Goal: Task Accomplishment & Management: Use online tool/utility

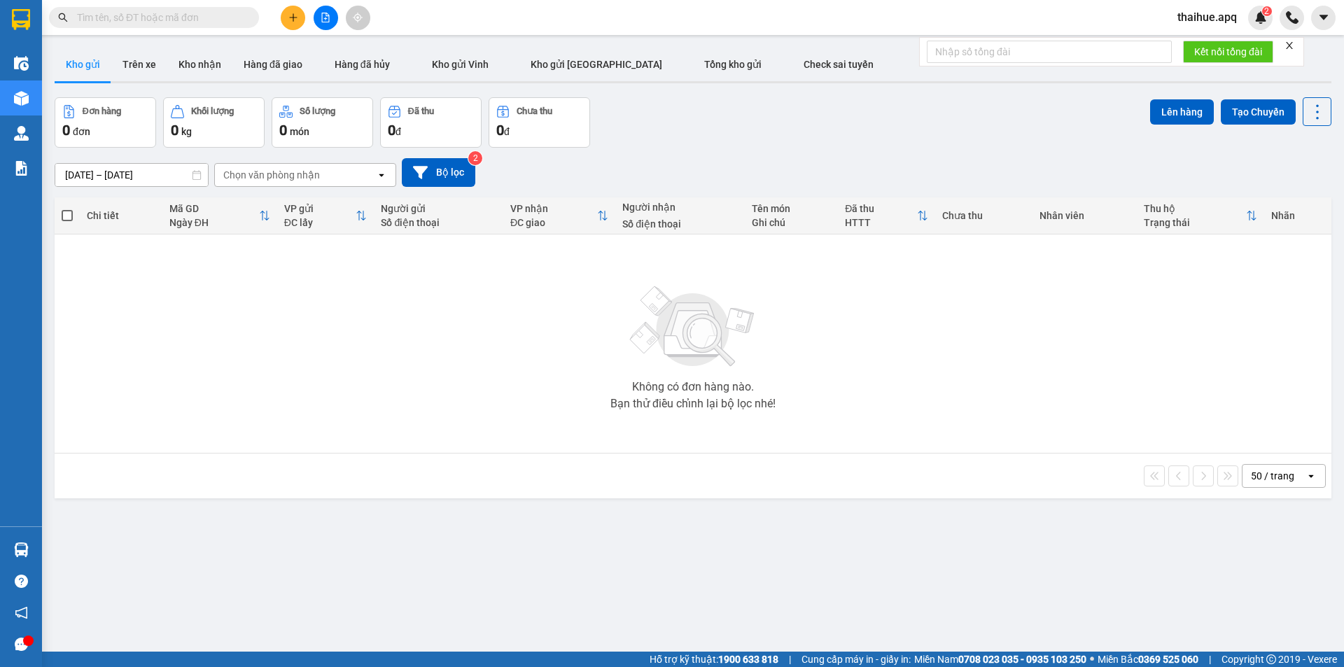
scroll to position [64, 0]
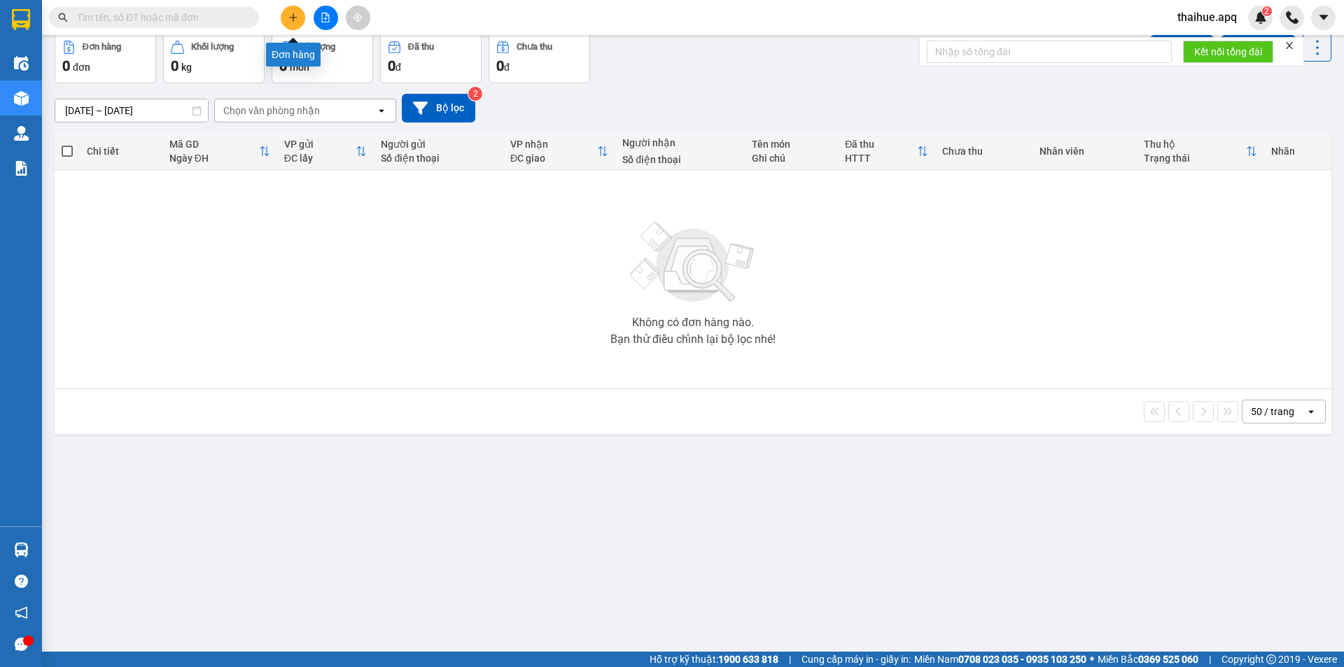
click at [291, 16] on icon "plus" at bounding box center [293, 18] width 10 height 10
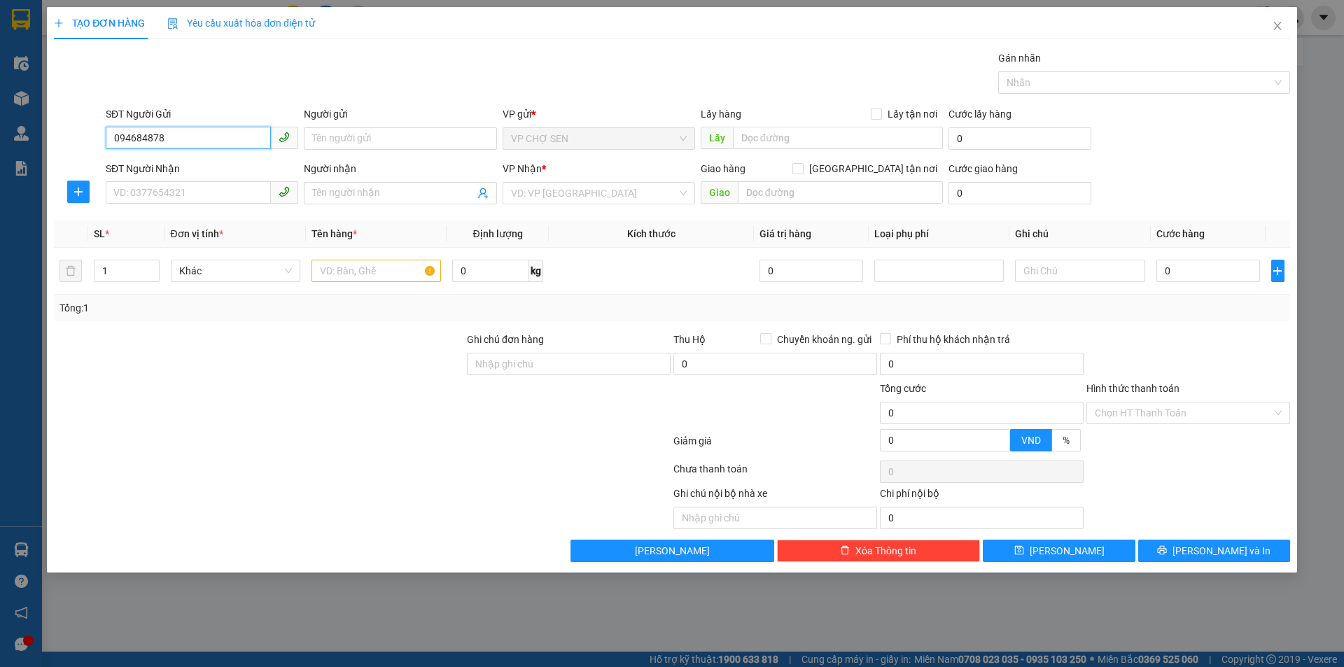
type input "0946848789"
click at [195, 168] on div "0946848789 - a minh" at bounding box center [202, 166] width 176 height 15
type input "a minh"
type input "0946848789"
click at [115, 194] on input "SĐT Người Nhận" at bounding box center [188, 192] width 165 height 22
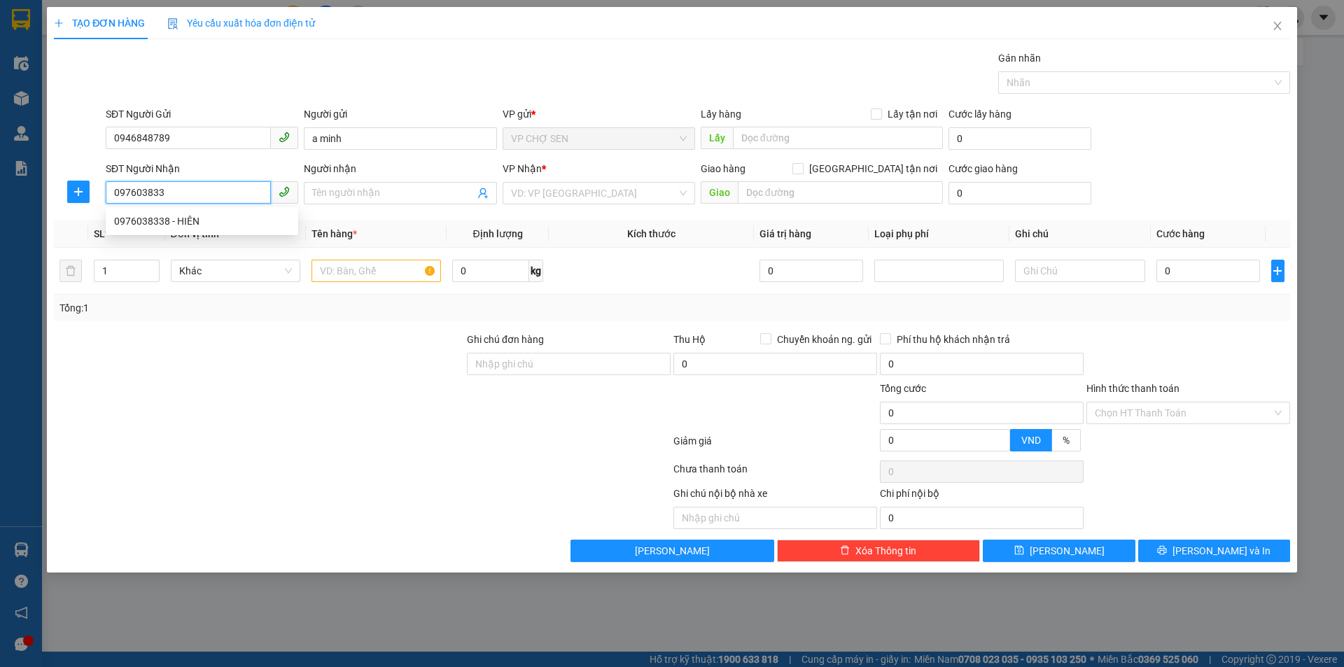
type input "0976038338"
click at [191, 220] on div "0976038338 - HIÊN" at bounding box center [202, 220] width 176 height 15
type input "HIÊN"
checkbox input "true"
type input "[STREET_ADDRESS][PERSON_NAME]"
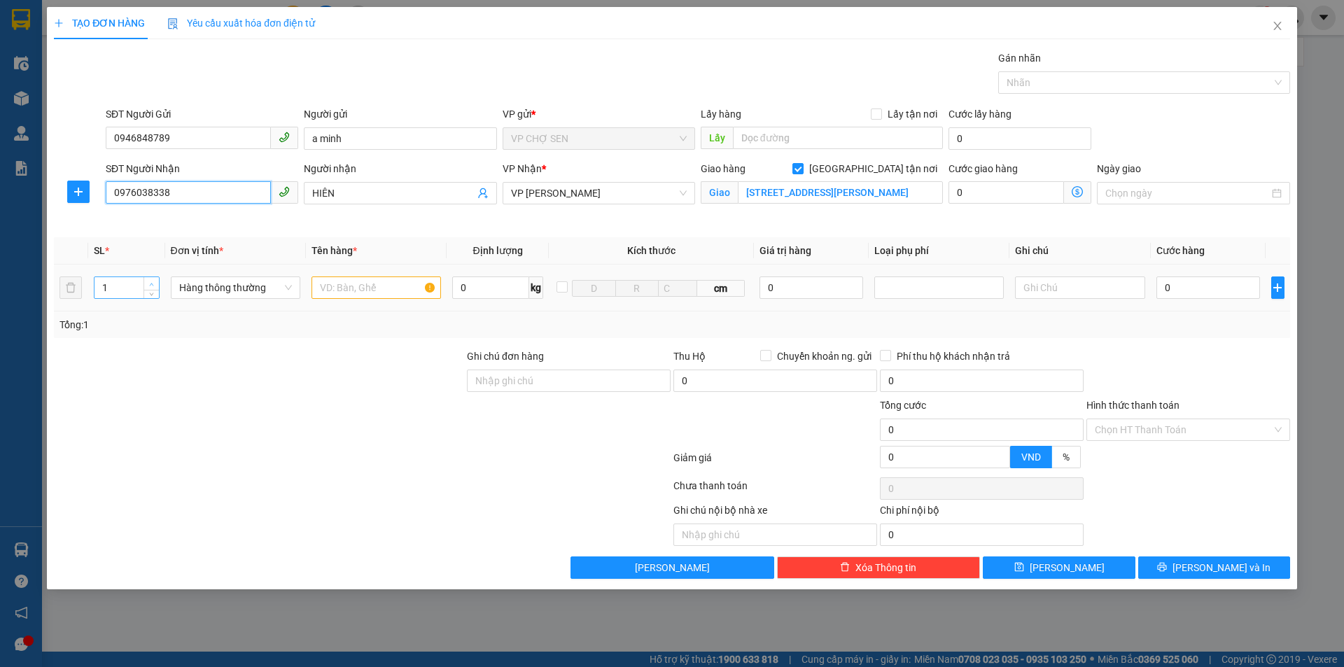
type input "0976038338"
type input "2"
click at [157, 283] on span "Increase Value" at bounding box center [150, 283] width 15 height 13
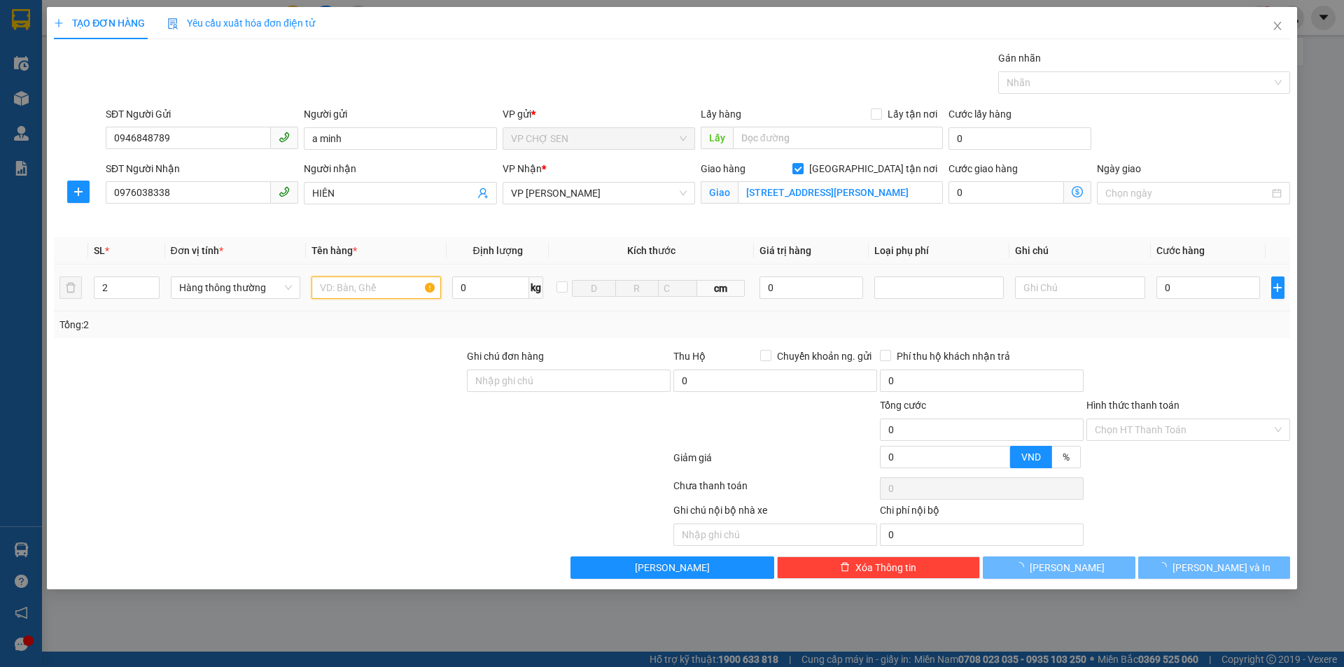
click at [330, 286] on input "text" at bounding box center [375, 287] width 129 height 22
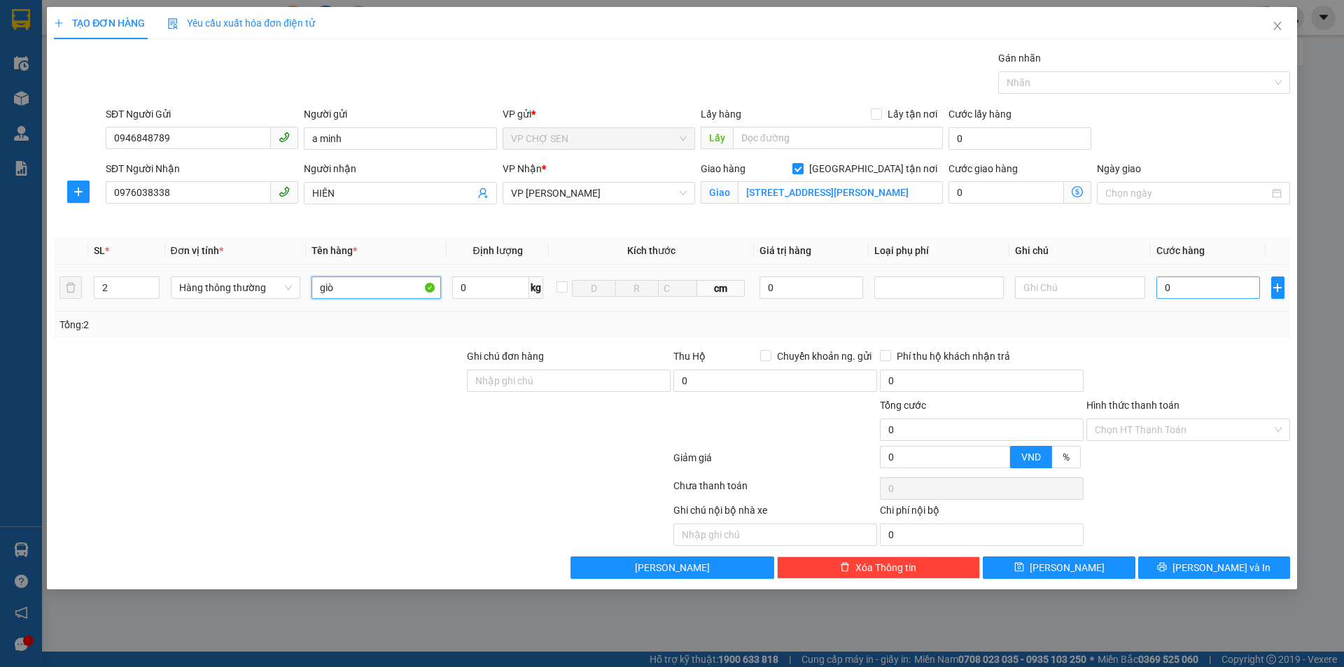
type input "giò"
click at [1168, 290] on input "0" at bounding box center [1208, 287] width 104 height 22
type input "1"
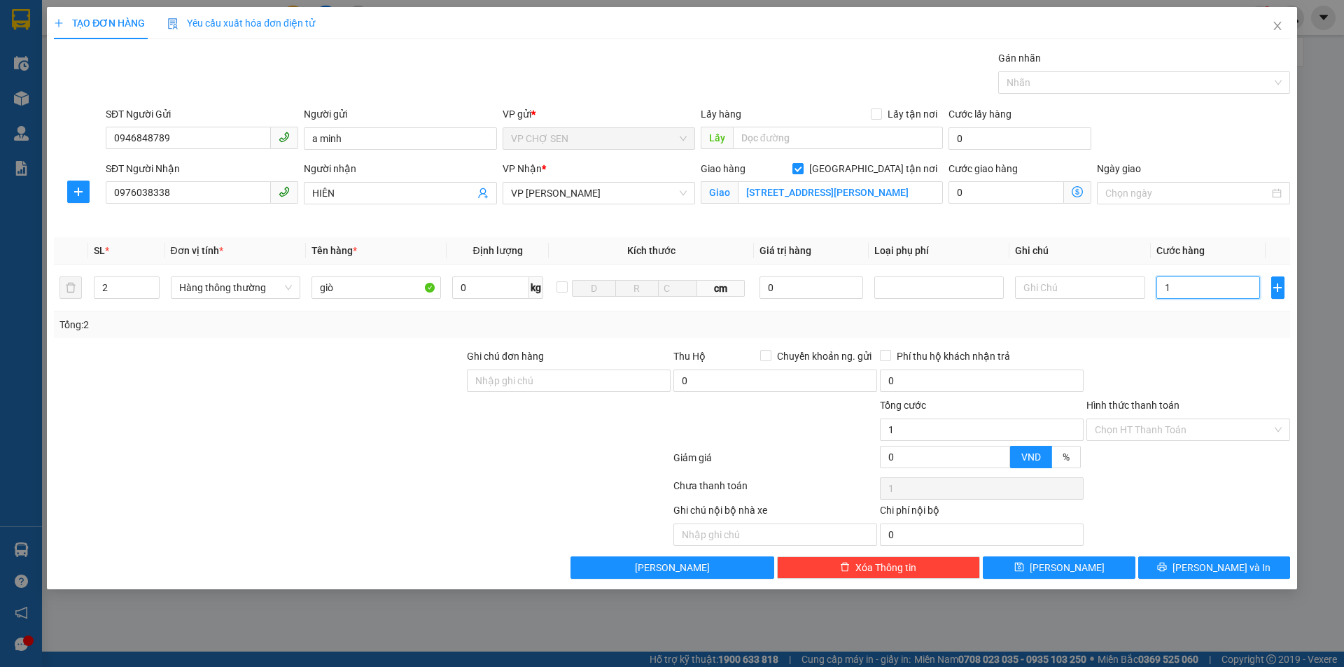
type input "18"
type input "180"
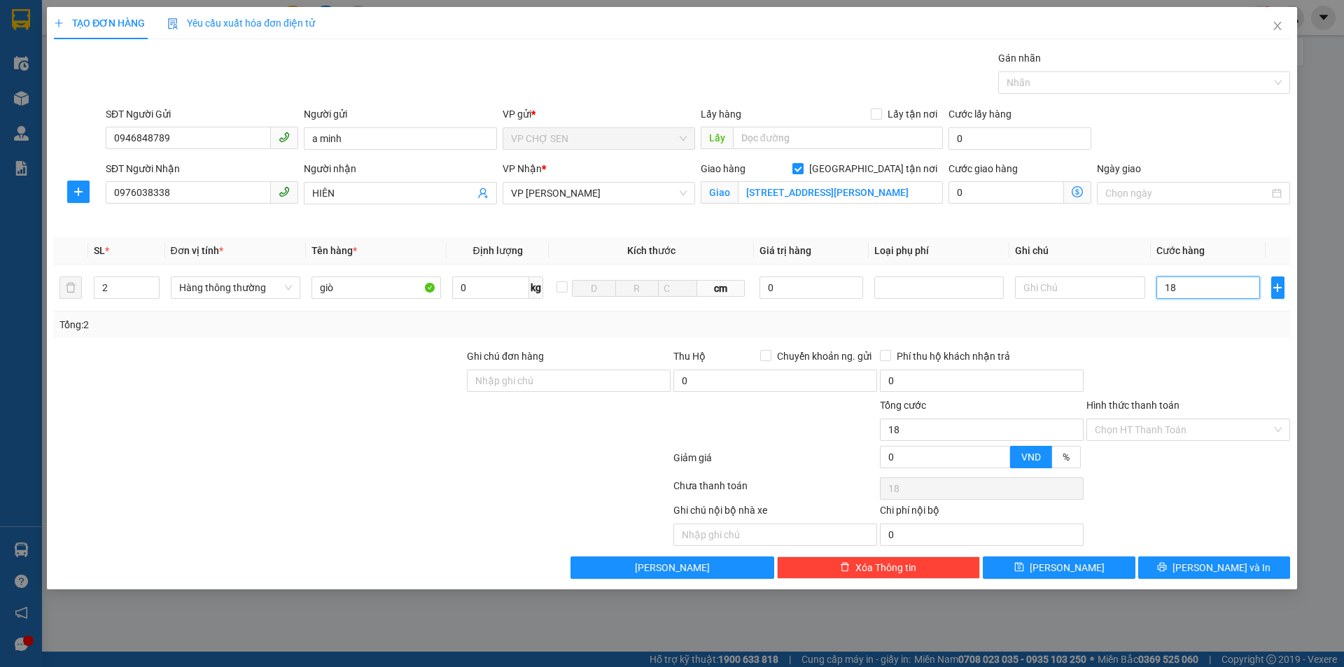
type input "180"
type input "1.800"
type input "18.000"
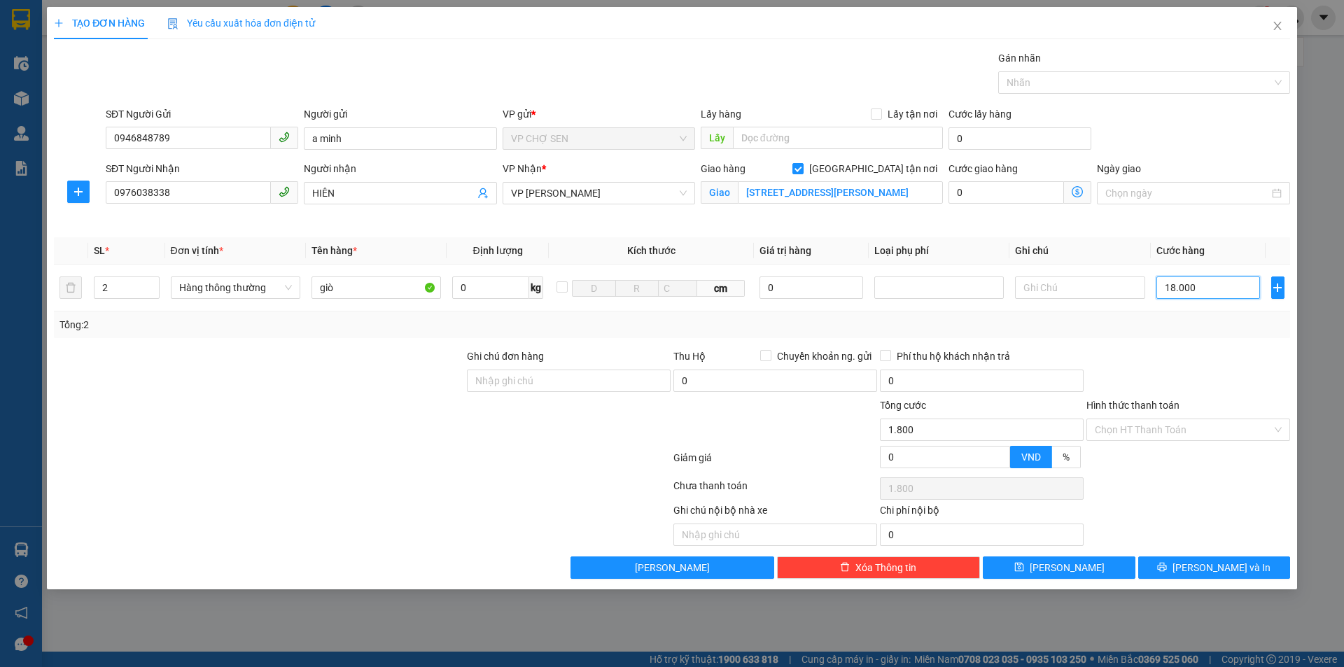
type input "18.000"
type input "180.000"
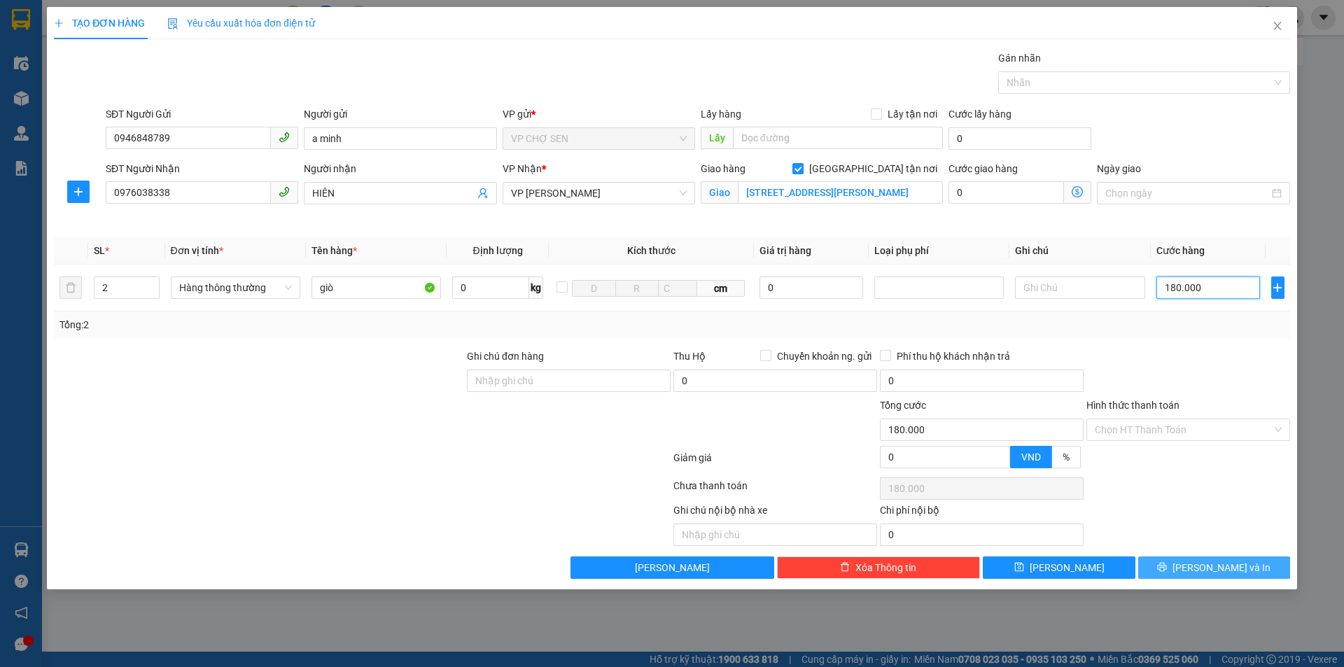
type input "180.000"
click at [1214, 566] on span "[PERSON_NAME] và In" at bounding box center [1221, 567] width 98 height 15
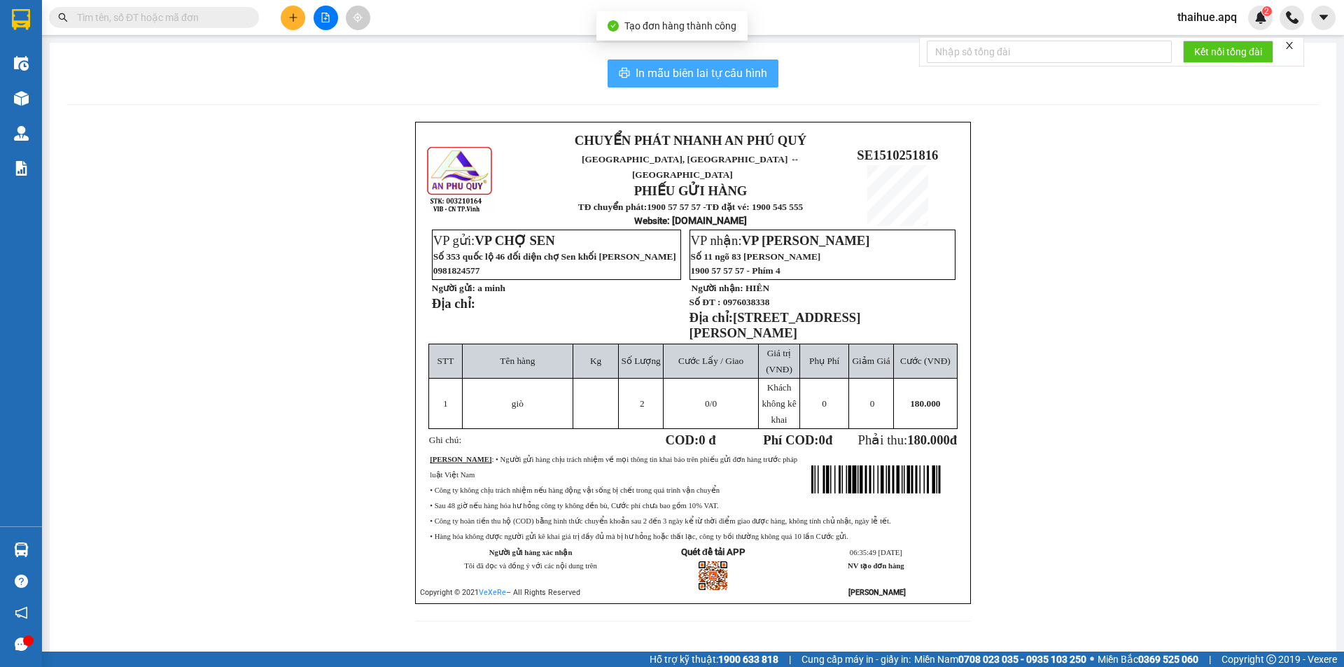
click at [695, 69] on span "In mẫu biên lai tự cấu hình" at bounding box center [702, 72] width 132 height 17
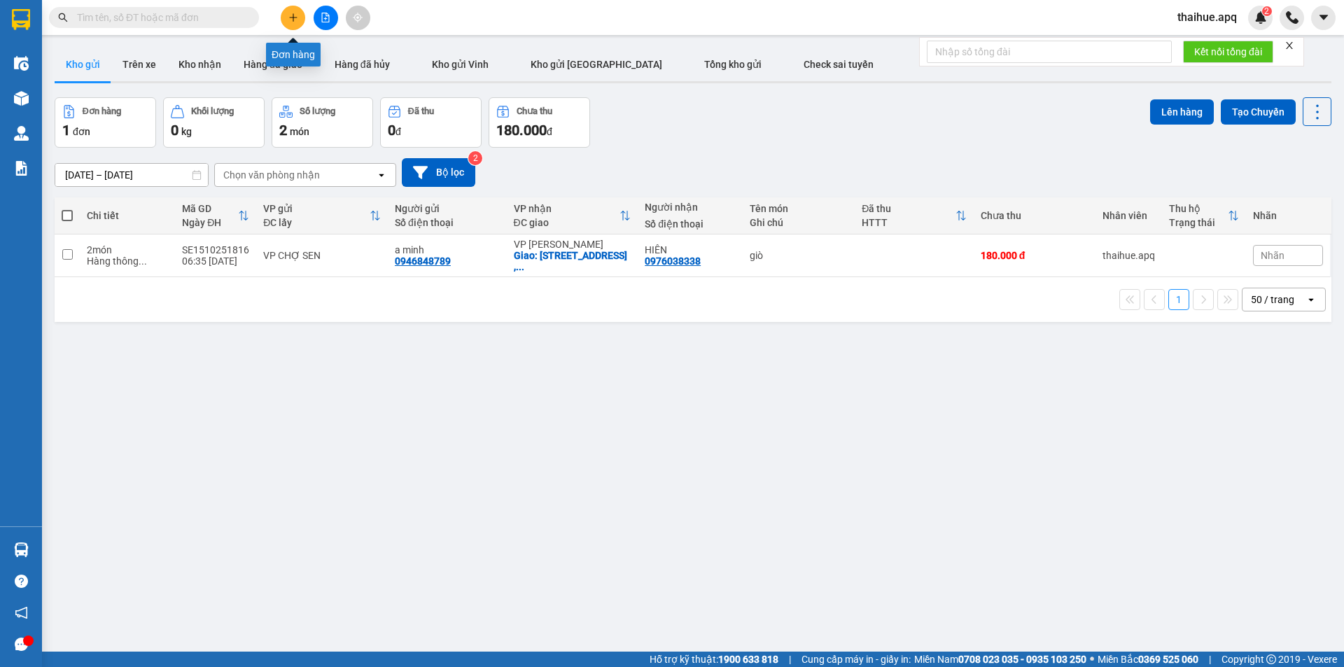
click at [290, 14] on icon "plus" at bounding box center [293, 18] width 10 height 10
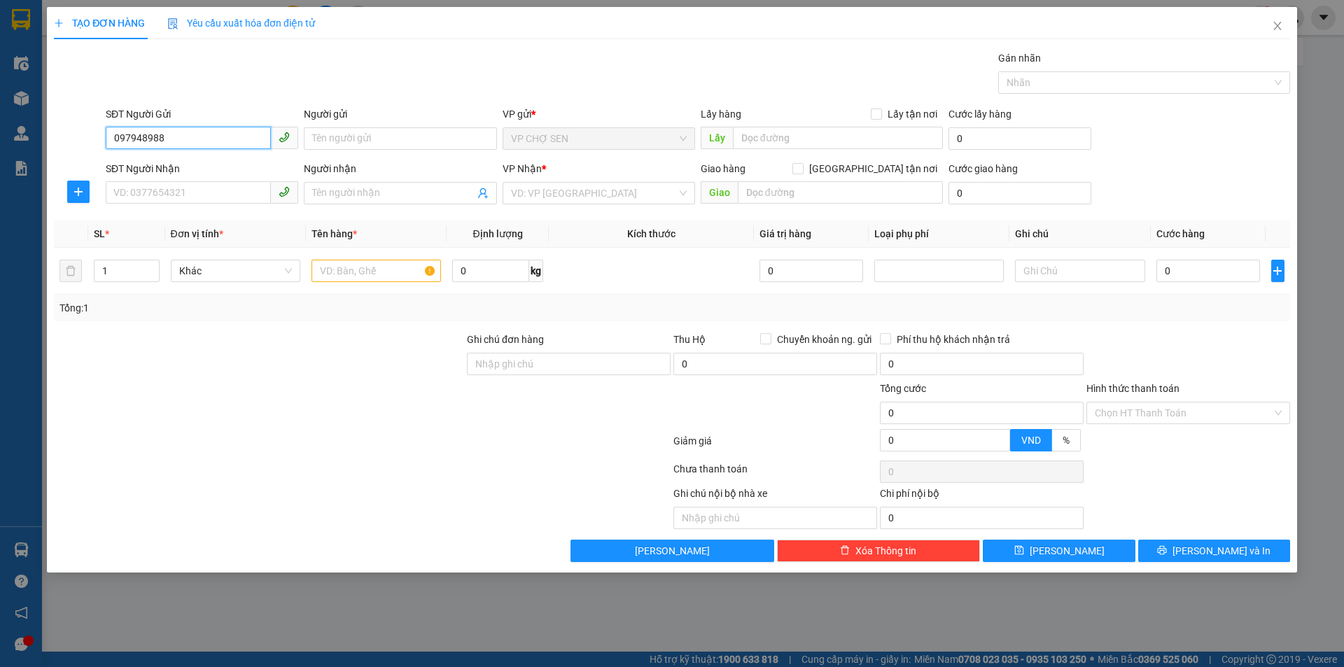
type input "0979489885"
click at [192, 168] on div "0979489885 - c dung" at bounding box center [202, 166] width 176 height 15
type input "c dung"
type input "0979489885"
click at [165, 188] on input "SĐT Người Nhận" at bounding box center [188, 192] width 165 height 22
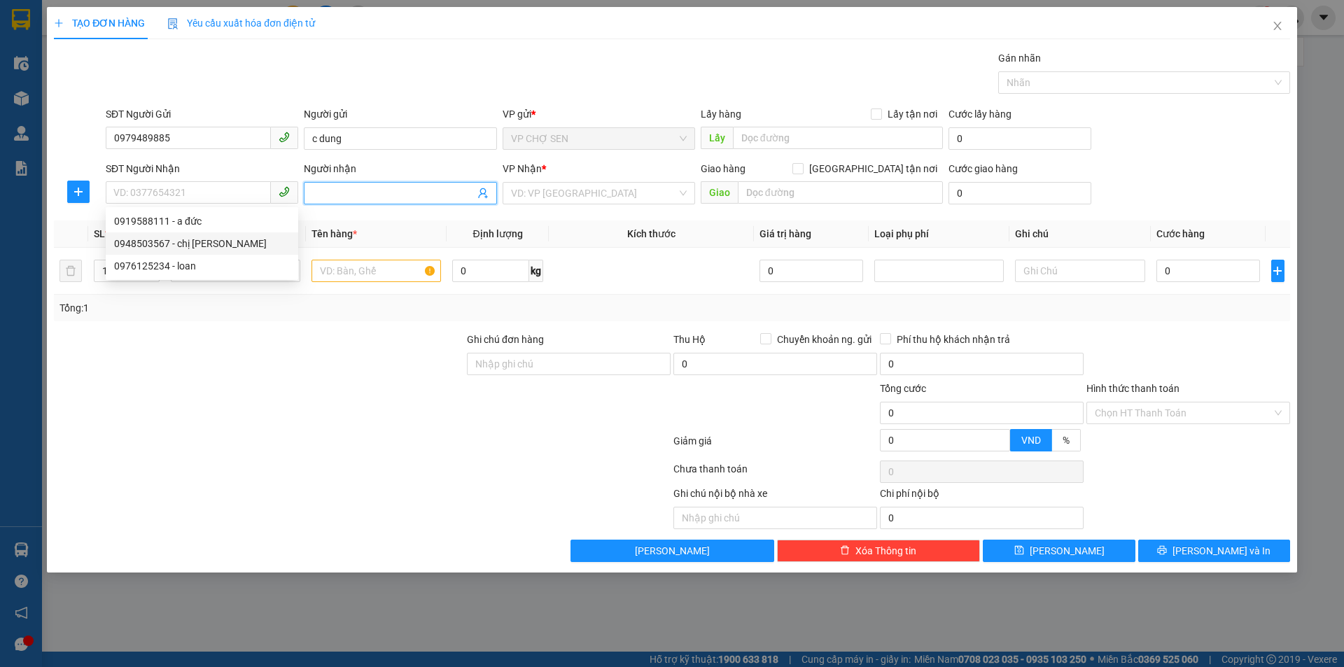
click at [483, 194] on icon "user-add" at bounding box center [482, 193] width 9 height 10
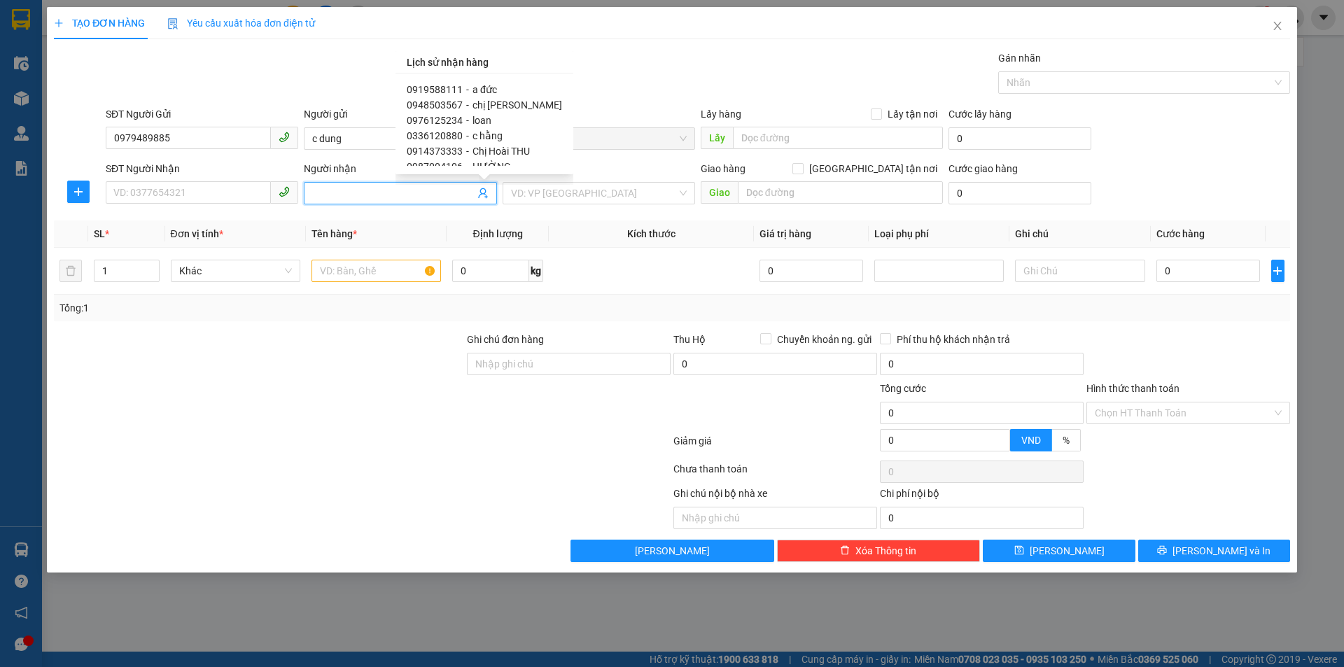
scroll to position [70, 0]
click at [450, 127] on span "0987801471" at bounding box center [435, 127] width 56 height 11
type input "0987801471"
type input "[PERSON_NAME]"
type input "p05.0210 [GEOGRAPHIC_DATA],[GEOGRAPHIC_DATA],[GEOGRAPHIC_DATA]"
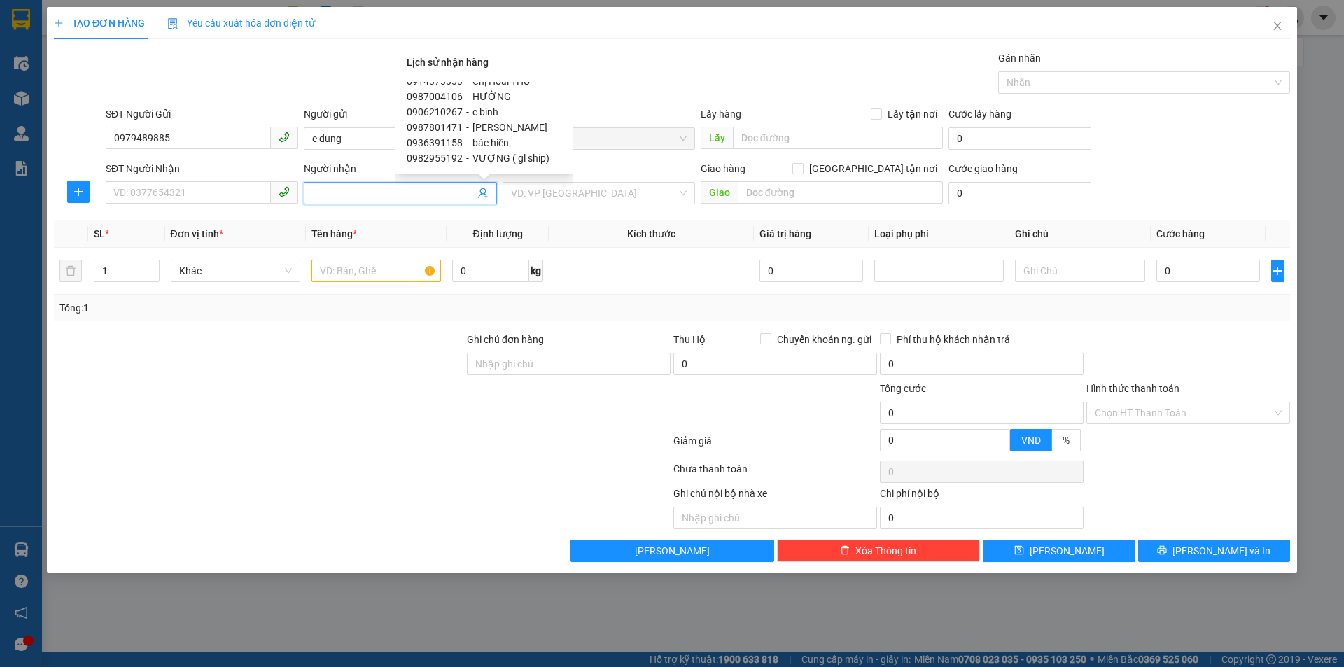
type input "50000"
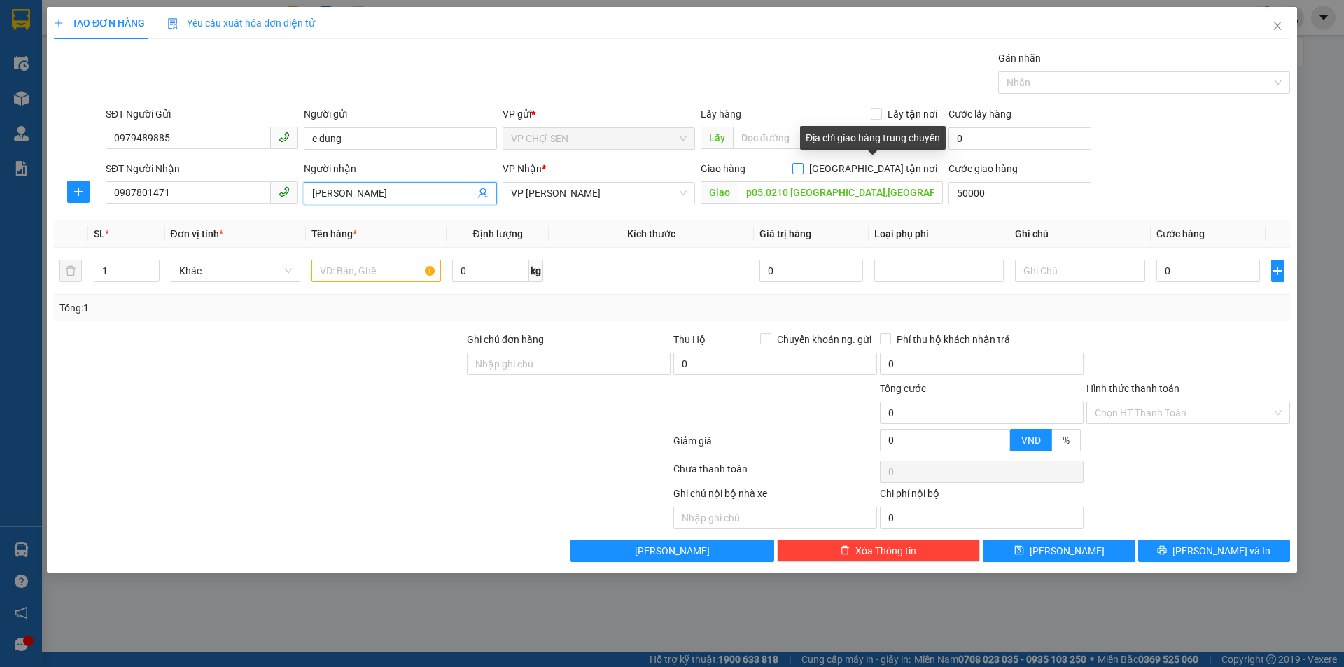
click at [802, 169] on input "[GEOGRAPHIC_DATA] tận nơi" at bounding box center [797, 168] width 10 height 10
checkbox input "true"
type input "50.000"
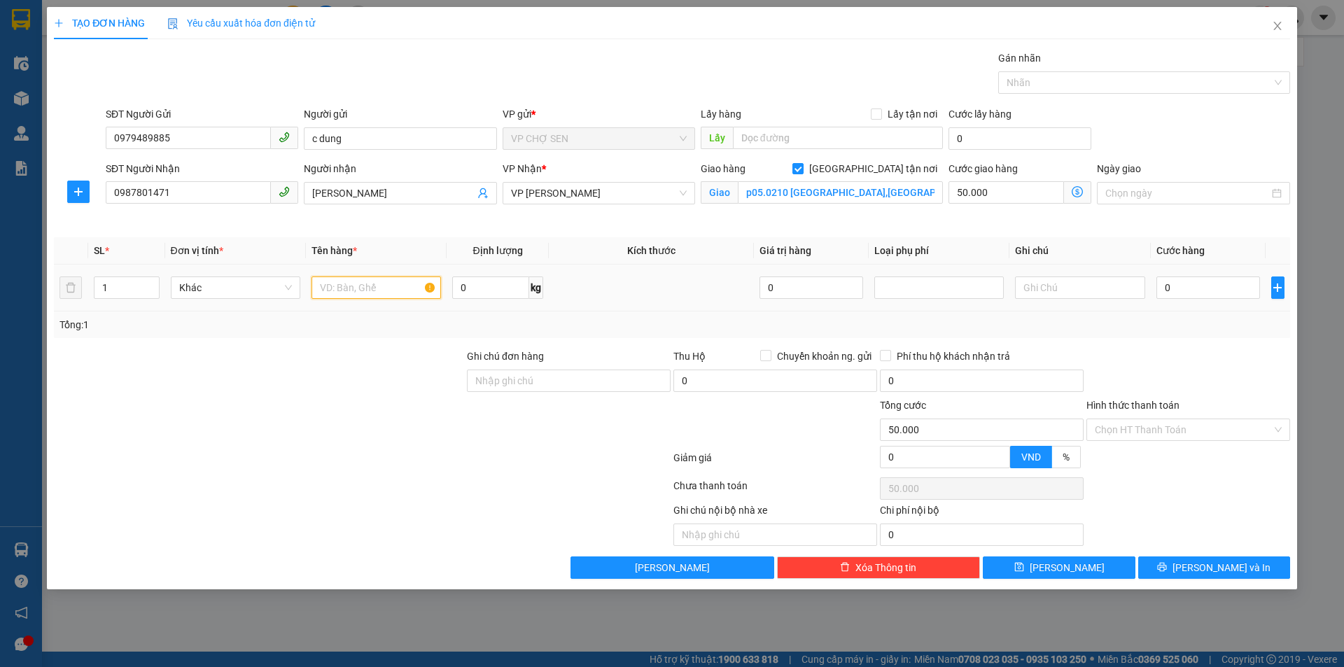
click at [327, 291] on input "text" at bounding box center [375, 287] width 129 height 22
type input "t"
type input "tp"
click at [1024, 200] on input "50.000" at bounding box center [1005, 192] width 115 height 22
type input "0"
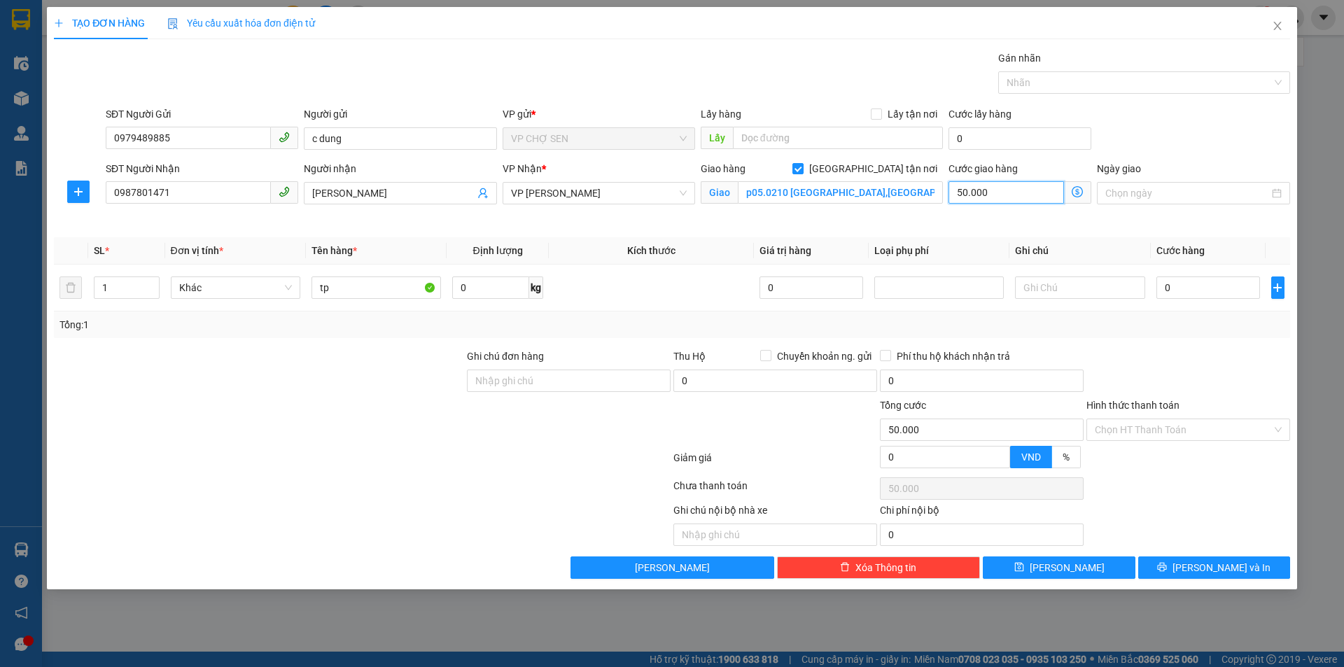
type input "0"
click at [1166, 283] on input "0" at bounding box center [1208, 287] width 104 height 22
type input "3"
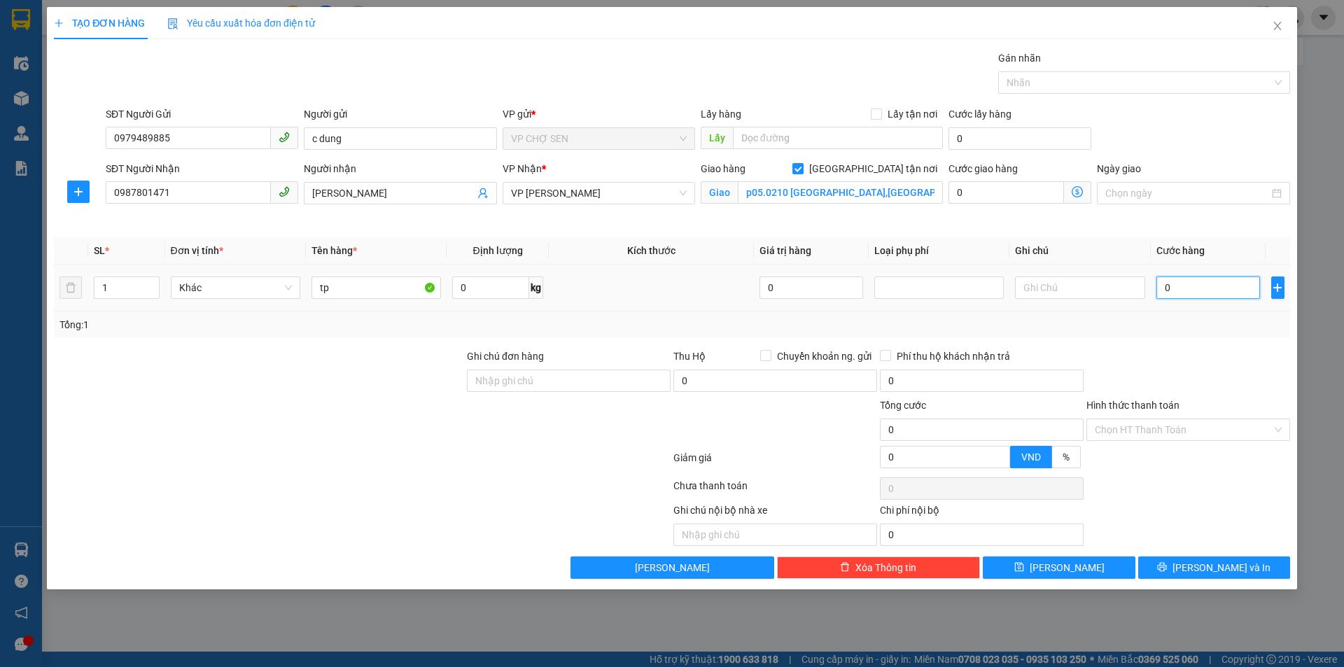
type input "3"
type input "30"
type input "300"
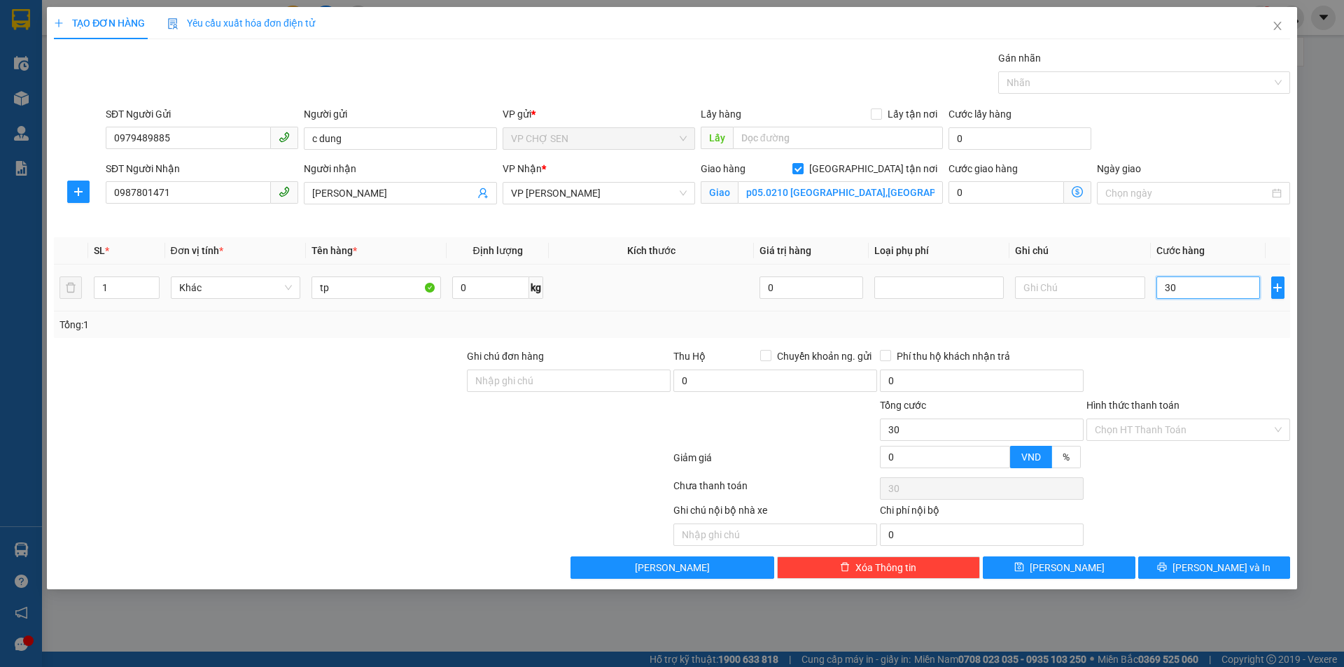
type input "300"
type input "3.000"
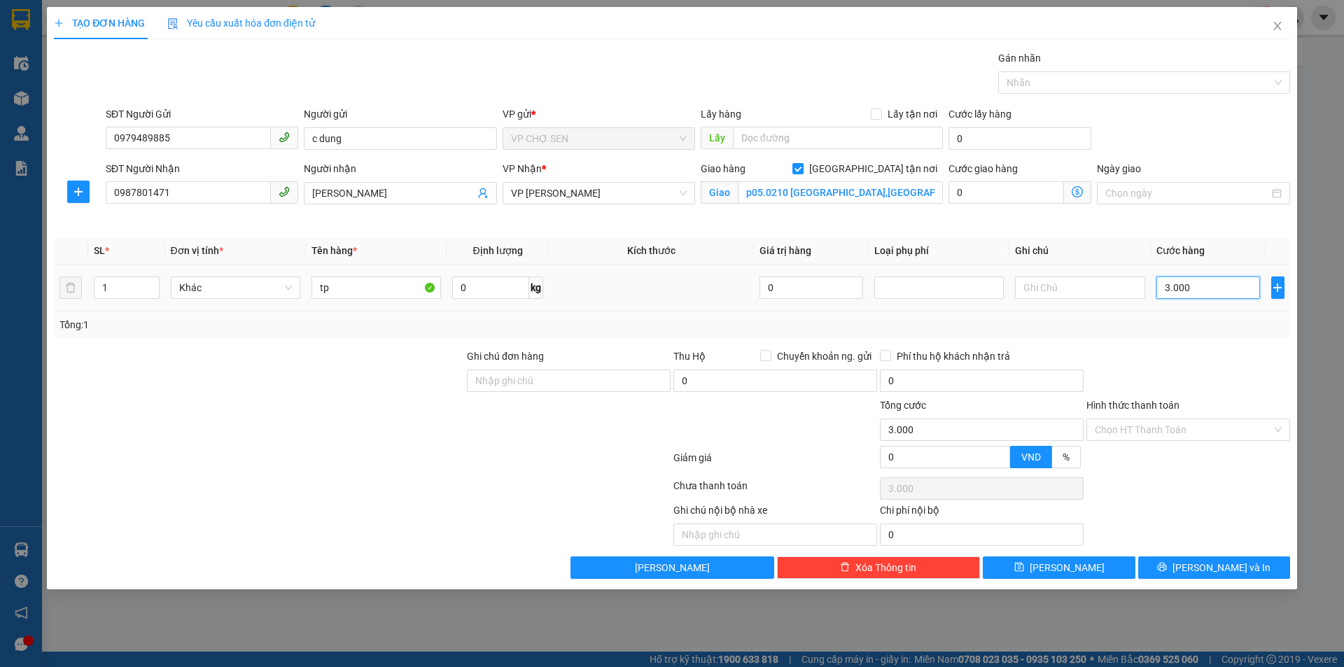
type input "30.000"
click at [1077, 190] on icon "dollar-circle" at bounding box center [1077, 191] width 11 height 11
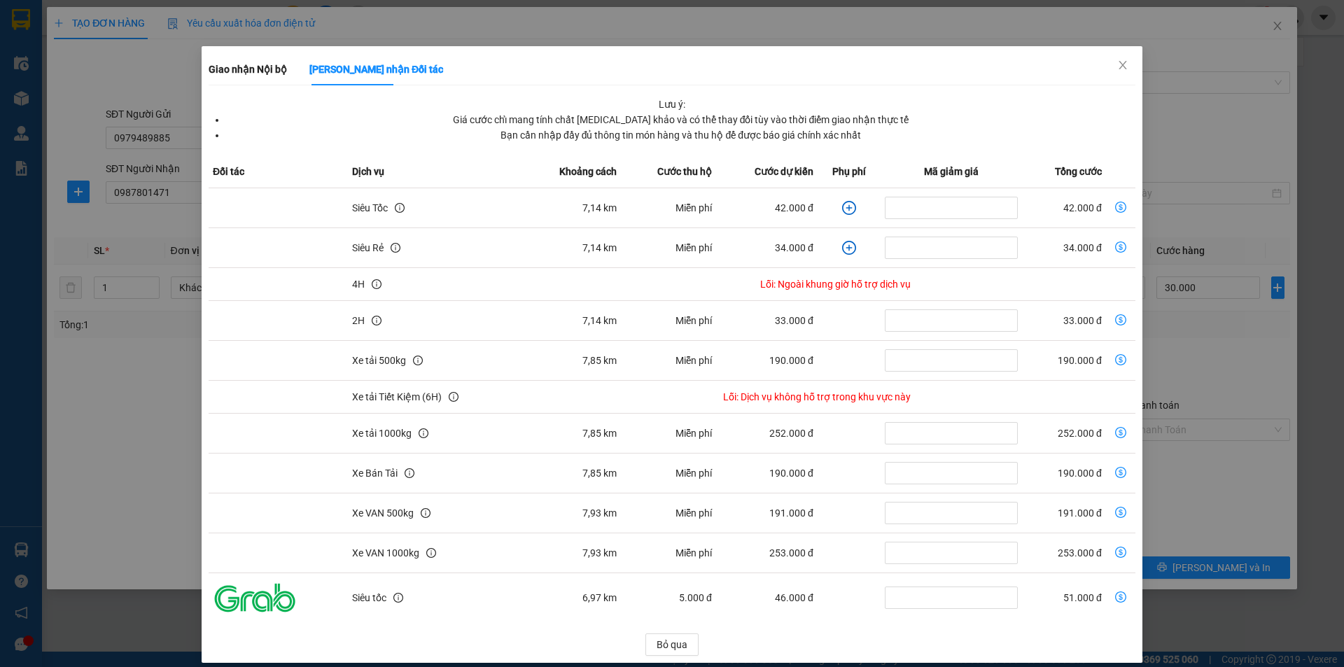
scroll to position [36, 0]
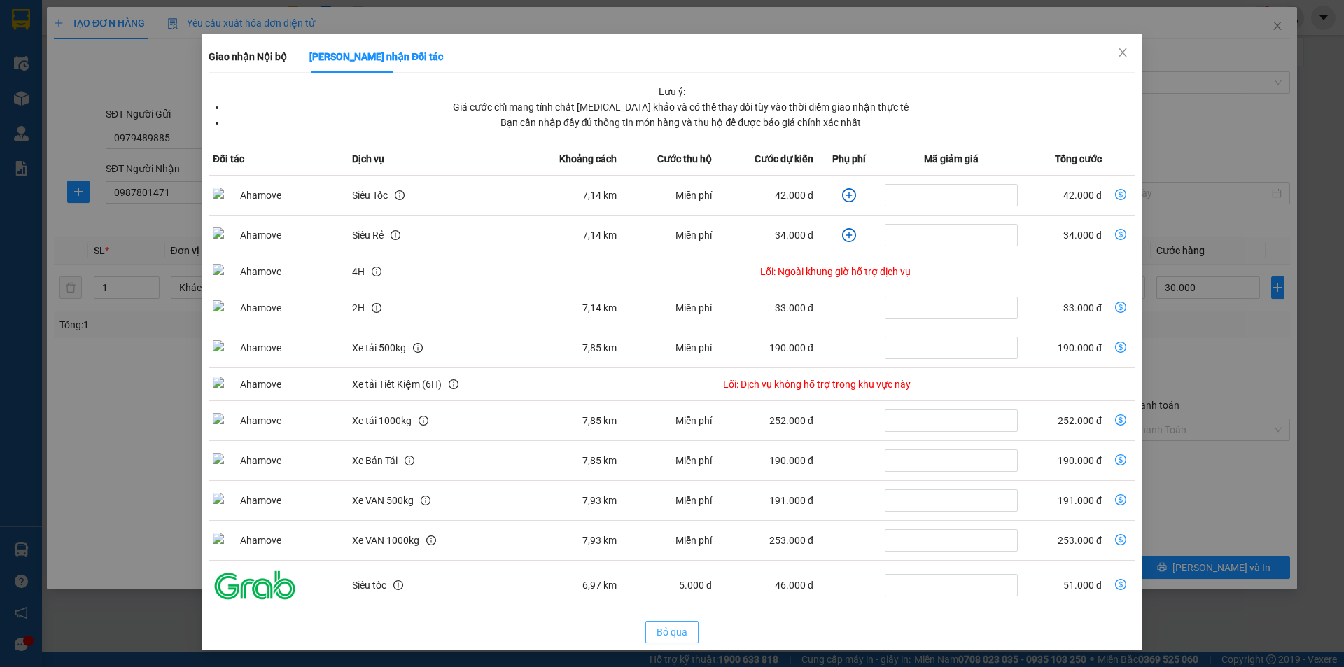
click at [673, 635] on span "Bỏ qua" at bounding box center [672, 631] width 31 height 15
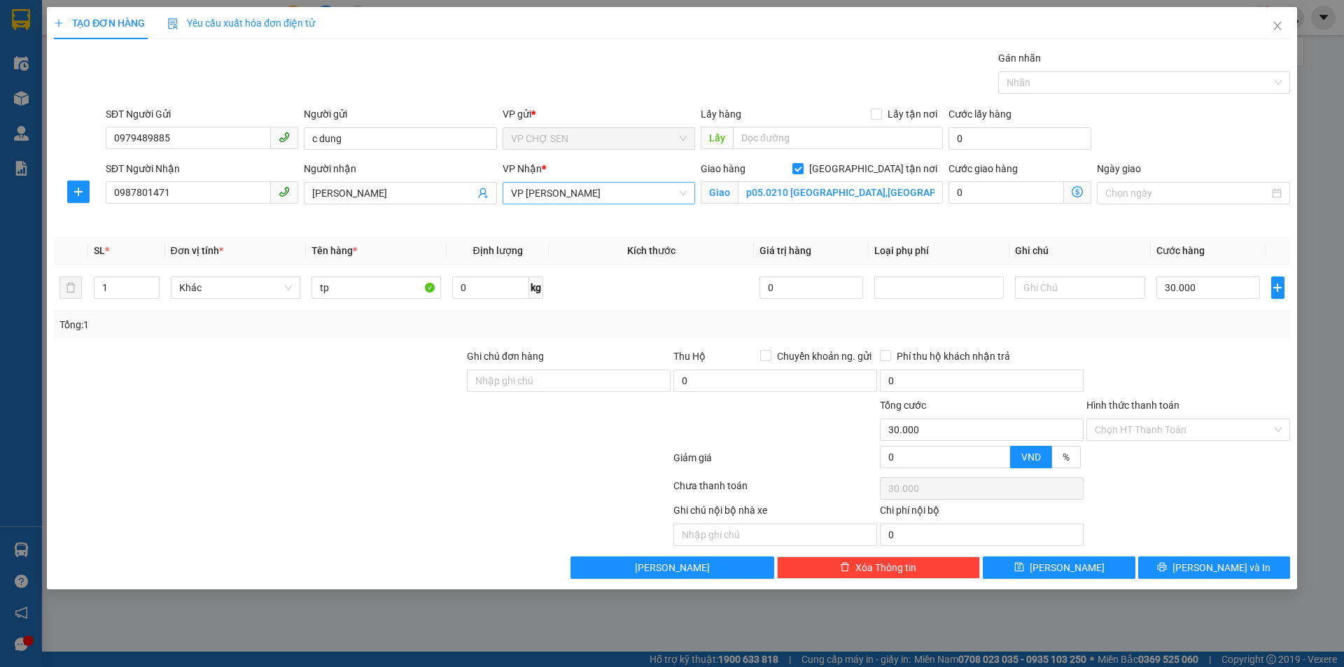
click at [611, 190] on span "VP [PERSON_NAME]" at bounding box center [599, 193] width 176 height 21
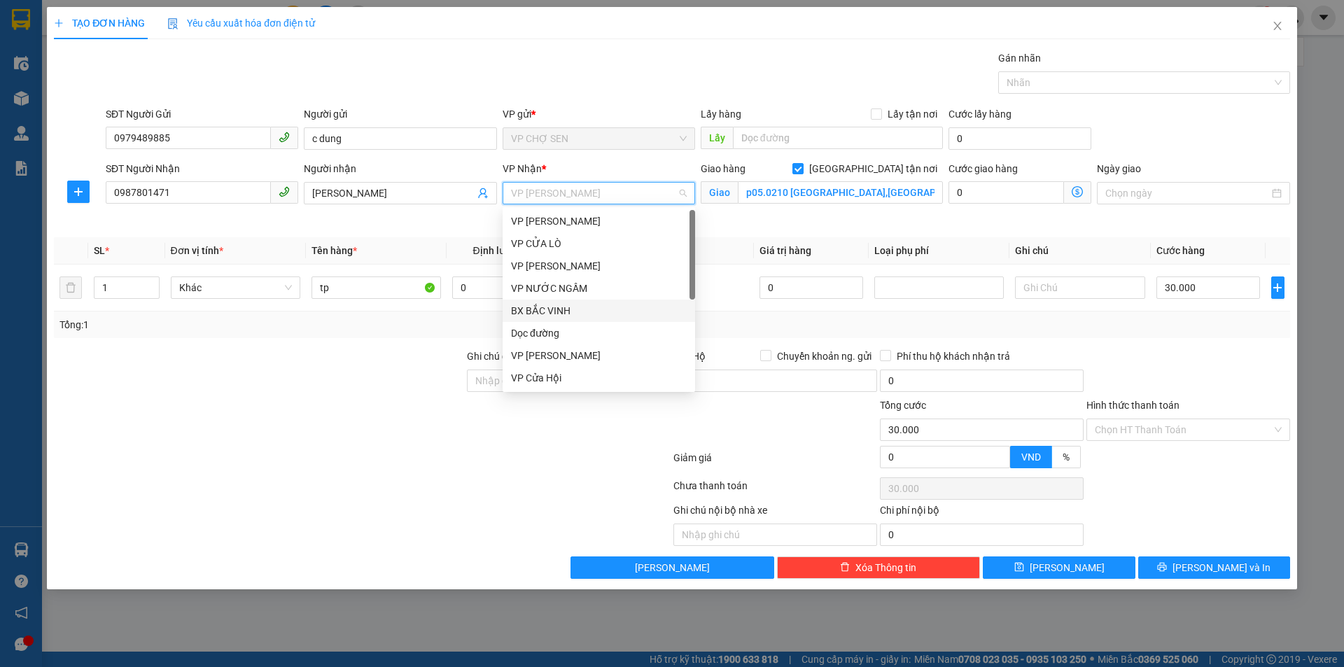
scroll to position [224, 0]
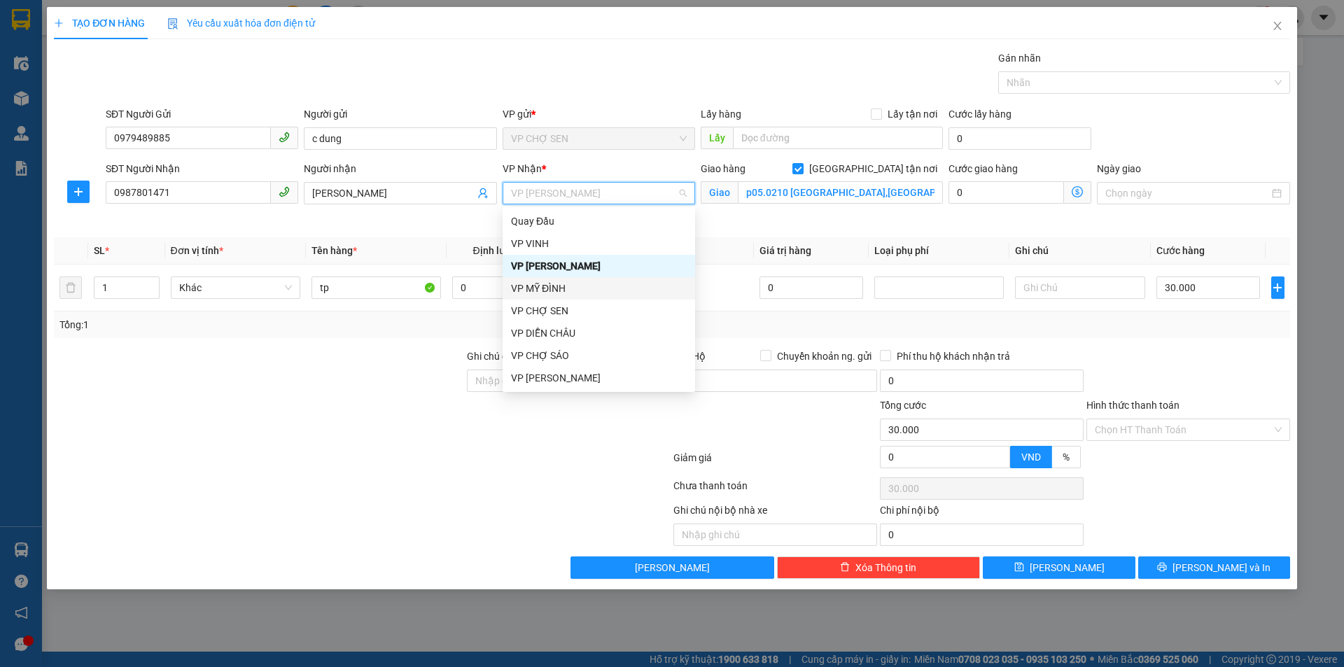
click at [540, 287] on div "VP MỸ ĐÌNH" at bounding box center [599, 288] width 176 height 15
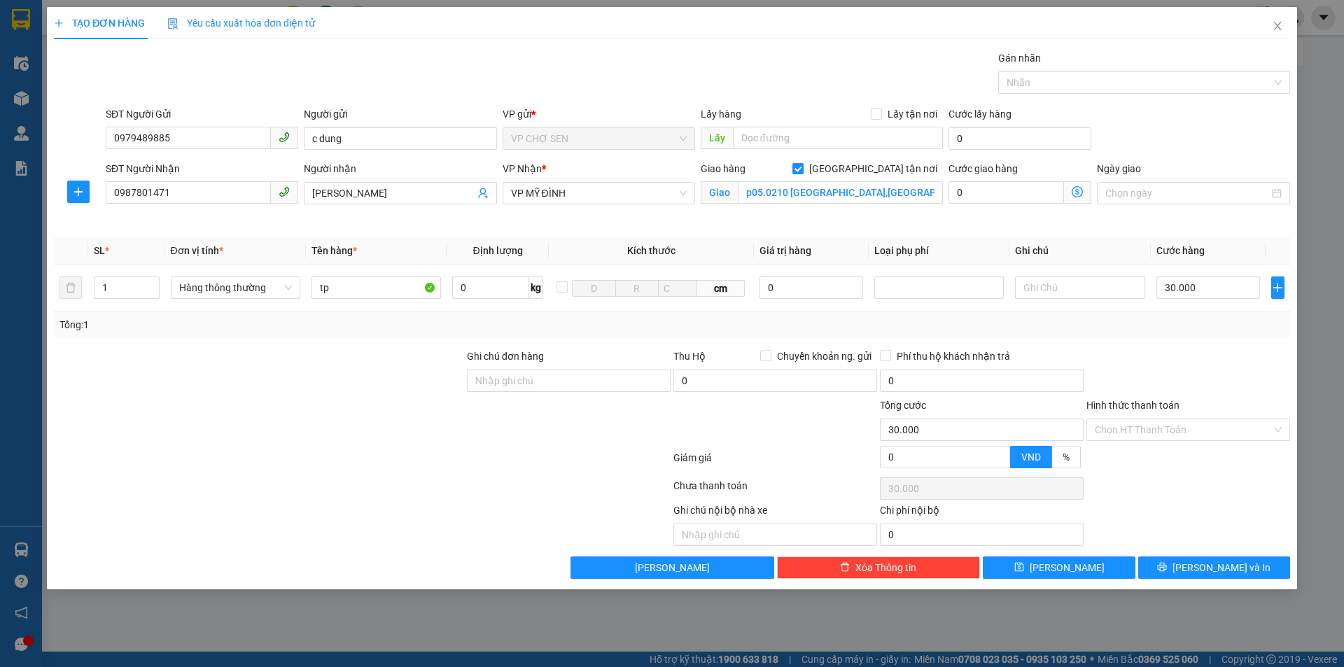
click at [1075, 188] on icon "dollar-circle" at bounding box center [1077, 191] width 11 height 11
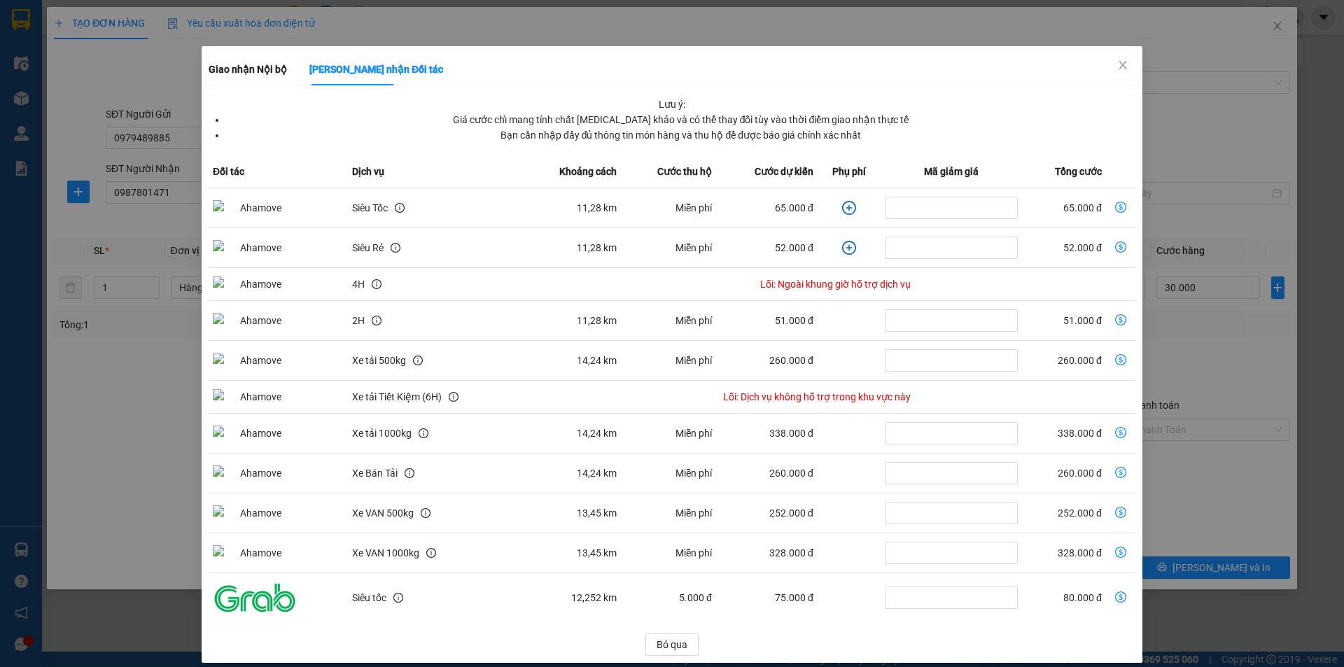
scroll to position [36, 0]
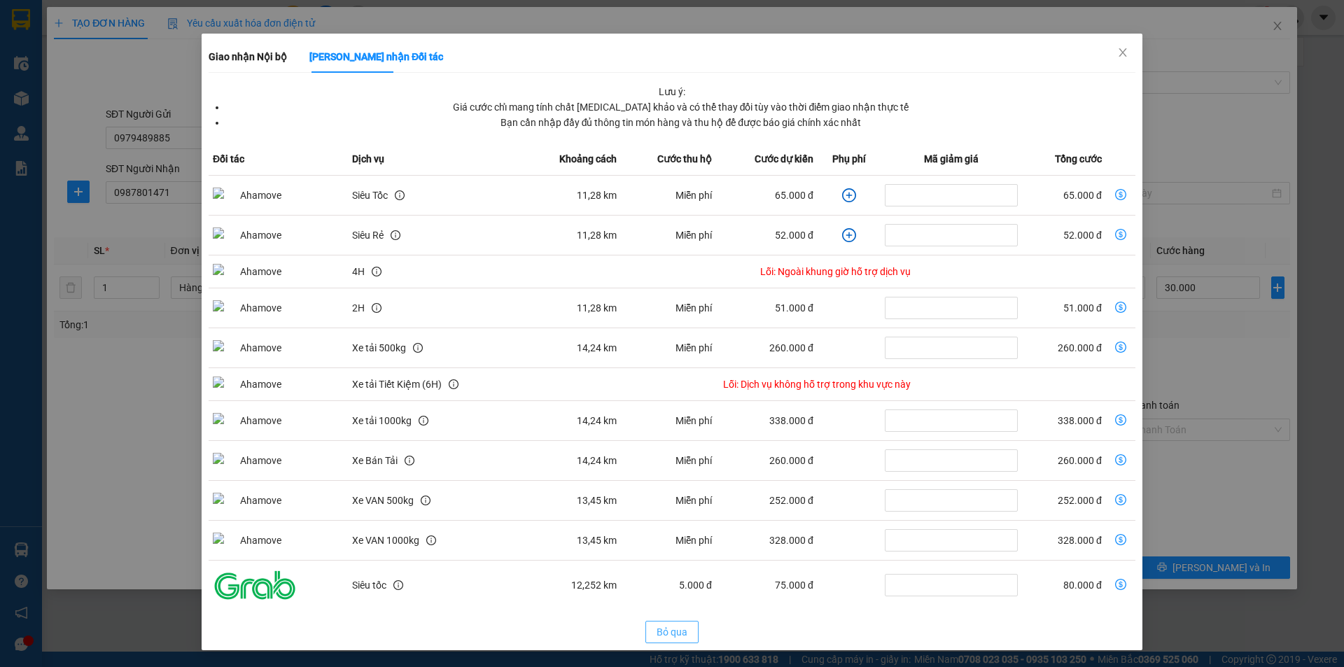
drag, startPoint x: 662, startPoint y: 633, endPoint x: 650, endPoint y: 496, distance: 138.4
click at [662, 626] on span "Bỏ qua" at bounding box center [672, 631] width 31 height 15
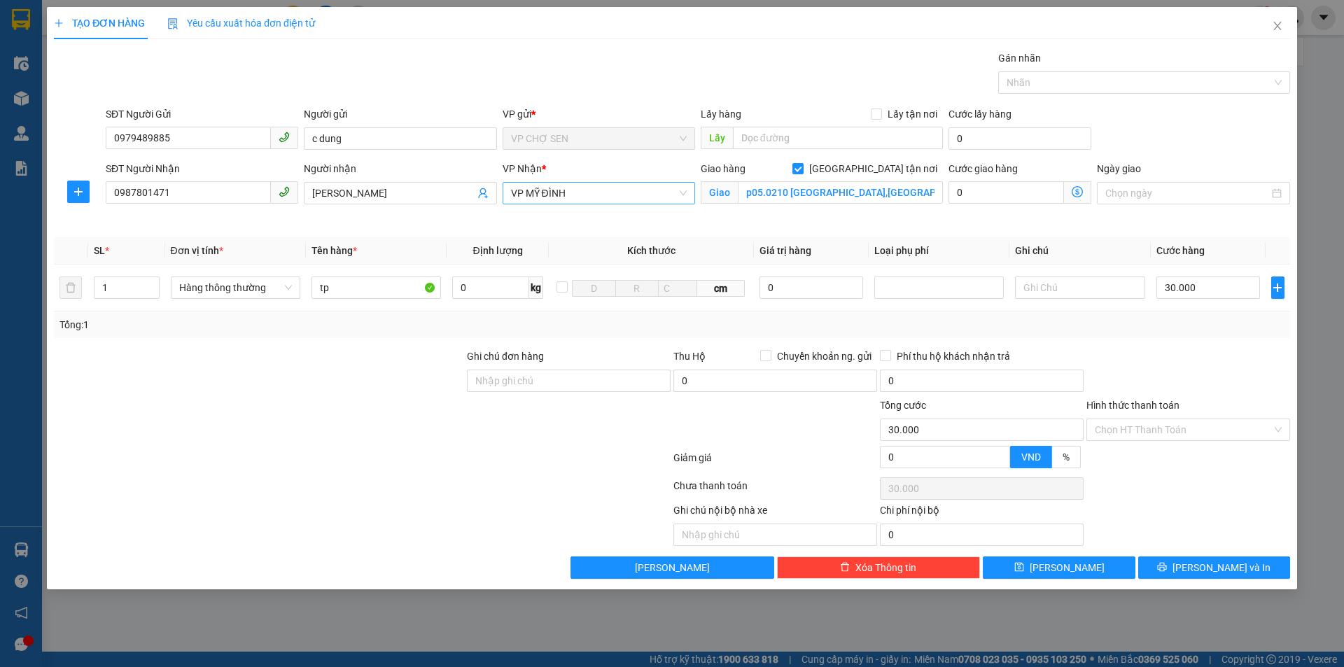
click at [587, 187] on span "VP MỸ ĐÌNH" at bounding box center [599, 193] width 176 height 21
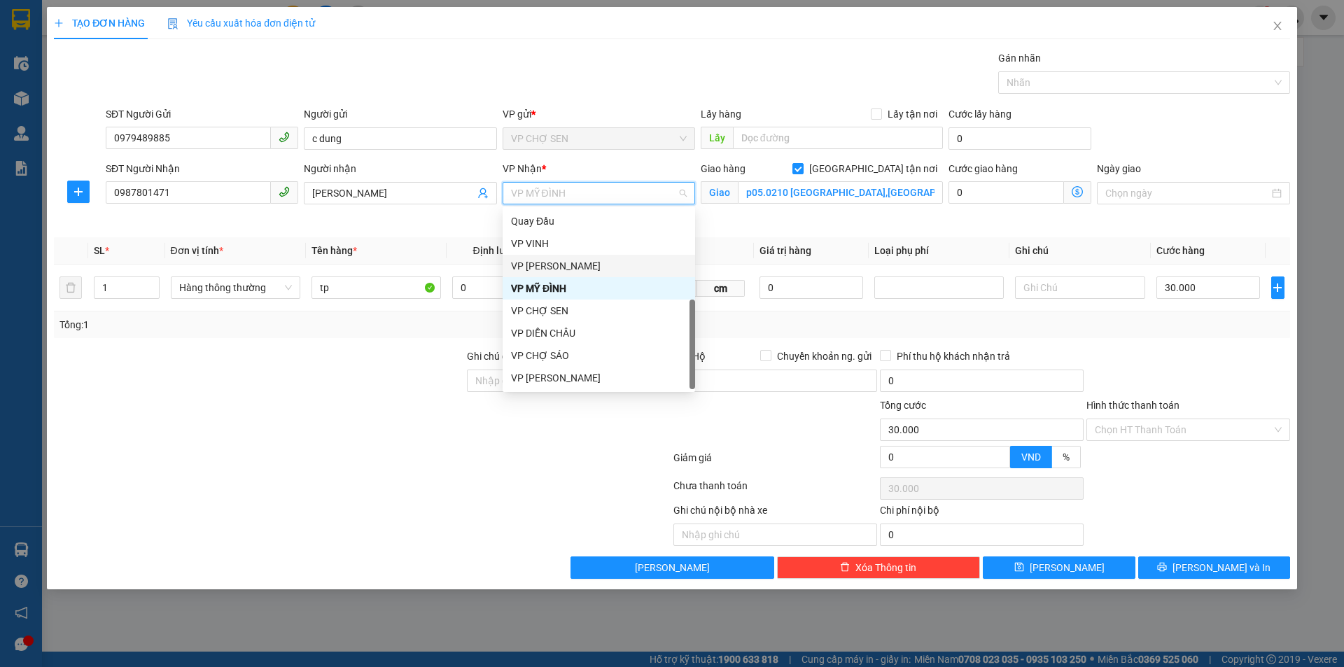
click at [549, 267] on div "VP [PERSON_NAME]" at bounding box center [599, 265] width 176 height 15
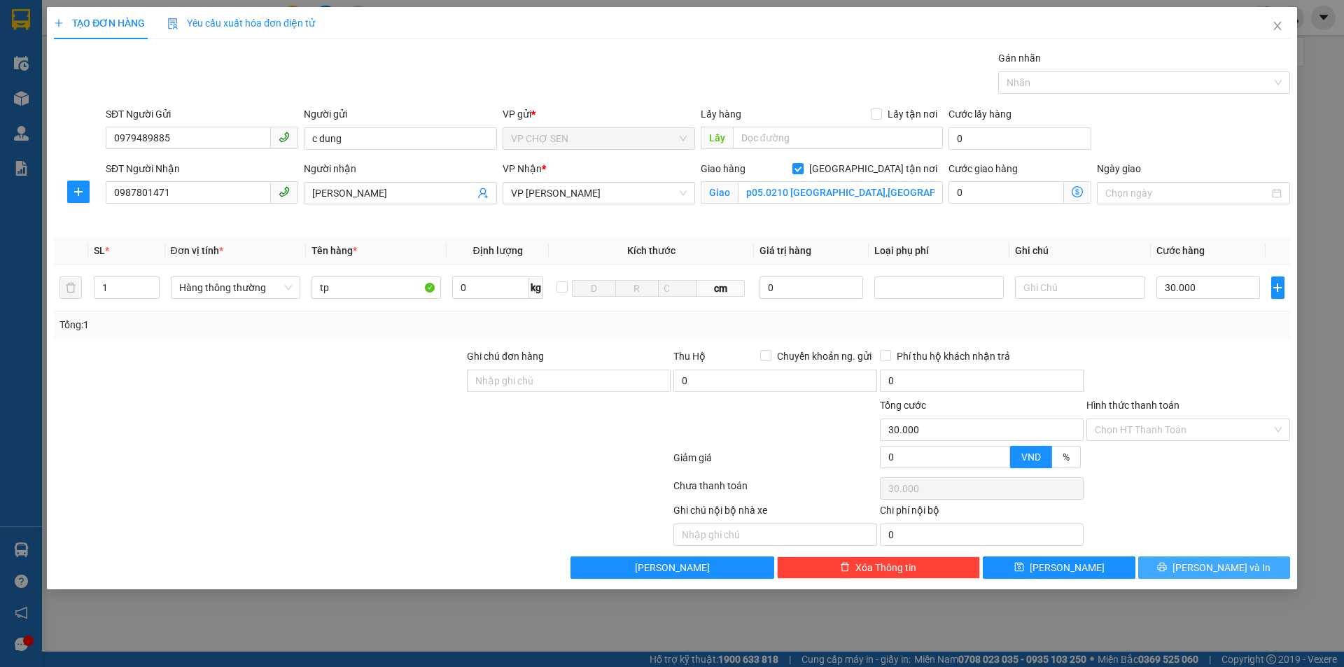
click at [1212, 566] on span "[PERSON_NAME] và In" at bounding box center [1221, 567] width 98 height 15
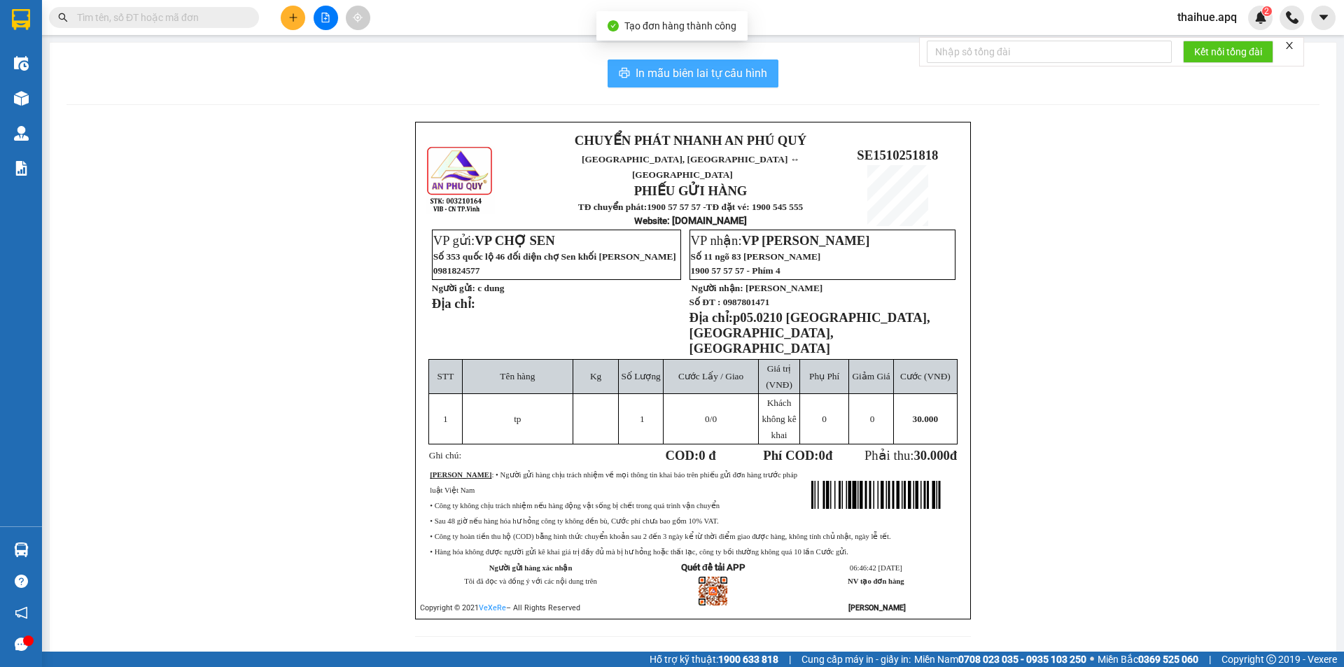
click at [707, 76] on span "In mẫu biên lai tự cấu hình" at bounding box center [702, 72] width 132 height 17
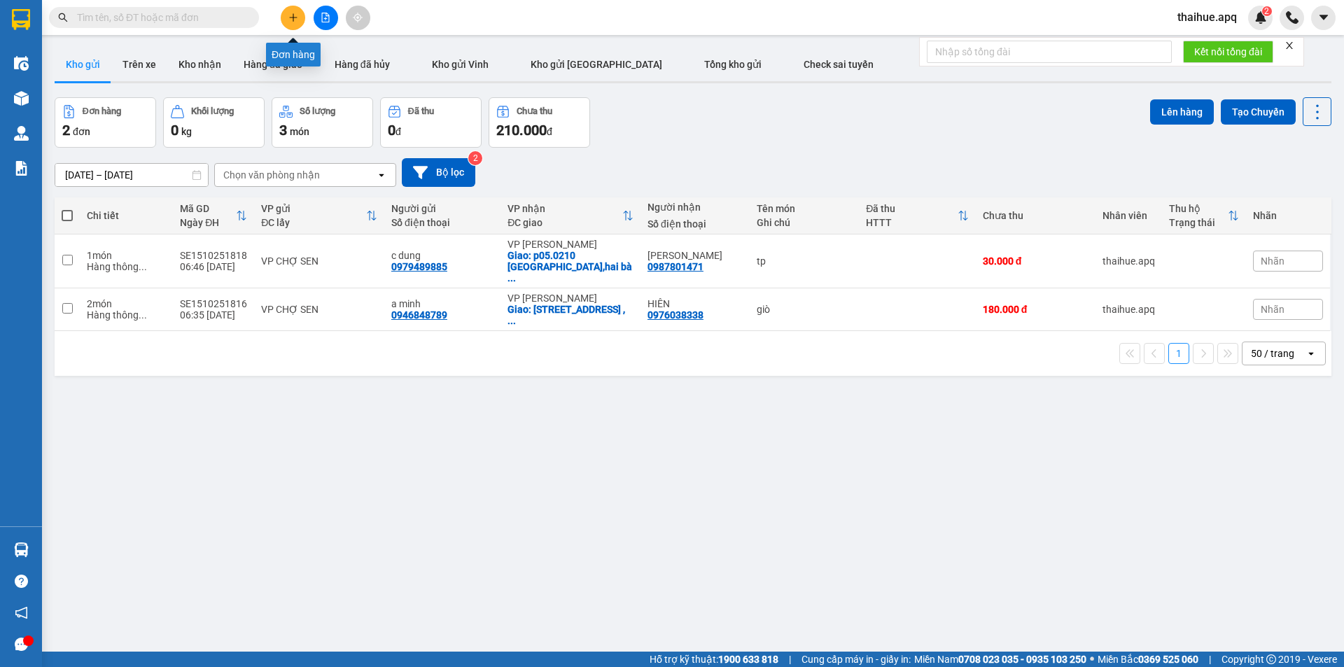
click at [292, 13] on icon "plus" at bounding box center [293, 18] width 10 height 10
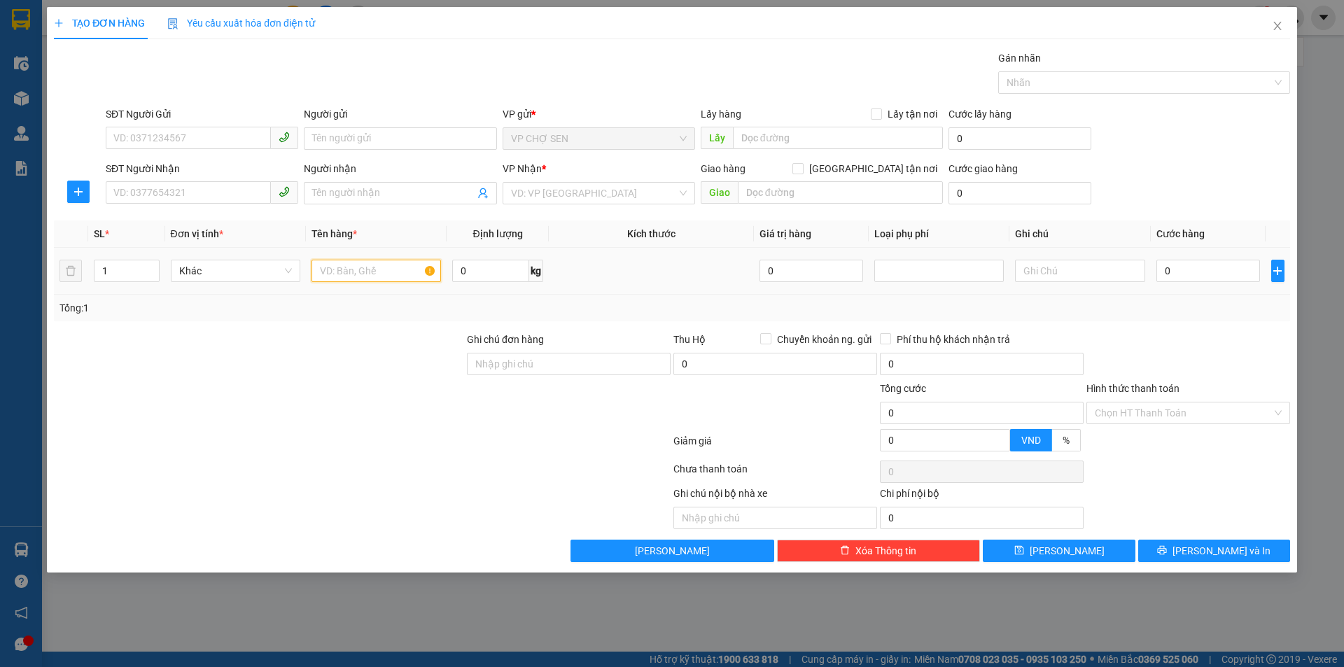
click at [319, 275] on input "text" at bounding box center [375, 271] width 129 height 22
type input "tp"
click at [118, 141] on input "SĐT Người Gửi" at bounding box center [188, 138] width 165 height 22
type input "0333380306"
click at [311, 134] on input "Người gửi" at bounding box center [400, 138] width 192 height 22
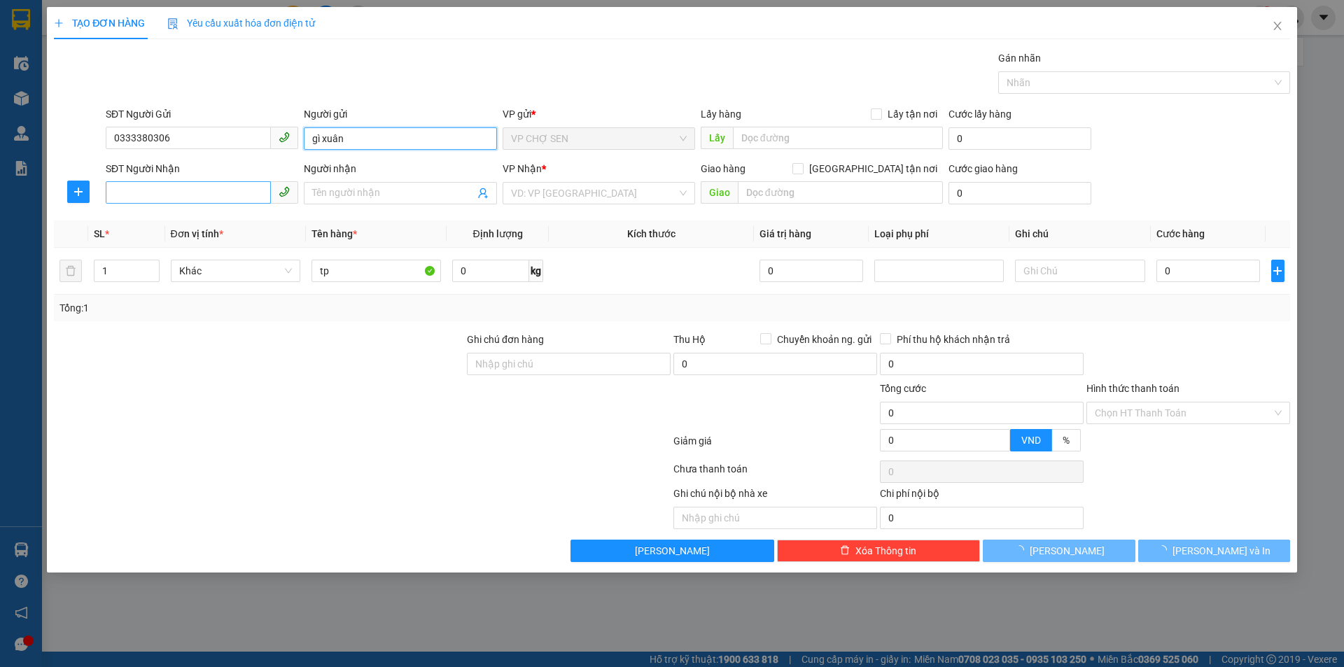
type input "gì xuân"
click at [122, 192] on input "SĐT Người Nhận" at bounding box center [188, 192] width 165 height 22
type input "0373956708"
click at [319, 189] on input "Người nhận" at bounding box center [393, 192] width 162 height 15
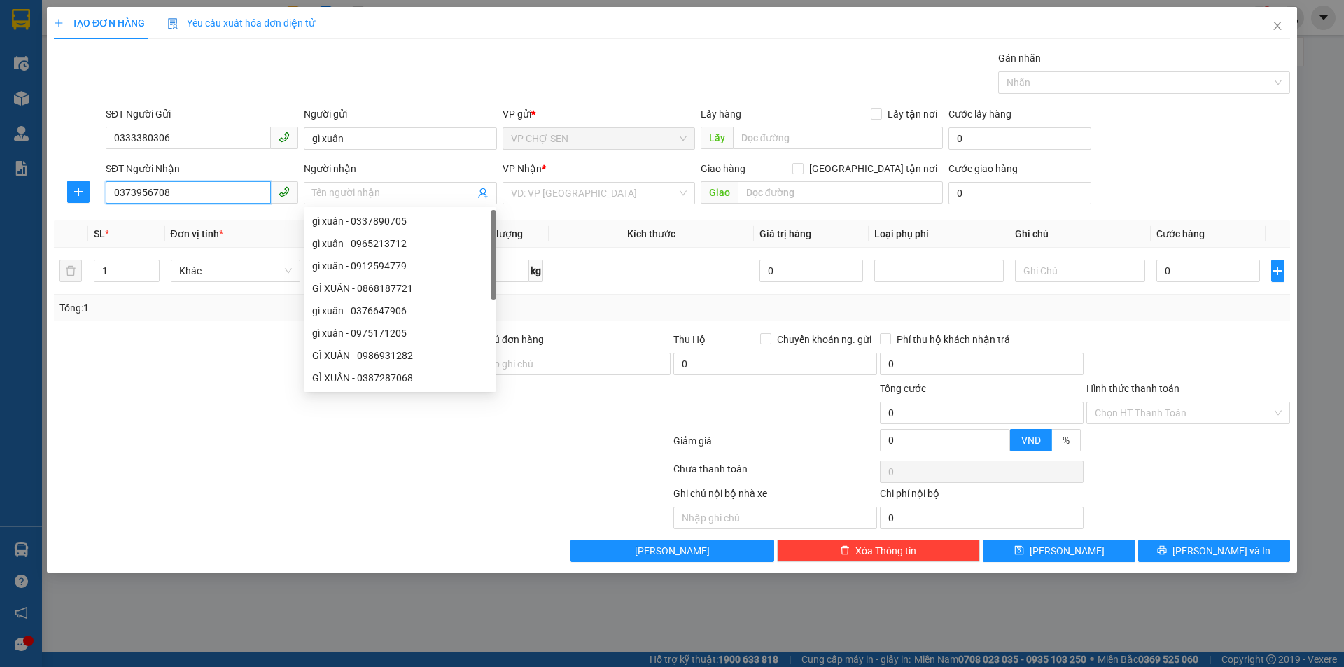
click at [181, 192] on input "0373956708" at bounding box center [188, 192] width 165 height 22
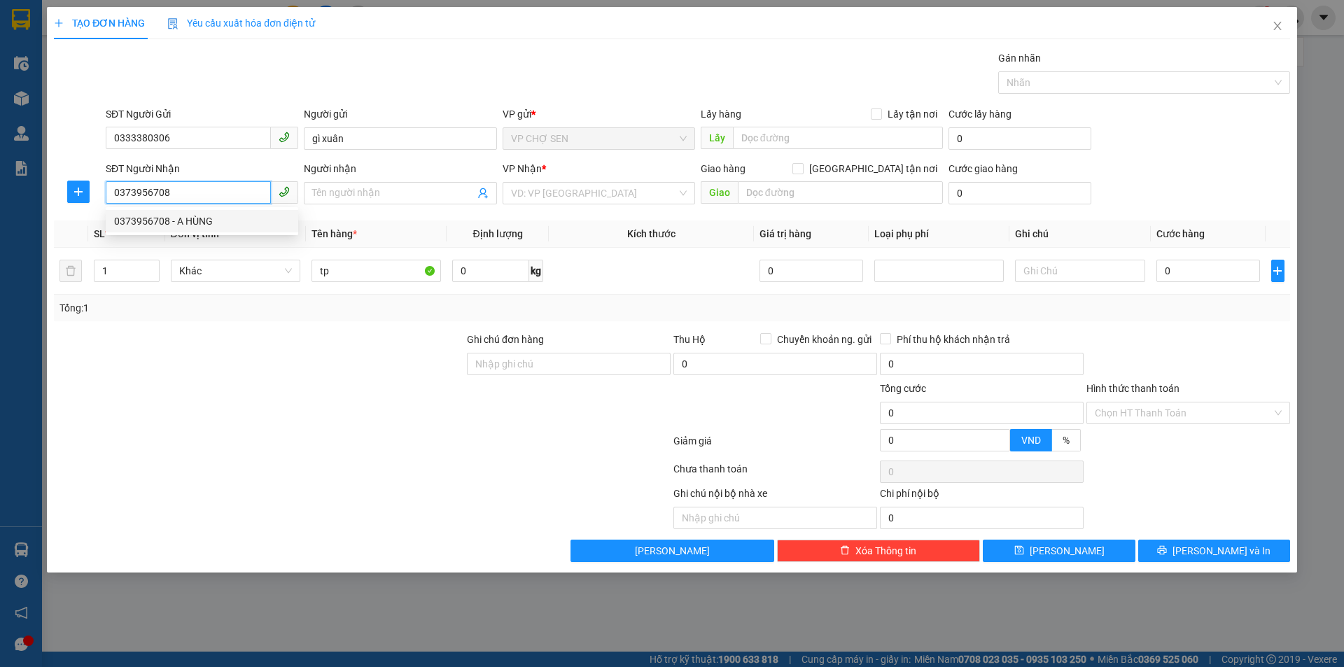
click at [191, 223] on div "0373956708 - A HÙNG" at bounding box center [202, 220] width 176 height 15
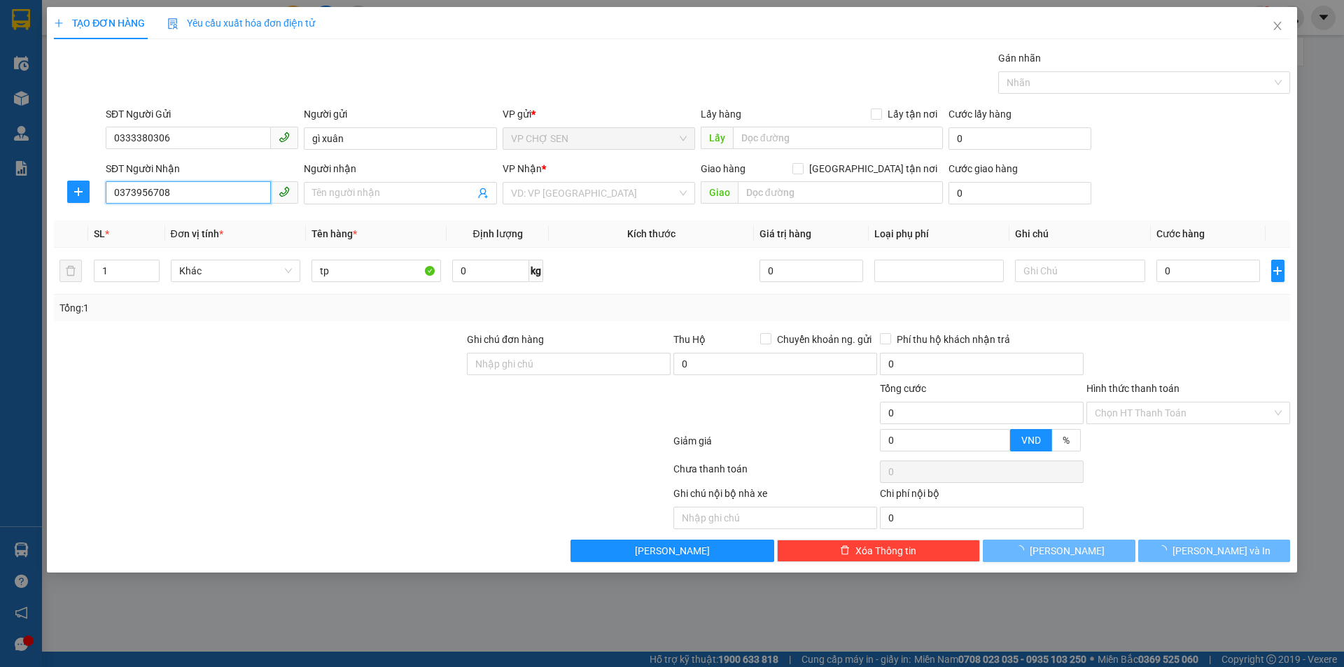
click at [181, 189] on input "0373956708" at bounding box center [188, 192] width 165 height 22
type input "A HÙNG"
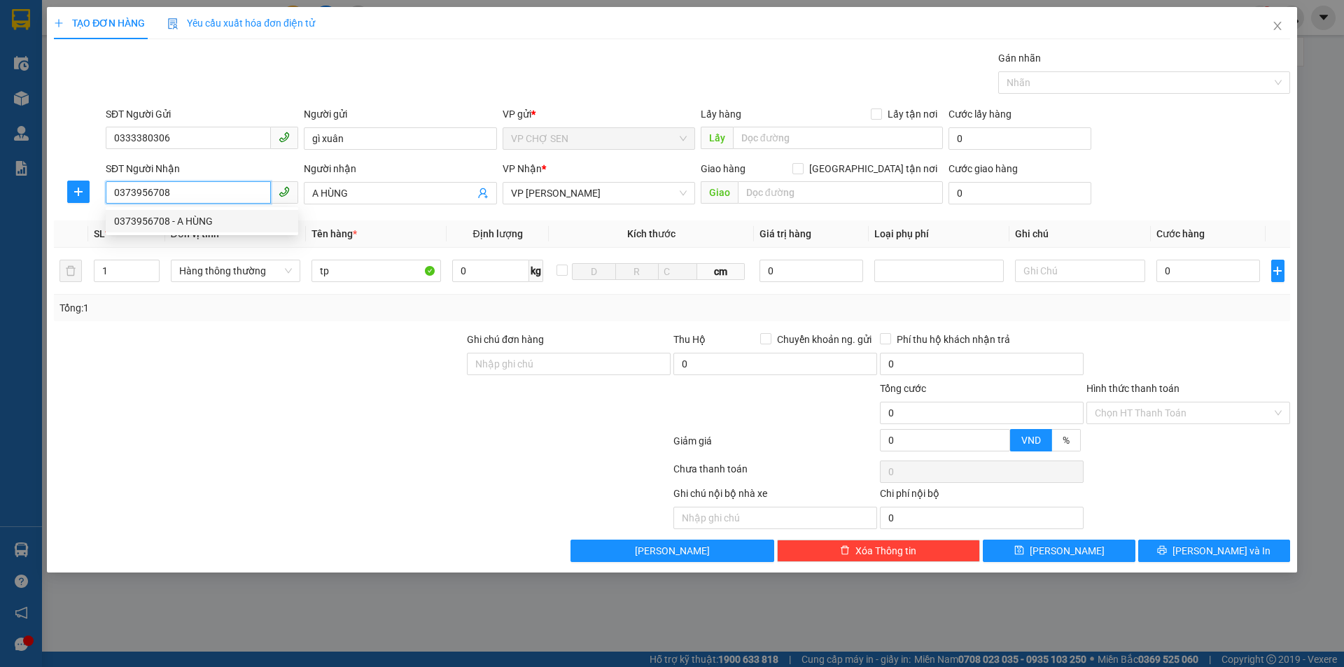
click at [183, 227] on div "0373956708 - A HÙNG" at bounding box center [202, 220] width 176 height 15
click at [1170, 268] on input "0" at bounding box center [1208, 271] width 104 height 22
type input "6"
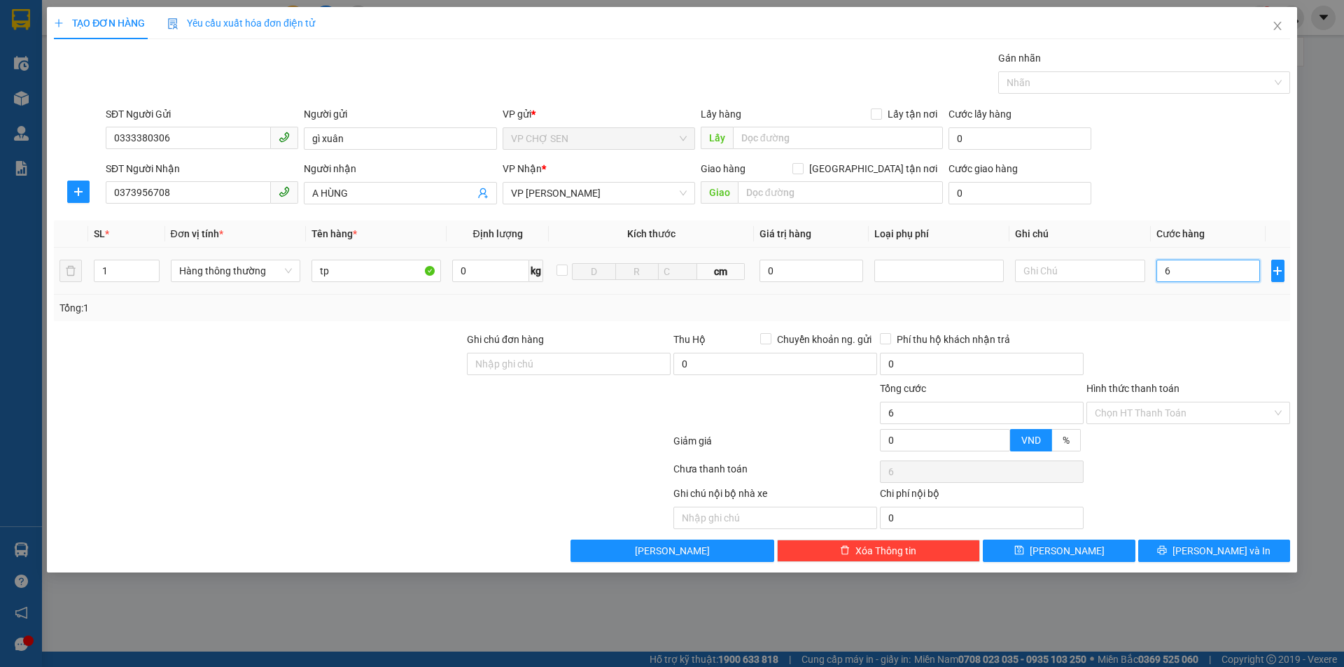
type input "60"
type input "600"
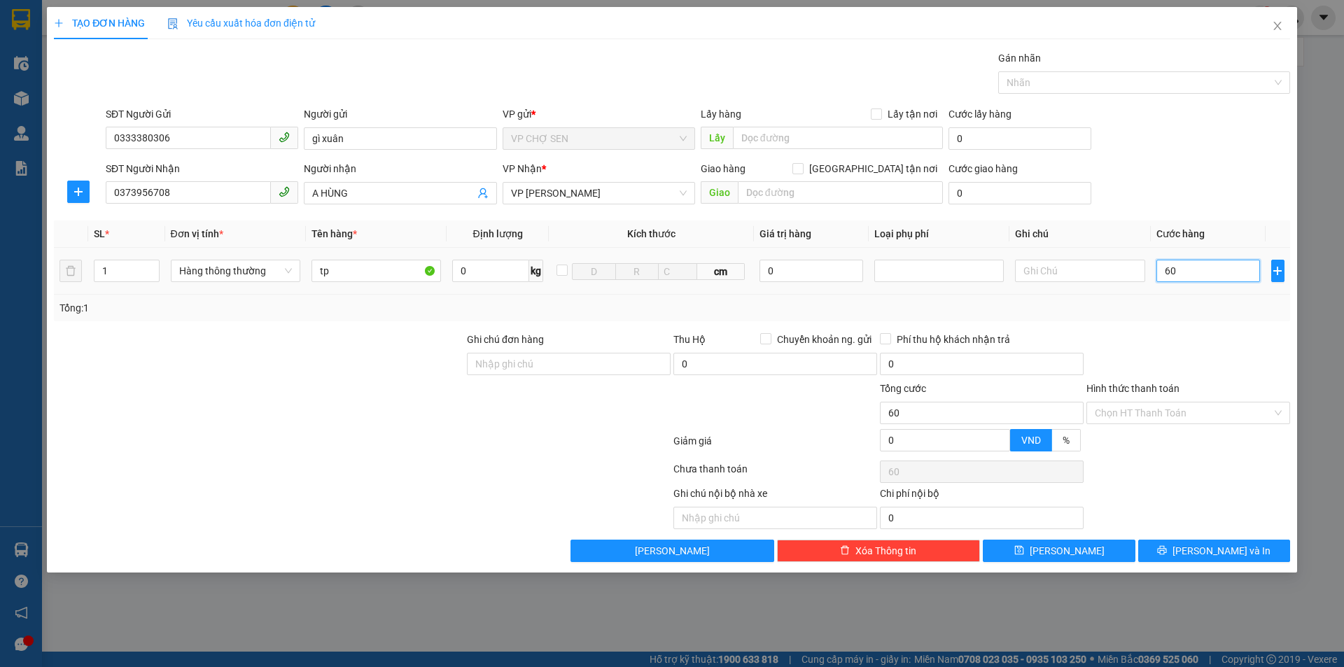
type input "600"
type input "6.000"
type input "60.000"
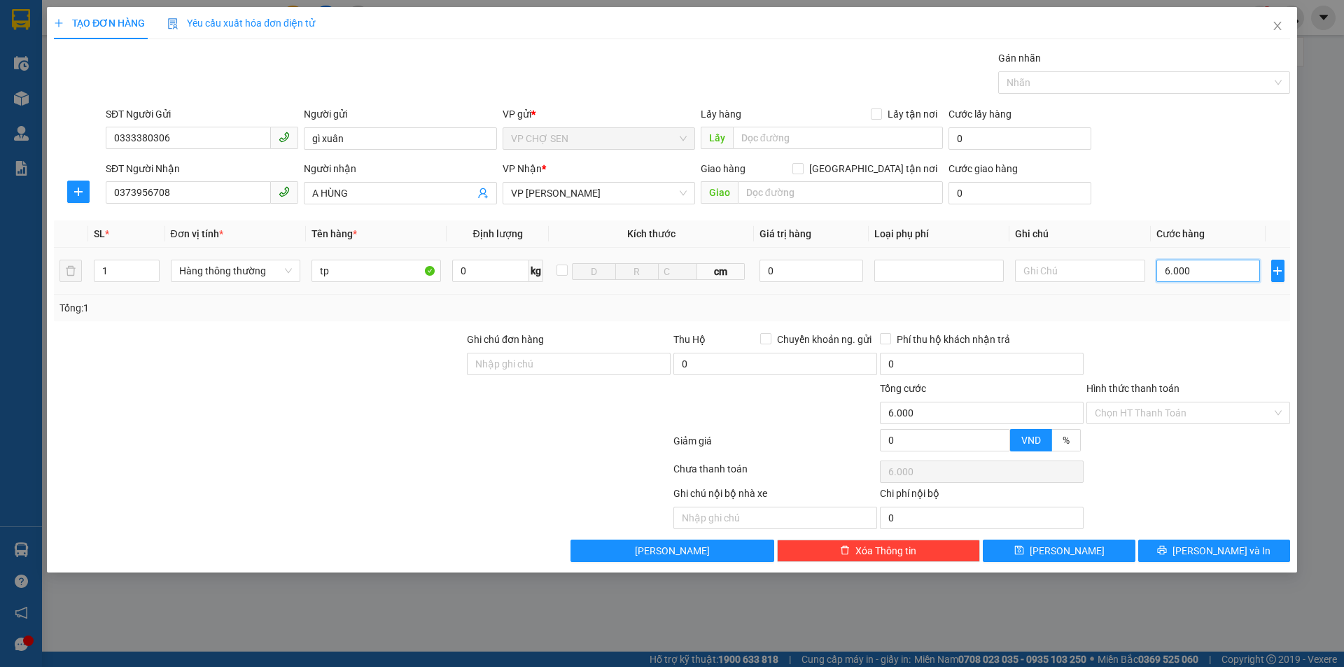
type input "60.000"
click at [1183, 545] on button "[PERSON_NAME] và In" at bounding box center [1214, 551] width 152 height 22
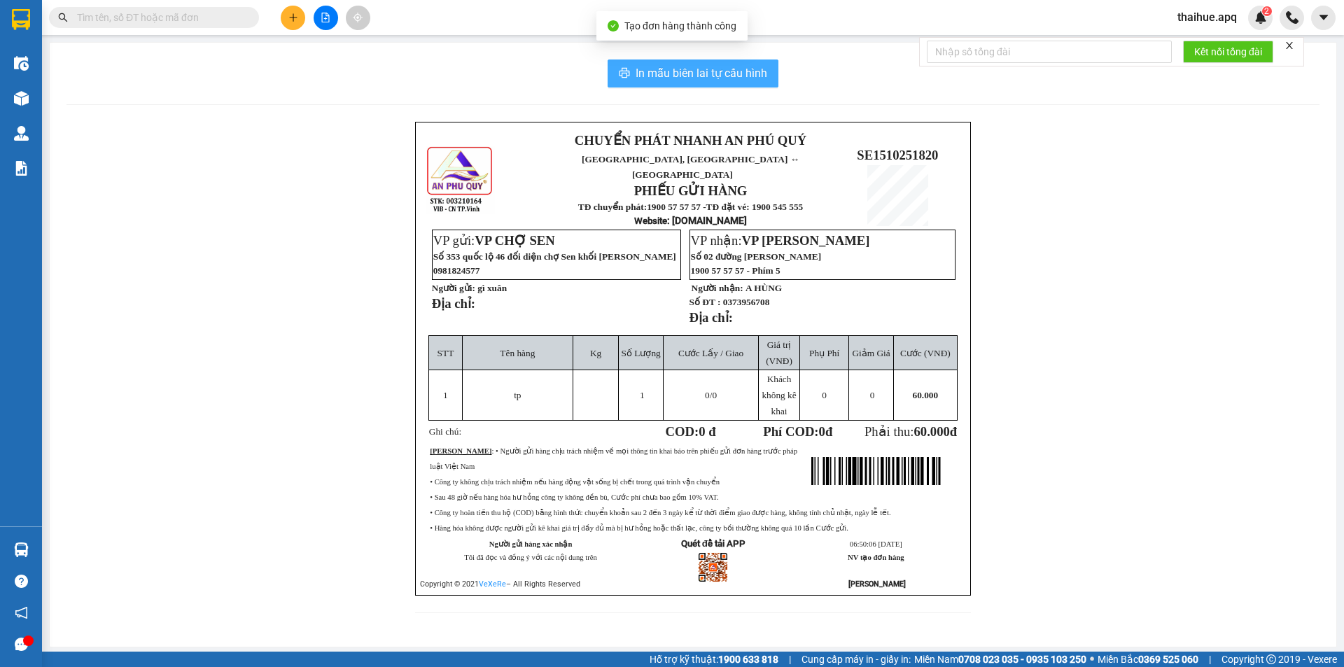
click at [668, 72] on span "In mẫu biên lai tự cấu hình" at bounding box center [702, 72] width 132 height 17
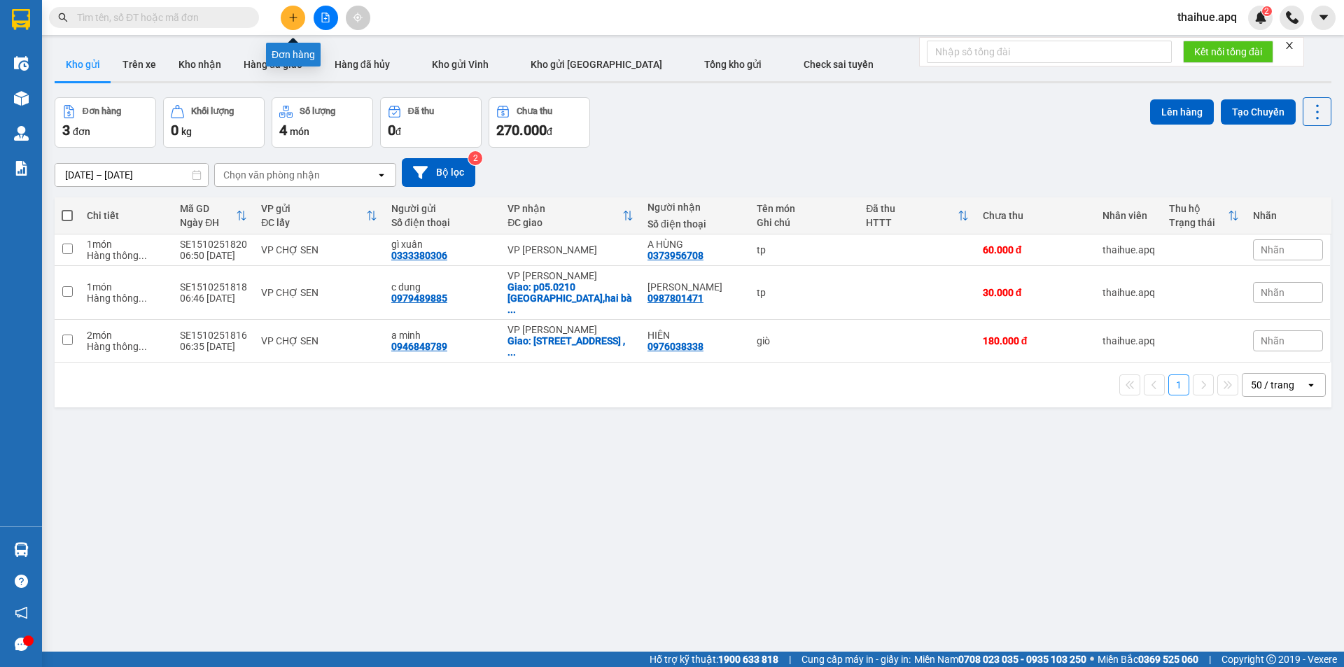
click at [291, 19] on icon "plus" at bounding box center [293, 18] width 10 height 10
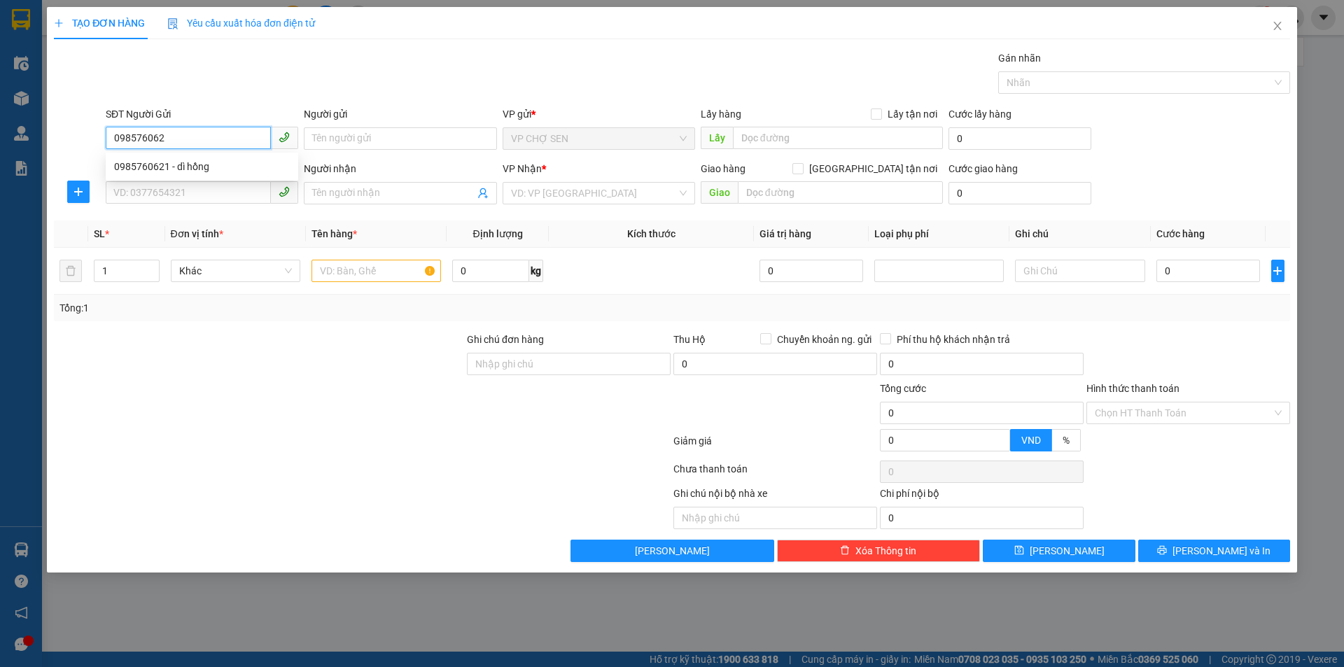
type input "0985760621"
click at [192, 170] on div "0985760621 - dì hồng" at bounding box center [202, 166] width 176 height 15
type input "dì hồng"
type input "0985760621"
click at [174, 191] on input "SĐT Người Nhận" at bounding box center [188, 192] width 165 height 22
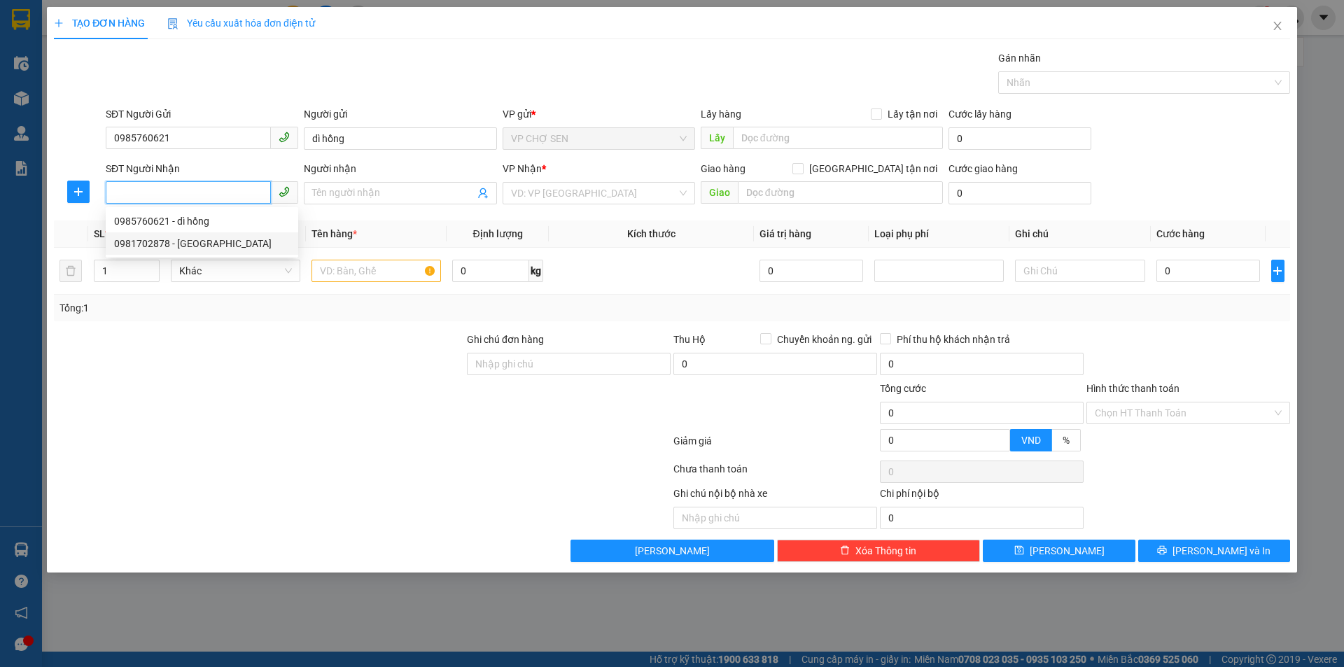
click at [189, 245] on div "0981702878 - [GEOGRAPHIC_DATA]" at bounding box center [202, 243] width 176 height 15
type input "0981702878"
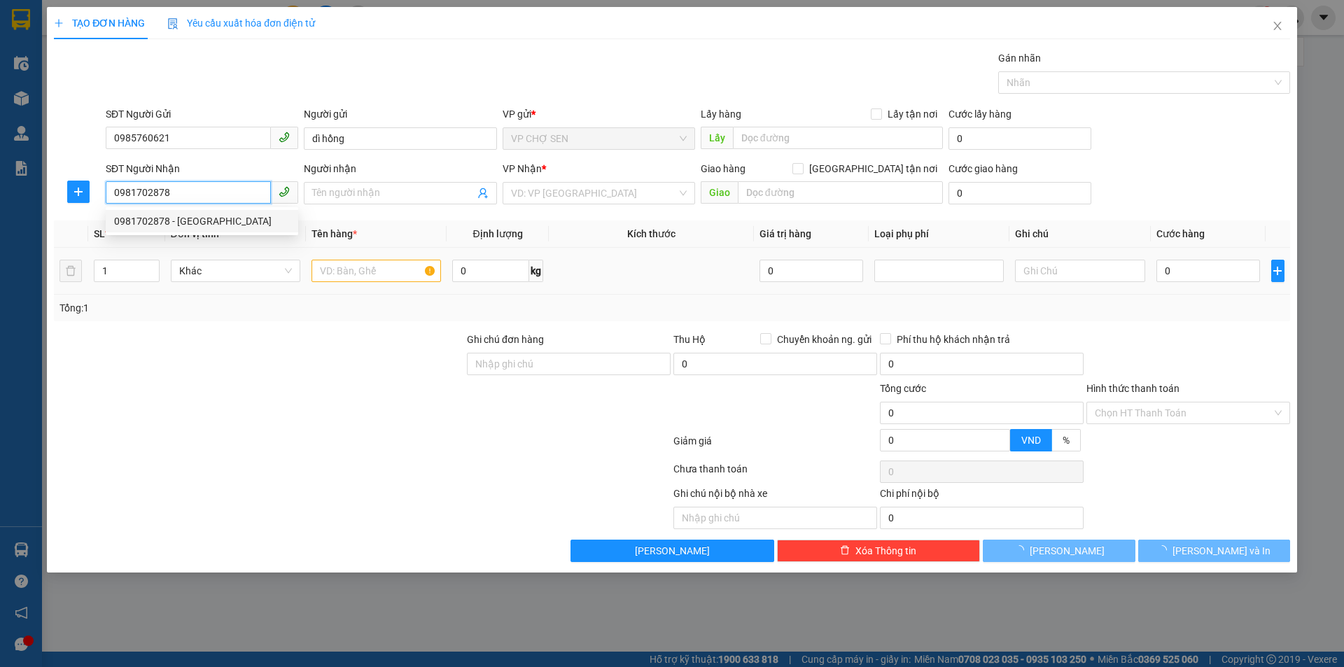
type input "ĐAN"
checkbox input "true"
type input "vp"
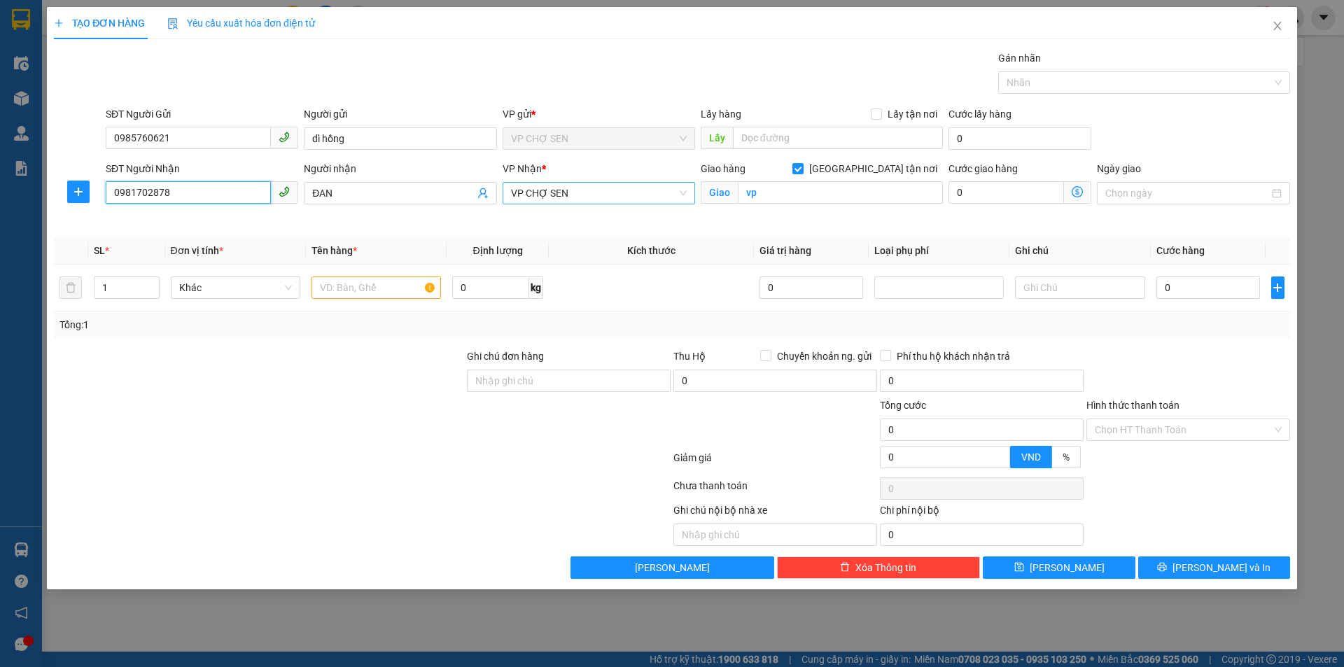
click at [614, 195] on span "VP CHỢ SEN" at bounding box center [599, 193] width 176 height 21
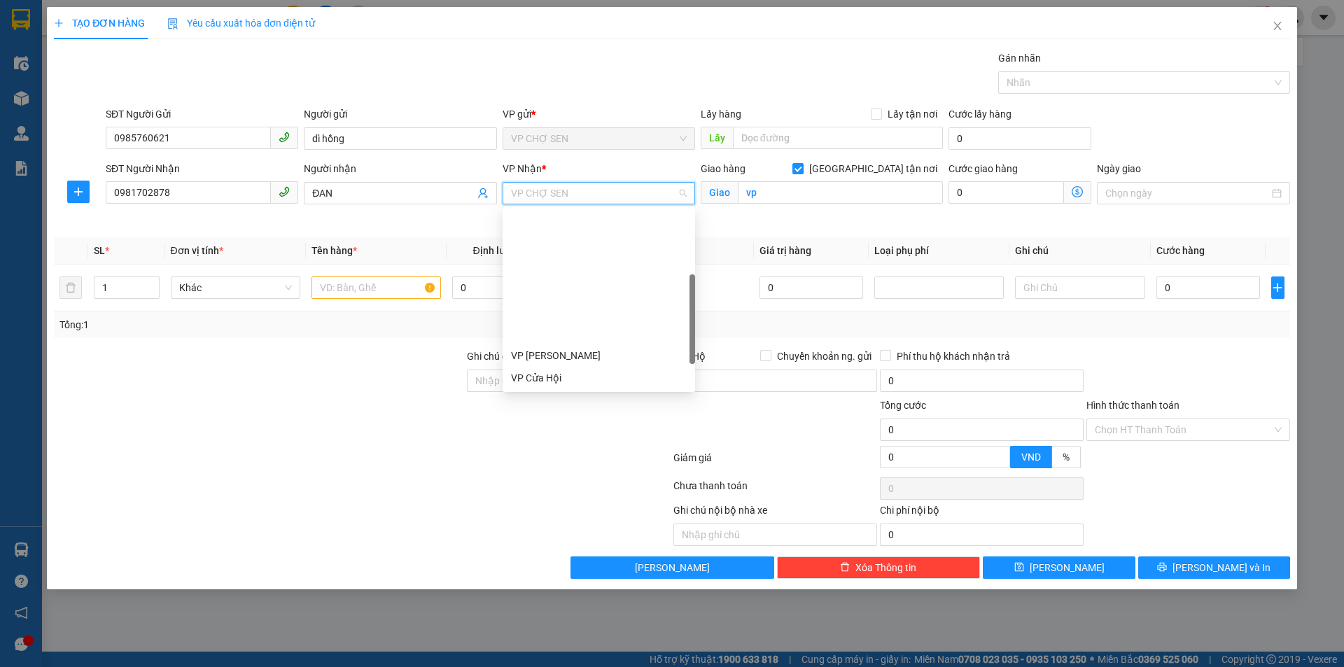
scroll to position [157, 0]
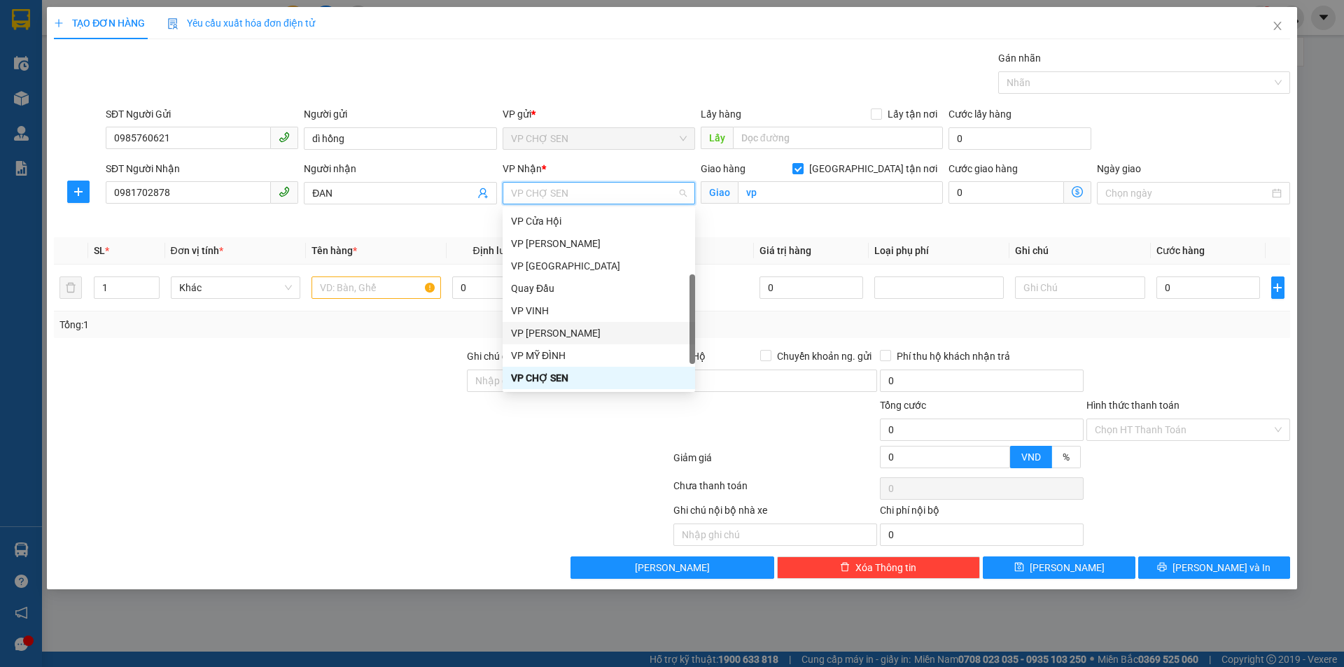
click at [562, 329] on div "VP [PERSON_NAME]" at bounding box center [599, 332] width 176 height 15
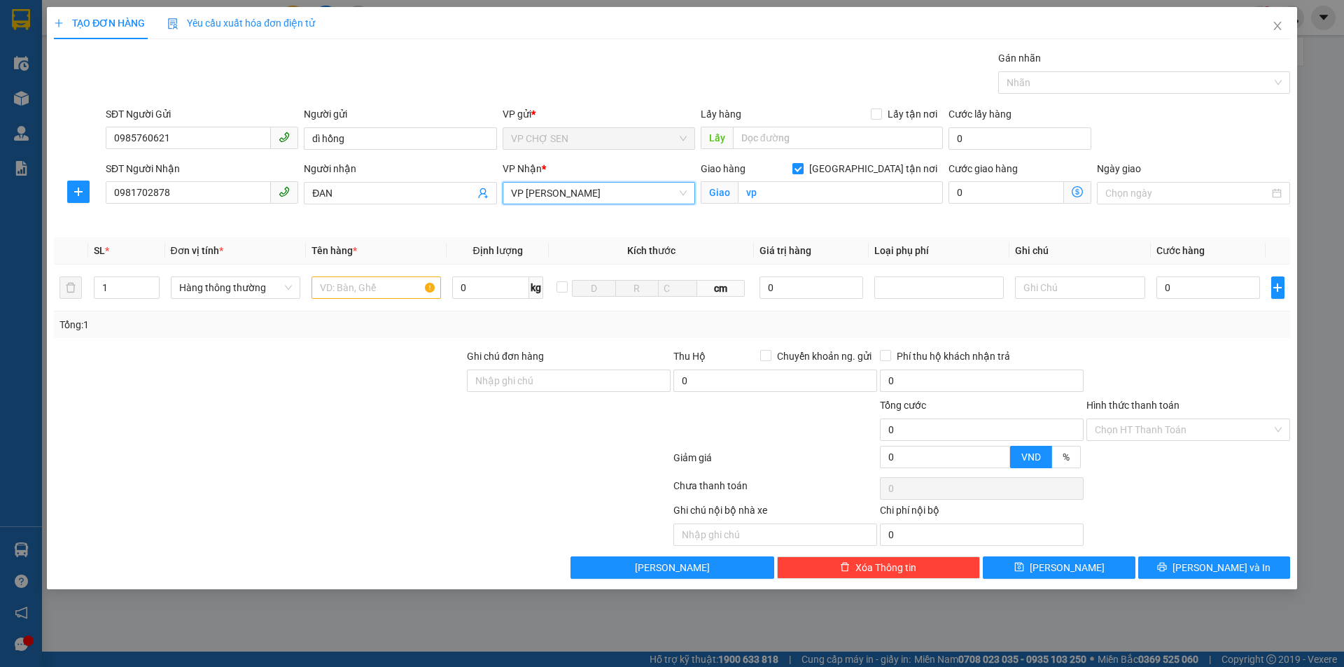
click at [802, 169] on input "[GEOGRAPHIC_DATA] tận nơi" at bounding box center [797, 168] width 10 height 10
checkbox input "false"
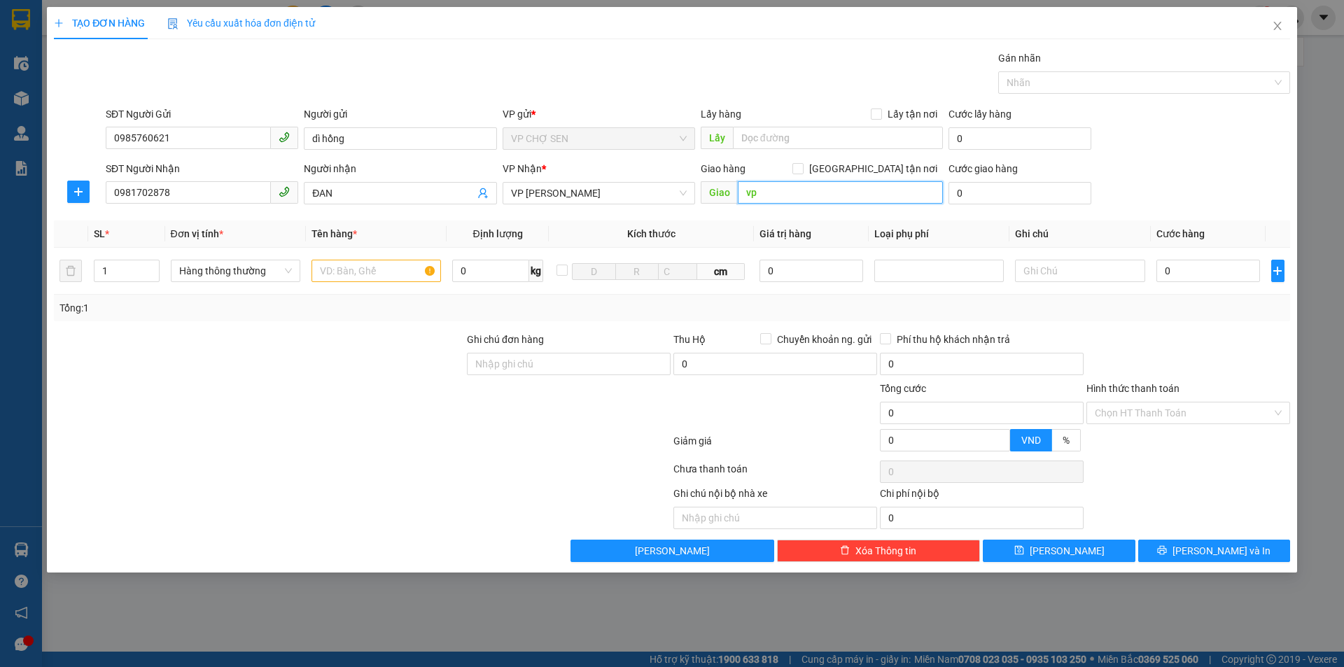
click at [794, 192] on input "vp" at bounding box center [840, 192] width 205 height 22
click at [318, 262] on input "text" at bounding box center [375, 271] width 129 height 22
type input "tp"
click at [1183, 272] on input "0" at bounding box center [1208, 271] width 104 height 22
type input "5"
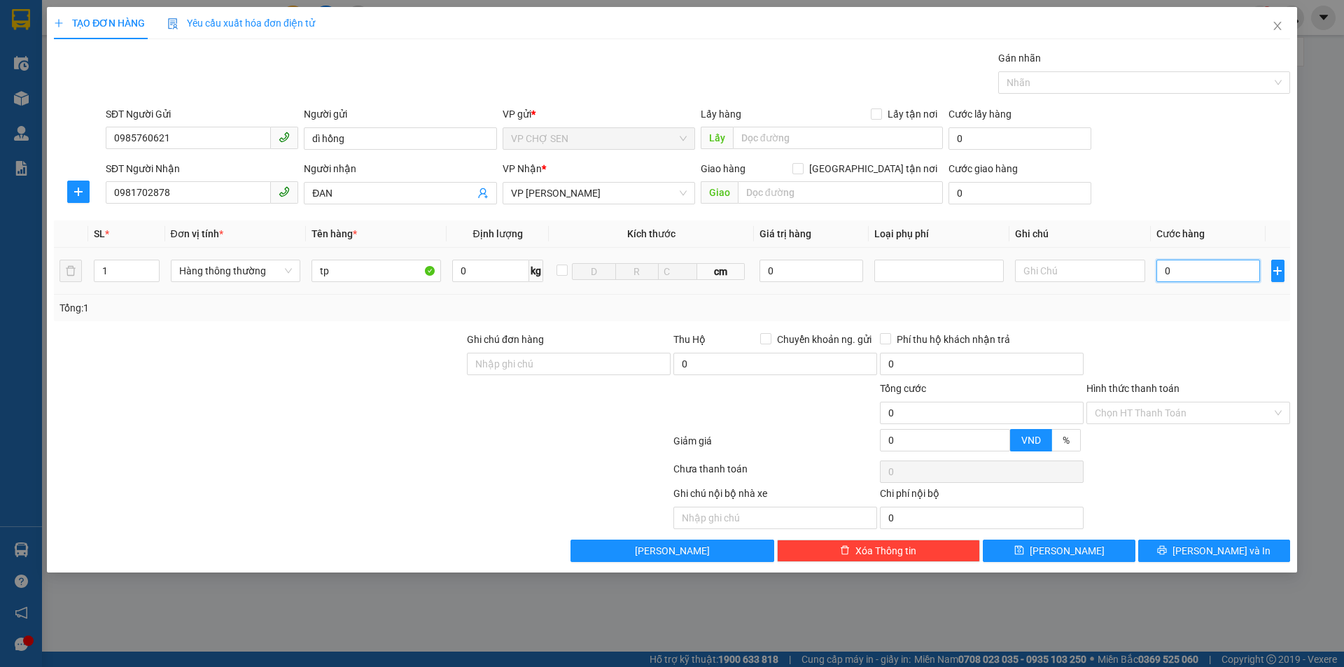
type input "5"
type input "50"
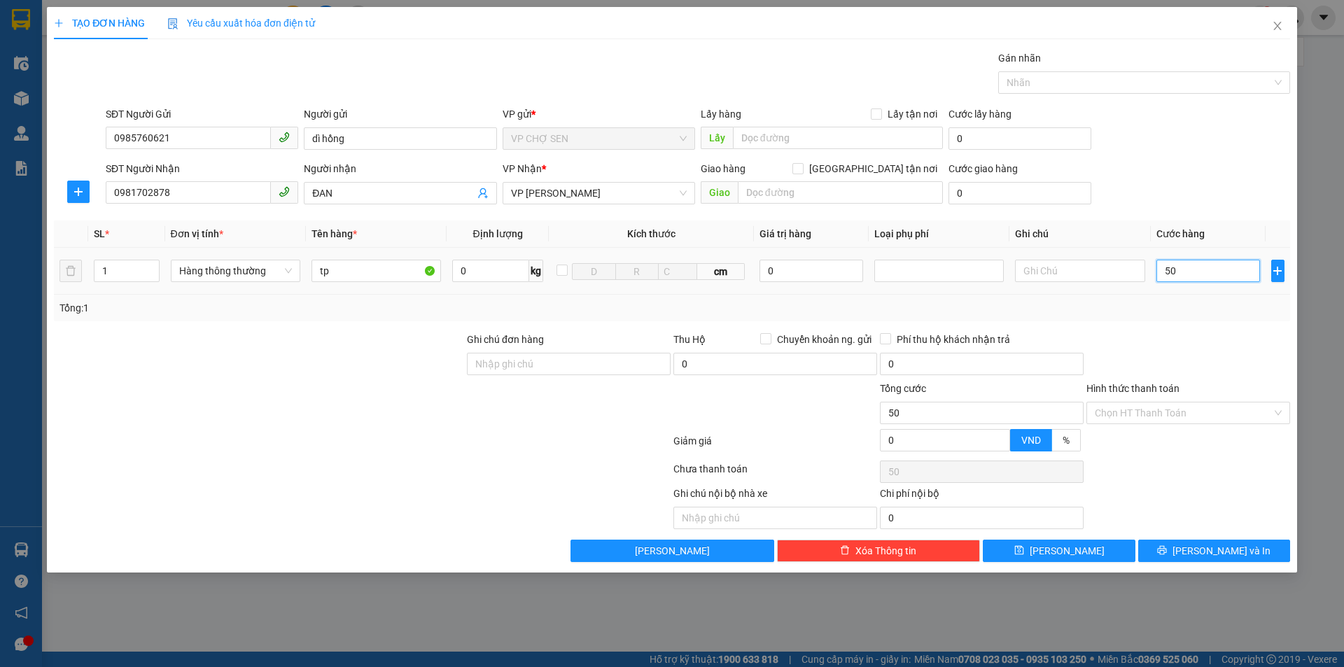
type input "500"
type input "5.000"
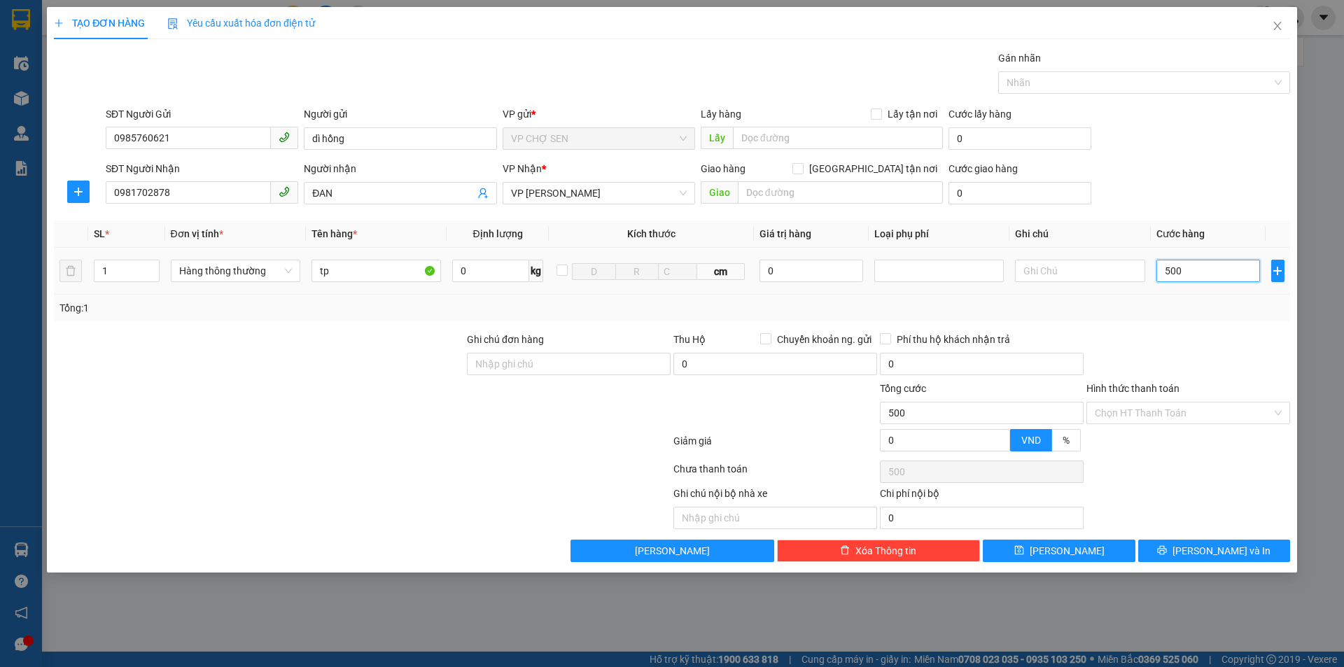
type input "5.000"
type input "50.000"
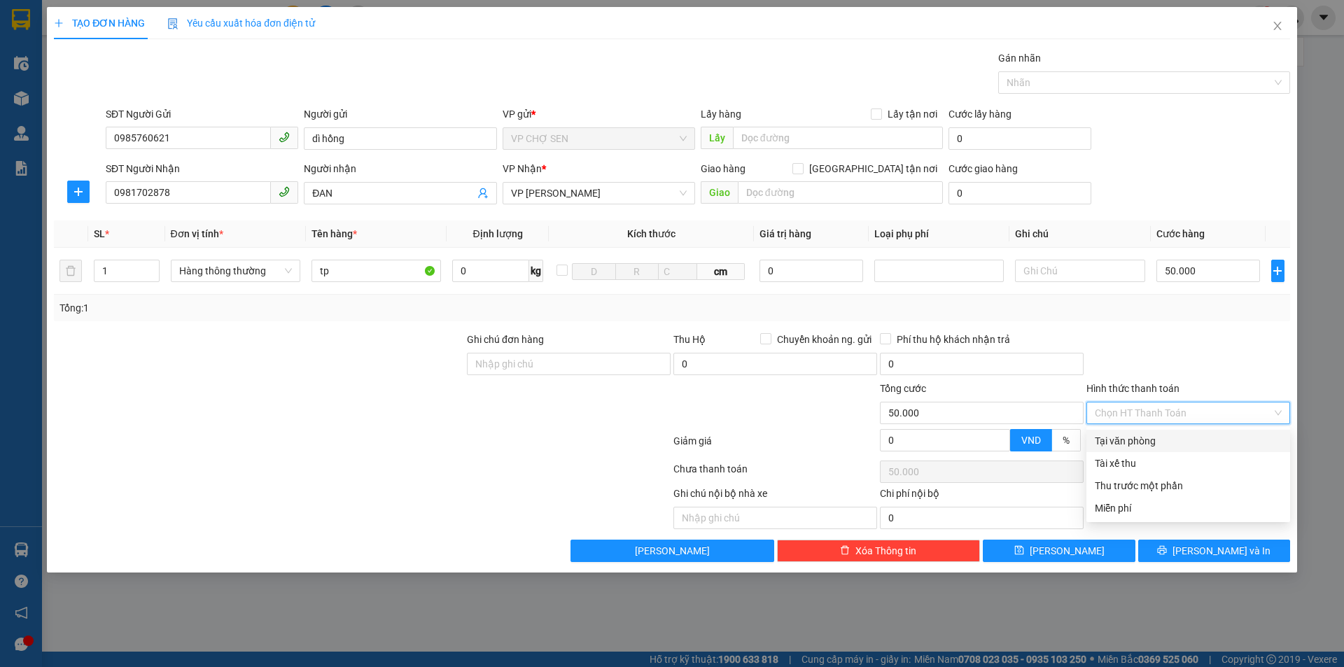
click at [1174, 411] on input "Hình thức thanh toán" at bounding box center [1183, 412] width 177 height 21
click at [1148, 440] on div "Tại văn phòng" at bounding box center [1188, 440] width 187 height 15
type input "0"
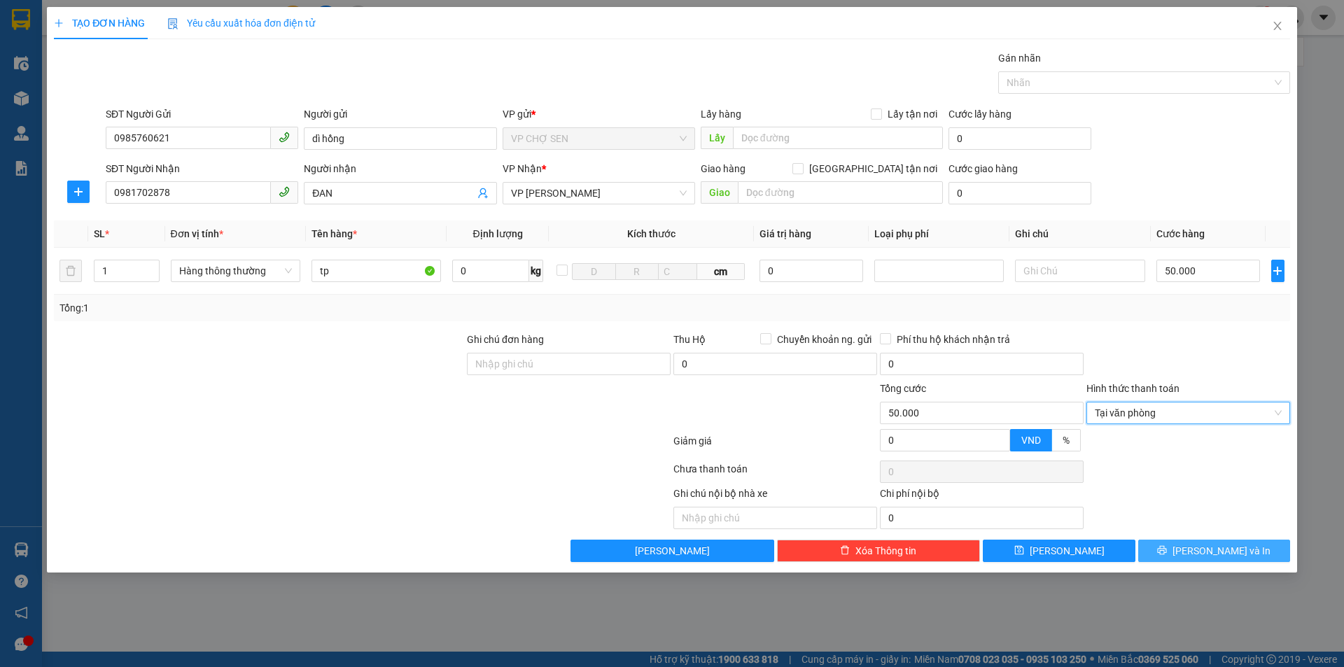
click at [1180, 547] on button "[PERSON_NAME] và In" at bounding box center [1214, 551] width 152 height 22
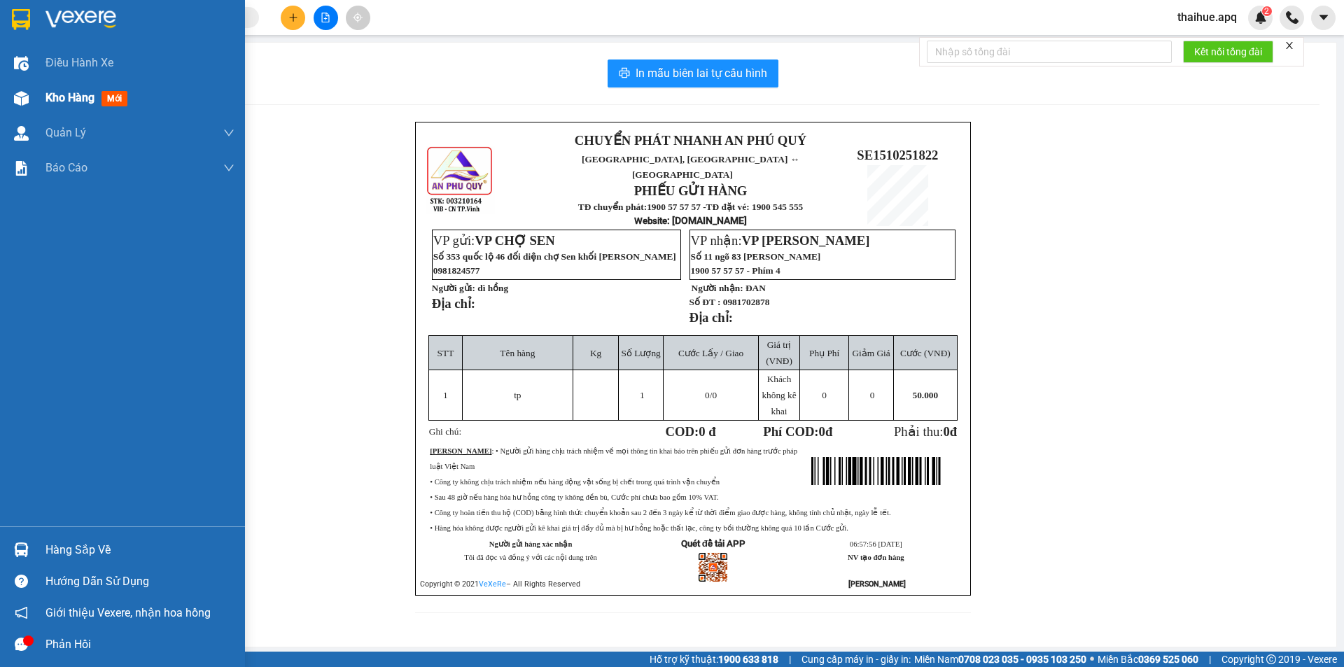
click at [75, 101] on span "Kho hàng" at bounding box center [69, 97] width 49 height 13
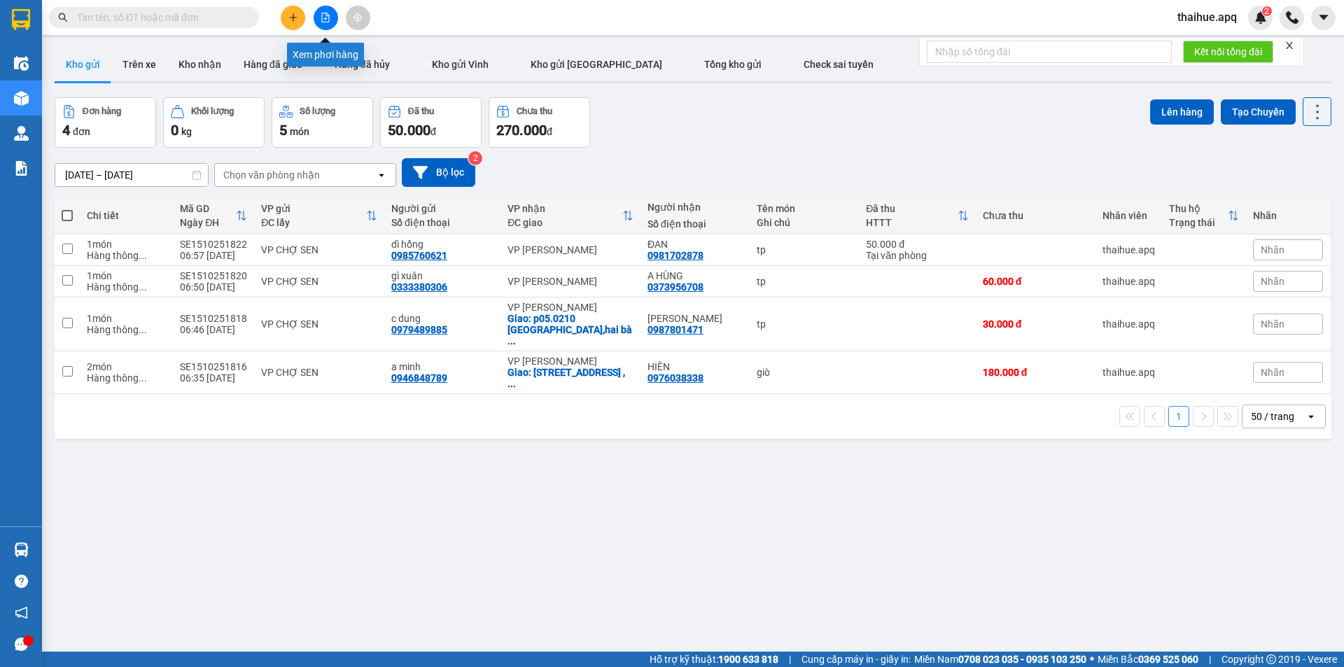
click at [324, 19] on icon "file-add" at bounding box center [326, 18] width 8 height 10
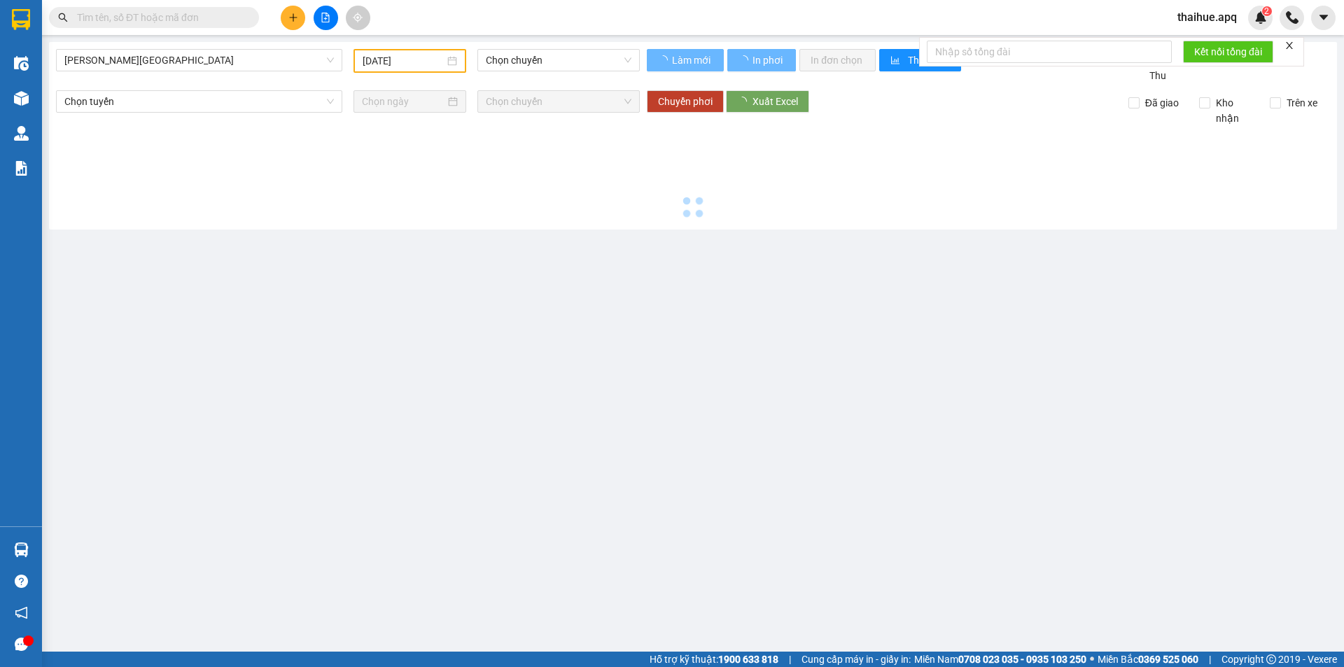
type input "[DATE]"
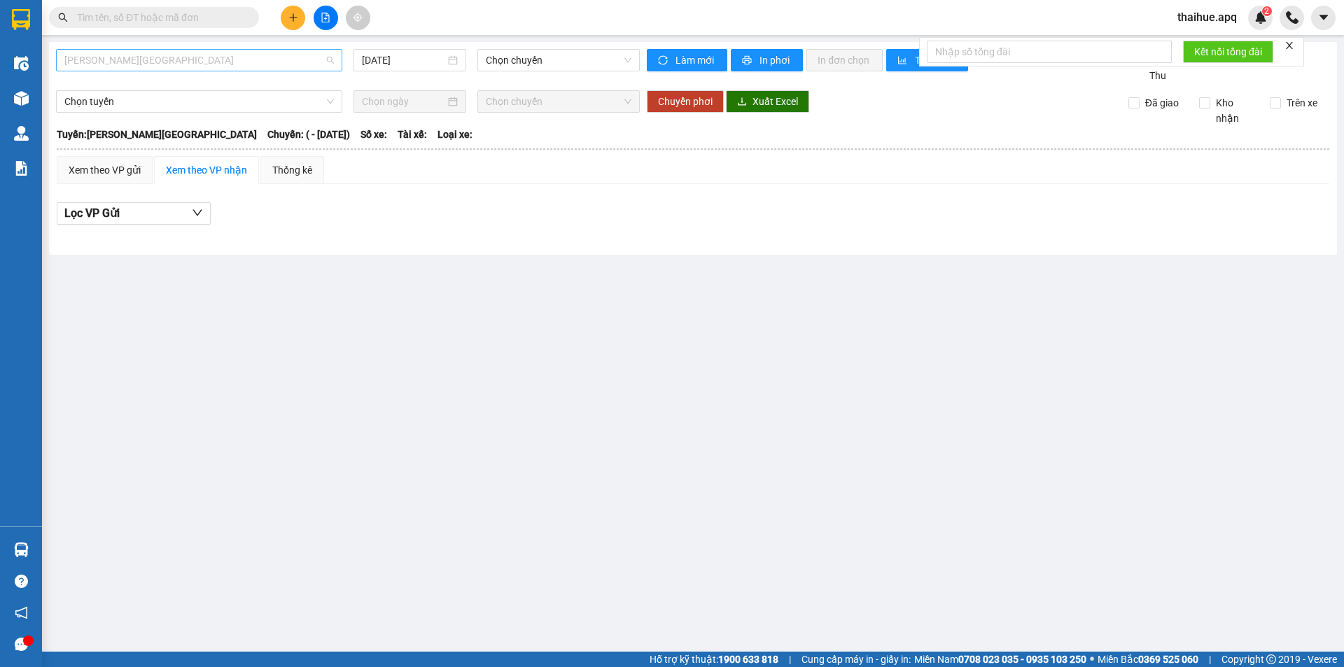
click at [202, 64] on span "[PERSON_NAME][GEOGRAPHIC_DATA]" at bounding box center [198, 60] width 269 height 21
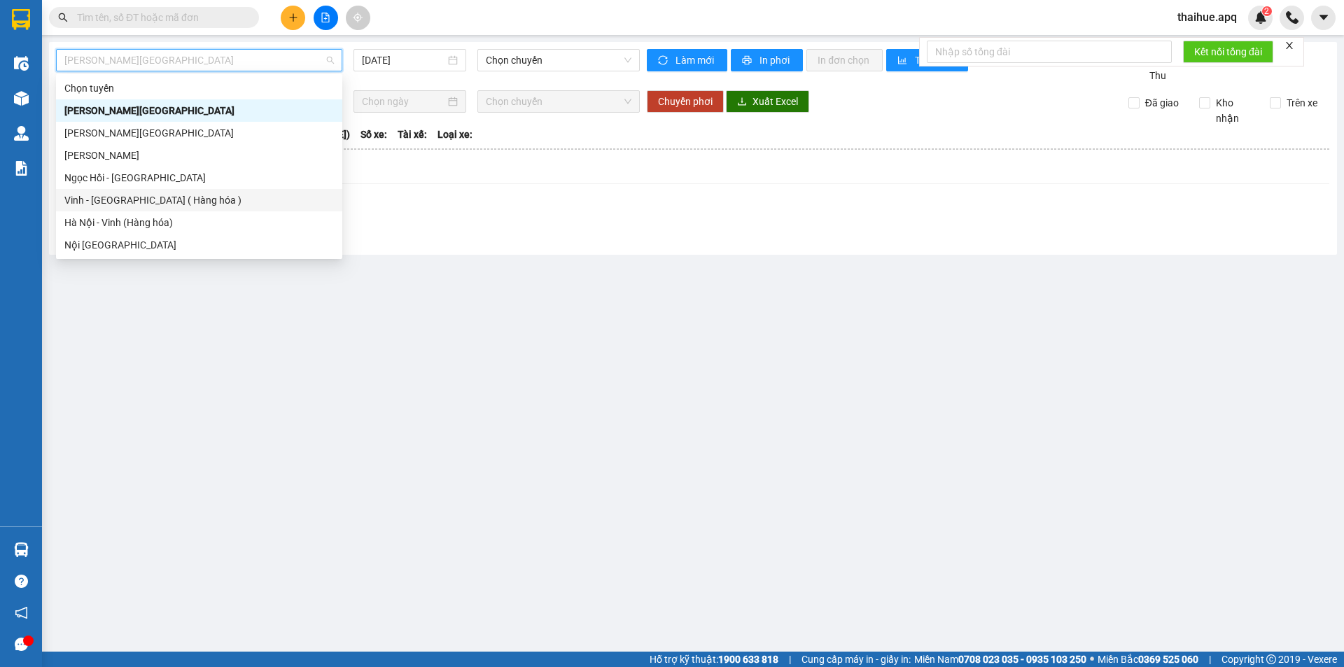
click at [109, 202] on div "Vinh - [GEOGRAPHIC_DATA] ( Hàng hóa )" at bounding box center [198, 199] width 269 height 15
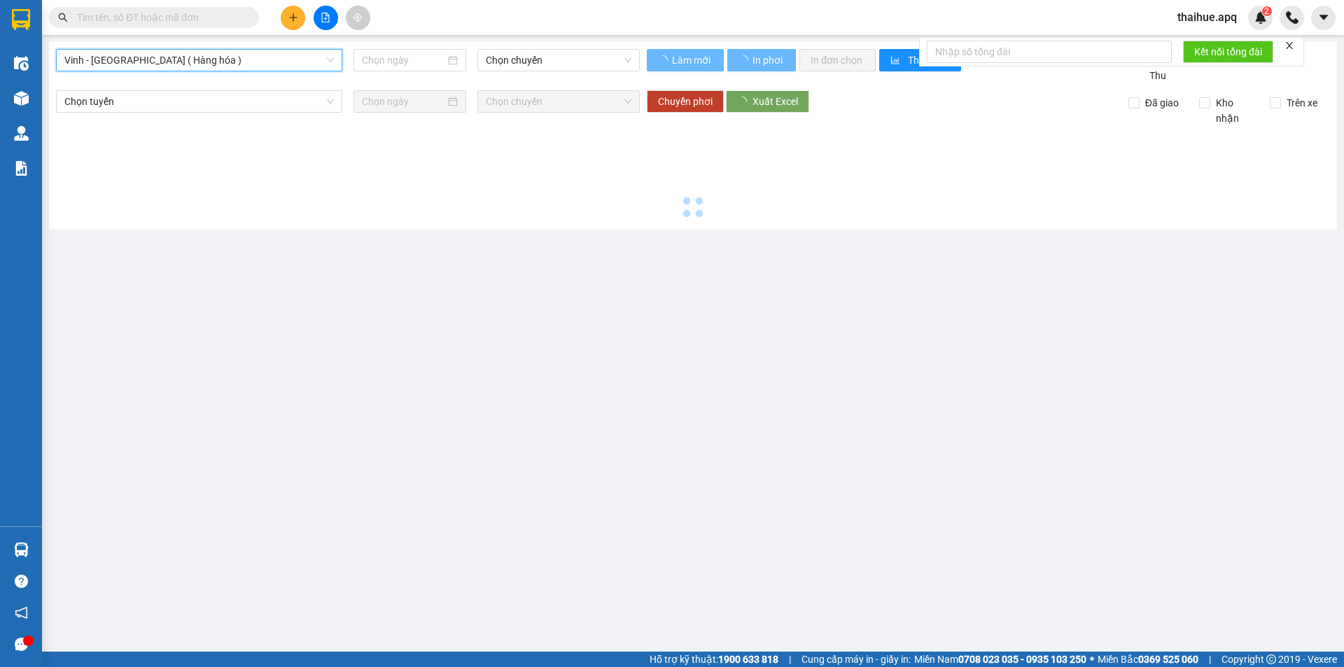
type input "[DATE]"
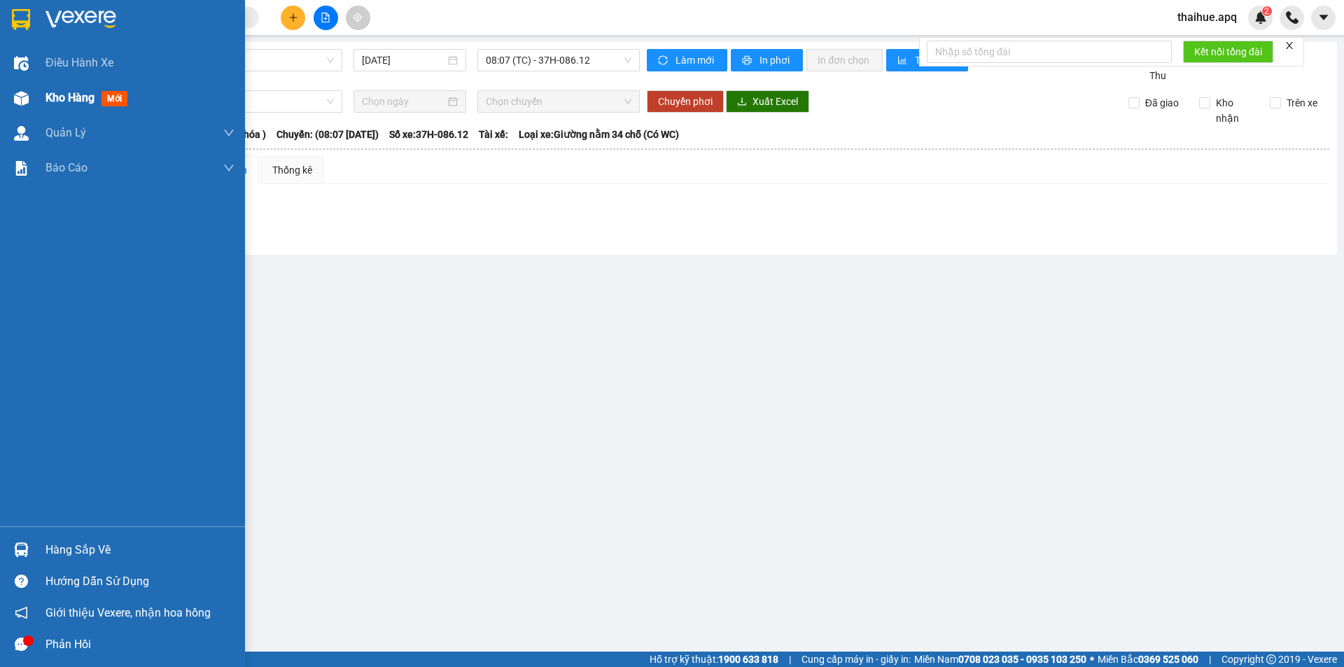
click at [63, 101] on span "Kho hàng" at bounding box center [69, 97] width 49 height 13
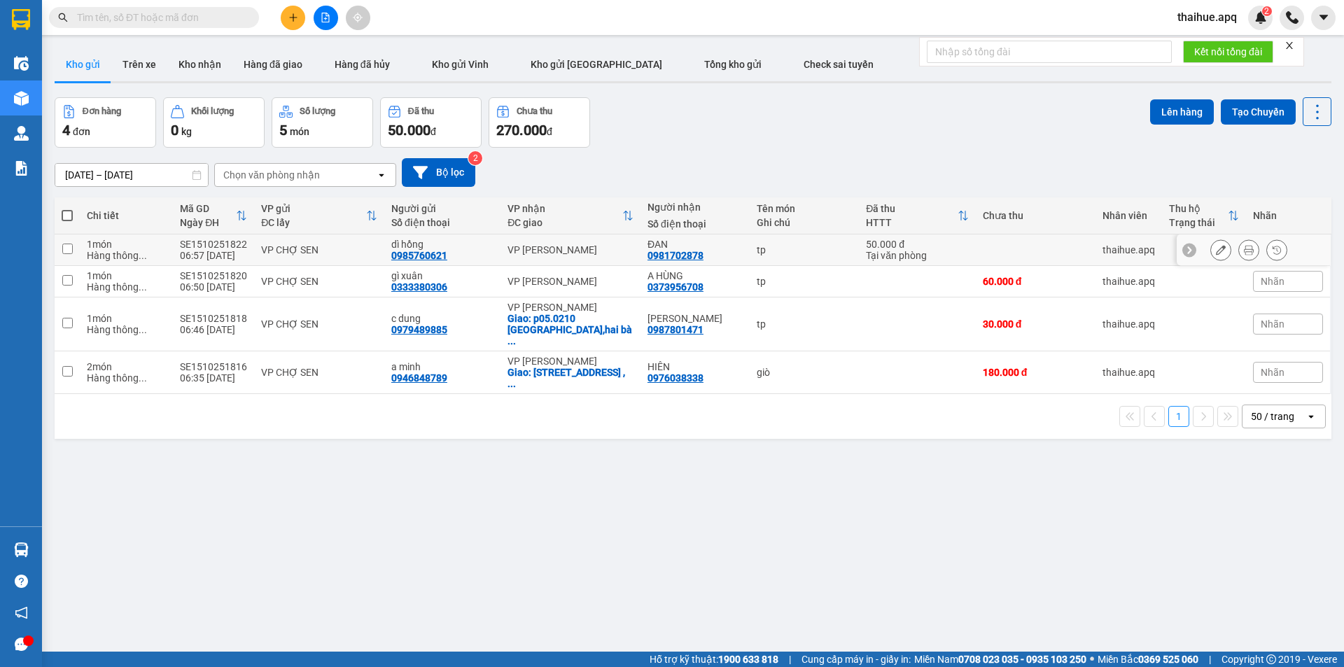
drag, startPoint x: 356, startPoint y: 240, endPoint x: 699, endPoint y: 298, distance: 347.9
click at [357, 240] on td "VP CHỢ SEN" at bounding box center [319, 249] width 130 height 31
checkbox input "true"
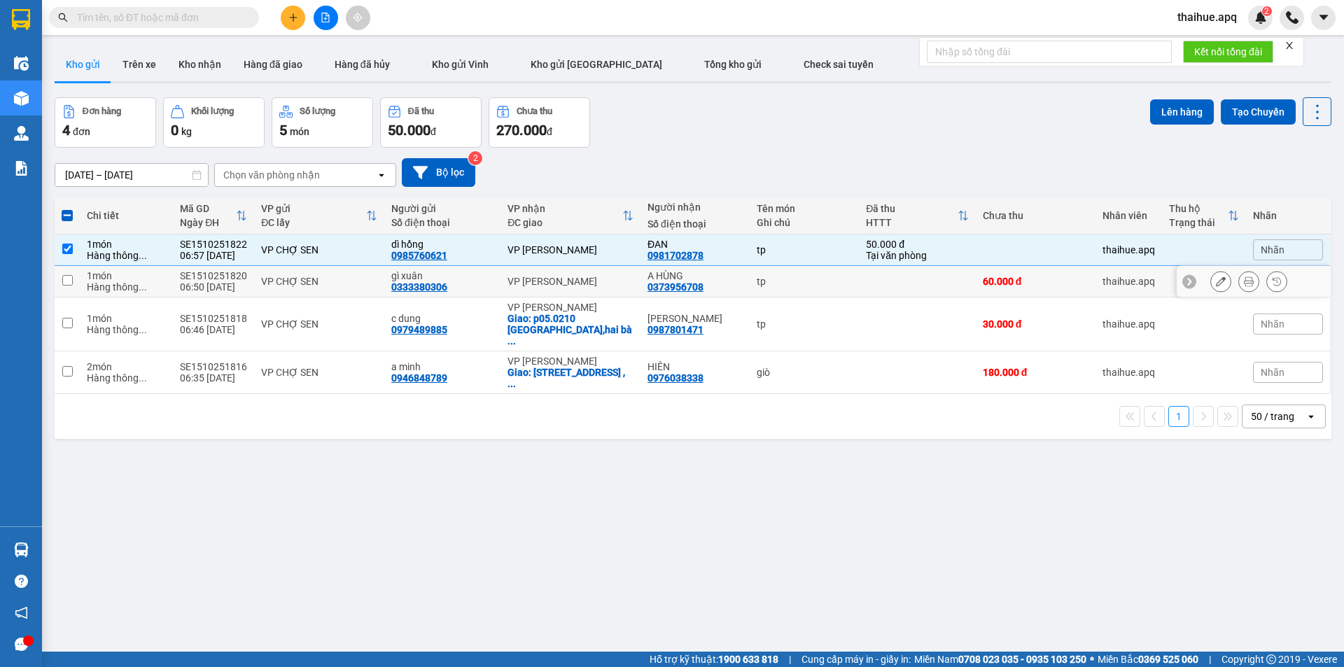
click at [918, 279] on td at bounding box center [917, 281] width 116 height 31
checkbox input "true"
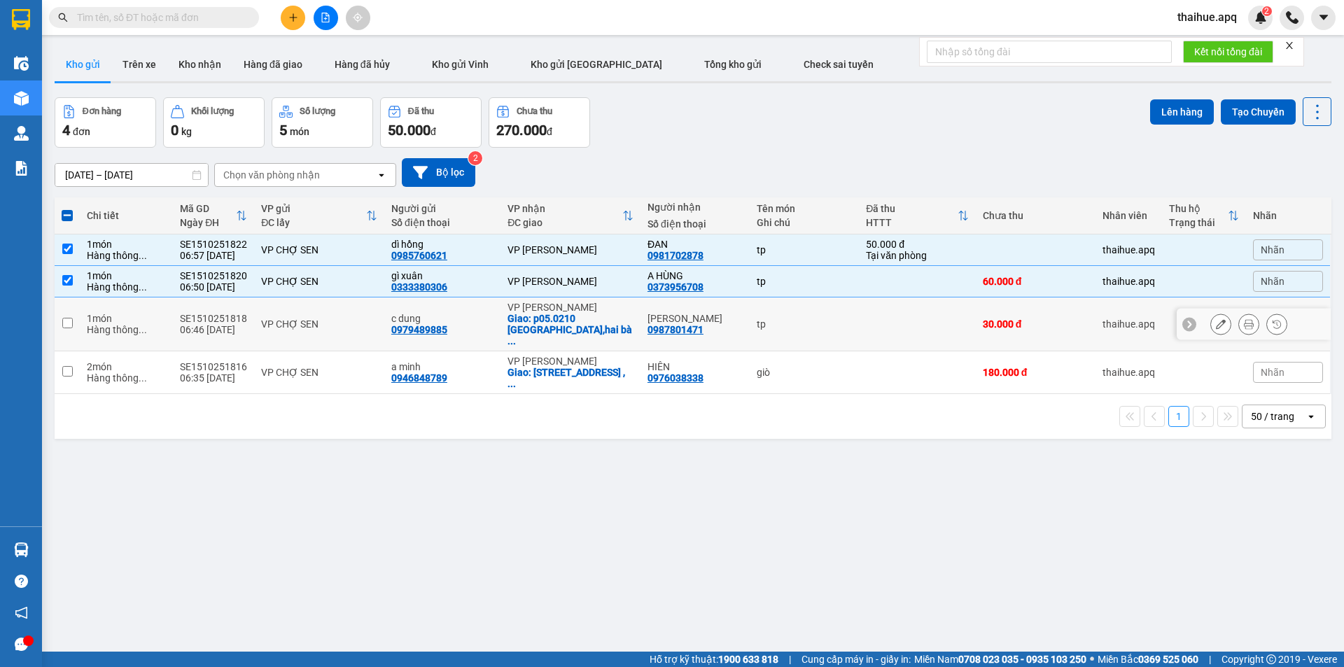
click at [907, 310] on td at bounding box center [917, 324] width 116 height 54
checkbox input "true"
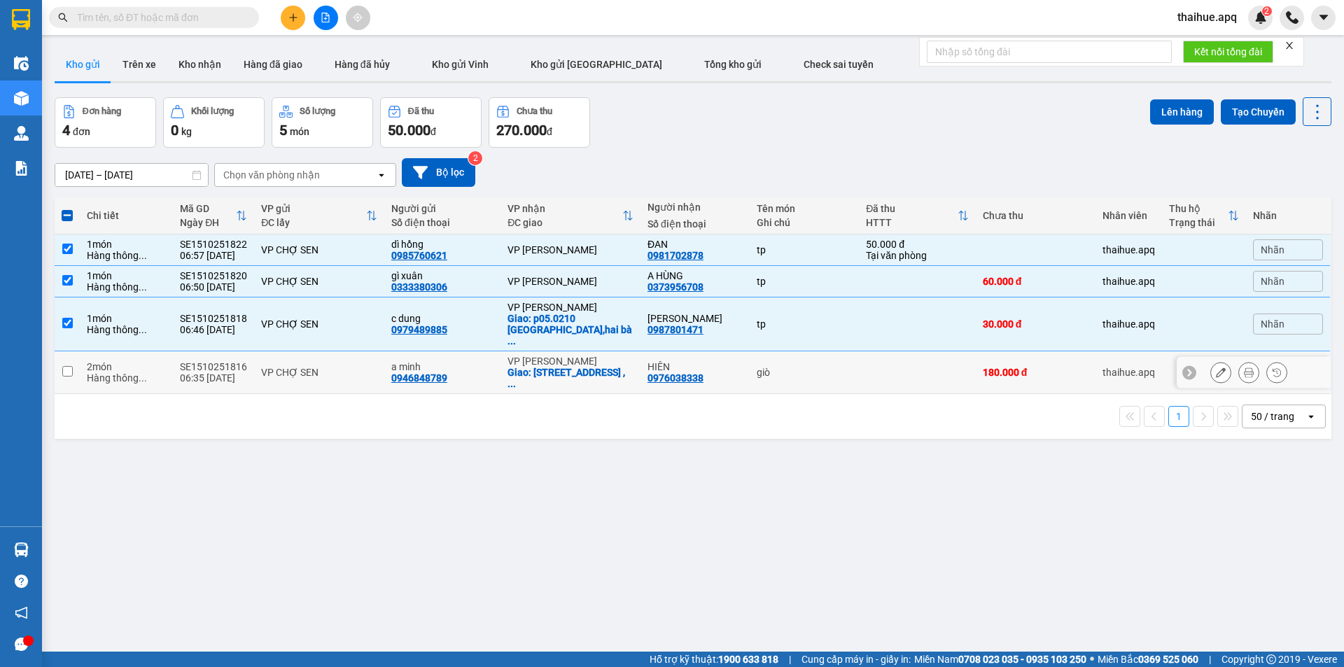
drag, startPoint x: 904, startPoint y: 353, endPoint x: 1057, endPoint y: 290, distance: 165.7
click at [905, 351] on td at bounding box center [917, 372] width 116 height 43
checkbox input "true"
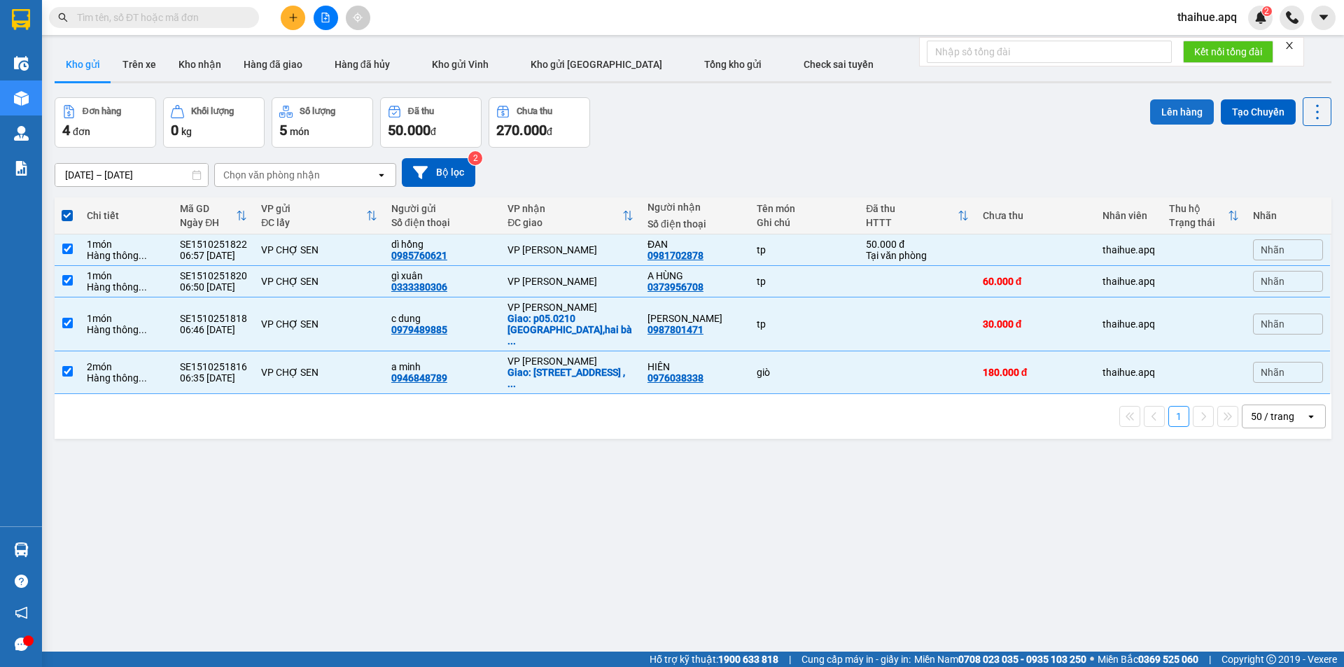
click at [1163, 108] on button "Lên hàng" at bounding box center [1182, 111] width 64 height 25
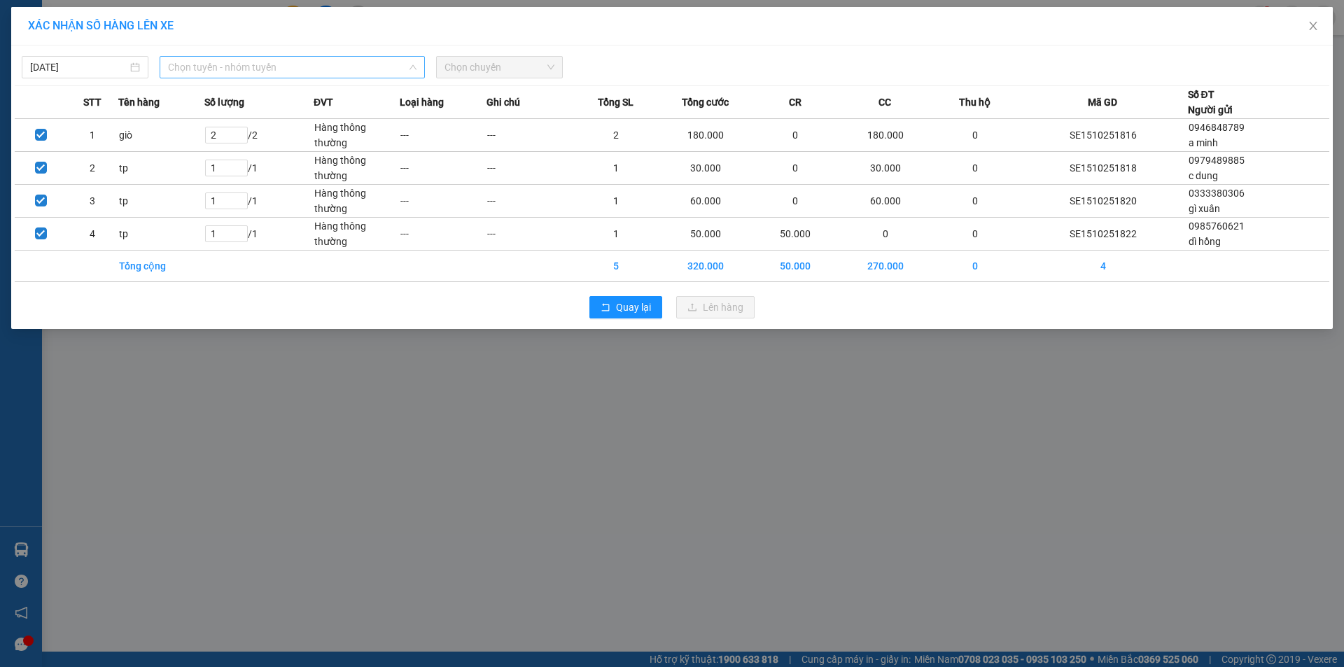
click at [309, 64] on span "Chọn tuyến - nhóm tuyến" at bounding box center [292, 67] width 248 height 21
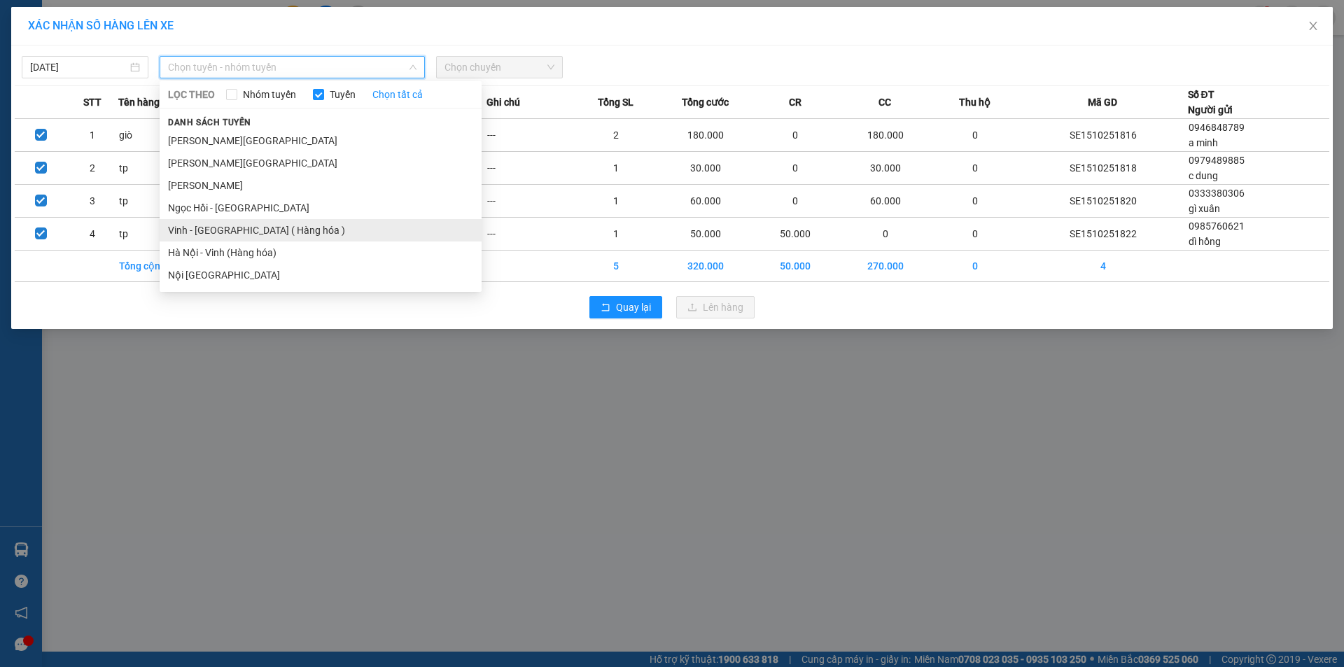
click at [216, 231] on li "Vinh - [GEOGRAPHIC_DATA] ( Hàng hóa )" at bounding box center [321, 230] width 322 height 22
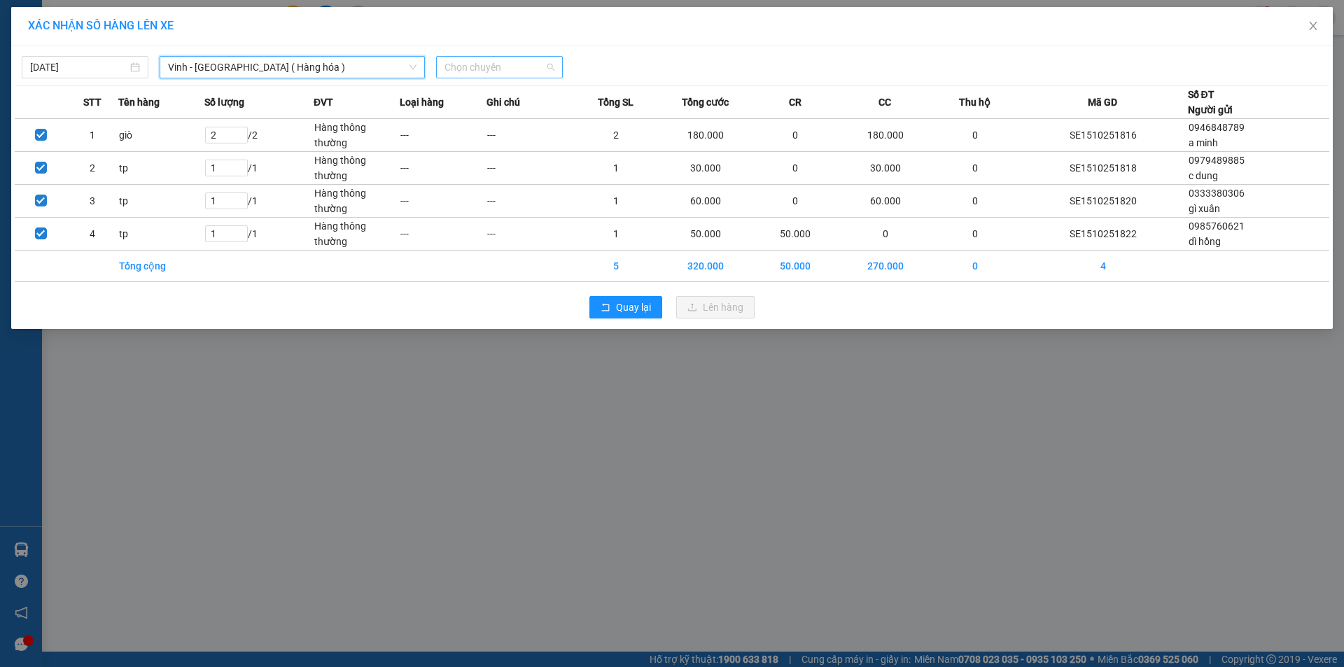
click at [510, 63] on span "Chọn chuyến" at bounding box center [499, 67] width 110 height 21
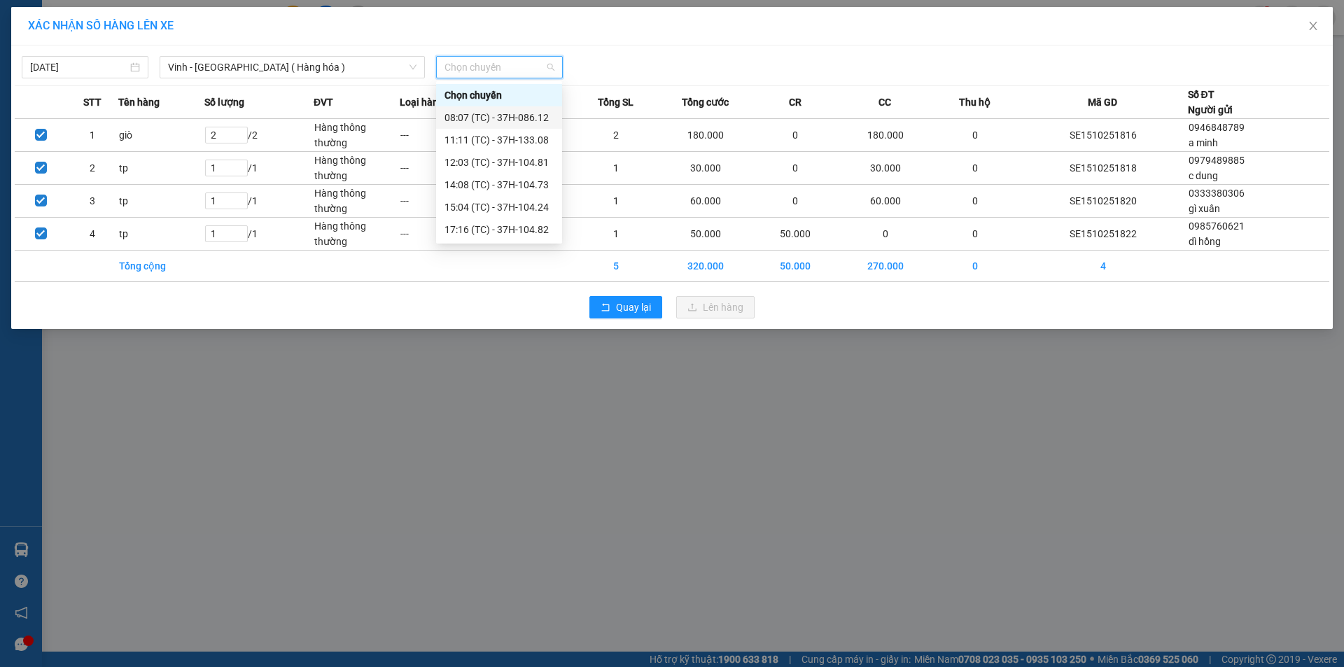
click at [519, 115] on div "08:07 (TC) - 37H-086.12" at bounding box center [498, 117] width 109 height 15
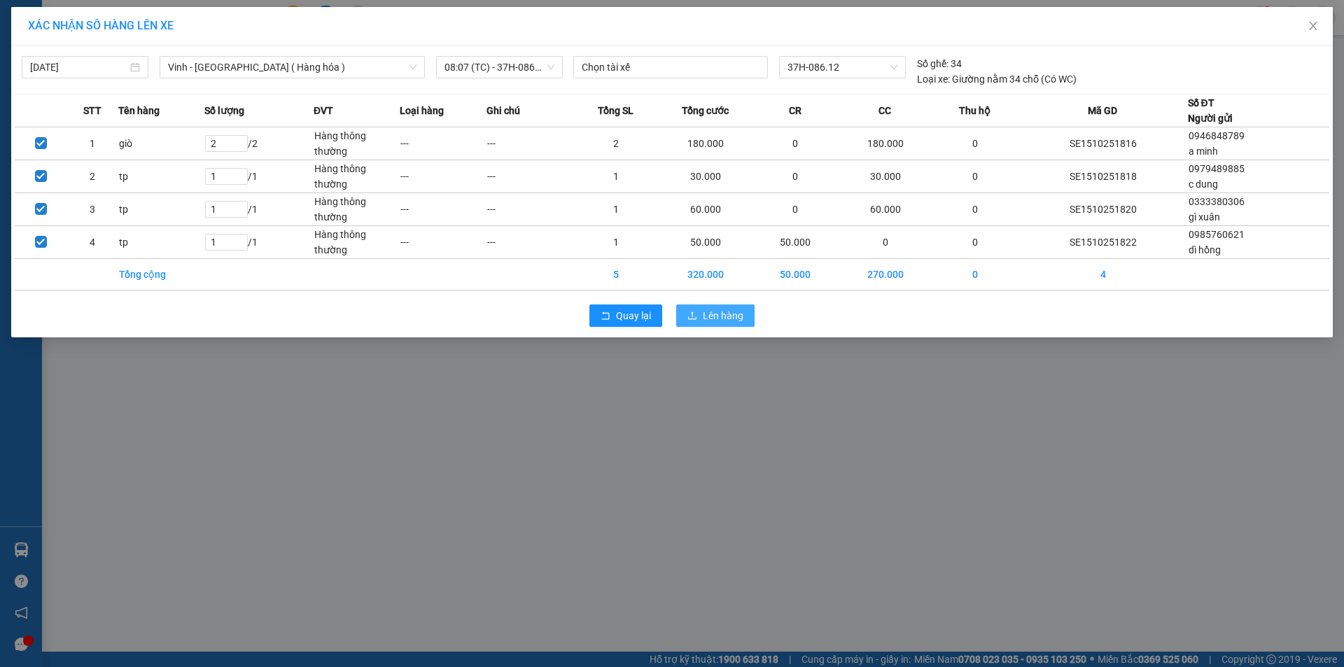
click at [713, 315] on span "Lên hàng" at bounding box center [723, 315] width 41 height 15
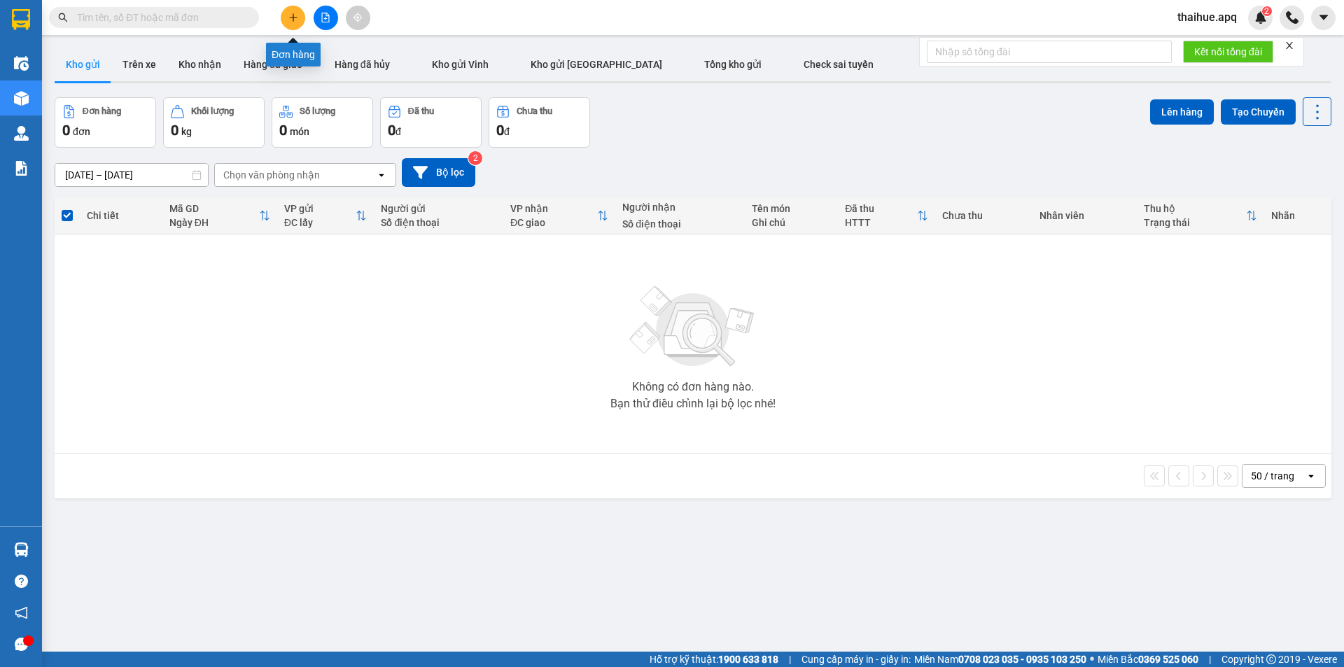
click at [292, 16] on icon "plus" at bounding box center [293, 18] width 10 height 10
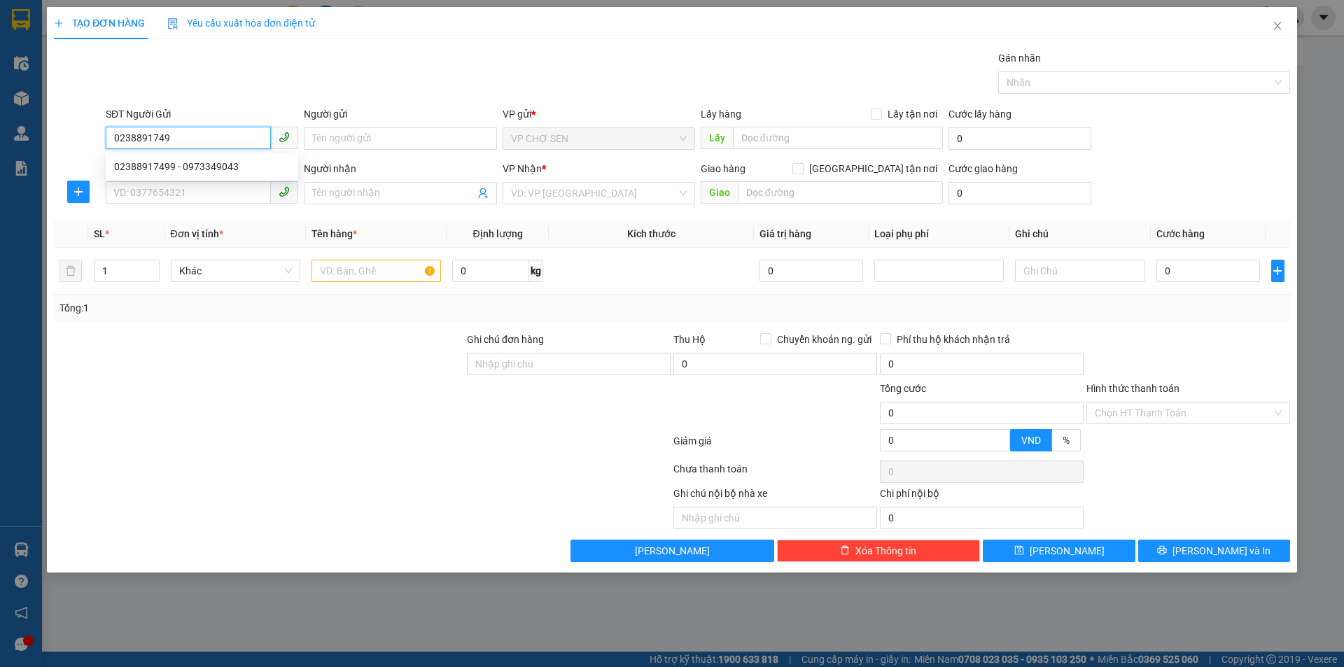
type input "02388917499"
click at [211, 170] on div "02388917499 - 0973349043" at bounding box center [202, 166] width 176 height 15
type input "0973349043"
type input "02388917499"
click at [181, 196] on input "SĐT Người Nhận" at bounding box center [188, 192] width 165 height 22
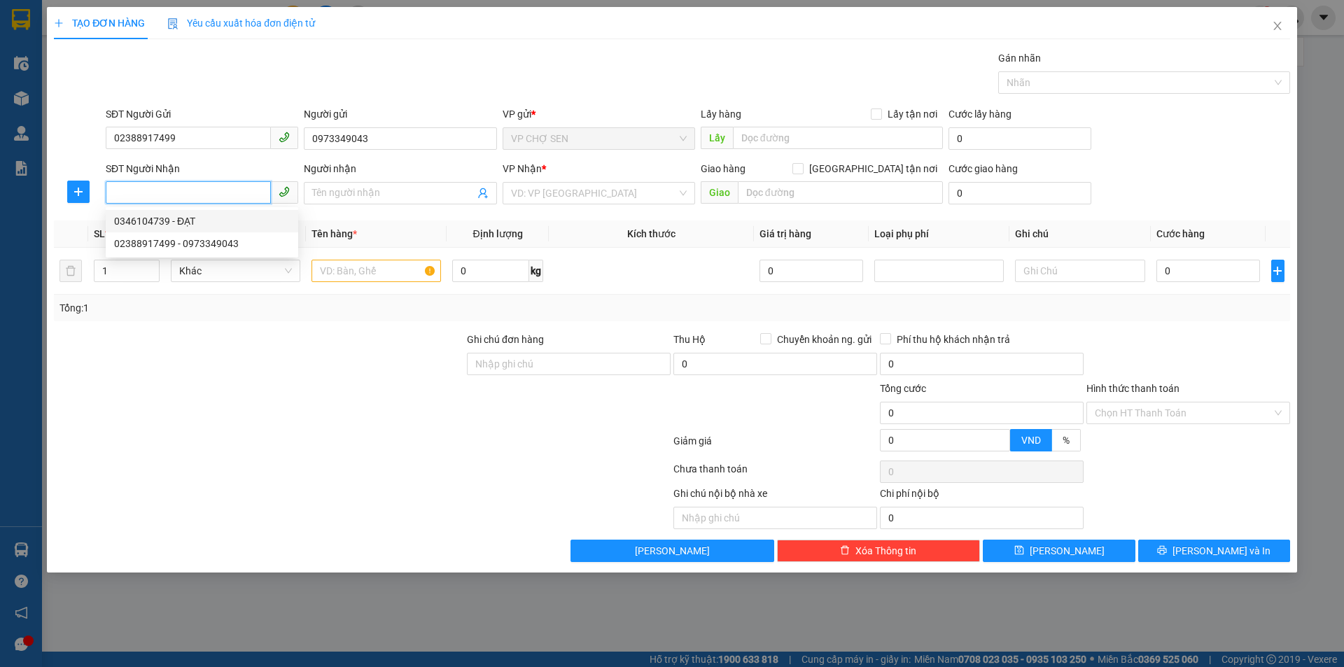
click at [178, 223] on div "0346104739 - ĐẠT" at bounding box center [202, 220] width 176 height 15
type input "0346104739"
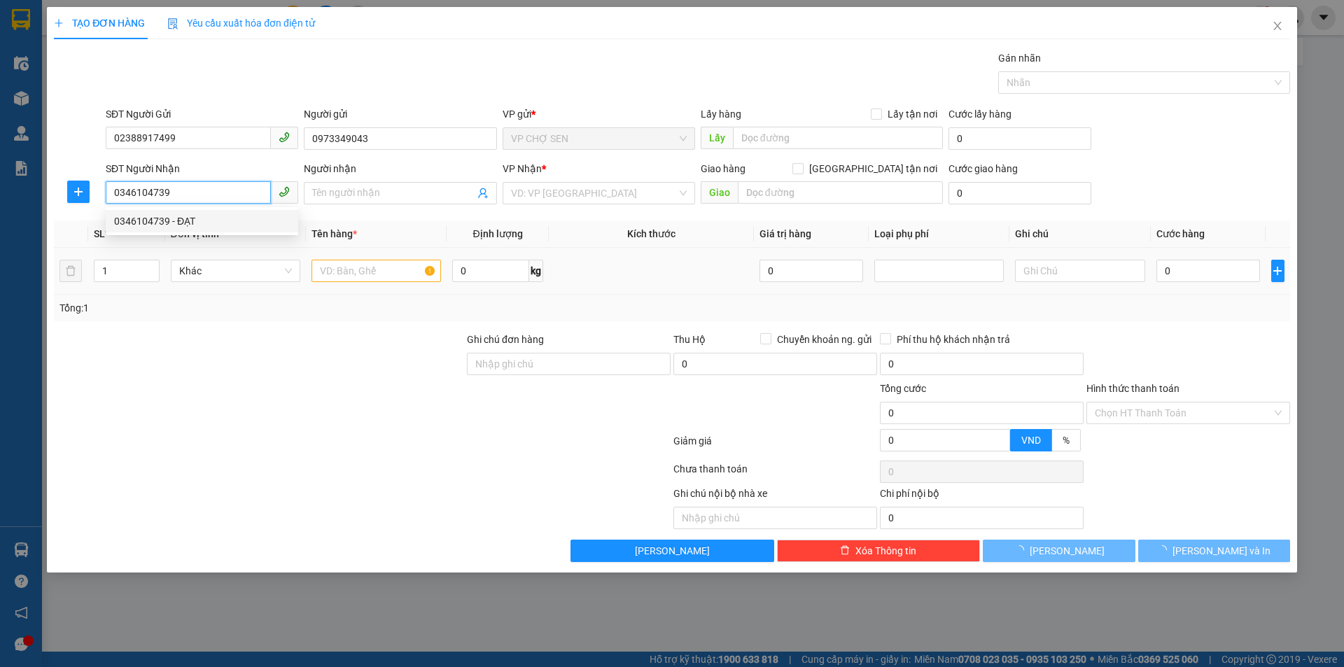
type input "ĐẠT"
checkbox input "true"
type input "14 NGÕ 6A THÀNH CÔNG , [GEOGRAPHIC_DATA]"
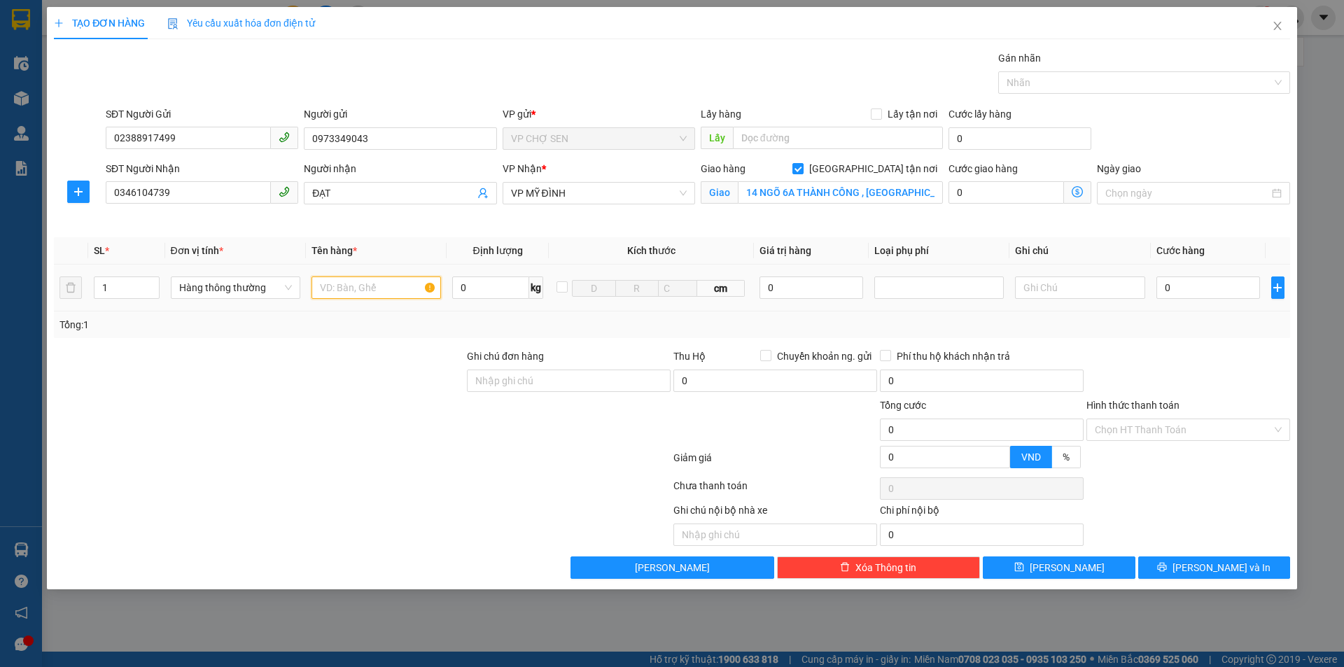
click at [373, 282] on input "text" at bounding box center [375, 287] width 129 height 22
type input "màn chụp"
click at [1158, 286] on input "0" at bounding box center [1208, 287] width 104 height 22
type input "4"
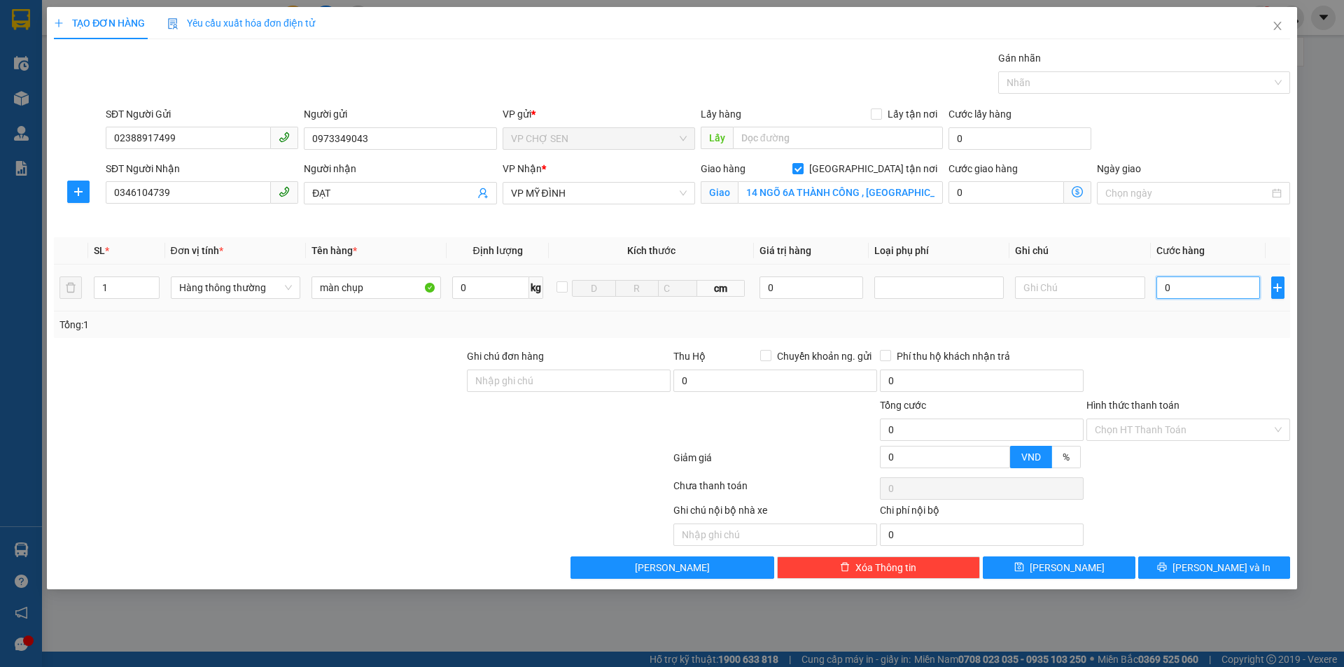
type input "4"
type input "40"
type input "400"
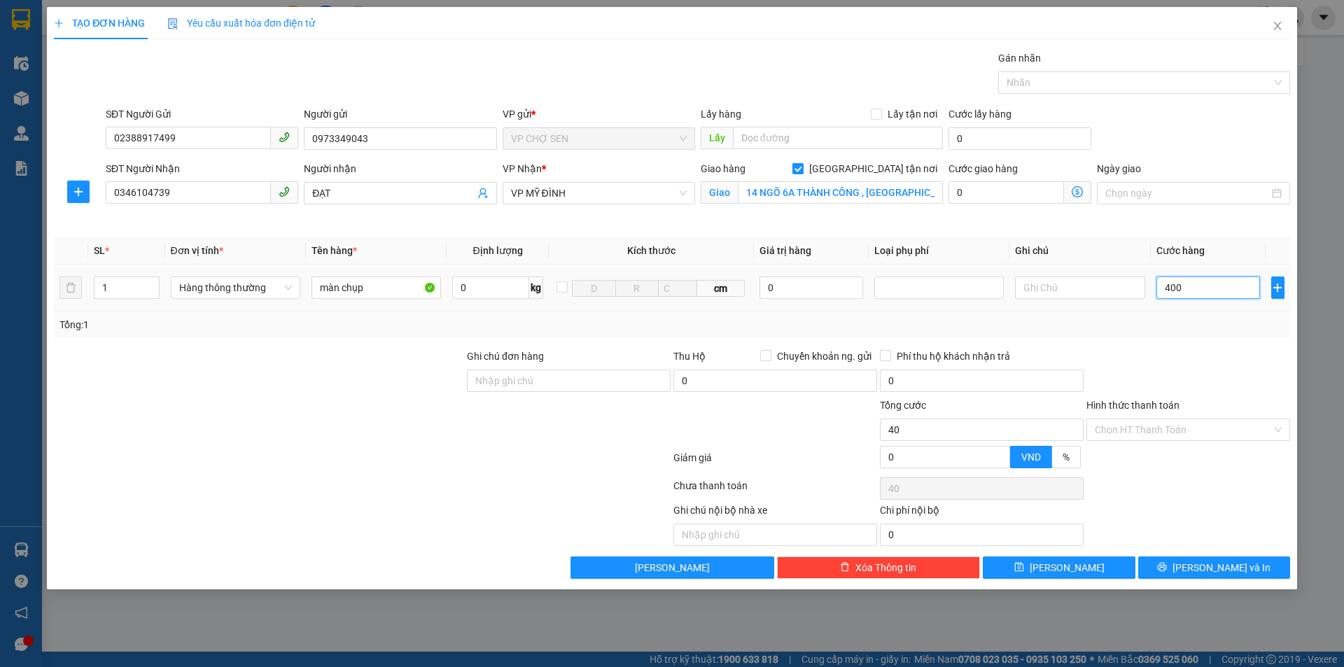
type input "400"
type input "4.000"
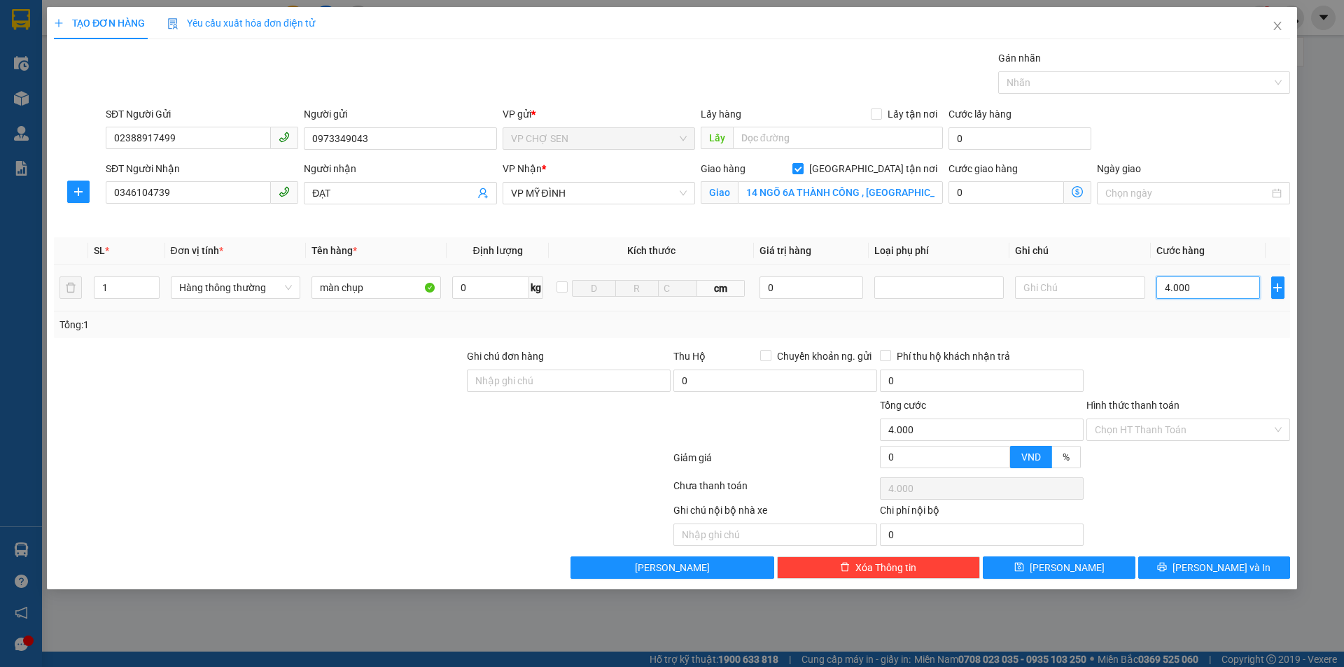
type input "40.000"
click at [1157, 430] on input "Hình thức thanh toán" at bounding box center [1183, 429] width 177 height 21
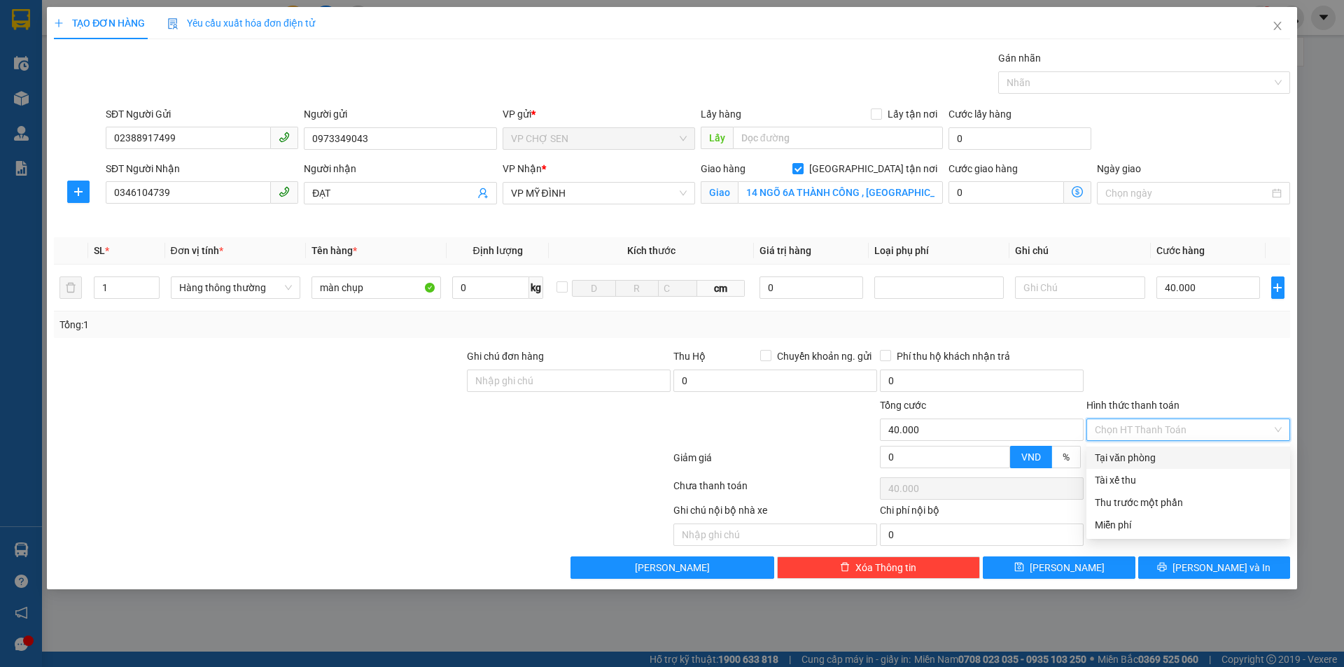
click at [1136, 453] on div "Tại văn phòng" at bounding box center [1188, 457] width 187 height 15
type input "0"
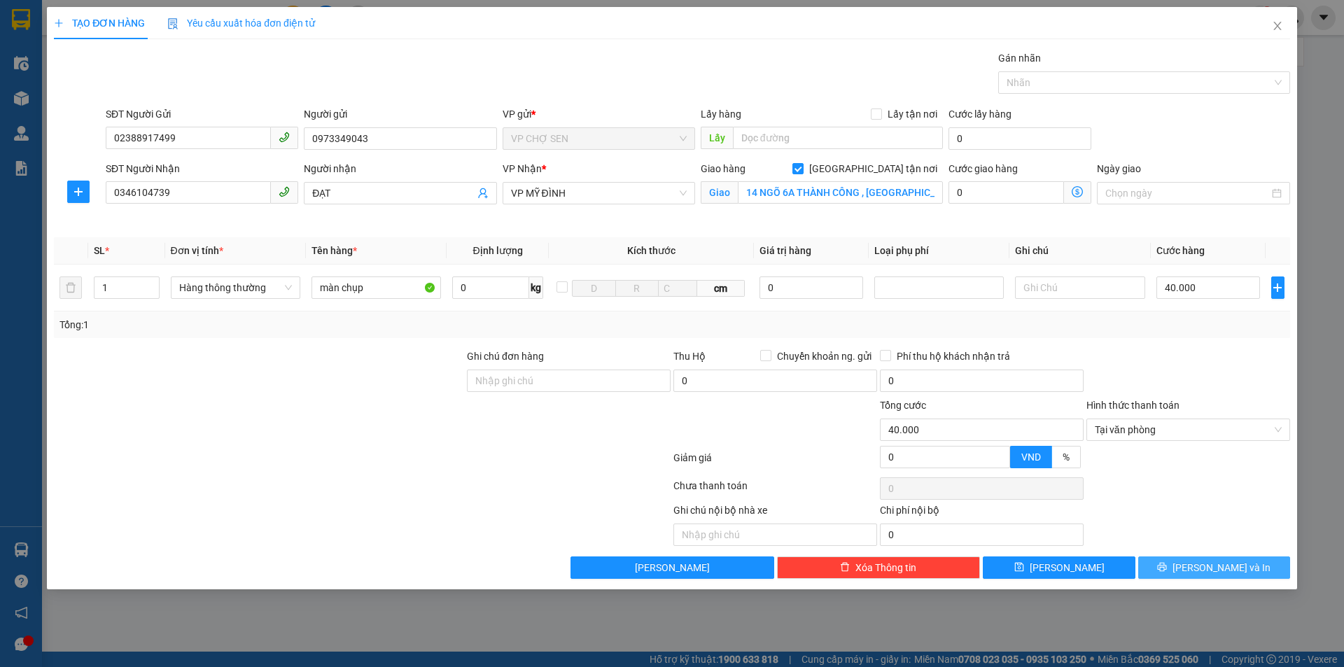
click at [1167, 571] on icon "printer" at bounding box center [1162, 567] width 10 height 10
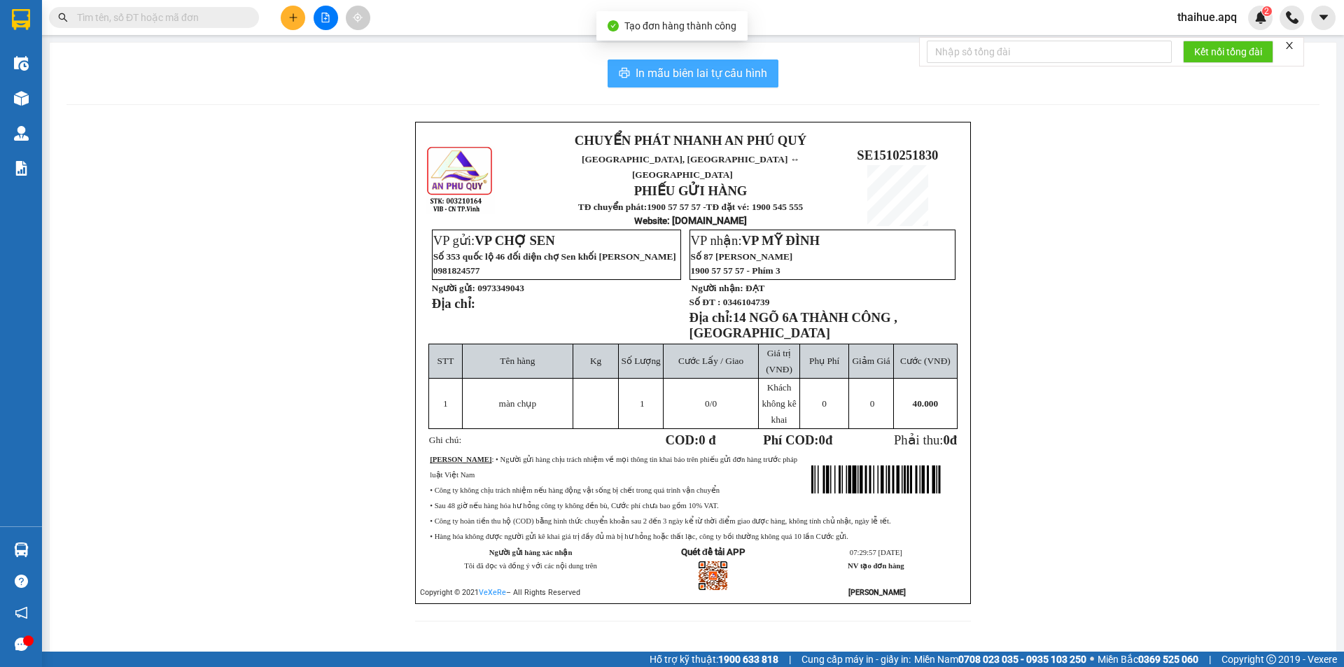
click at [709, 72] on span "In mẫu biên lai tự cấu hình" at bounding box center [702, 72] width 132 height 17
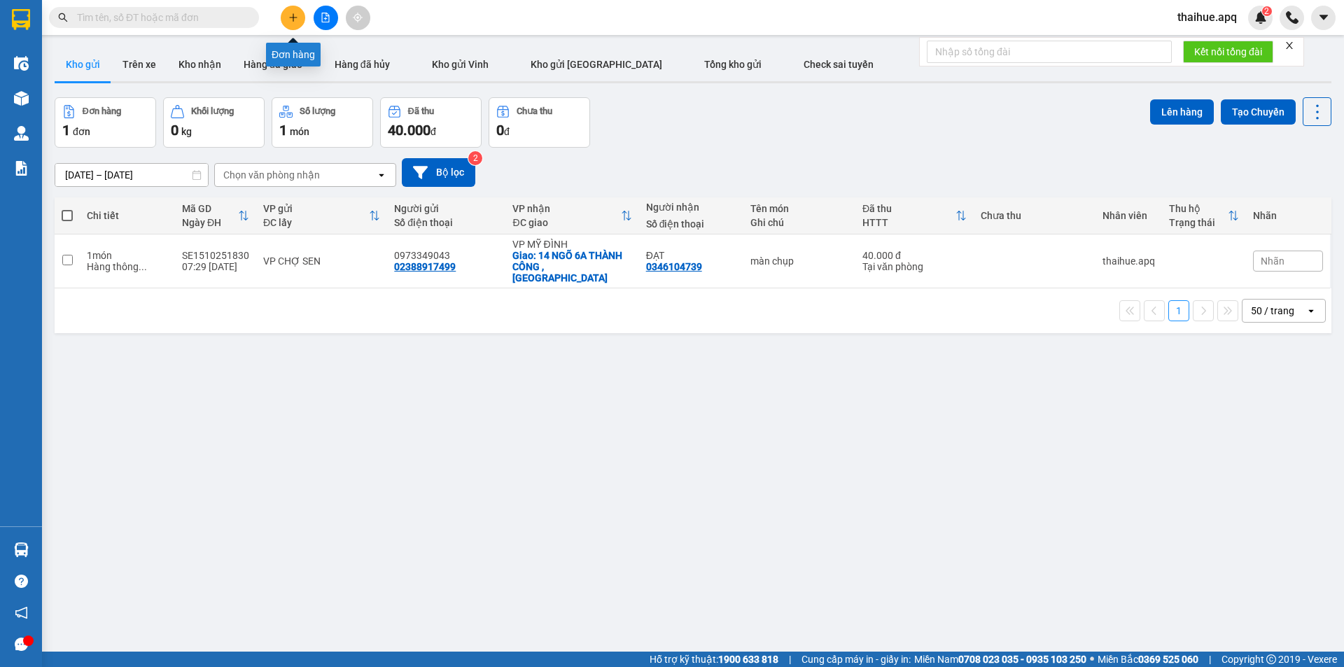
click at [295, 15] on icon "plus" at bounding box center [293, 18] width 10 height 10
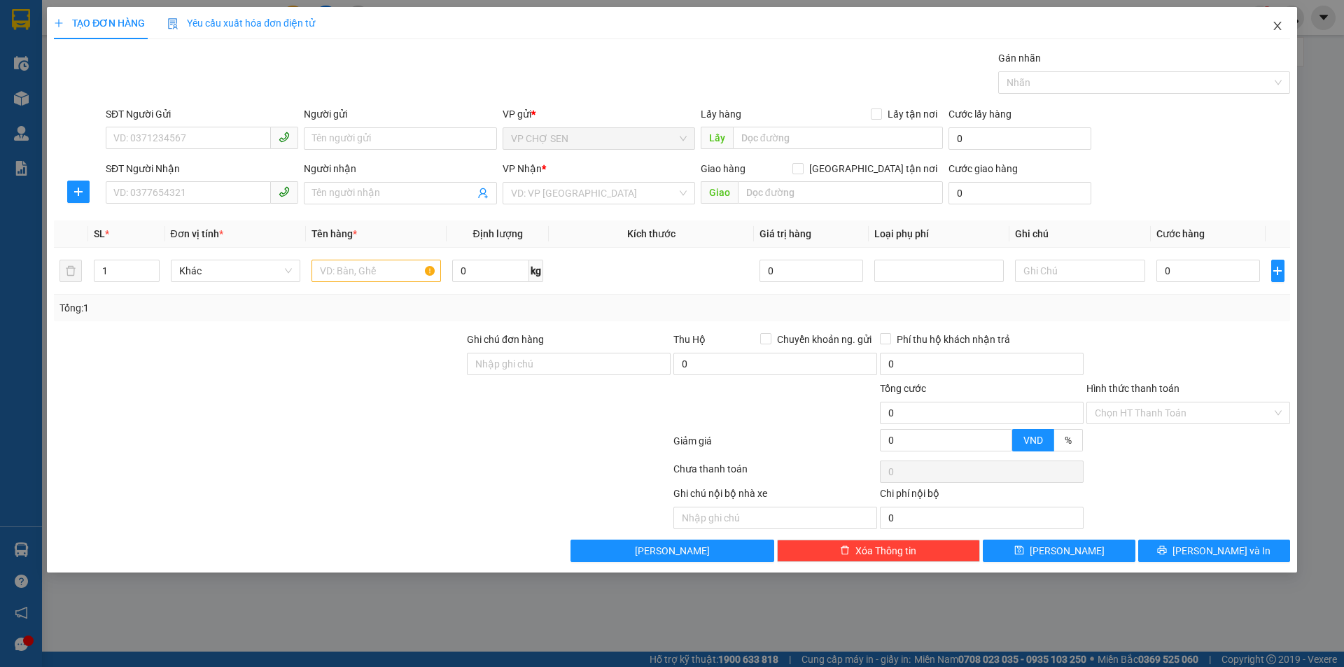
click at [1279, 27] on icon "close" at bounding box center [1277, 25] width 11 height 11
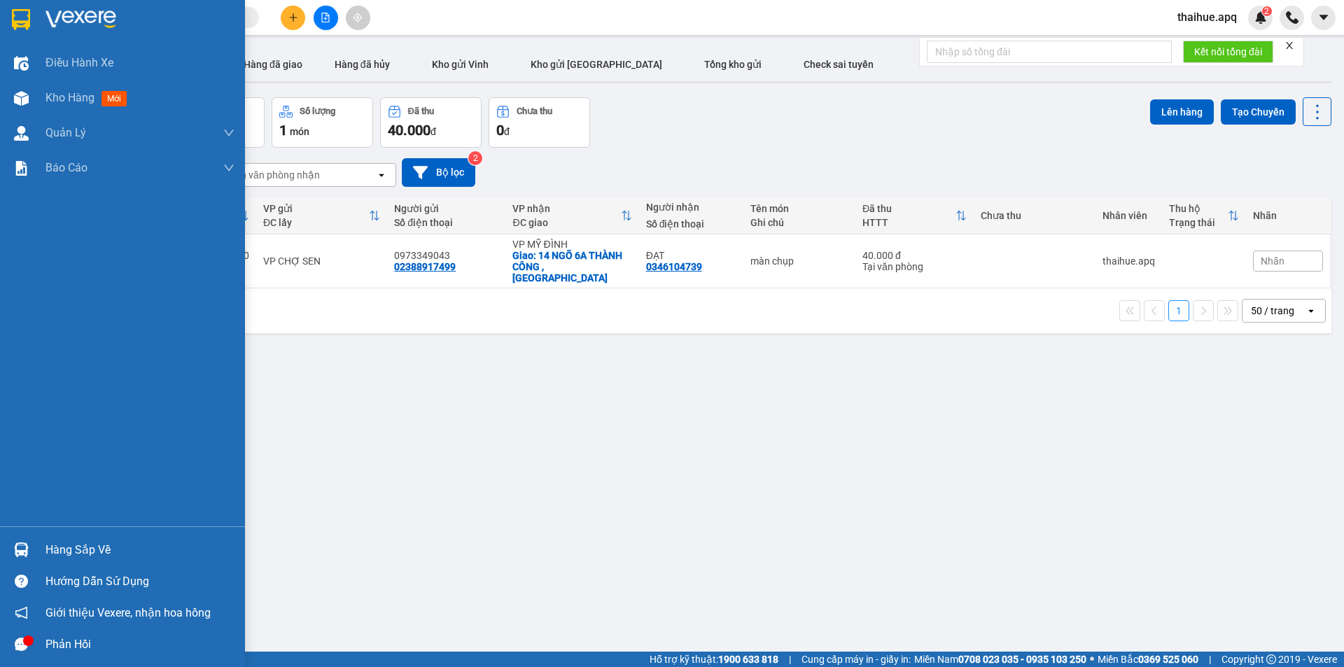
click at [61, 547] on div "Hàng sắp về" at bounding box center [139, 550] width 189 height 21
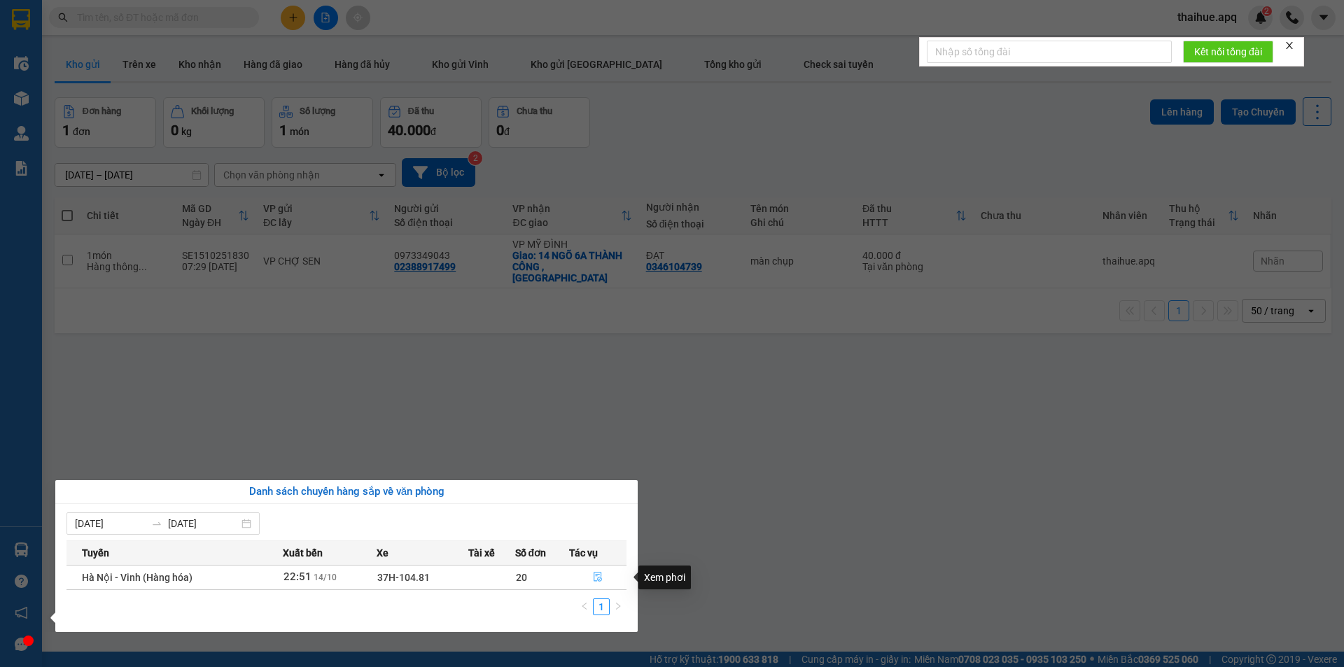
click at [603, 575] on icon "file-done" at bounding box center [598, 577] width 10 height 10
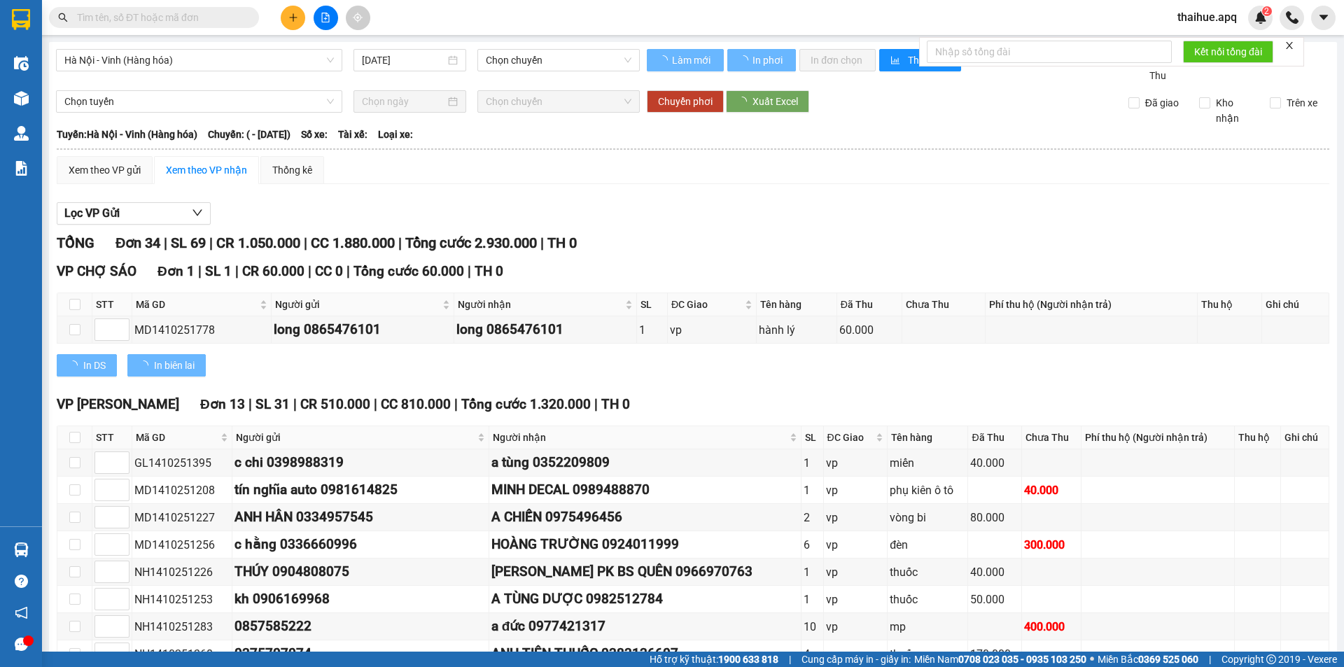
type input "[DATE]"
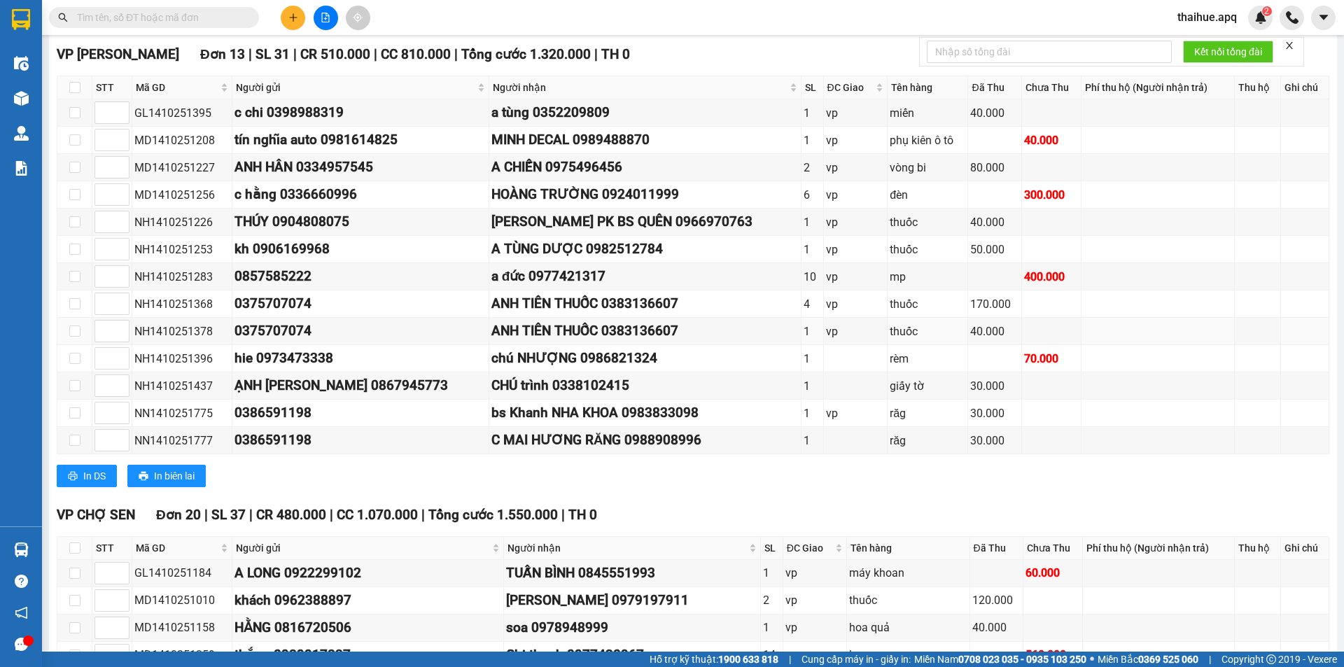
scroll to position [770, 0]
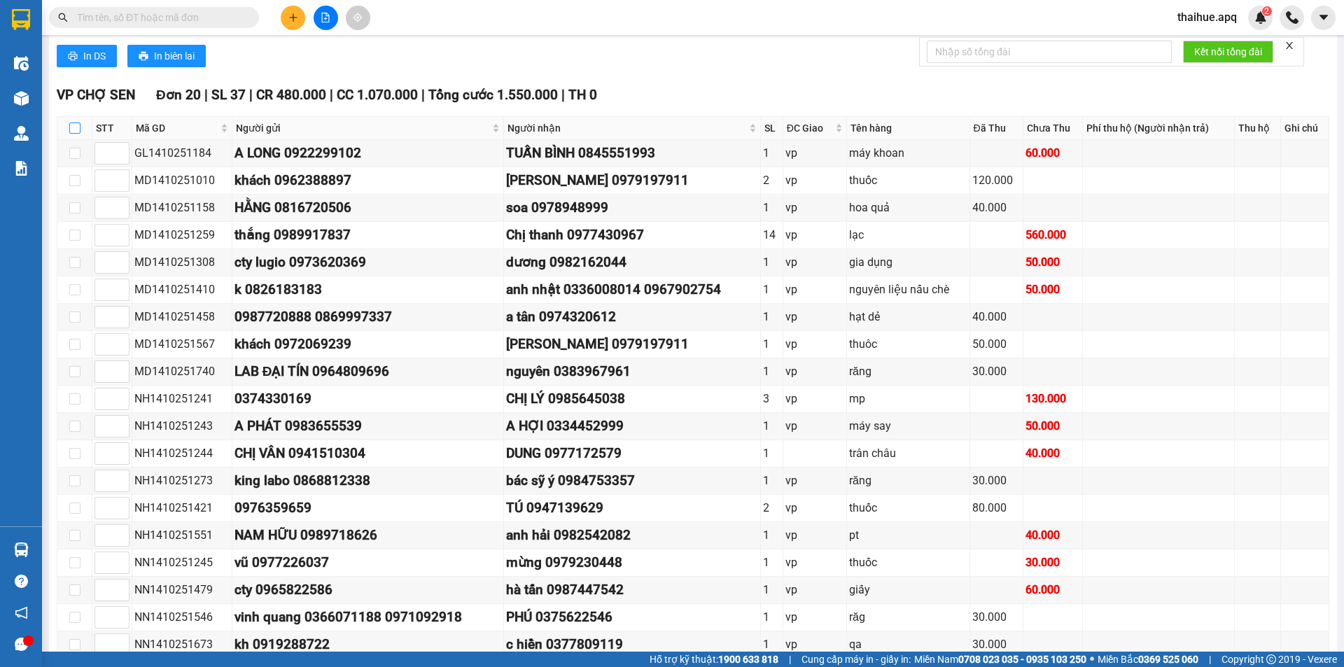
click at [77, 125] on input "checkbox" at bounding box center [74, 127] width 11 height 11
checkbox input "true"
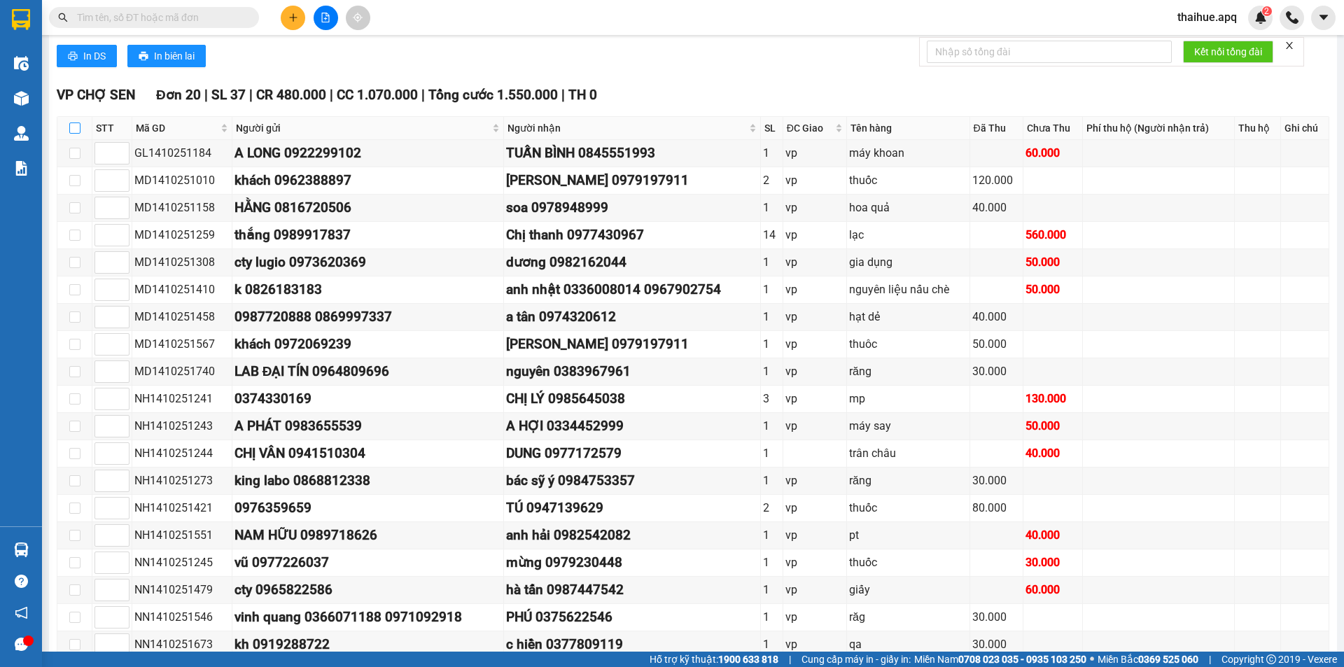
checkbox input "true"
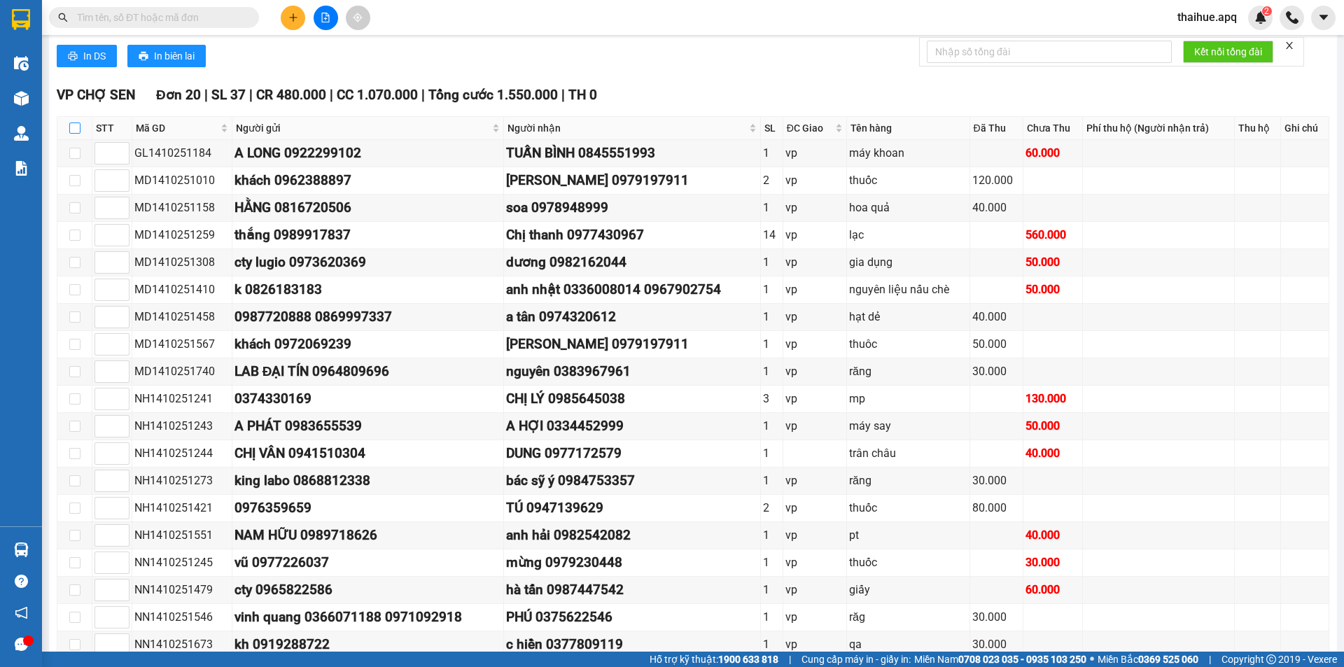
checkbox input "true"
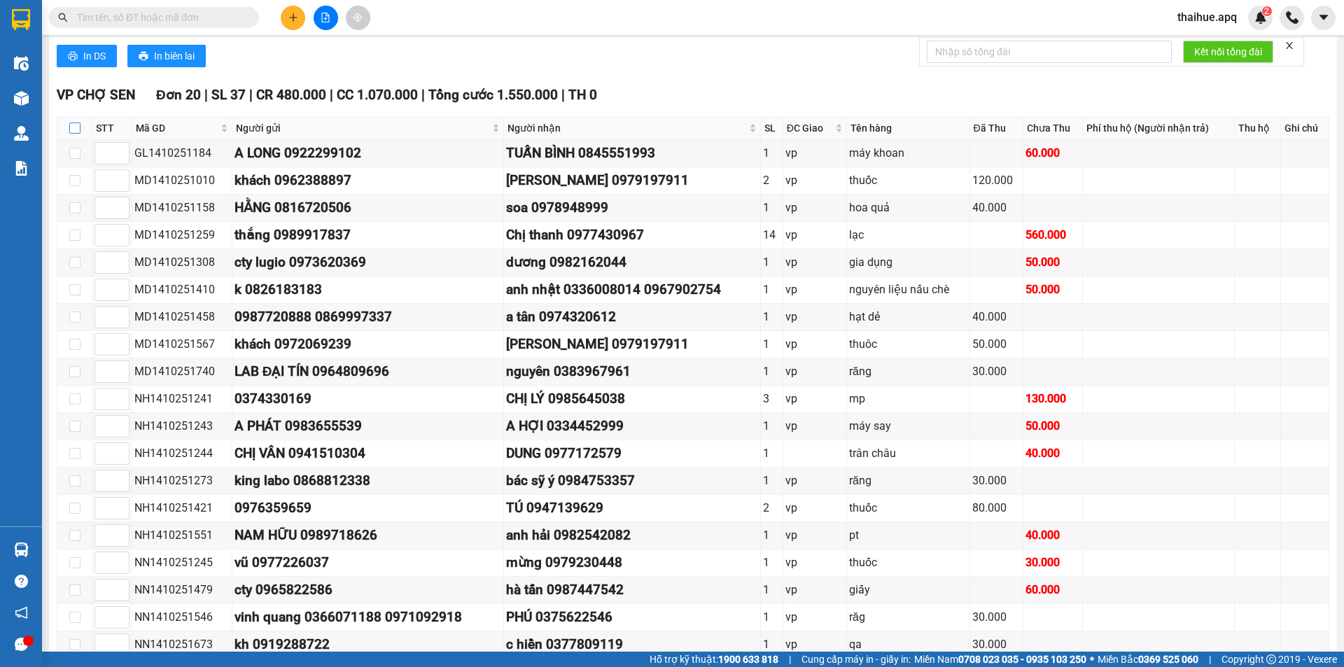
checkbox input "true"
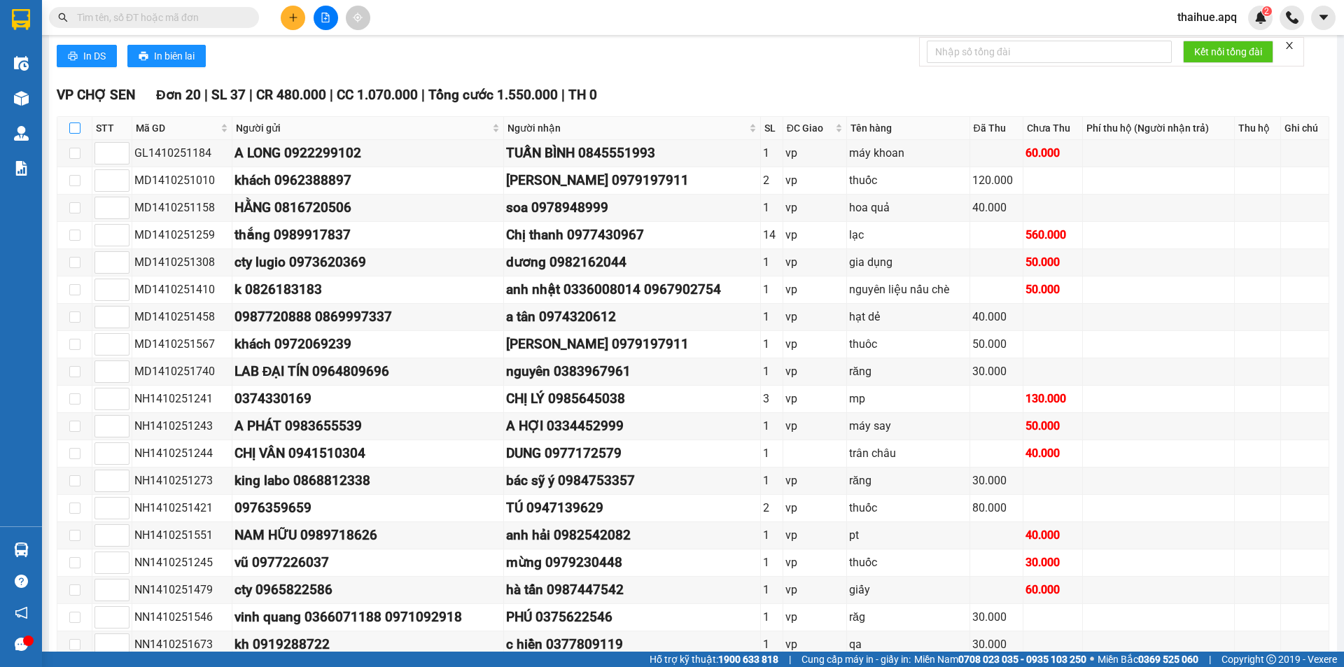
checkbox input "true"
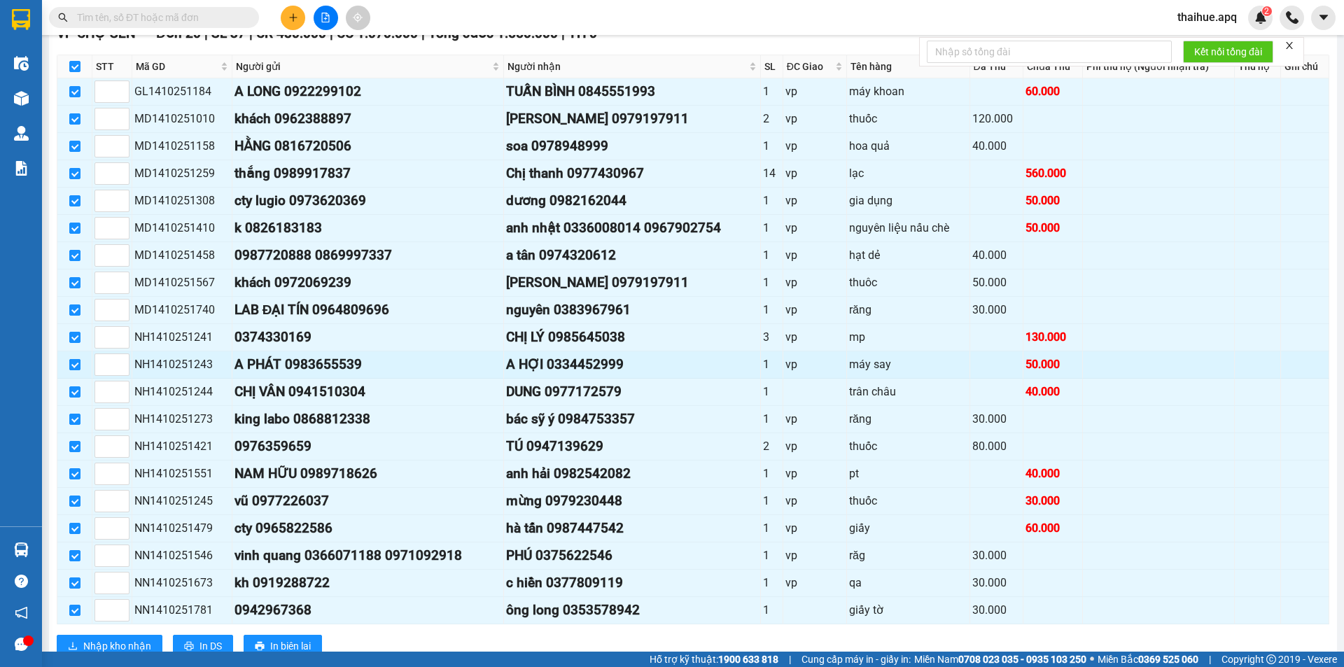
scroll to position [876, 0]
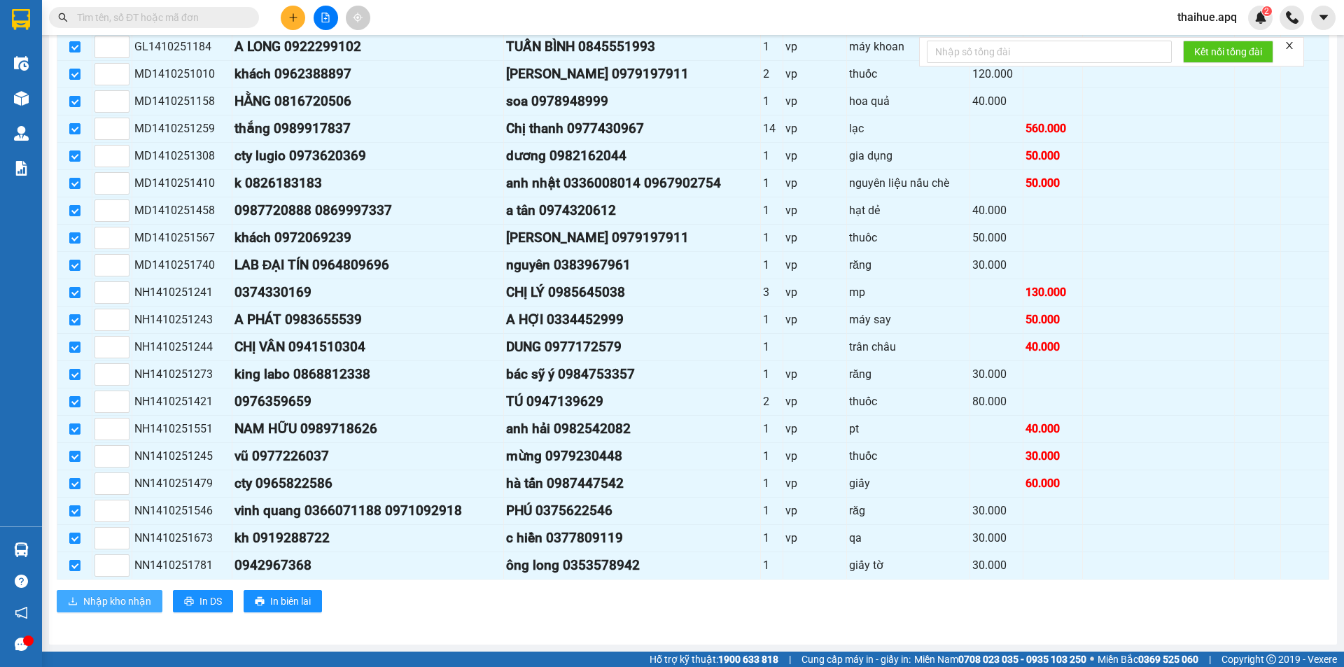
click at [101, 602] on span "Nhập kho nhận" at bounding box center [117, 601] width 68 height 15
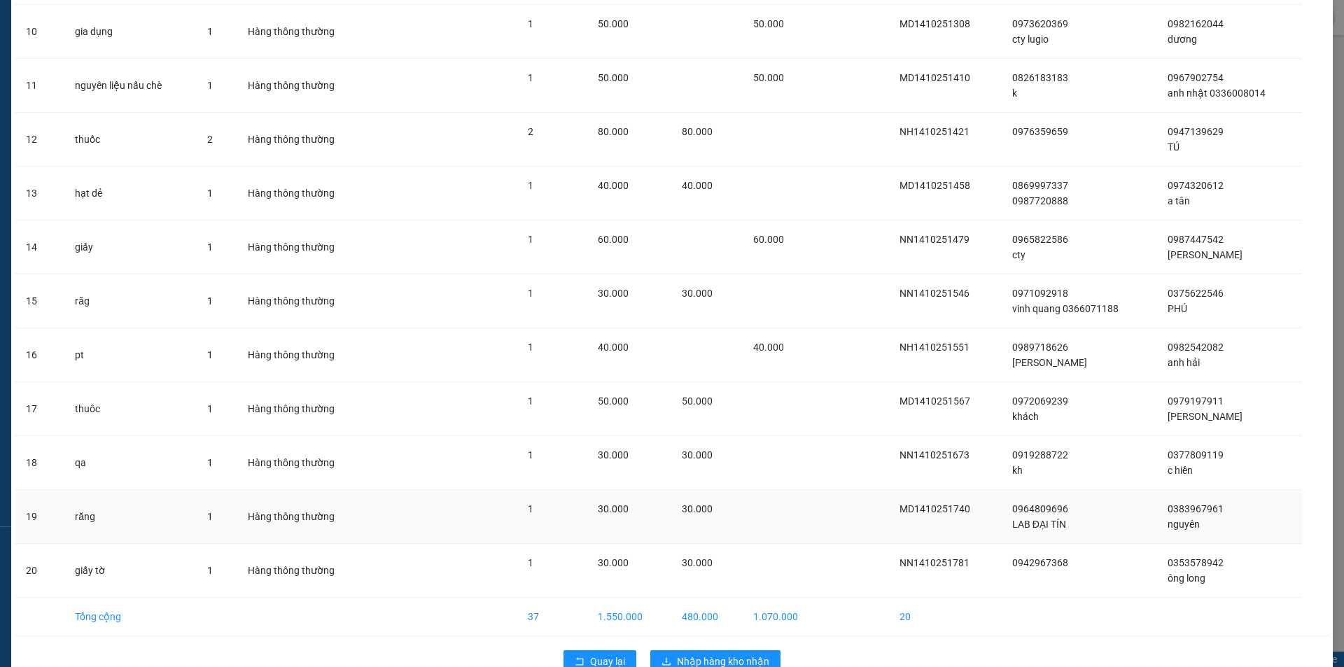
scroll to position [631, 0]
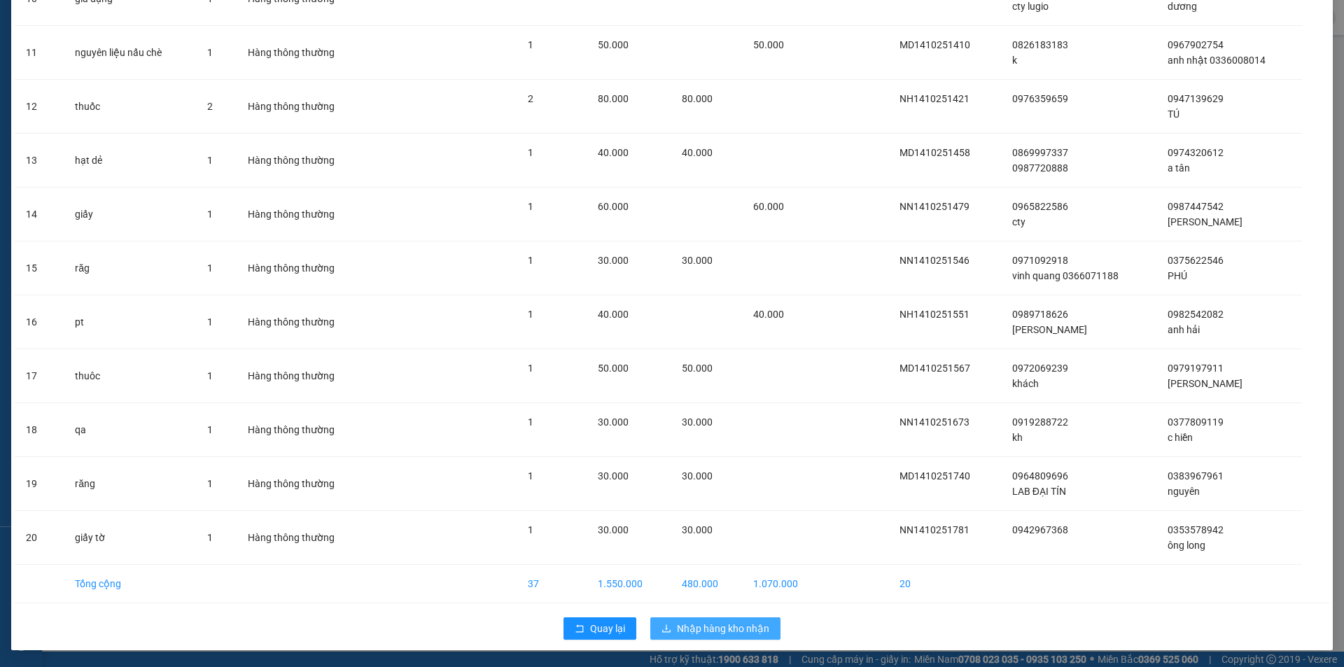
click at [713, 629] on span "Nhập hàng kho nhận" at bounding box center [723, 628] width 92 height 15
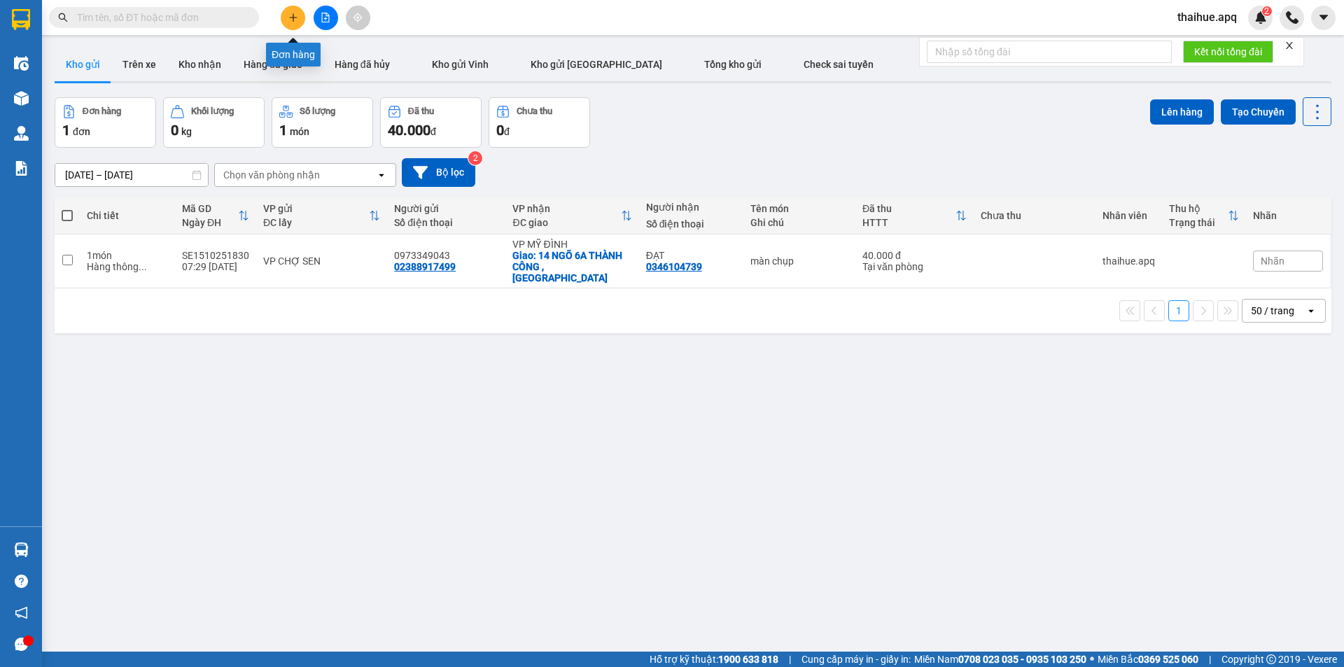
click at [290, 16] on icon "plus" at bounding box center [293, 18] width 10 height 10
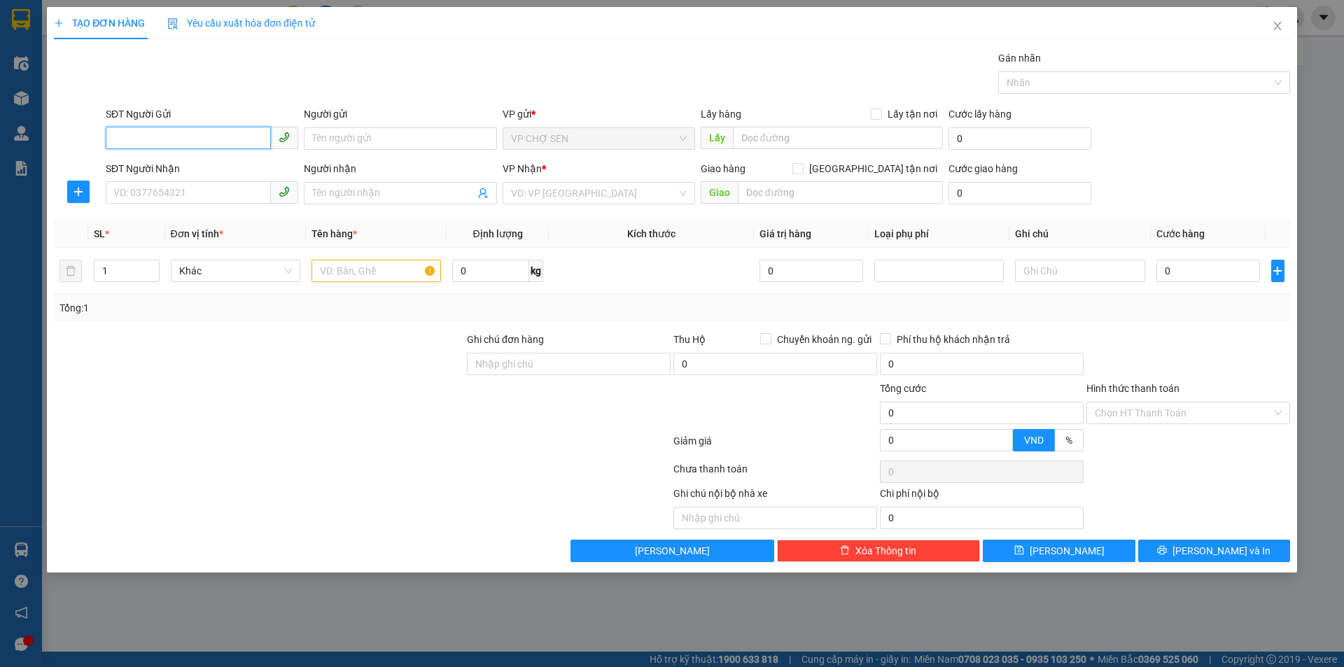
click at [242, 139] on input "SĐT Người Gửi" at bounding box center [188, 138] width 165 height 22
click at [206, 194] on input "SĐT Người Nhận" at bounding box center [188, 192] width 165 height 22
click at [233, 134] on input "0349871977" at bounding box center [188, 138] width 165 height 22
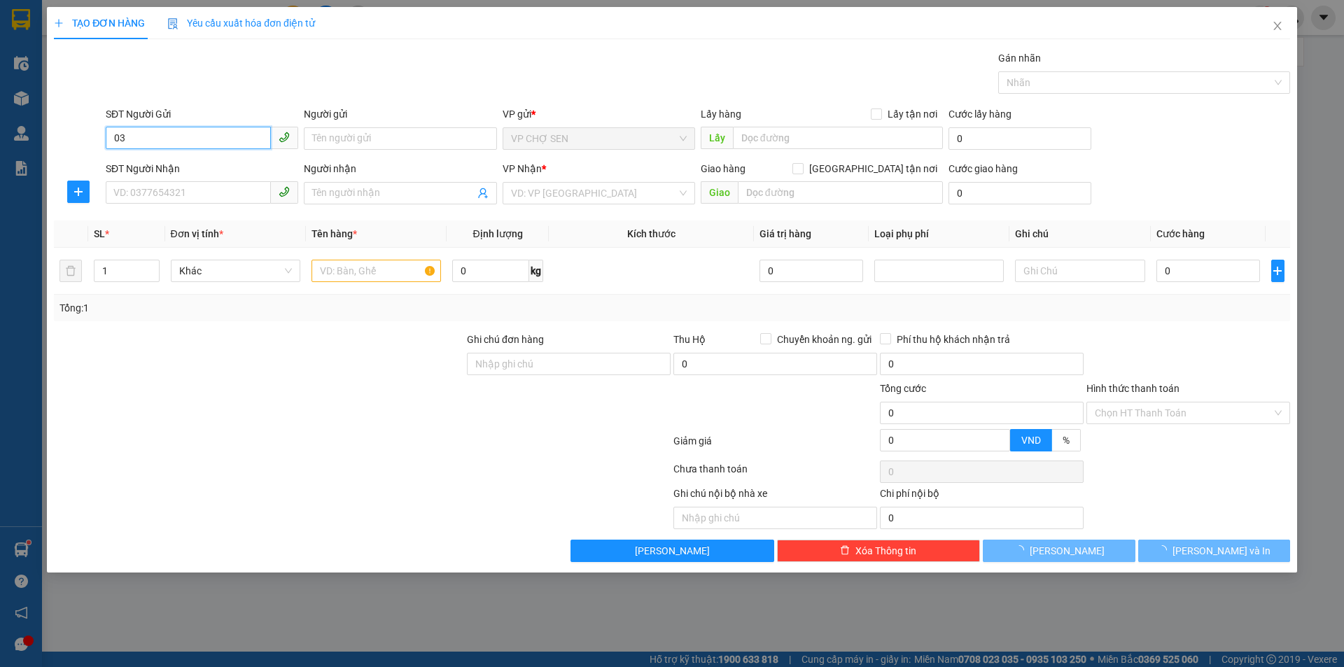
type input "0"
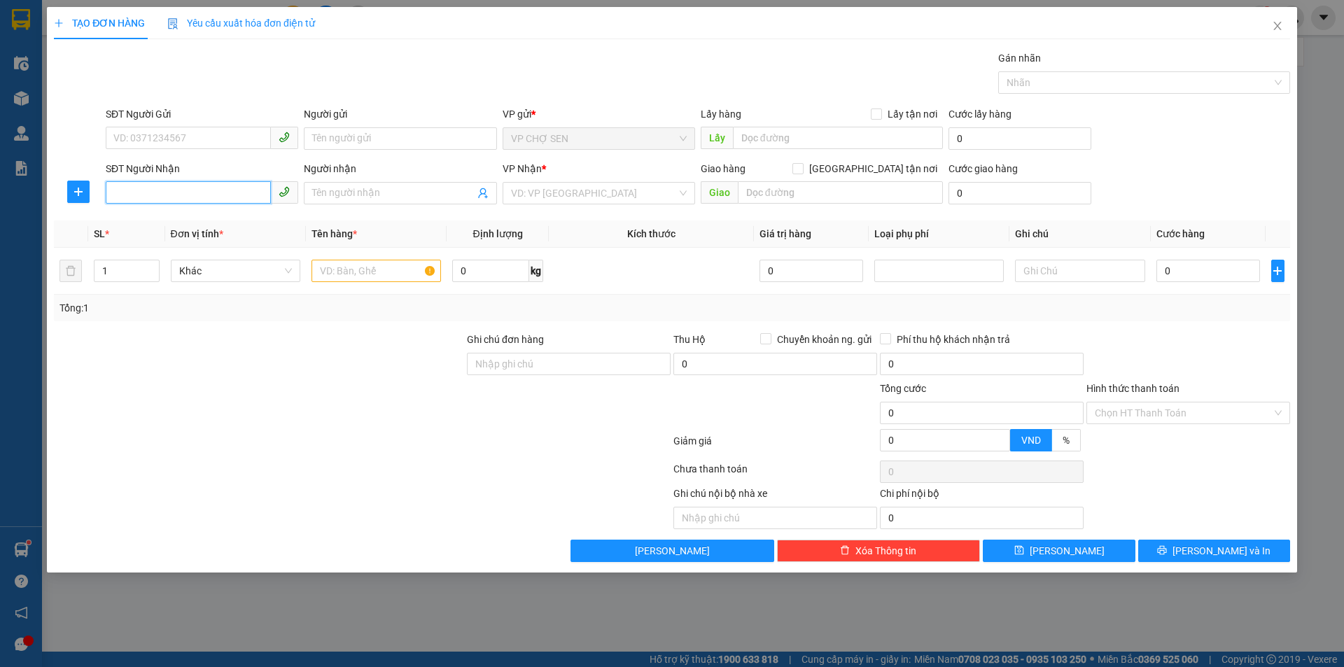
click at [216, 192] on input "SĐT Người Nhận" at bounding box center [188, 192] width 165 height 22
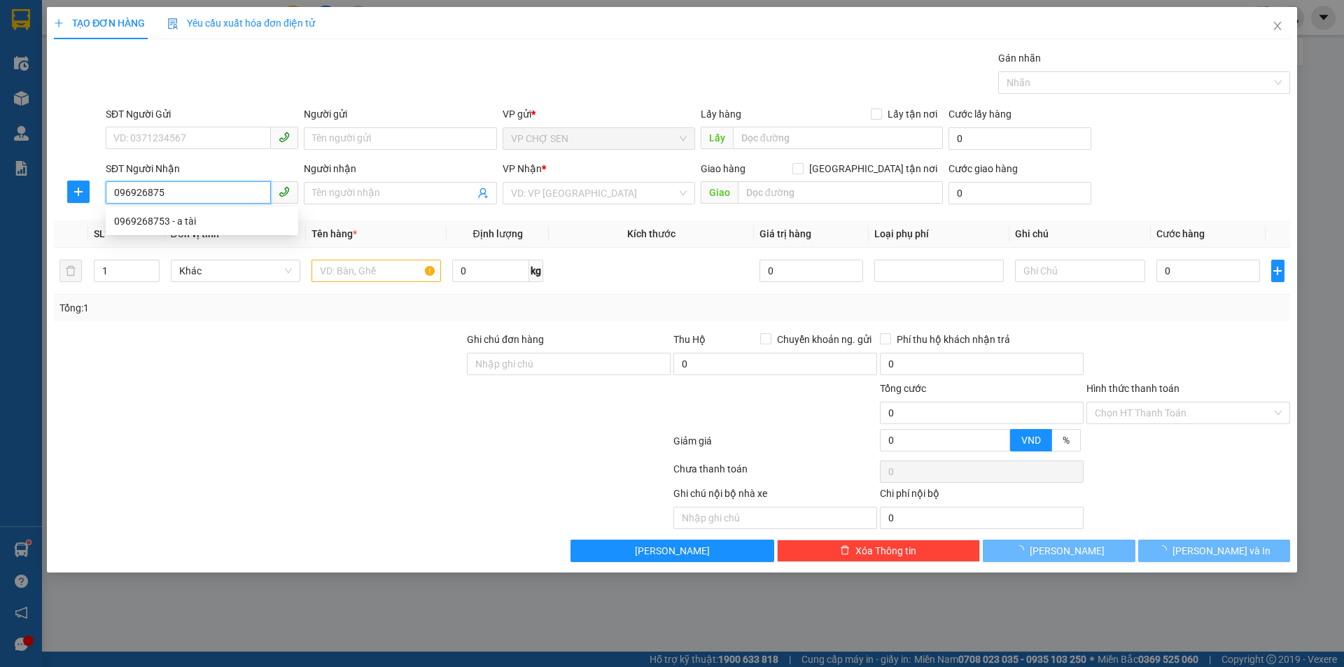
type input "0969268753"
click at [166, 220] on div "0969268753 - a tài" at bounding box center [202, 220] width 176 height 15
type input "a tài"
checkbox input "true"
type input "số 9 ngõ 9 [PERSON_NAME] , [GEOGRAPHIC_DATA] , [GEOGRAPHIC_DATA]"
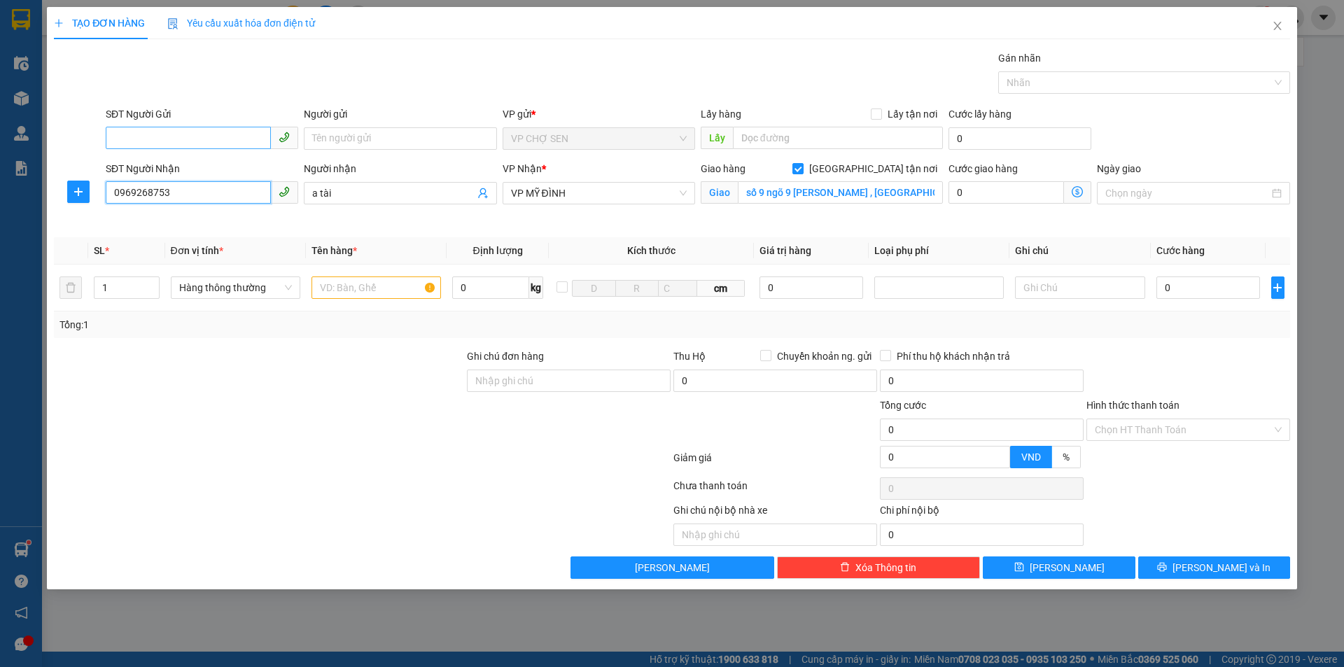
type input "0969268753"
click at [206, 136] on input "SĐT Người Gửi" at bounding box center [188, 138] width 165 height 22
click at [200, 187] on div "0974942777 - anh thái" at bounding box center [202, 188] width 176 height 15
type input "0974942777"
type input "anh thái"
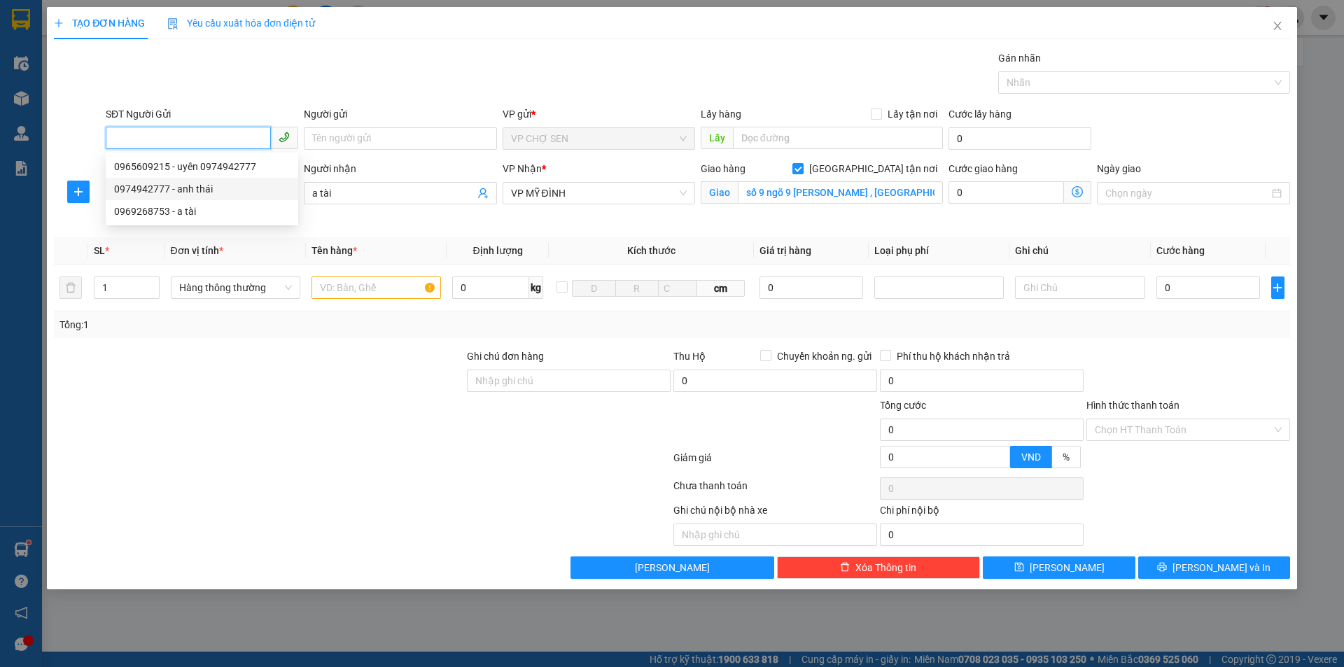
checkbox input "true"
type input "VP"
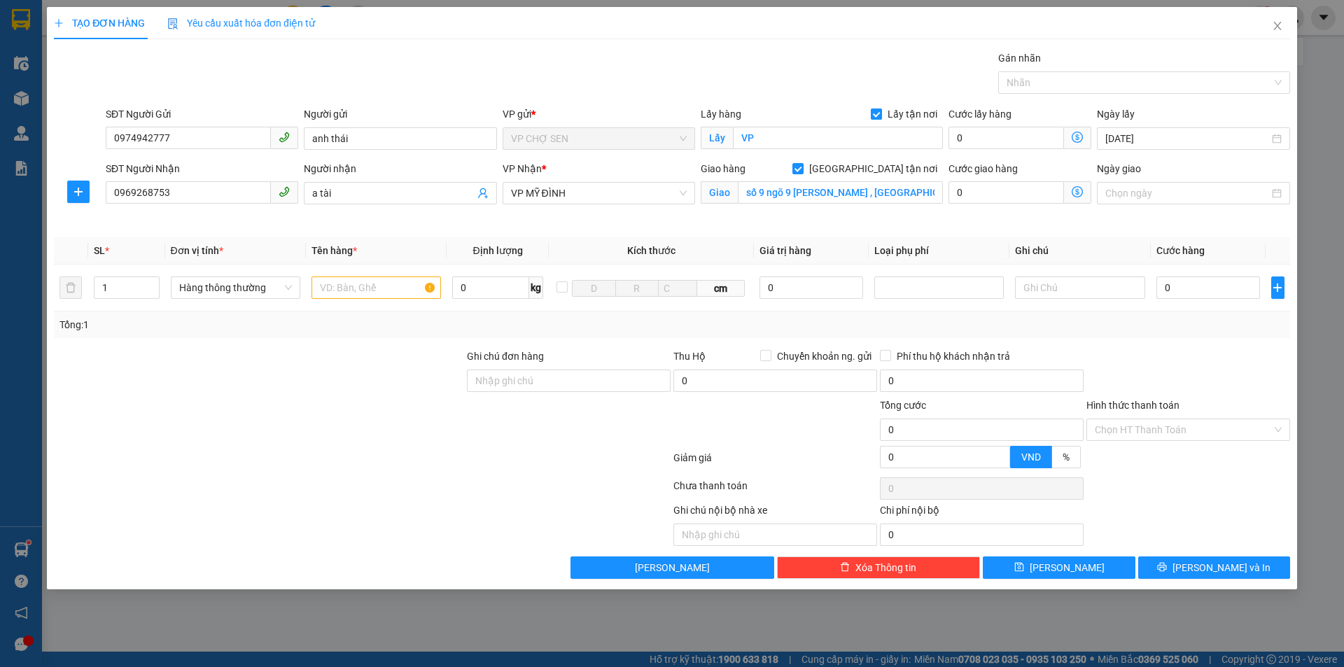
click at [876, 113] on input "Lấy tận nơi" at bounding box center [876, 113] width 10 height 10
checkbox input "false"
click at [813, 140] on input "VP" at bounding box center [838, 138] width 210 height 22
click at [396, 290] on input "text" at bounding box center [375, 287] width 129 height 22
type input "tp"
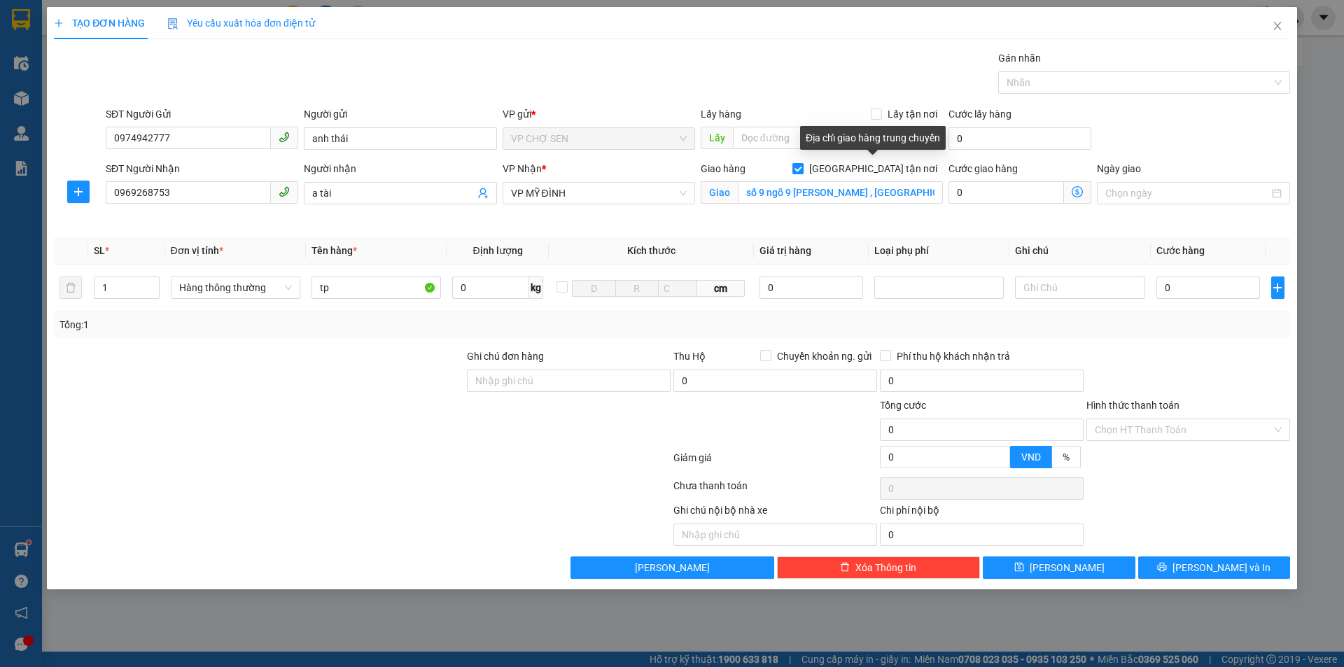
click at [802, 167] on input "[GEOGRAPHIC_DATA] tận nơi" at bounding box center [797, 168] width 10 height 10
checkbox input "false"
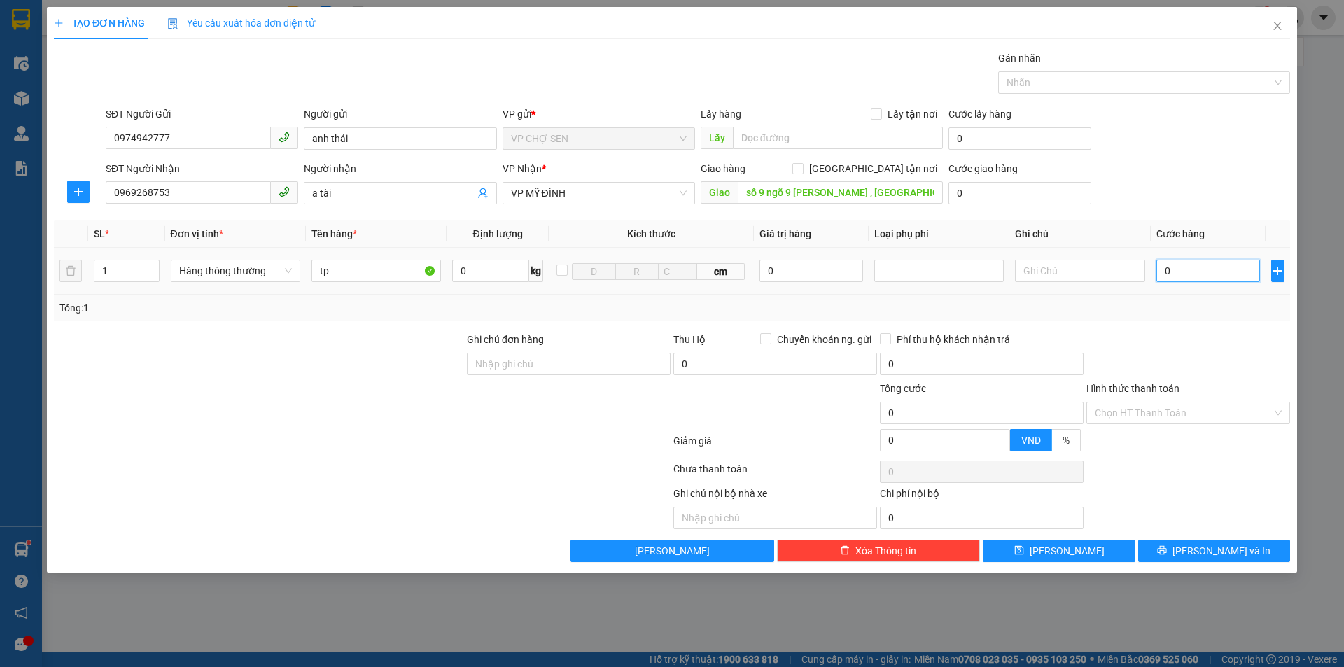
click at [1221, 267] on input "0" at bounding box center [1208, 271] width 104 height 22
type input "4"
type input "40"
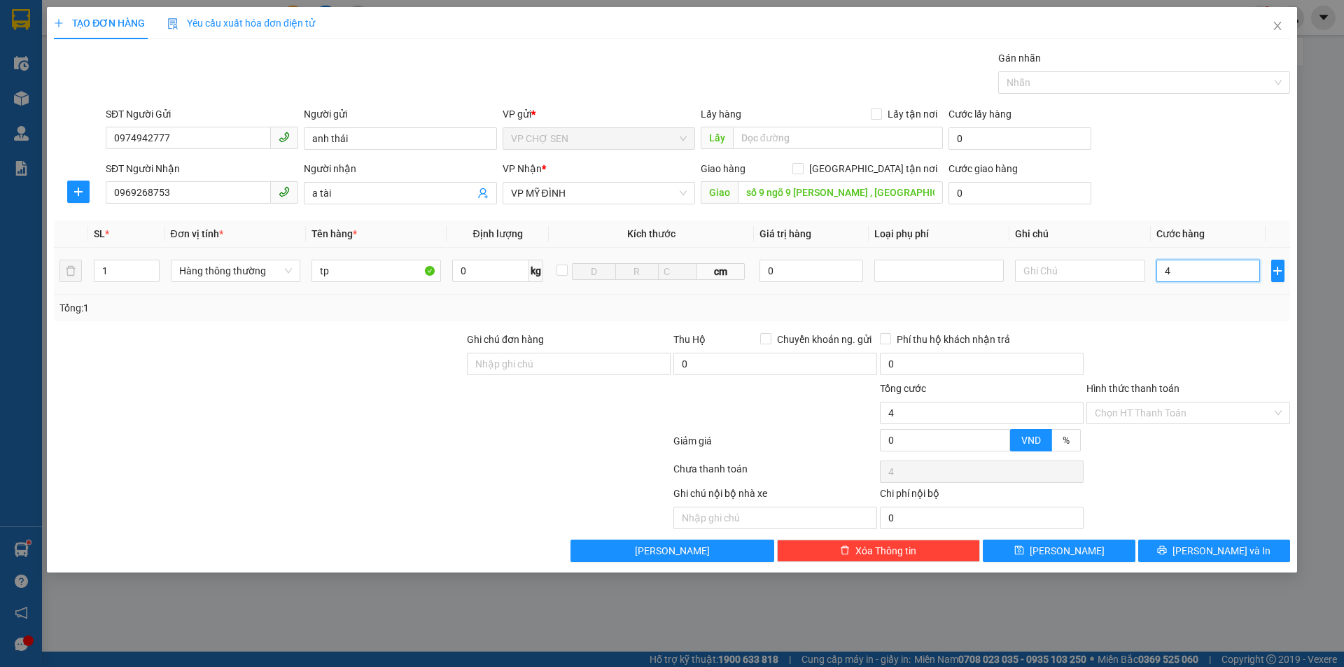
type input "40"
type input "400"
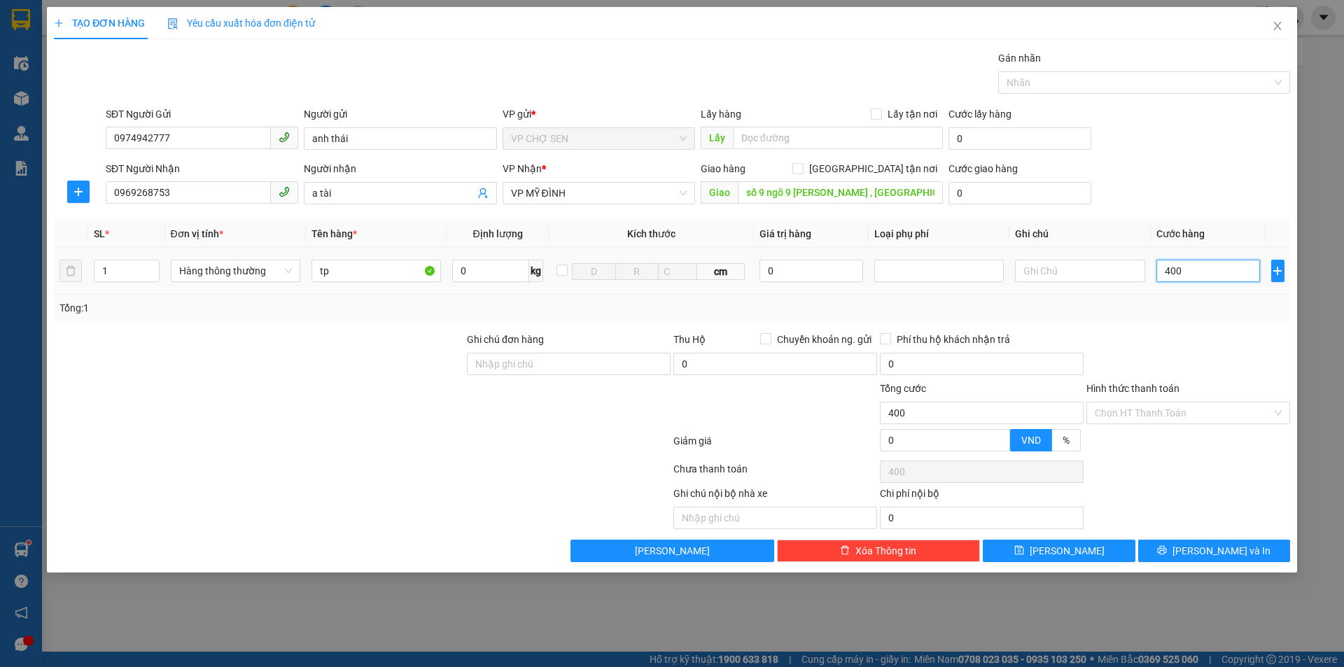
type input "4.000"
type input "40.000"
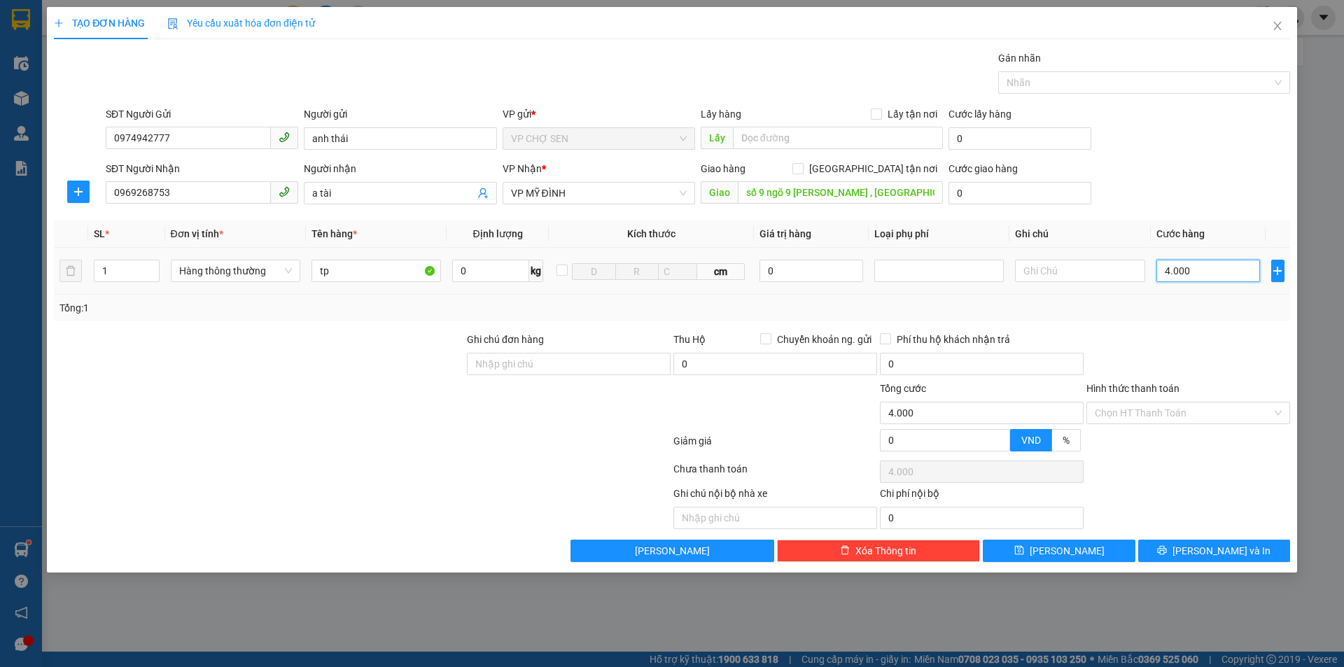
type input "40.000"
click at [1149, 410] on input "Hình thức thanh toán" at bounding box center [1183, 412] width 177 height 21
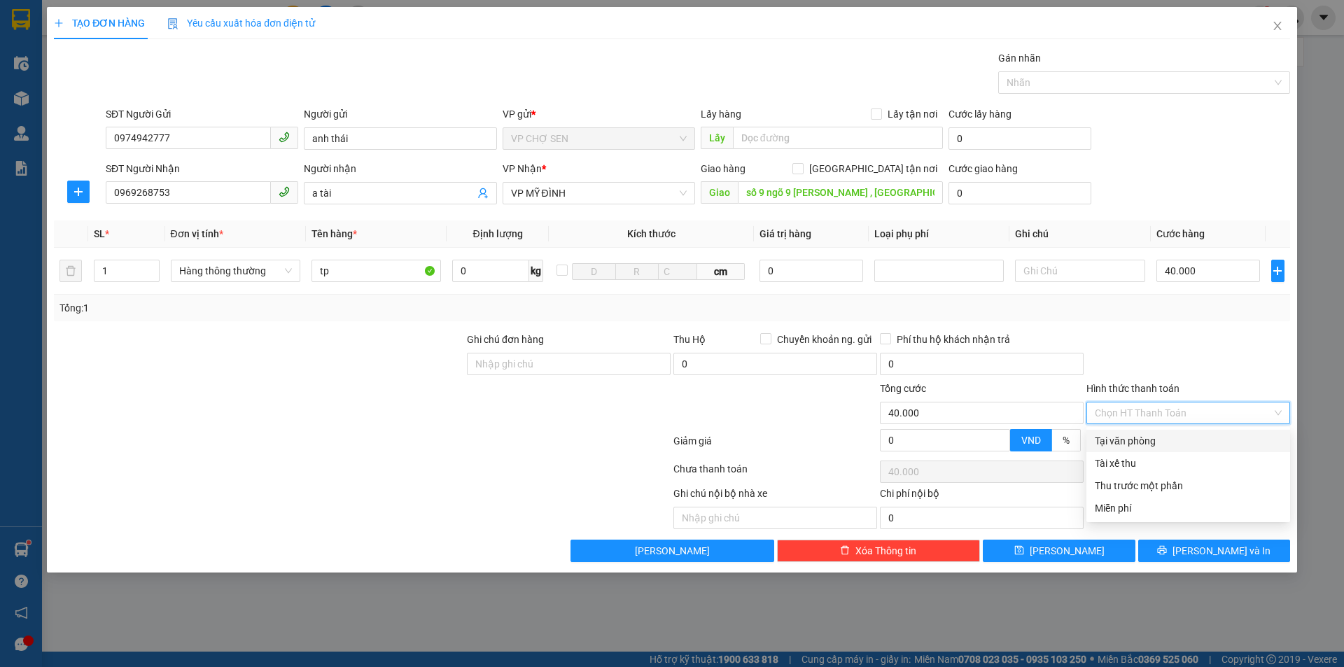
click at [1141, 442] on div "Tại văn phòng" at bounding box center [1188, 440] width 187 height 15
type input "0"
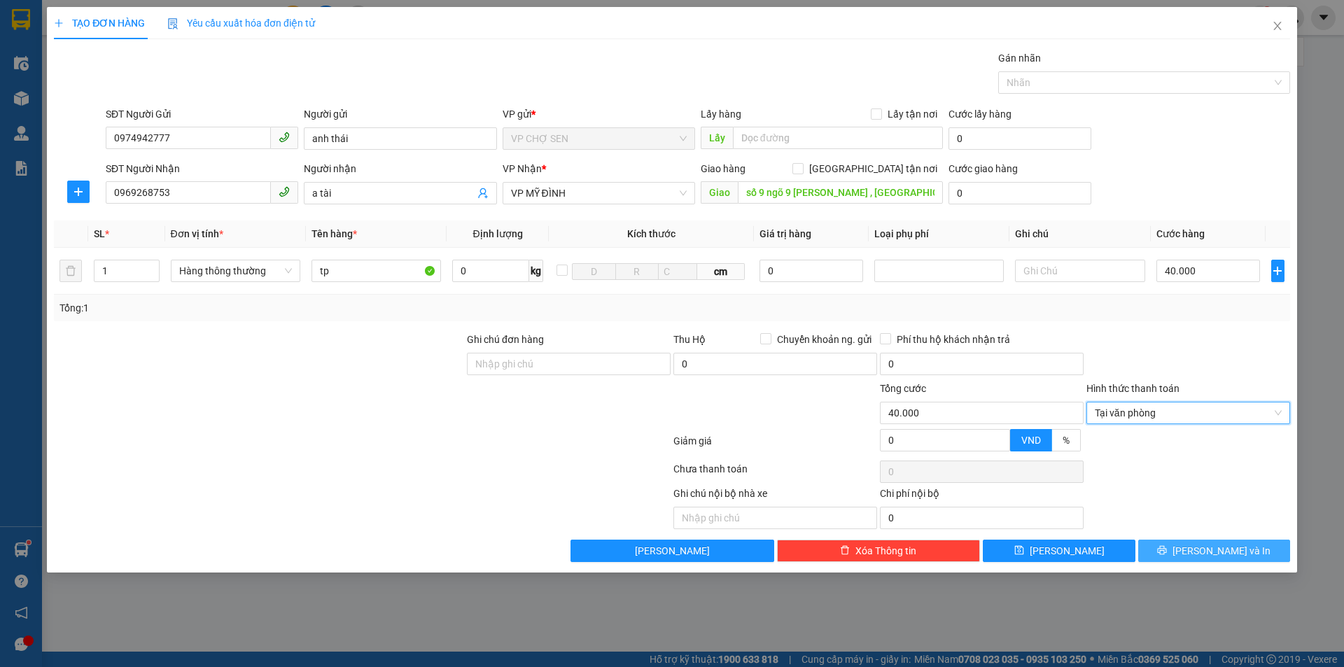
click at [1219, 554] on span "[PERSON_NAME] và In" at bounding box center [1221, 550] width 98 height 15
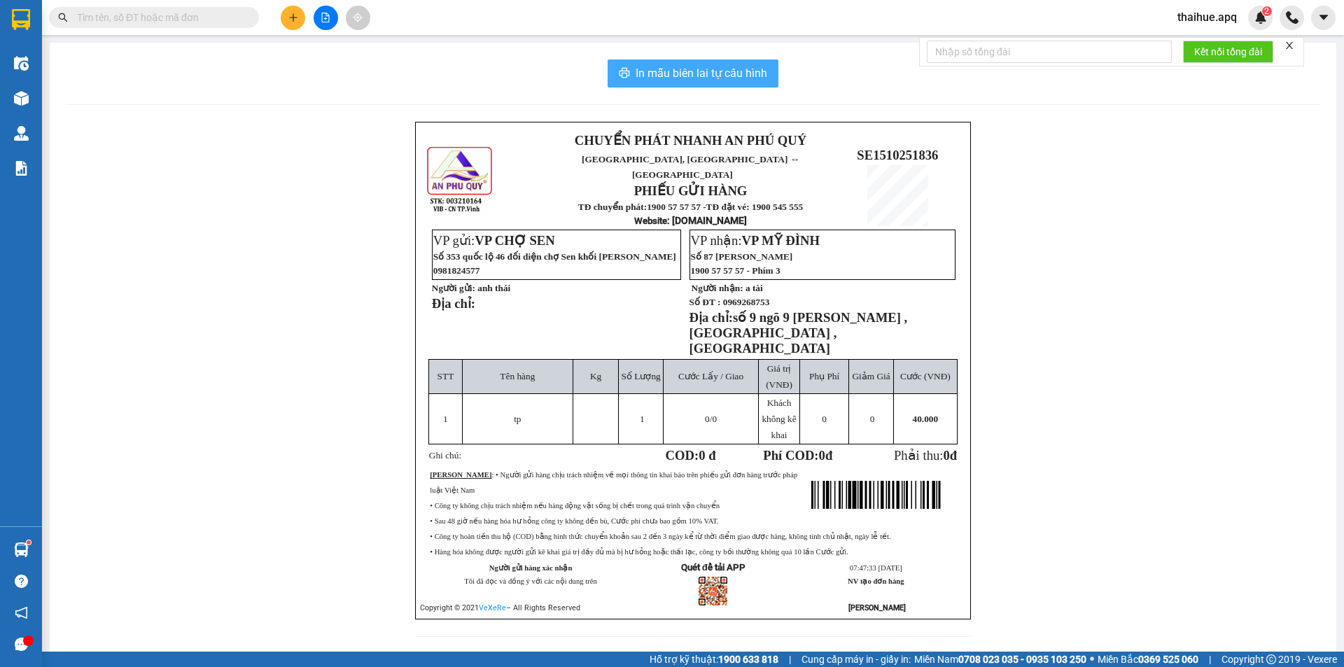
click at [697, 71] on span "In mẫu biên lai tự cấu hình" at bounding box center [702, 72] width 132 height 17
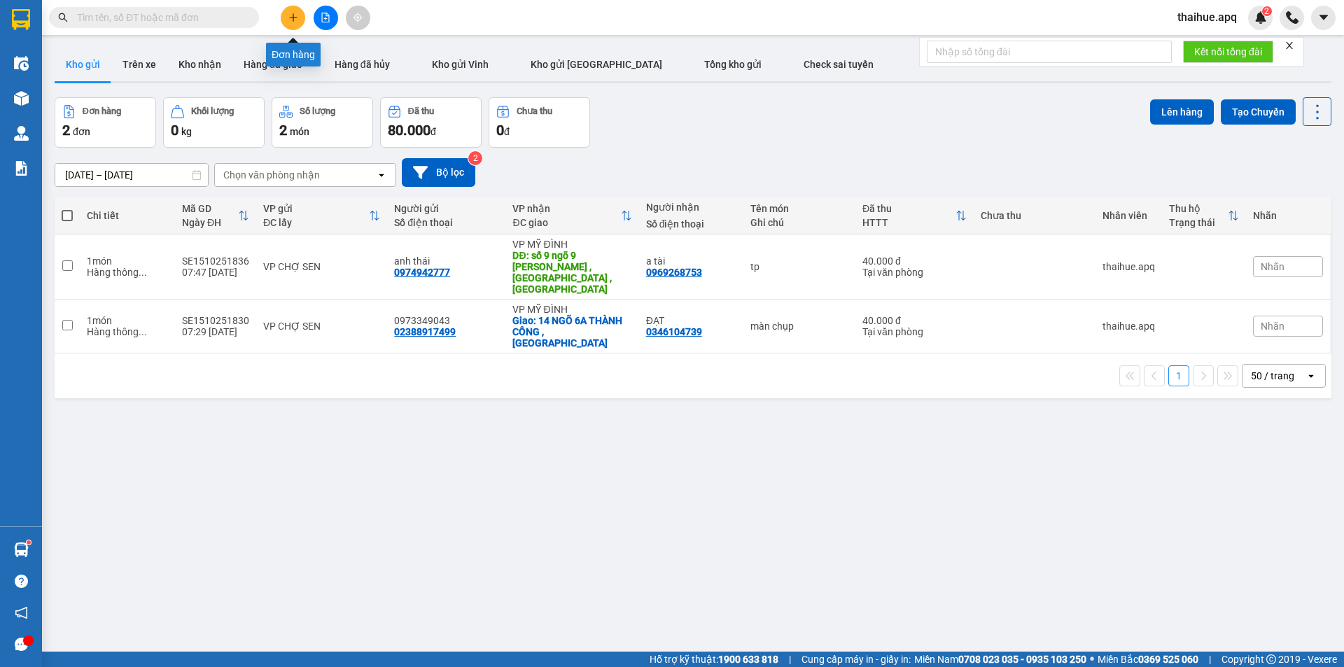
click at [290, 15] on icon "plus" at bounding box center [293, 18] width 10 height 10
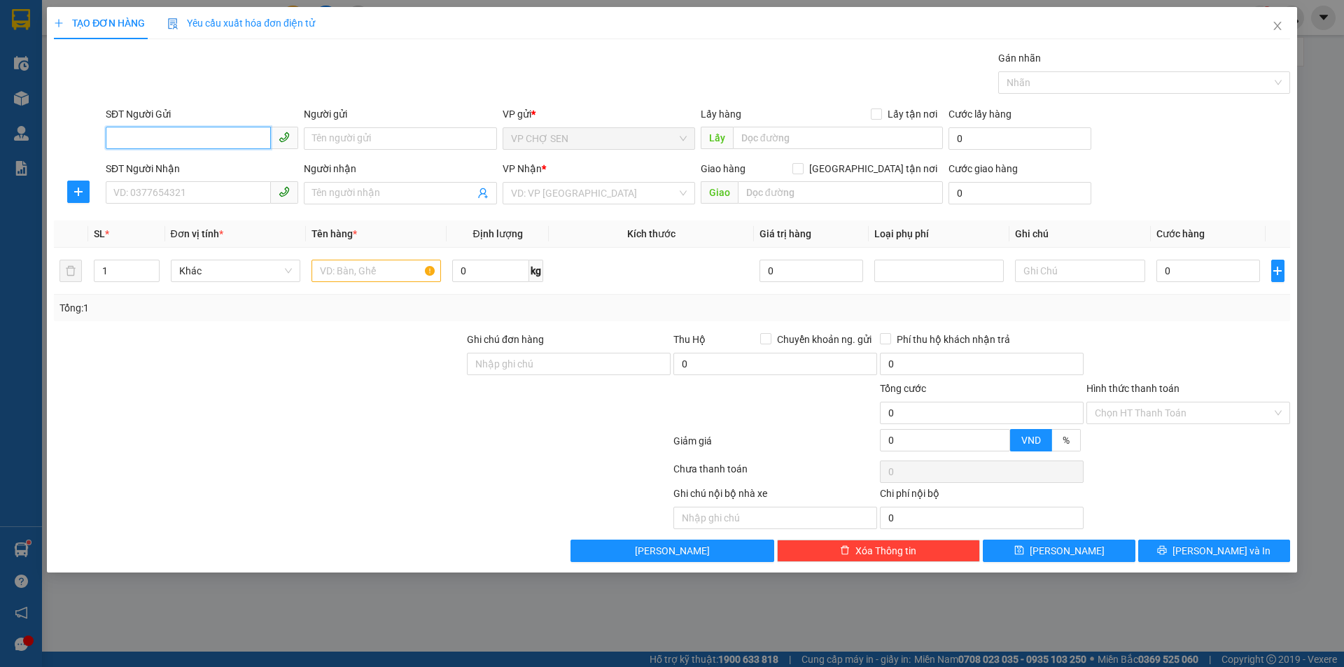
click at [255, 136] on input "SĐT Người Gửi" at bounding box center [188, 138] width 165 height 22
type input "0979489885"
click at [190, 167] on div "0979489885 - c dung" at bounding box center [202, 166] width 176 height 15
type input "c dung"
type input "0979489885"
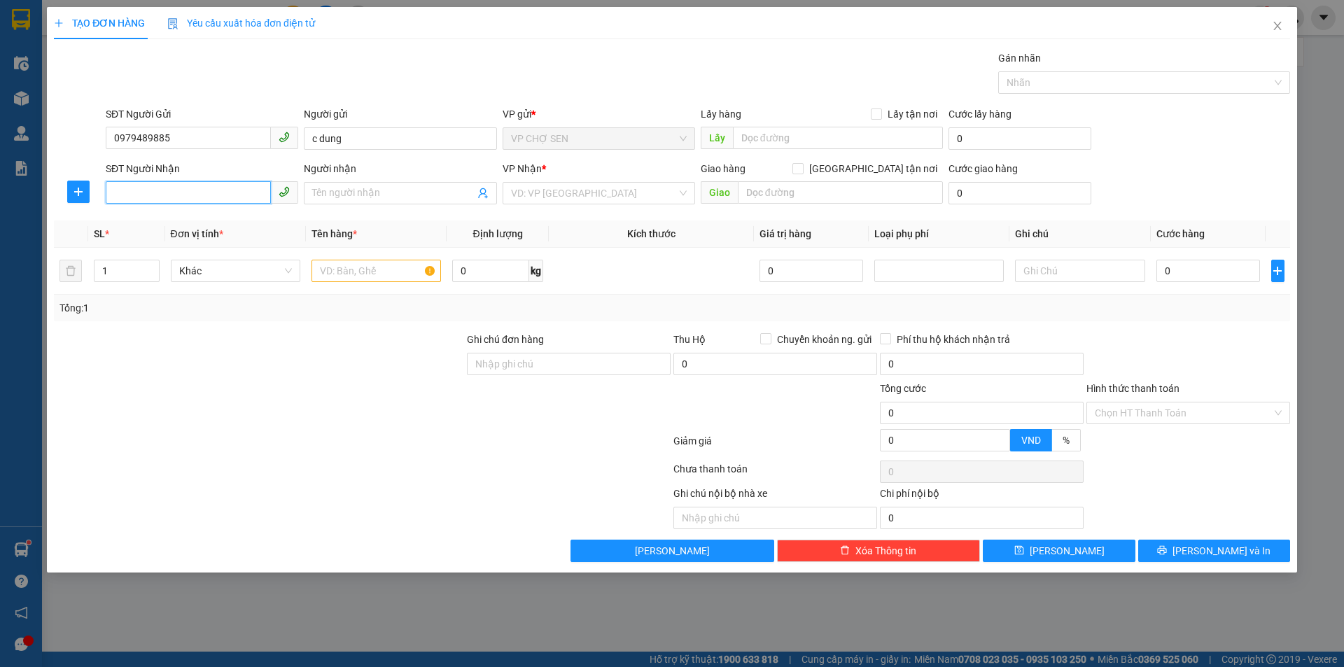
click at [213, 192] on input "SĐT Người Nhận" at bounding box center [188, 192] width 165 height 22
type input "0987004106"
click at [187, 217] on div "0987004106 - HƯỜNG" at bounding box center [202, 220] width 176 height 15
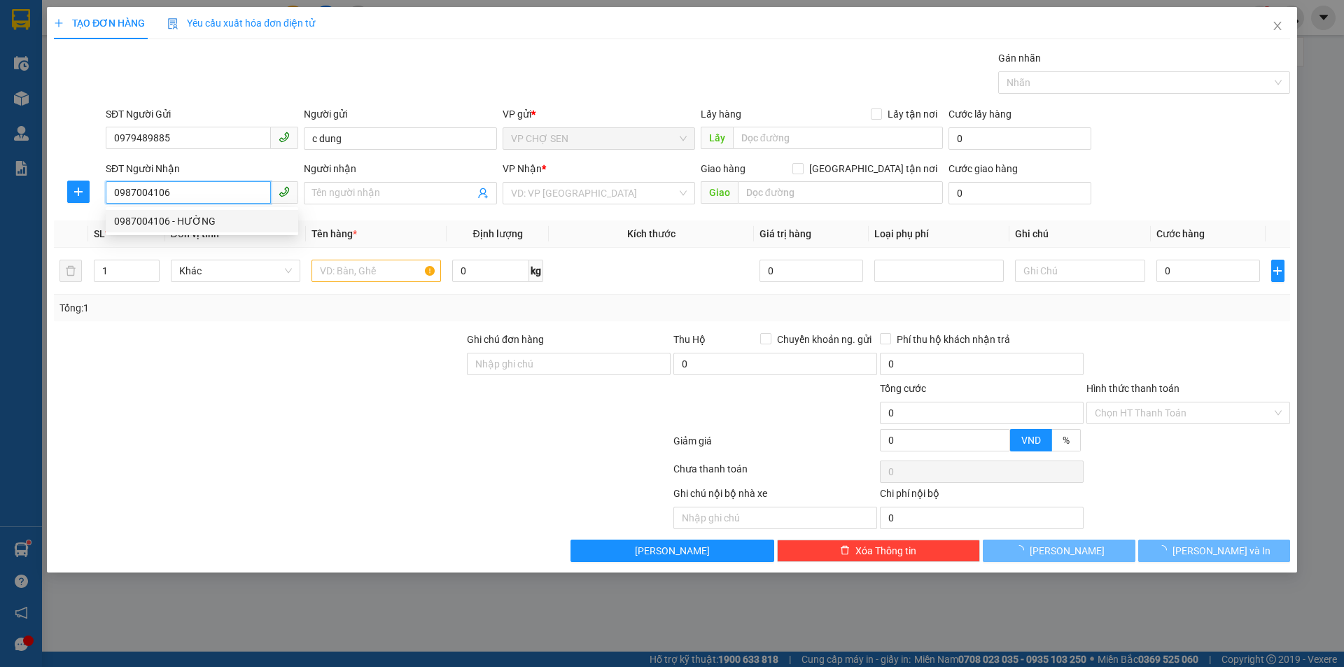
type input "HƯỜNG"
checkbox input "true"
type input "1408-102Usilk tố hữu,[GEOGRAPHIC_DATA],[GEOGRAPHIC_DATA]"
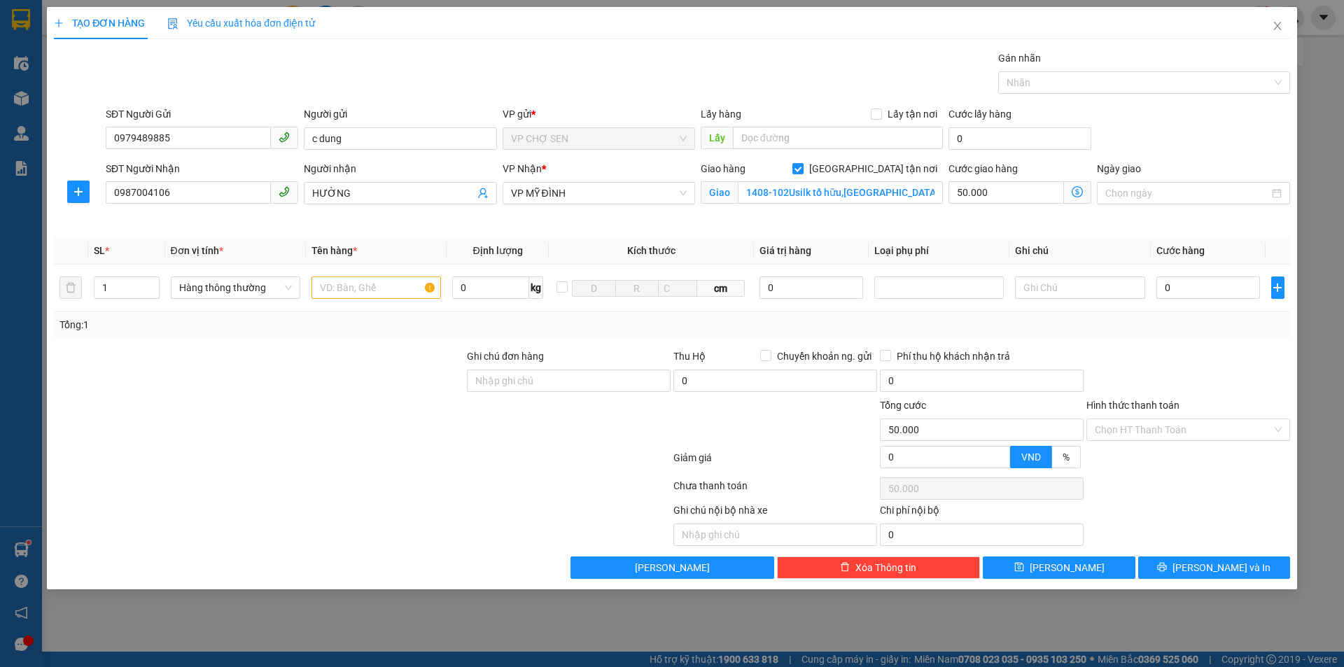
click at [1077, 192] on icon "dollar-circle" at bounding box center [1077, 191] width 11 height 11
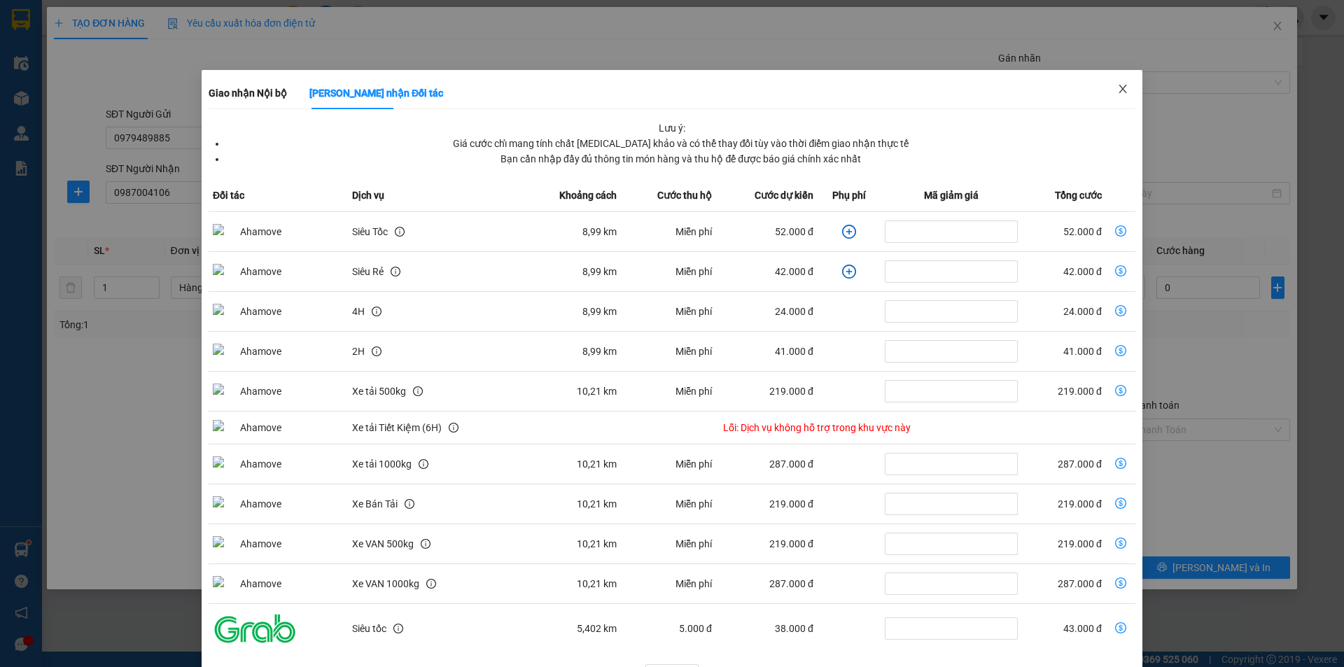
click at [1117, 85] on icon "close" at bounding box center [1122, 88] width 11 height 11
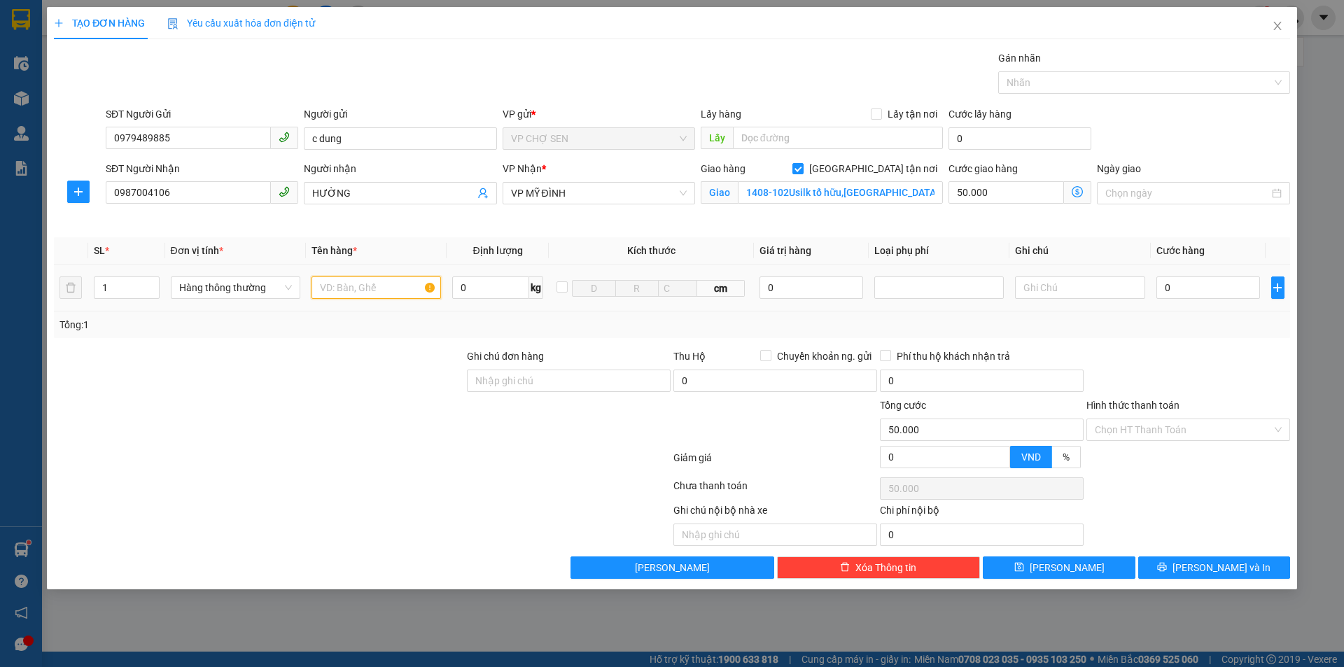
click at [398, 288] on input "text" at bounding box center [375, 287] width 129 height 22
click at [1073, 187] on icon "dollar-circle" at bounding box center [1077, 191] width 11 height 11
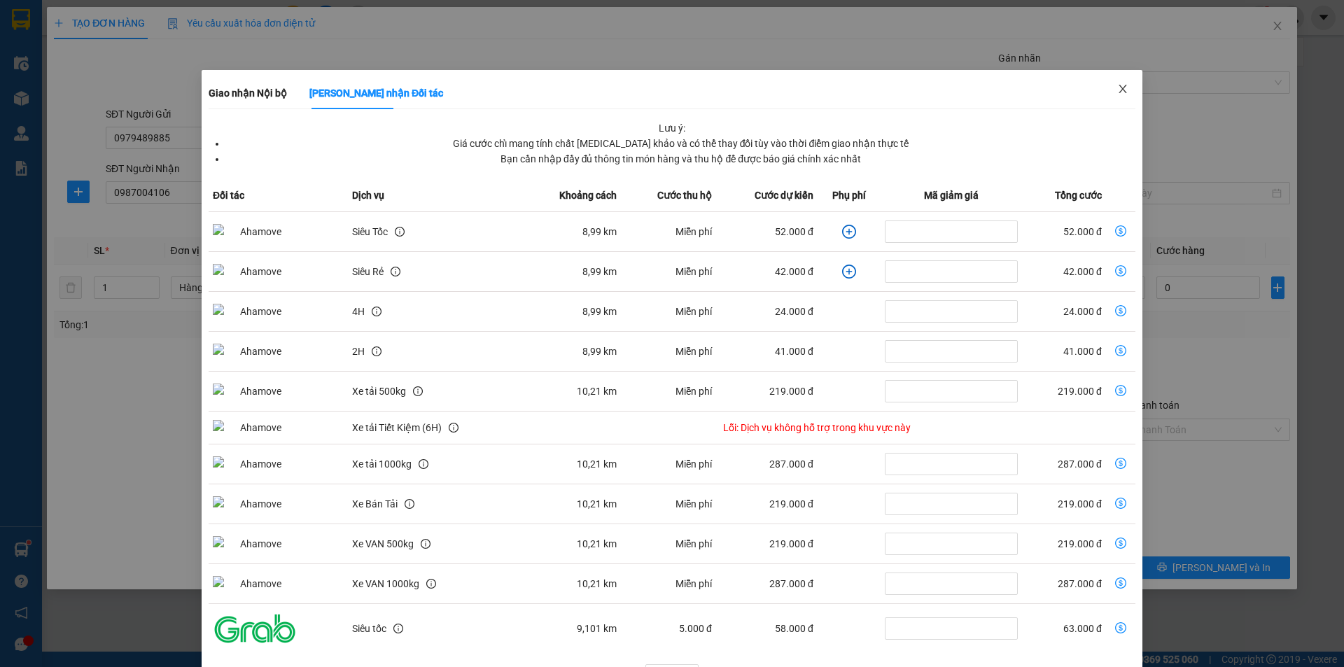
click at [1117, 90] on icon "close" at bounding box center [1122, 88] width 11 height 11
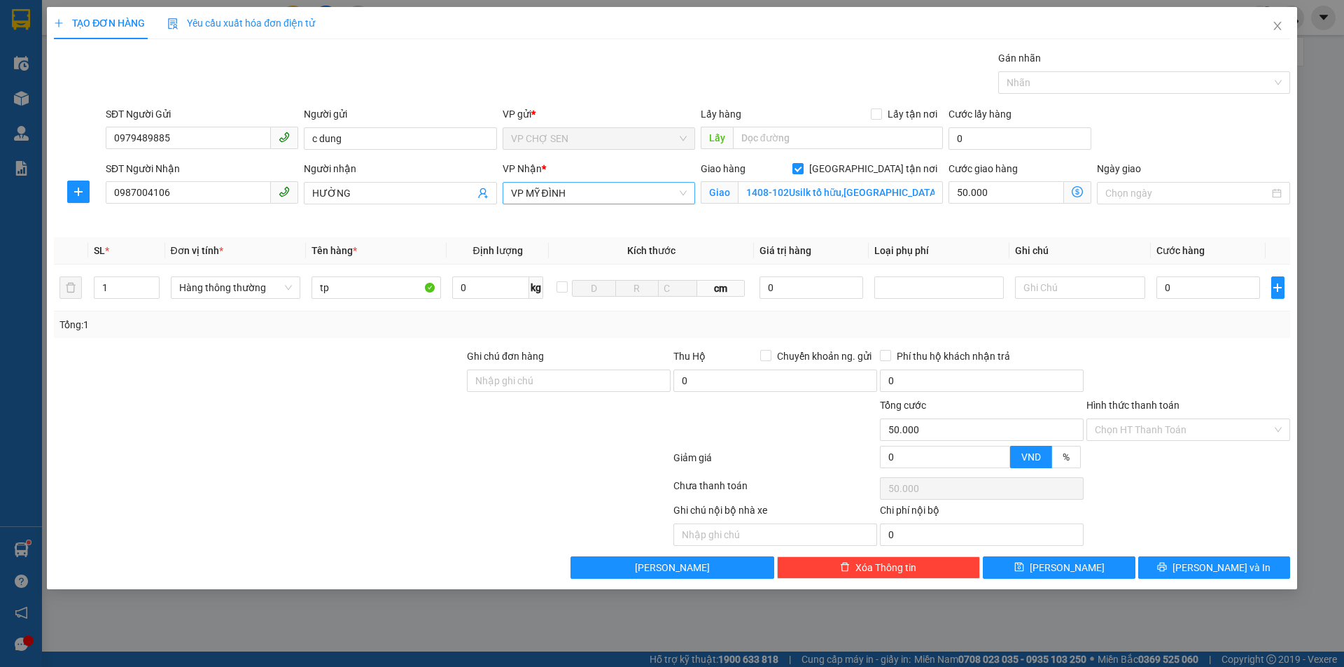
click at [591, 195] on span "VP MỸ ĐÌNH" at bounding box center [599, 193] width 176 height 21
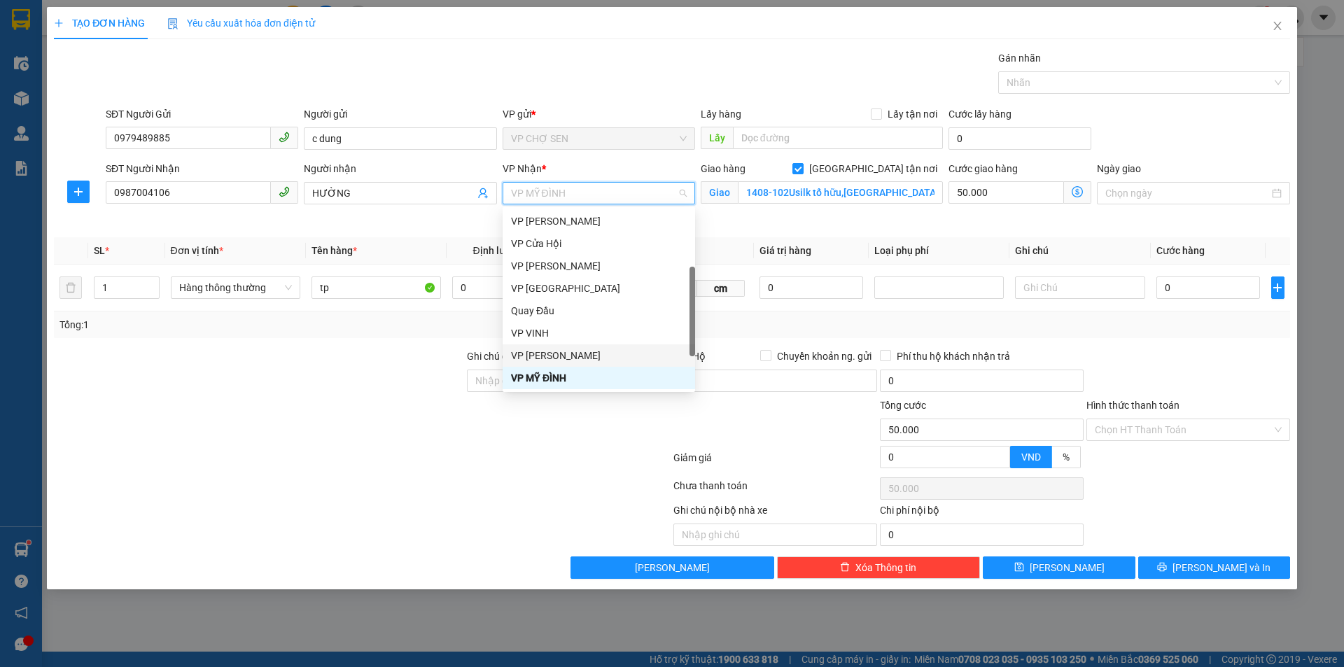
click at [566, 352] on div "VP [PERSON_NAME]" at bounding box center [599, 355] width 176 height 15
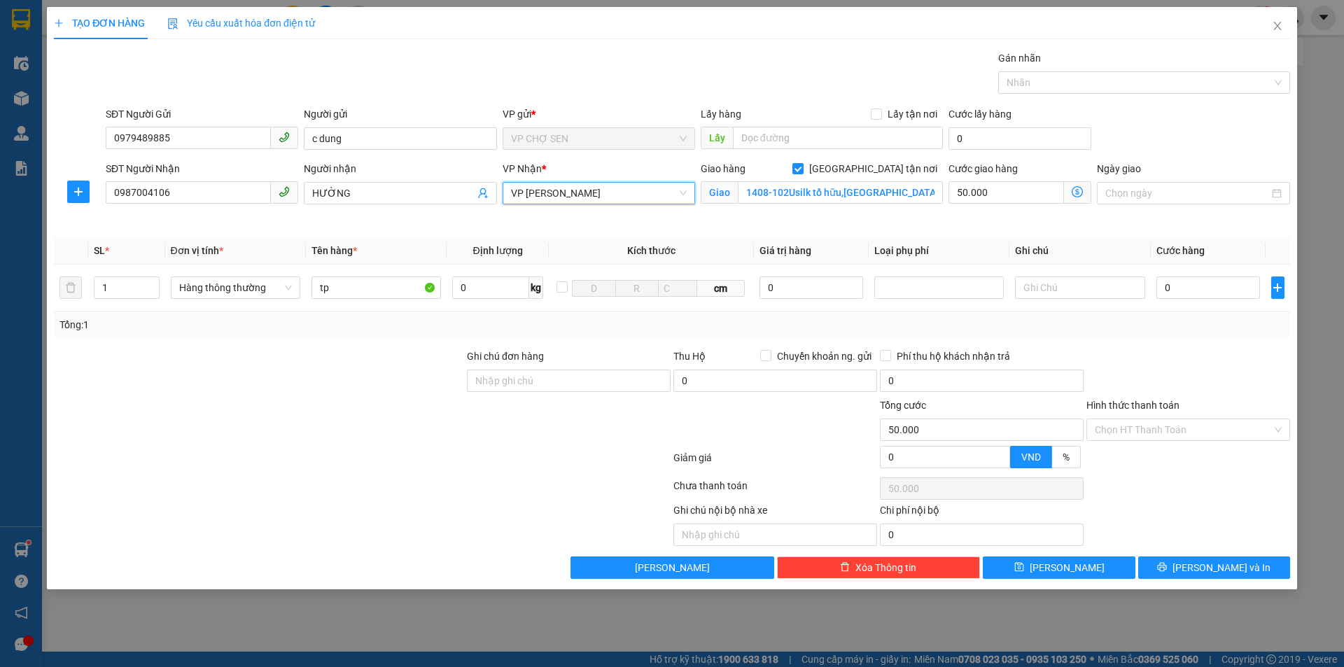
click at [1076, 190] on icon "dollar-circle" at bounding box center [1077, 191] width 11 height 11
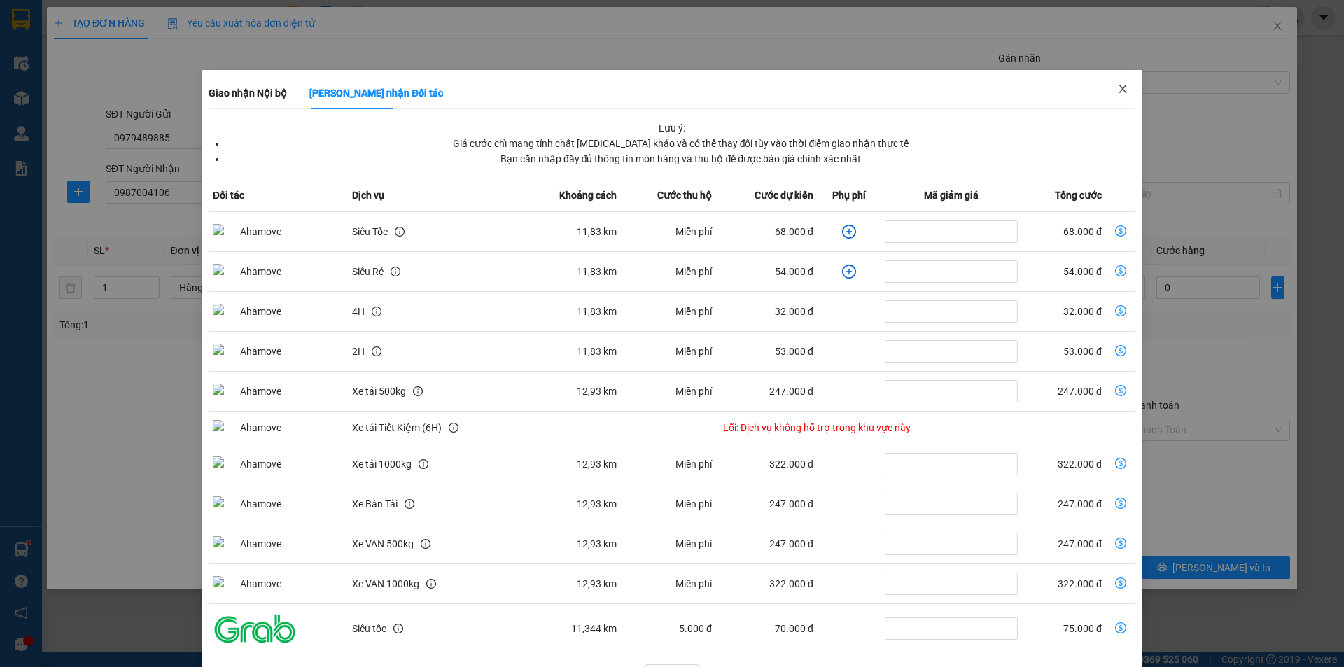
click at [1119, 87] on icon "close" at bounding box center [1123, 89] width 8 height 8
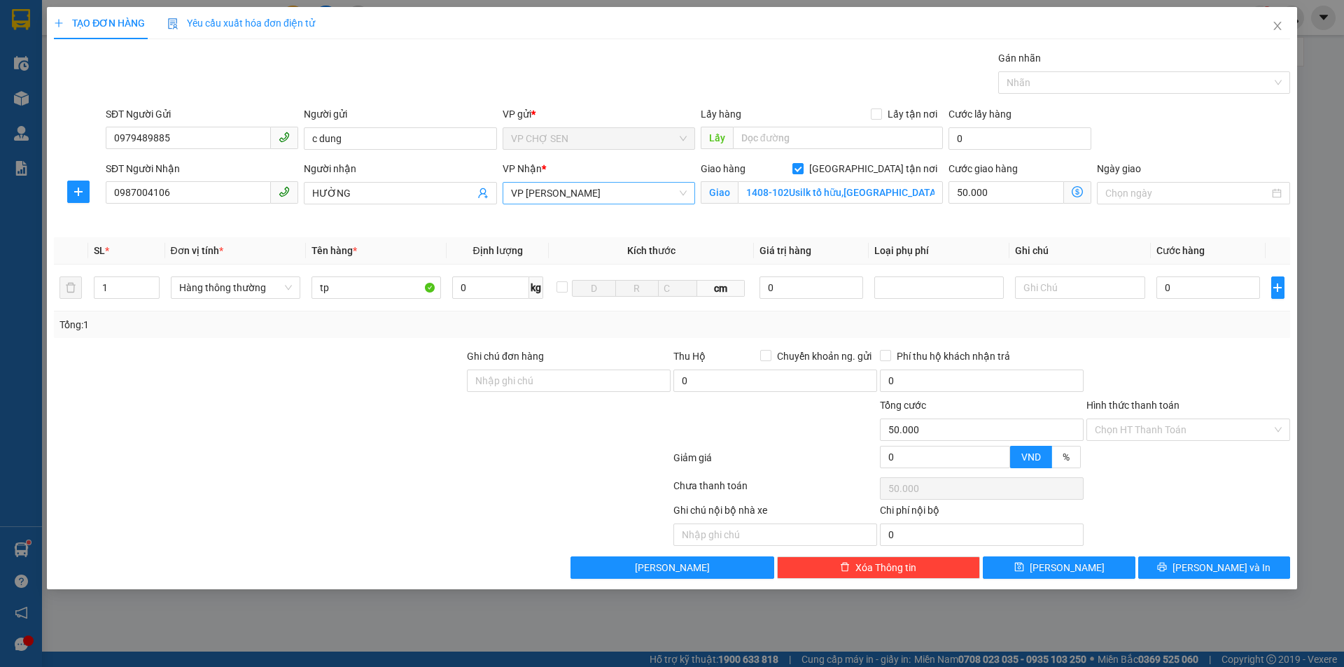
click at [610, 190] on span "VP [PERSON_NAME]" at bounding box center [599, 193] width 176 height 21
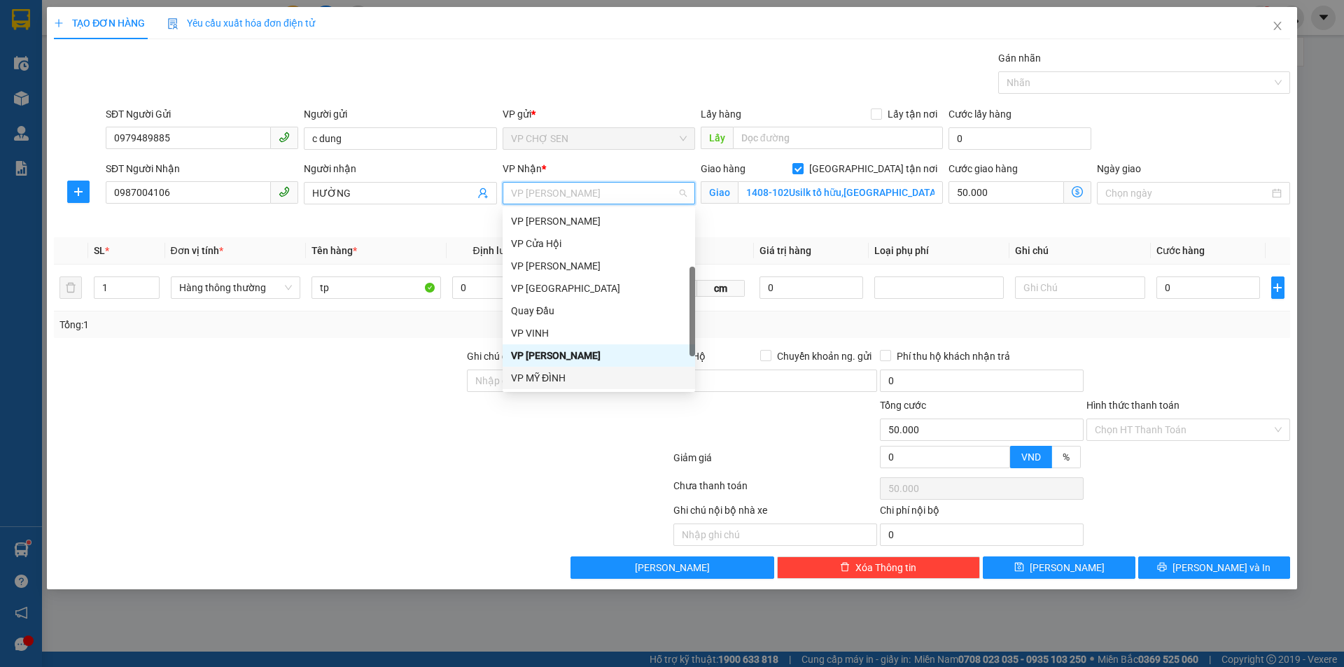
click at [549, 377] on div "VP MỸ ĐÌNH" at bounding box center [599, 377] width 176 height 15
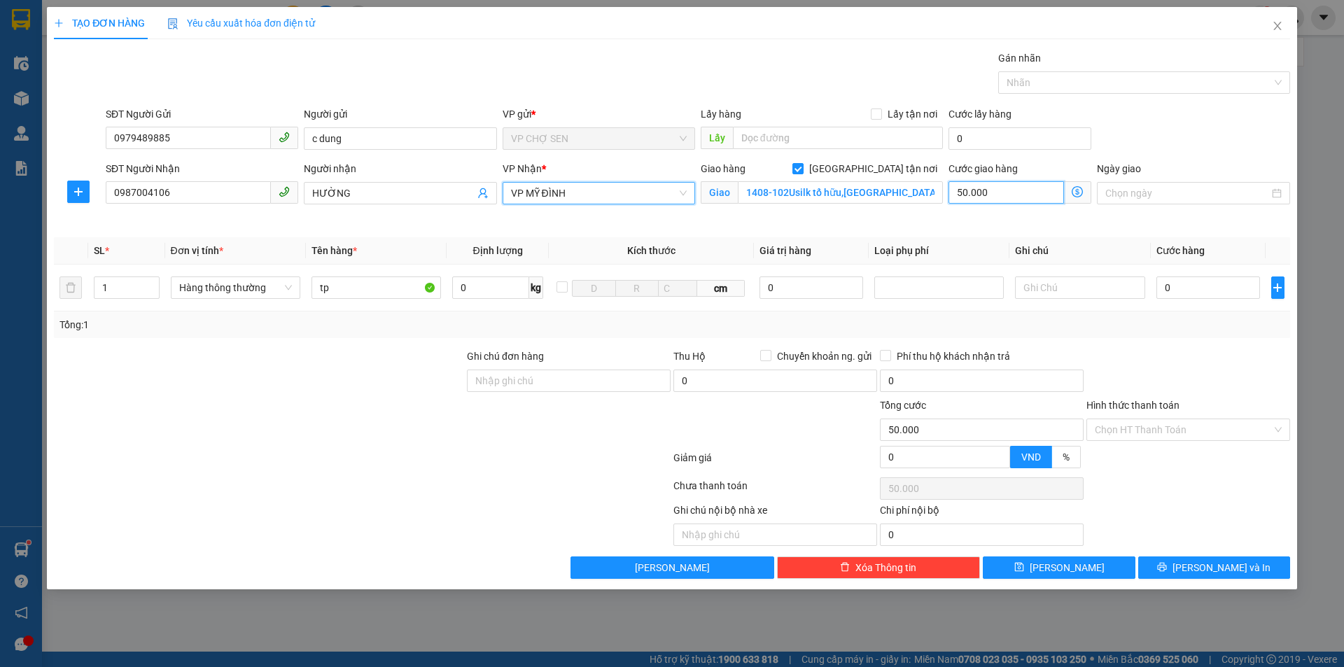
click at [1025, 190] on input "50.000" at bounding box center [1005, 192] width 115 height 22
click at [1149, 426] on input "Hình thức thanh toán" at bounding box center [1183, 429] width 177 height 21
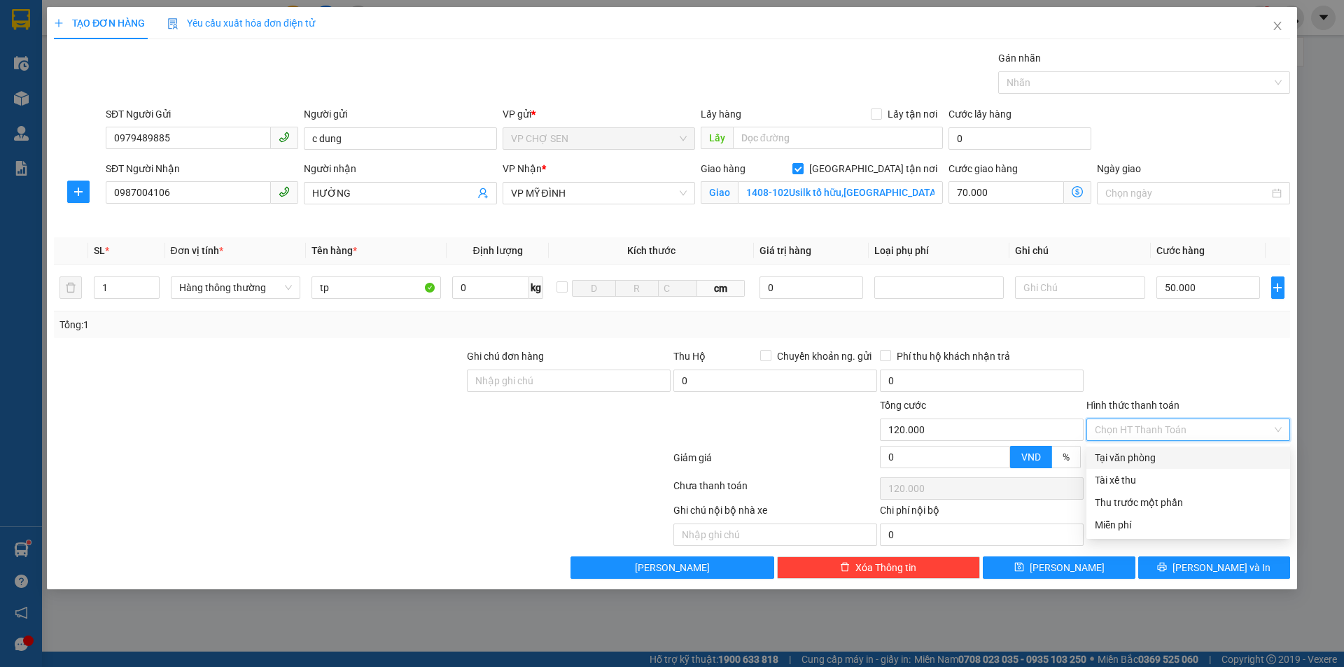
click at [1143, 458] on div "Tại văn phòng" at bounding box center [1188, 457] width 187 height 15
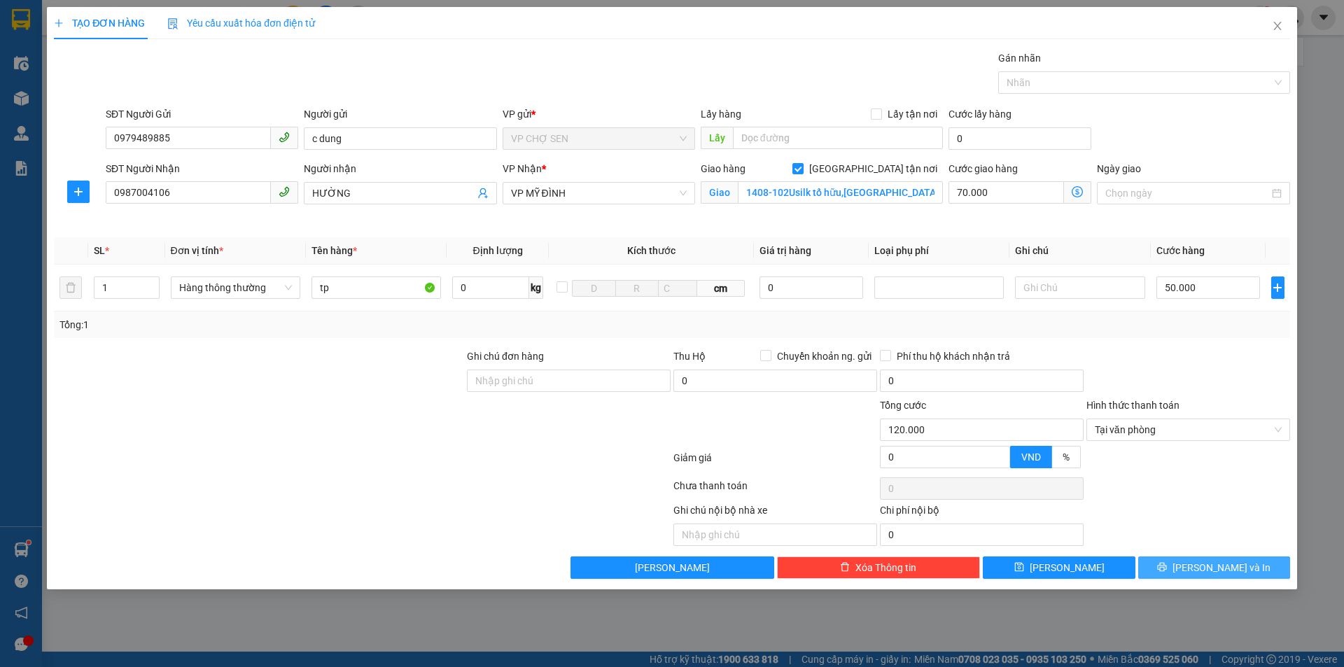
click at [1203, 566] on span "[PERSON_NAME] và In" at bounding box center [1221, 567] width 98 height 15
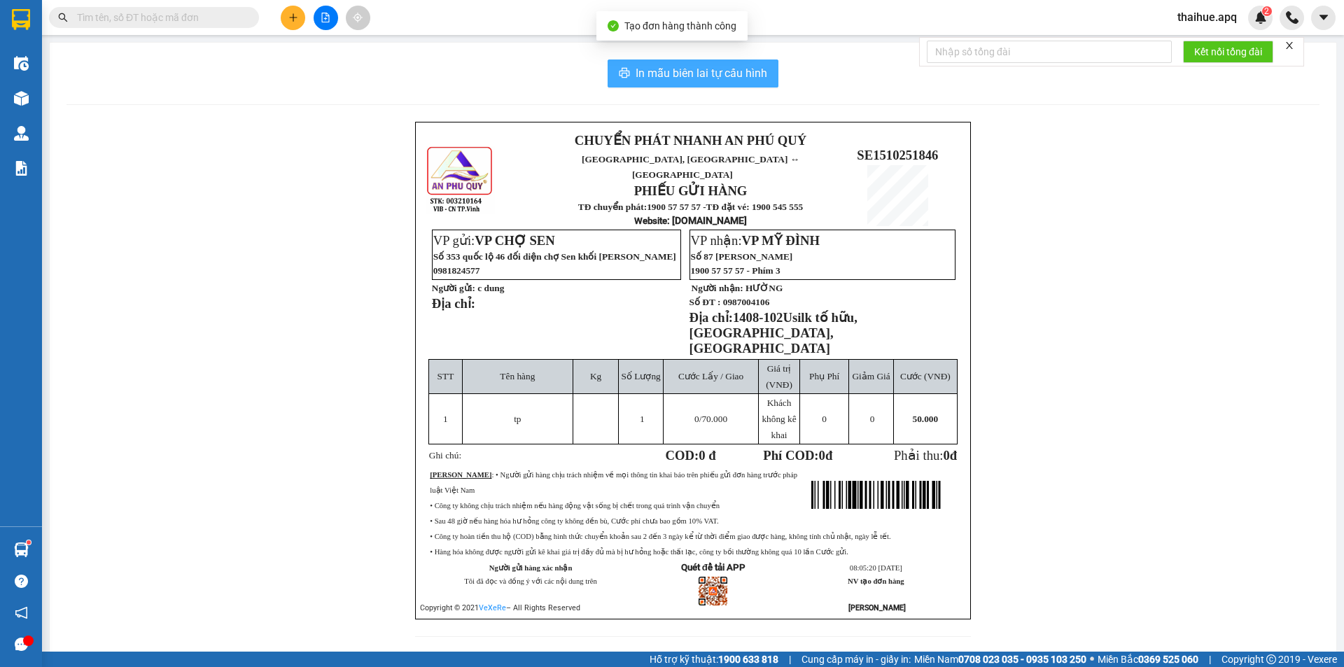
click at [701, 73] on span "In mẫu biên lai tự cấu hình" at bounding box center [702, 72] width 132 height 17
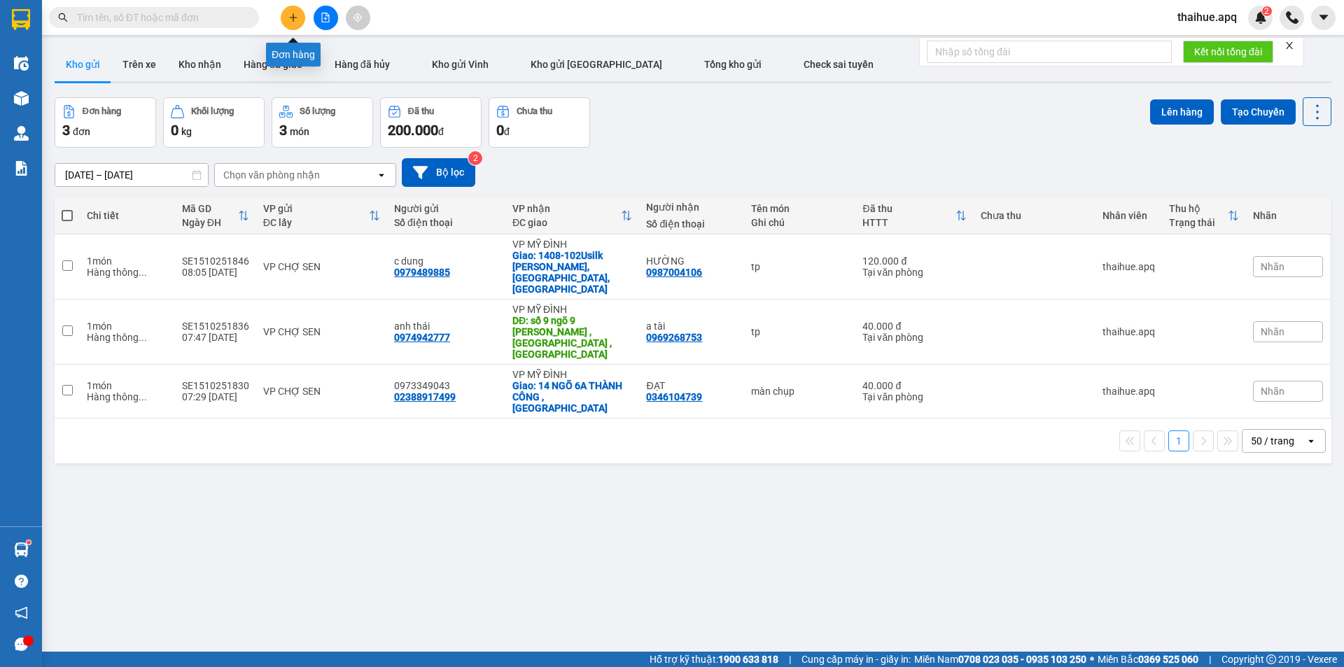
click at [292, 18] on icon "plus" at bounding box center [293, 18] width 10 height 10
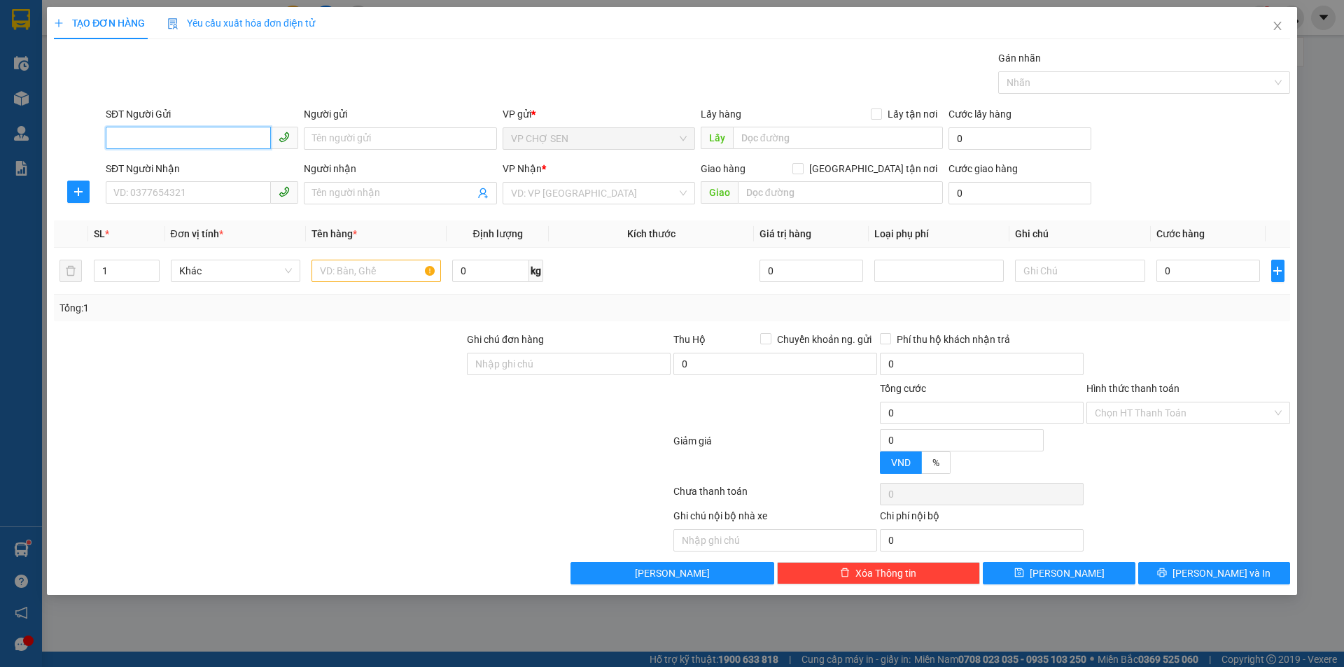
click at [254, 137] on input "SĐT Người Gửi" at bounding box center [188, 138] width 165 height 22
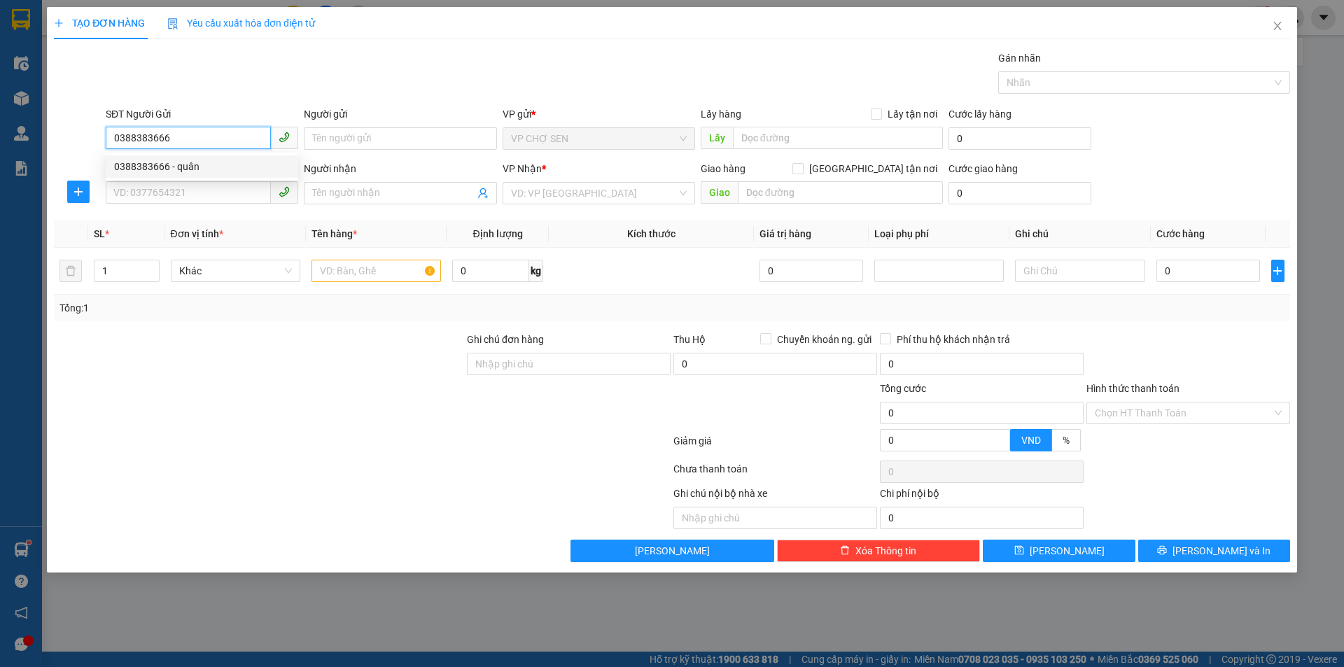
click at [183, 164] on div "0388383666 - quân" at bounding box center [202, 166] width 176 height 15
click at [194, 192] on input "SĐT Người Nhận" at bounding box center [188, 192] width 165 height 22
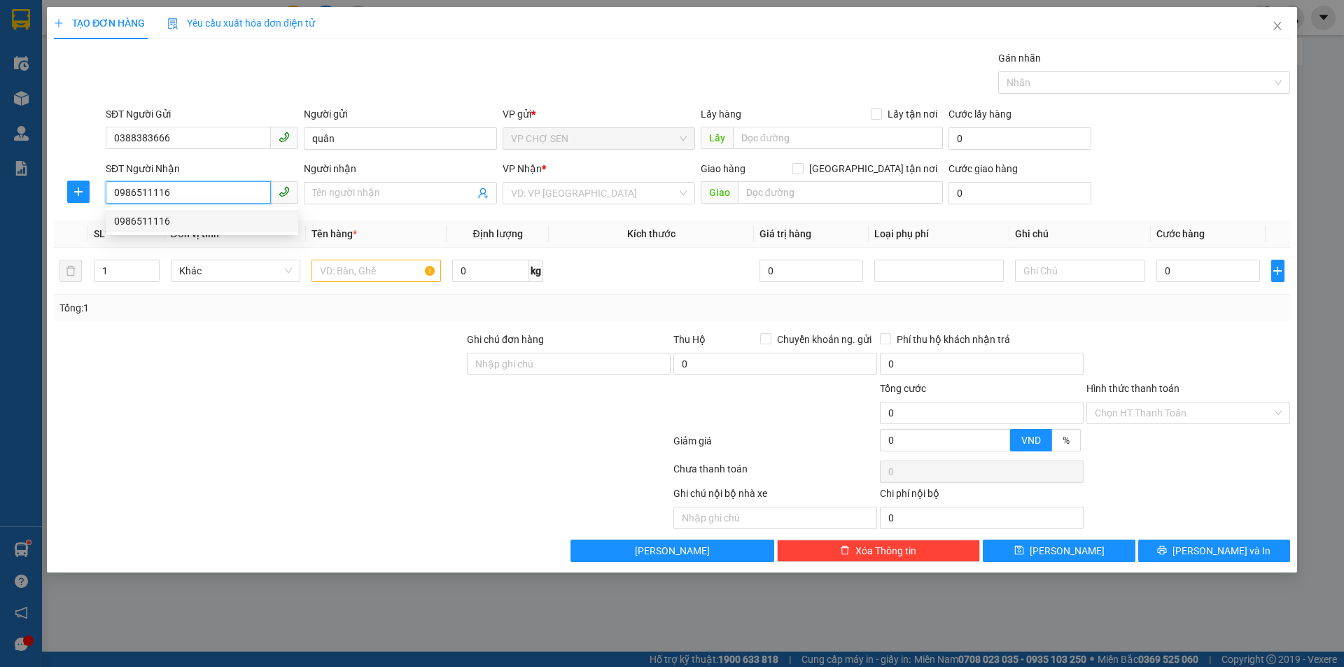
click at [161, 221] on div "0986511116" at bounding box center [202, 220] width 176 height 15
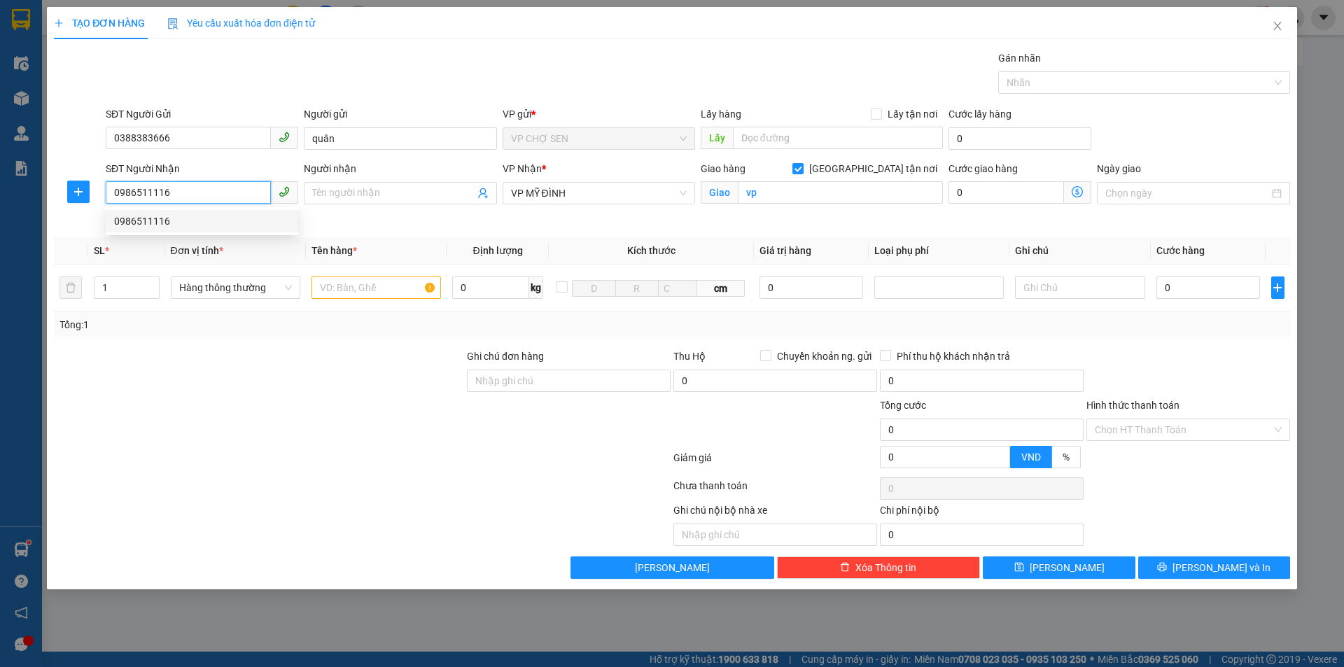
click at [178, 220] on div "0986511116" at bounding box center [202, 220] width 176 height 15
click at [408, 192] on input "Người nhận" at bounding box center [393, 192] width 162 height 15
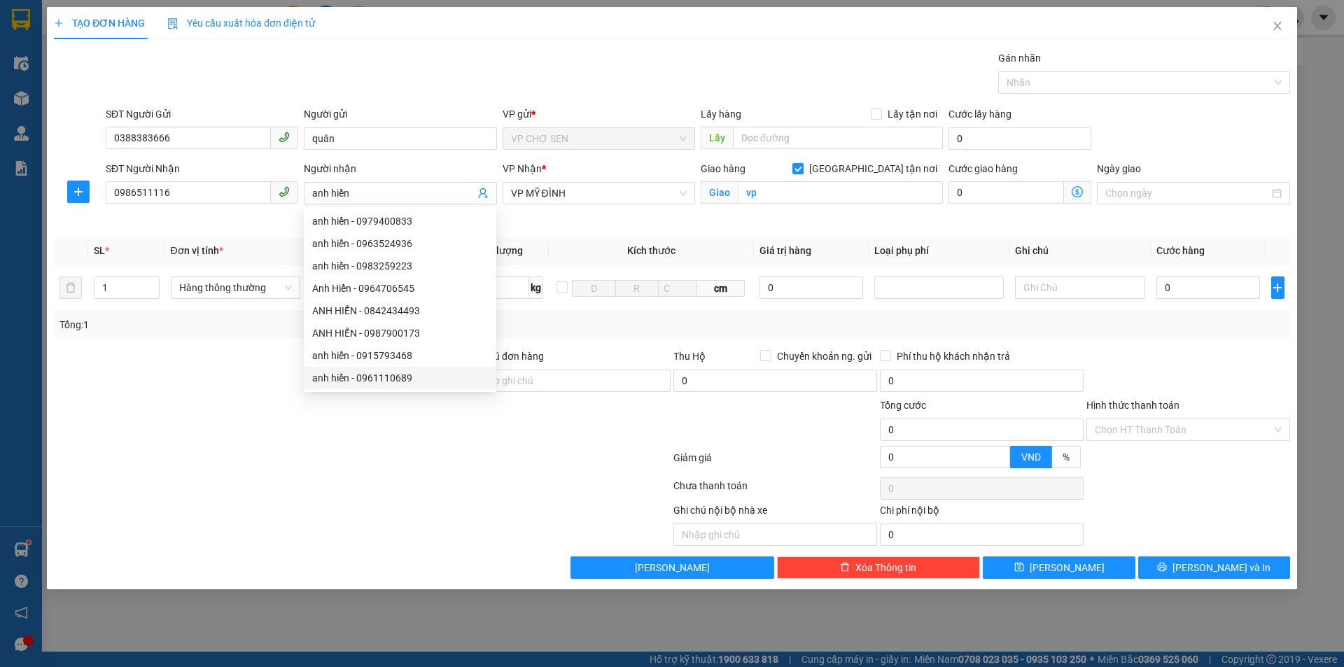
click at [407, 495] on div at bounding box center [361, 489] width 619 height 28
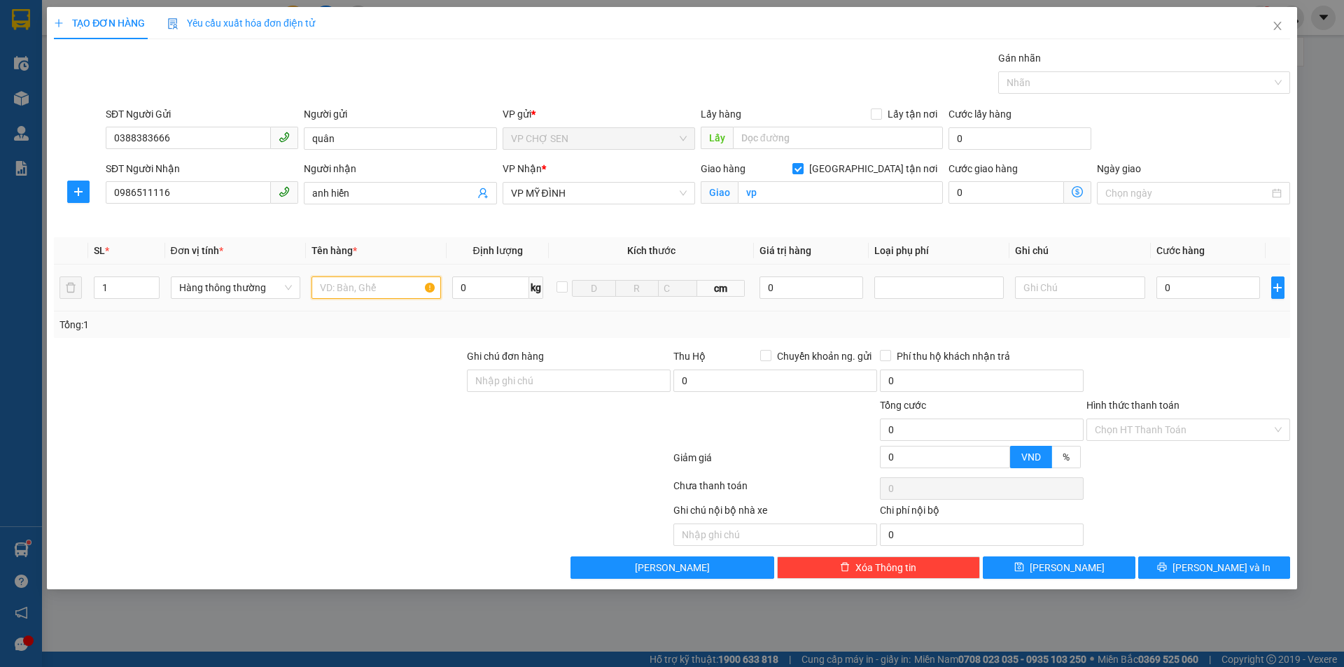
click at [407, 292] on input "text" at bounding box center [375, 287] width 129 height 22
click at [1229, 284] on input "0" at bounding box center [1208, 287] width 104 height 22
click at [1207, 566] on span "[PERSON_NAME] và In" at bounding box center [1221, 567] width 98 height 15
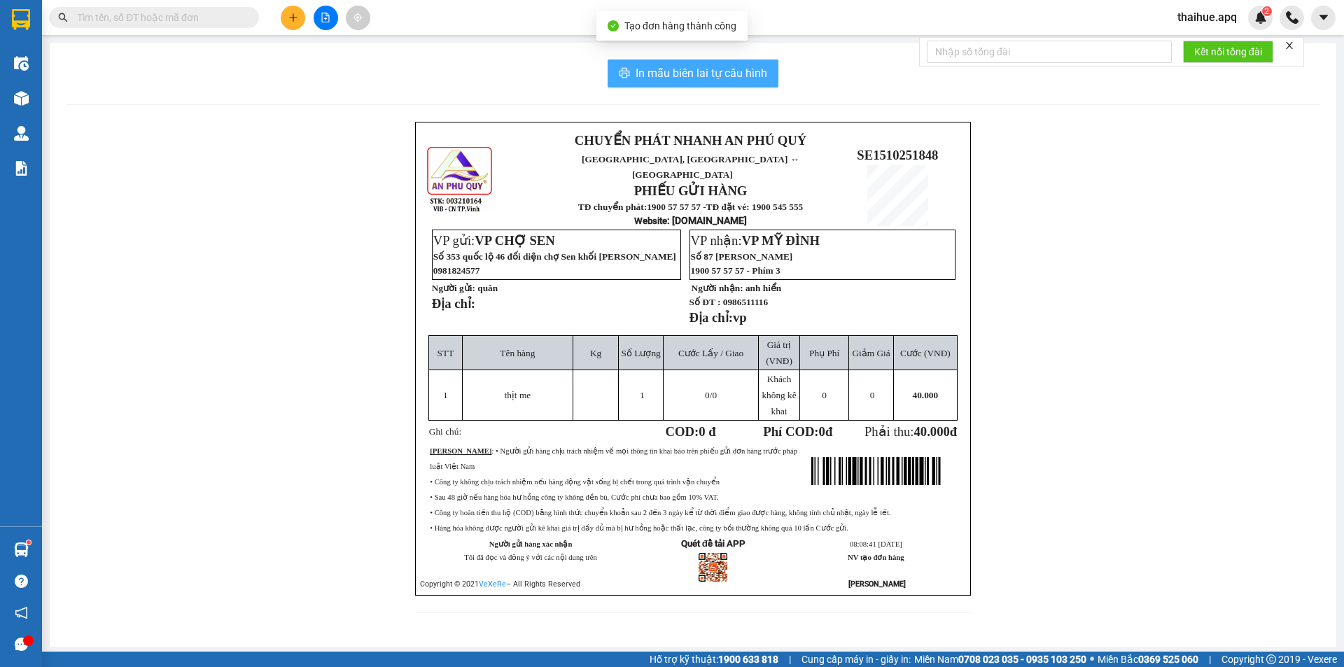
click at [709, 71] on span "In mẫu biên lai tự cấu hình" at bounding box center [702, 72] width 132 height 17
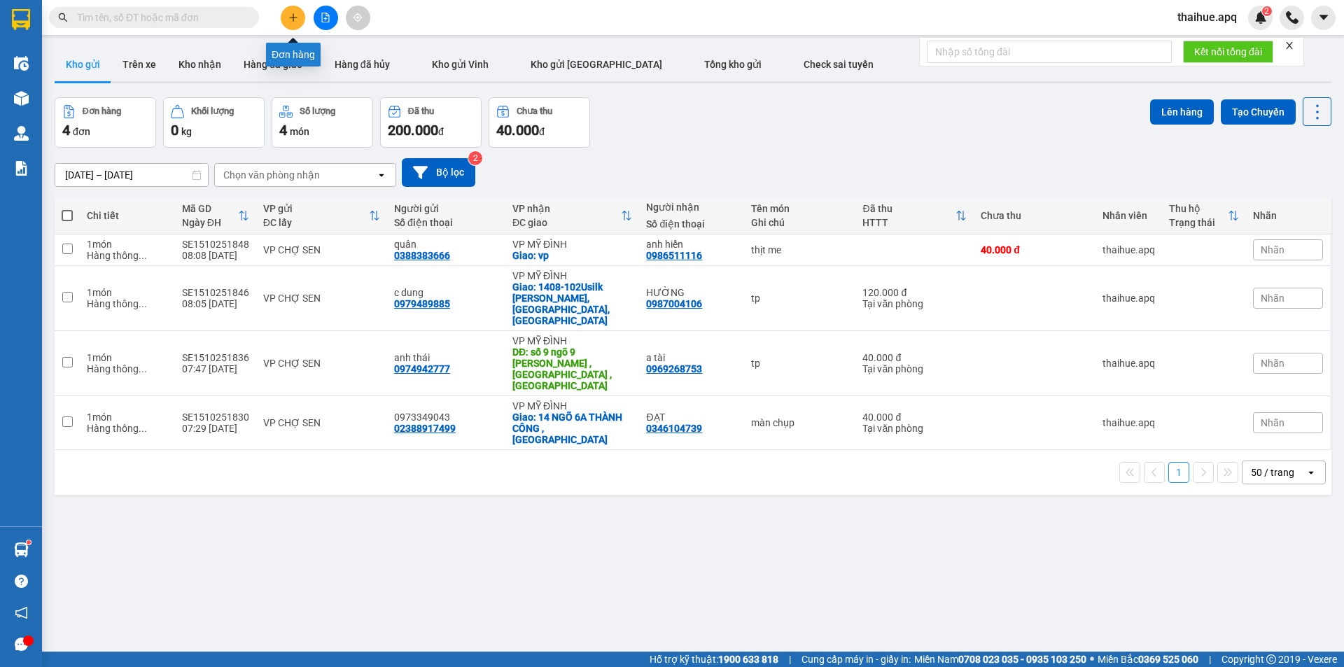
click at [297, 13] on icon "plus" at bounding box center [293, 18] width 10 height 10
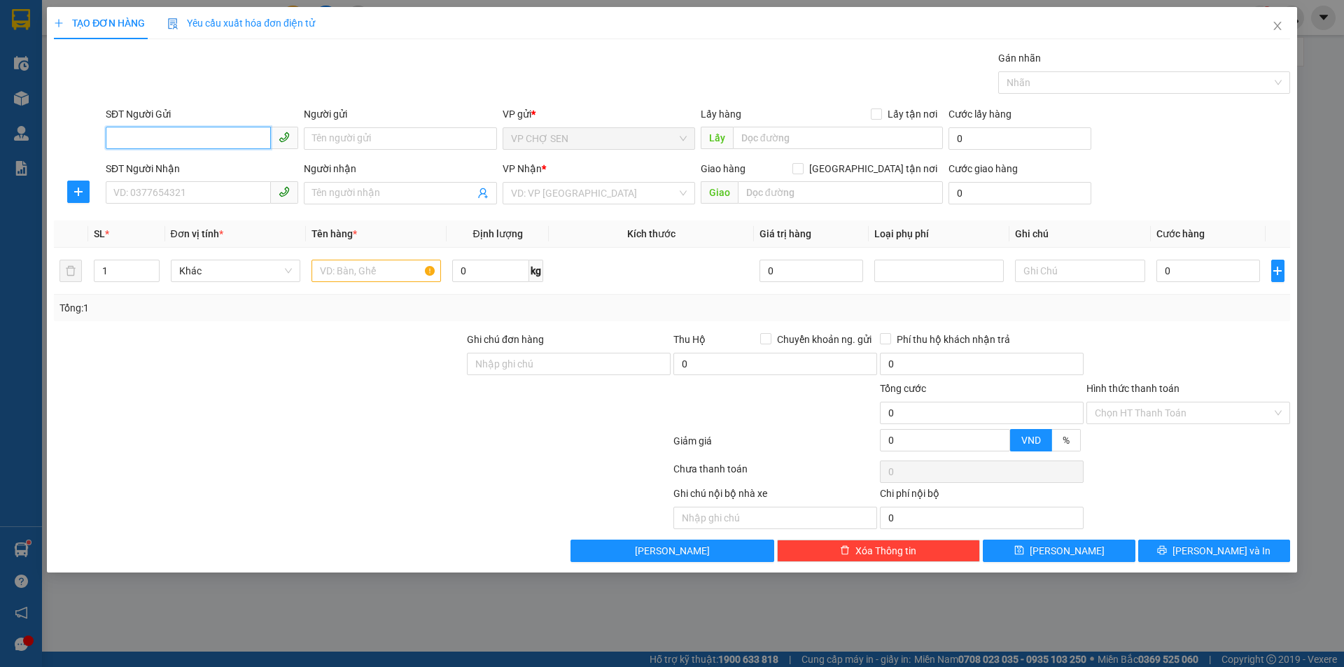
click at [237, 130] on input "SĐT Người Gửi" at bounding box center [188, 138] width 165 height 22
click at [200, 166] on div "0834256888 - ánh hồng" at bounding box center [202, 166] width 176 height 15
click at [207, 193] on input "SĐT Người Nhận" at bounding box center [188, 192] width 165 height 22
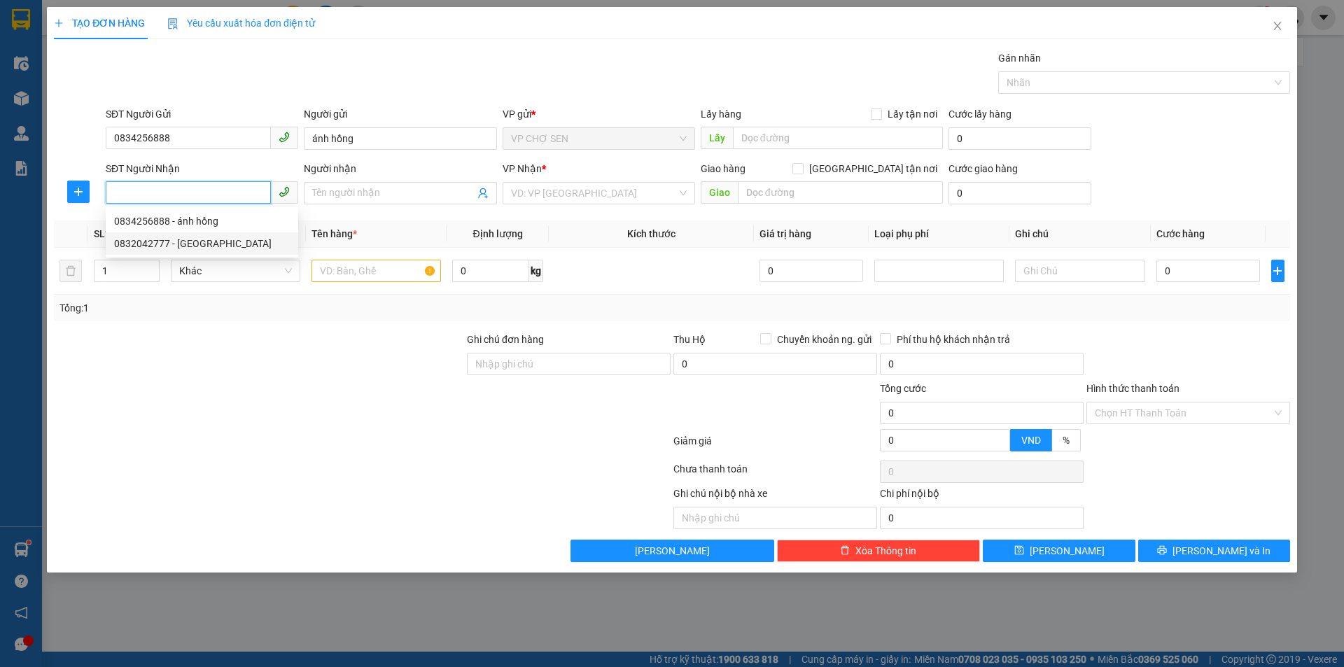
click at [195, 242] on div "0832042777 - [GEOGRAPHIC_DATA]" at bounding box center [202, 243] width 176 height 15
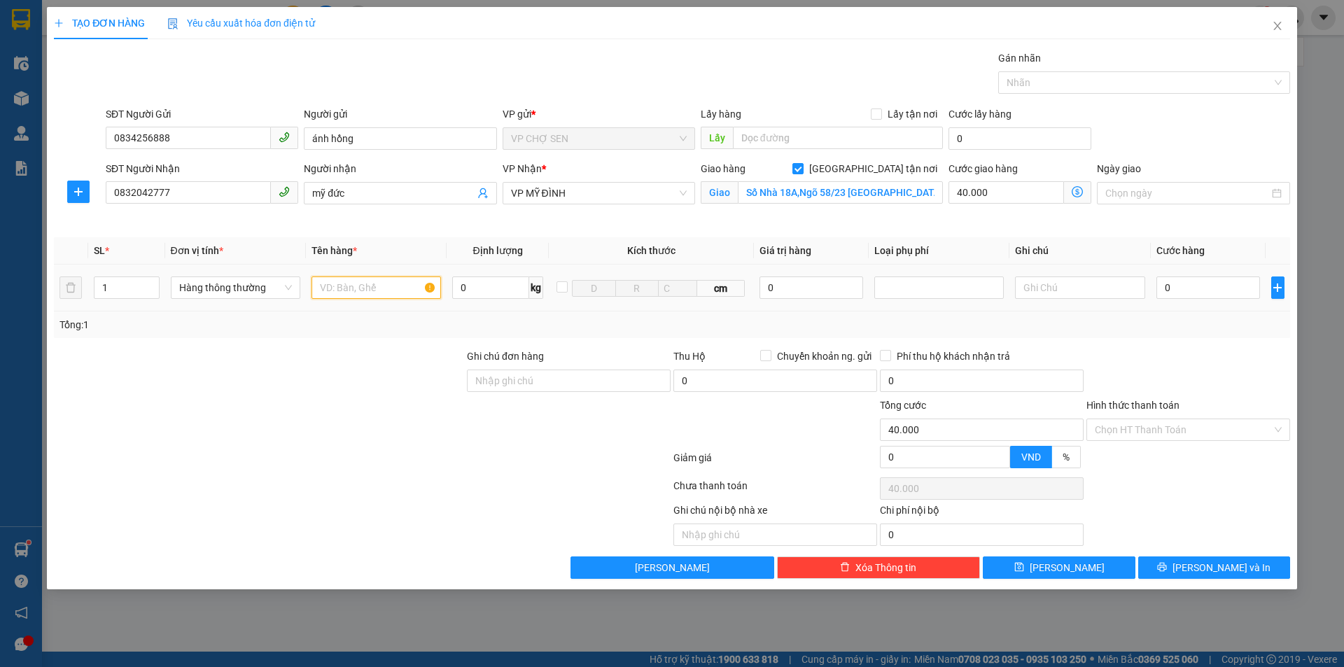
click at [400, 286] on input "text" at bounding box center [375, 287] width 129 height 22
click at [1207, 288] on input "0" at bounding box center [1208, 287] width 104 height 22
click at [1077, 190] on icon "dollar-circle" at bounding box center [1077, 191] width 11 height 11
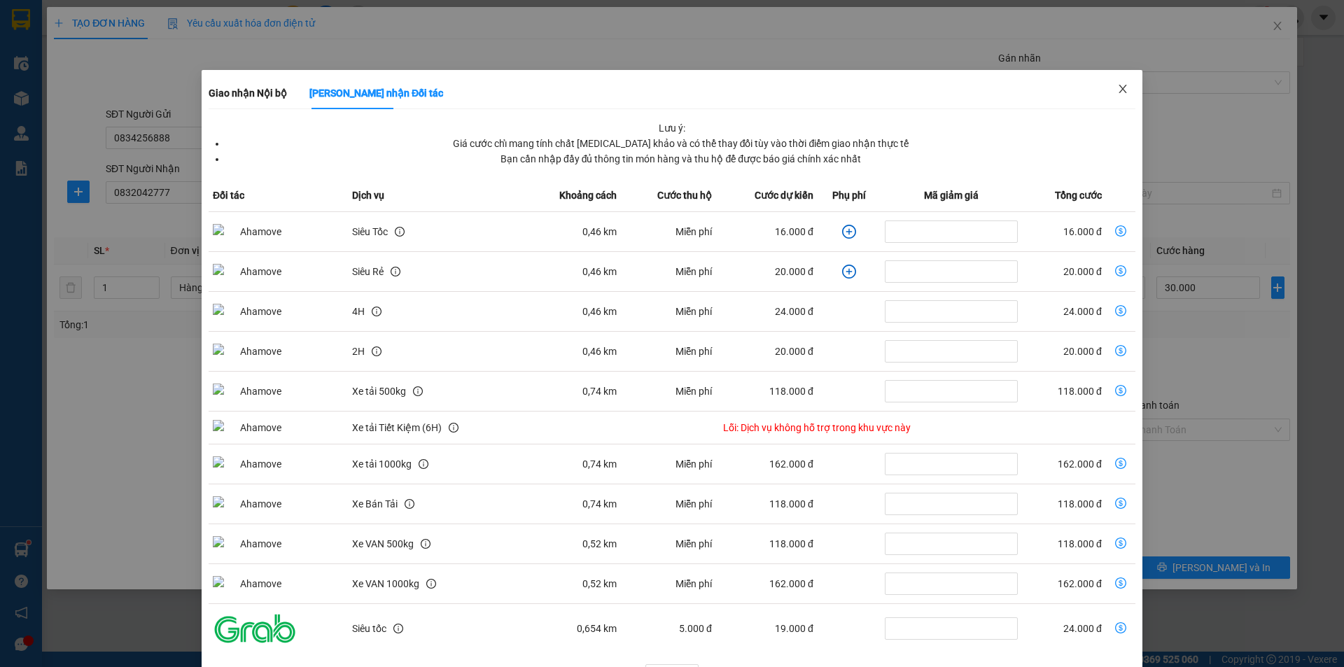
click at [1117, 85] on icon "close" at bounding box center [1122, 88] width 11 height 11
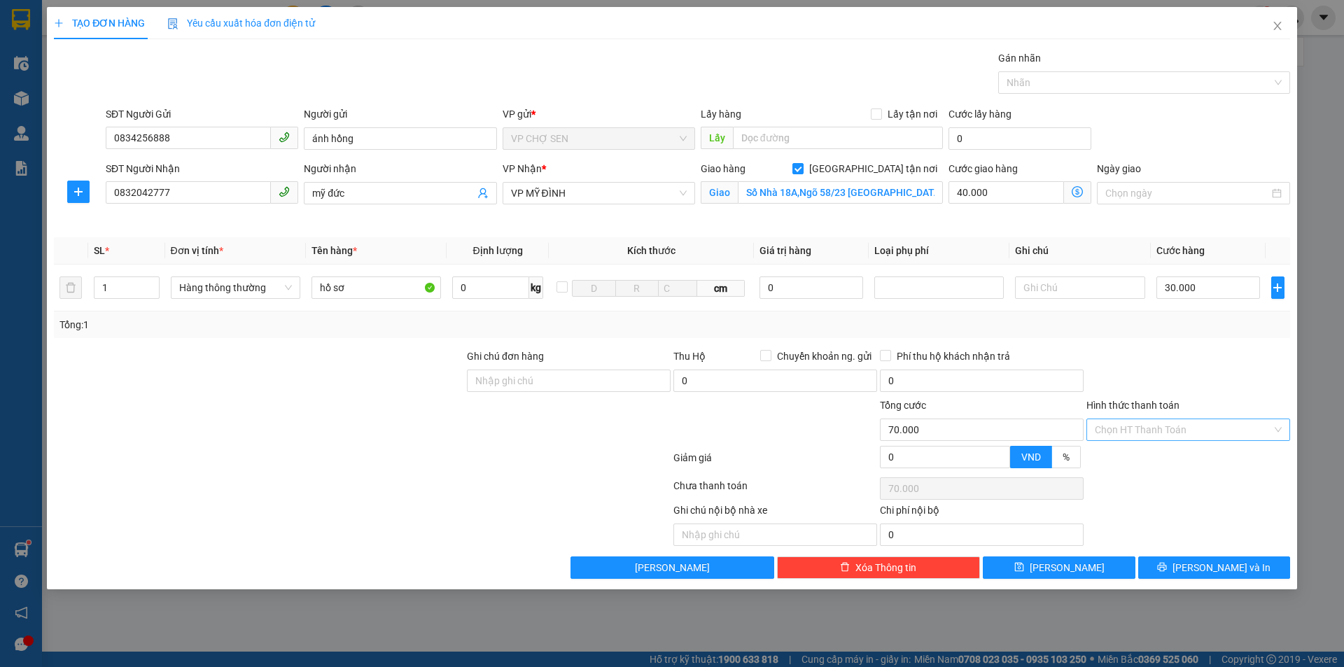
click at [1140, 428] on input "Hình thức thanh toán" at bounding box center [1183, 429] width 177 height 21
click at [1139, 456] on div "Tại văn phòng" at bounding box center [1188, 457] width 187 height 15
click at [1211, 568] on span "[PERSON_NAME] và In" at bounding box center [1221, 567] width 98 height 15
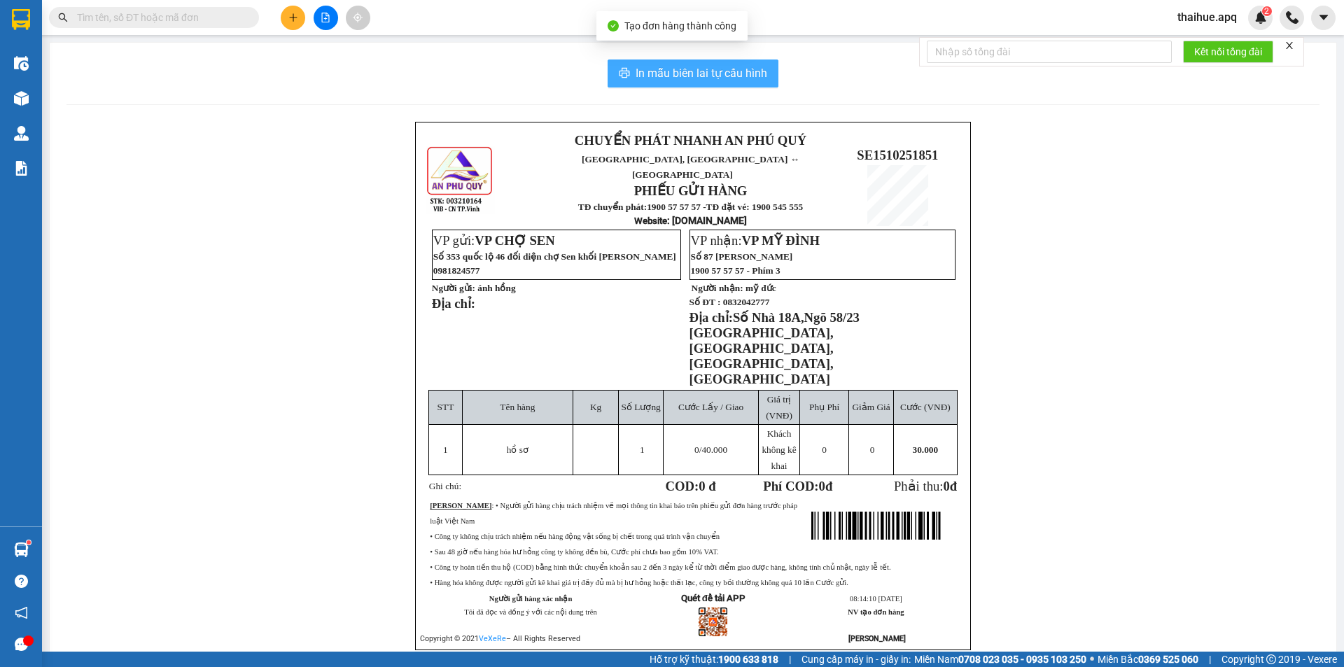
click at [697, 71] on span "In mẫu biên lai tự cấu hình" at bounding box center [702, 72] width 132 height 17
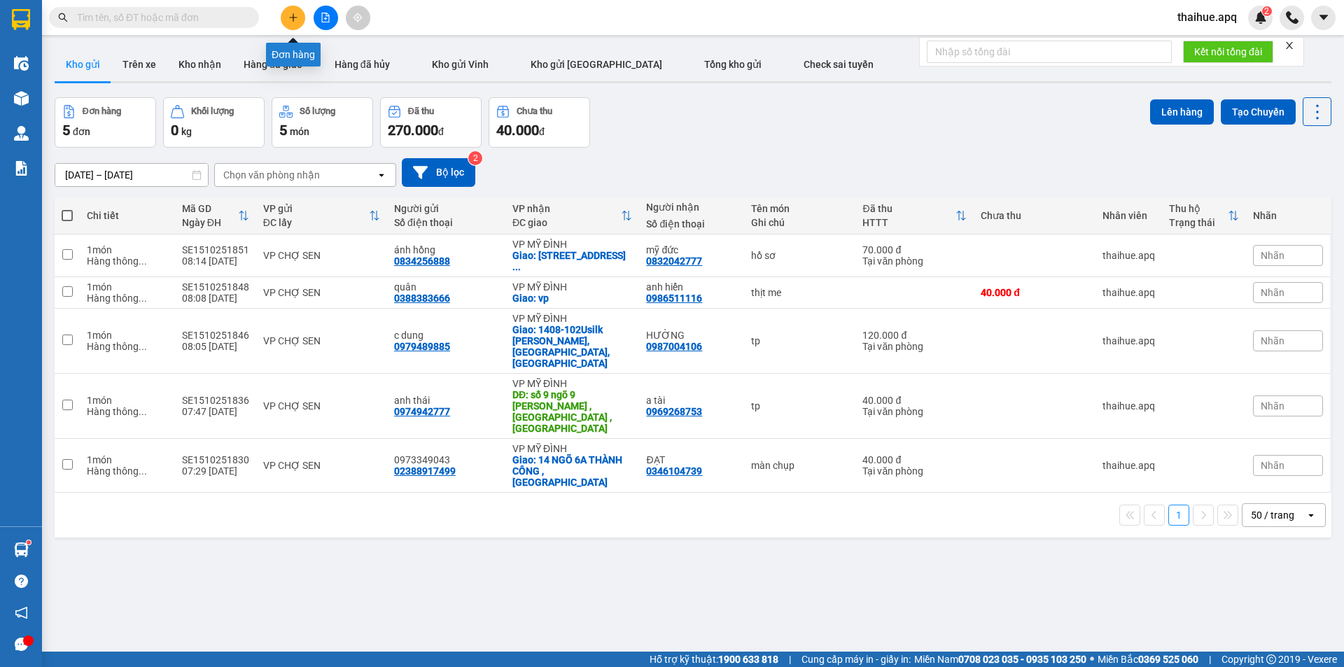
click at [295, 15] on icon "plus" at bounding box center [293, 18] width 10 height 10
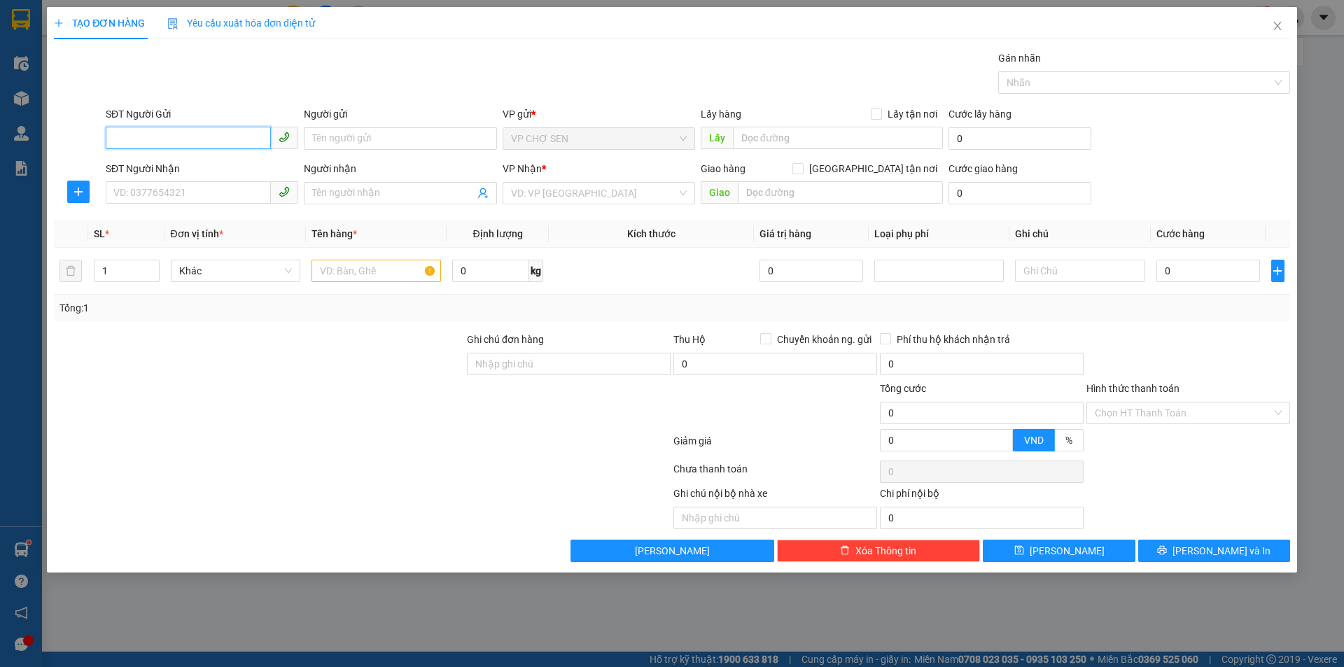
click at [243, 140] on input "SĐT Người Gửi" at bounding box center [188, 138] width 165 height 22
click at [199, 169] on div "0977738581 - a trường" at bounding box center [202, 166] width 176 height 15
click at [235, 190] on input "SĐT Người Nhận" at bounding box center [188, 192] width 165 height 22
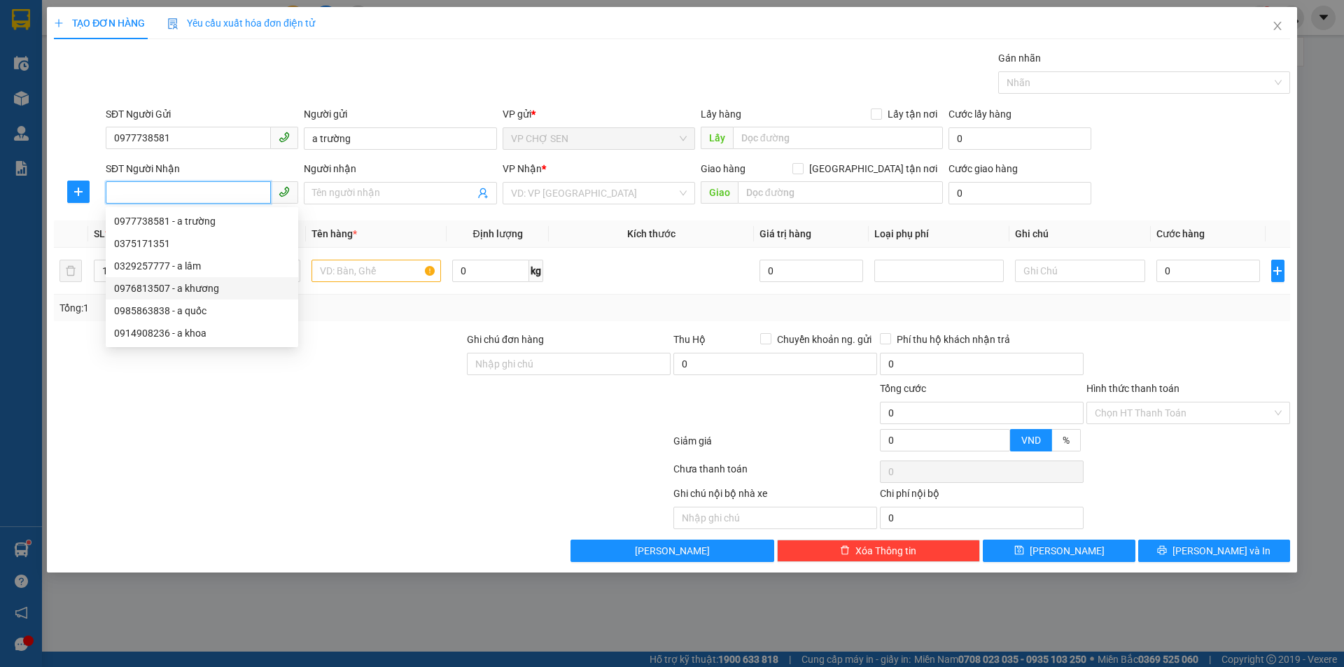
click at [200, 288] on div "0976813507 - a khương" at bounding box center [202, 288] width 176 height 15
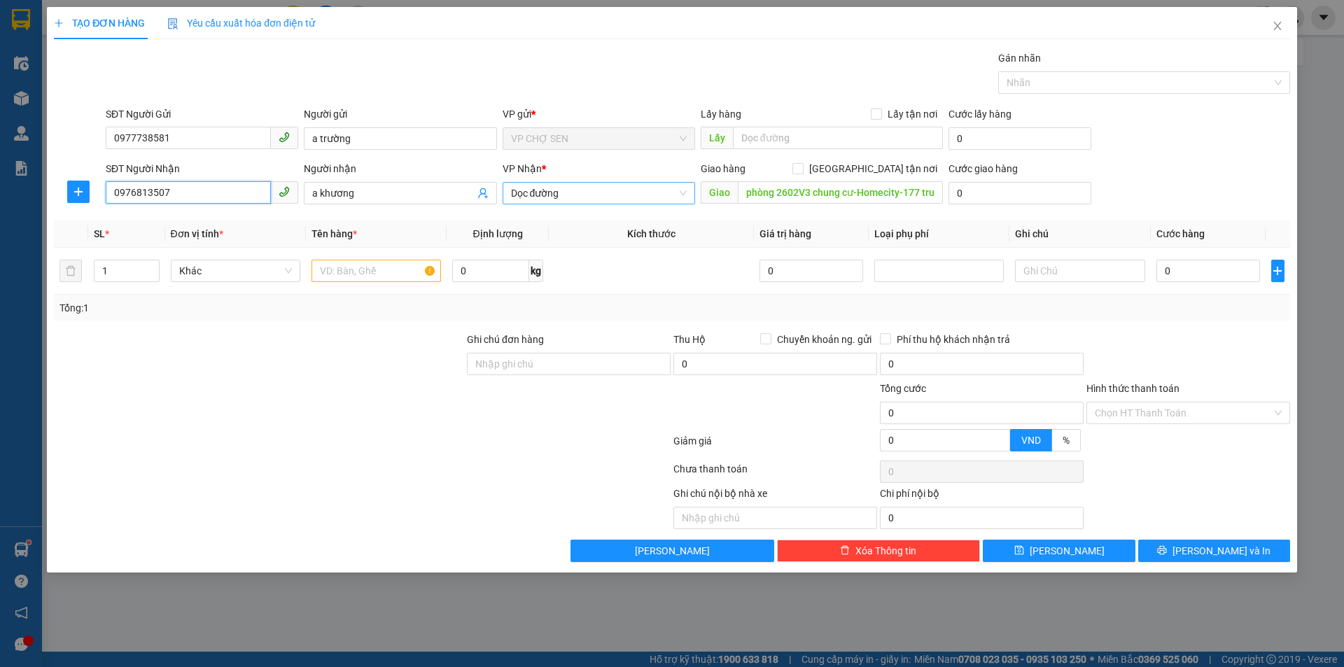
click at [619, 193] on span "Dọc đường" at bounding box center [599, 193] width 176 height 21
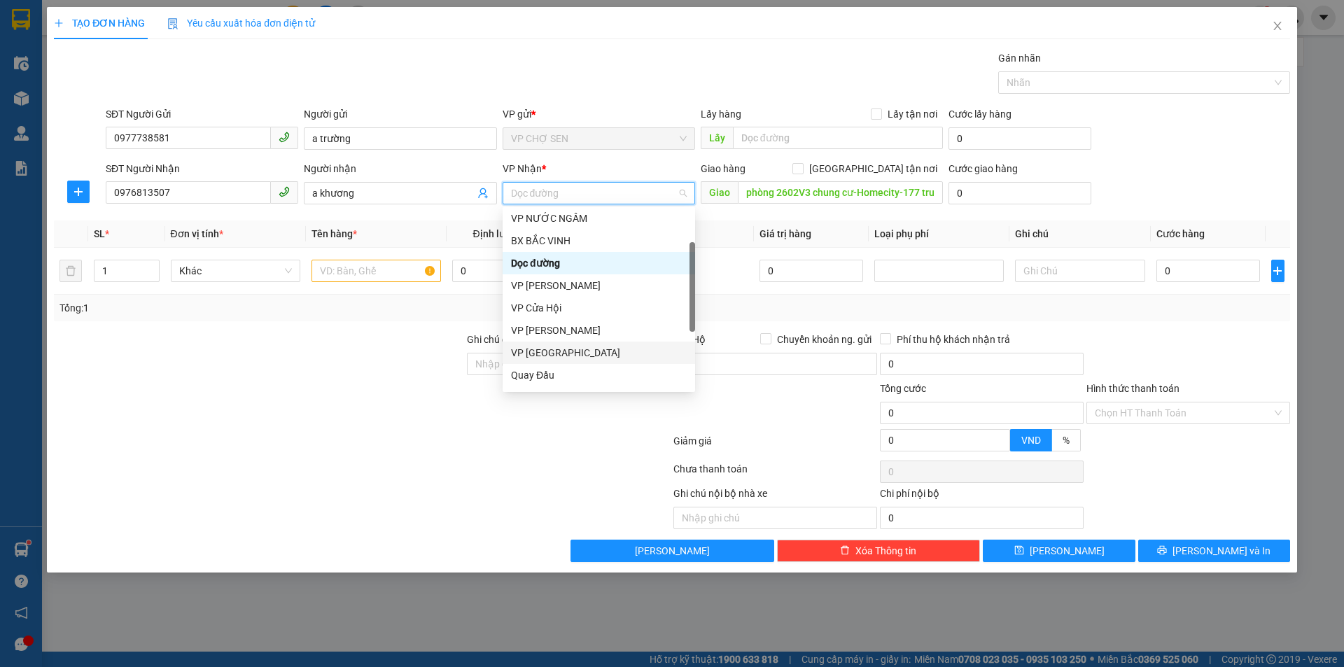
scroll to position [140, 0]
click at [556, 374] on div "VP MỸ ĐÌNH" at bounding box center [599, 372] width 176 height 15
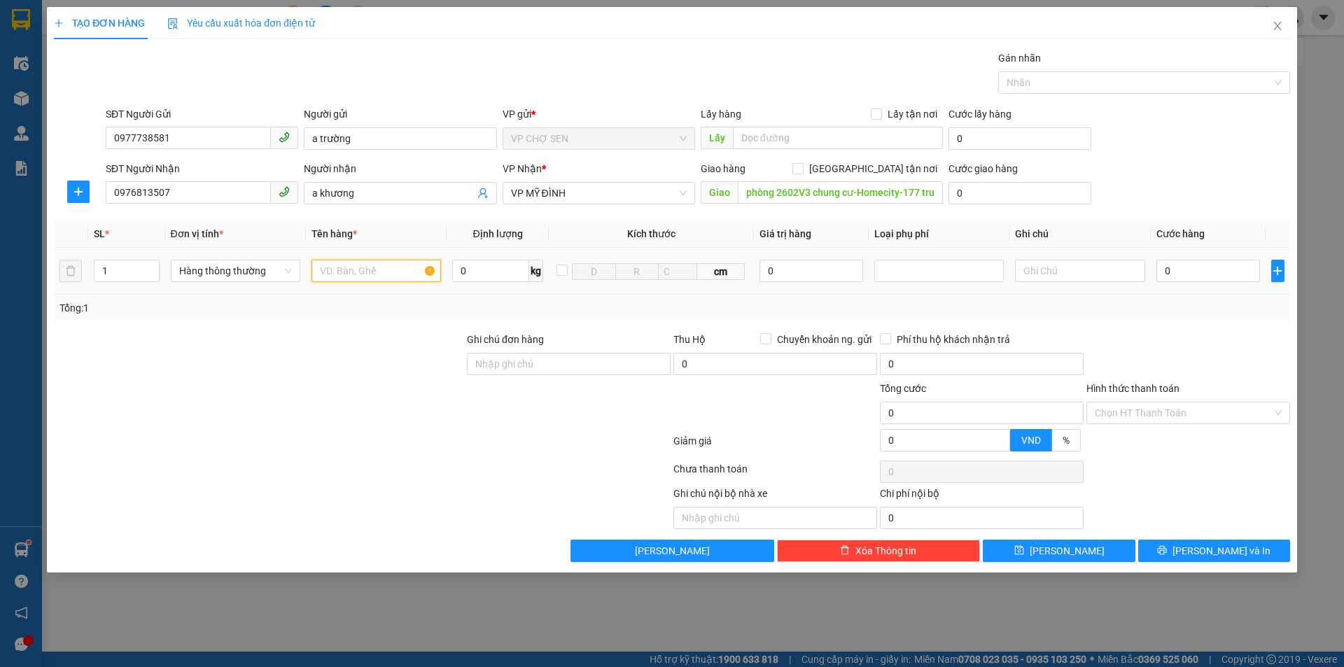
click at [410, 271] on input "text" at bounding box center [375, 271] width 129 height 22
click at [1242, 270] on input "0" at bounding box center [1208, 271] width 104 height 22
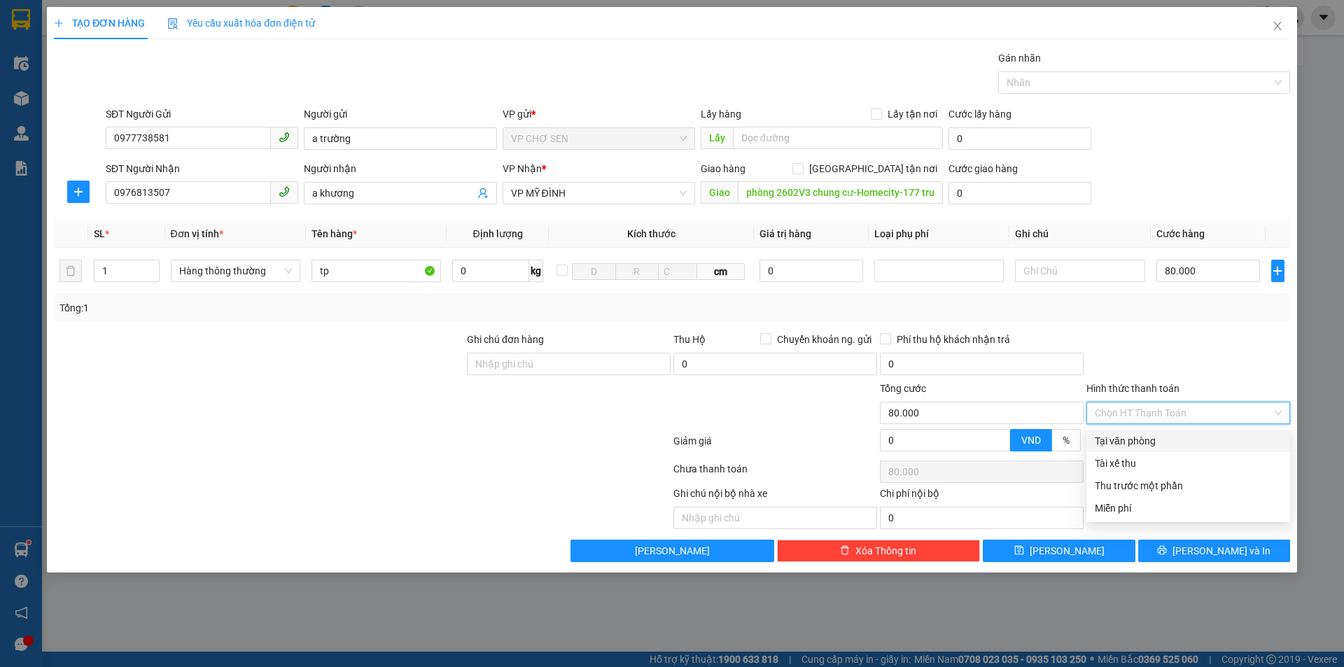
click at [1153, 410] on input "Hình thức thanh toán" at bounding box center [1183, 412] width 177 height 21
click at [1149, 442] on div "Tại văn phòng" at bounding box center [1188, 440] width 187 height 15
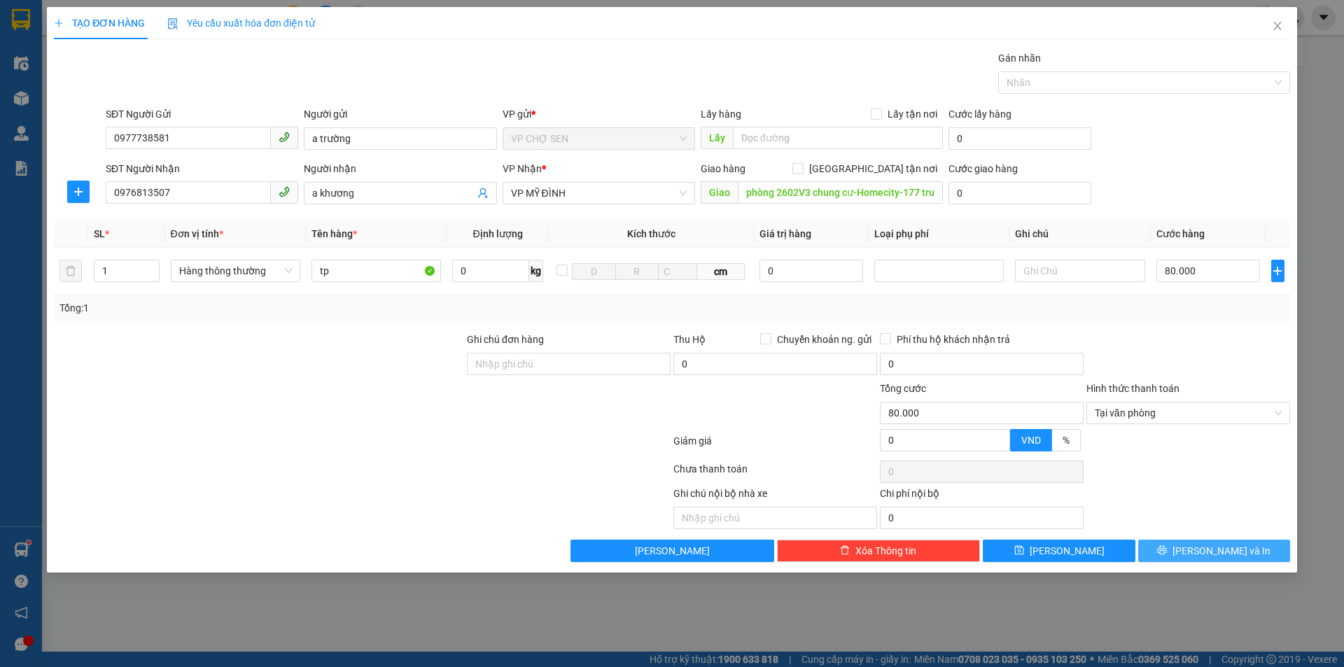
click at [1212, 551] on span "[PERSON_NAME] và In" at bounding box center [1221, 550] width 98 height 15
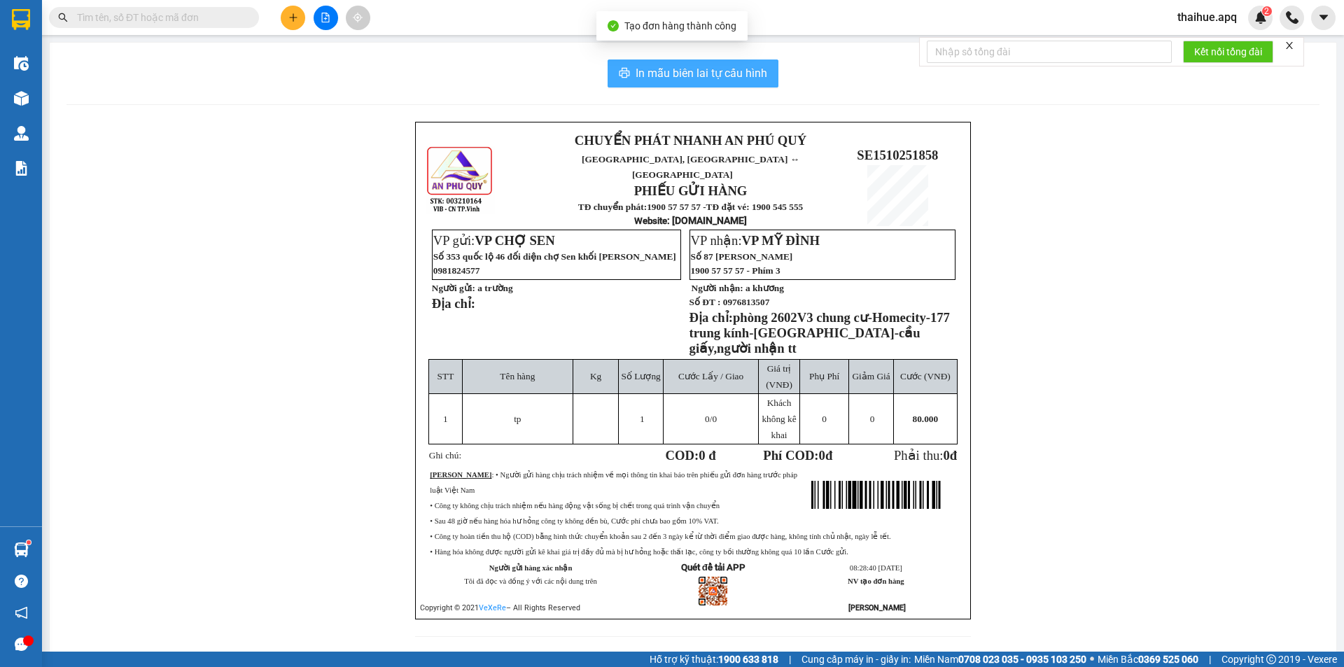
click at [714, 72] on span "In mẫu biên lai tự cấu hình" at bounding box center [702, 72] width 132 height 17
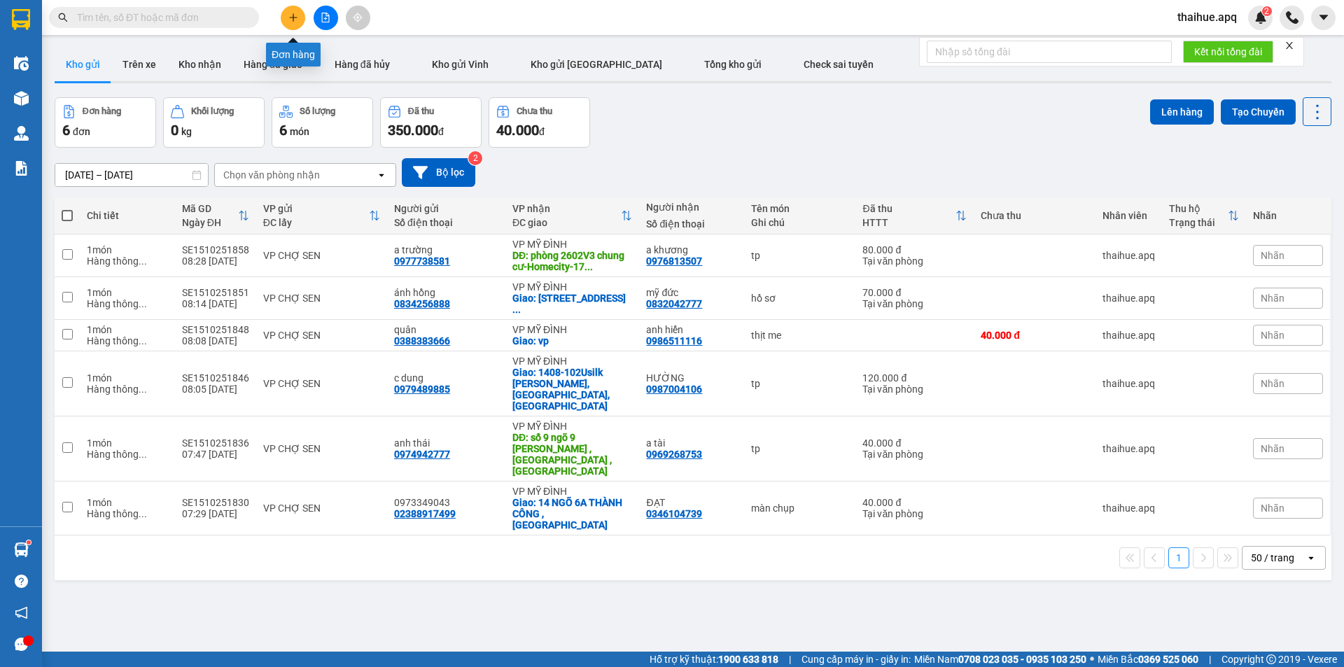
click at [293, 13] on icon "plus" at bounding box center [293, 18] width 10 height 10
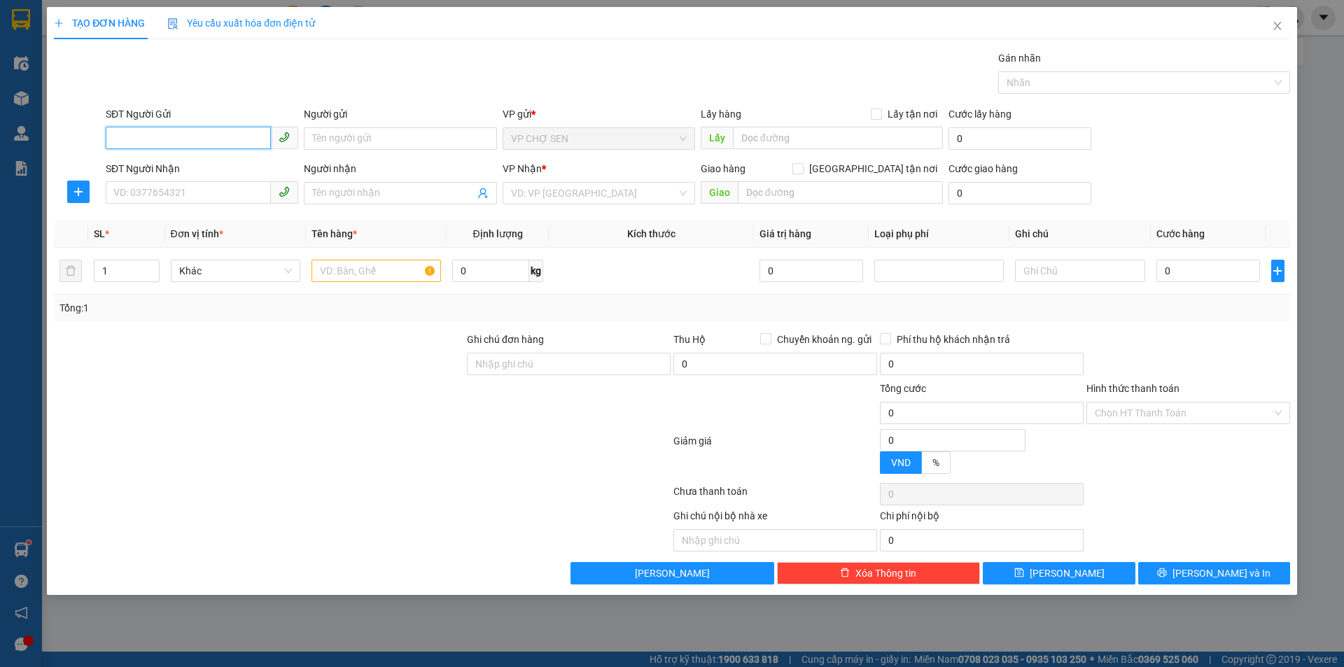
click at [239, 139] on input "SĐT Người Gửi" at bounding box center [188, 138] width 165 height 22
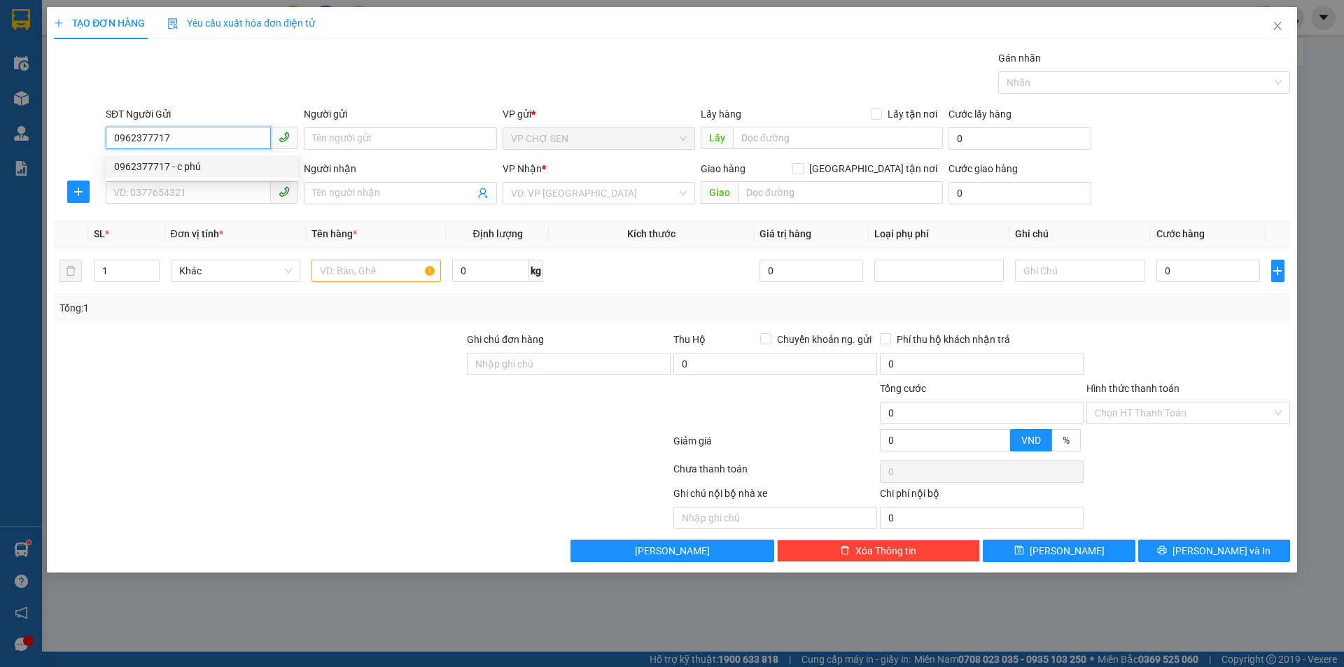
click at [161, 165] on div "0962377717 - c phú" at bounding box center [202, 166] width 176 height 15
click at [200, 190] on input "SĐT Người Nhận" at bounding box center [188, 192] width 165 height 22
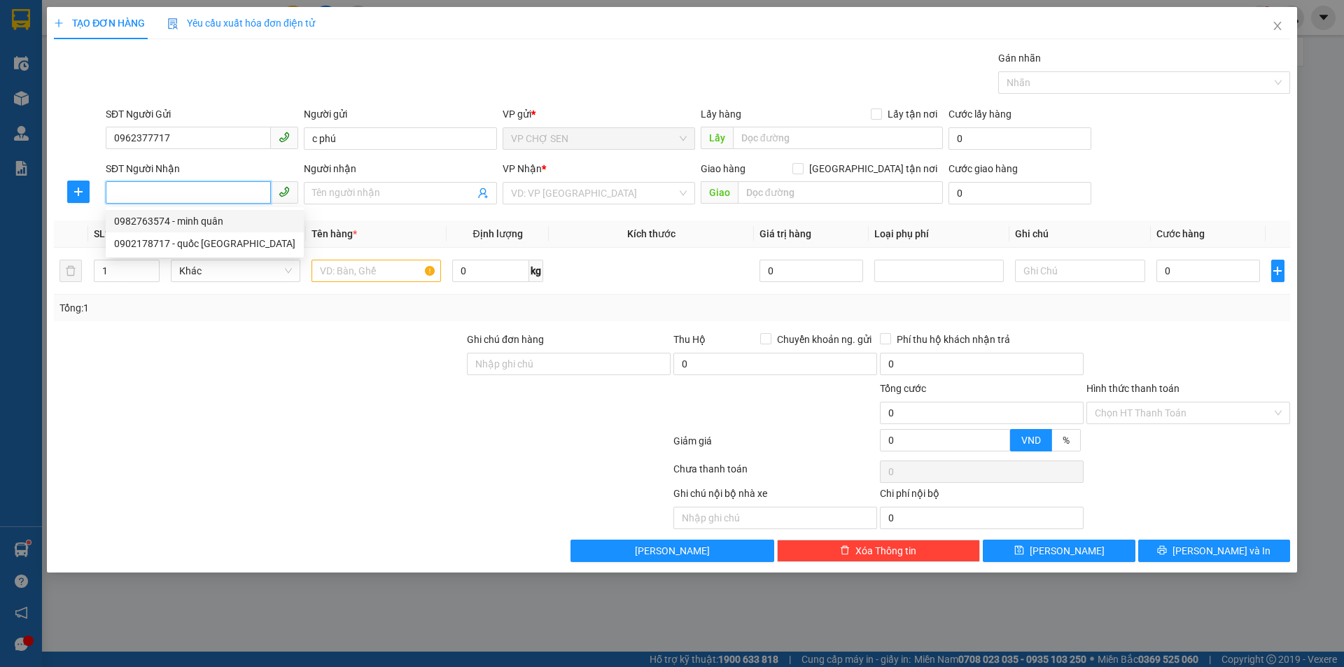
click at [193, 223] on div "0982763574 - minh quân" at bounding box center [204, 220] width 181 height 15
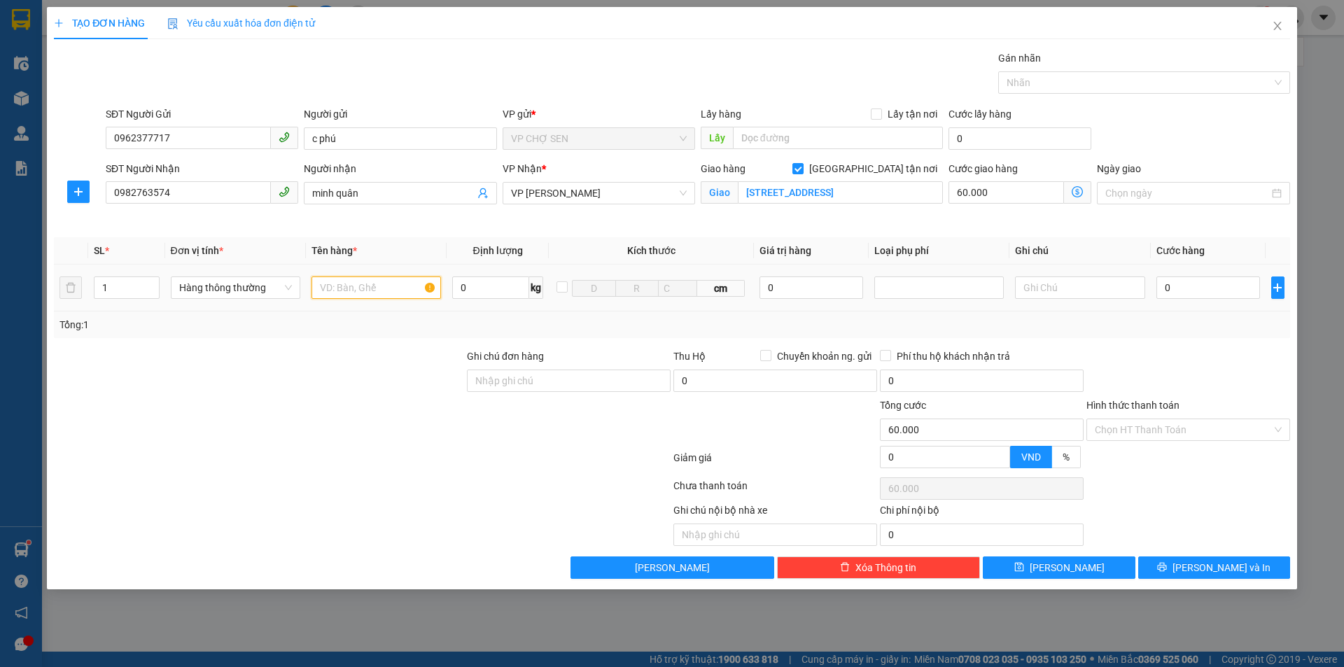
click at [395, 286] on input "text" at bounding box center [375, 287] width 129 height 22
click at [1079, 190] on icon "dollar-circle" at bounding box center [1077, 191] width 11 height 11
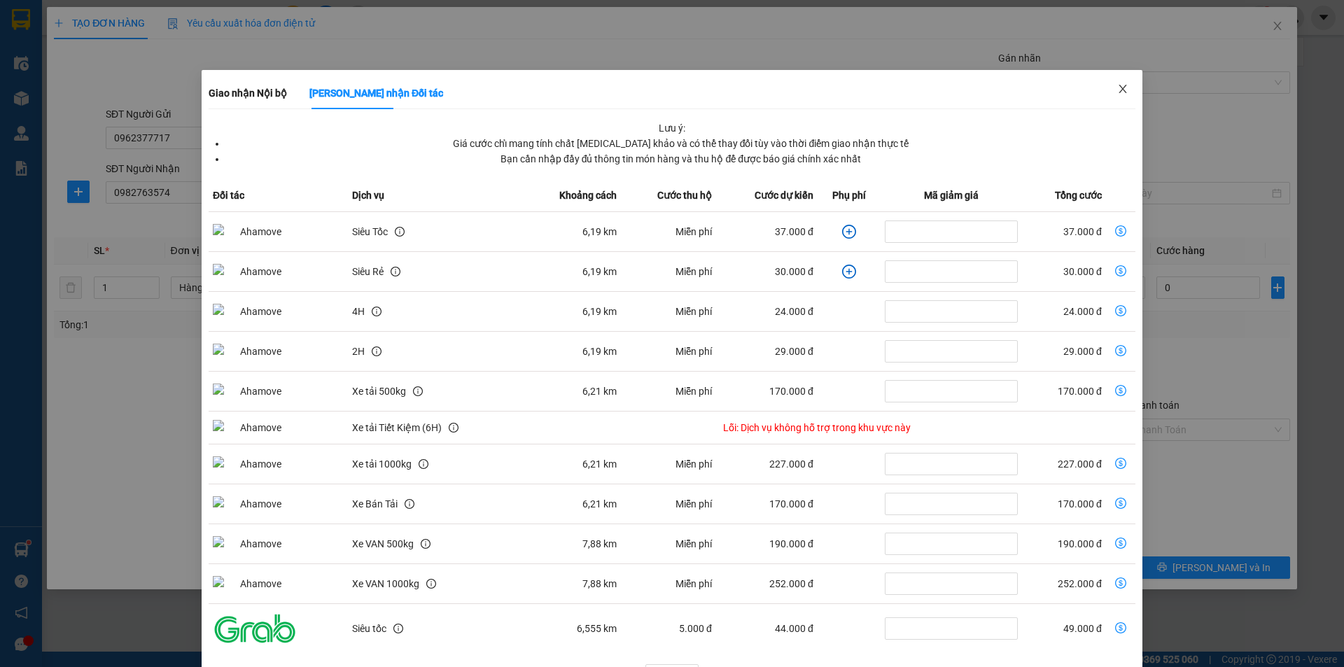
click at [1117, 87] on icon "close" at bounding box center [1122, 88] width 11 height 11
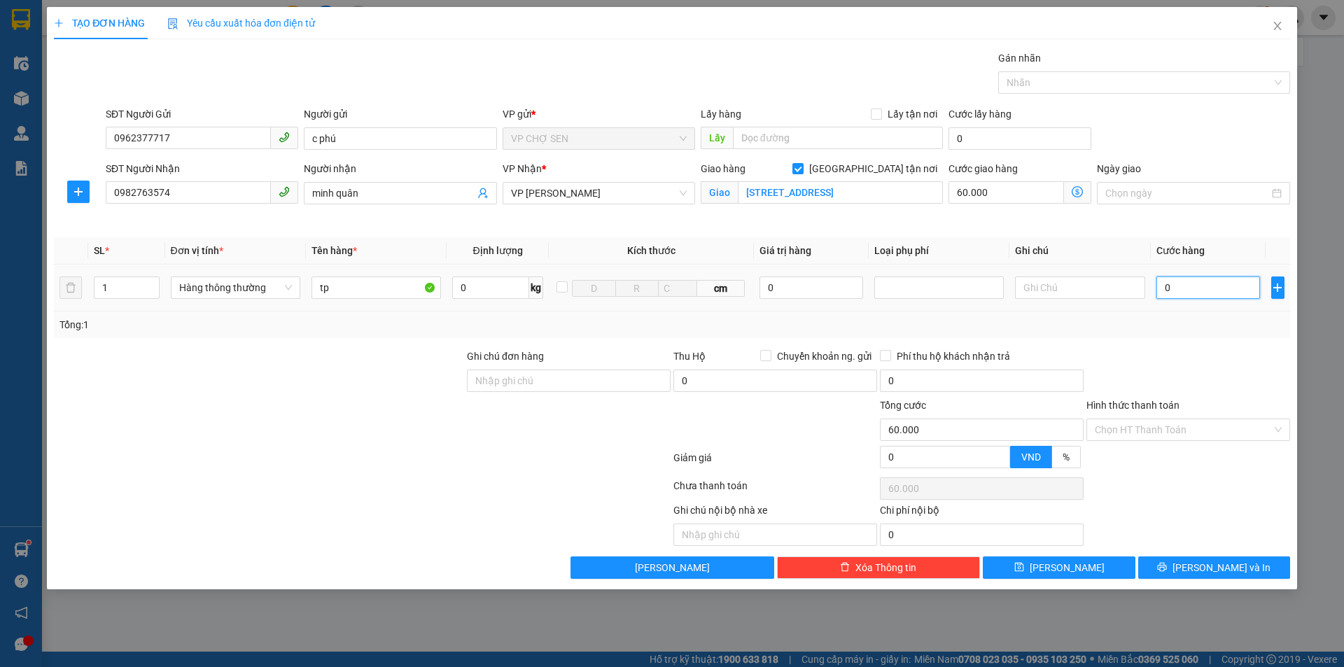
click at [1229, 291] on input "0" at bounding box center [1208, 287] width 104 height 22
click at [1077, 189] on icon "dollar-circle" at bounding box center [1077, 191] width 11 height 11
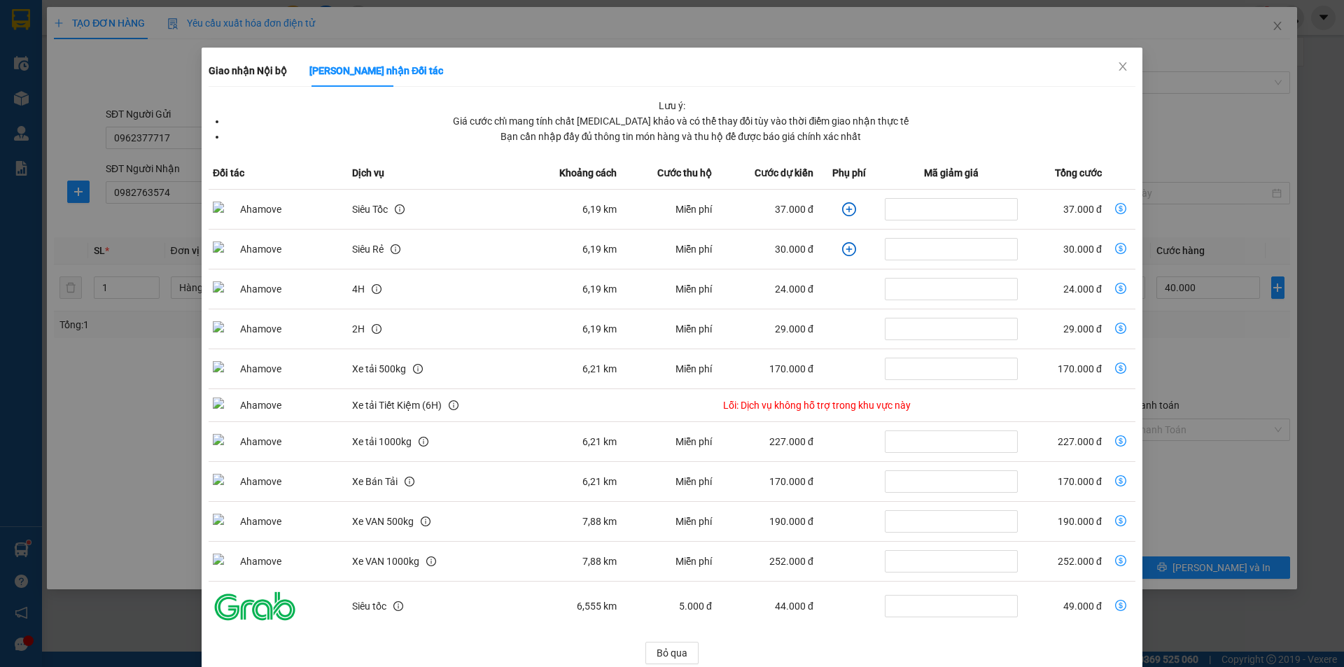
scroll to position [43, 0]
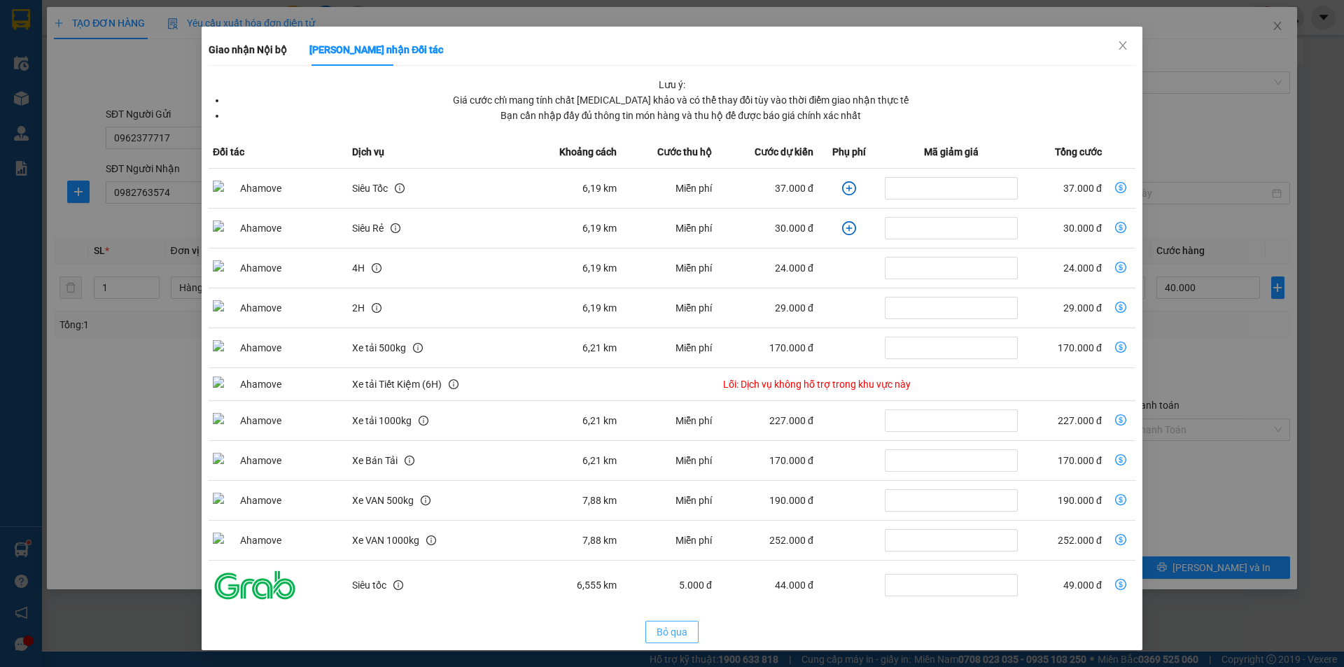
drag, startPoint x: 664, startPoint y: 638, endPoint x: 686, endPoint y: 601, distance: 42.7
click at [664, 631] on span "Bỏ qua" at bounding box center [672, 631] width 31 height 15
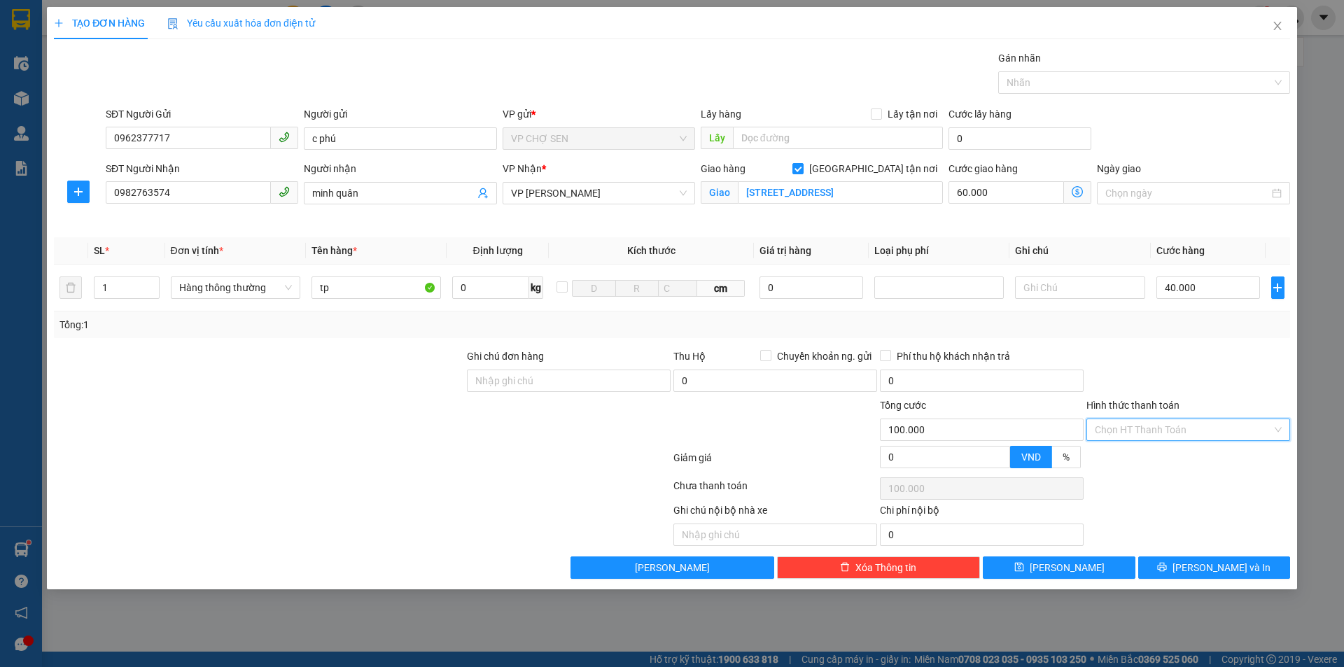
click at [1163, 427] on input "Hình thức thanh toán" at bounding box center [1183, 429] width 177 height 21
click at [1154, 459] on div "Tại văn phòng" at bounding box center [1188, 457] width 187 height 15
click at [1213, 570] on span "[PERSON_NAME] và In" at bounding box center [1221, 567] width 98 height 15
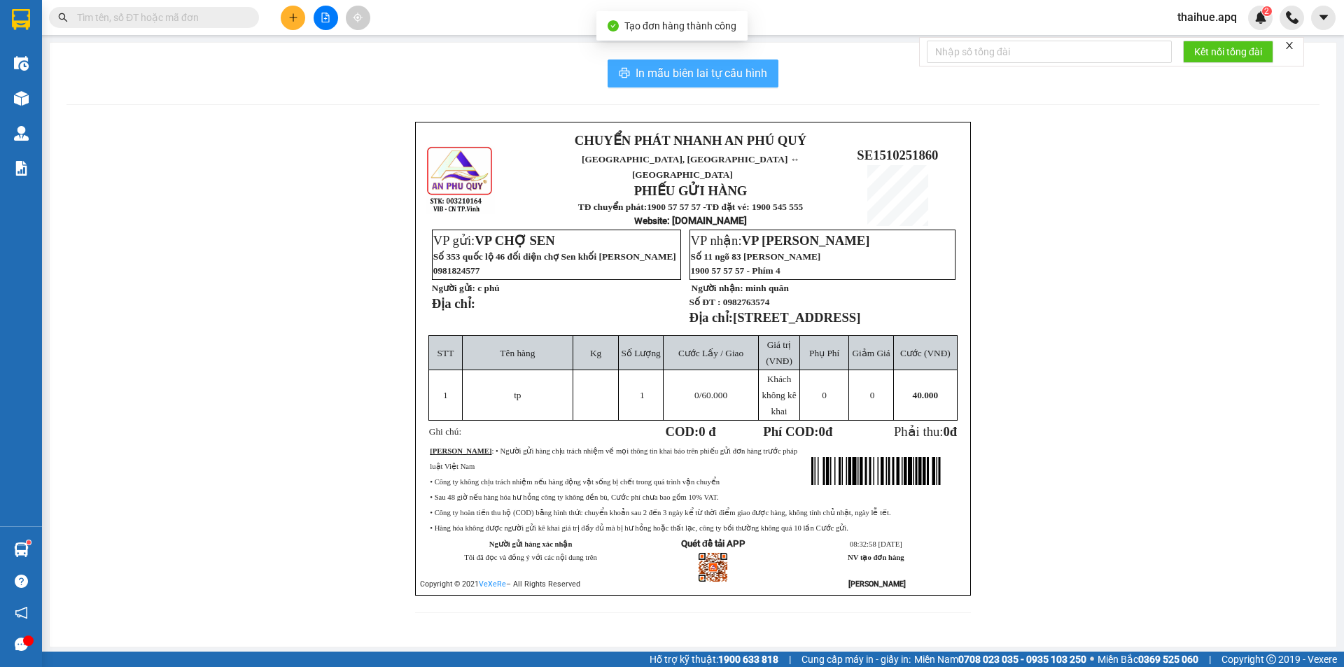
click at [698, 73] on span "In mẫu biên lai tự cấu hình" at bounding box center [702, 72] width 132 height 17
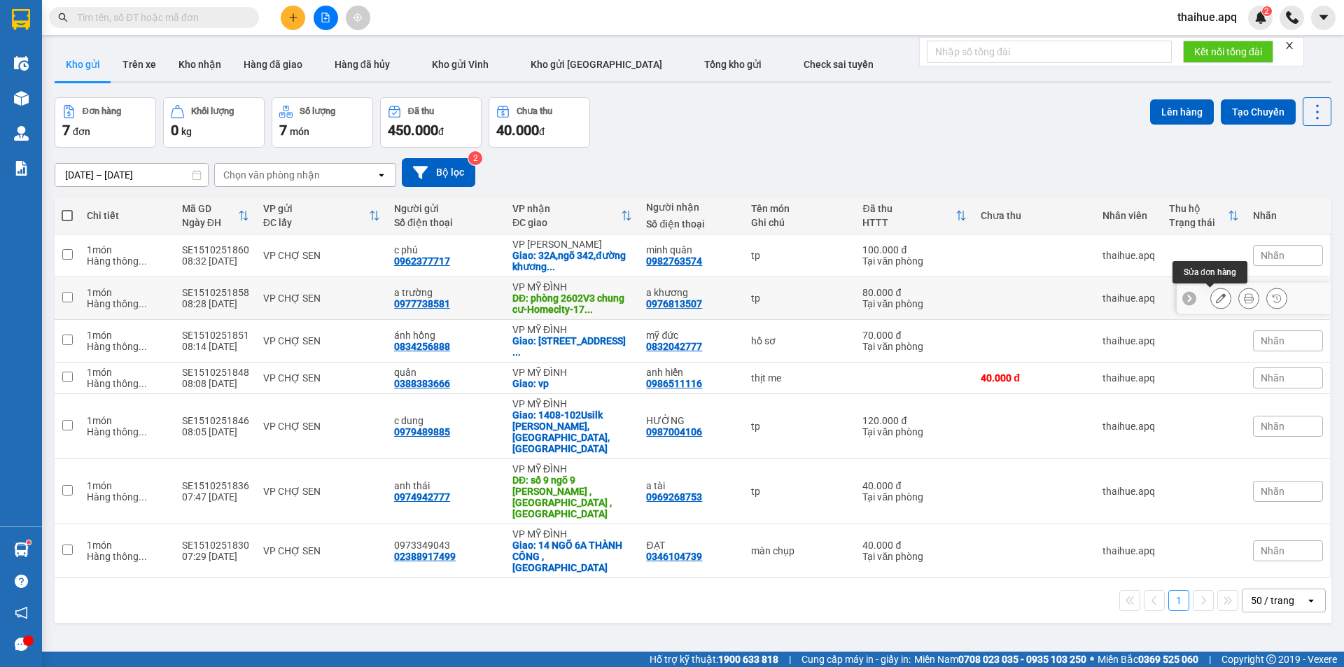
click at [1216, 301] on icon at bounding box center [1221, 298] width 10 height 10
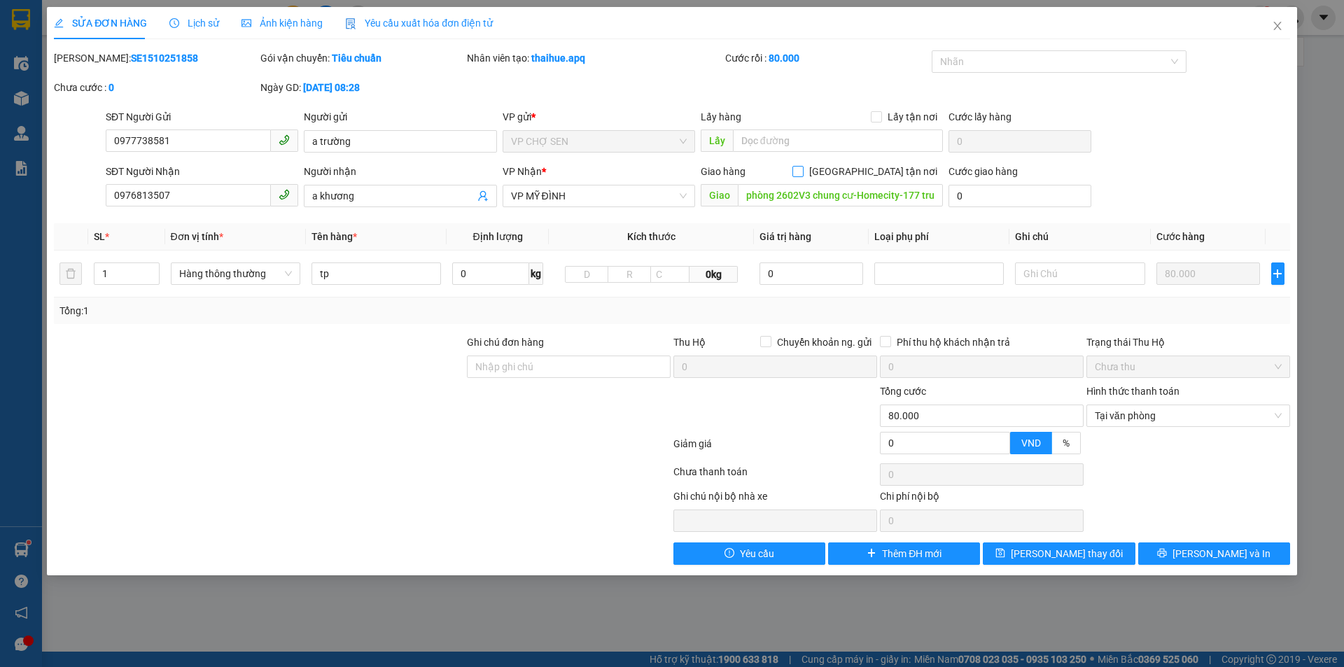
click at [802, 171] on input "[GEOGRAPHIC_DATA] tận nơi" at bounding box center [797, 171] width 10 height 10
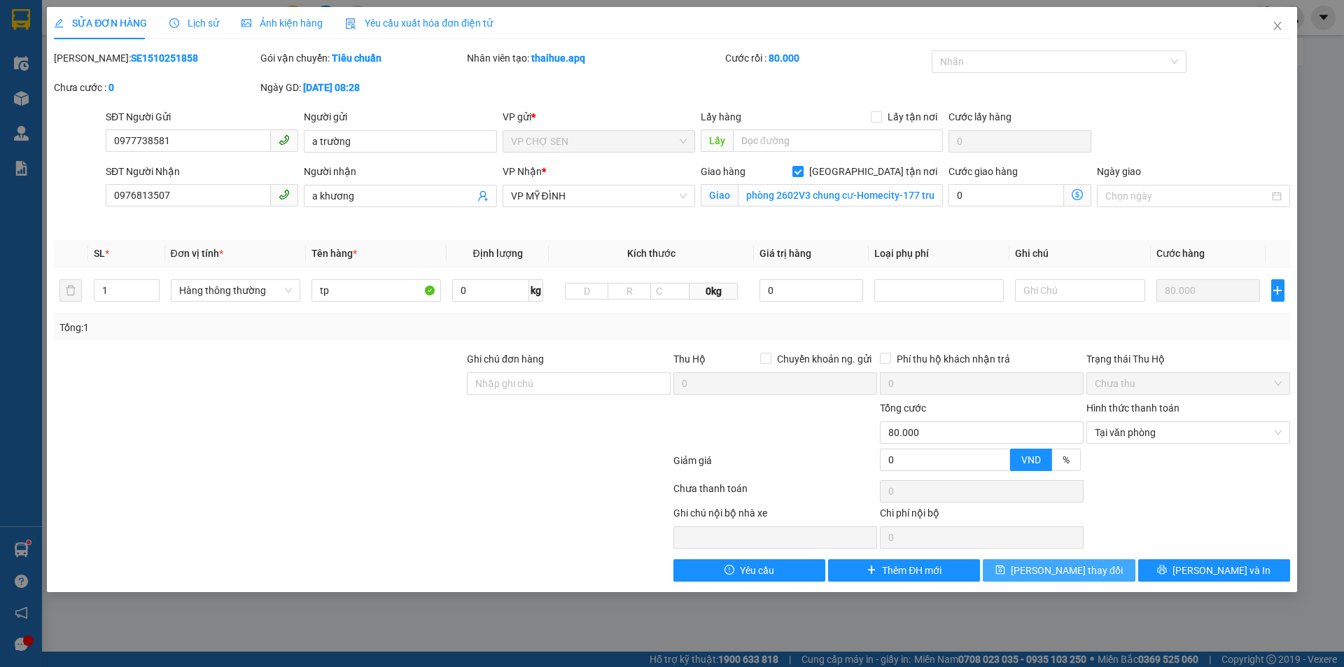
click at [1074, 570] on span "[PERSON_NAME] thay đổi" at bounding box center [1067, 570] width 112 height 15
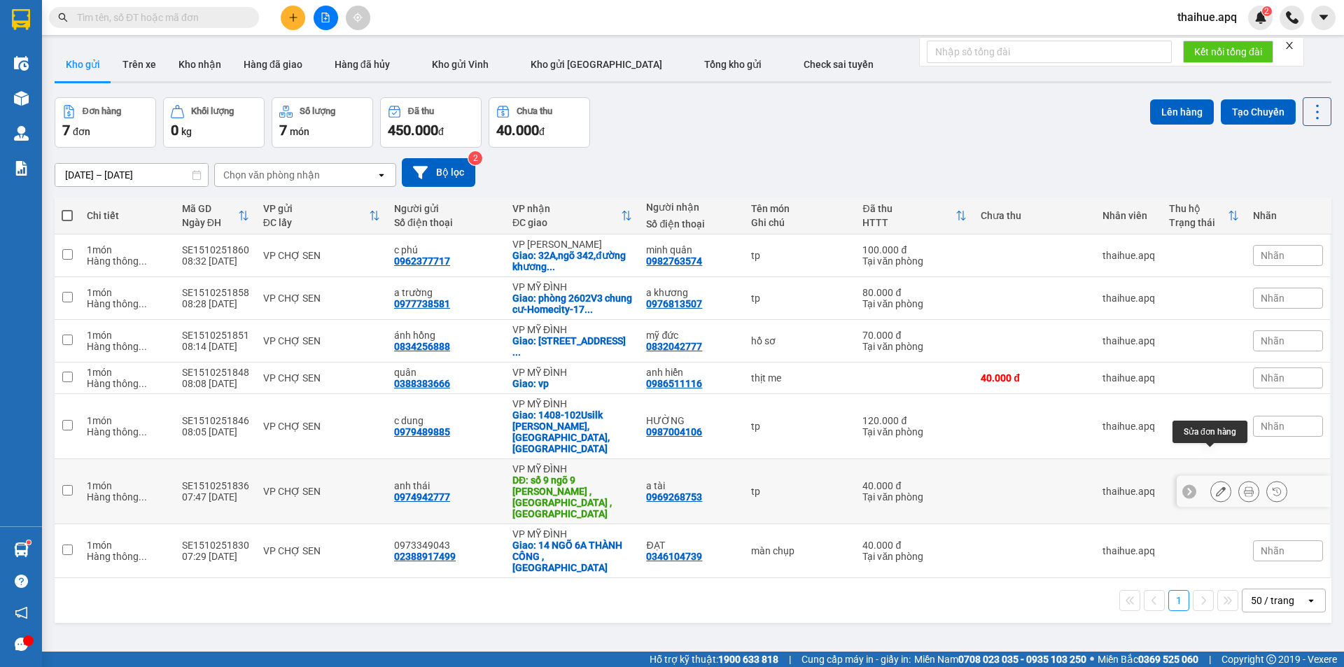
click at [1216, 486] on icon at bounding box center [1221, 491] width 10 height 10
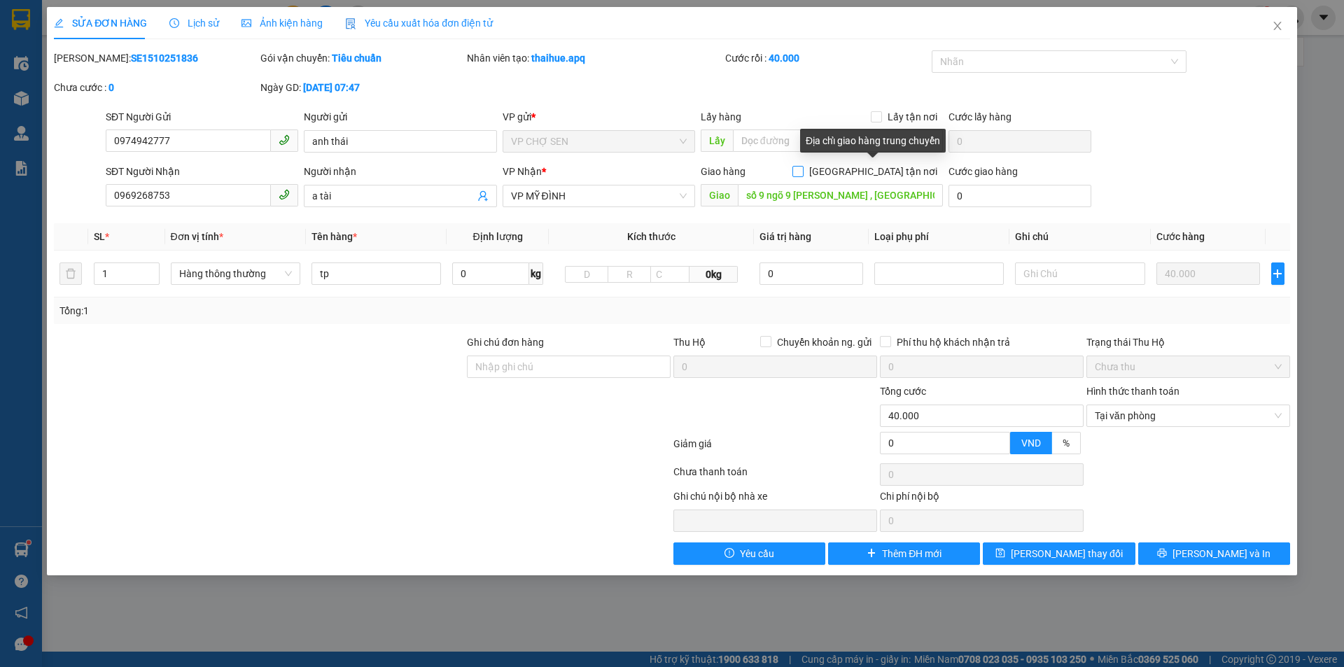
click at [802, 170] on input "[GEOGRAPHIC_DATA] tận nơi" at bounding box center [797, 171] width 10 height 10
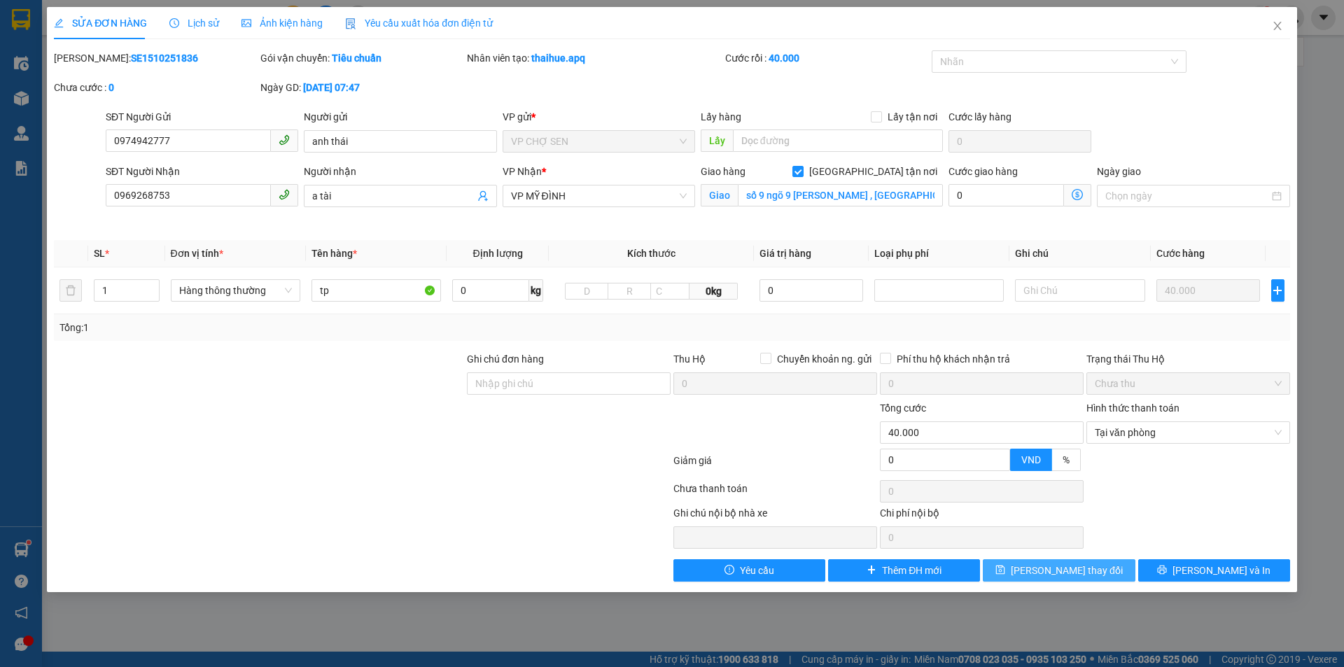
click at [1064, 570] on span "[PERSON_NAME] thay đổi" at bounding box center [1067, 570] width 112 height 15
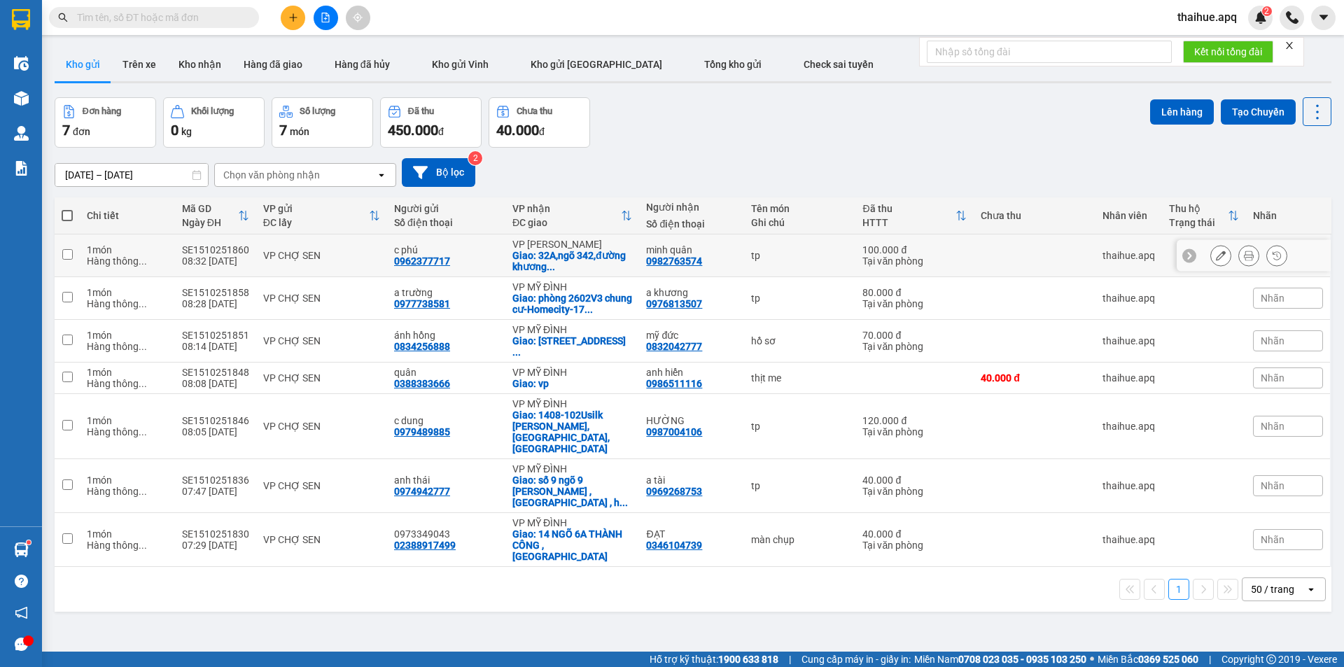
click at [364, 252] on div "VP CHỢ SEN" at bounding box center [321, 255] width 117 height 11
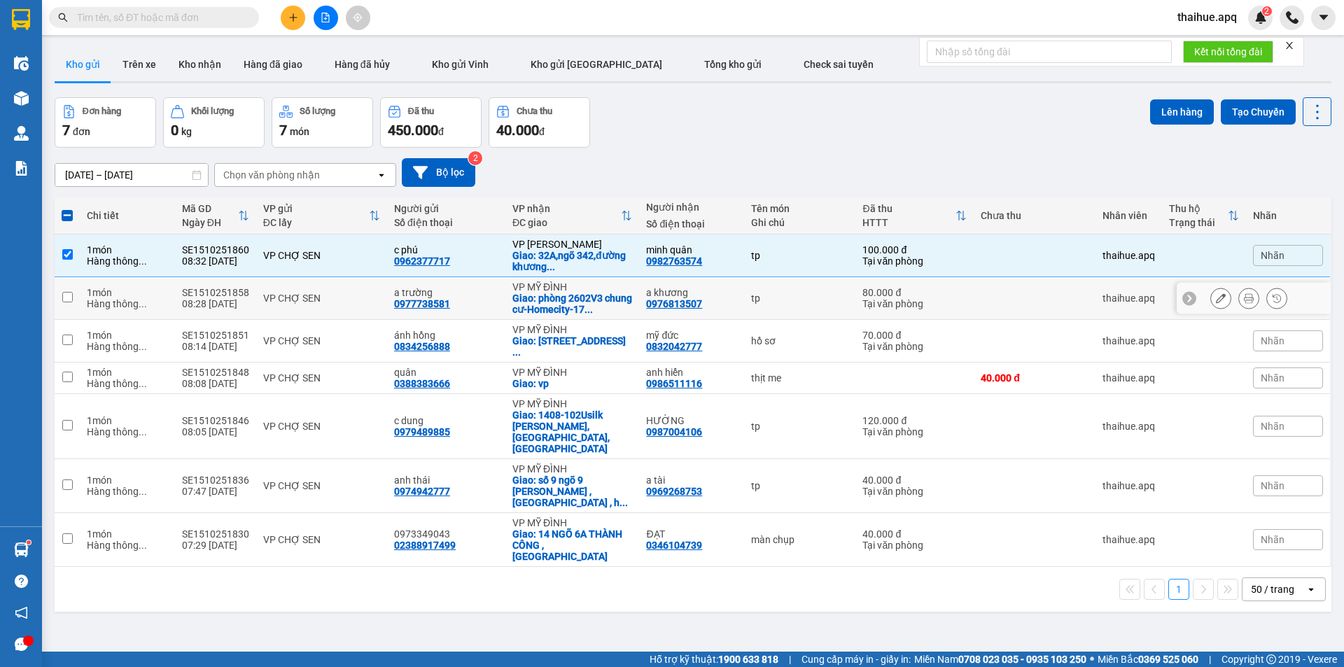
drag, startPoint x: 370, startPoint y: 294, endPoint x: 743, endPoint y: 329, distance: 374.0
click at [375, 294] on div "VP CHỢ SEN" at bounding box center [321, 298] width 117 height 11
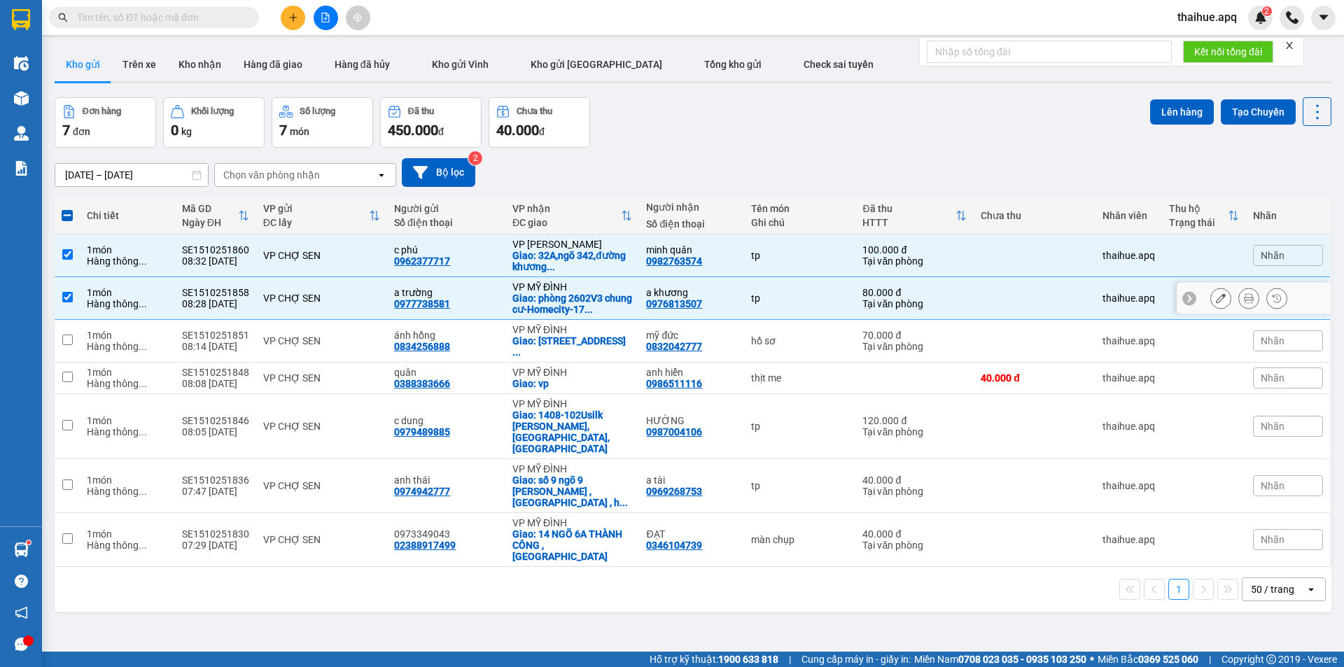
click at [780, 302] on div "tp" at bounding box center [800, 298] width 98 height 11
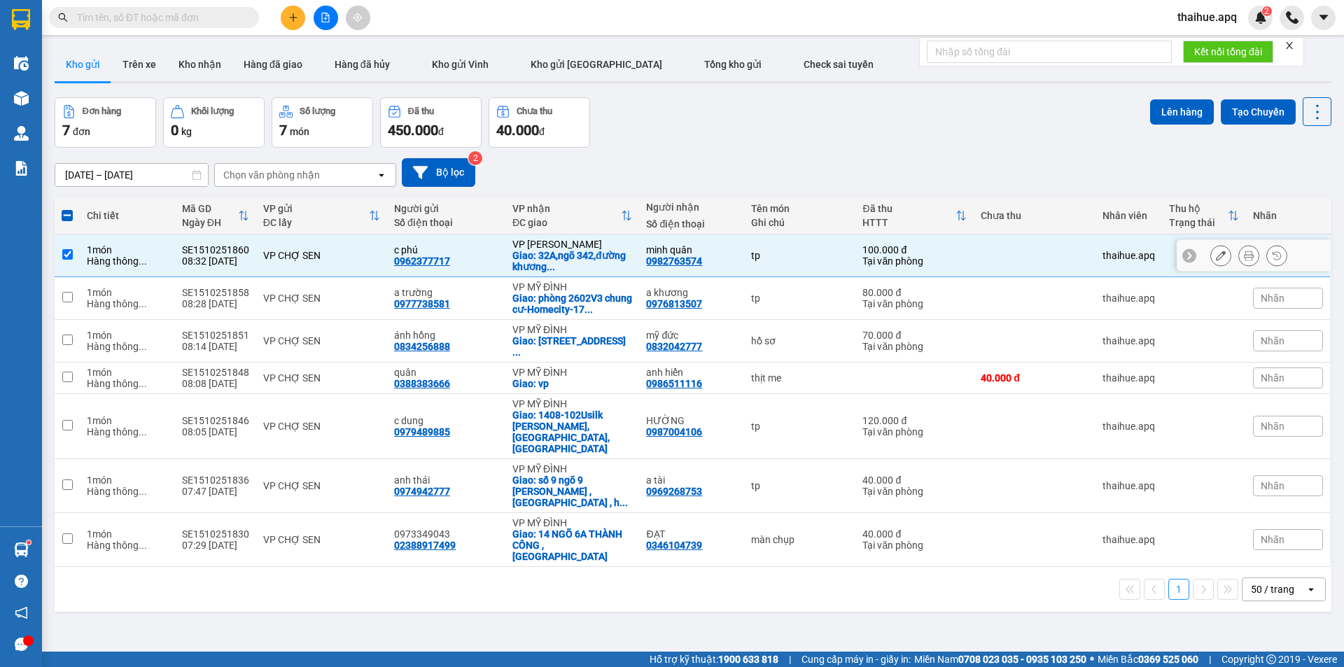
click at [792, 251] on div "tp" at bounding box center [800, 255] width 98 height 11
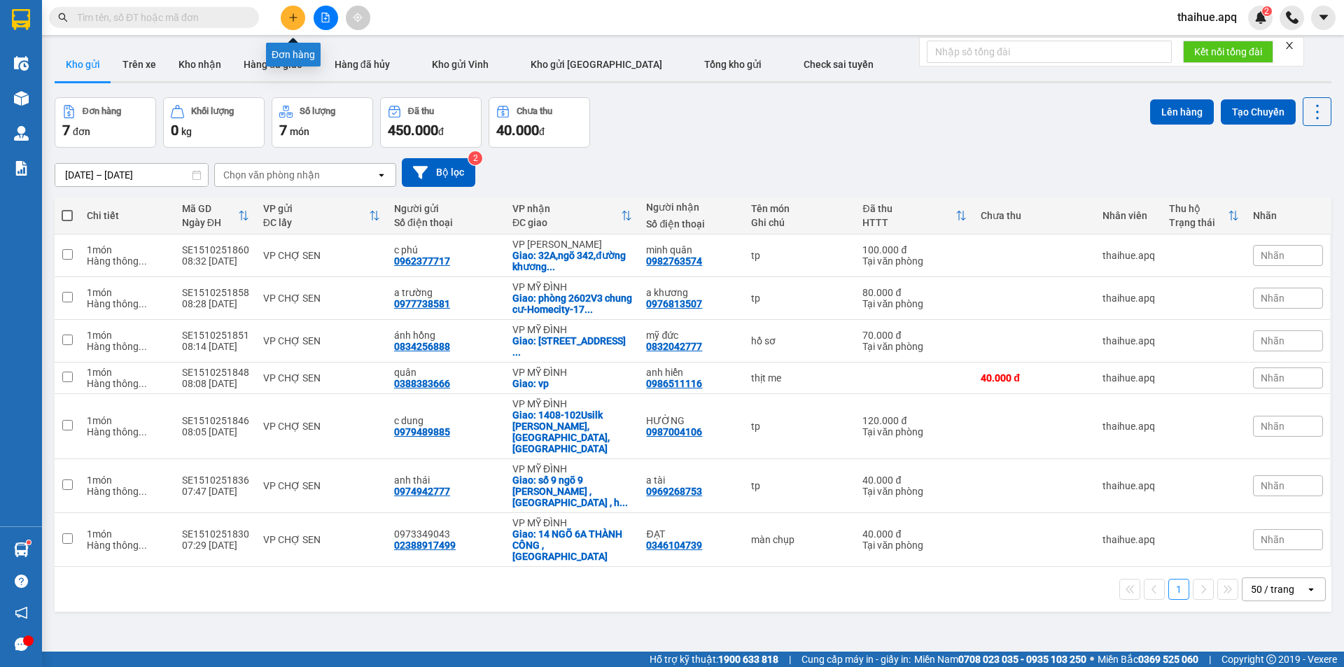
click at [292, 17] on icon "plus" at bounding box center [293, 18] width 10 height 10
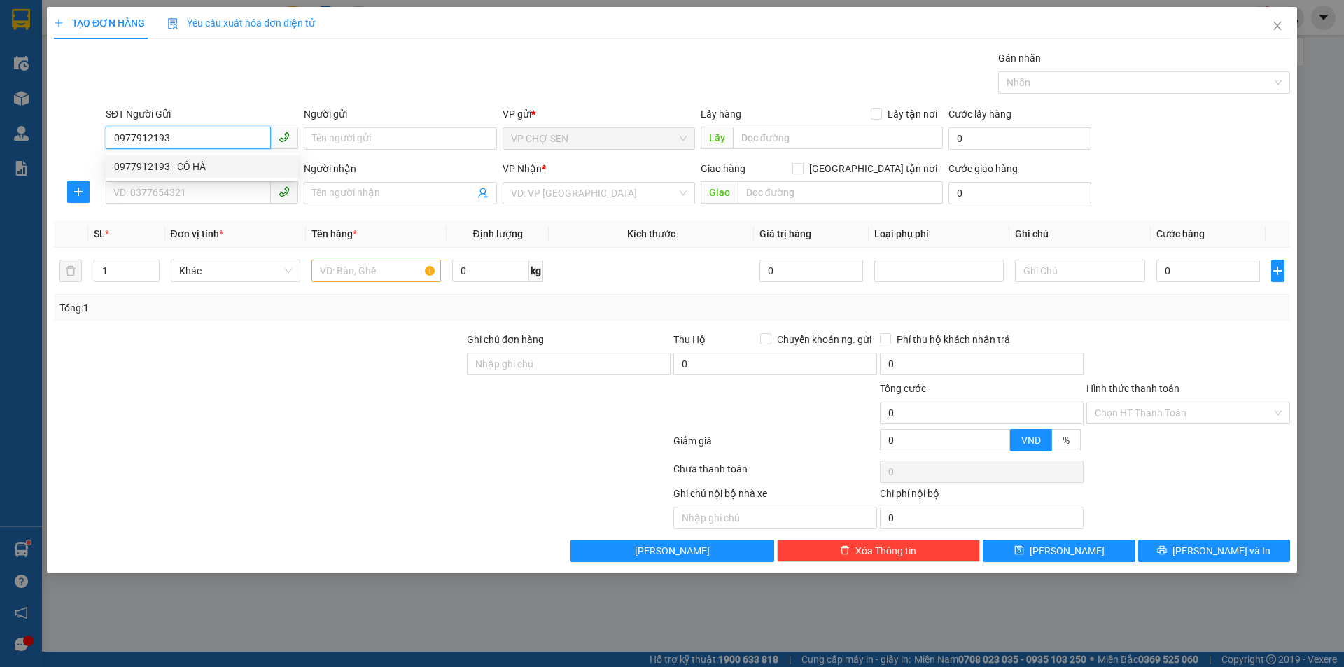
click at [191, 164] on div "0977912193 - CÔ HÀ" at bounding box center [202, 166] width 176 height 15
click at [172, 190] on input "SĐT Người Nhận" at bounding box center [188, 192] width 165 height 22
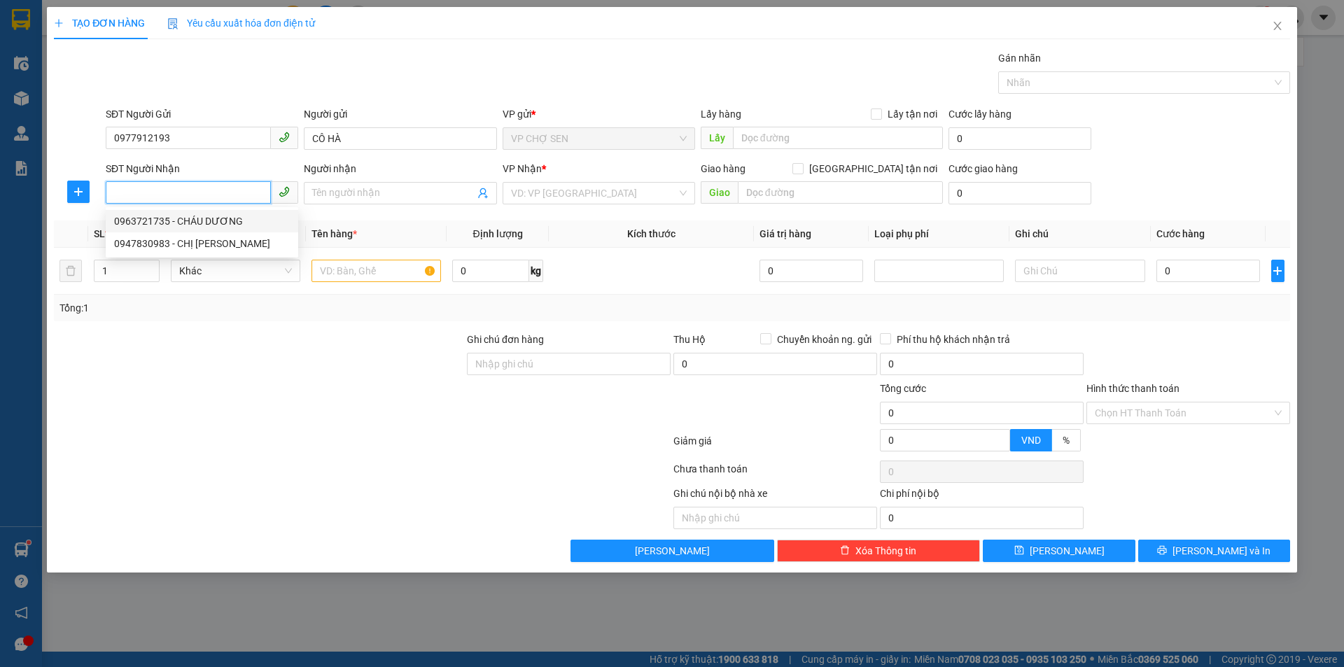
click at [223, 224] on div "0963721735 - CHÁU DƯƠNG" at bounding box center [202, 220] width 176 height 15
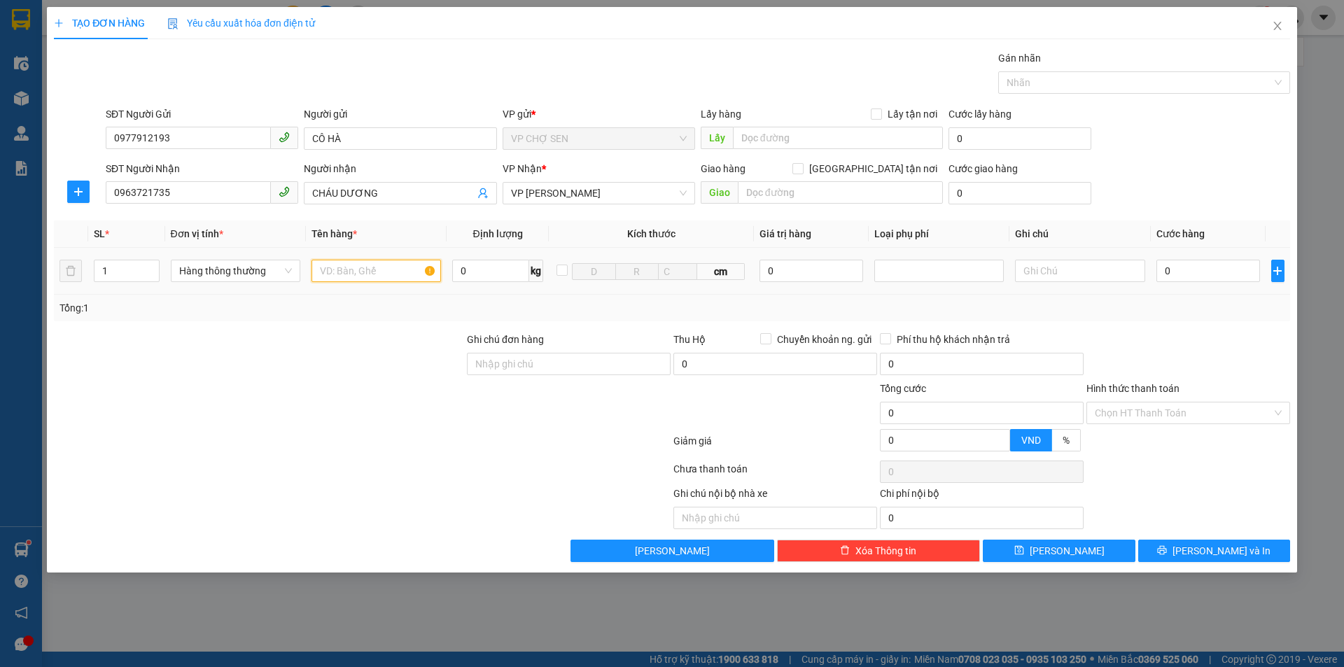
click at [333, 271] on input "text" at bounding box center [375, 271] width 129 height 22
click at [1174, 265] on input "0" at bounding box center [1208, 271] width 104 height 22
click at [1171, 267] on input "0" at bounding box center [1208, 271] width 104 height 22
click at [190, 131] on input "0977912193" at bounding box center [188, 138] width 165 height 22
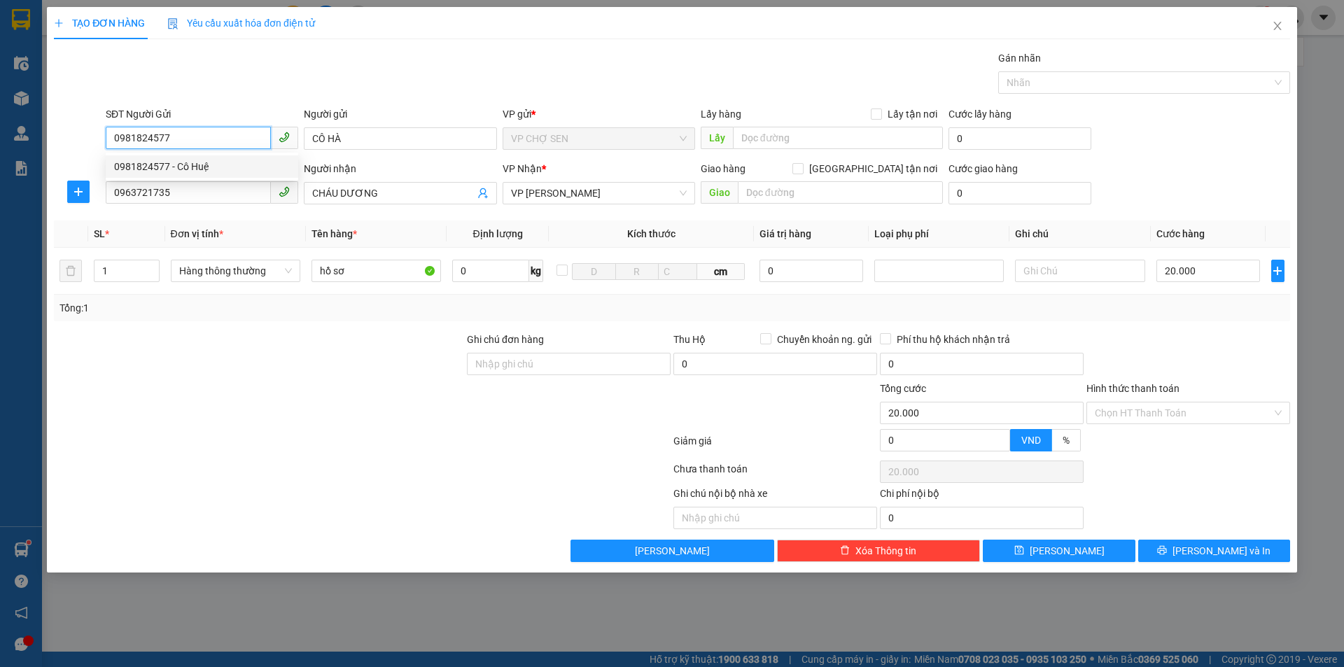
click at [190, 167] on div "0981824577 - Cô Huệ" at bounding box center [202, 166] width 176 height 15
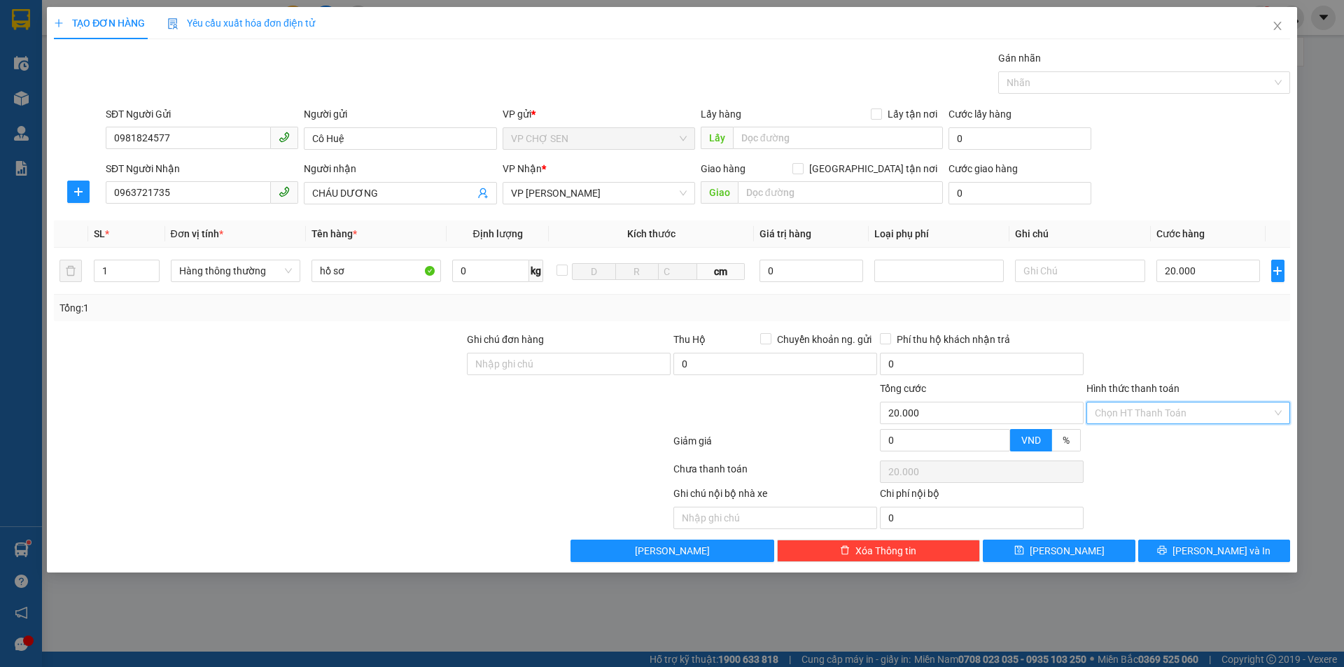
click at [1124, 413] on input "Hình thức thanh toán" at bounding box center [1183, 412] width 177 height 21
click at [1116, 436] on div "Tại văn phòng" at bounding box center [1188, 440] width 187 height 15
click at [1179, 545] on button "[PERSON_NAME] và In" at bounding box center [1214, 551] width 152 height 22
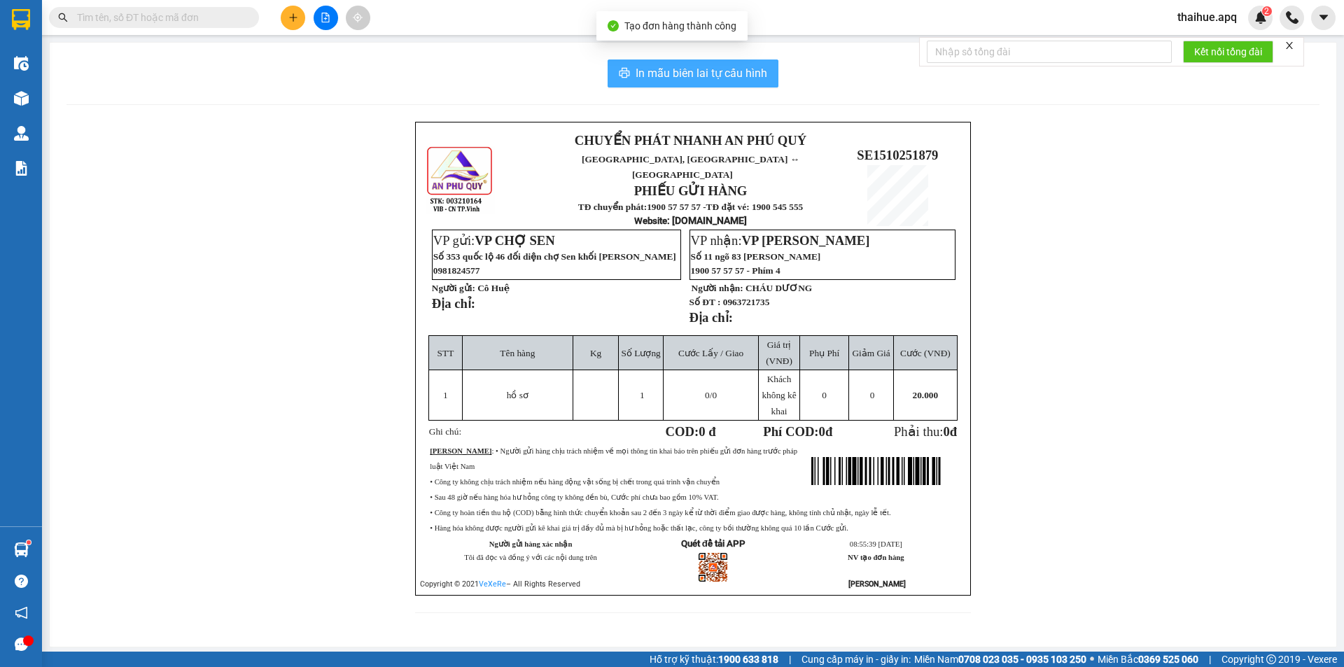
drag, startPoint x: 645, startPoint y: 72, endPoint x: 841, endPoint y: 140, distance: 207.4
click at [645, 72] on span "In mẫu biên lai tự cấu hình" at bounding box center [702, 72] width 132 height 17
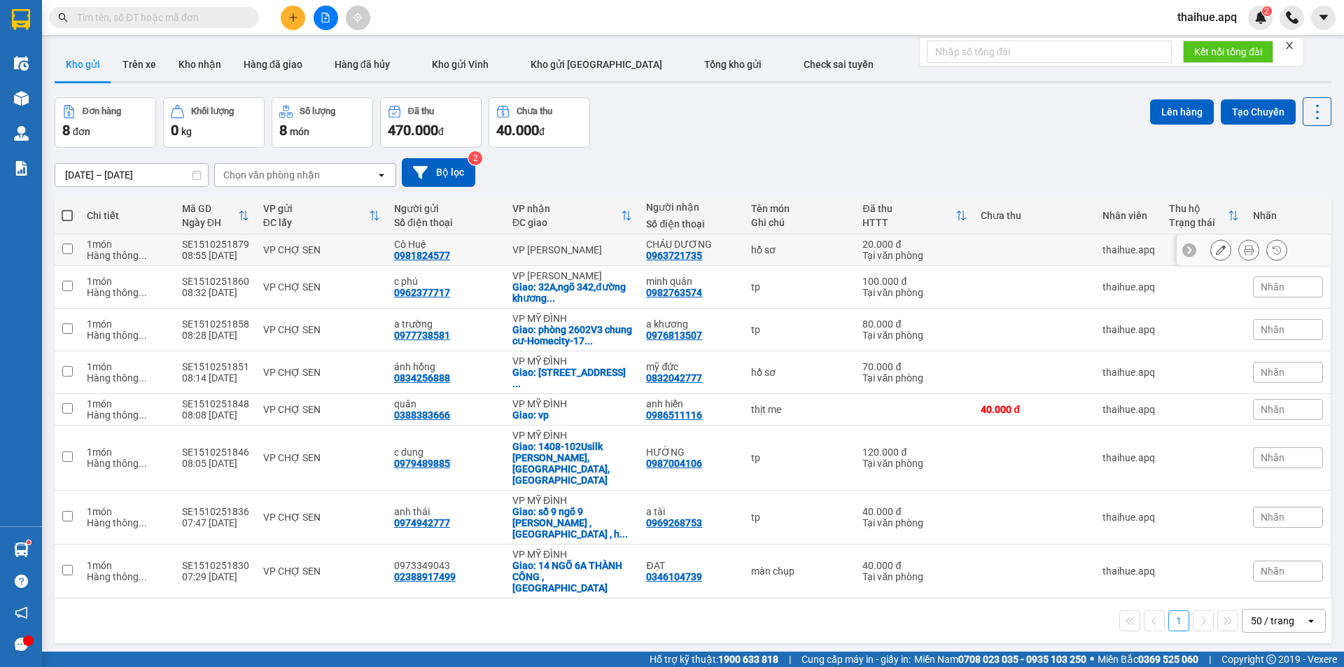
click at [356, 246] on div "VP CHỢ SEN" at bounding box center [321, 249] width 117 height 11
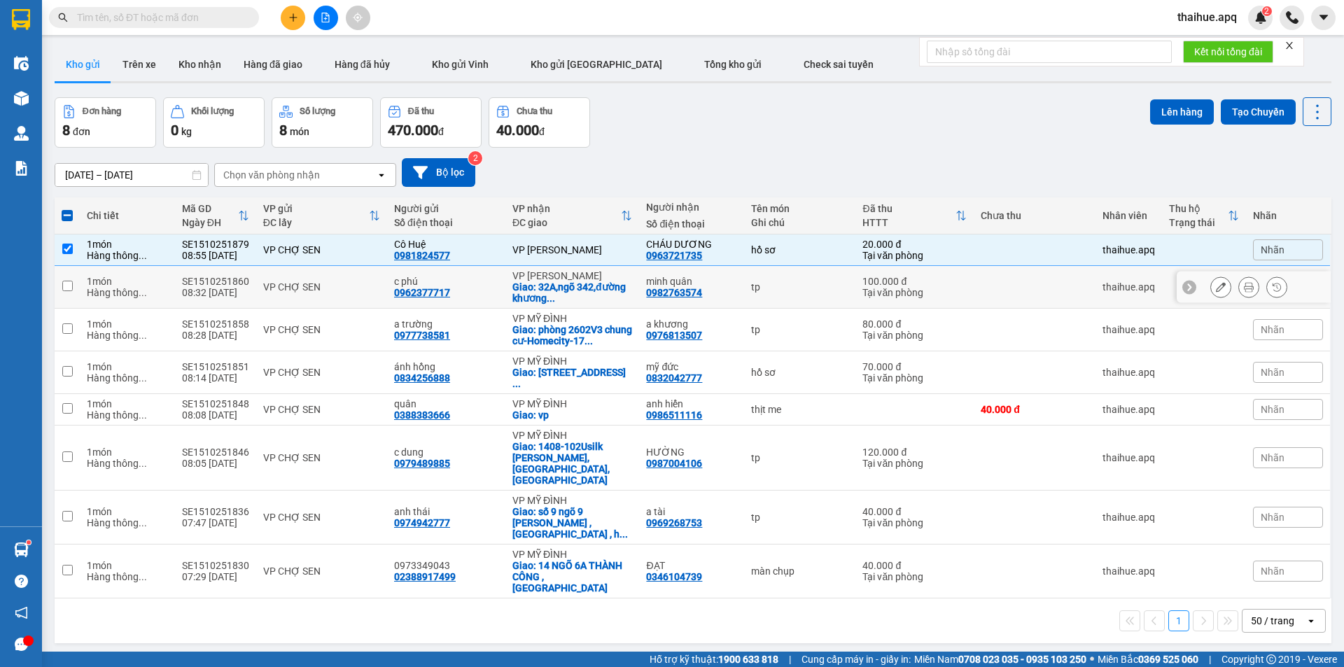
click at [367, 276] on td "VP CHỢ SEN" at bounding box center [321, 287] width 131 height 43
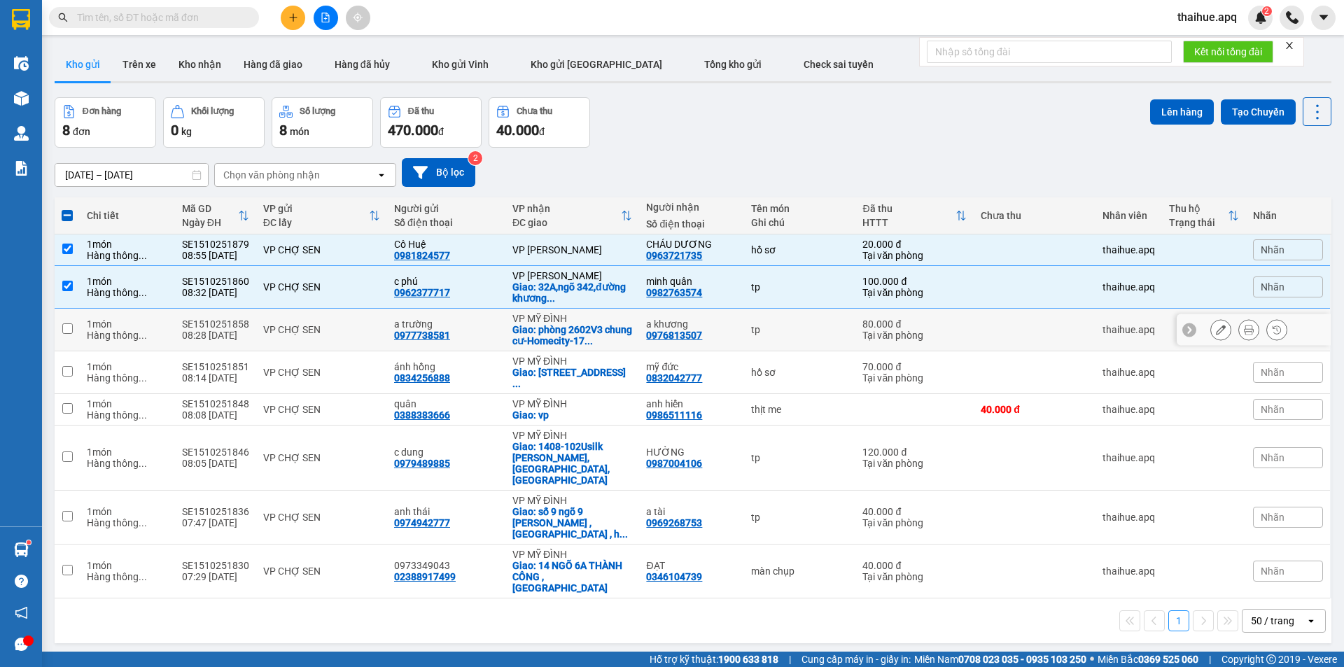
drag, startPoint x: 345, startPoint y: 324, endPoint x: 651, endPoint y: 405, distance: 316.5
click at [351, 325] on div "VP CHỢ SEN" at bounding box center [321, 329] width 117 height 11
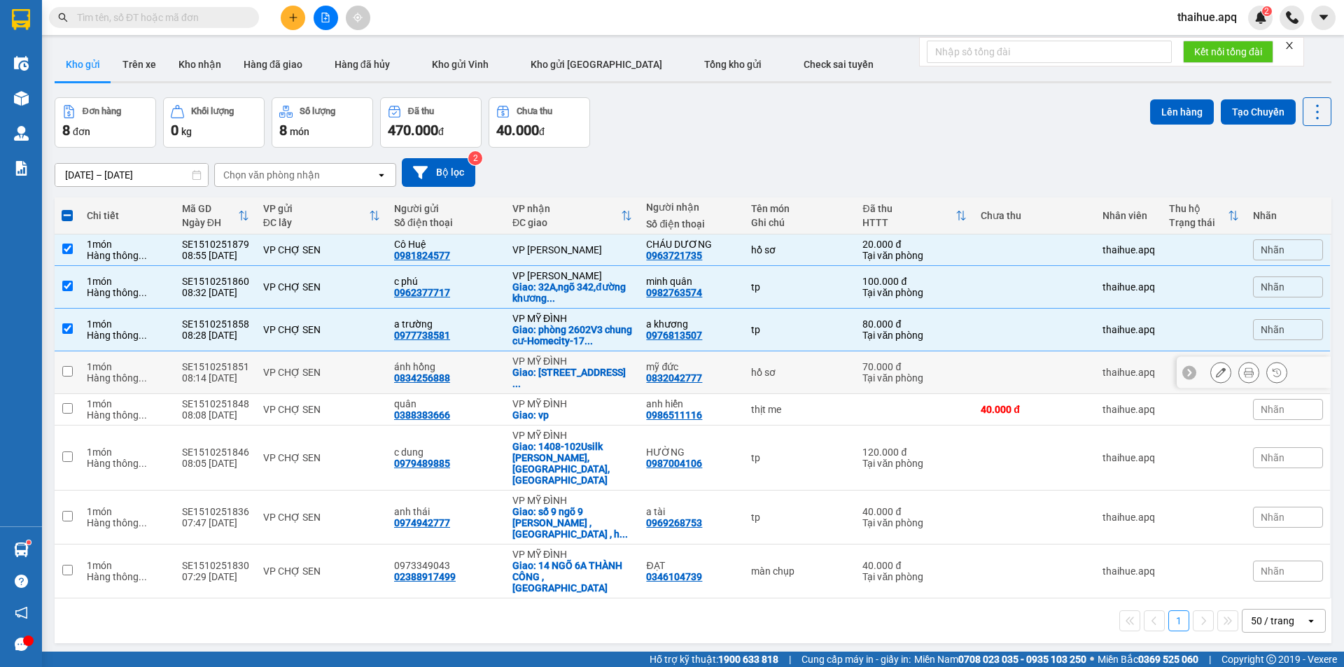
click at [341, 356] on td "VP CHỢ SEN" at bounding box center [321, 372] width 131 height 43
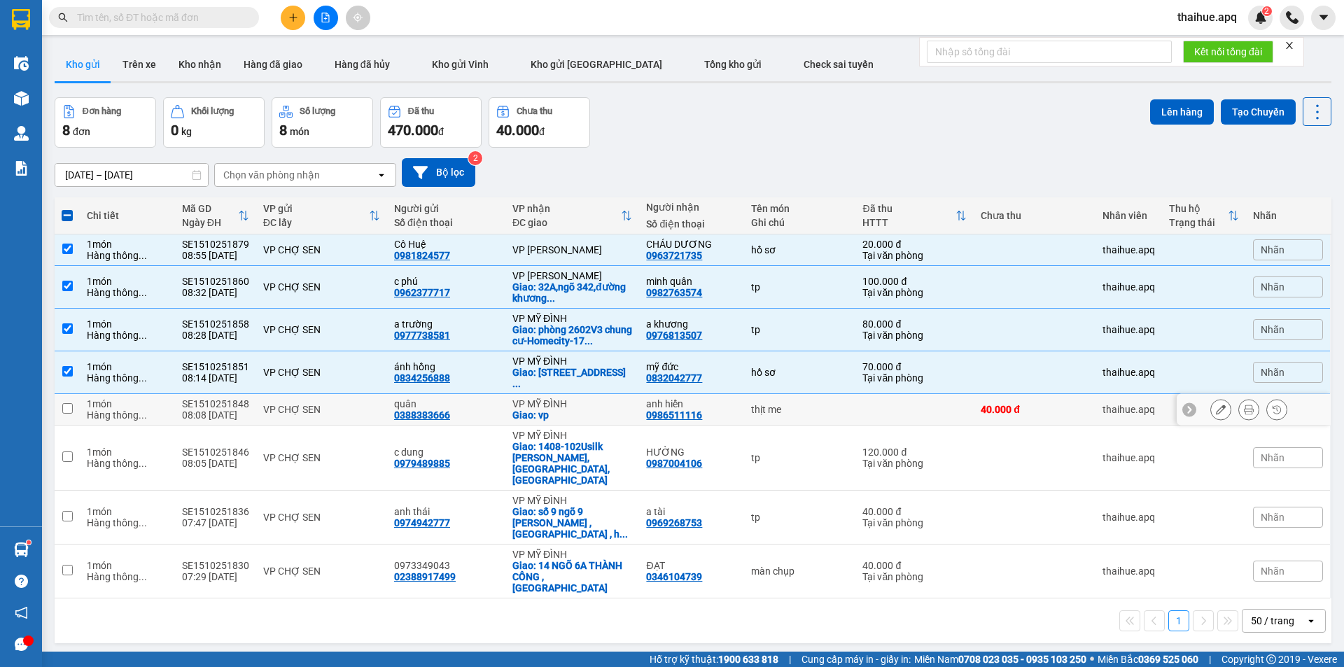
click at [369, 407] on div "VP CHỢ SEN" at bounding box center [321, 409] width 117 height 11
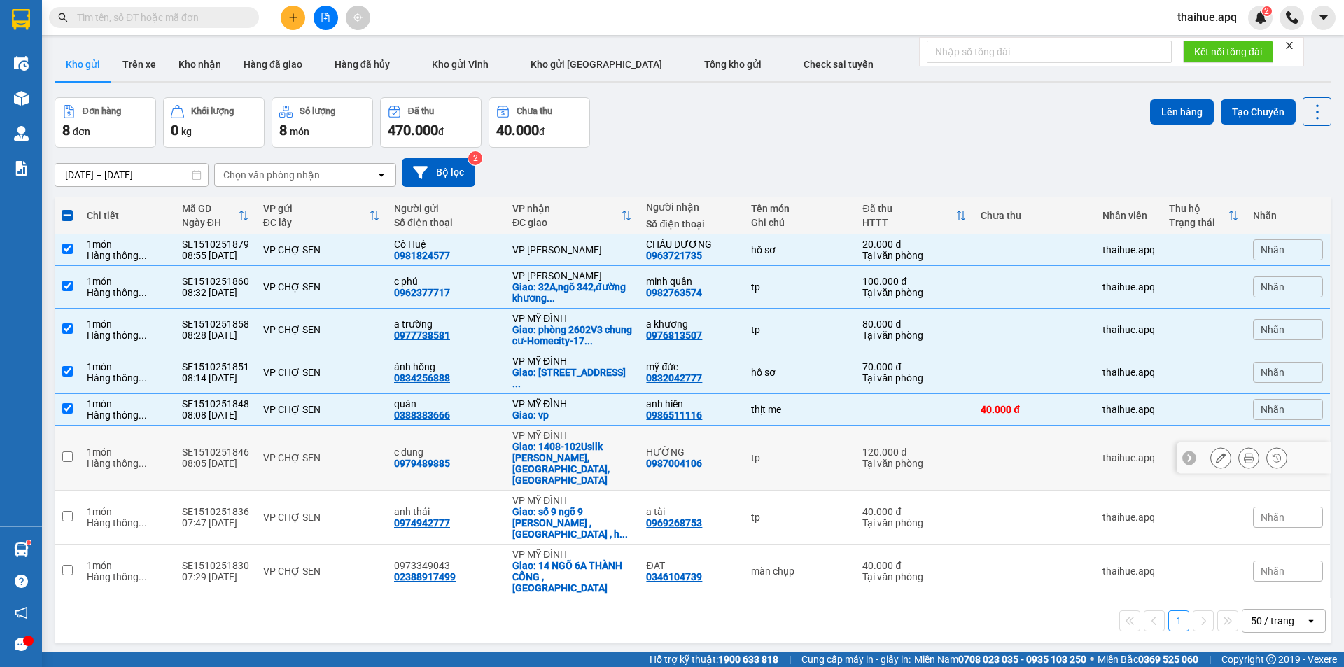
click at [365, 438] on td "VP CHỢ SEN" at bounding box center [321, 458] width 131 height 65
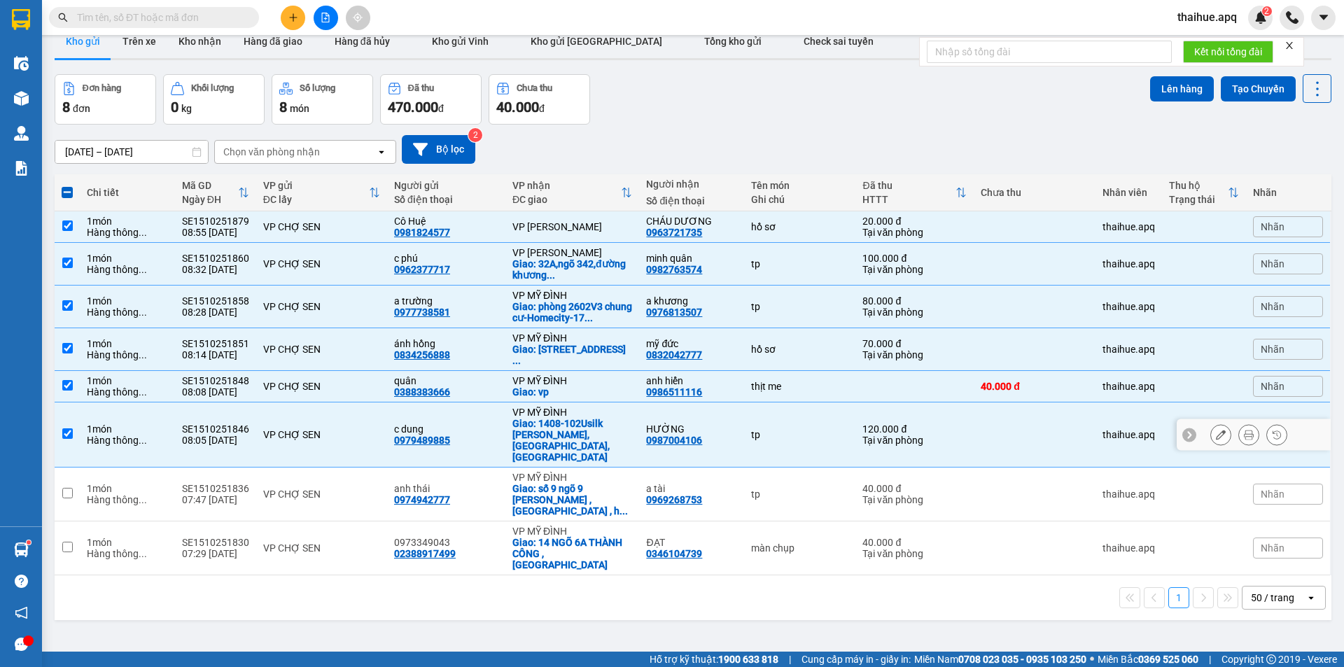
scroll to position [64, 0]
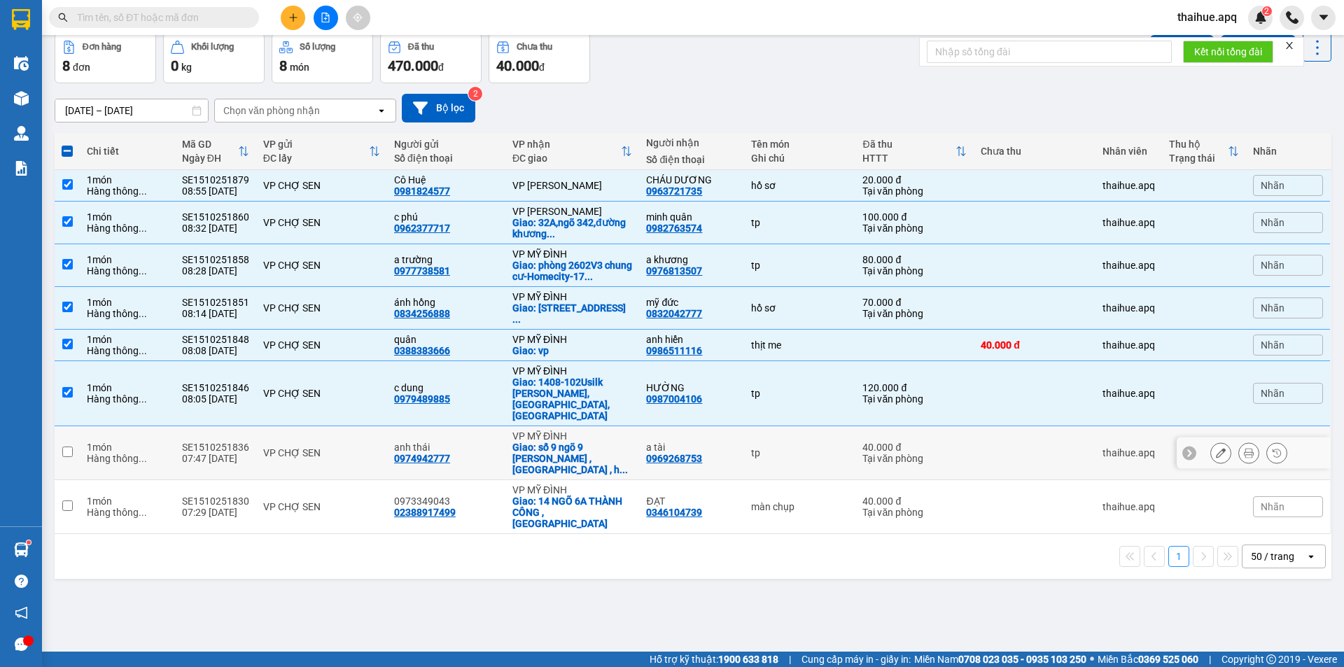
click at [373, 447] on div "VP CHỢ SEN" at bounding box center [321, 452] width 117 height 11
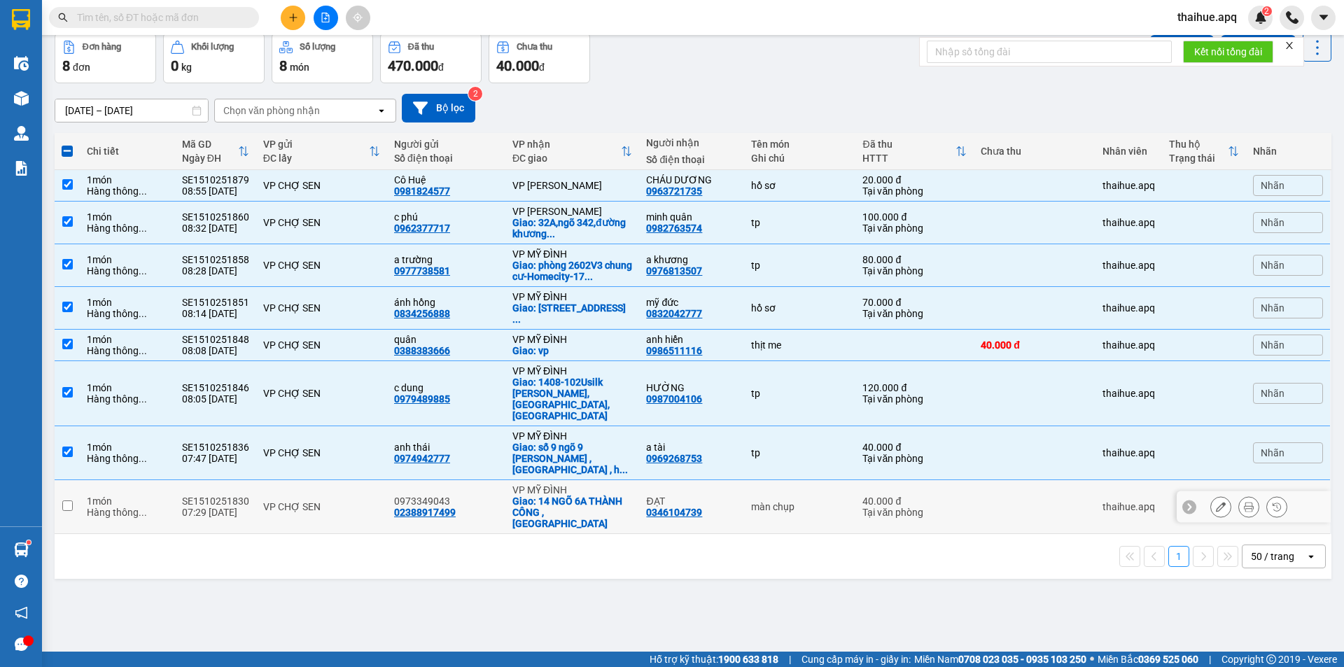
click at [363, 480] on td "VP CHỢ SEN" at bounding box center [321, 507] width 131 height 54
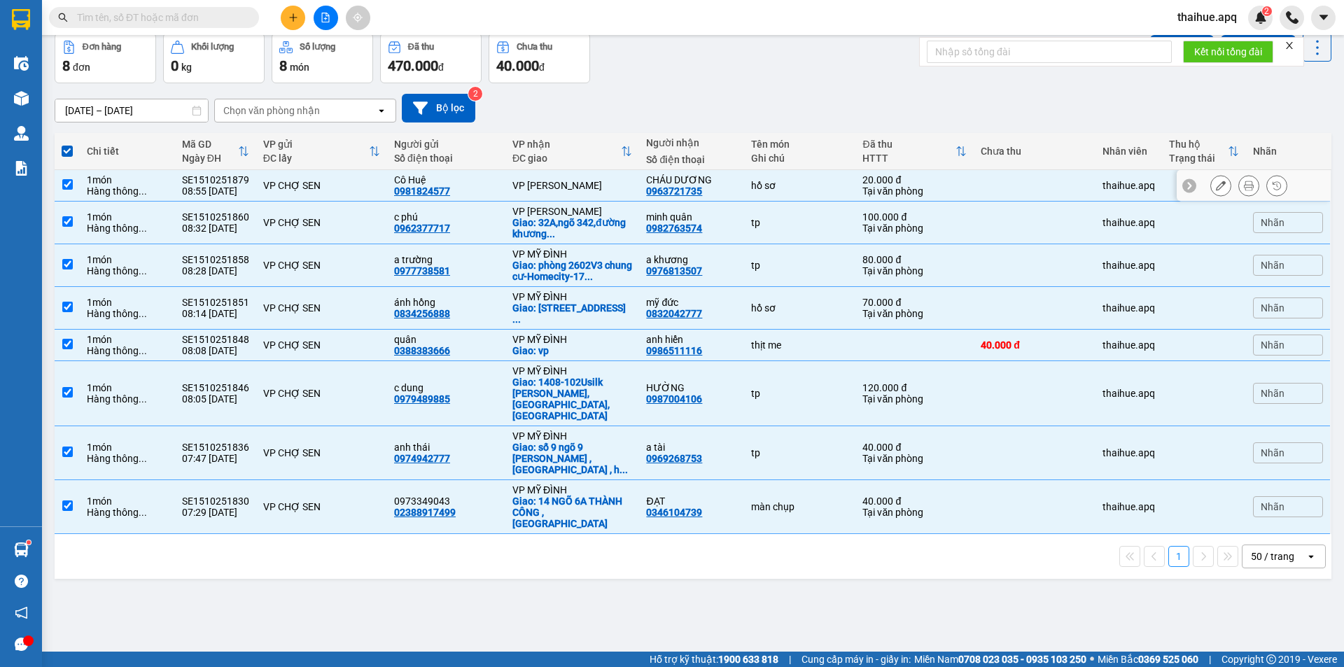
click at [809, 182] on div "hồ sơ" at bounding box center [800, 185] width 98 height 11
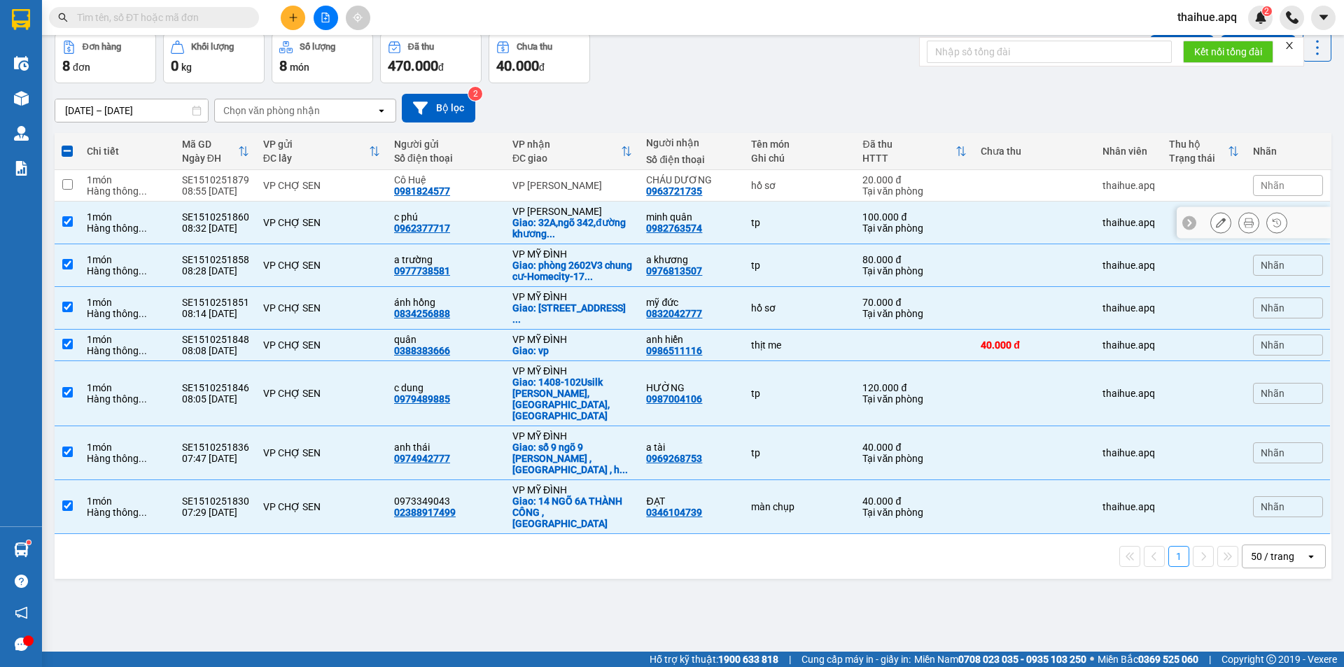
click at [813, 217] on div "tp" at bounding box center [800, 222] width 98 height 11
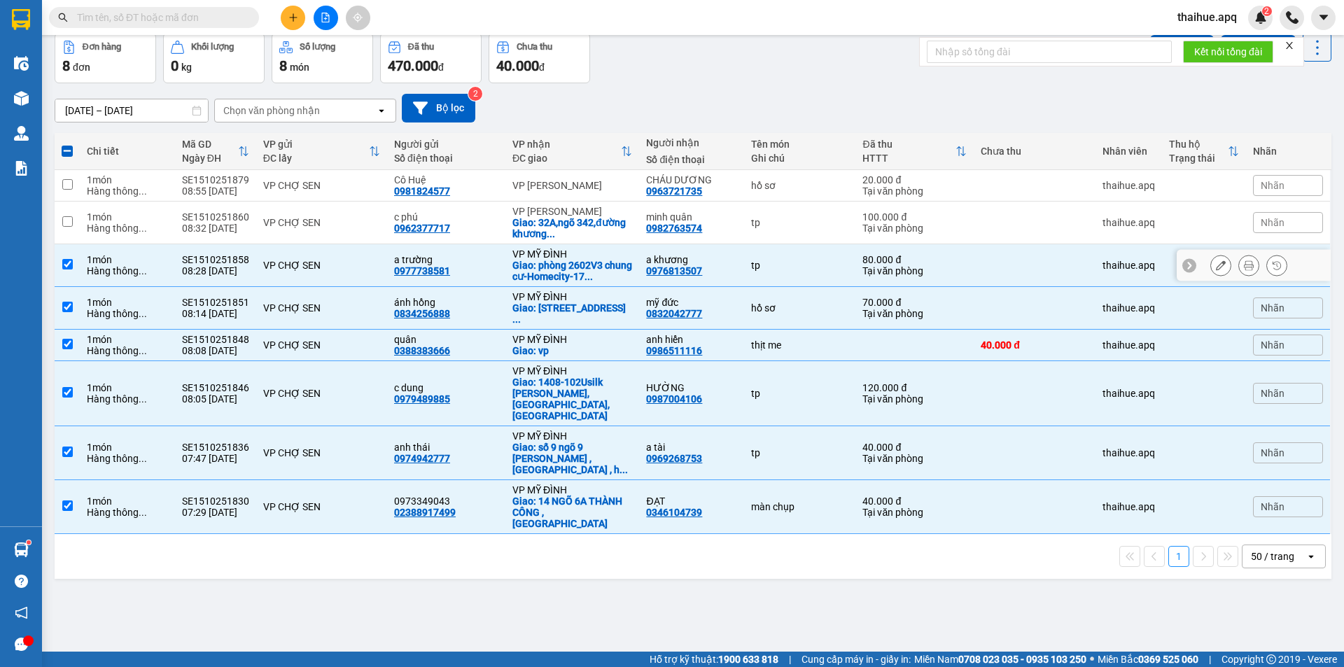
drag, startPoint x: 367, startPoint y: 266, endPoint x: 768, endPoint y: 297, distance: 402.2
click at [385, 266] on tr "1 món Hàng thông ... SE1510251858 08:28 [DATE] VP CHỢ SEN a trường 0977738581 V…" at bounding box center [693, 265] width 1277 height 43
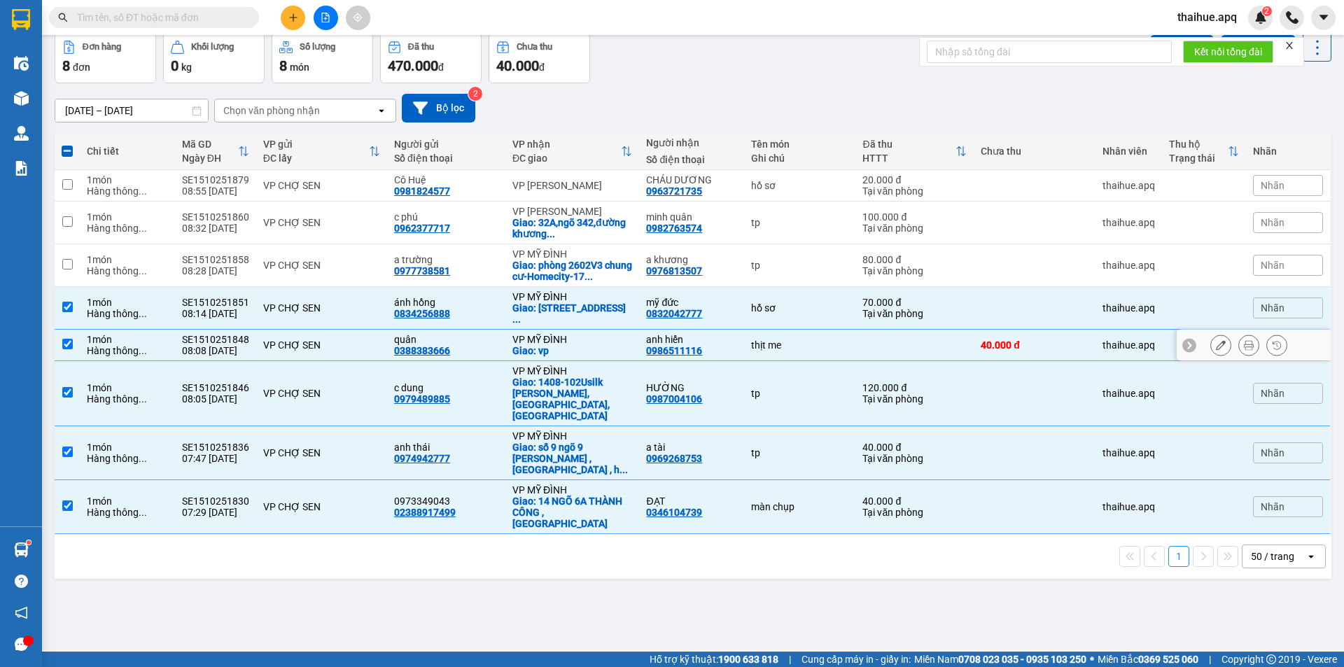
click at [359, 342] on div "VP CHỢ SEN" at bounding box center [321, 344] width 117 height 11
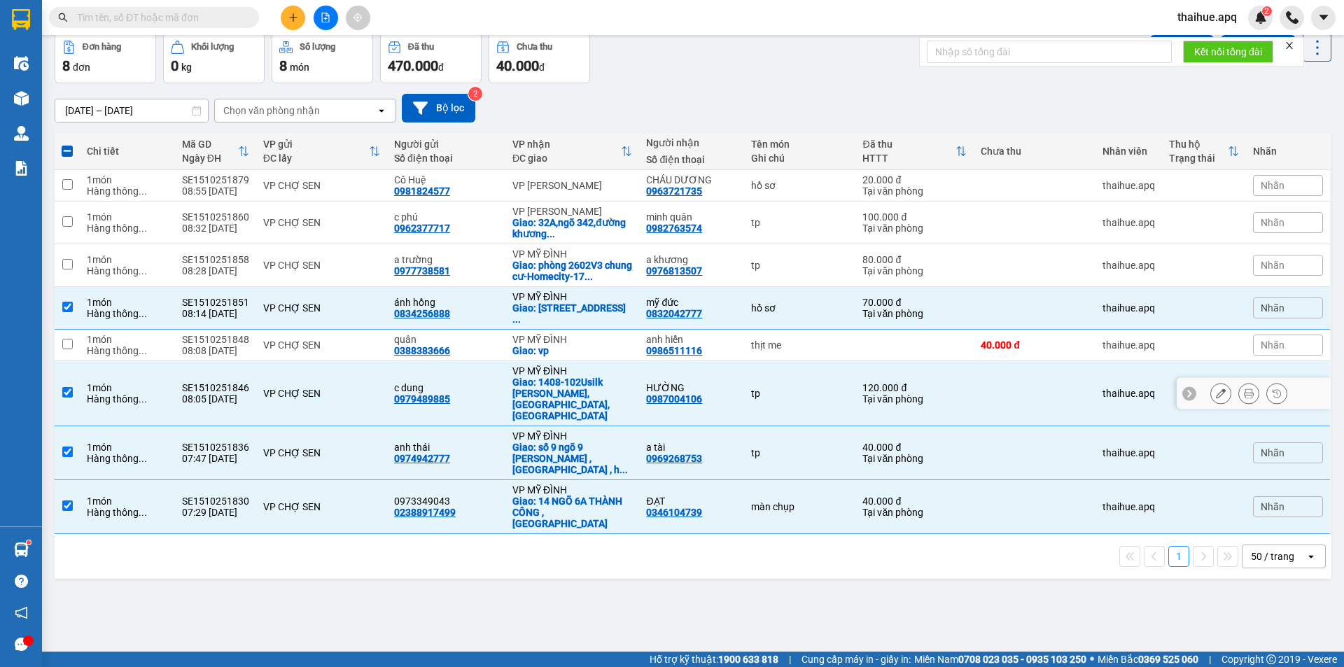
click at [814, 389] on td "tp" at bounding box center [800, 393] width 112 height 65
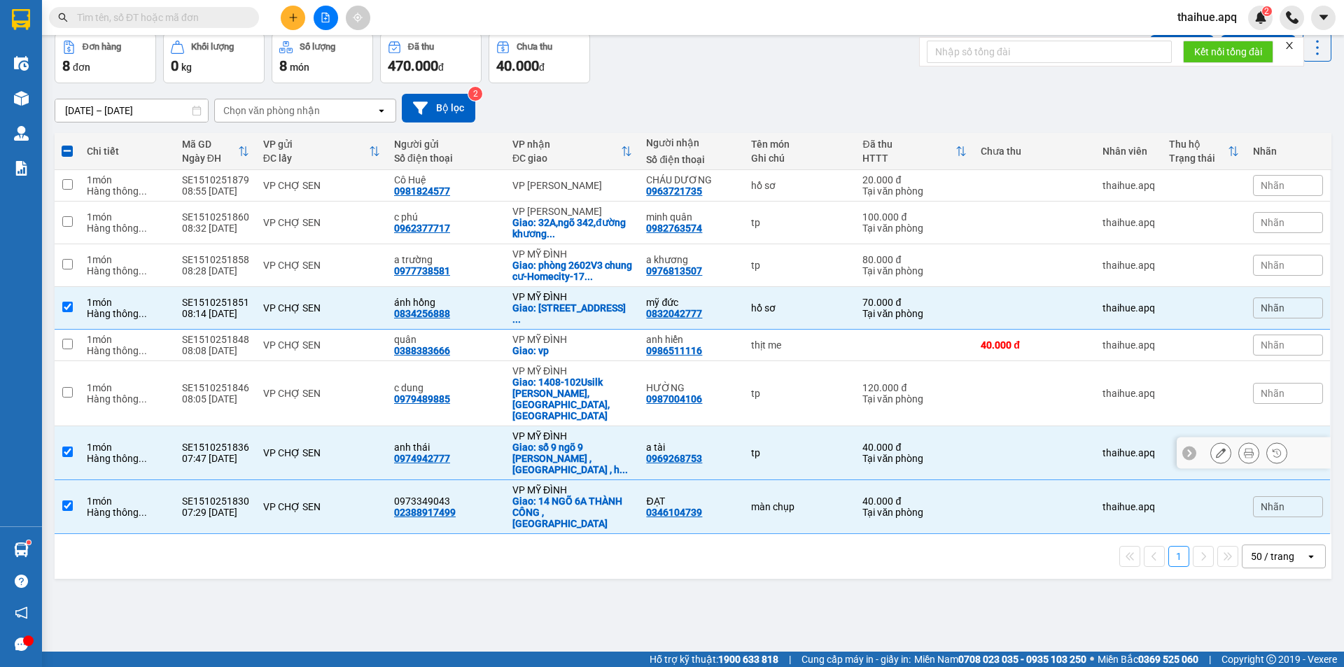
click at [373, 447] on div "VP CHỢ SEN" at bounding box center [321, 452] width 117 height 11
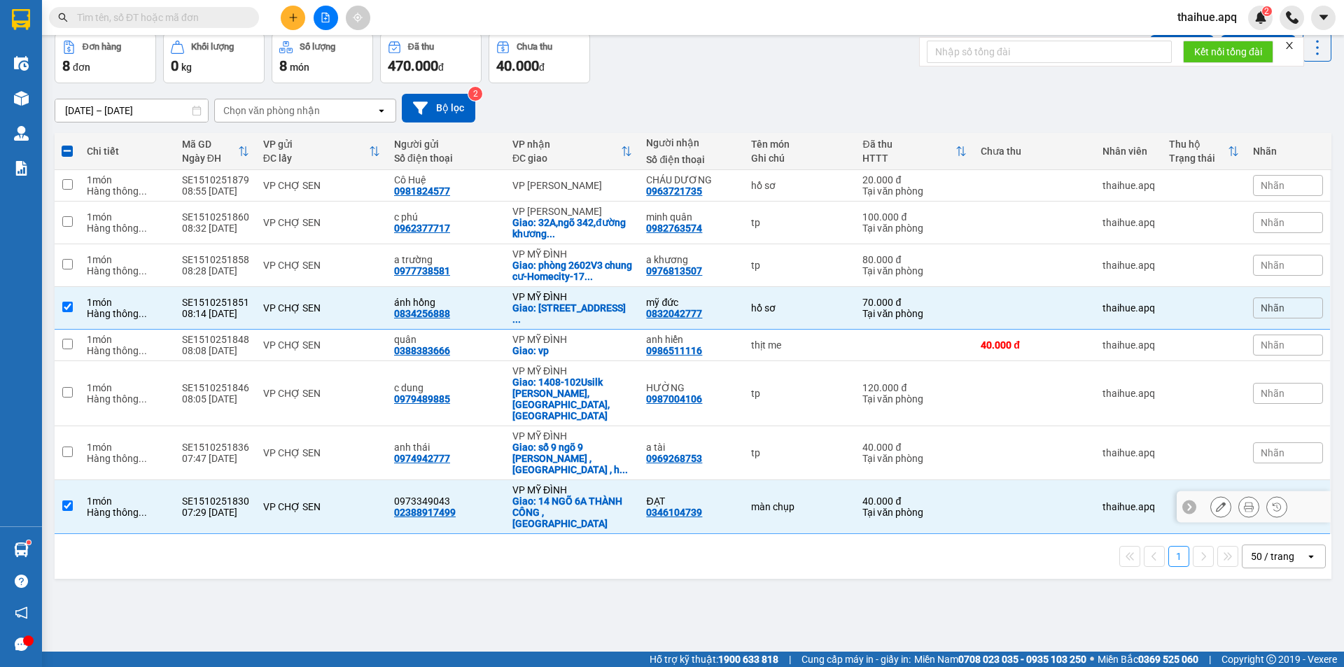
click at [816, 501] on div "màn chụp" at bounding box center [800, 506] width 98 height 11
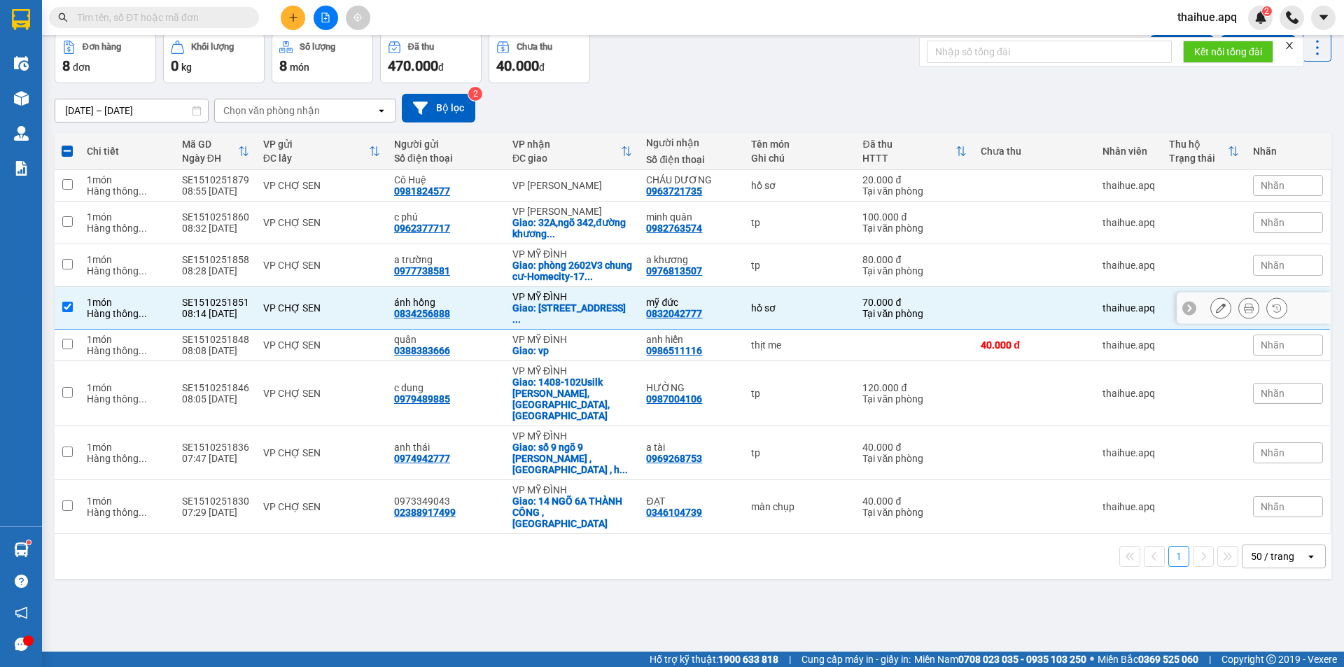
click at [355, 307] on div "VP CHỢ SEN" at bounding box center [321, 307] width 117 height 11
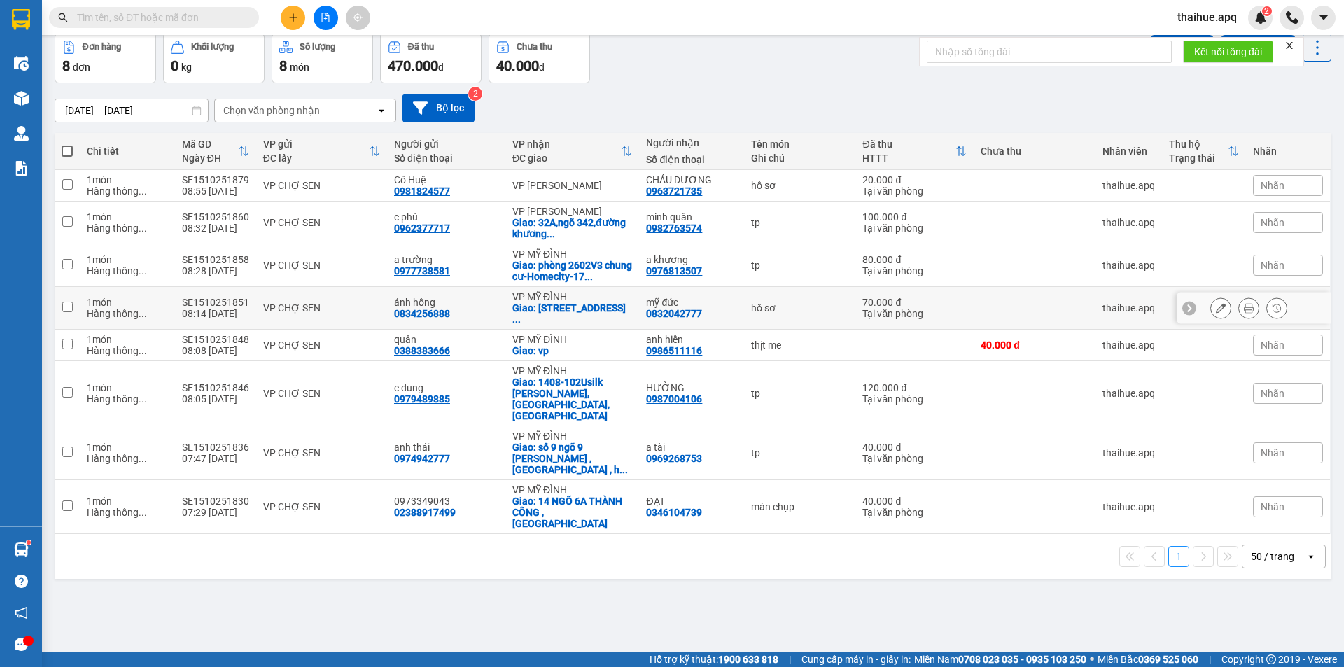
click at [355, 307] on div "VP CHỢ SEN" at bounding box center [321, 307] width 117 height 11
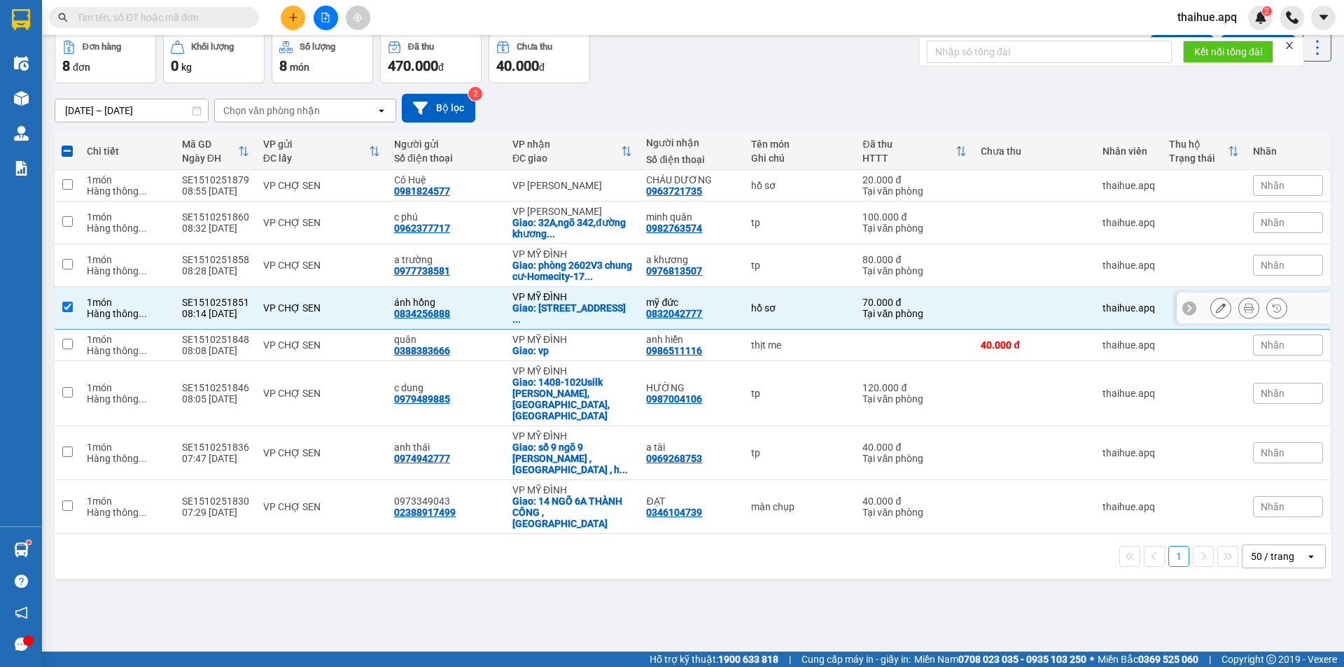
click at [825, 307] on div "hồ sơ" at bounding box center [800, 307] width 98 height 11
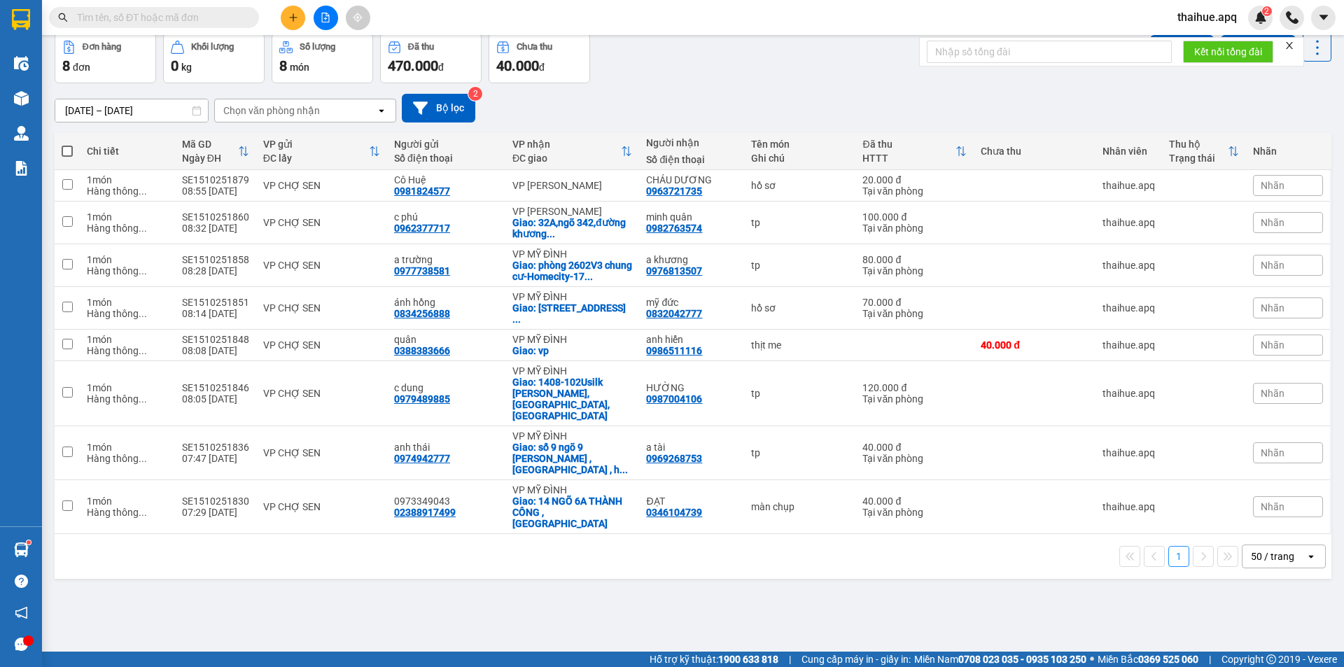
click at [196, 17] on input "text" at bounding box center [159, 17] width 165 height 15
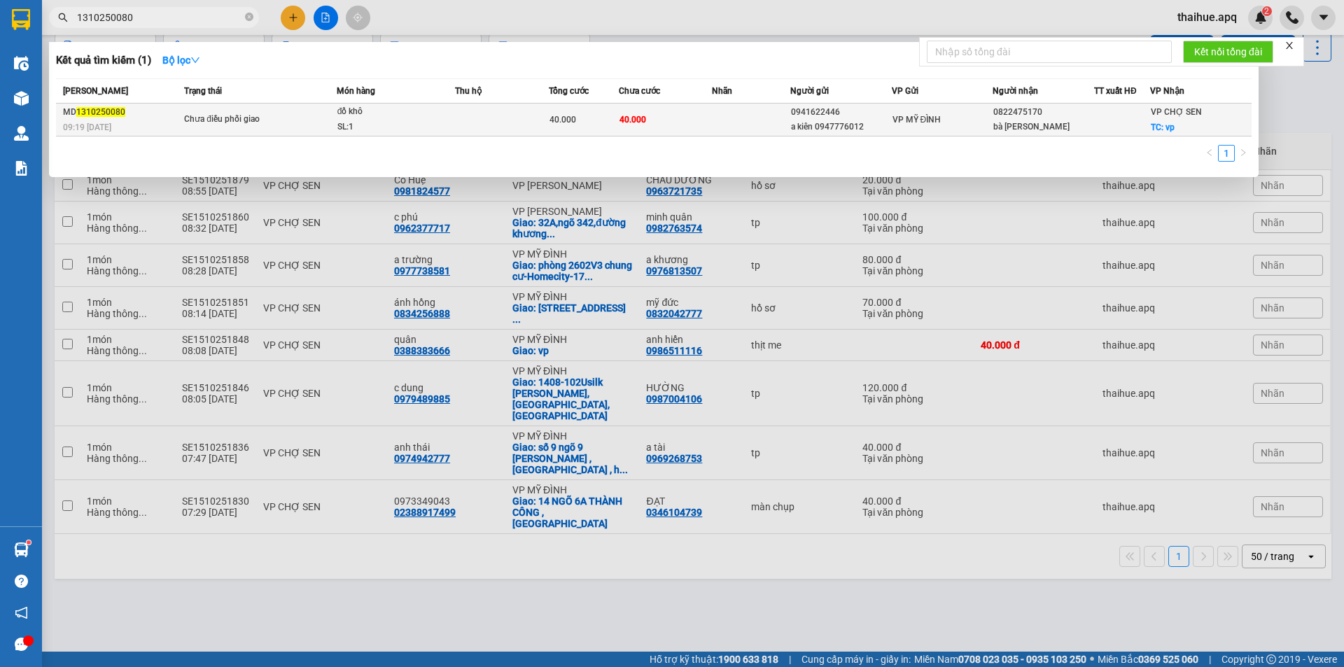
click at [418, 109] on div "đồ khô" at bounding box center [389, 111] width 105 height 15
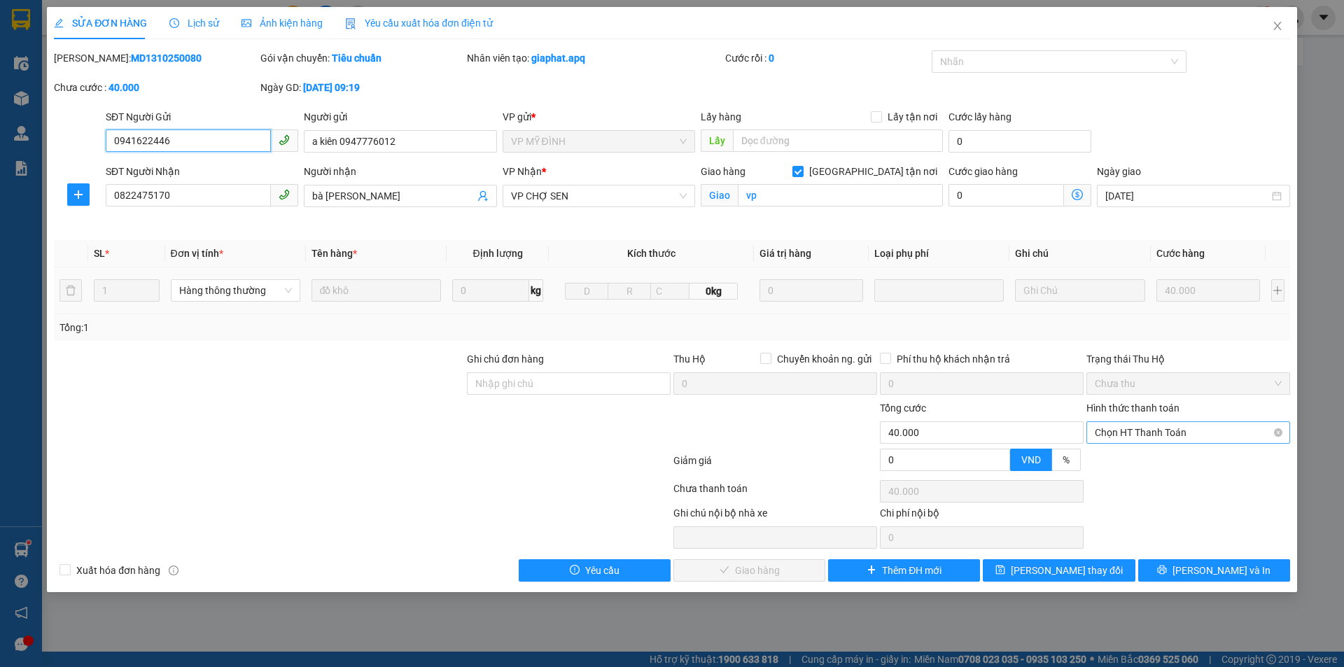
click at [1158, 431] on span "Chọn HT Thanh Toán" at bounding box center [1188, 432] width 187 height 21
click at [1137, 464] on div "Tại văn phòng" at bounding box center [1188, 460] width 187 height 15
click at [759, 571] on span "[PERSON_NAME] và Giao hàng" at bounding box center [767, 570] width 134 height 15
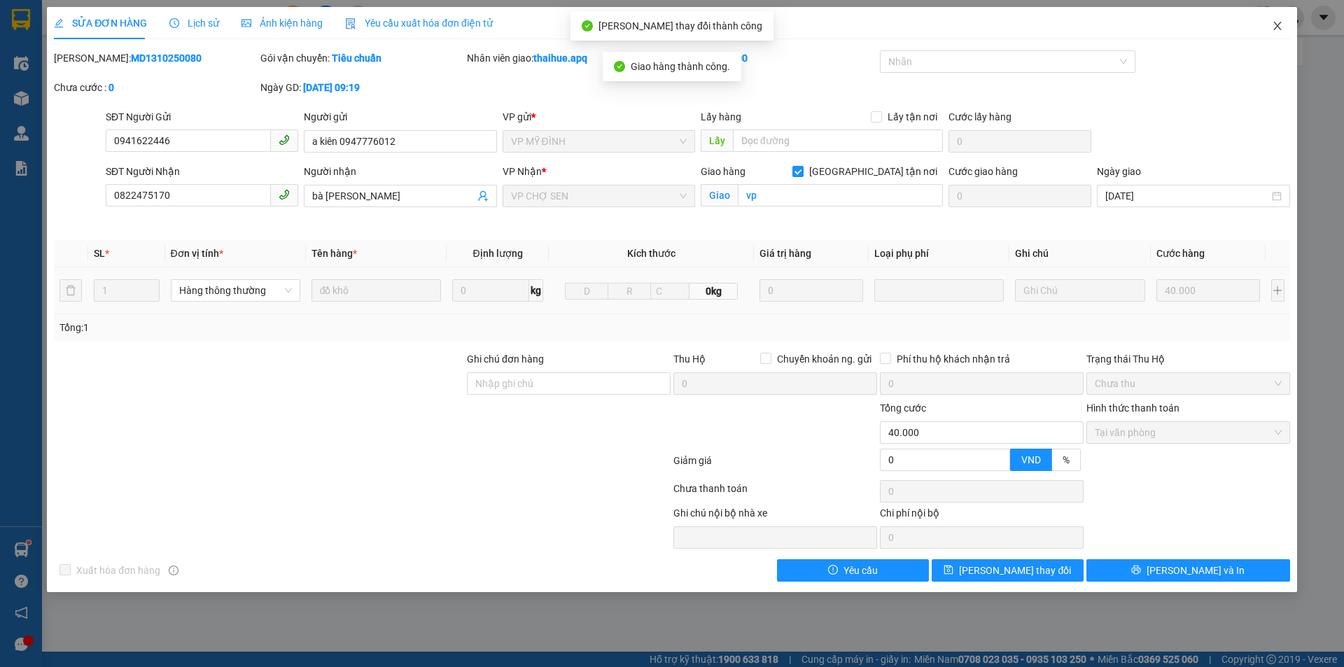
click at [1276, 26] on icon "close" at bounding box center [1277, 25] width 11 height 11
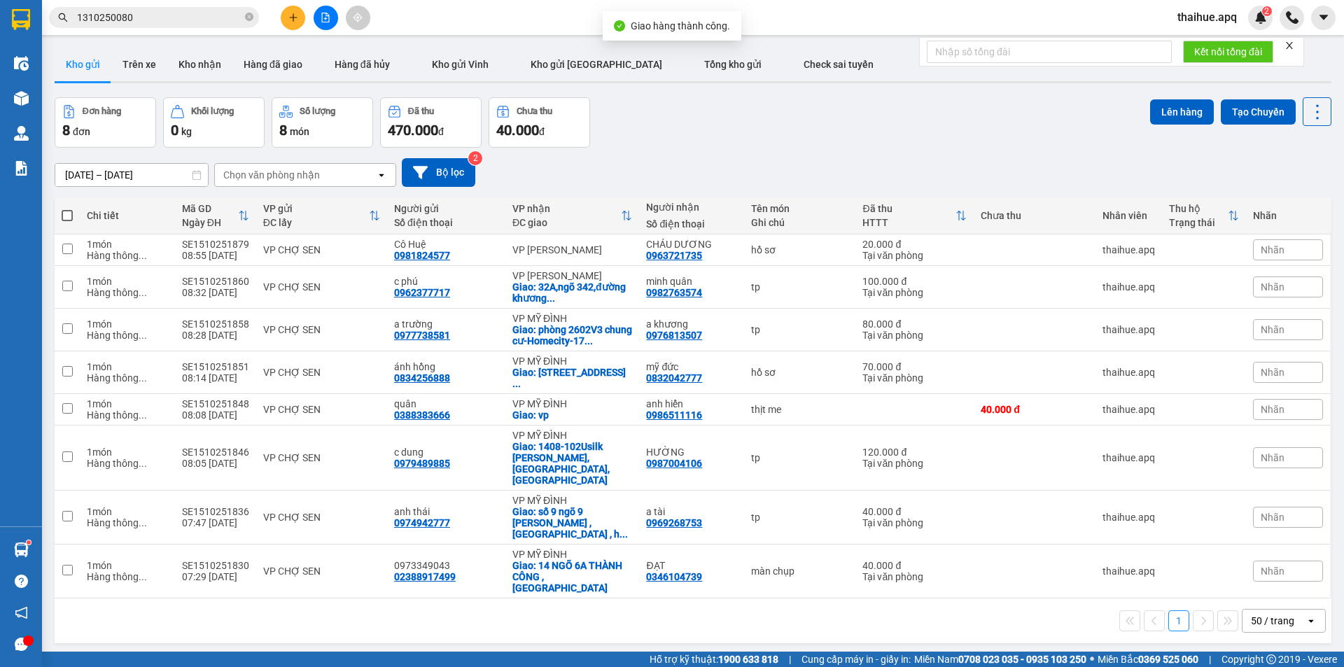
click at [153, 19] on input "1310250080" at bounding box center [159, 17] width 165 height 15
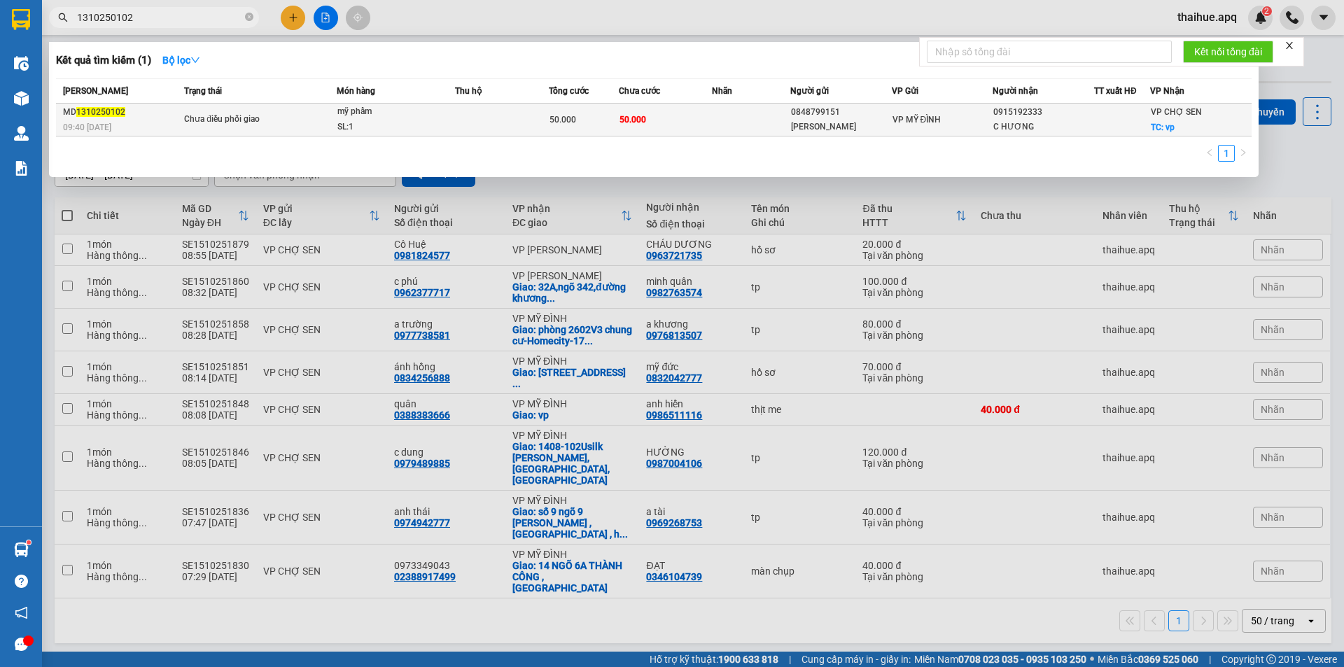
click at [289, 106] on td "Chưa điều phối giao" at bounding box center [259, 120] width 156 height 33
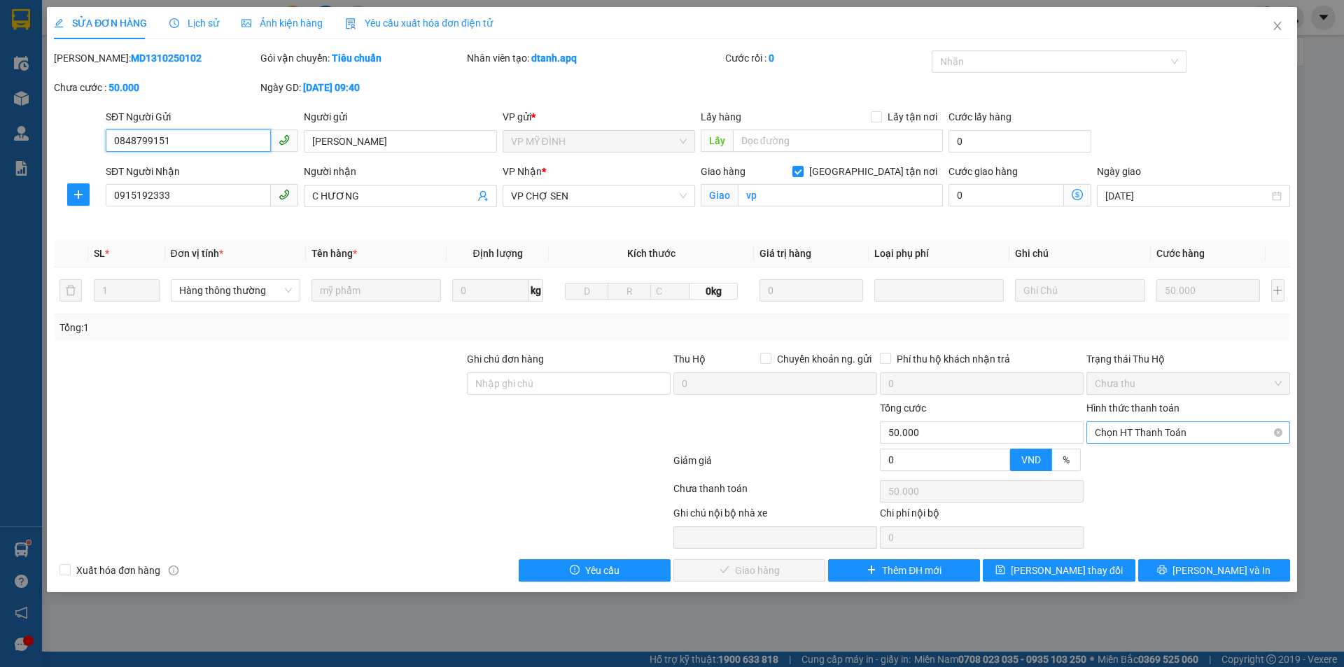
click at [1155, 430] on span "Chọn HT Thanh Toán" at bounding box center [1188, 432] width 187 height 21
click at [1149, 456] on div "Tại văn phòng" at bounding box center [1188, 460] width 187 height 15
click at [760, 568] on span "[PERSON_NAME] và Giao hàng" at bounding box center [767, 570] width 134 height 15
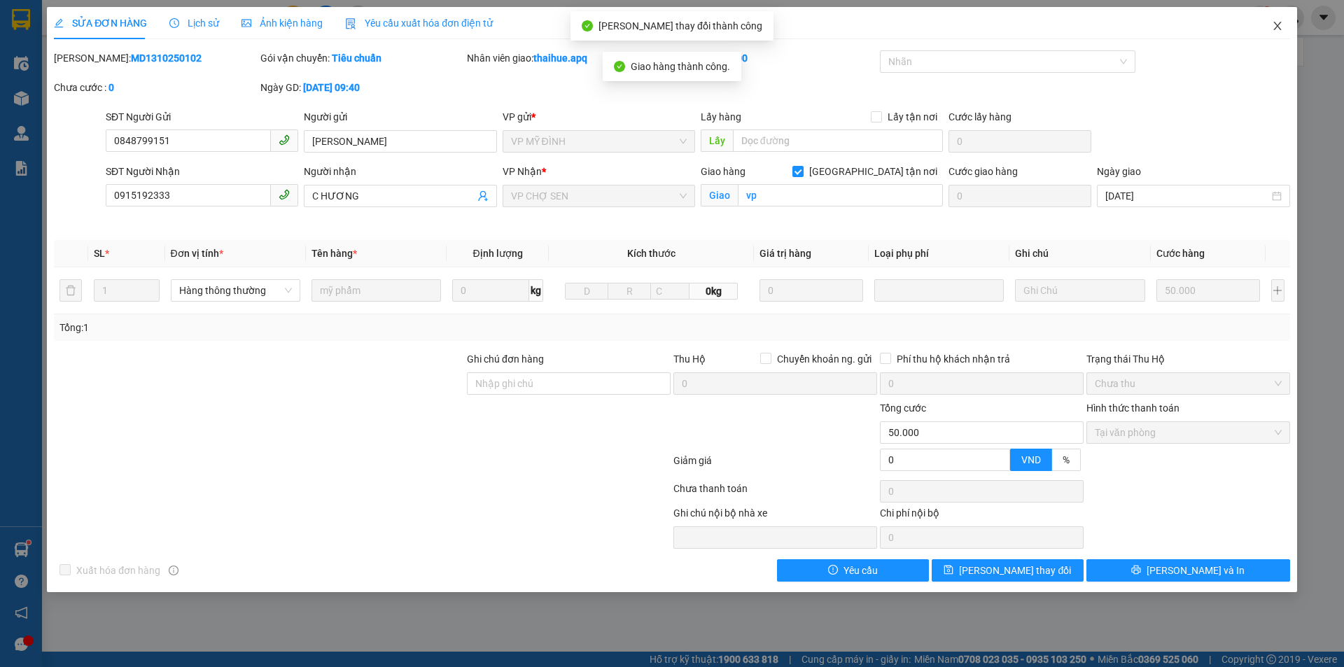
click at [1278, 27] on icon "close" at bounding box center [1277, 26] width 8 height 8
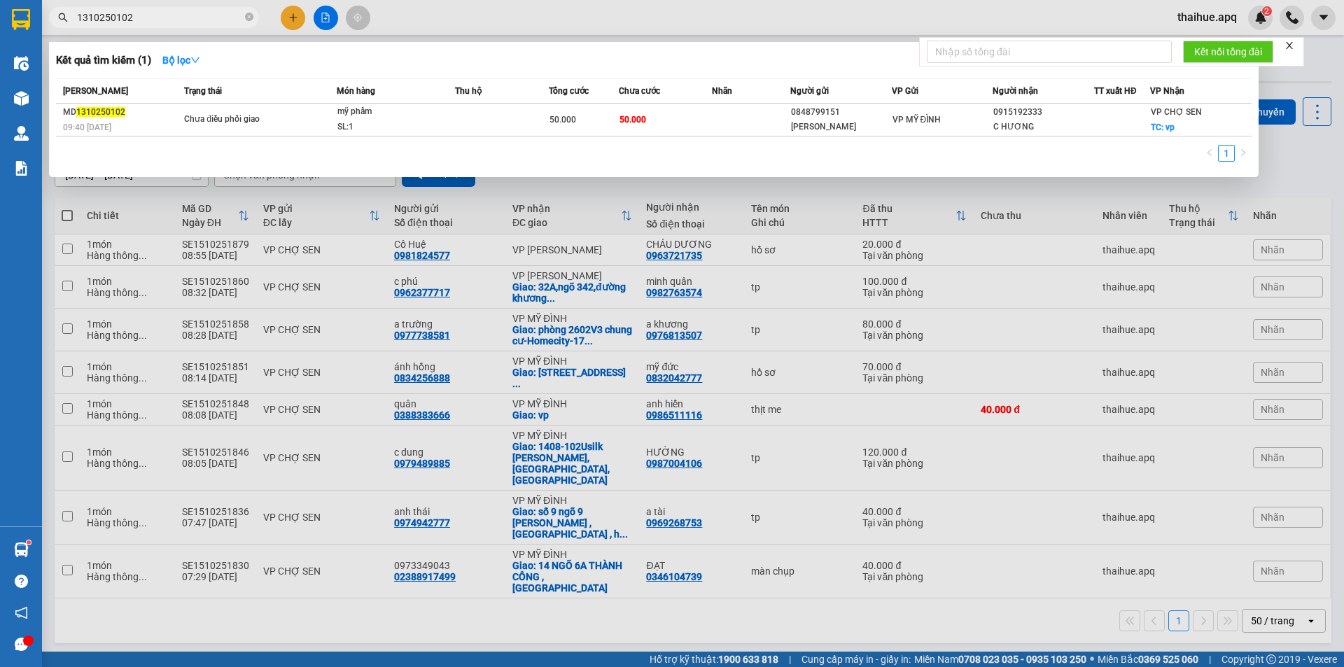
click at [148, 22] on input "1310250102" at bounding box center [159, 17] width 165 height 15
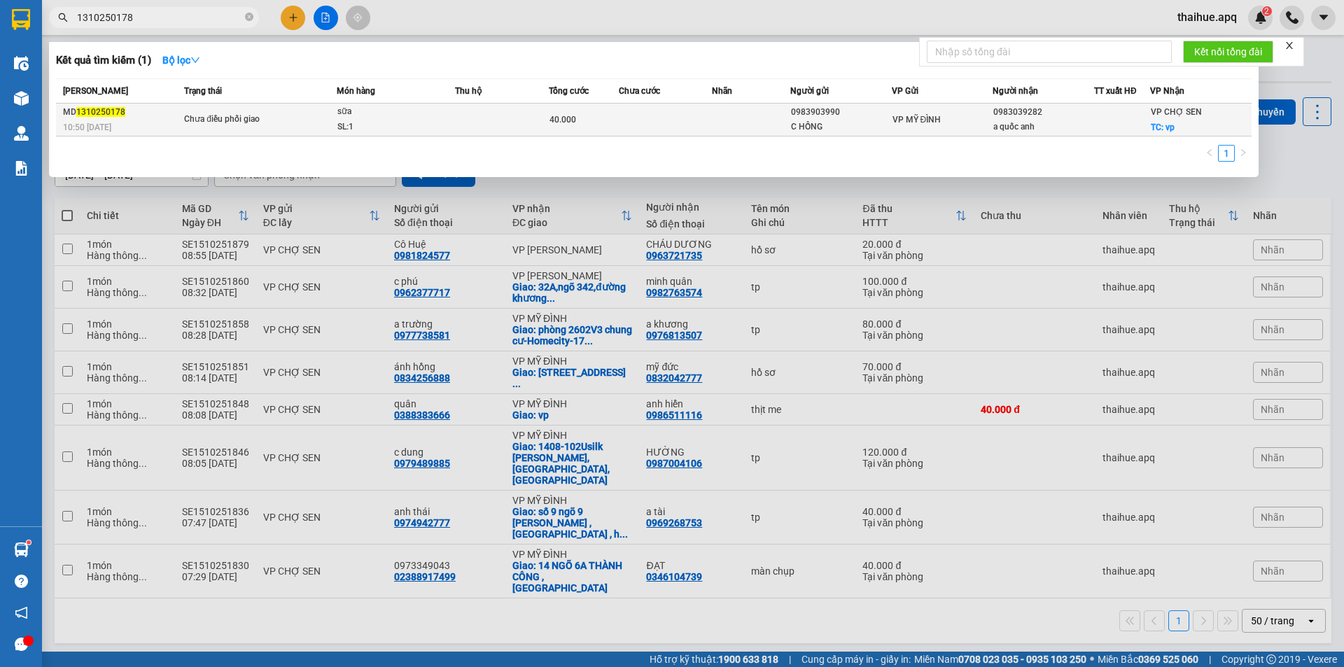
click at [328, 118] on span "Chưa điều phối giao" at bounding box center [260, 119] width 152 height 15
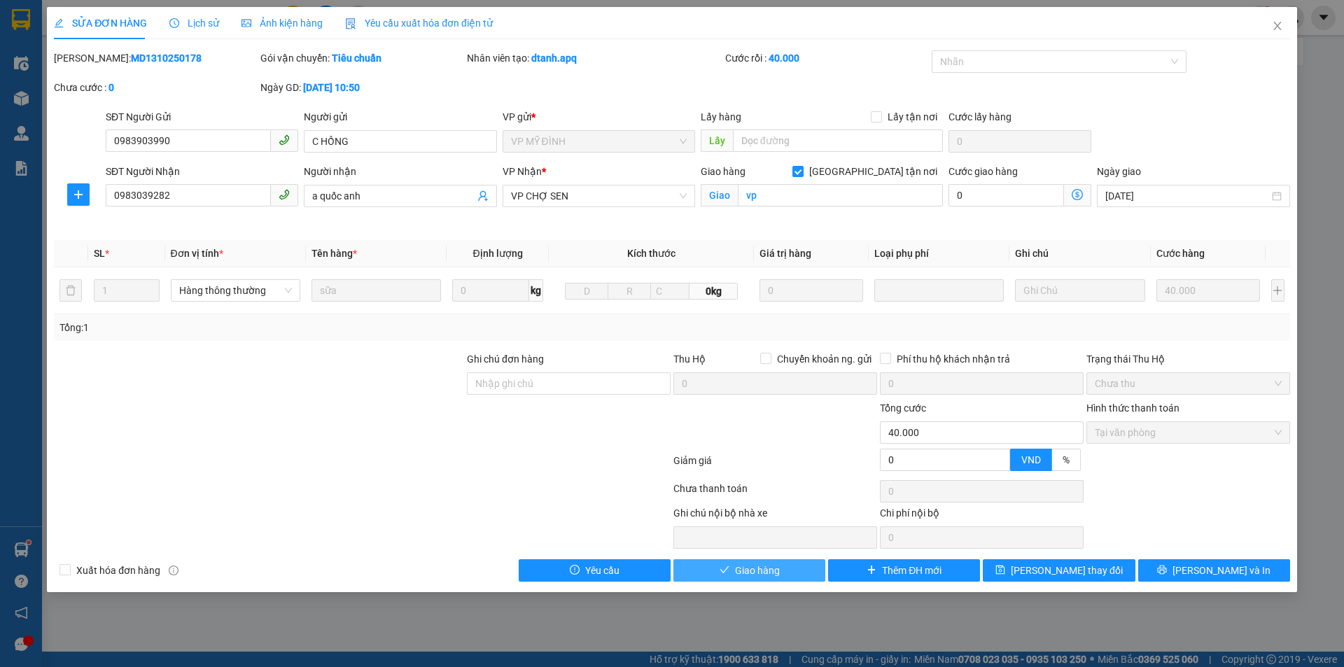
click at [765, 568] on span "Giao hàng" at bounding box center [757, 570] width 45 height 15
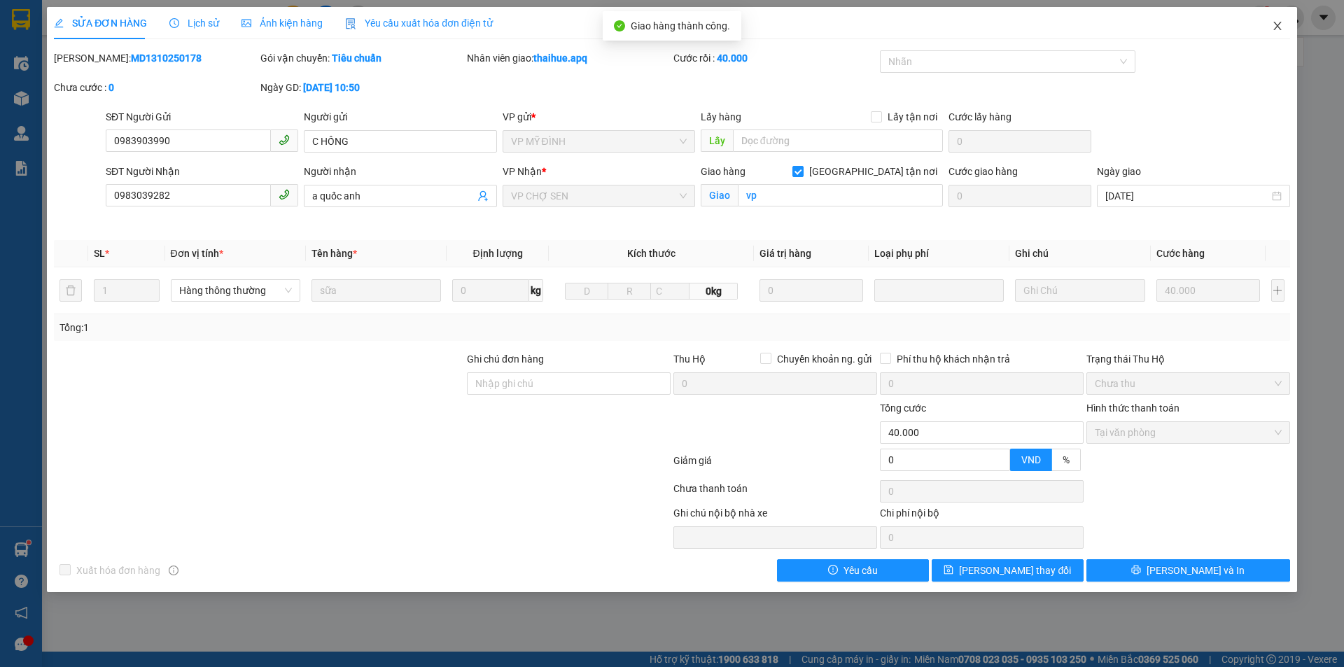
click at [1280, 23] on icon "close" at bounding box center [1277, 25] width 11 height 11
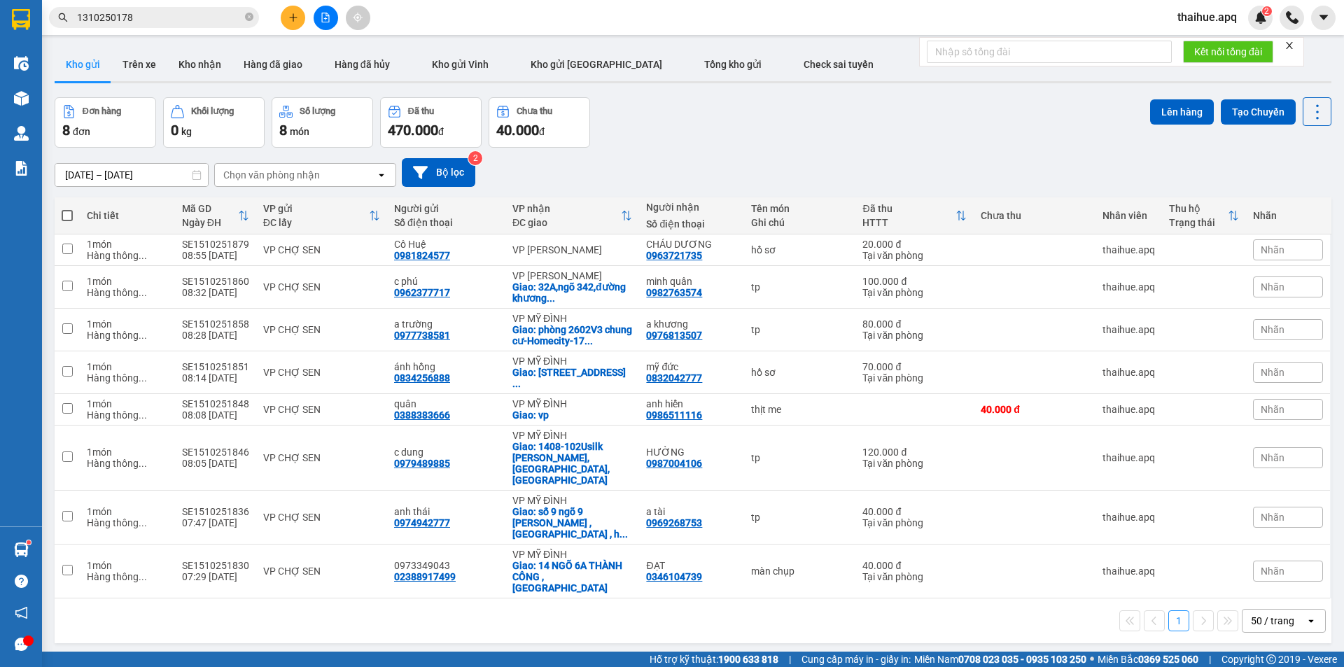
click at [146, 20] on input "1310250178" at bounding box center [159, 17] width 165 height 15
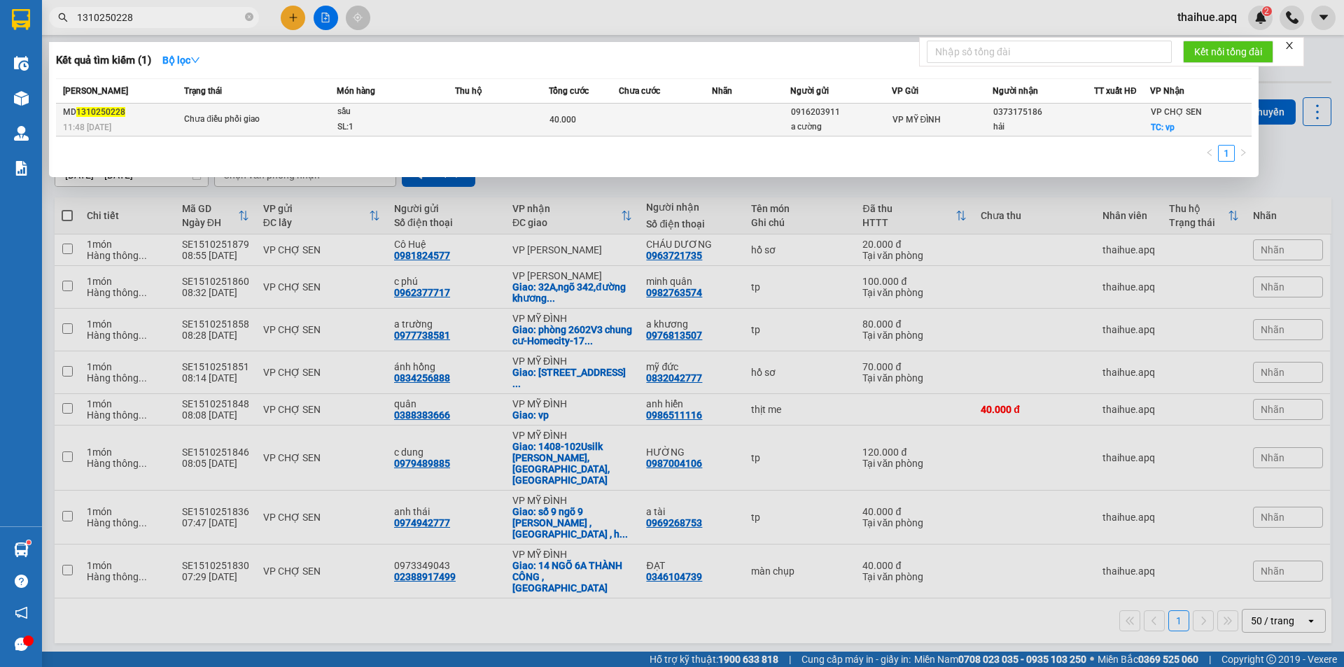
click at [278, 113] on div "Chưa điều phối giao" at bounding box center [236, 119] width 105 height 15
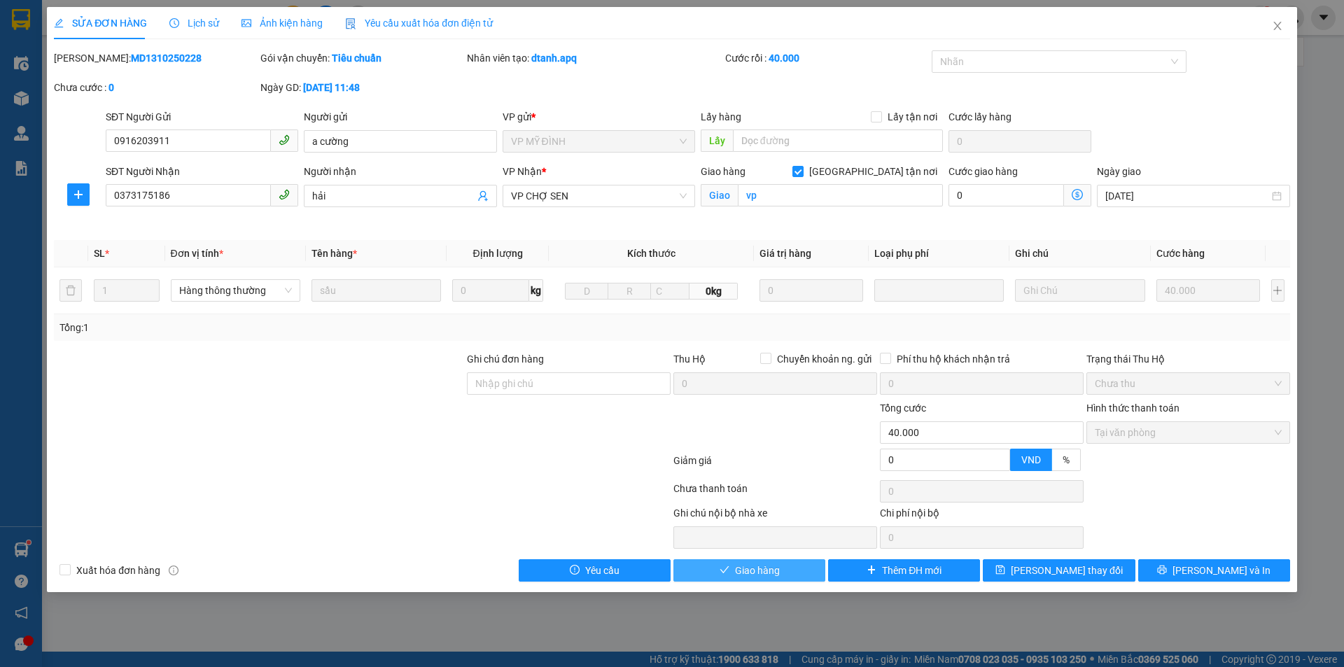
click at [759, 568] on span "Giao hàng" at bounding box center [757, 570] width 45 height 15
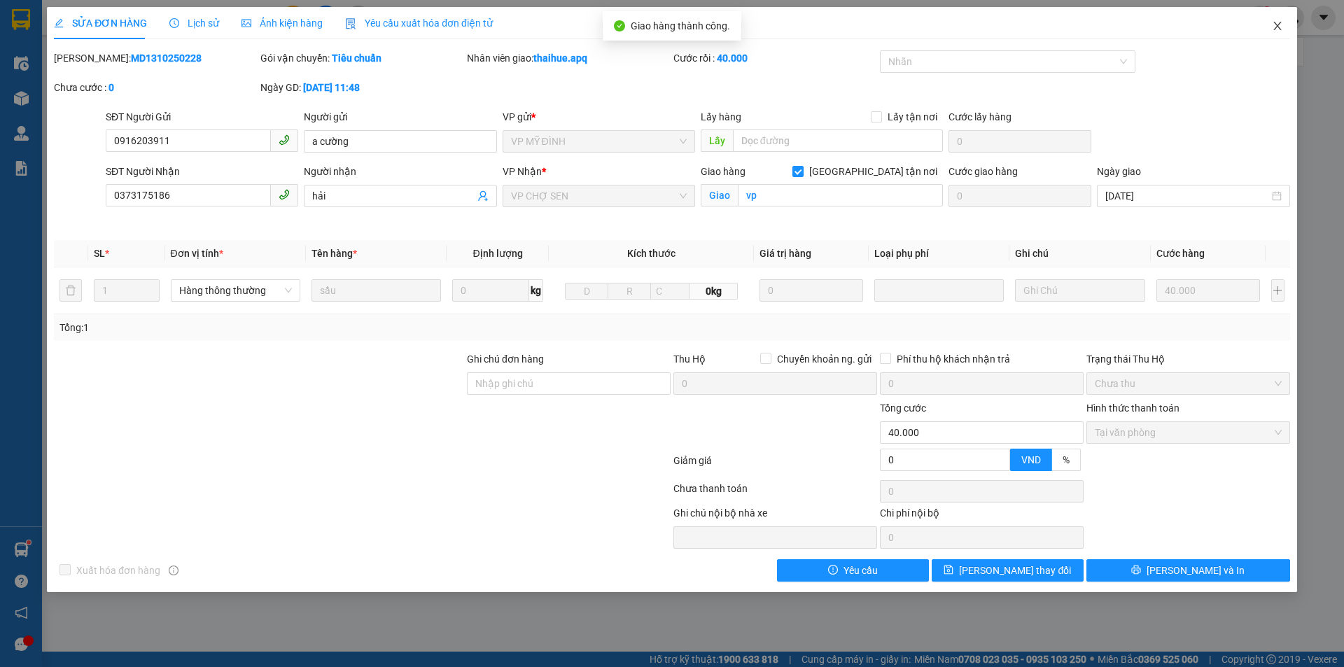
click at [1277, 26] on icon "close" at bounding box center [1277, 26] width 8 height 8
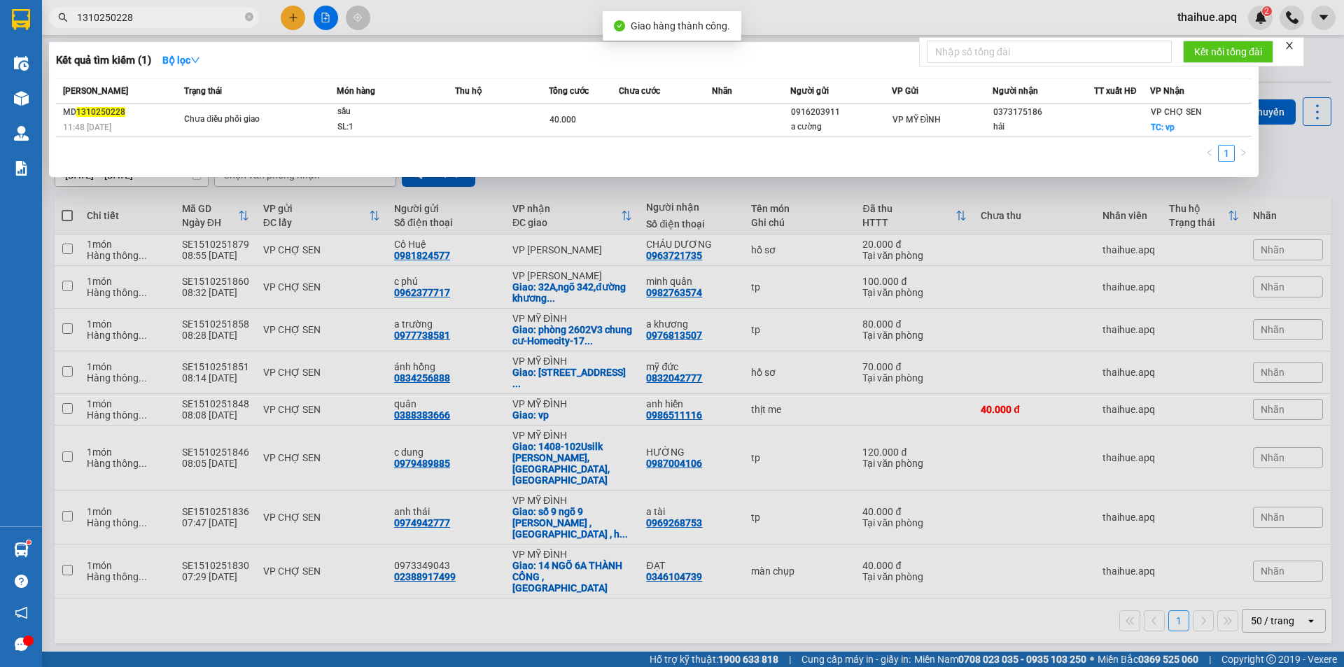
click at [148, 14] on input "1310250228" at bounding box center [159, 17] width 165 height 15
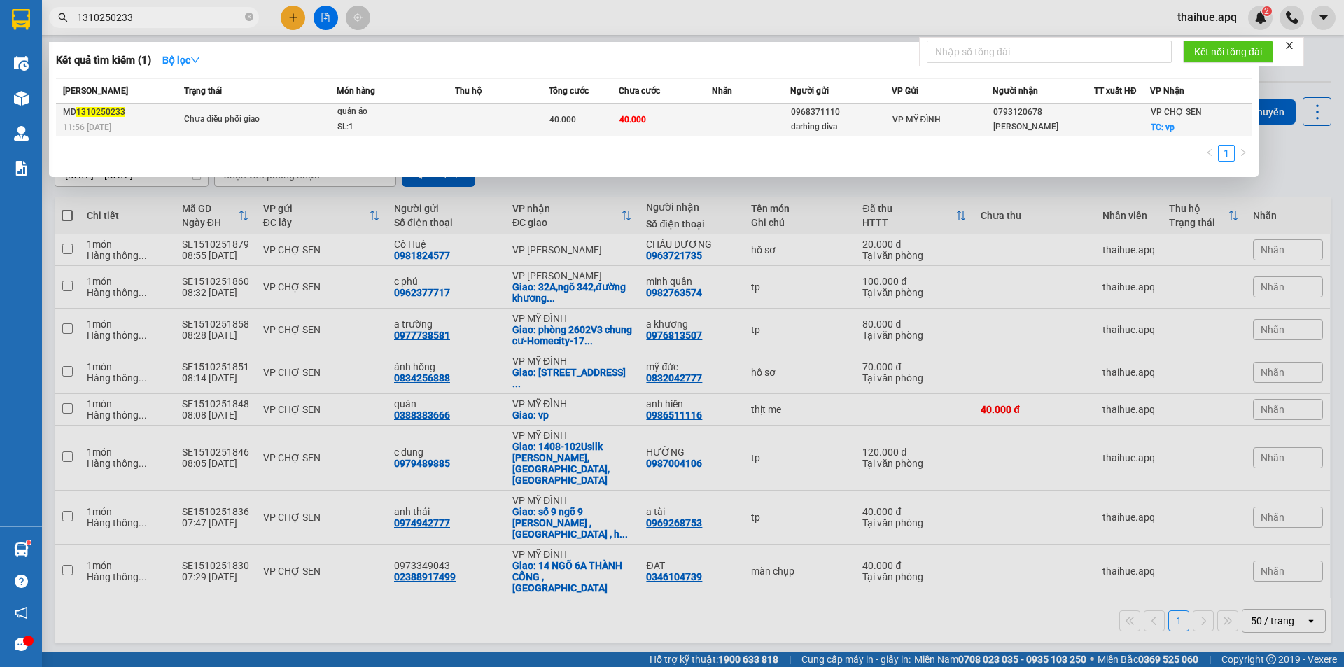
click at [244, 119] on div "Chưa điều phối giao" at bounding box center [236, 119] width 105 height 15
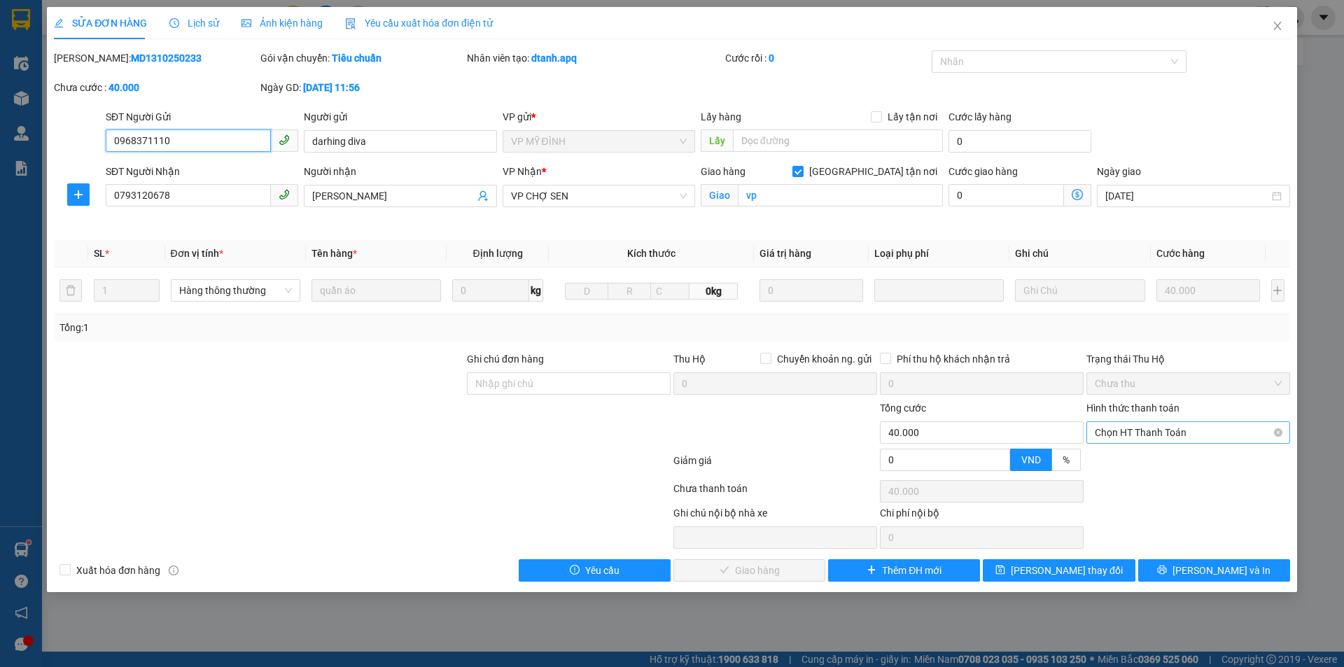
click at [1175, 422] on span "Chọn HT Thanh Toán" at bounding box center [1188, 432] width 187 height 21
click at [1158, 451] on div "Tại văn phòng" at bounding box center [1188, 460] width 204 height 22
click at [773, 571] on span "[PERSON_NAME] và Giao hàng" at bounding box center [767, 570] width 134 height 15
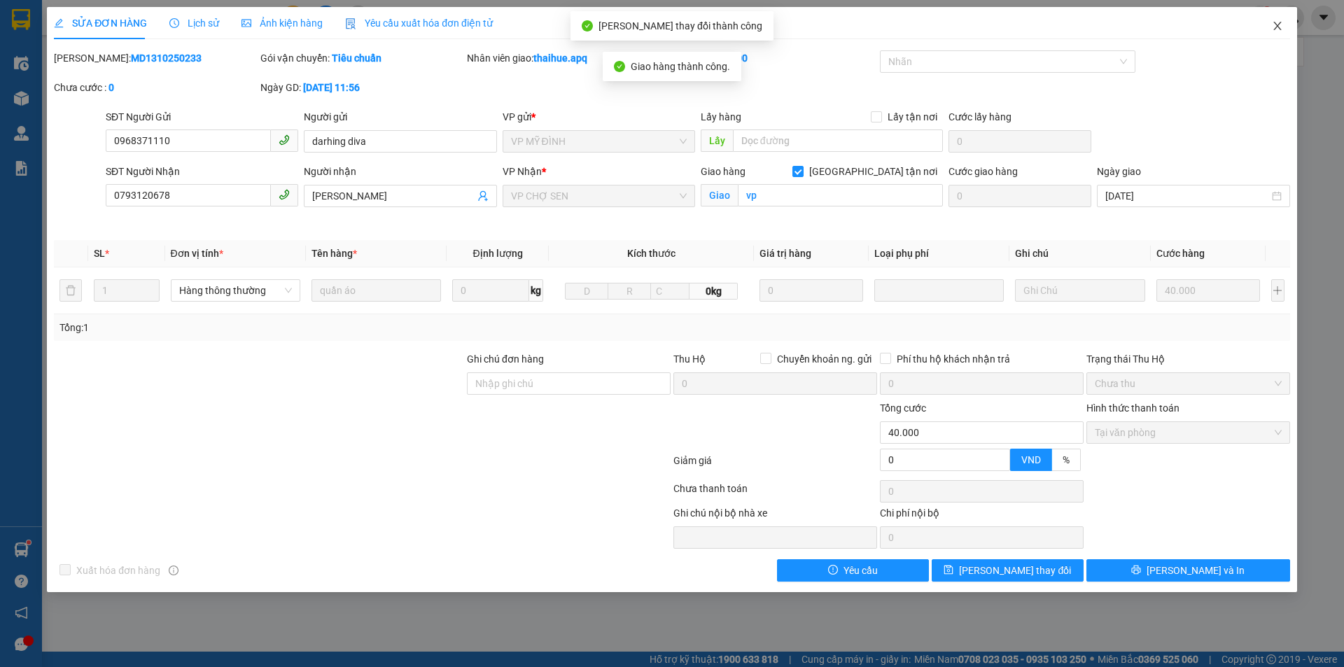
click at [1273, 27] on icon "close" at bounding box center [1277, 25] width 11 height 11
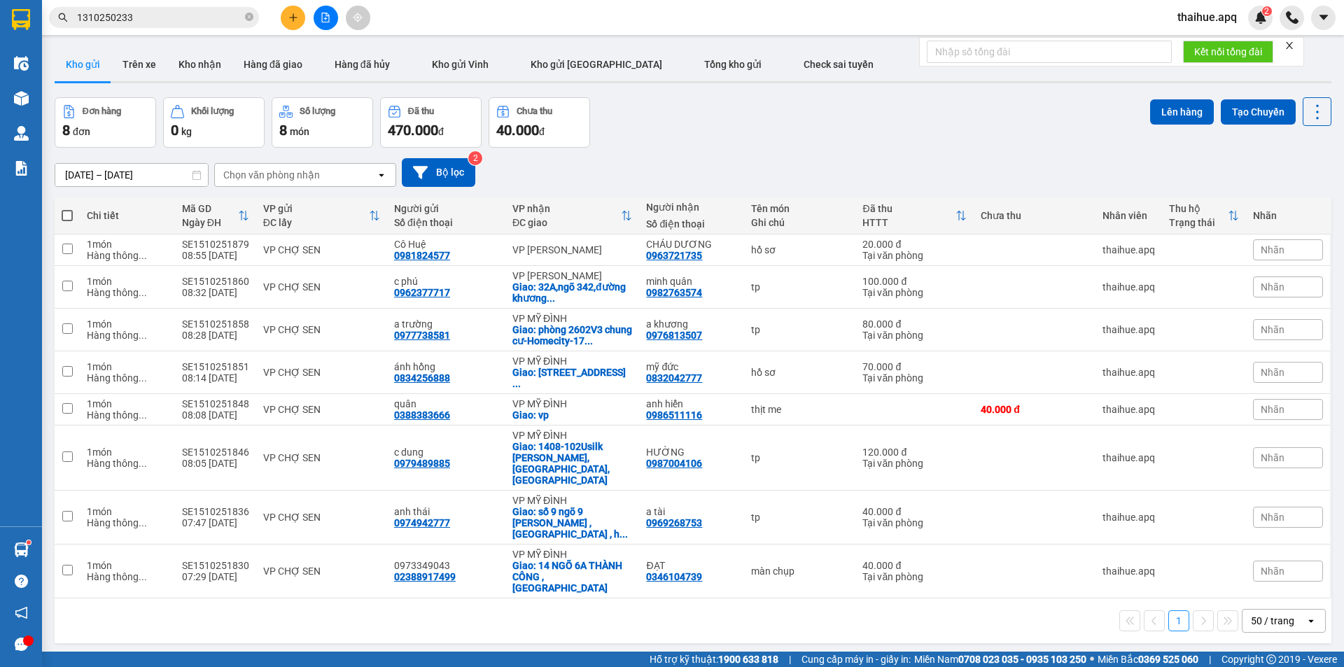
click at [138, 17] on input "1310250233" at bounding box center [159, 17] width 165 height 15
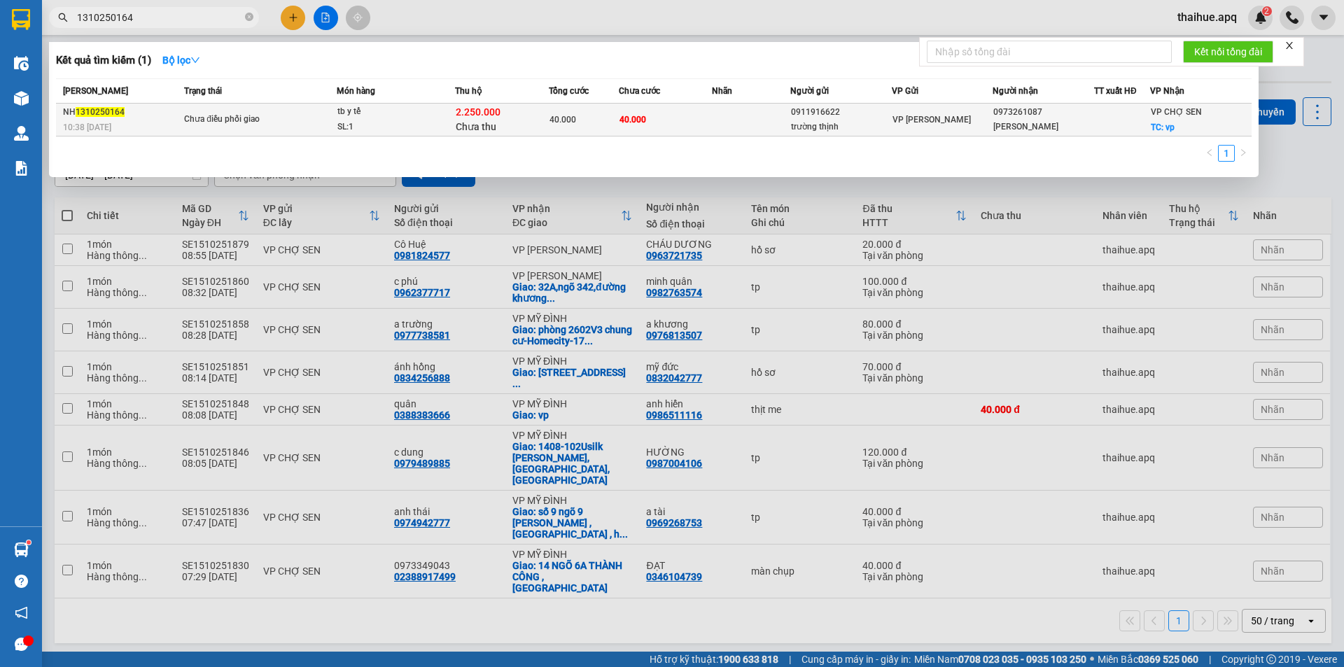
click at [288, 113] on div "Chưa điều phối giao" at bounding box center [236, 119] width 105 height 15
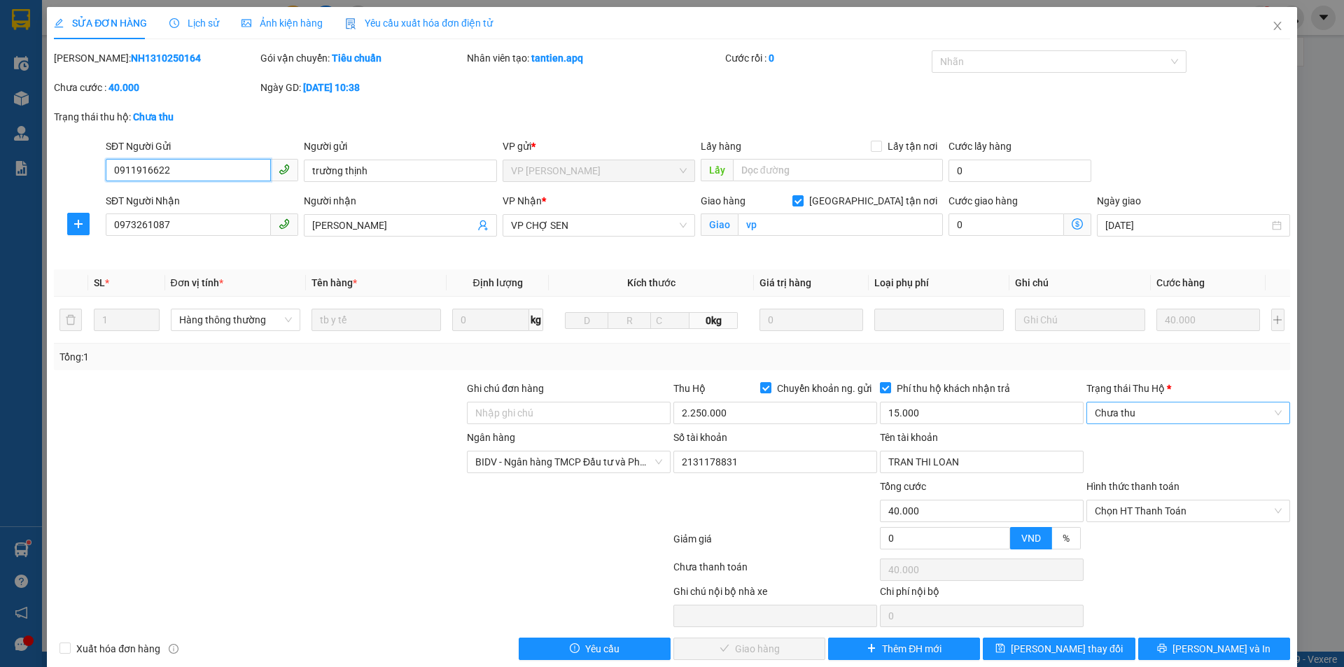
click at [1133, 412] on span "Chưa thu" at bounding box center [1188, 412] width 187 height 21
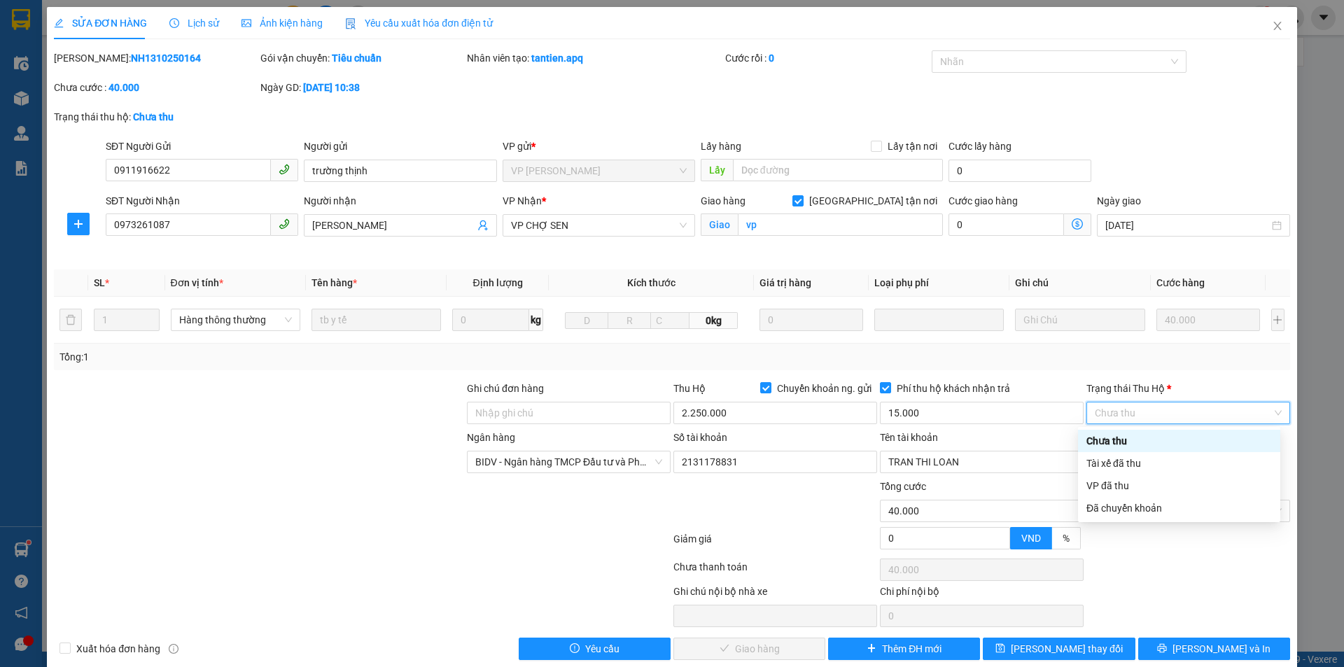
click at [1126, 440] on div "Chưa thu" at bounding box center [1178, 440] width 185 height 15
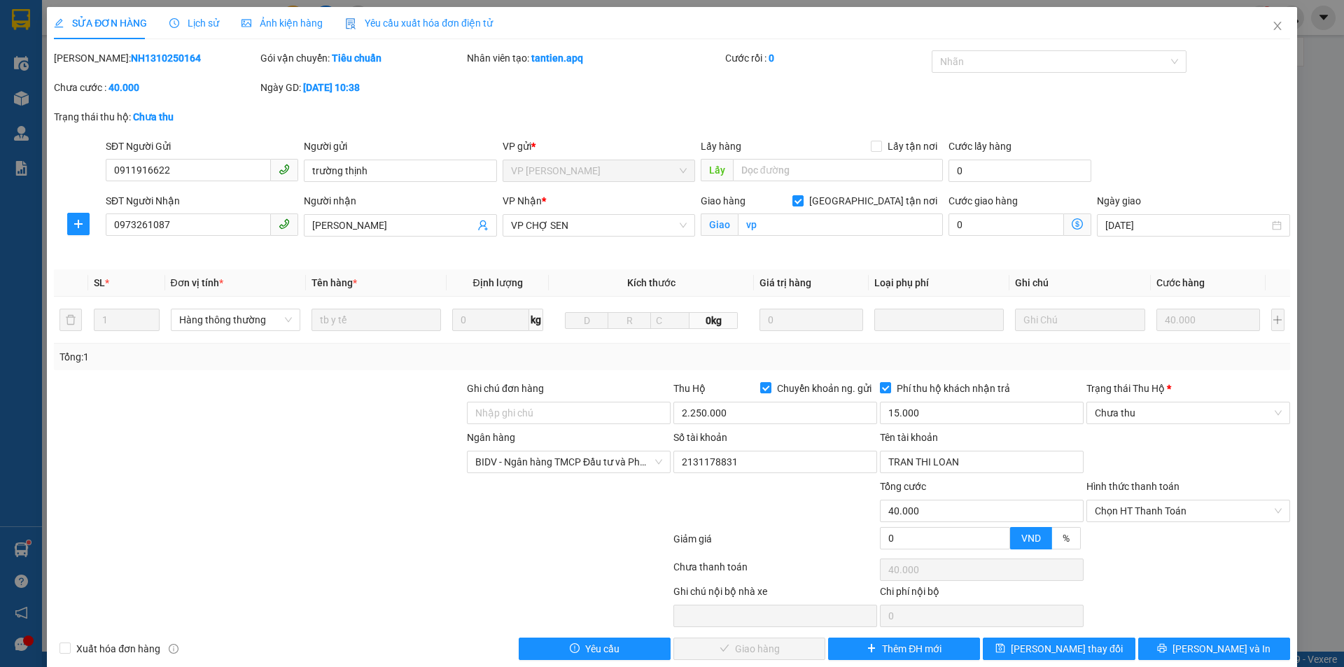
click at [1126, 440] on div "Ngân hàng BIDV - Ngân hàng TMCP Đầu tư và Phát triển Việt Nam Số tài khoản 2131…" at bounding box center [671, 454] width 1239 height 49
click at [1133, 411] on span "Chưa thu" at bounding box center [1188, 412] width 187 height 21
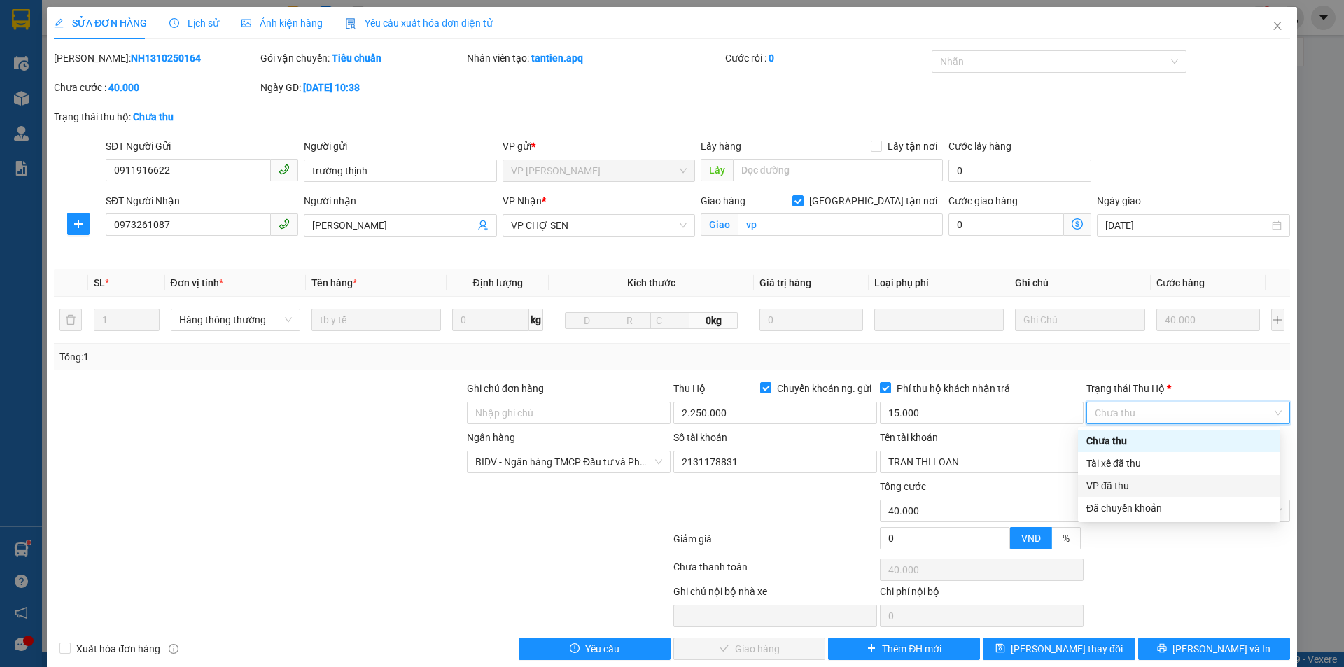
click at [1130, 484] on div "VP đã thu" at bounding box center [1178, 485] width 185 height 15
click at [1140, 508] on span "Chọn HT Thanh Toán" at bounding box center [1188, 510] width 187 height 21
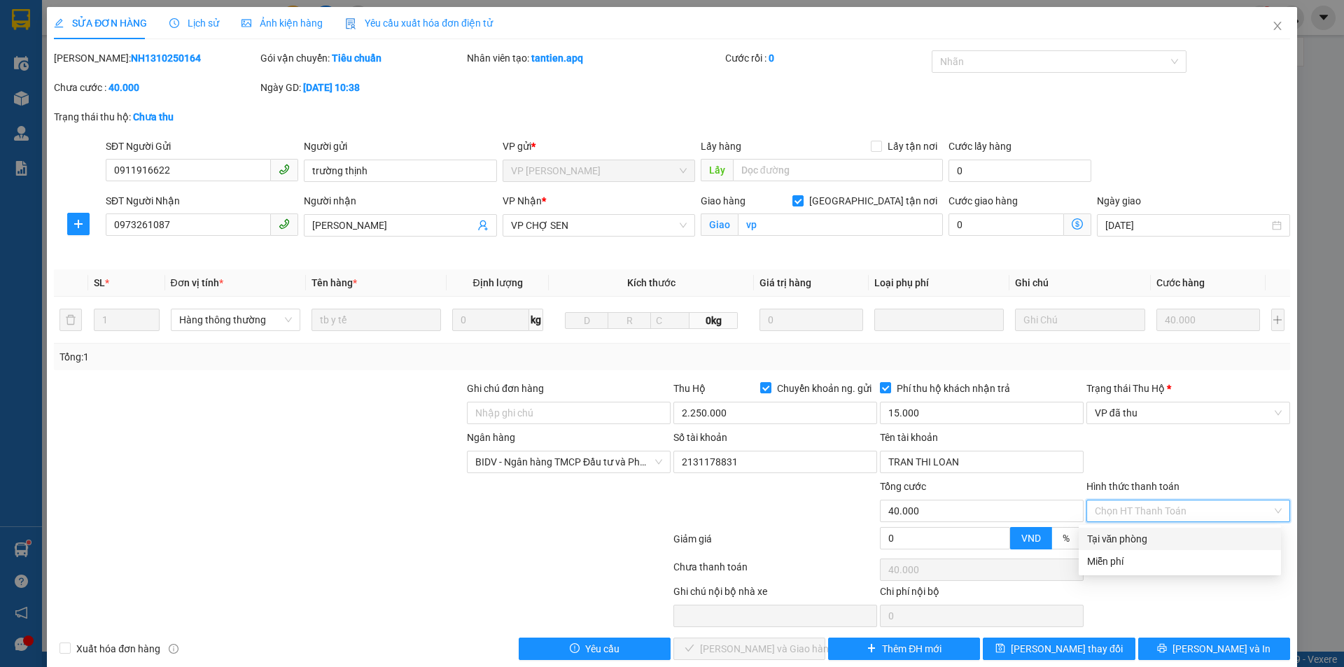
click at [1132, 540] on div "Tại văn phòng" at bounding box center [1179, 538] width 185 height 15
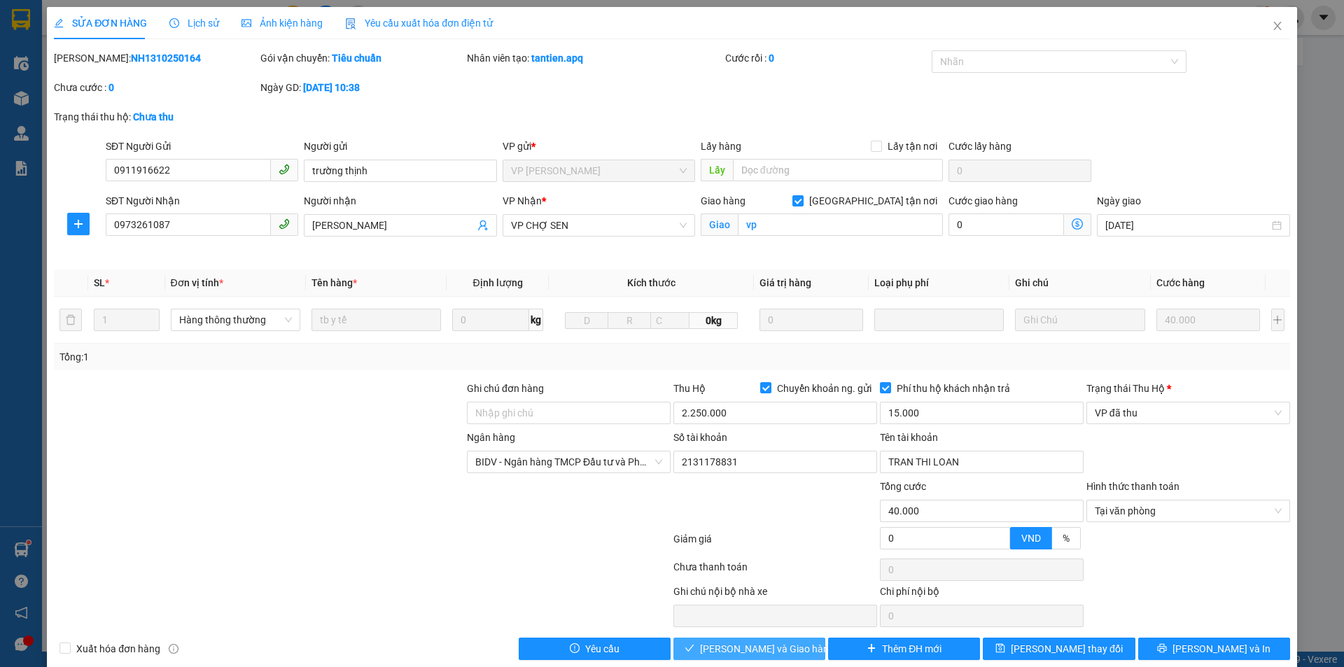
click at [748, 649] on span "[PERSON_NAME] và Giao hàng" at bounding box center [767, 648] width 134 height 15
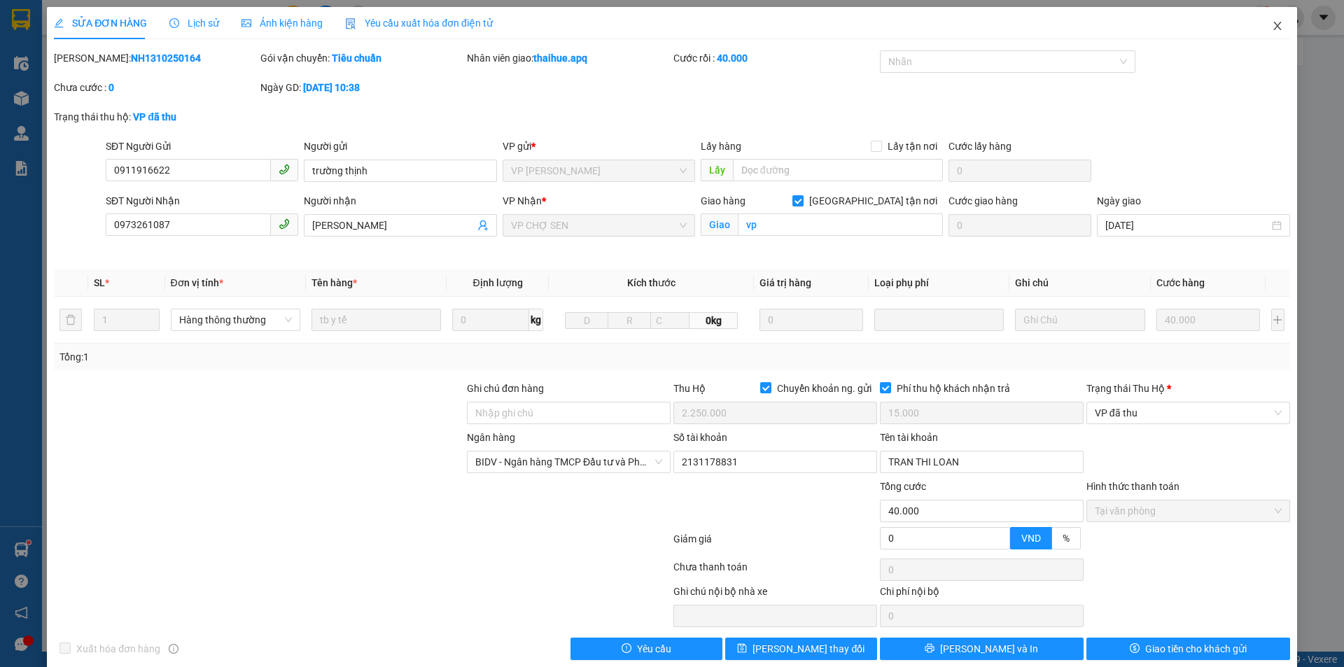
click at [1272, 27] on icon "close" at bounding box center [1277, 25] width 11 height 11
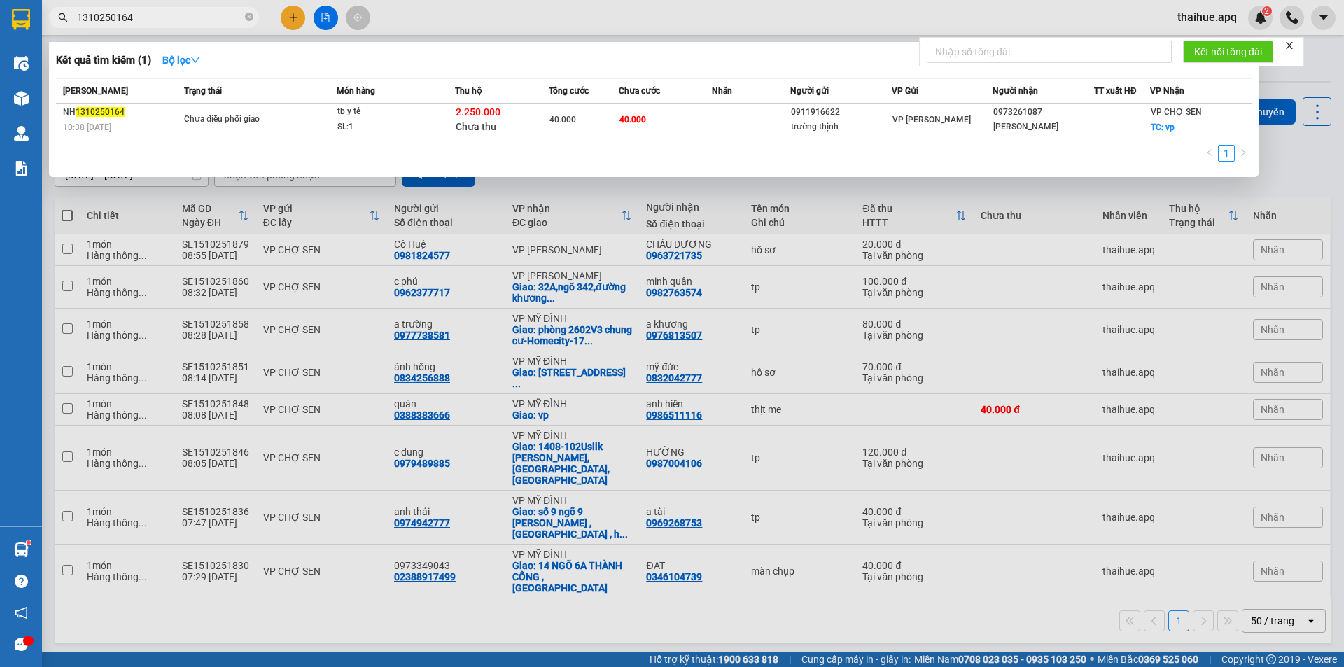
click at [172, 19] on input "1310250164" at bounding box center [159, 17] width 165 height 15
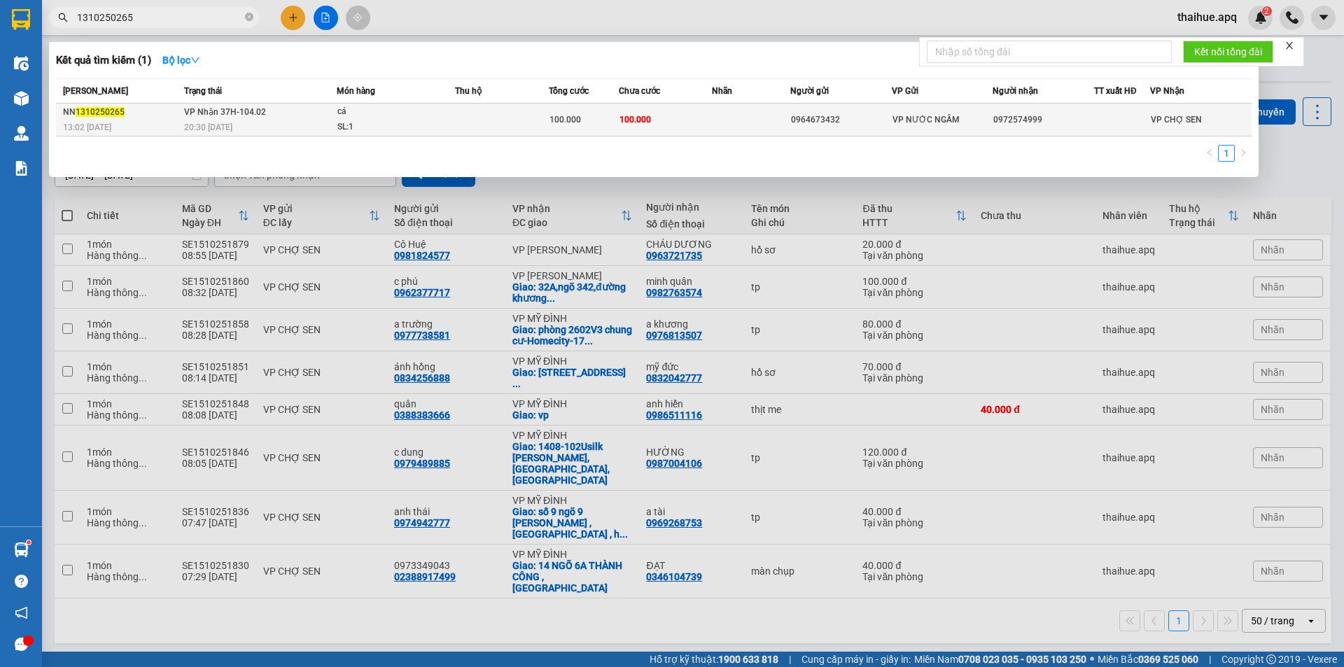
click at [510, 125] on td at bounding box center [502, 120] width 94 height 33
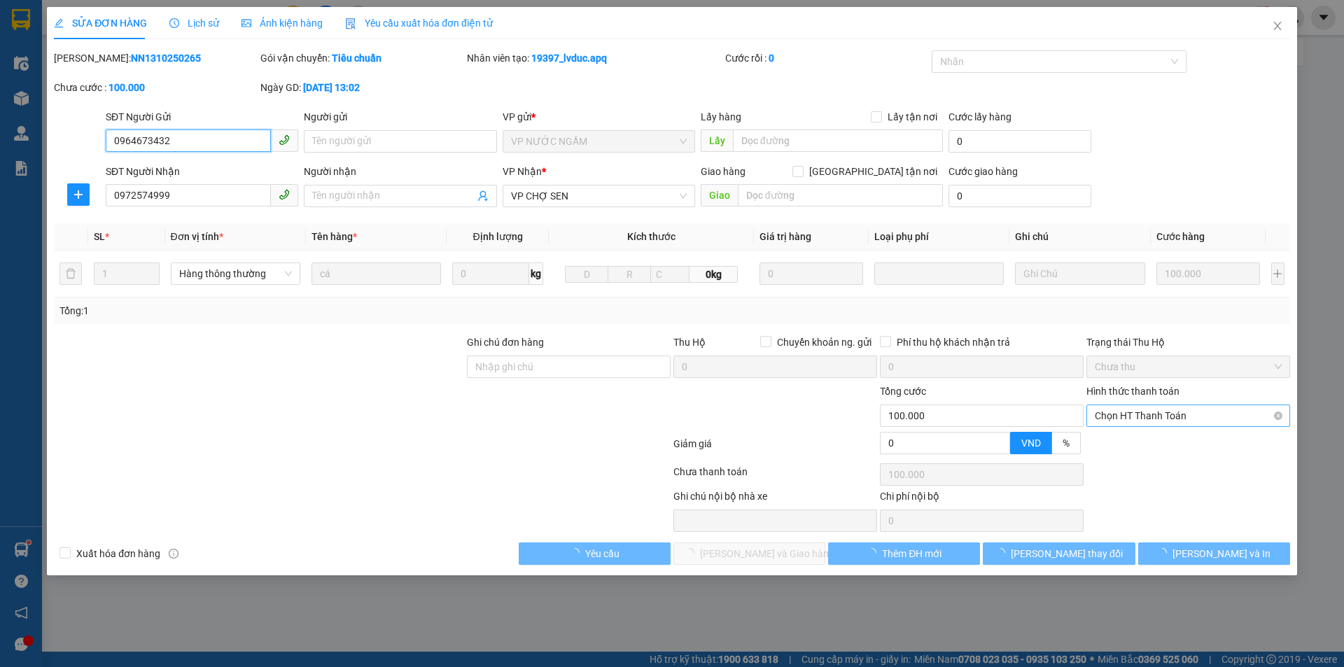
click at [1143, 407] on span "Chọn HT Thanh Toán" at bounding box center [1188, 415] width 187 height 21
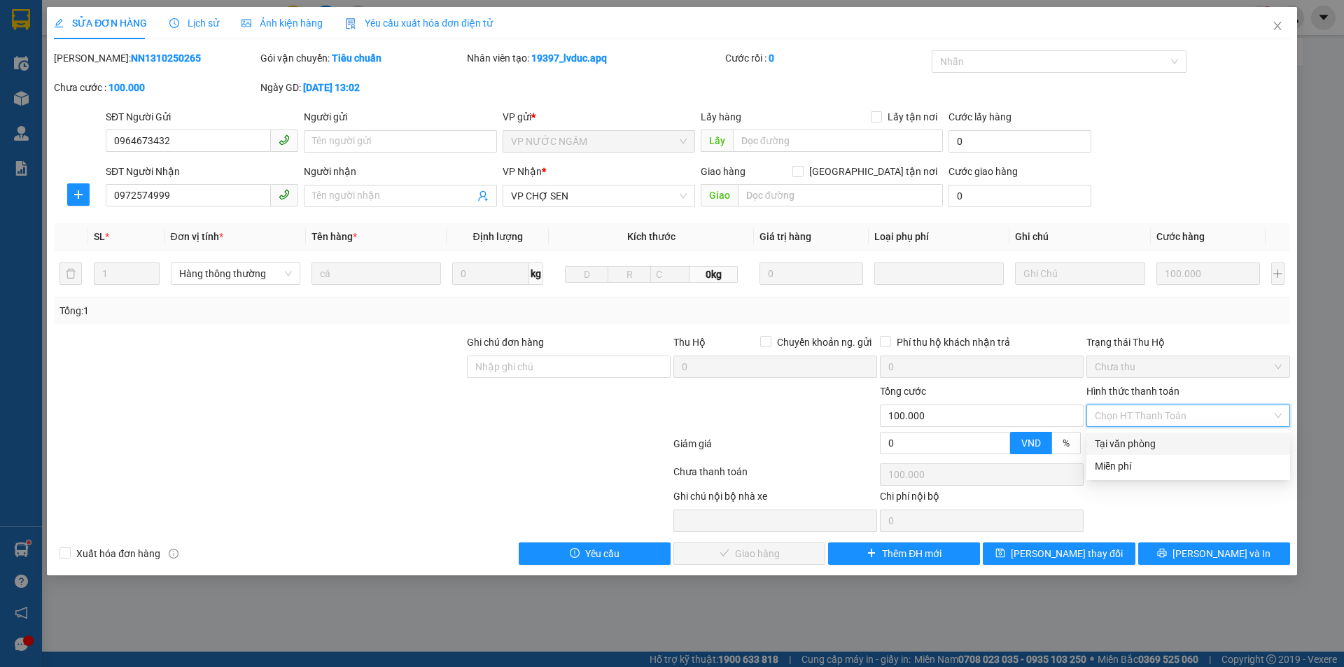
click at [1135, 443] on div "Tại văn phòng" at bounding box center [1188, 443] width 187 height 15
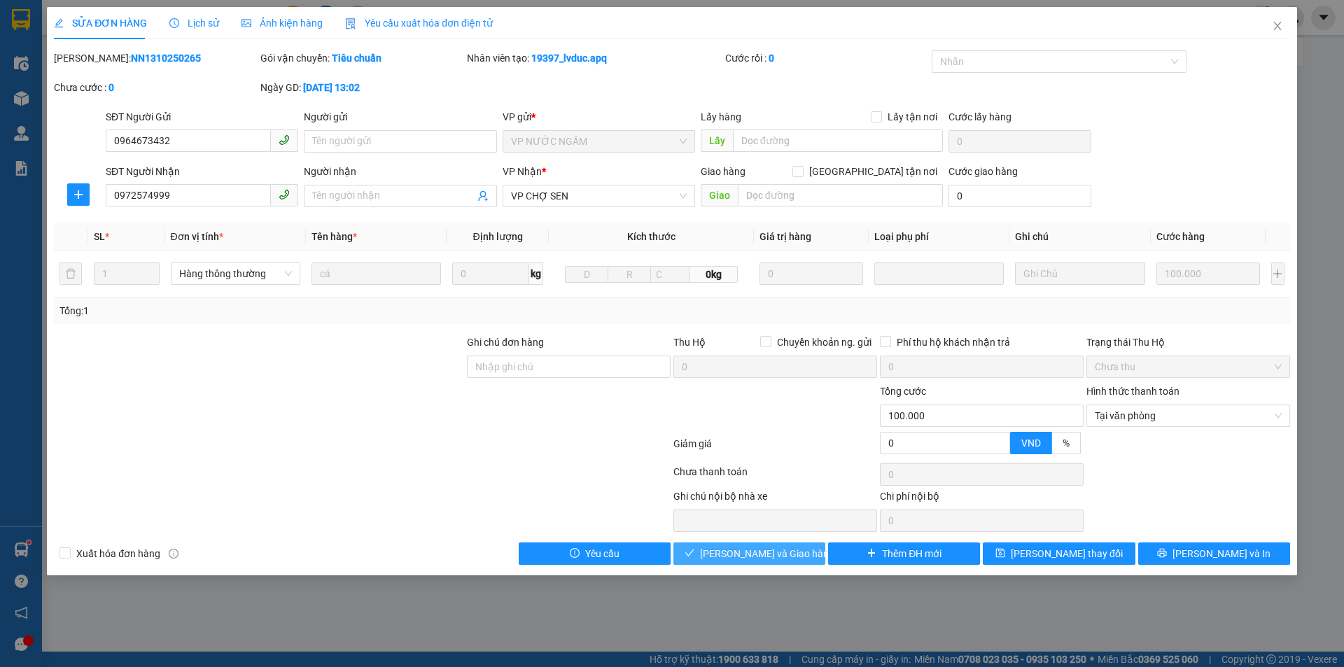
click at [756, 556] on span "[PERSON_NAME] và Giao hàng" at bounding box center [767, 553] width 134 height 15
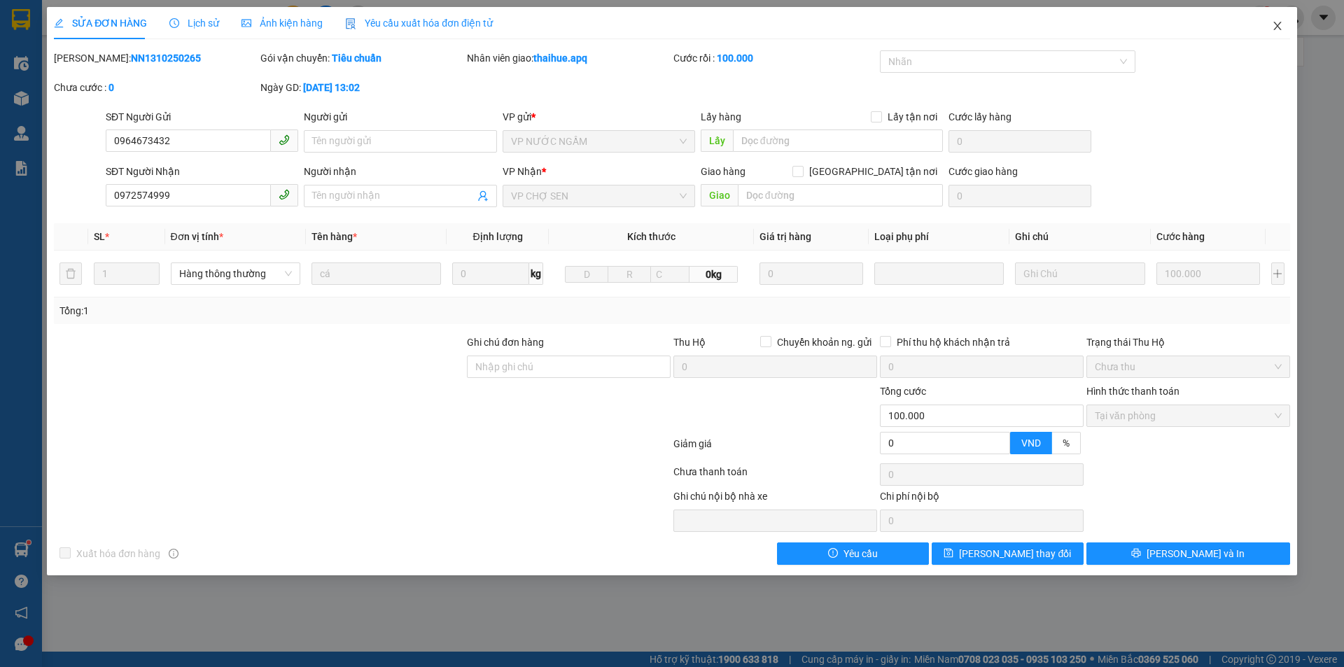
click at [1277, 25] on icon "close" at bounding box center [1277, 25] width 11 height 11
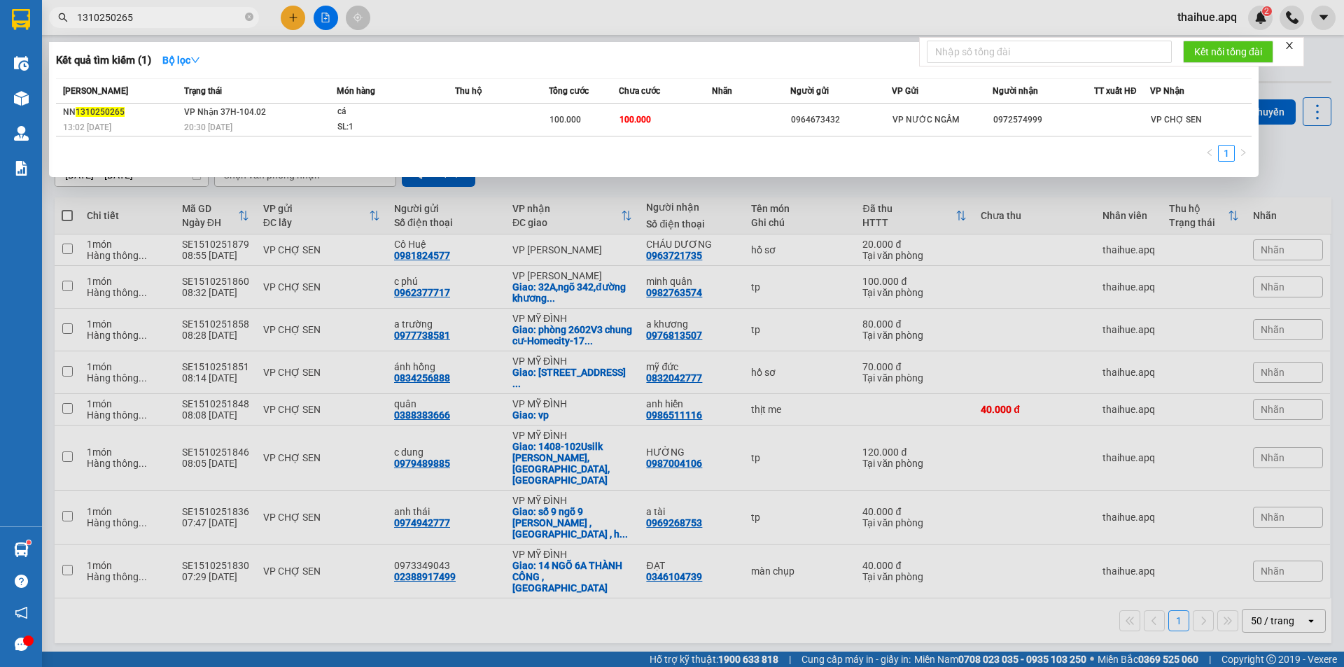
click at [141, 18] on input "1310250265" at bounding box center [159, 17] width 165 height 15
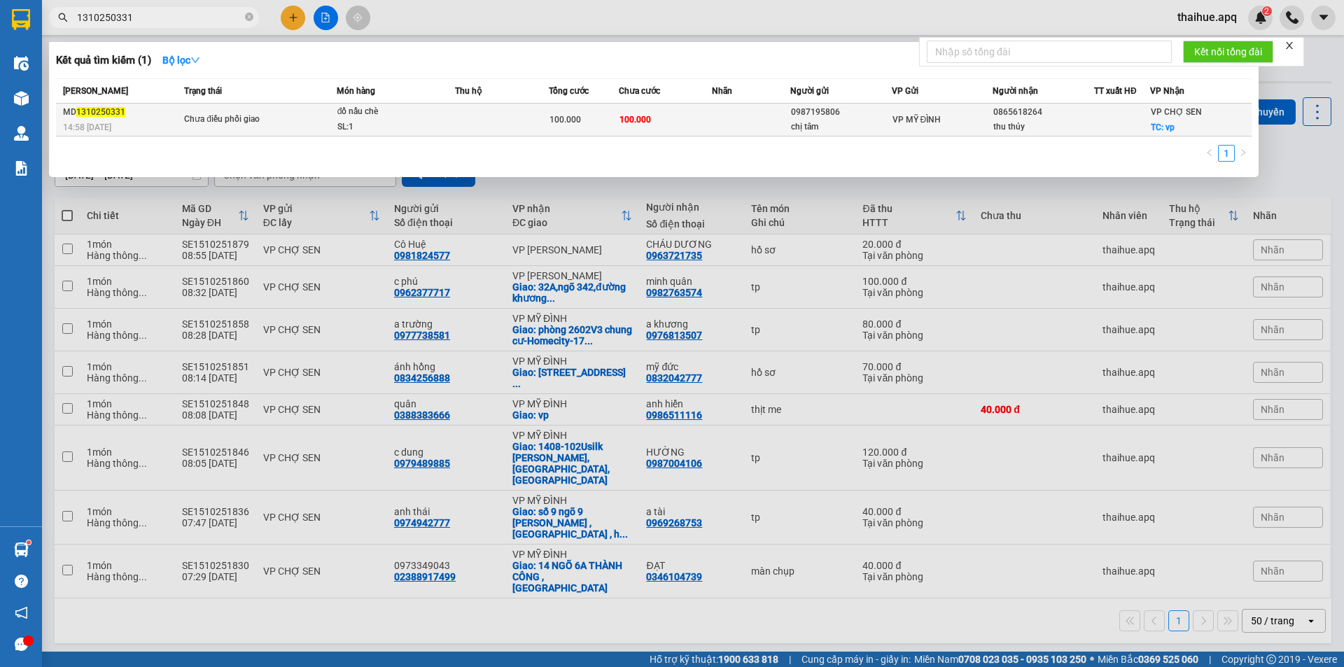
type input "1310250331"
click at [314, 108] on td "Chưa điều phối giao" at bounding box center [259, 120] width 156 height 33
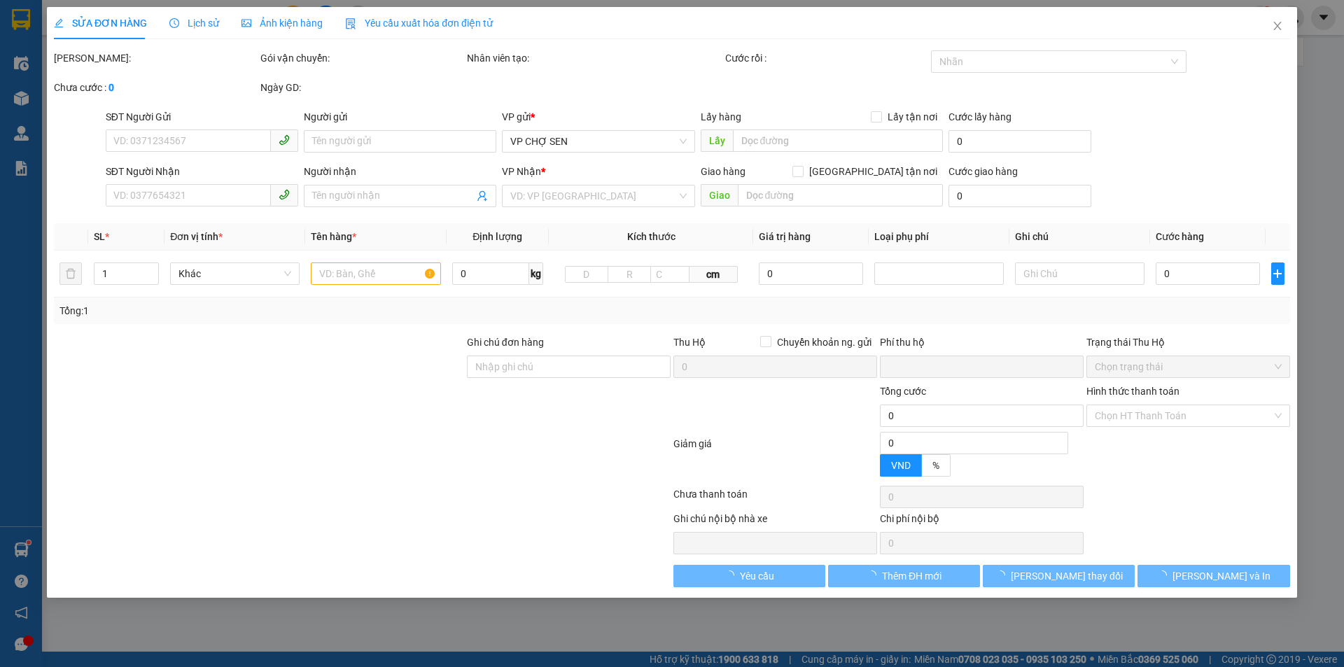
type input "0987195806"
type input "chị tâm"
type input "0865618264"
type input "thu thủy"
checkbox input "true"
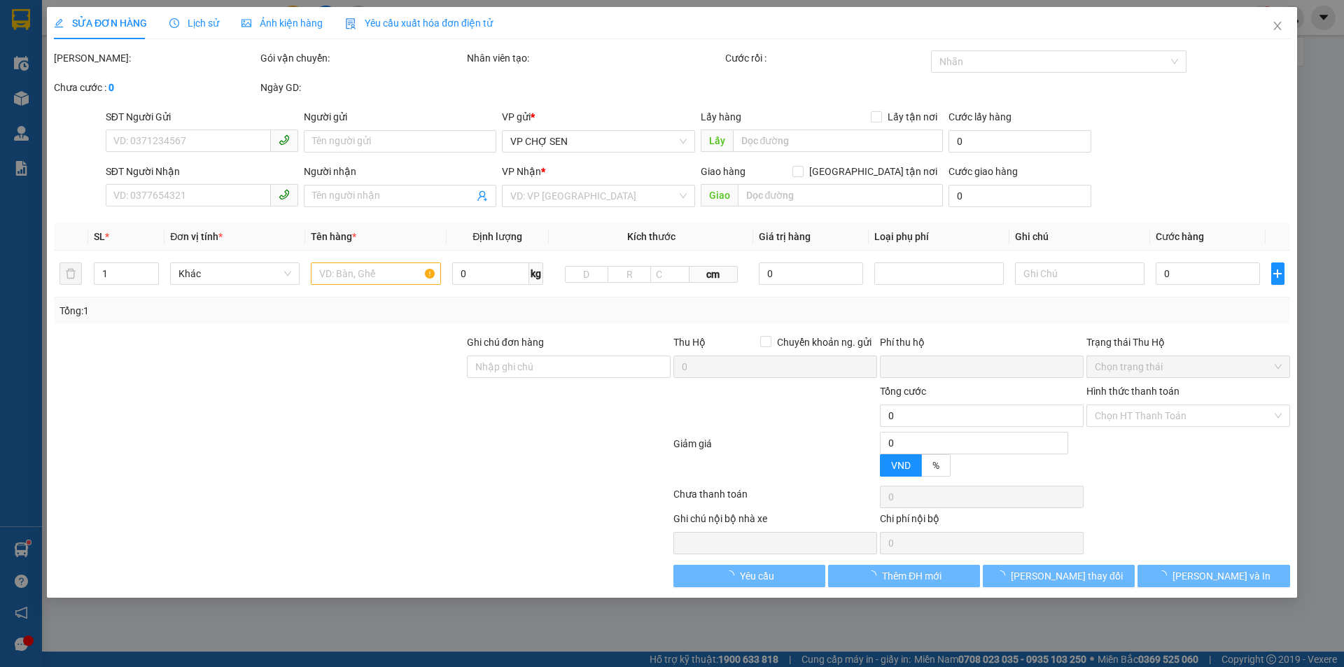
type input "vp"
type input "0"
type input "100.000"
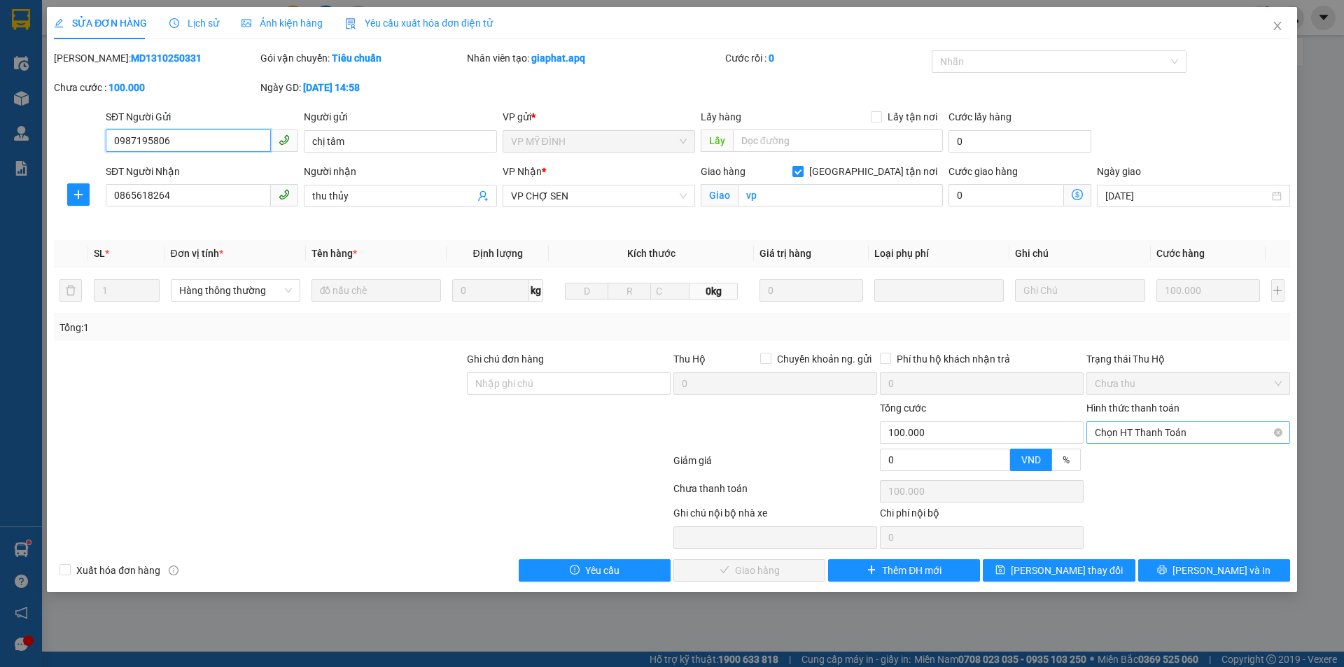
click at [1160, 431] on span "Chọn HT Thanh Toán" at bounding box center [1188, 432] width 187 height 21
click at [1147, 459] on div "Tại văn phòng" at bounding box center [1188, 460] width 187 height 15
type input "0"
click at [755, 569] on span "[PERSON_NAME] và Giao hàng" at bounding box center [767, 570] width 134 height 15
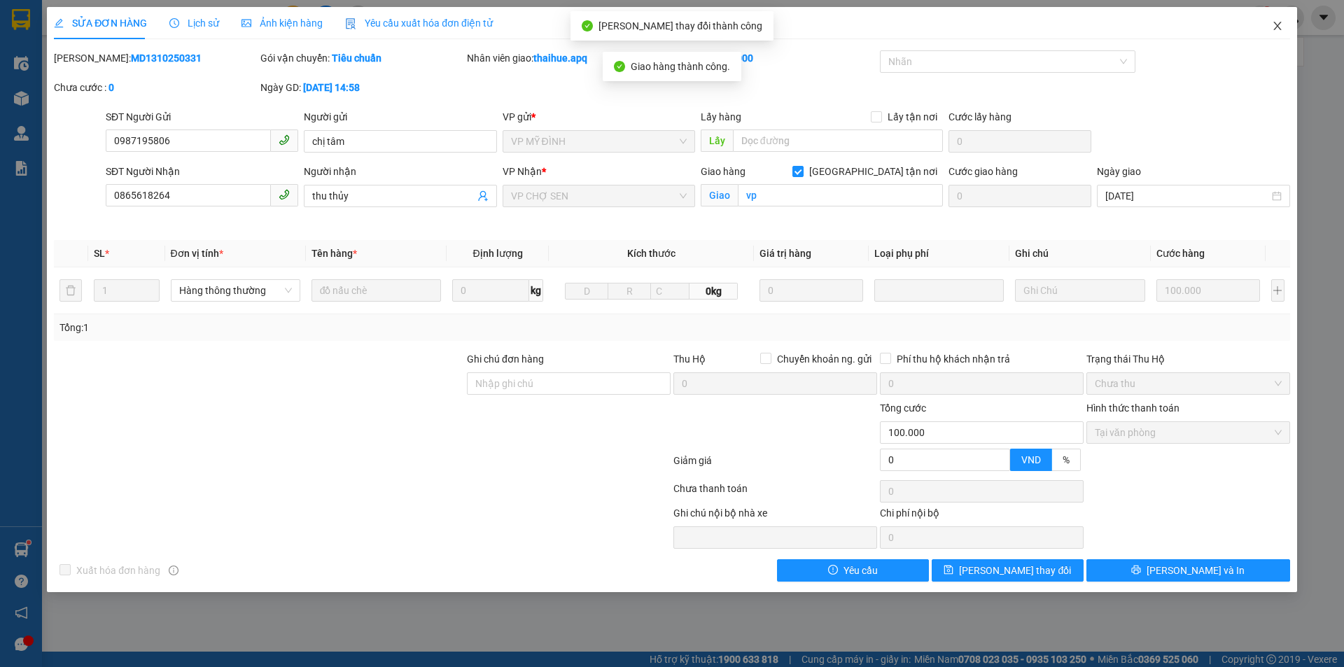
click at [1277, 26] on icon "close" at bounding box center [1277, 26] width 8 height 8
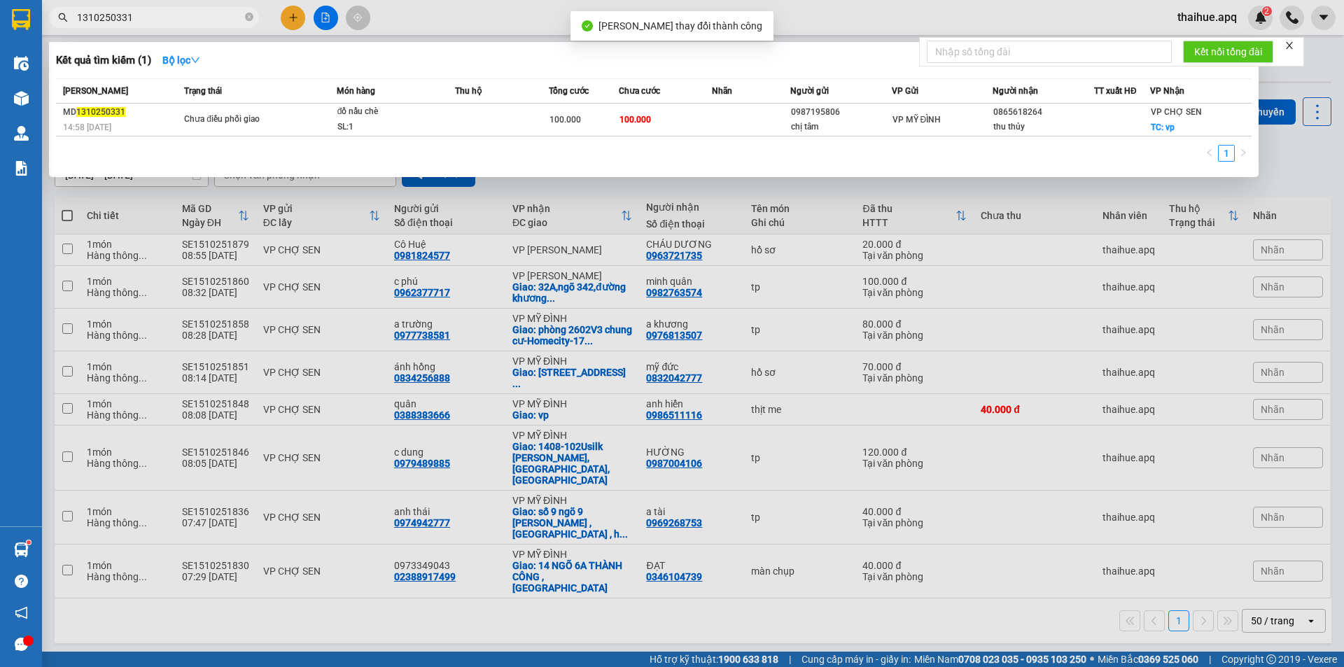
click at [173, 20] on input "1310250331" at bounding box center [159, 17] width 165 height 15
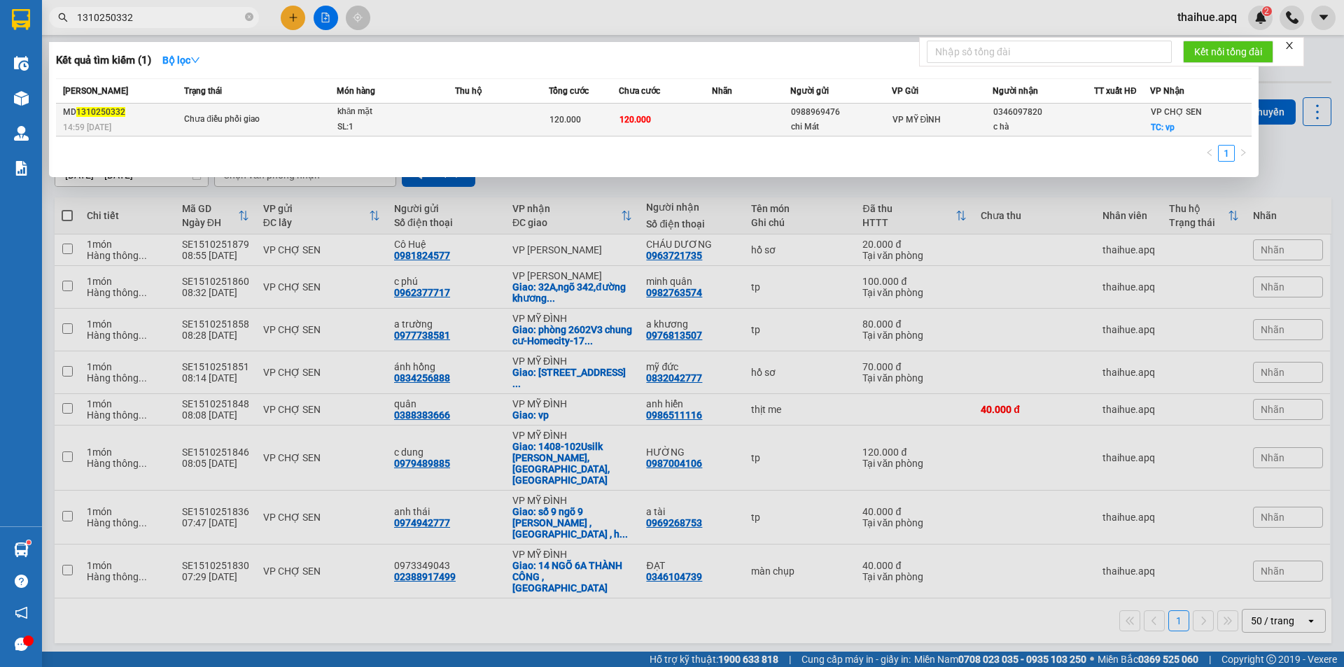
type input "1310250332"
click at [408, 115] on div "khăn mặt" at bounding box center [389, 111] width 105 height 15
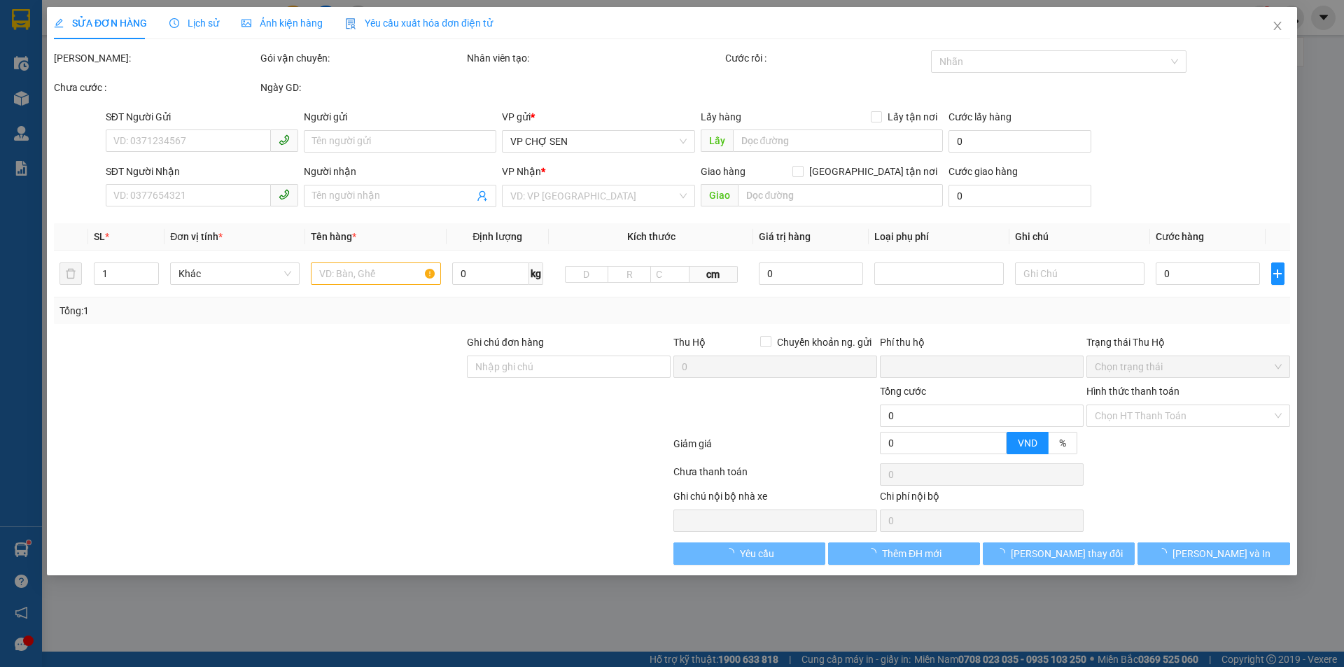
type input "0988969476"
type input "chi Mát"
type input "0346097820"
type input "c hà"
checkbox input "true"
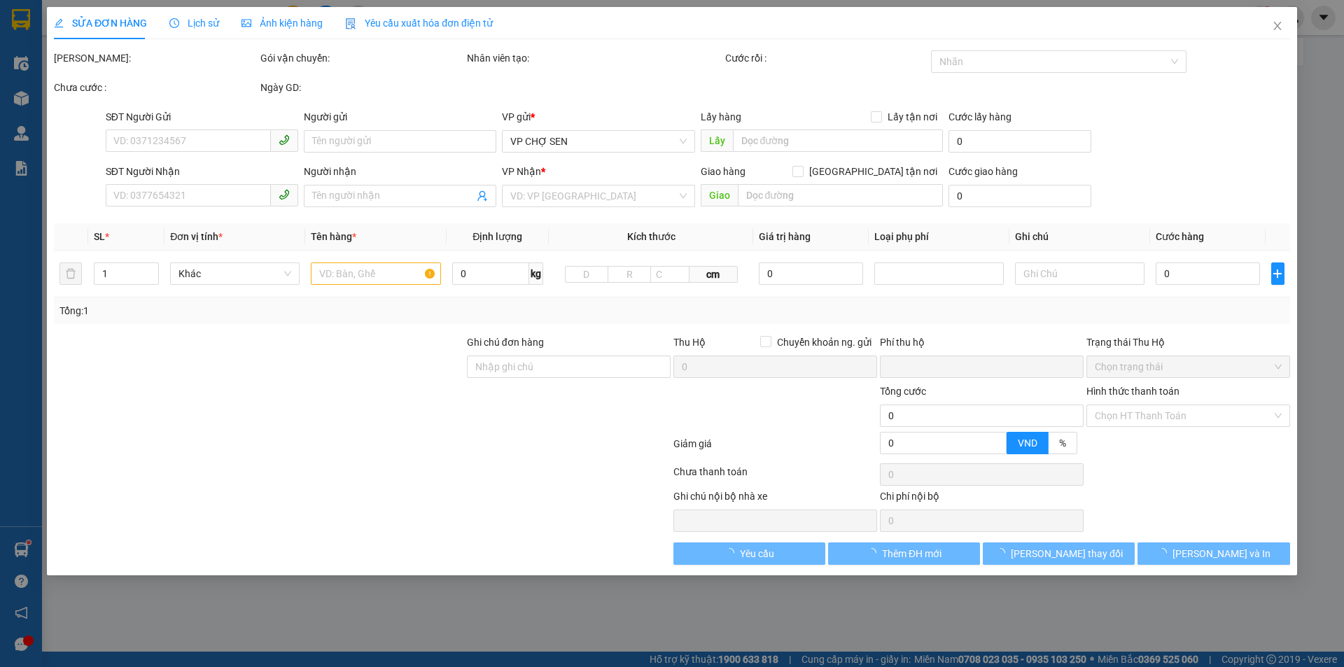
type input "vp"
type input "0"
type input "120.000"
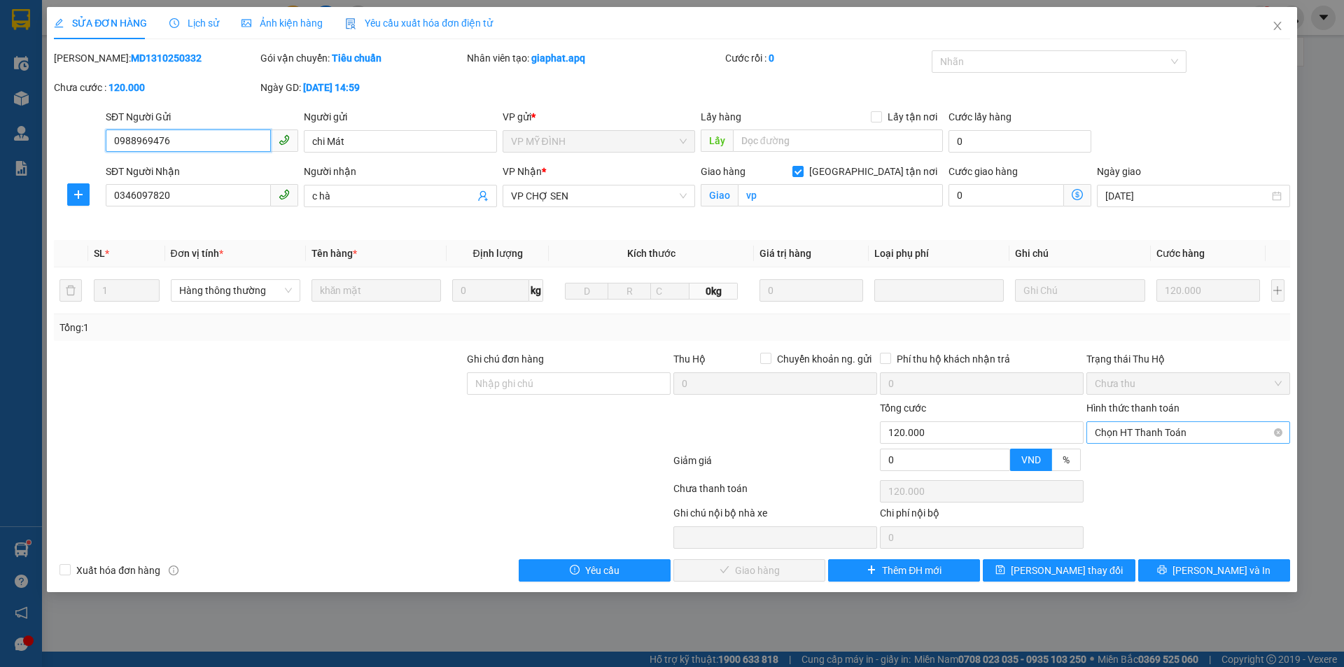
click at [1151, 429] on span "Chọn HT Thanh Toán" at bounding box center [1188, 432] width 187 height 21
click at [1149, 457] on div "Tại văn phòng" at bounding box center [1188, 460] width 187 height 15
type input "0"
click at [759, 567] on span "[PERSON_NAME] và Giao hàng" at bounding box center [767, 570] width 134 height 15
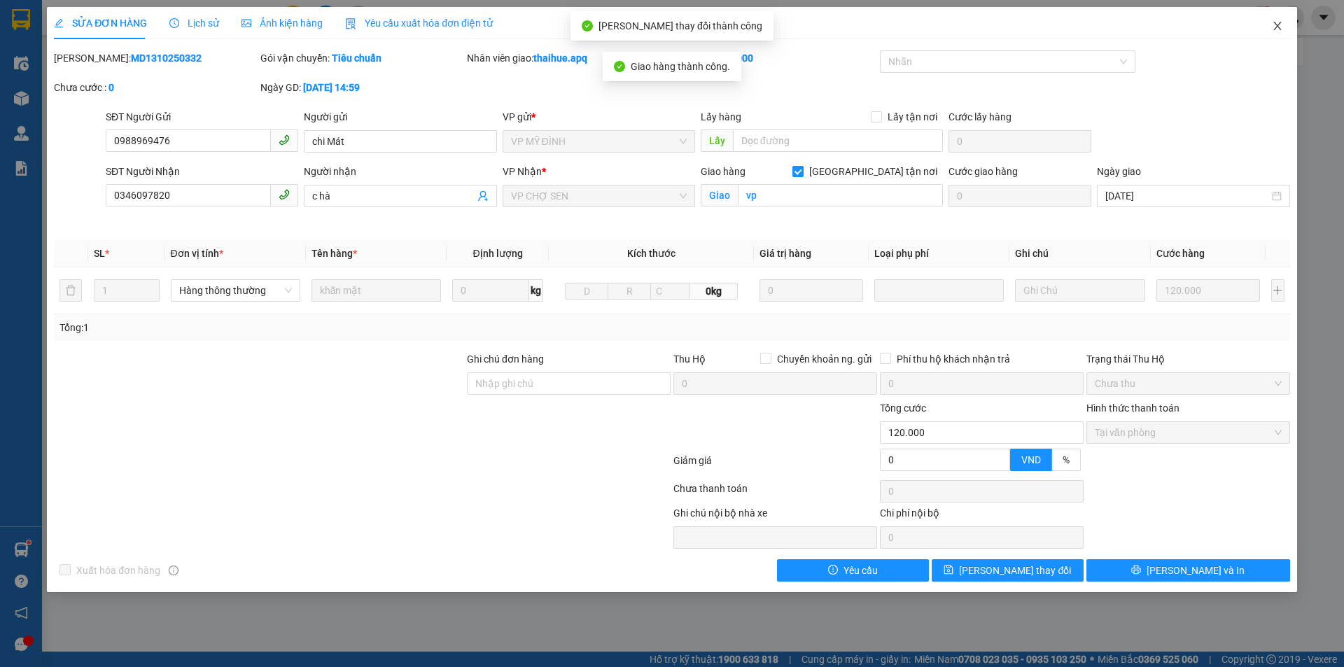
click at [1275, 24] on icon "close" at bounding box center [1277, 25] width 11 height 11
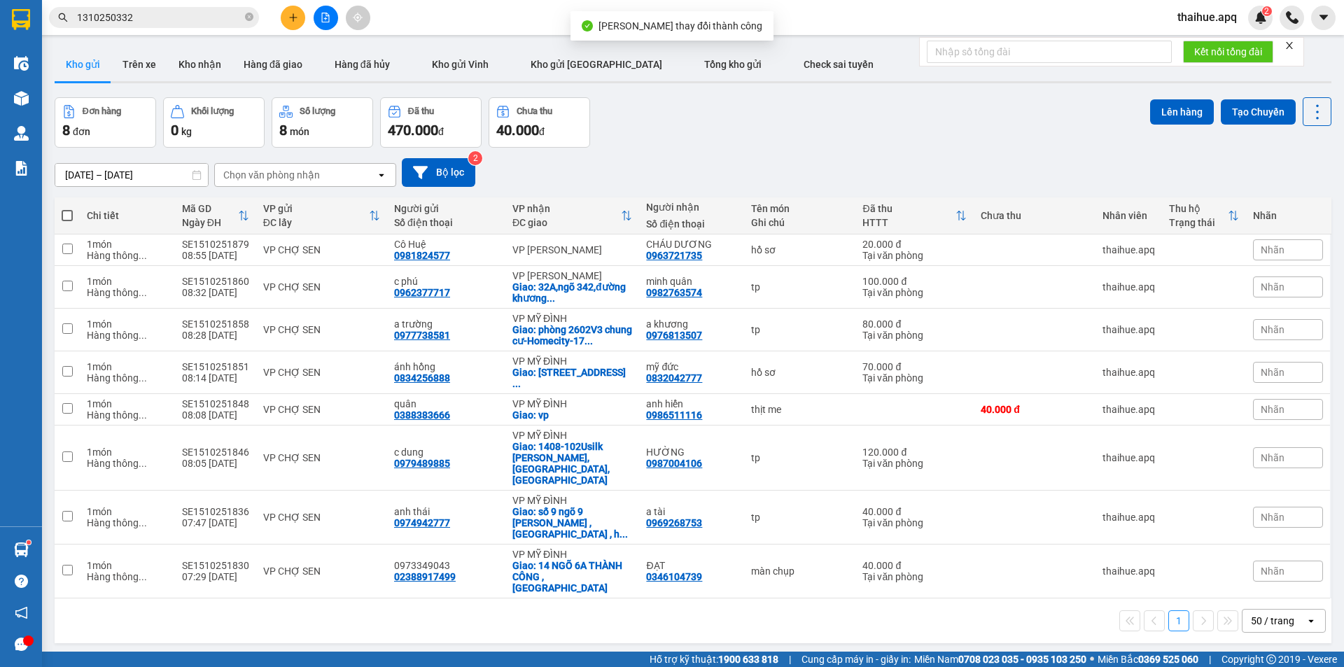
click at [165, 19] on input "1310250332" at bounding box center [159, 17] width 165 height 15
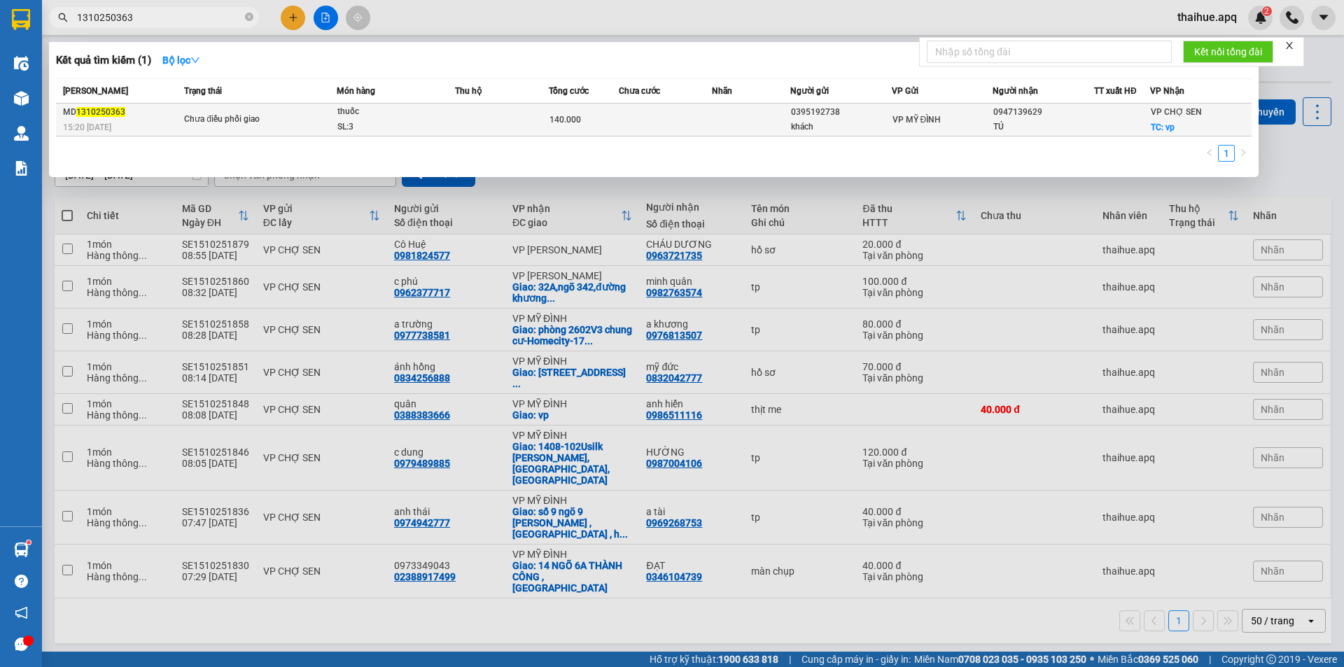
type input "1310250363"
click at [284, 114] on div "Chưa điều phối giao" at bounding box center [236, 119] width 105 height 15
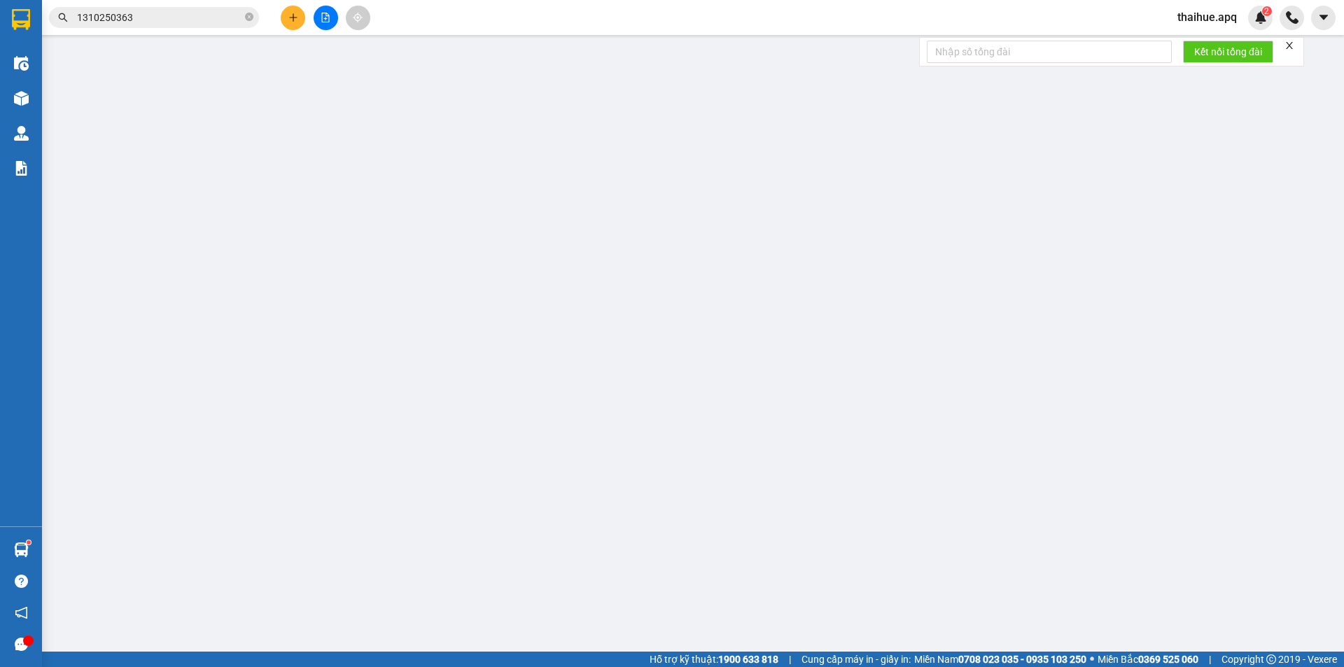
type input "0395192738"
type input "khách"
type input "0947139629"
type input "TÚ"
checkbox input "true"
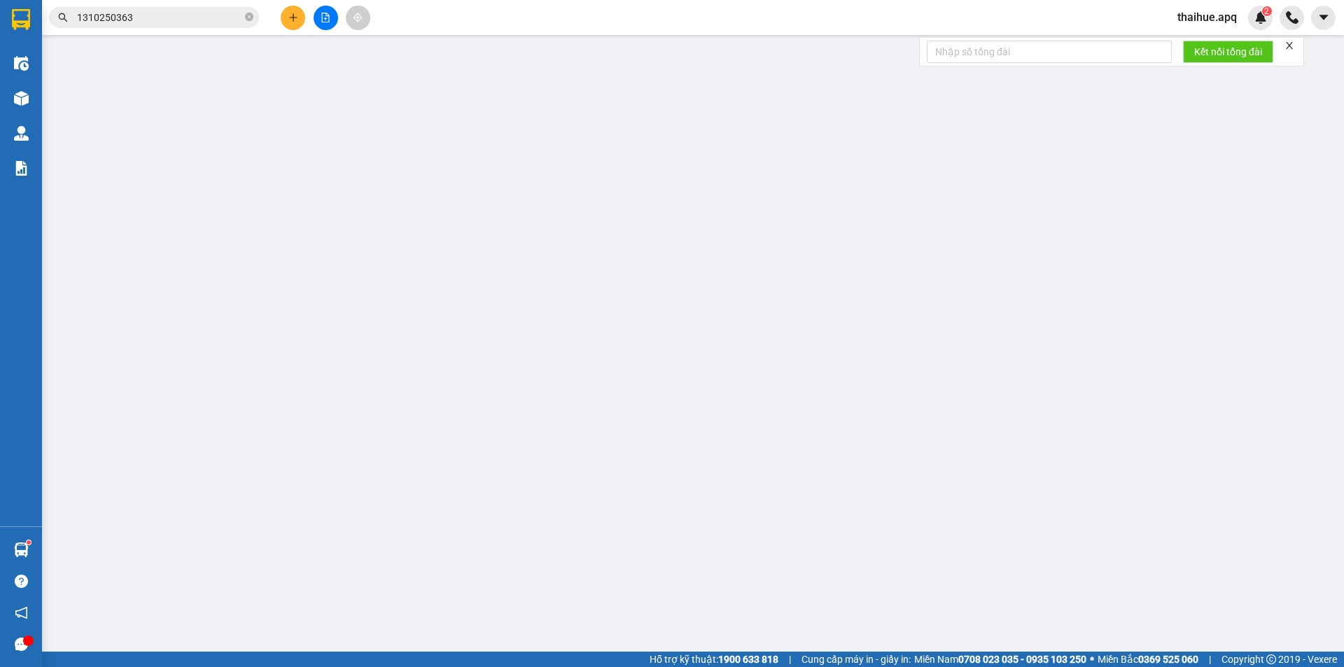
type input "vp"
type input "0"
type input "140.000"
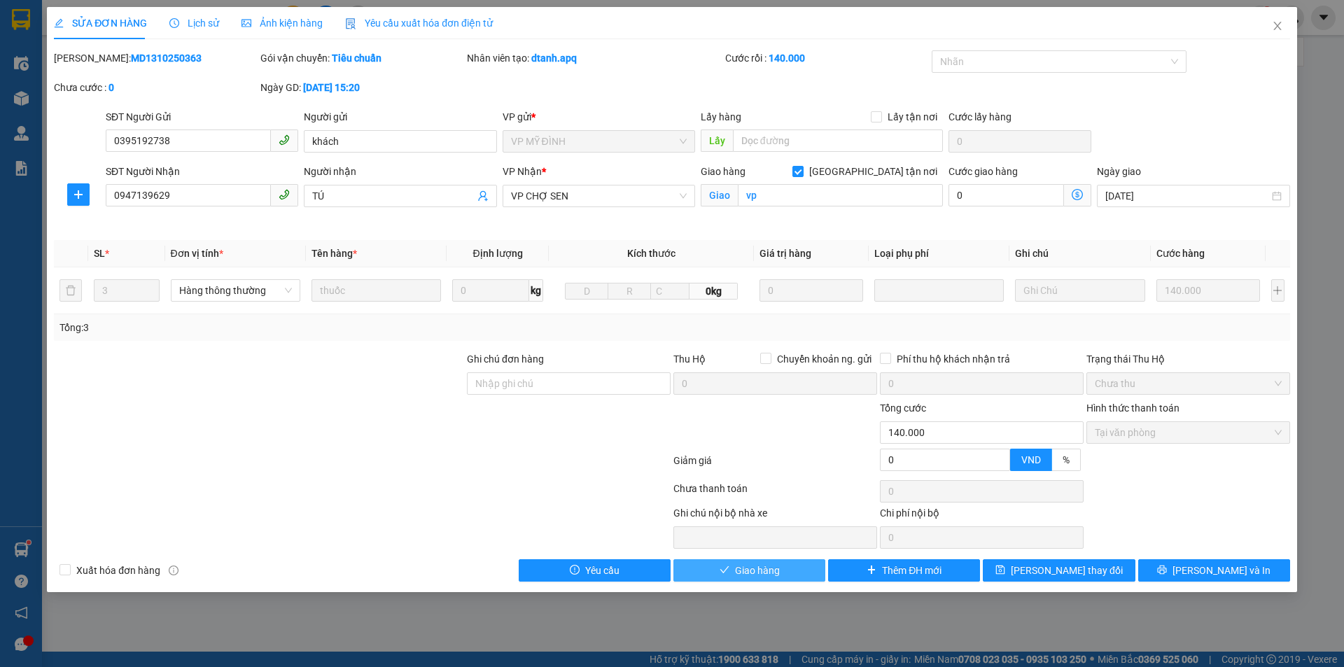
click at [756, 566] on span "Giao hàng" at bounding box center [757, 570] width 45 height 15
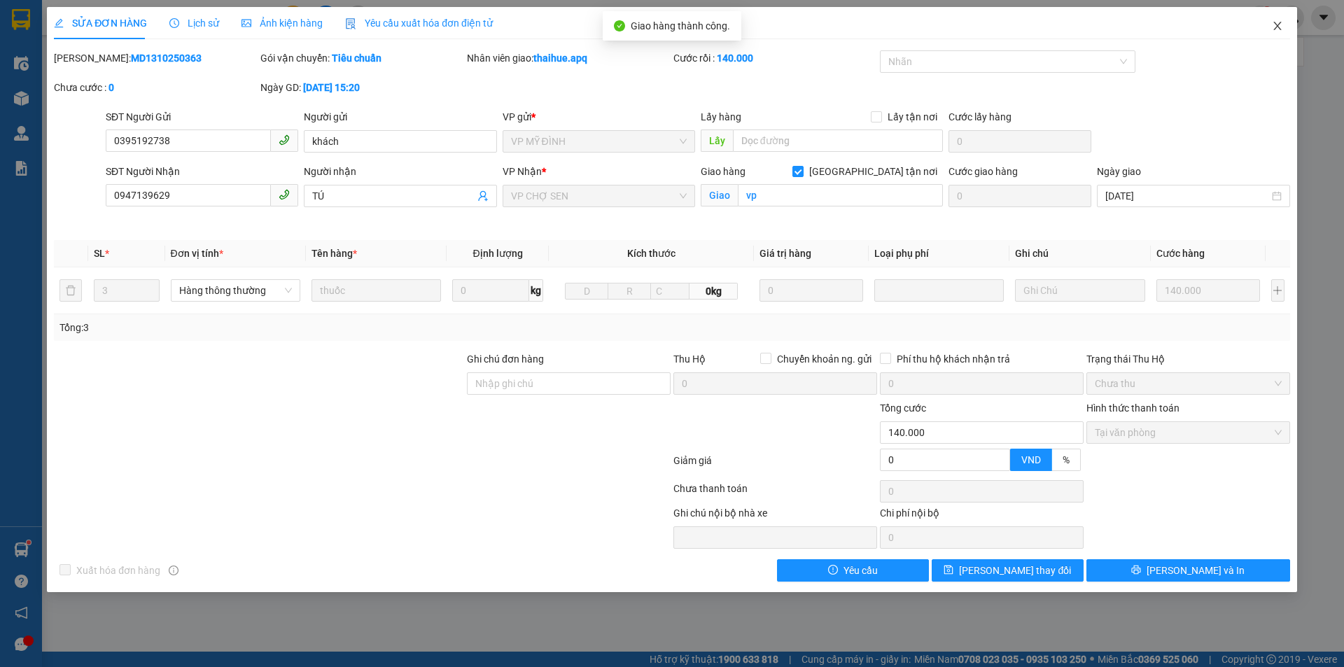
click at [1275, 20] on span "Close" at bounding box center [1277, 26] width 39 height 39
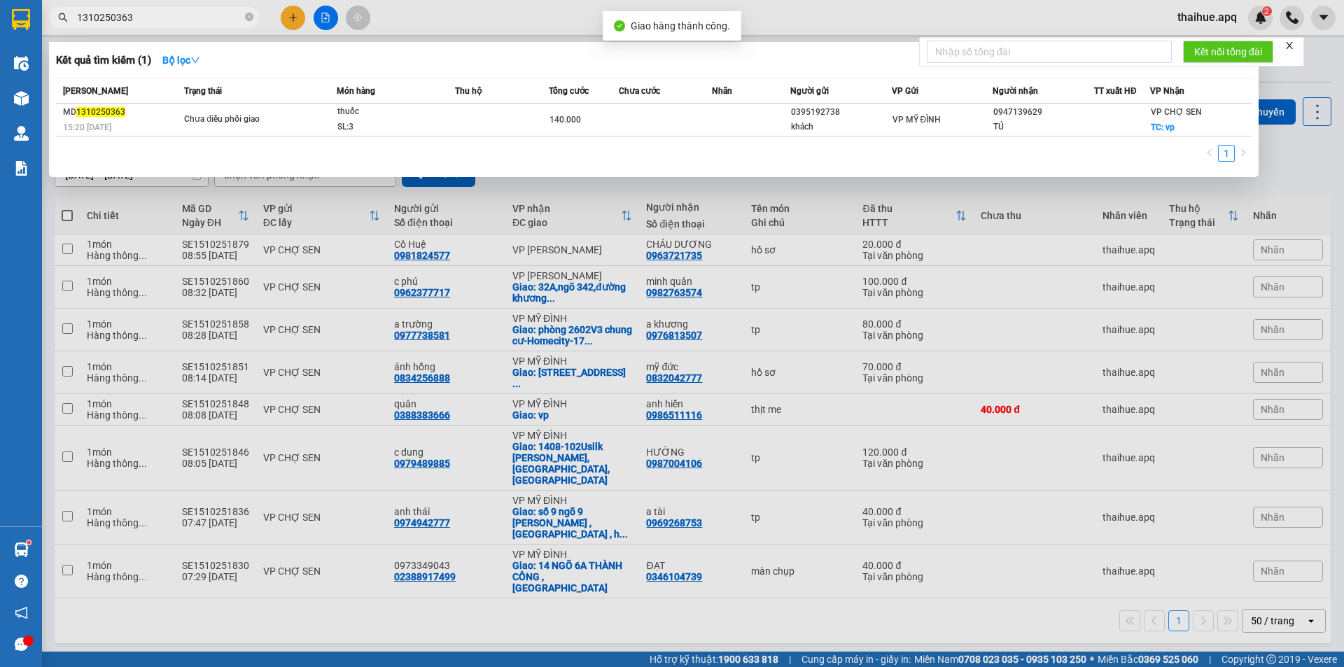
click at [160, 19] on input "1310250363" at bounding box center [159, 17] width 165 height 15
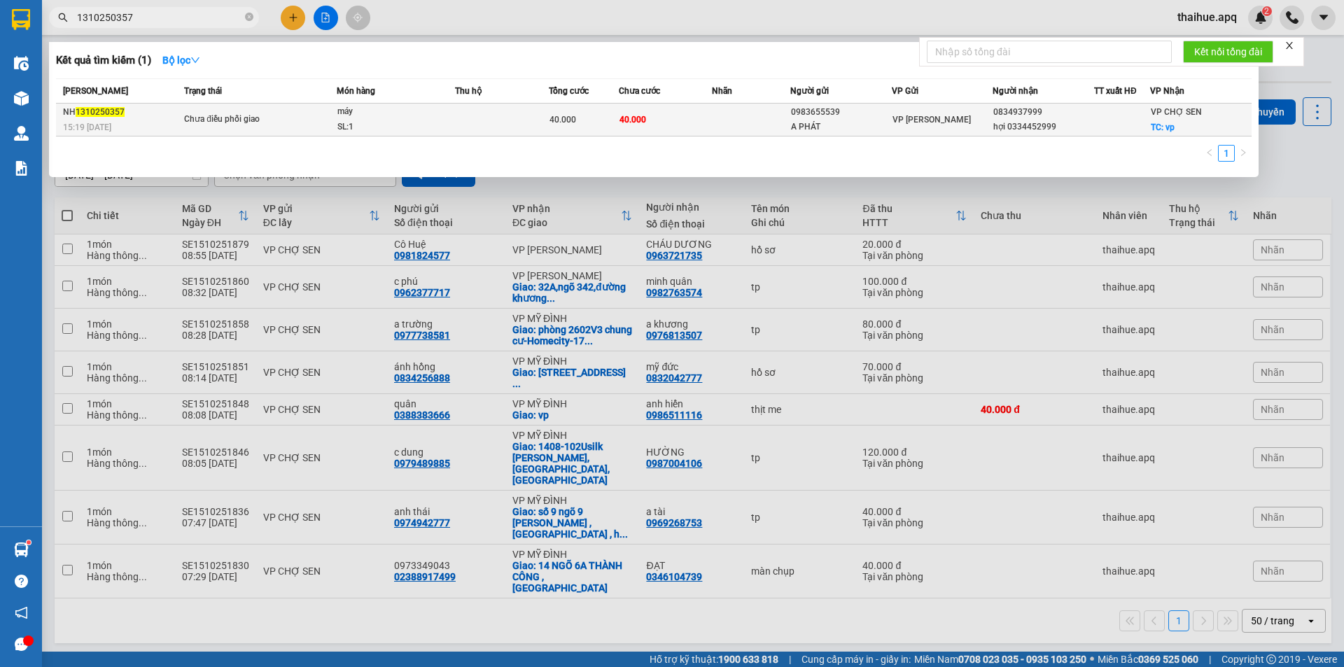
type input "1310250357"
click at [271, 123] on div "Chưa điều phối giao" at bounding box center [236, 119] width 105 height 15
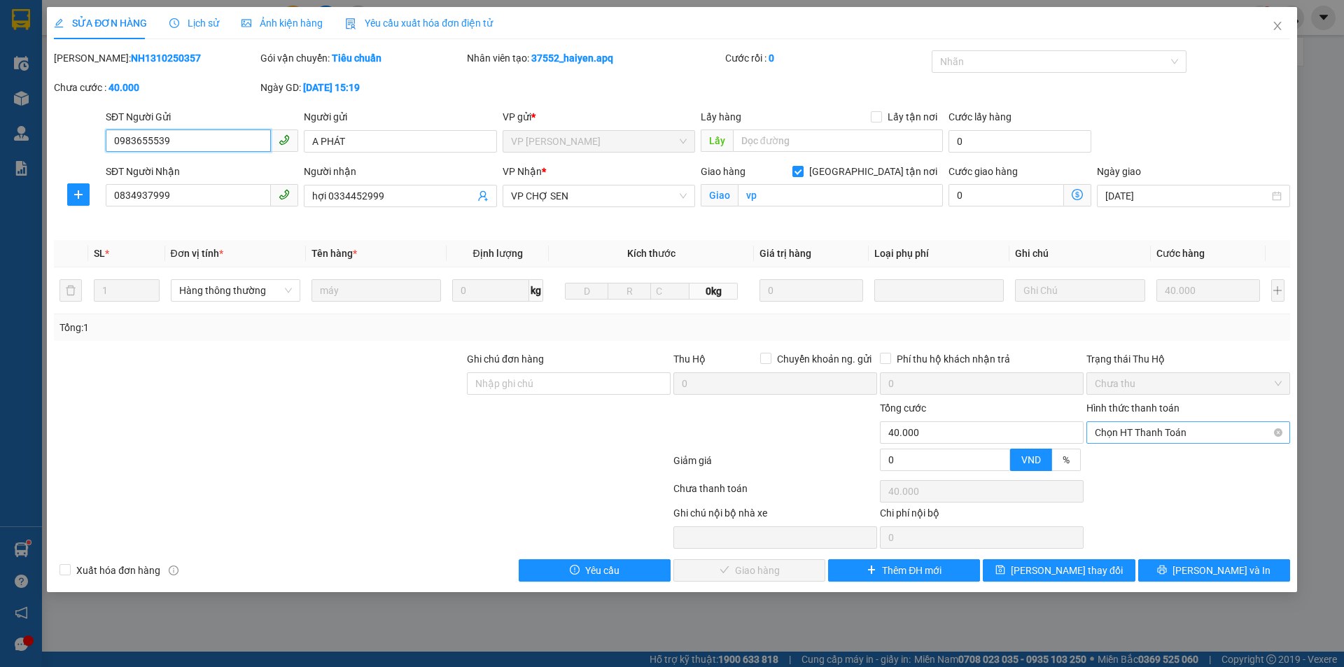
click at [1166, 425] on span "Chọn HT Thanh Toán" at bounding box center [1188, 432] width 187 height 21
click at [1155, 463] on div "Tại văn phòng" at bounding box center [1188, 460] width 187 height 15
type input "0"
drag, startPoint x: 769, startPoint y: 573, endPoint x: 775, endPoint y: 566, distance: 8.4
click at [771, 573] on span "[PERSON_NAME] và Giao hàng" at bounding box center [767, 570] width 134 height 15
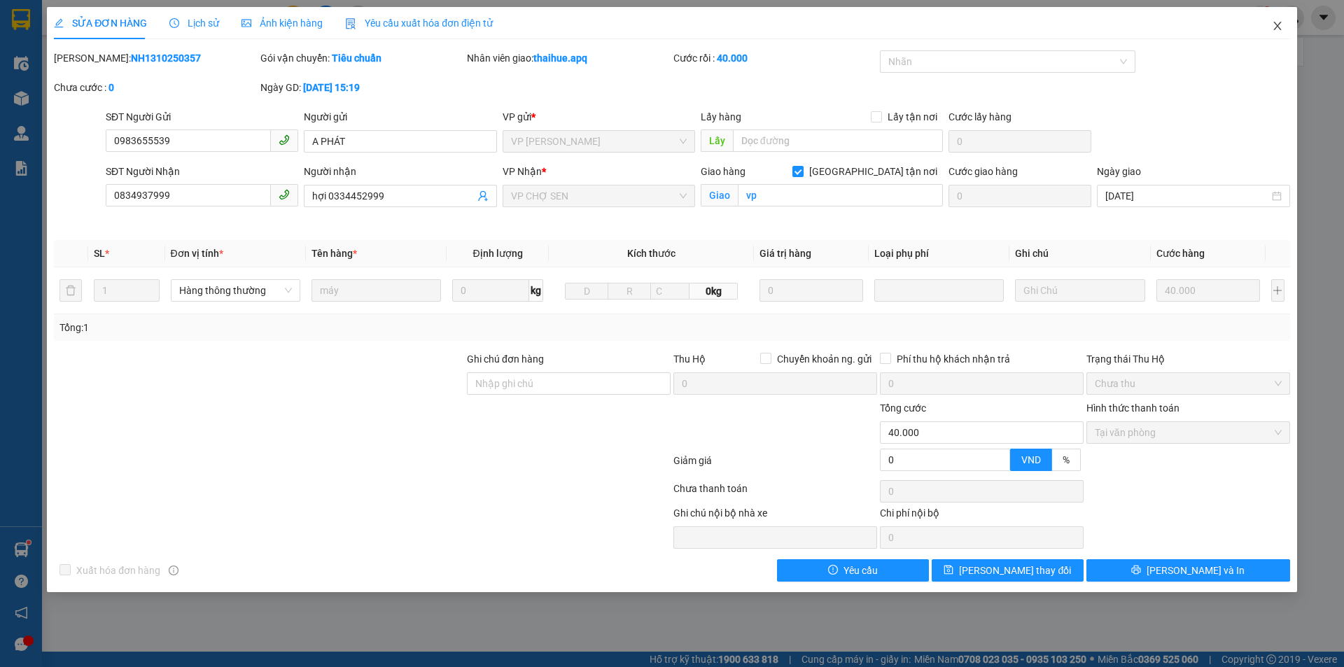
click at [1275, 26] on icon "close" at bounding box center [1277, 25] width 11 height 11
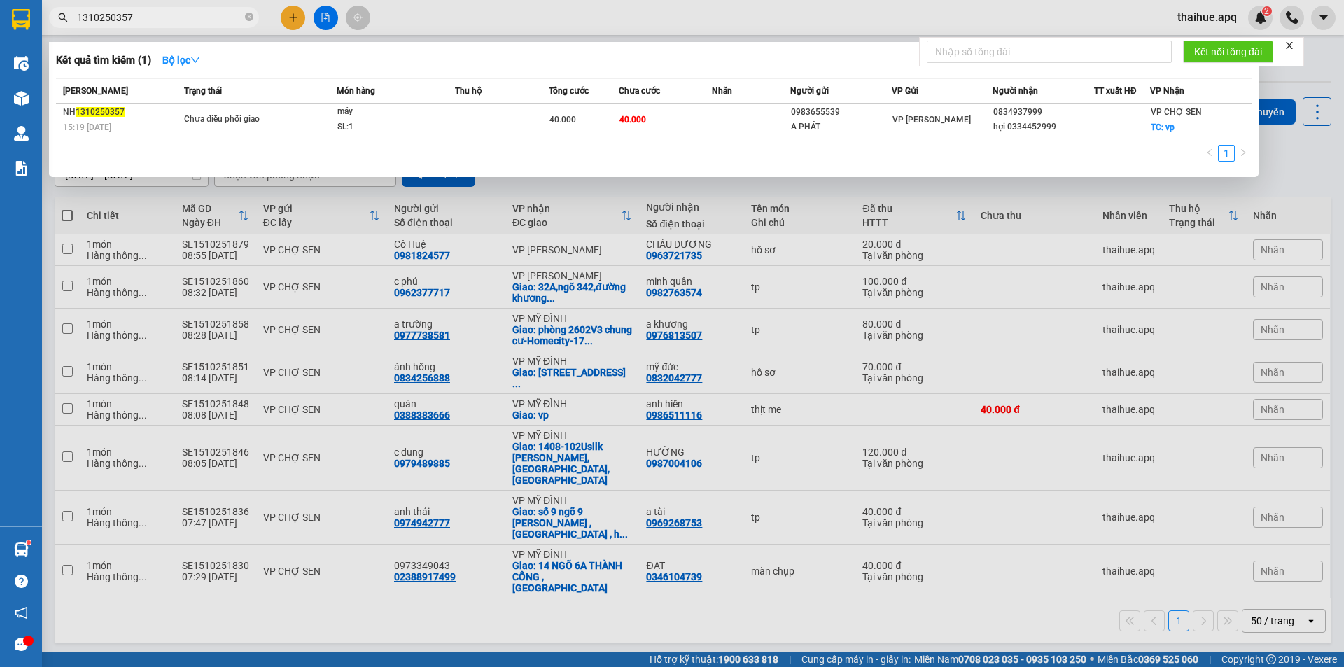
click at [143, 20] on input "1310250357" at bounding box center [159, 17] width 165 height 15
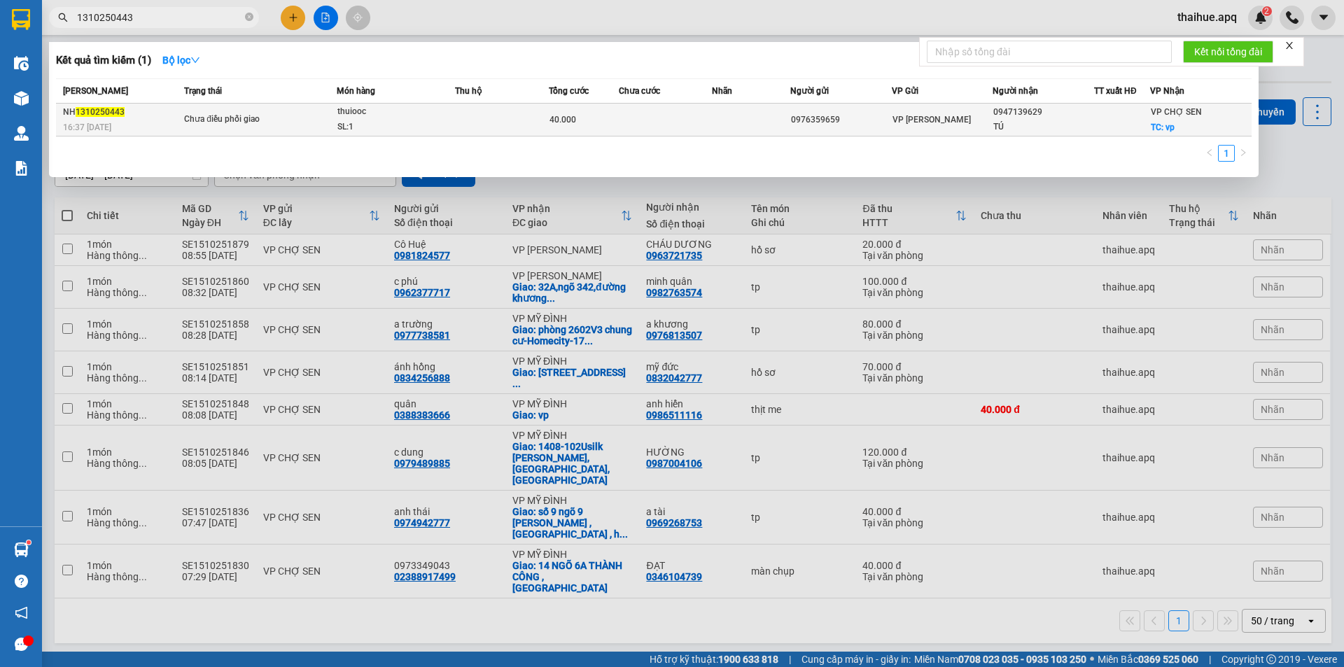
type input "1310250443"
click at [278, 117] on div "Chưa điều phối giao" at bounding box center [236, 119] width 105 height 15
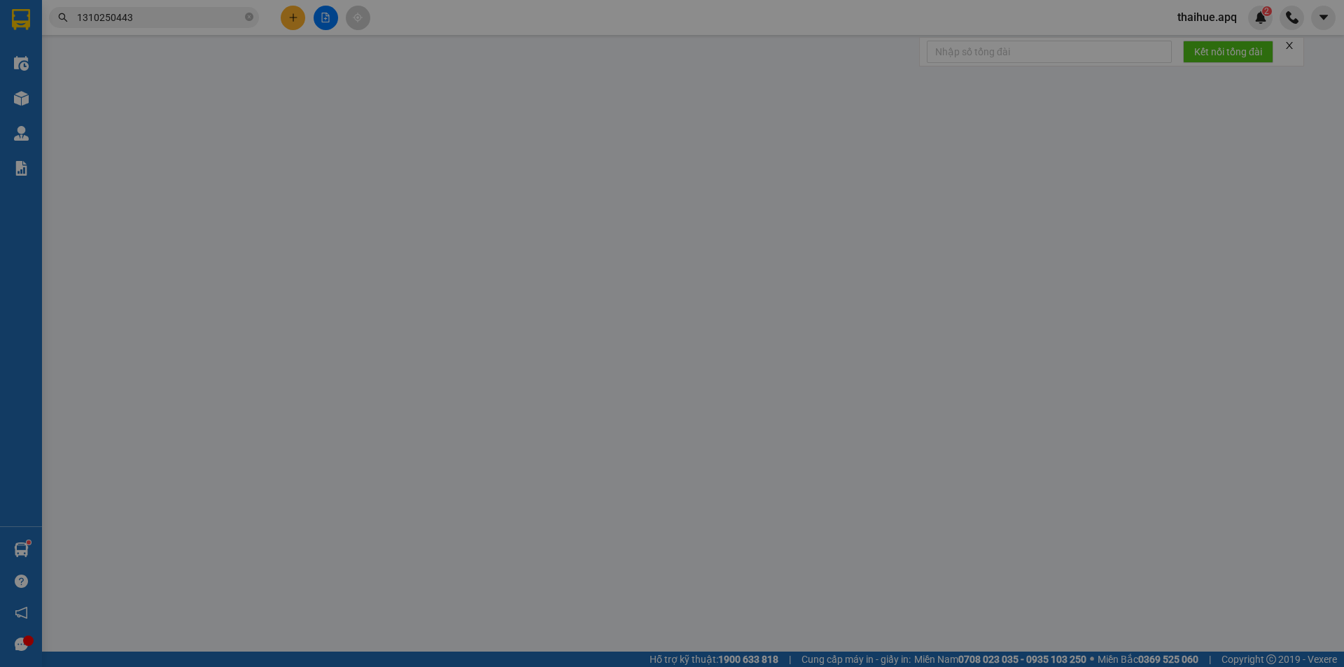
type input "0976359659"
type input "0947139629"
type input "TÚ"
checkbox input "true"
type input "vp"
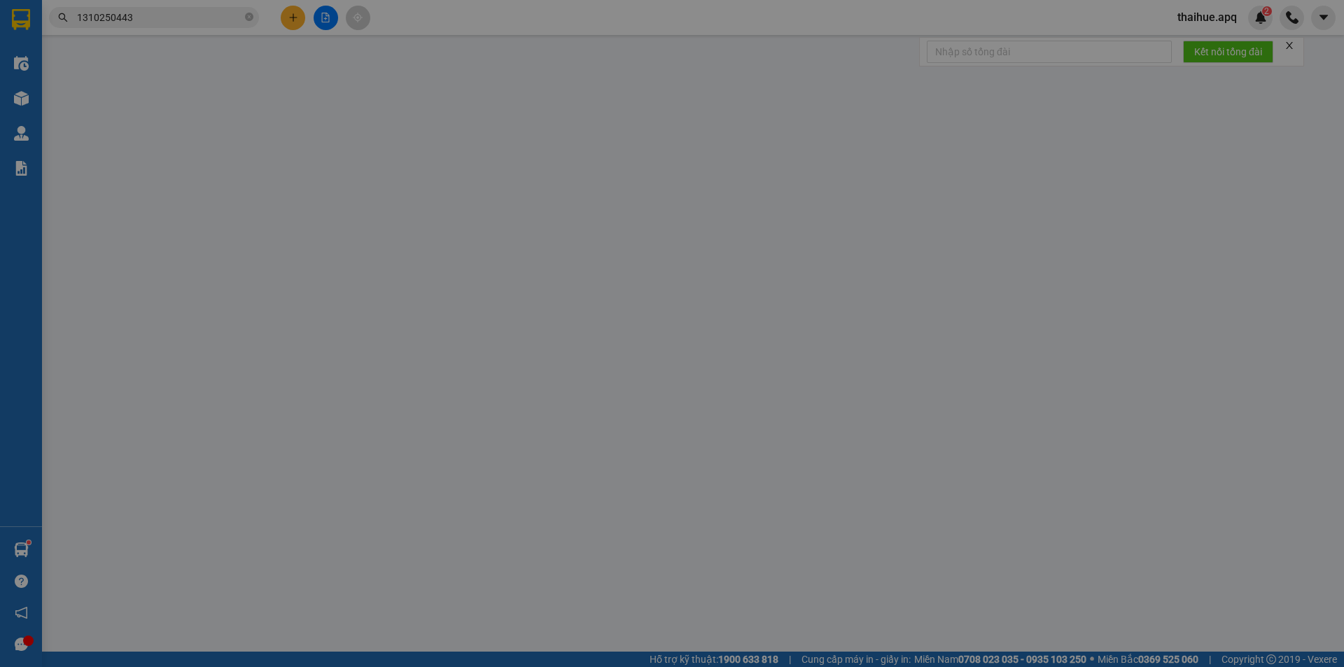
type input "0"
type input "40.000"
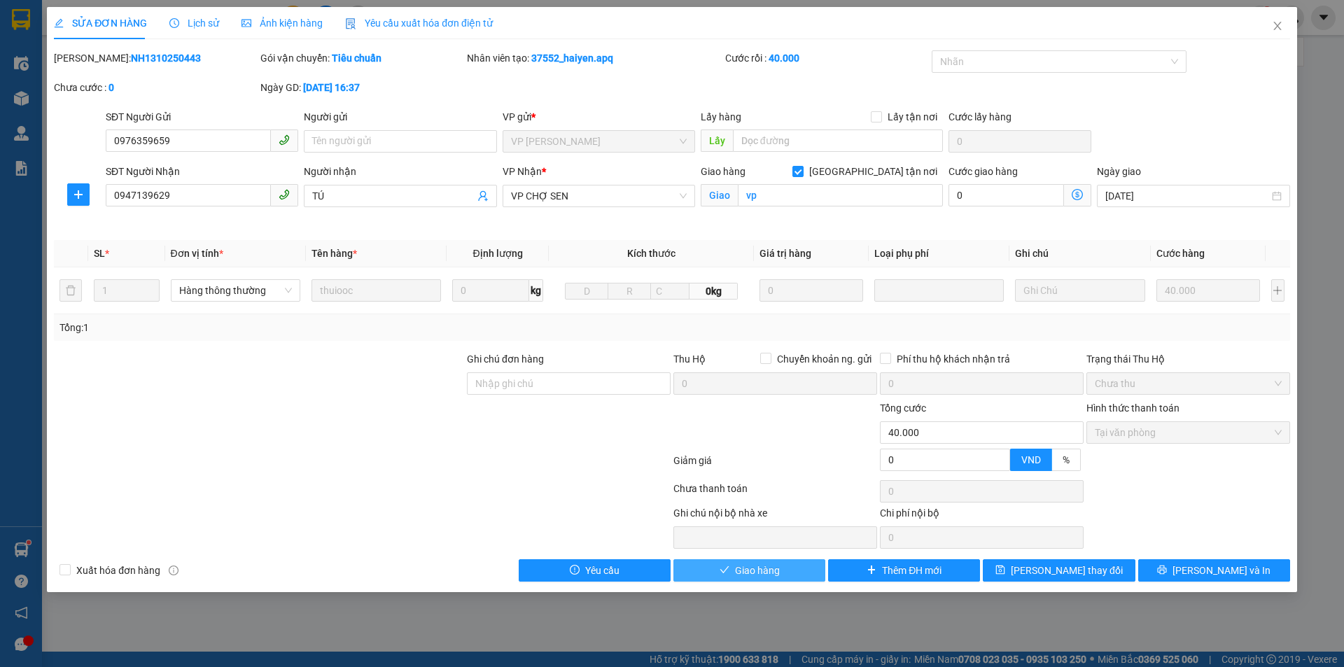
click at [731, 569] on button "Giao hàng" at bounding box center [749, 570] width 152 height 22
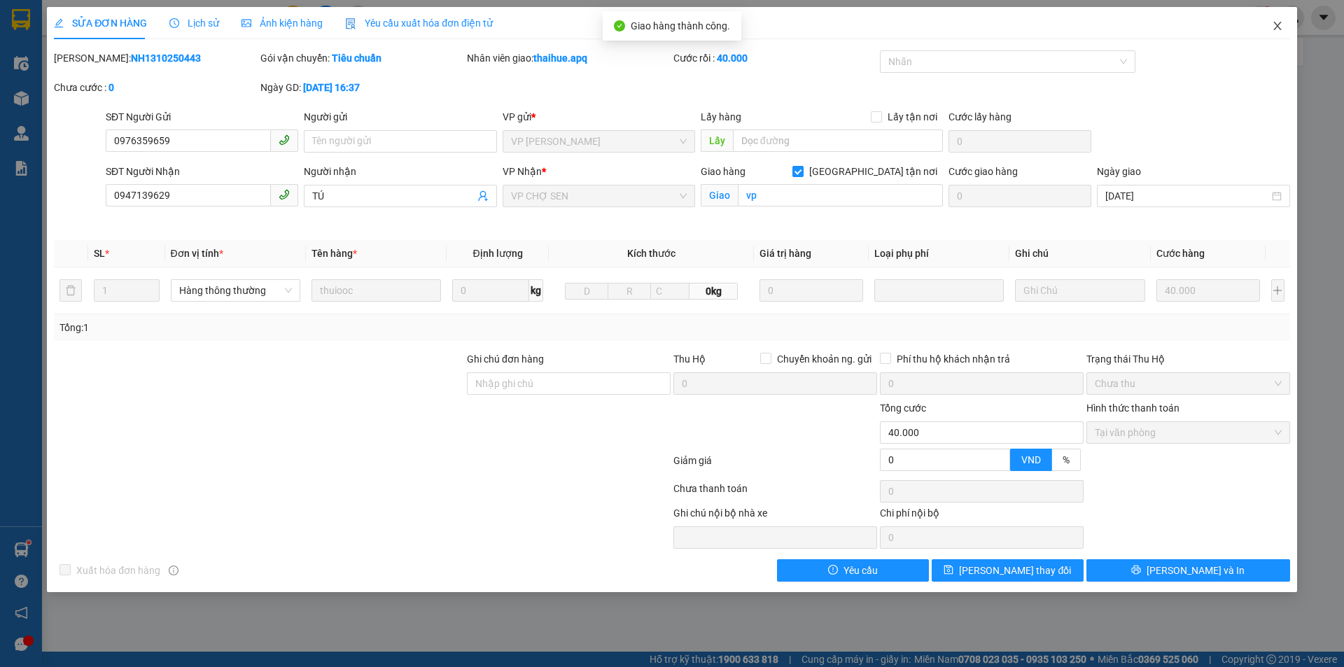
click at [1277, 23] on icon "close" at bounding box center [1277, 25] width 11 height 11
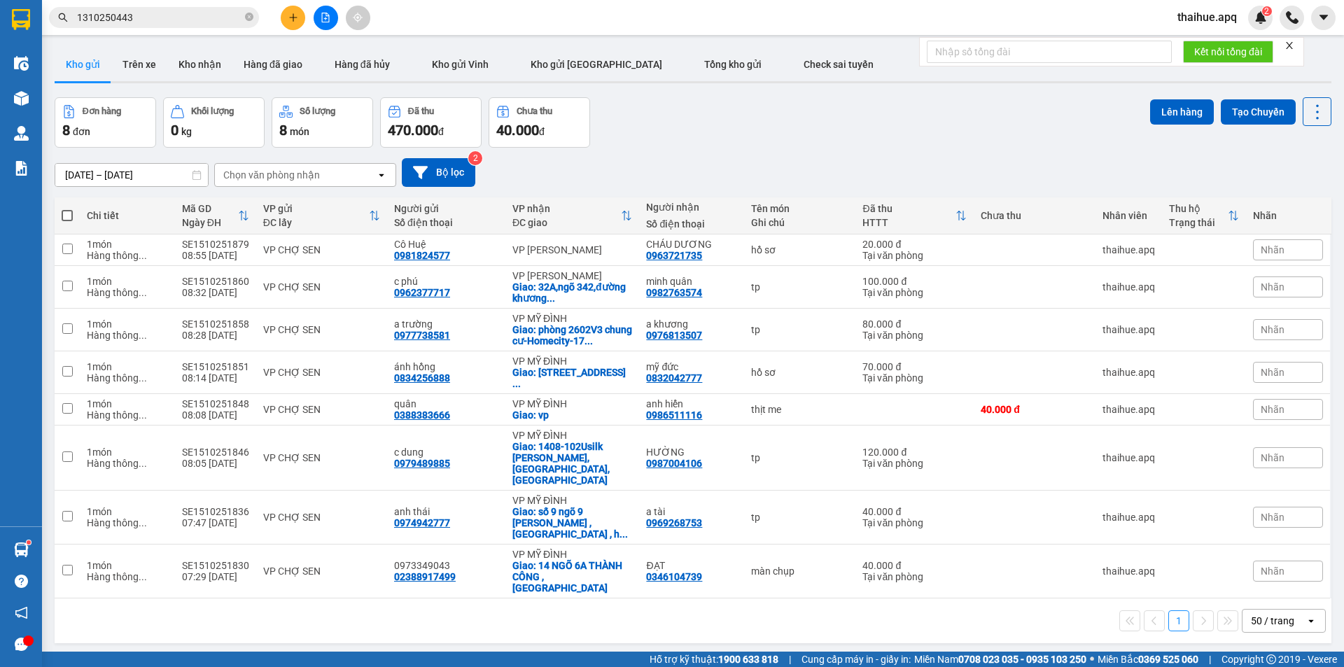
click at [171, 13] on input "1310250443" at bounding box center [159, 17] width 165 height 15
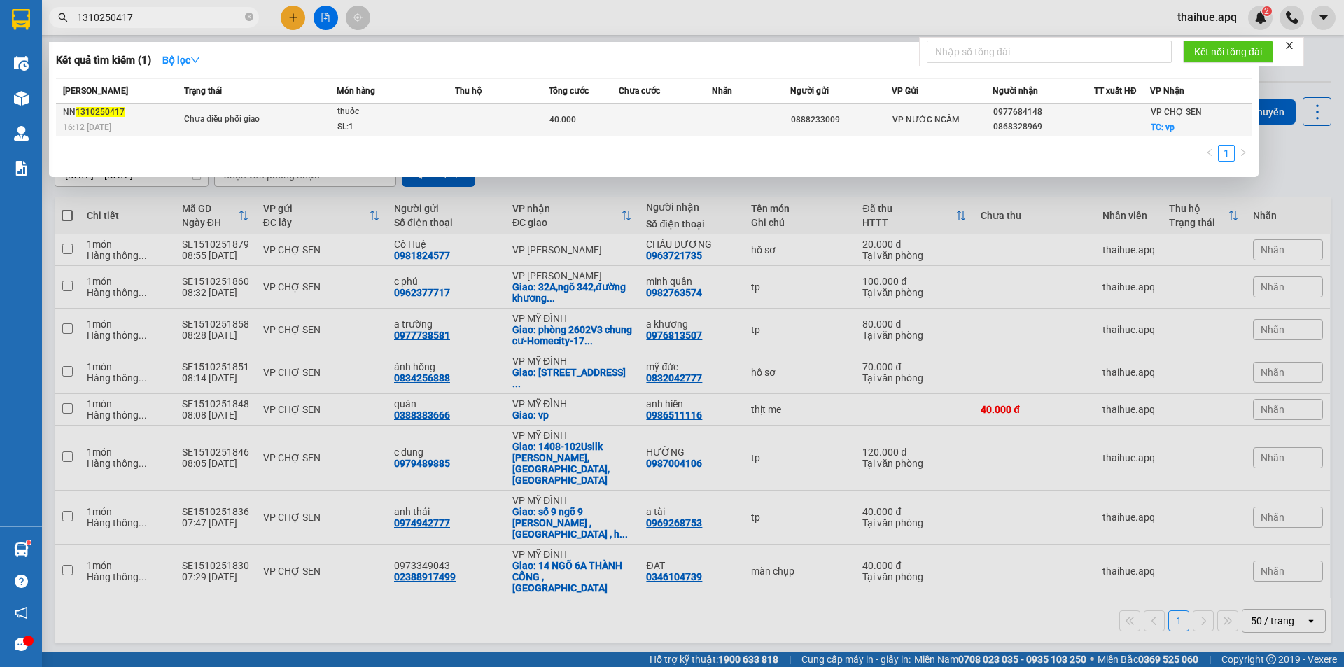
click at [379, 113] on div "thuốc" at bounding box center [389, 111] width 105 height 15
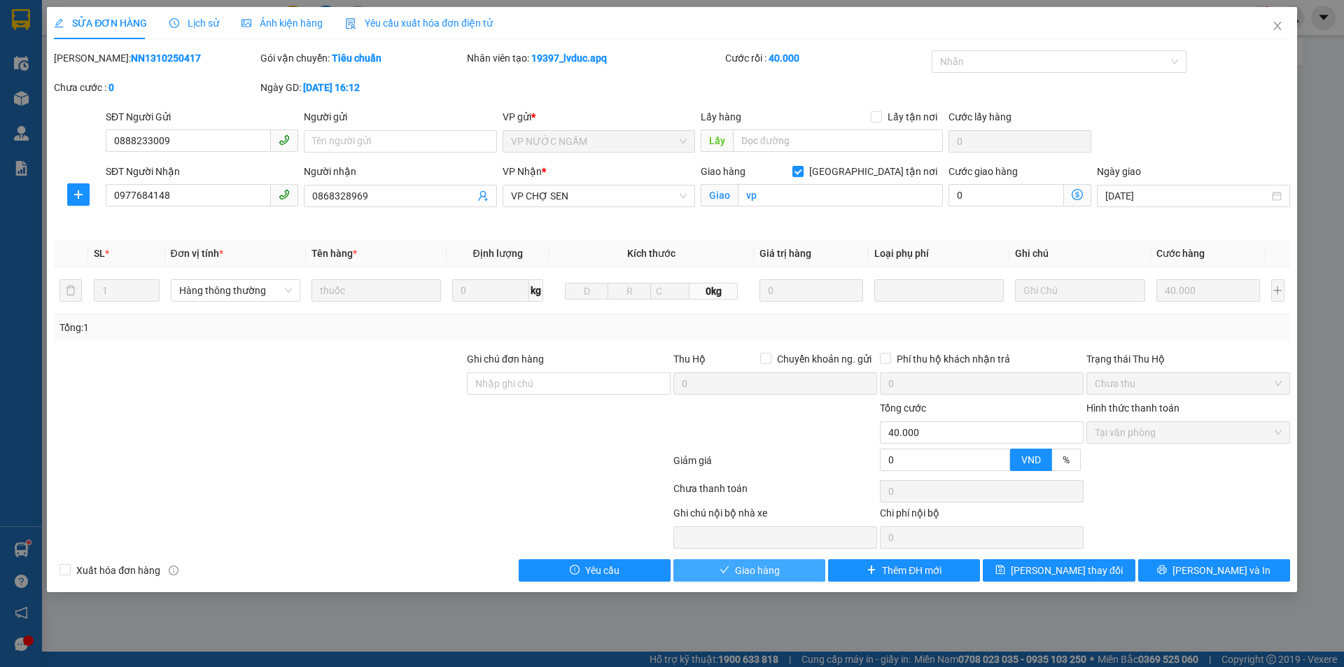
click at [771, 570] on span "Giao hàng" at bounding box center [757, 570] width 45 height 15
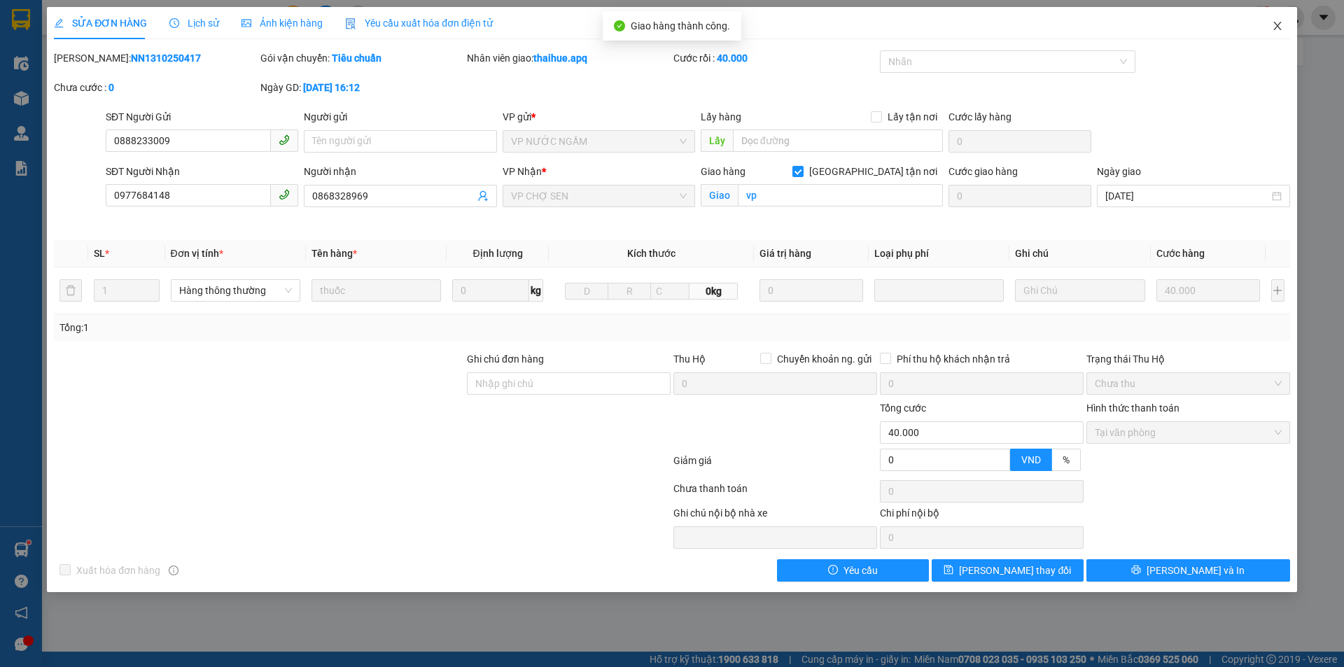
click at [1277, 25] on icon "close" at bounding box center [1277, 26] width 8 height 8
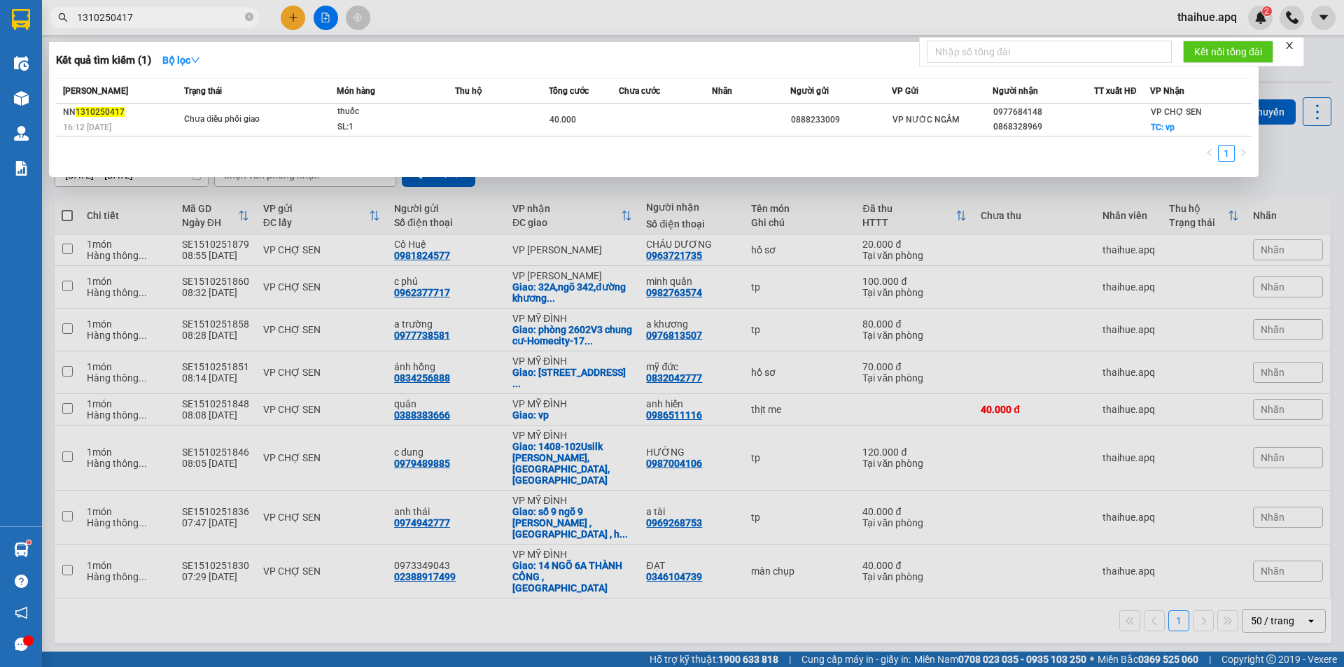
click at [150, 15] on input "1310250417" at bounding box center [159, 17] width 165 height 15
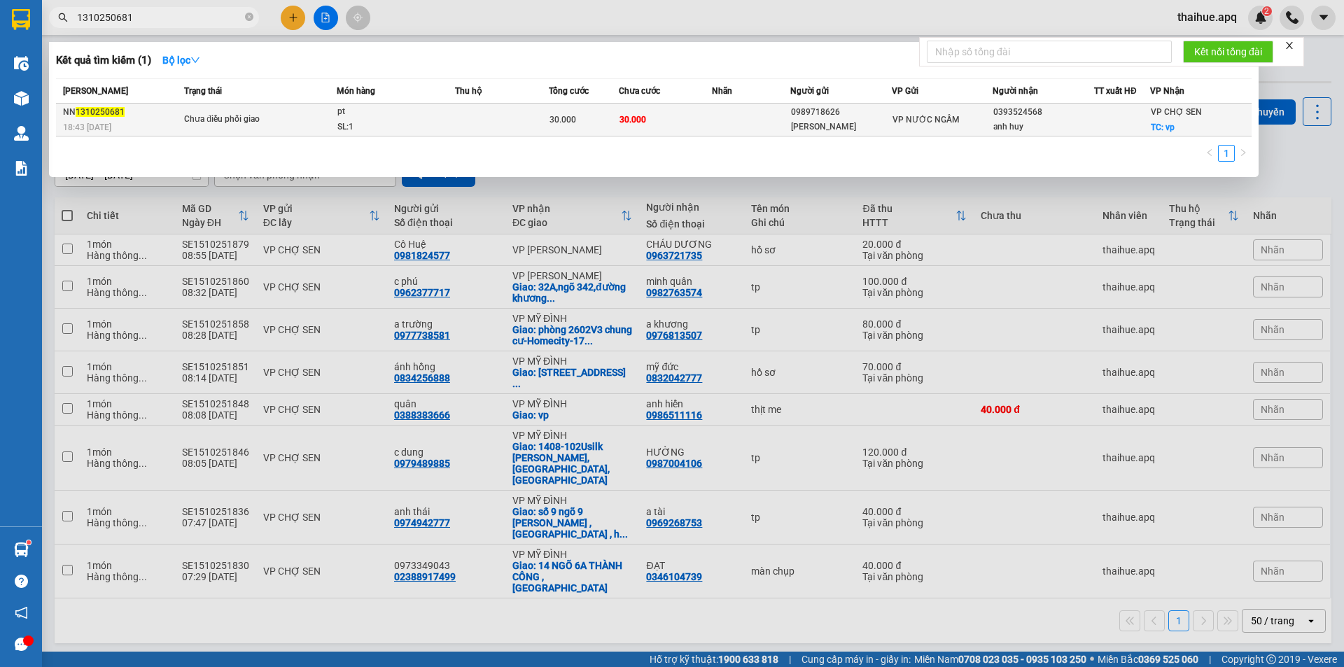
type input "1310250681"
click at [283, 114] on div "Chưa điều phối giao" at bounding box center [236, 119] width 105 height 15
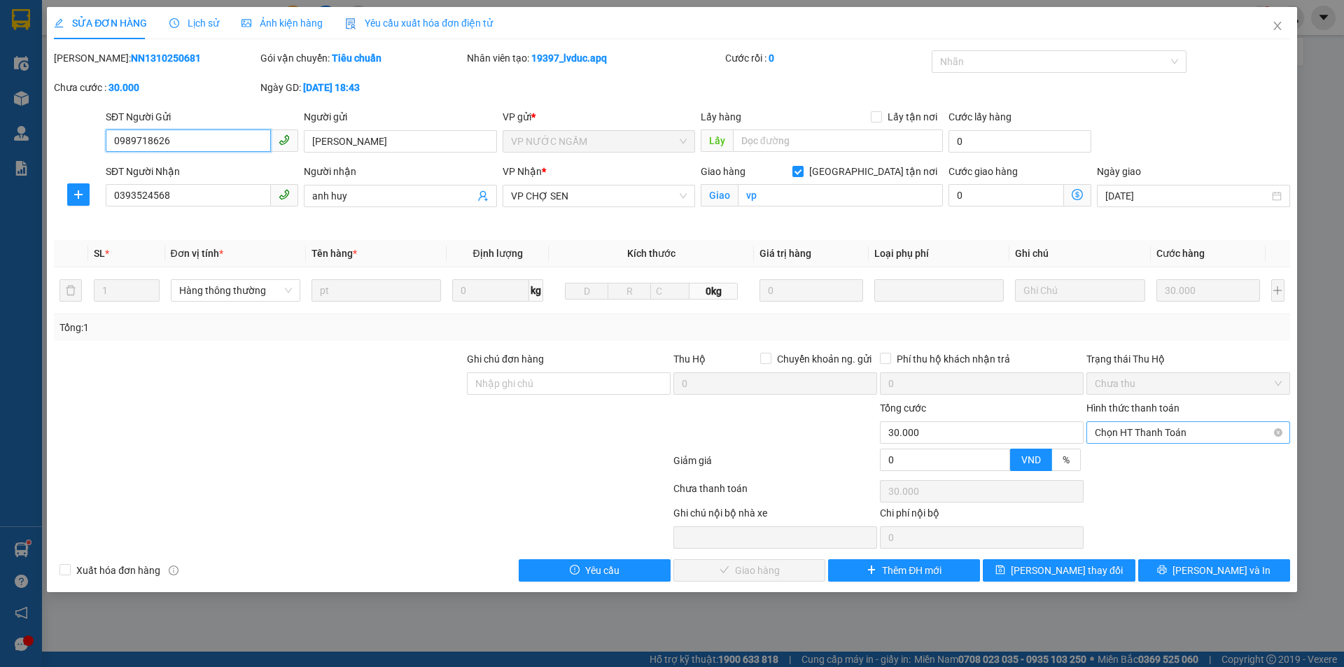
click at [1159, 423] on span "Chọn HT Thanh Toán" at bounding box center [1188, 432] width 187 height 21
click at [1158, 461] on div "Tại văn phòng" at bounding box center [1188, 460] width 187 height 15
type input "0"
click at [759, 570] on span "[PERSON_NAME] và Giao hàng" at bounding box center [767, 570] width 134 height 15
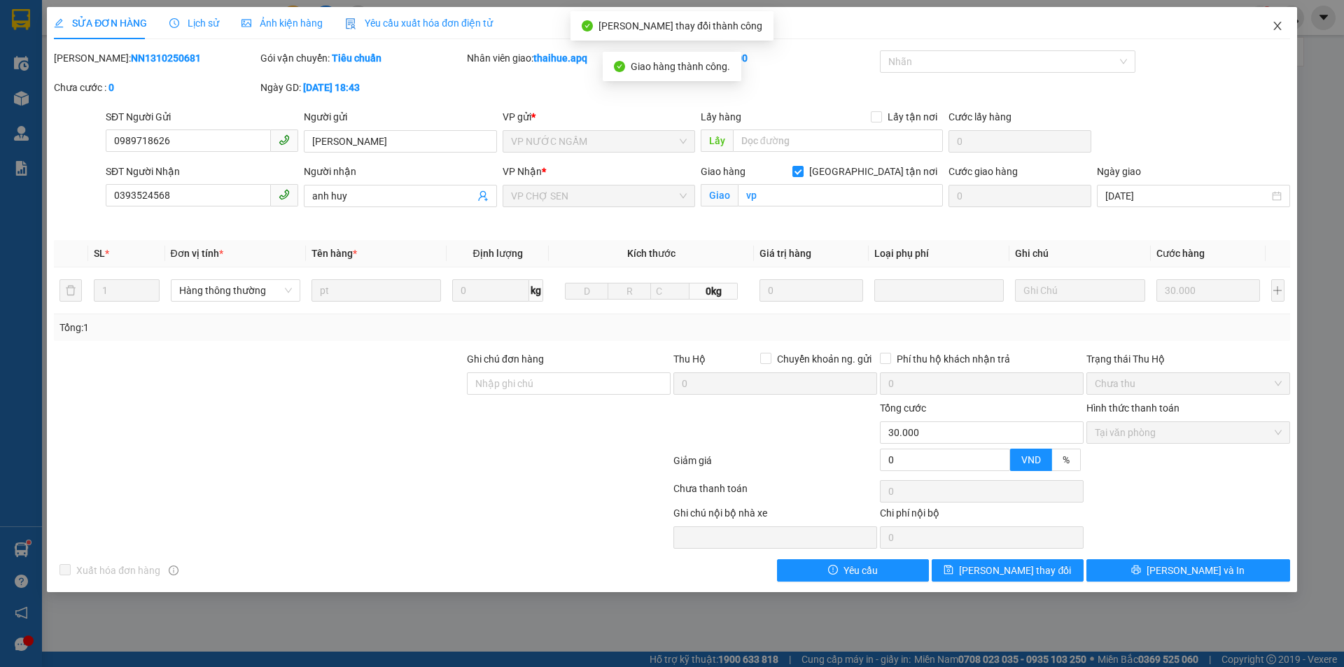
click at [1276, 26] on icon "close" at bounding box center [1277, 25] width 11 height 11
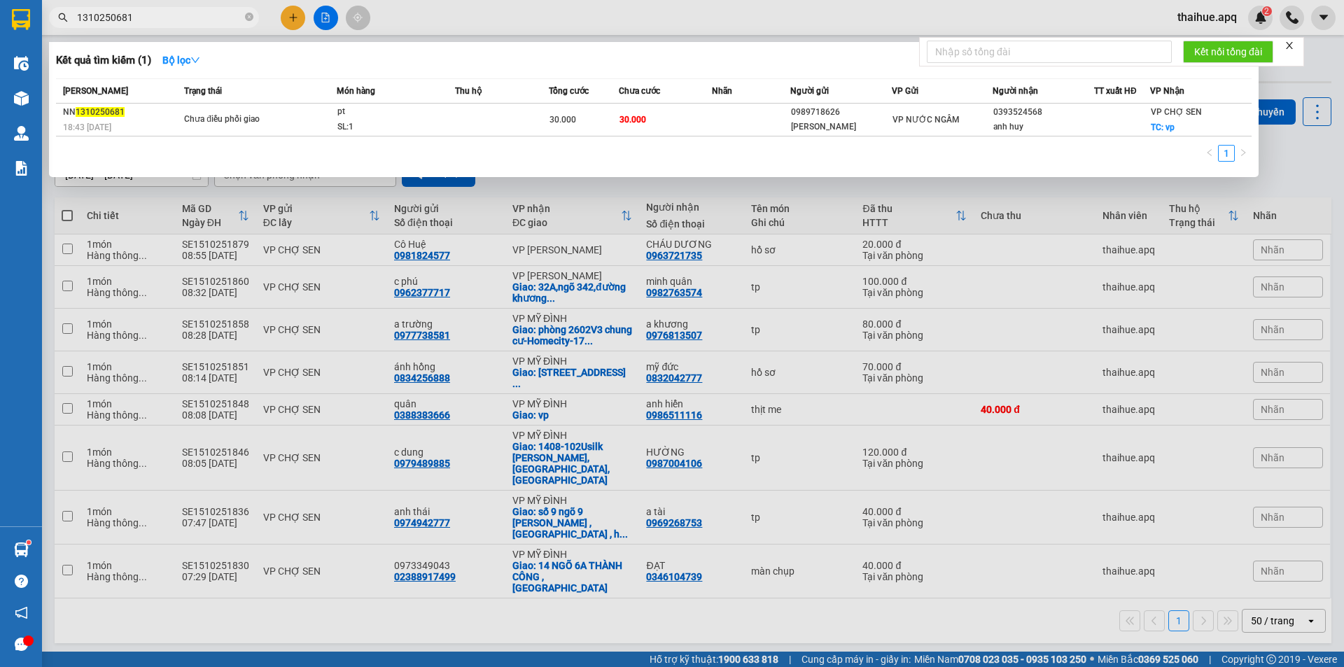
click at [150, 20] on input "1310250681" at bounding box center [159, 17] width 165 height 15
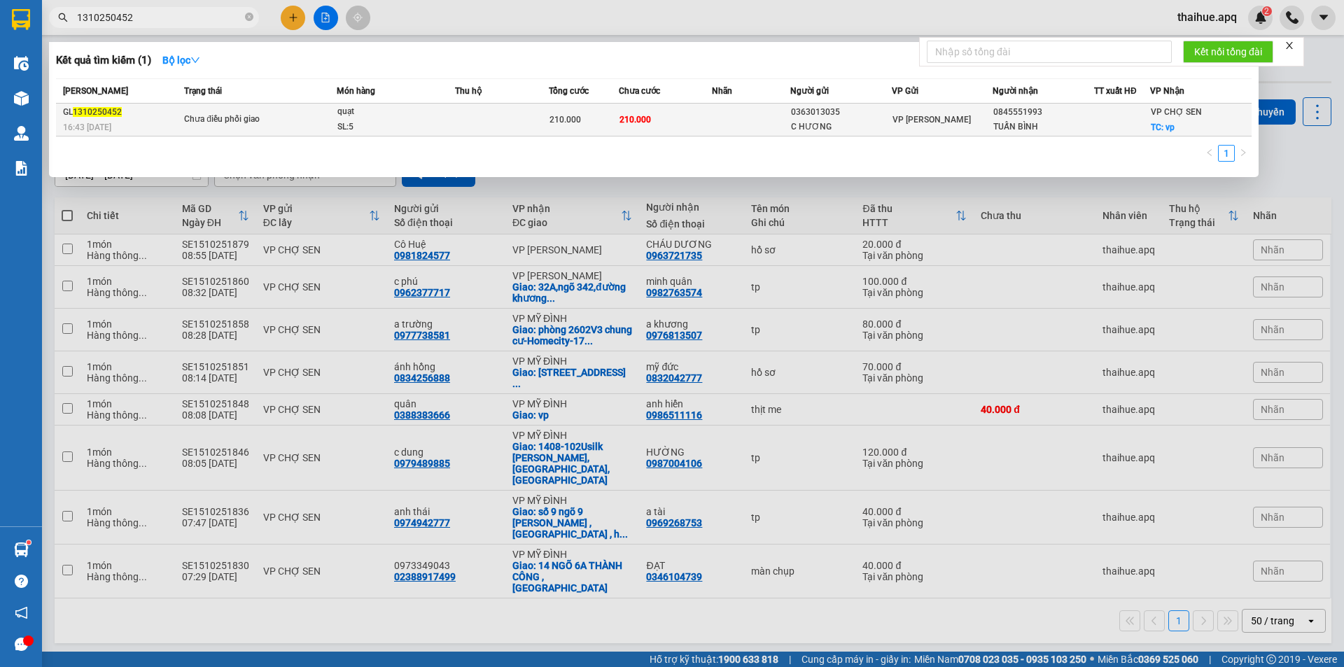
type input "1310250452"
click at [311, 118] on span "Chưa điều phối giao" at bounding box center [260, 119] width 152 height 15
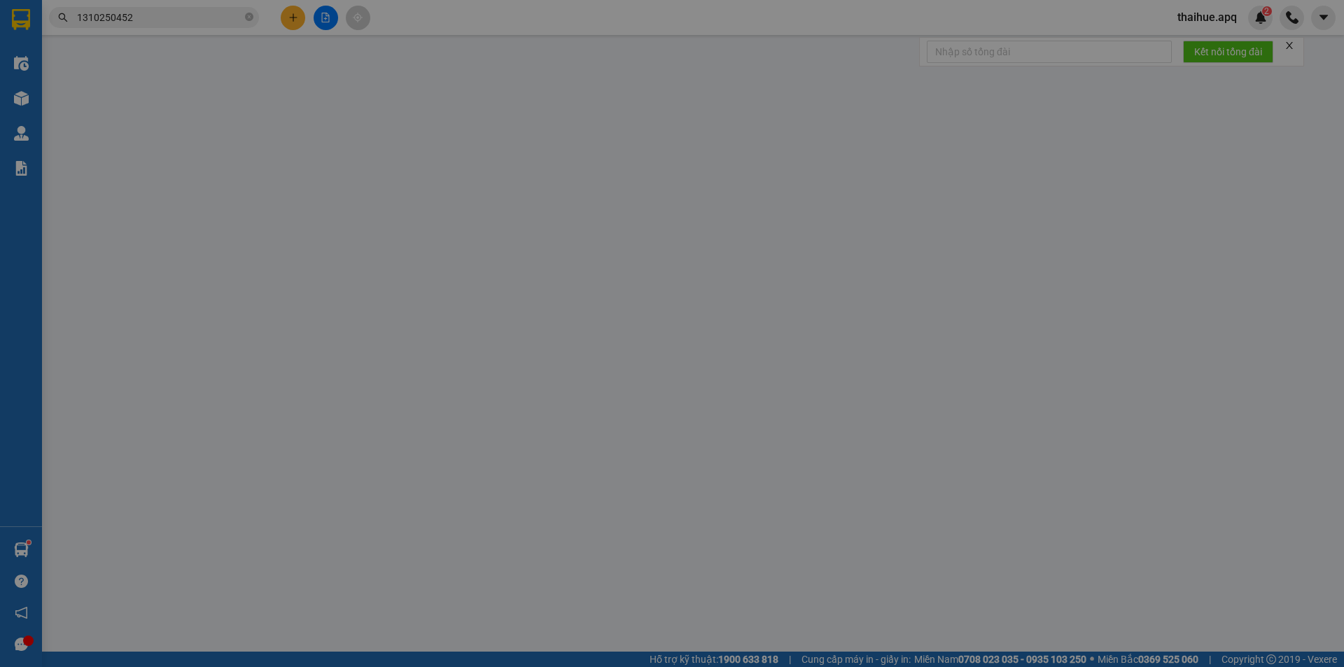
type input "0363013035"
type input "C HƯƠNG"
type input "0845551993"
type input "TUẤN BÌNH"
checkbox input "true"
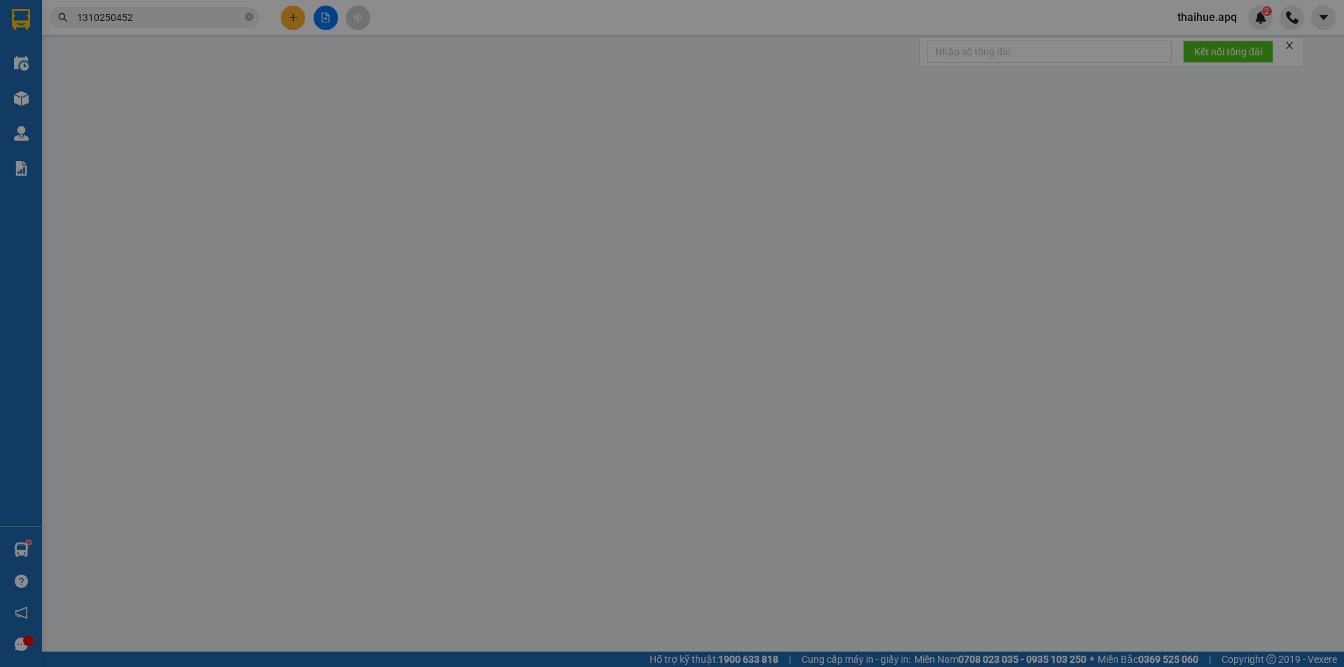
type input "vp"
type input "0"
type input "210.000"
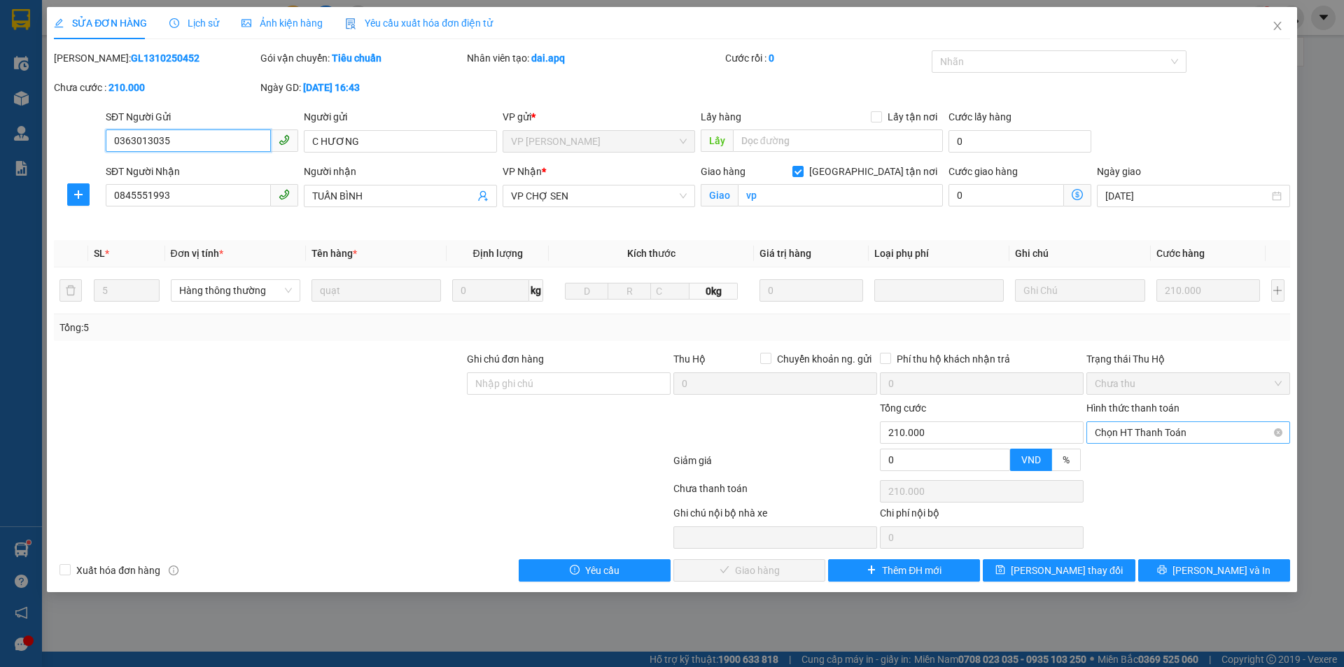
click at [1174, 428] on span "Chọn HT Thanh Toán" at bounding box center [1188, 432] width 187 height 21
click at [1162, 453] on div "Tại văn phòng" at bounding box center [1188, 460] width 204 height 22
type input "0"
click at [754, 565] on span "[PERSON_NAME] và Giao hàng" at bounding box center [767, 570] width 134 height 15
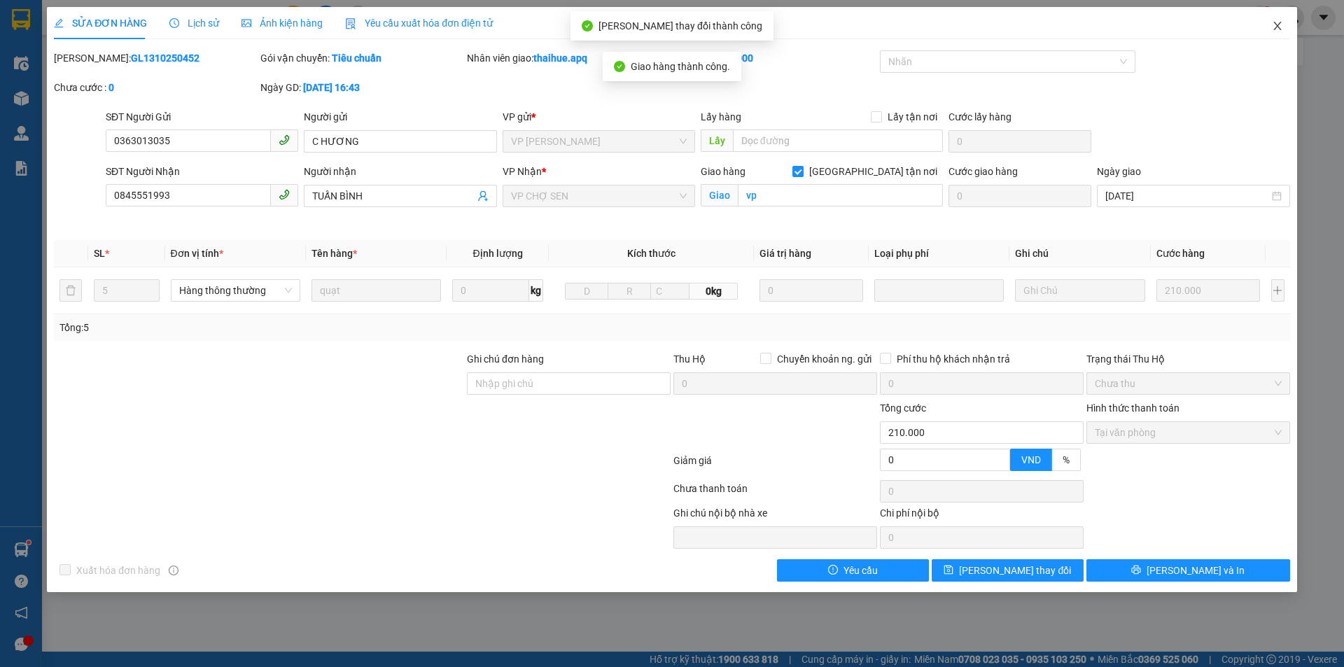
click at [1281, 24] on icon "close" at bounding box center [1277, 25] width 11 height 11
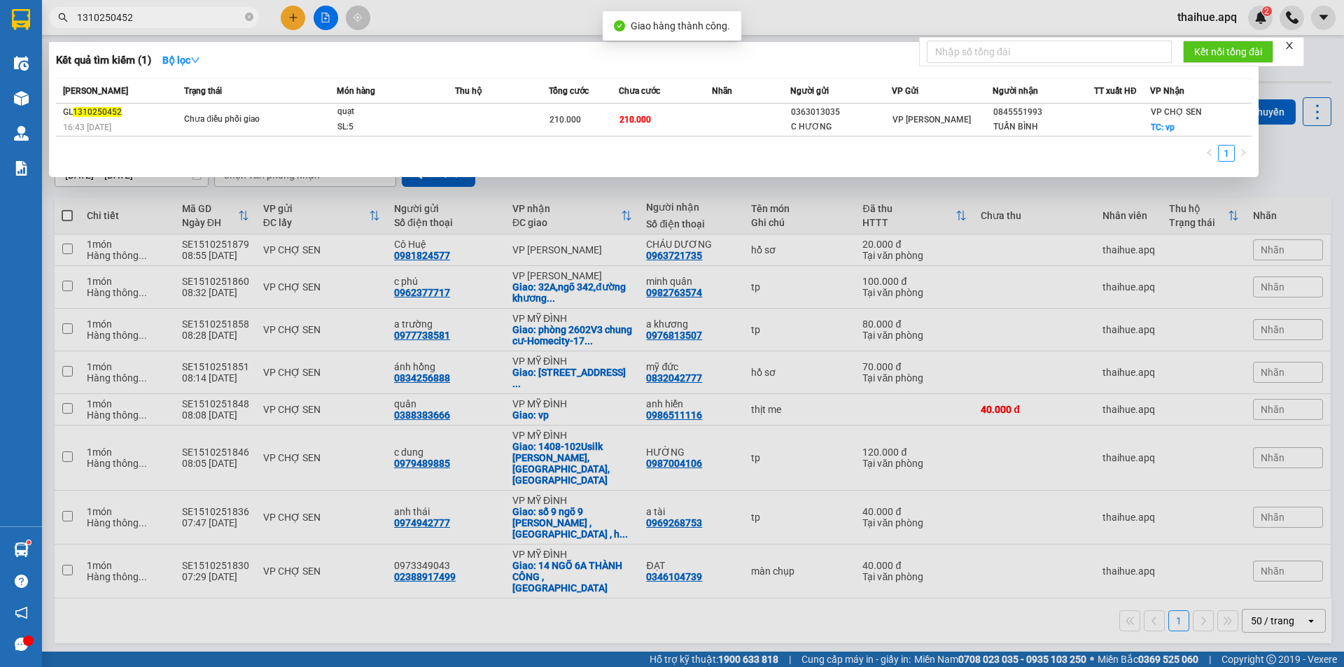
click at [155, 20] on input "1310250452" at bounding box center [159, 17] width 165 height 15
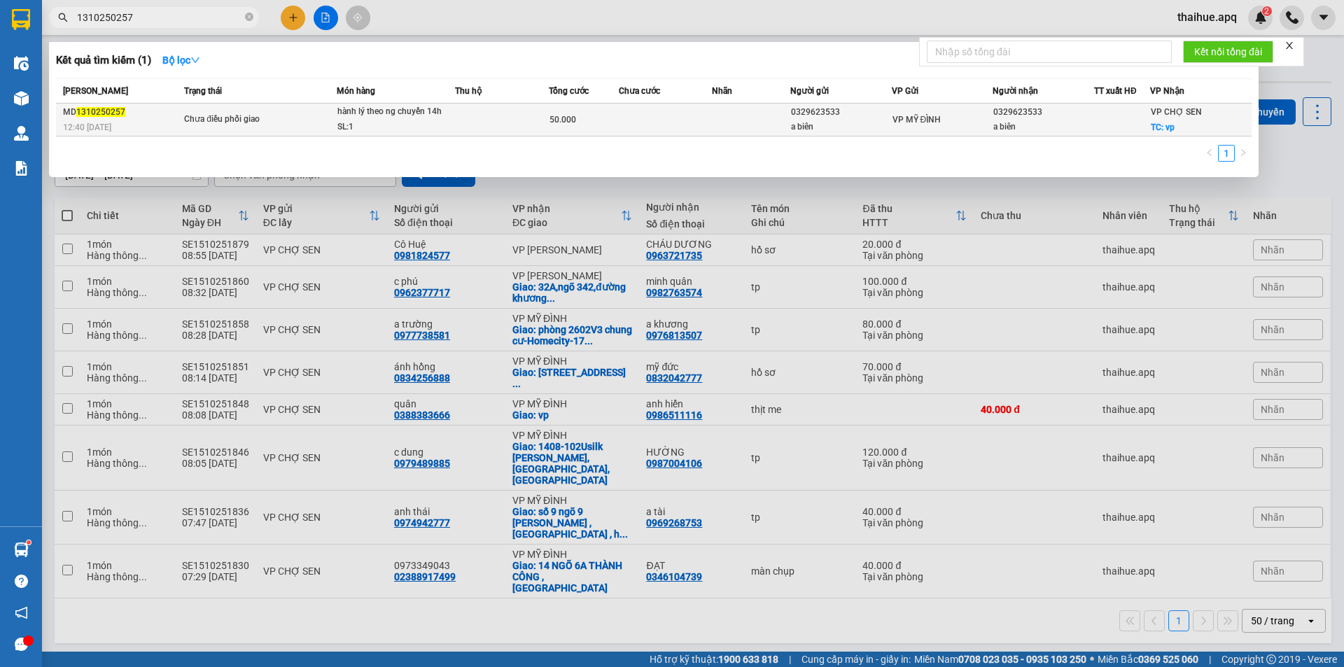
type input "1310250257"
click at [309, 124] on span "Chưa điều phối giao" at bounding box center [260, 119] width 152 height 15
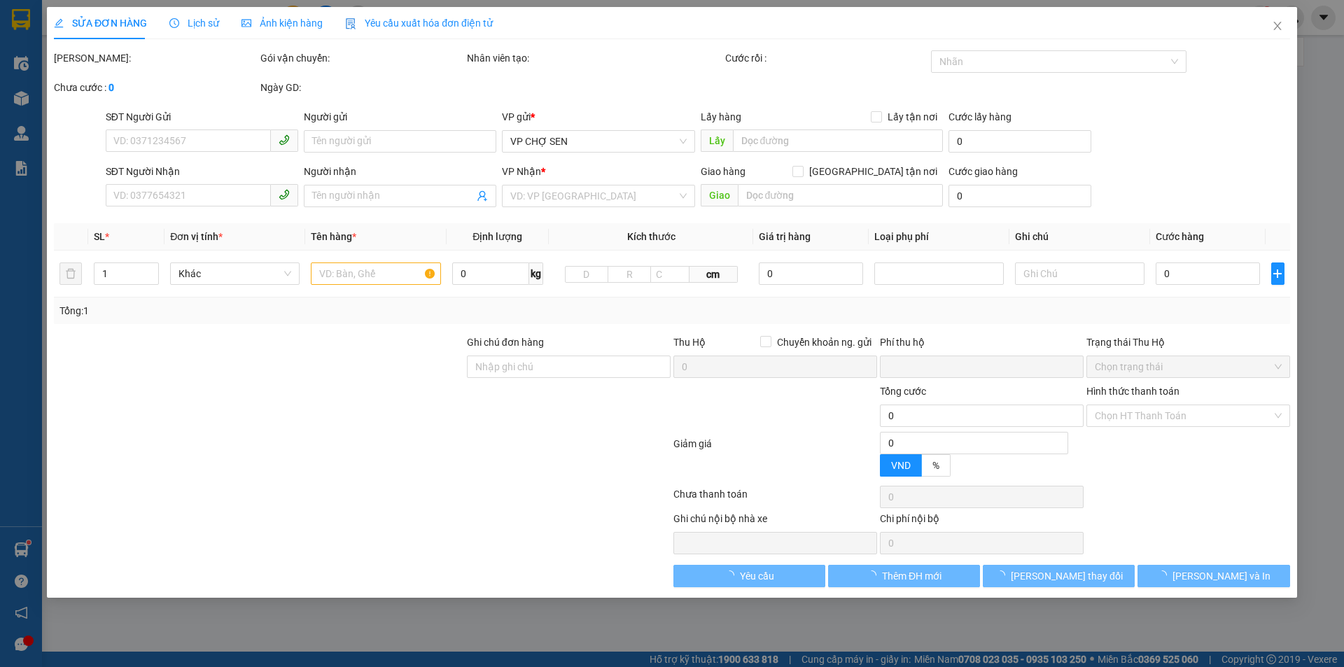
type input "0329623533"
type input "a biên"
type input "0329623533"
type input "a biên"
checkbox input "true"
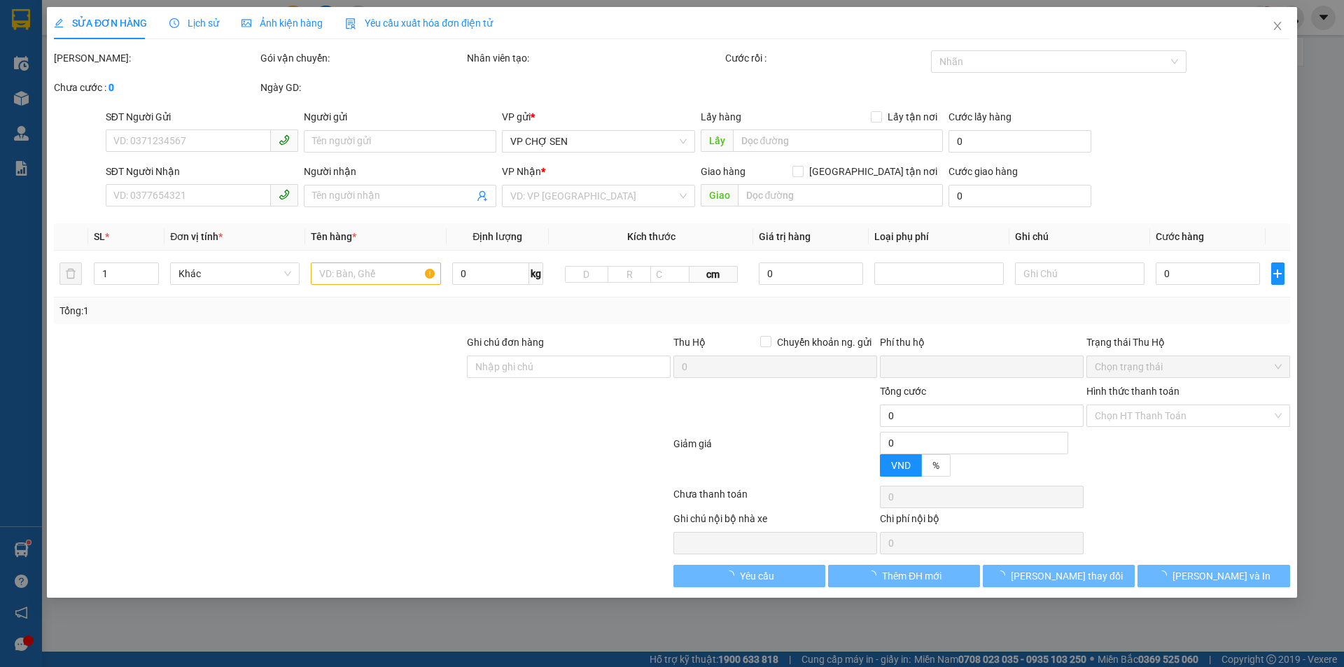
type input "vp"
type input "0"
type input "50.000"
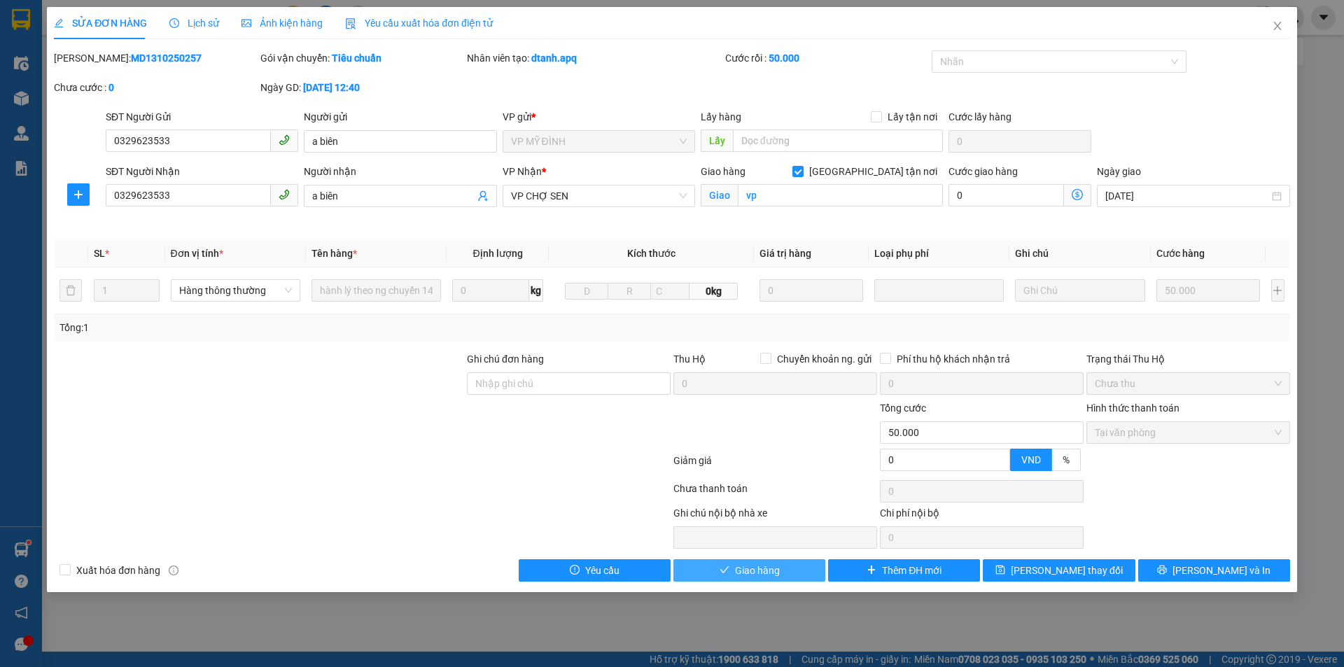
click at [754, 569] on span "Giao hàng" at bounding box center [757, 570] width 45 height 15
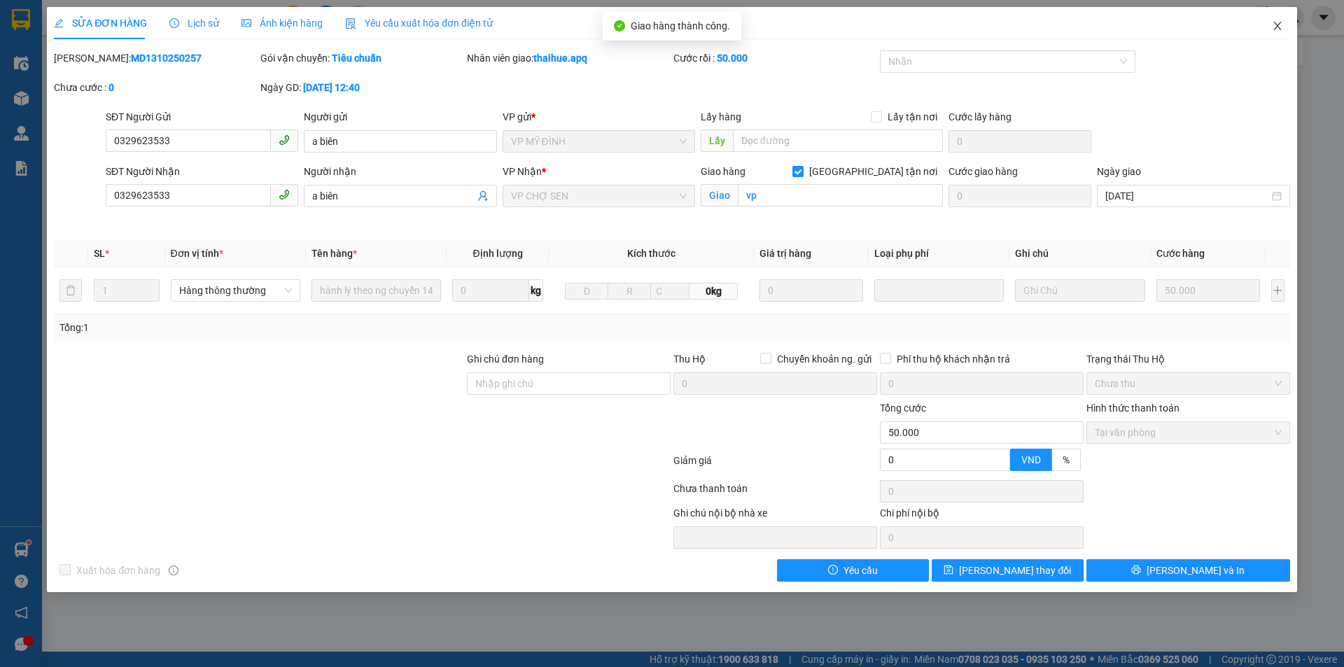
click at [1277, 25] on icon "close" at bounding box center [1277, 25] width 11 height 11
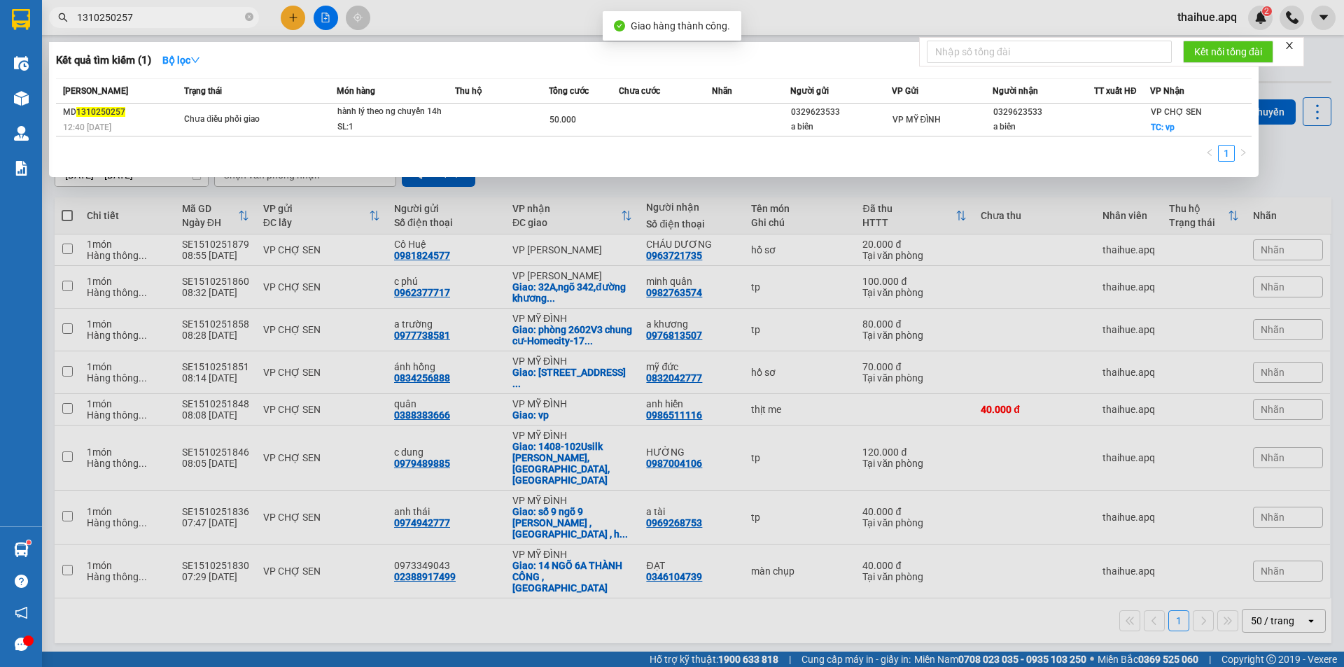
click at [160, 19] on input "1310250257" at bounding box center [159, 17] width 165 height 15
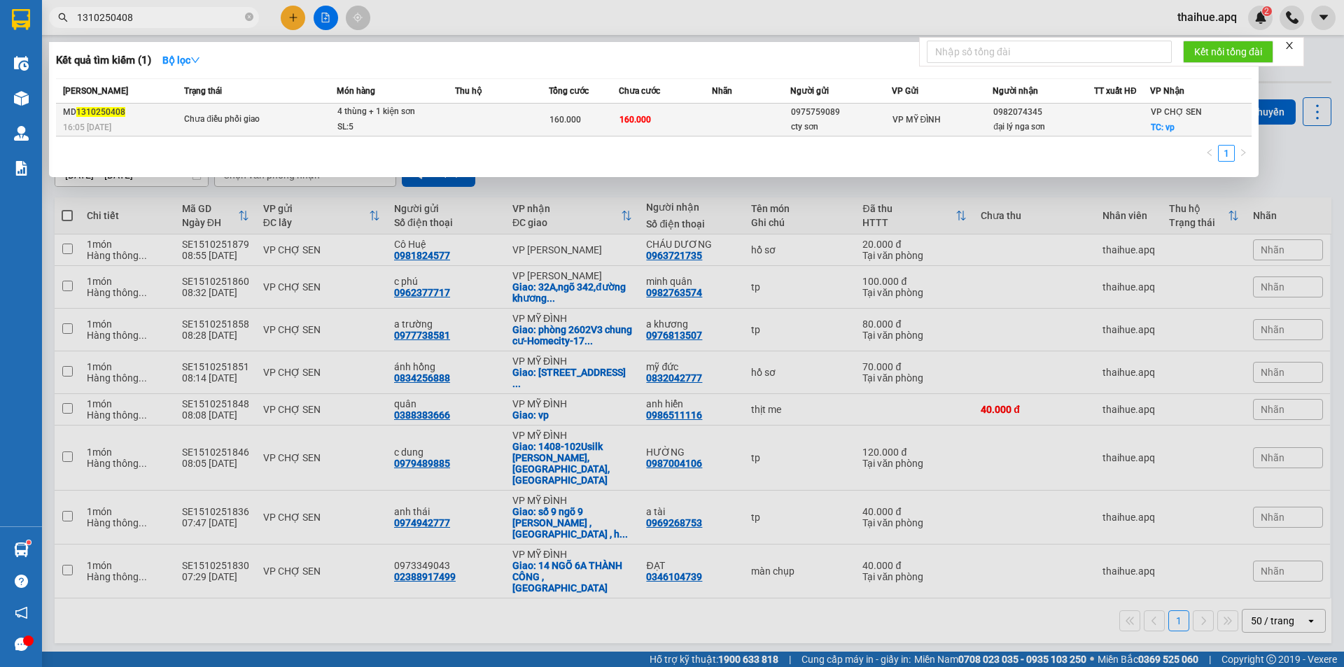
type input "1310250408"
click at [290, 109] on td "Chưa điều phối giao" at bounding box center [259, 120] width 156 height 33
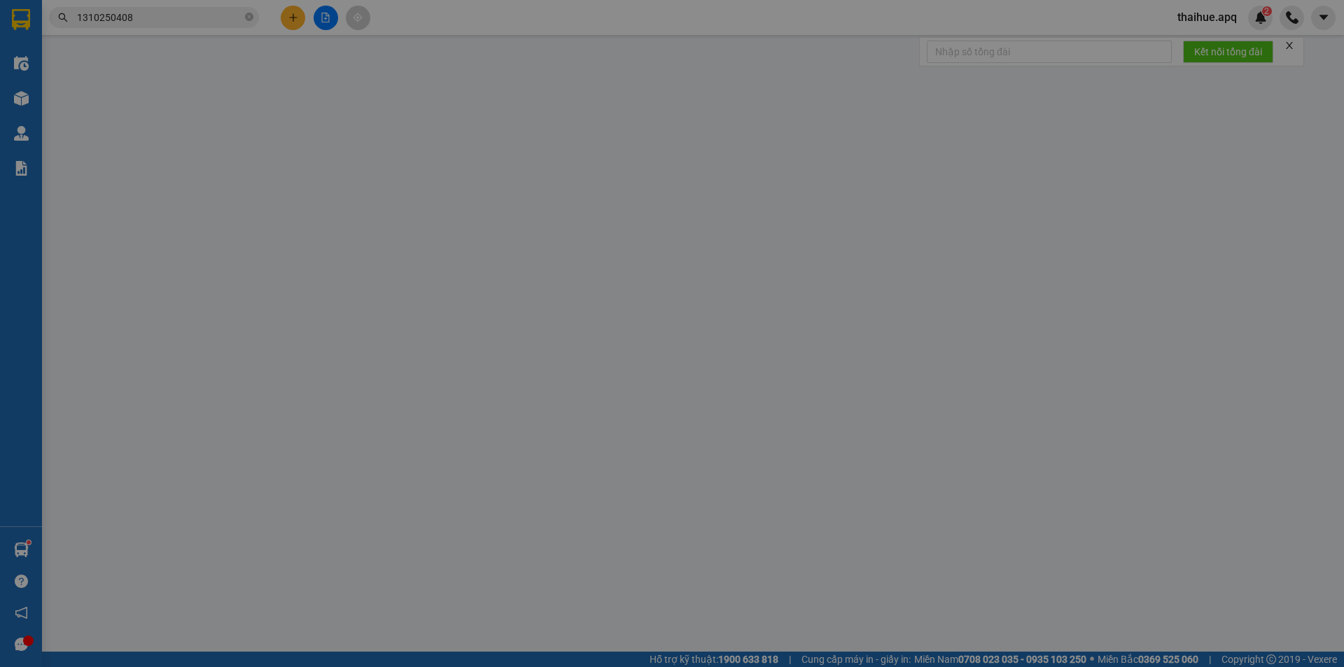
type input "0975759089"
type input "cty sơn"
type input "0982074345"
type input "đại lý nga sơn"
checkbox input "true"
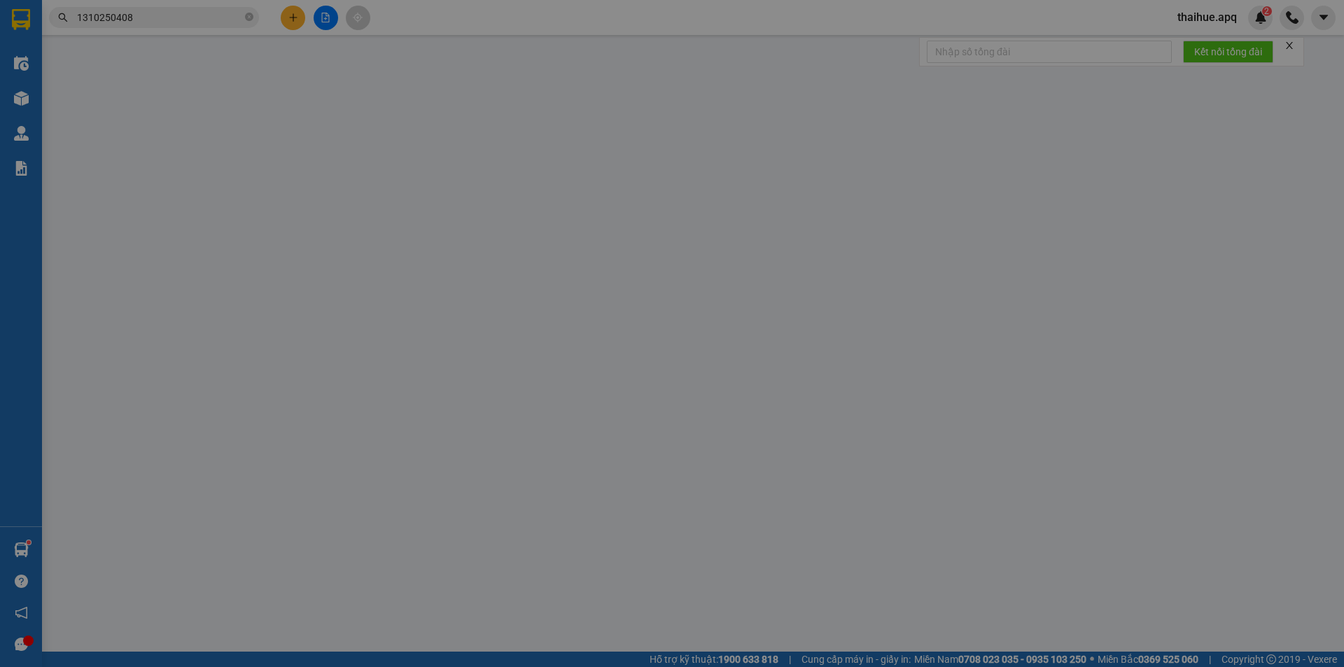
type input "vp"
type input "0"
type input "160.000"
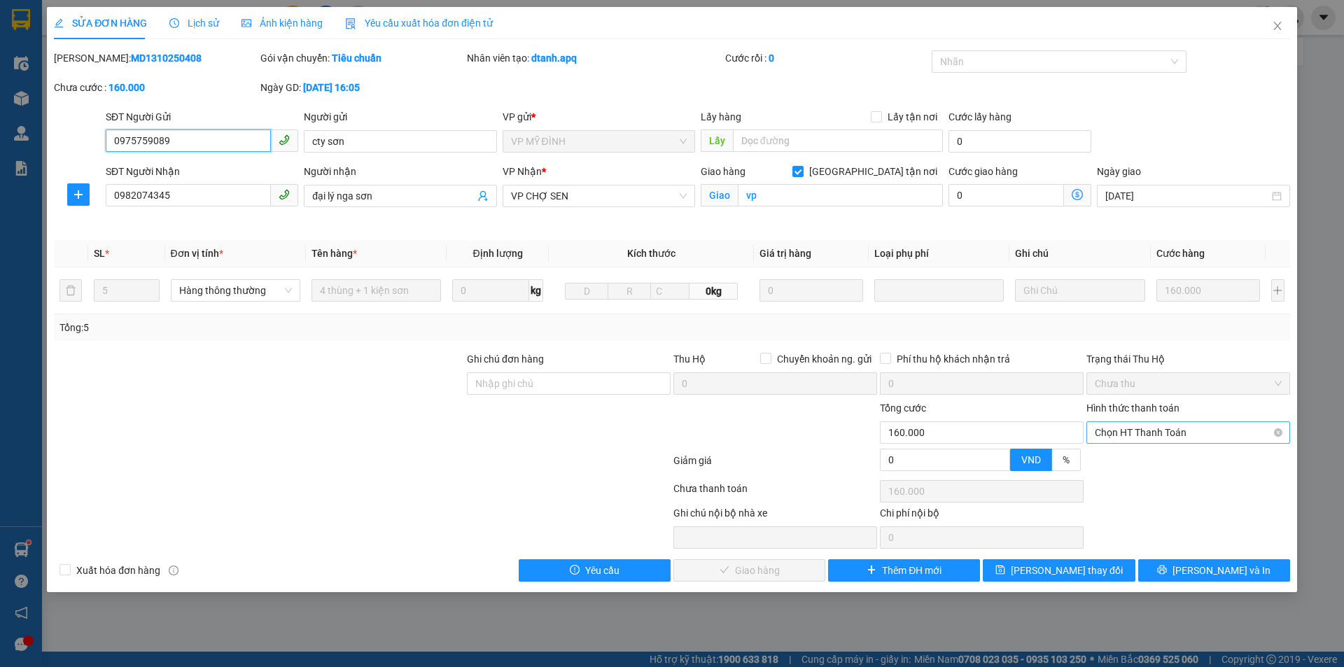
click at [1152, 433] on span "Chọn HT Thanh Toán" at bounding box center [1188, 432] width 187 height 21
click at [1138, 466] on div "Tại văn phòng" at bounding box center [1188, 460] width 187 height 15
type input "0"
click at [748, 574] on span "[PERSON_NAME] và Giao hàng" at bounding box center [767, 570] width 134 height 15
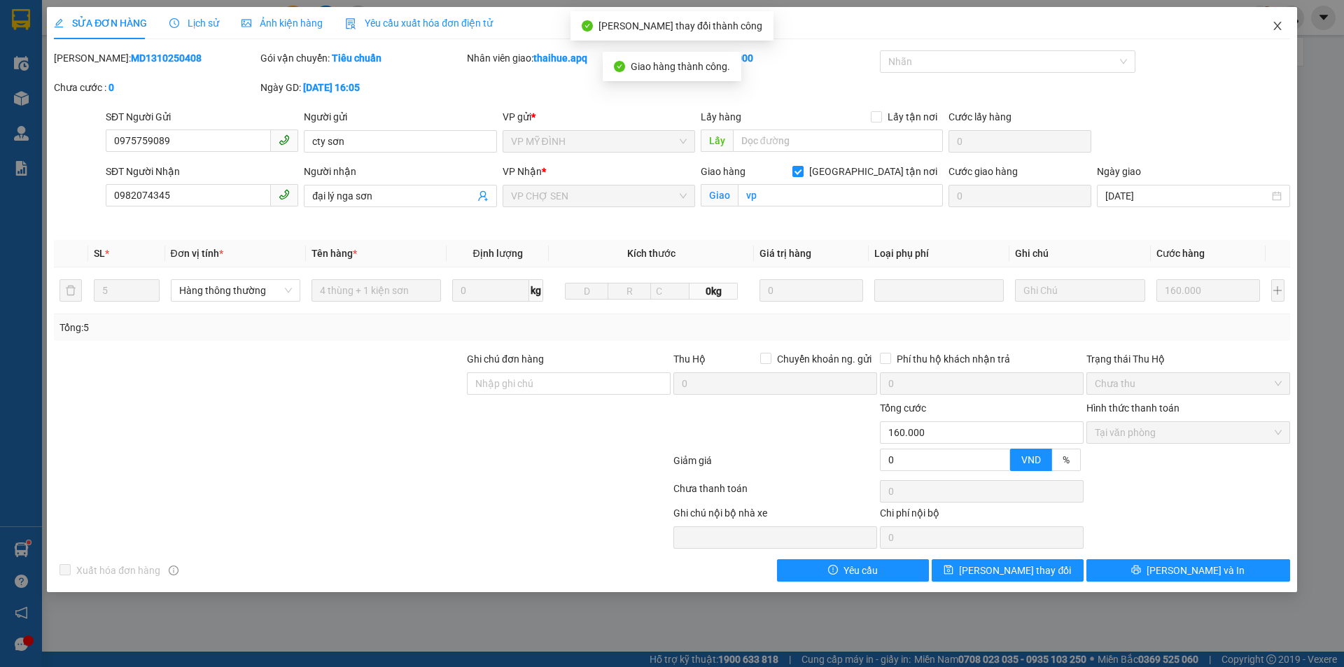
click at [1278, 20] on span "Close" at bounding box center [1277, 26] width 39 height 39
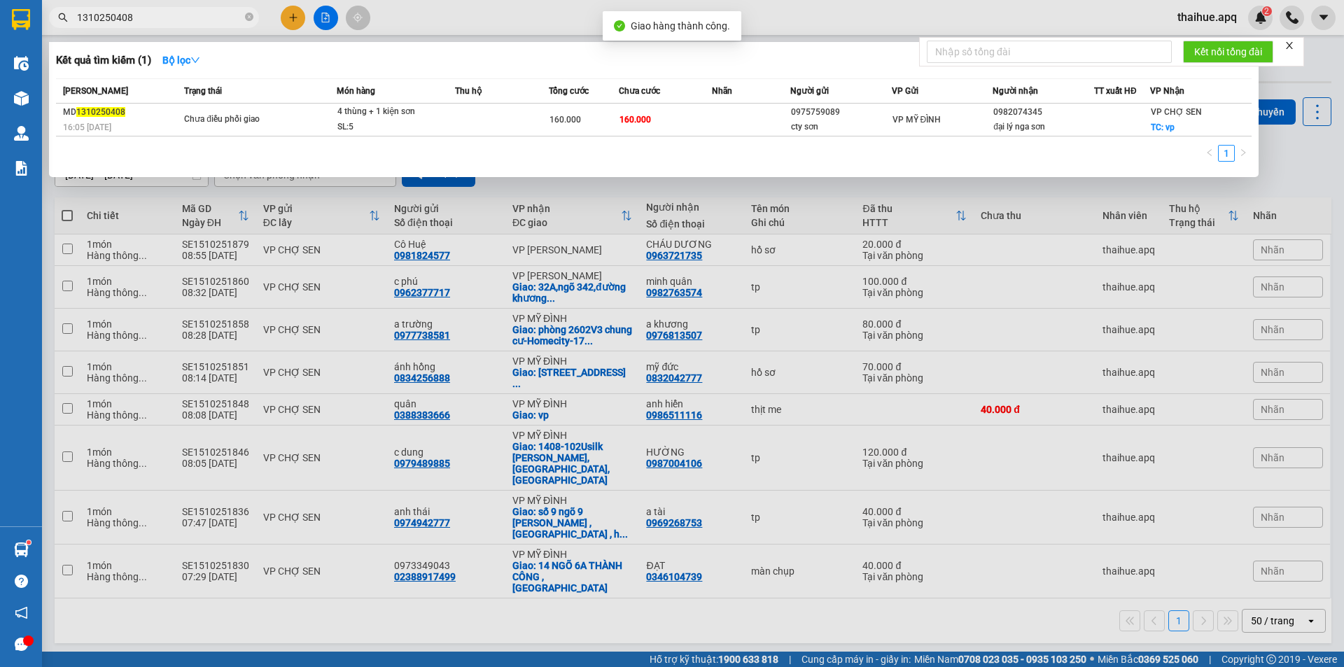
click at [158, 22] on input "1310250408" at bounding box center [159, 17] width 165 height 15
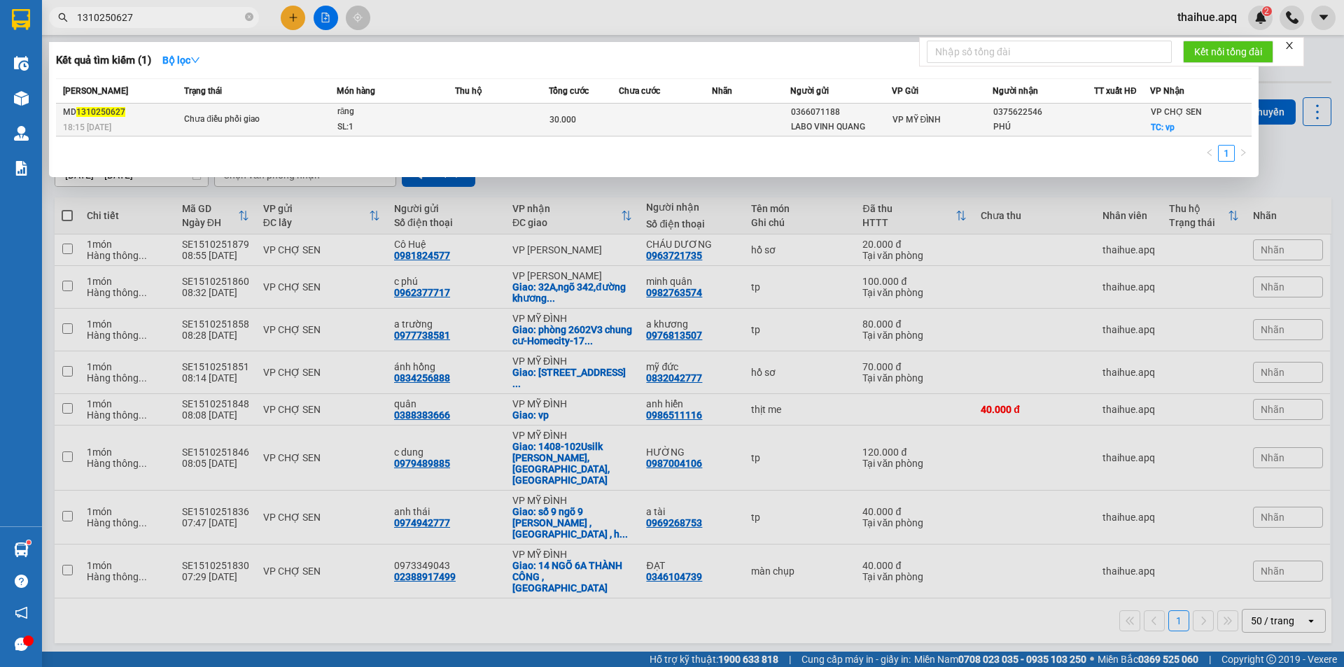
type input "1310250627"
click at [301, 120] on span "Chưa điều phối giao" at bounding box center [260, 119] width 152 height 15
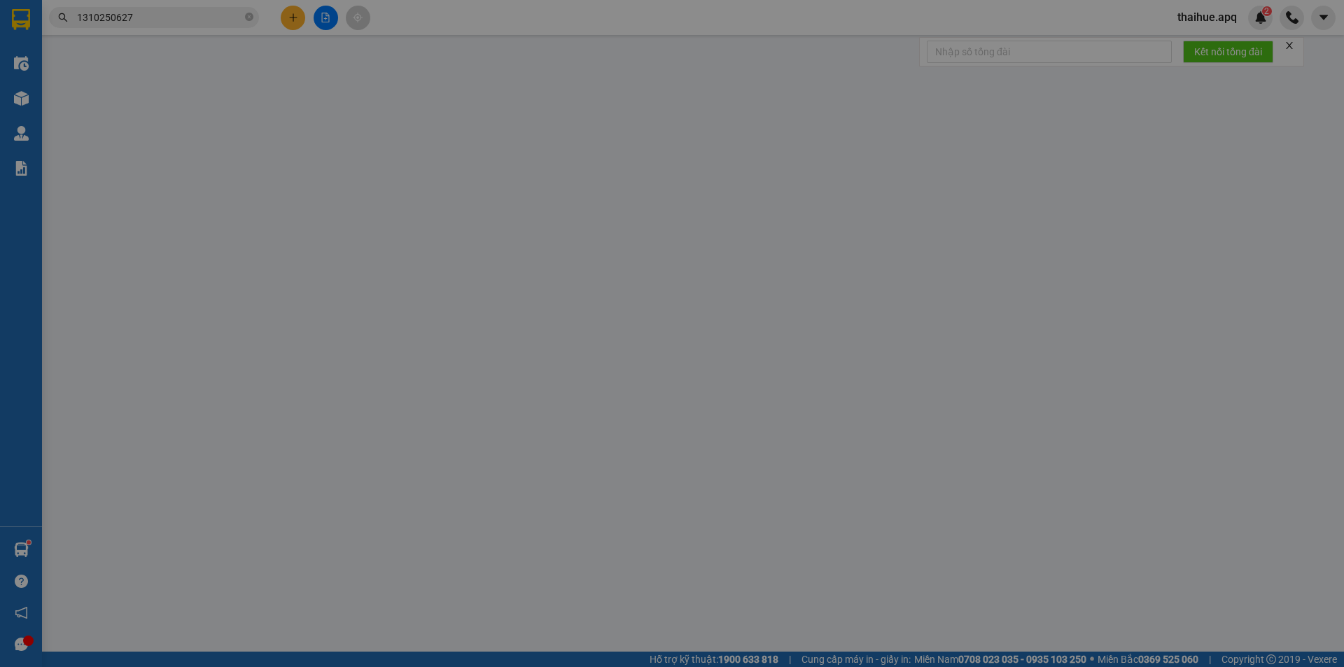
type input "0366071188"
type input "LABO VINH QUANG"
type input "0375622546"
type input "PHÚ"
checkbox input "true"
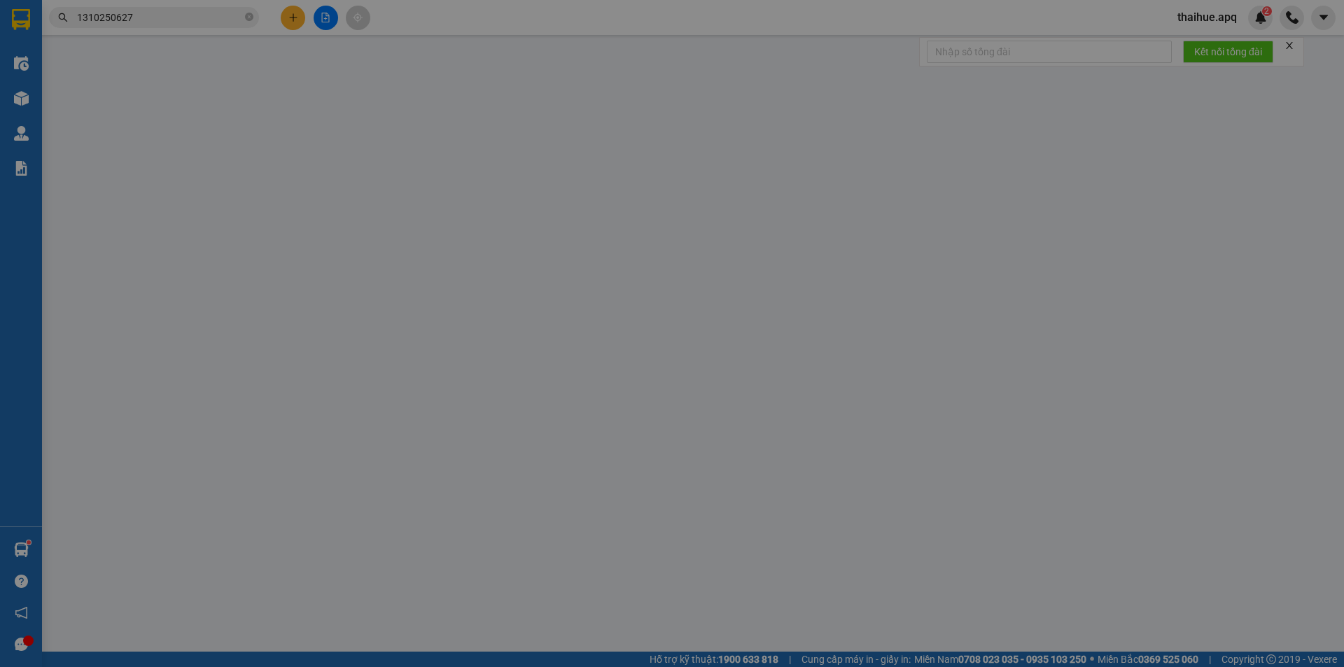
type input "vp"
type input "0"
type input "30.000"
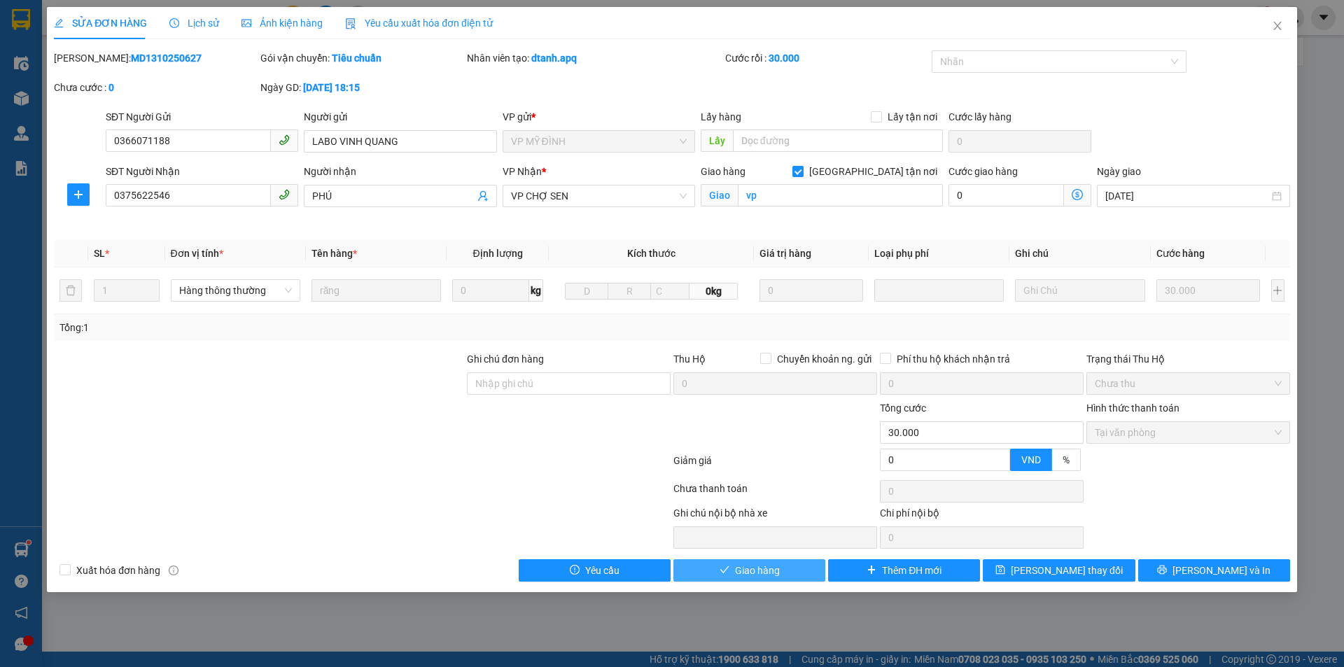
click at [755, 571] on span "Giao hàng" at bounding box center [757, 570] width 45 height 15
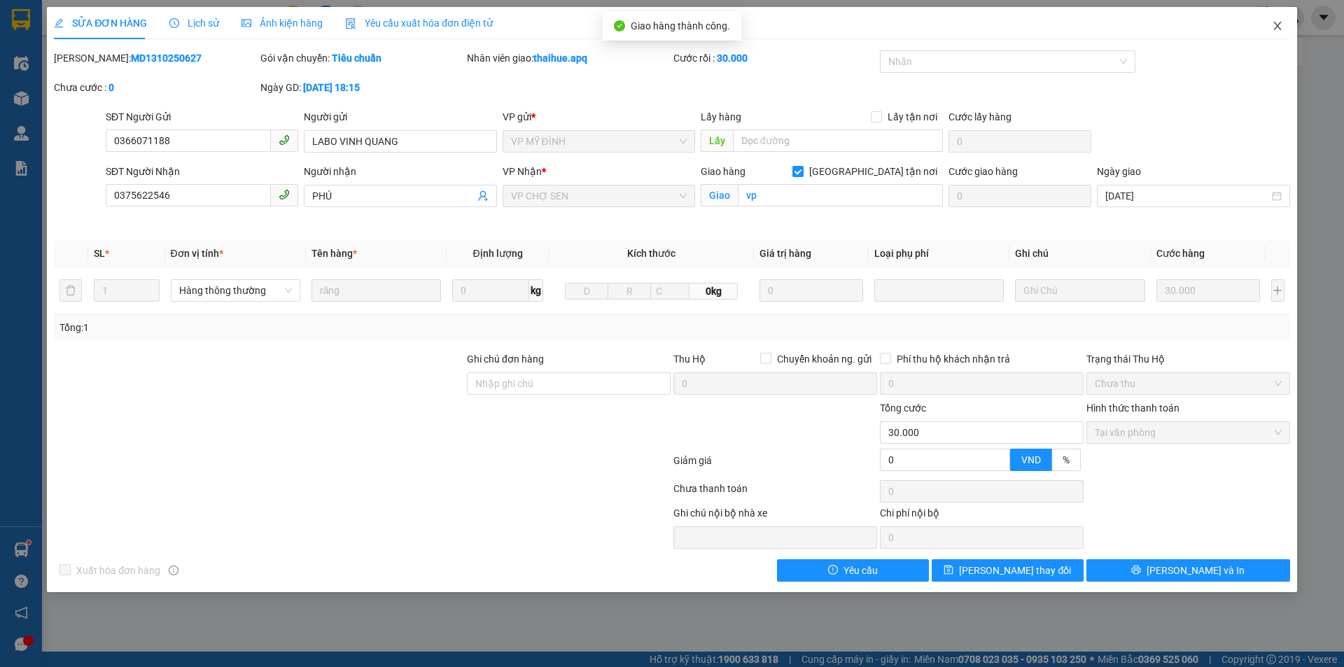
click at [1280, 22] on icon "close" at bounding box center [1277, 25] width 11 height 11
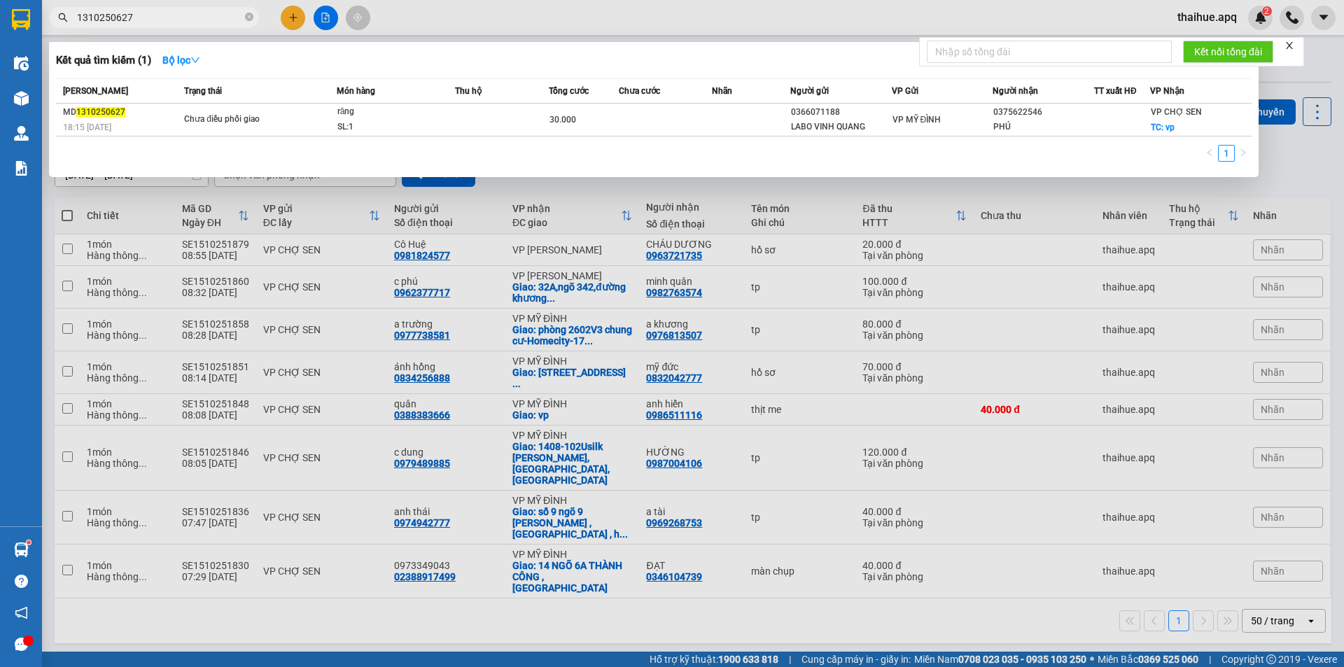
click at [174, 18] on input "1310250627" at bounding box center [159, 17] width 165 height 15
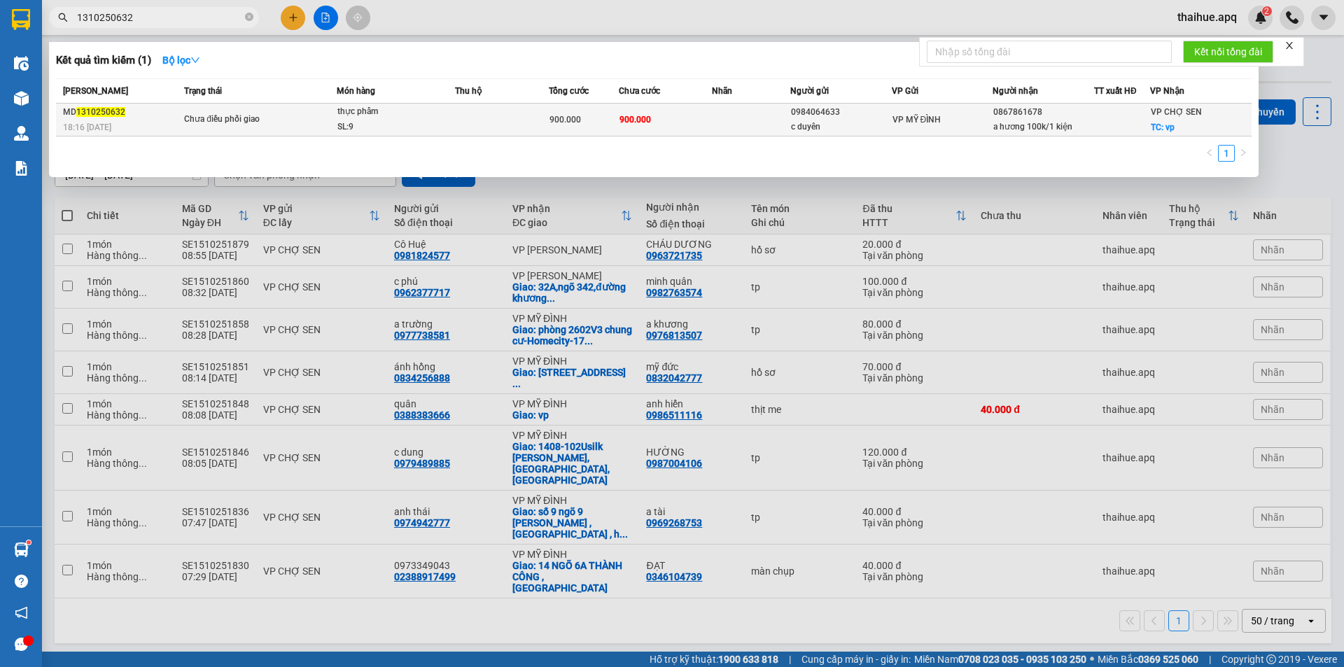
type input "1310250632"
click at [300, 119] on span "Chưa điều phối giao" at bounding box center [260, 119] width 152 height 15
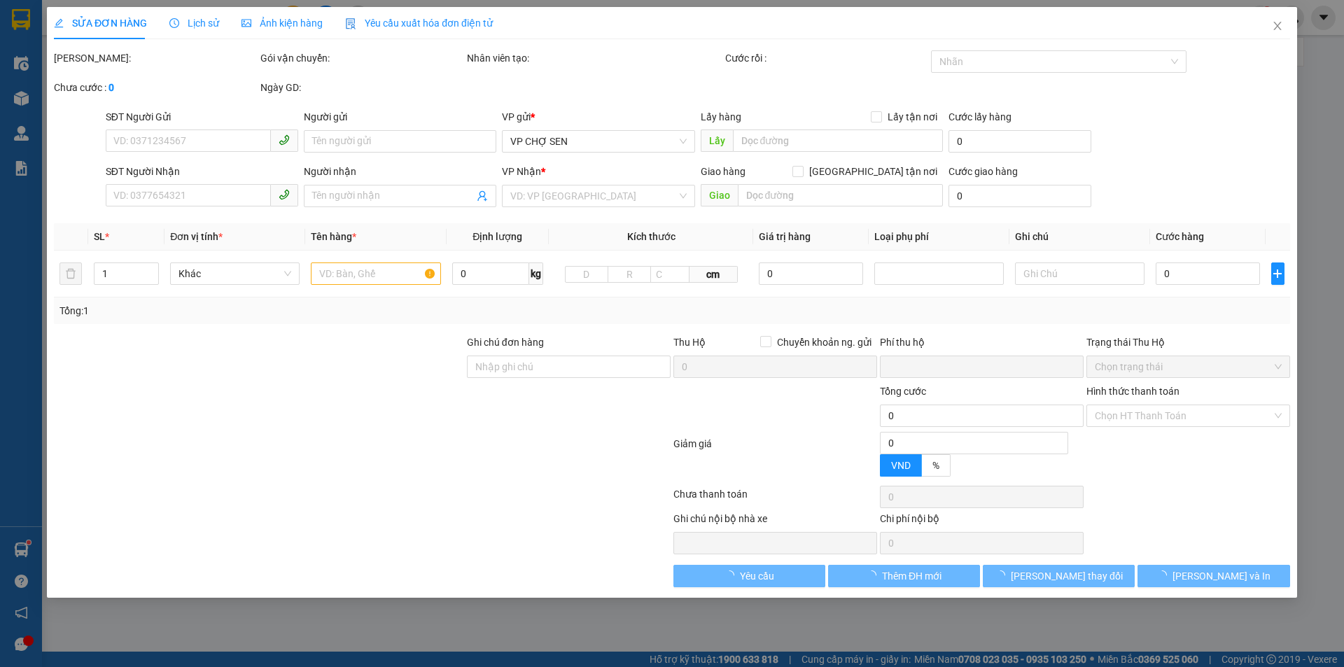
type input "0984064633"
type input "c duyên"
type input "0867861678"
type input "a hương 100k/1 kiện"
checkbox input "true"
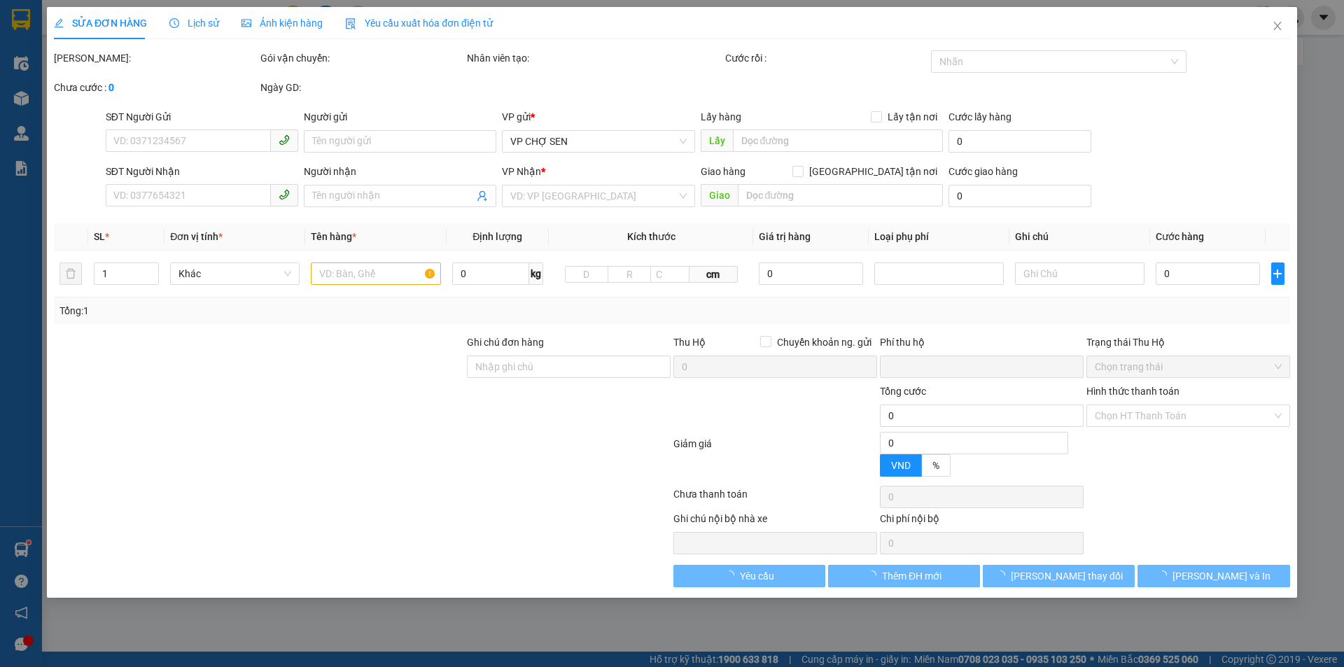
type input "vp"
type input "0"
type input "900.000"
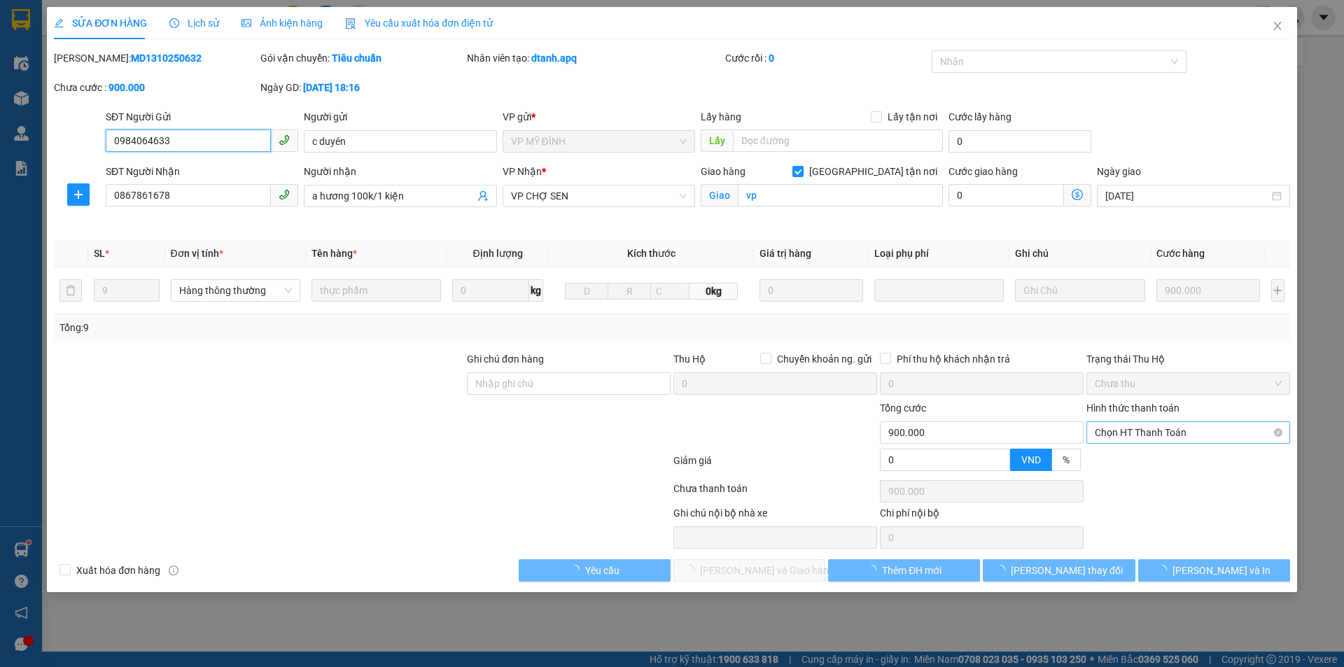
click at [1157, 433] on span "Chọn HT Thanh Toán" at bounding box center [1188, 432] width 187 height 21
click at [1144, 458] on div "Tại văn phòng" at bounding box center [1188, 460] width 187 height 15
type input "0"
click at [764, 573] on span "[PERSON_NAME] và Giao hàng" at bounding box center [767, 570] width 134 height 15
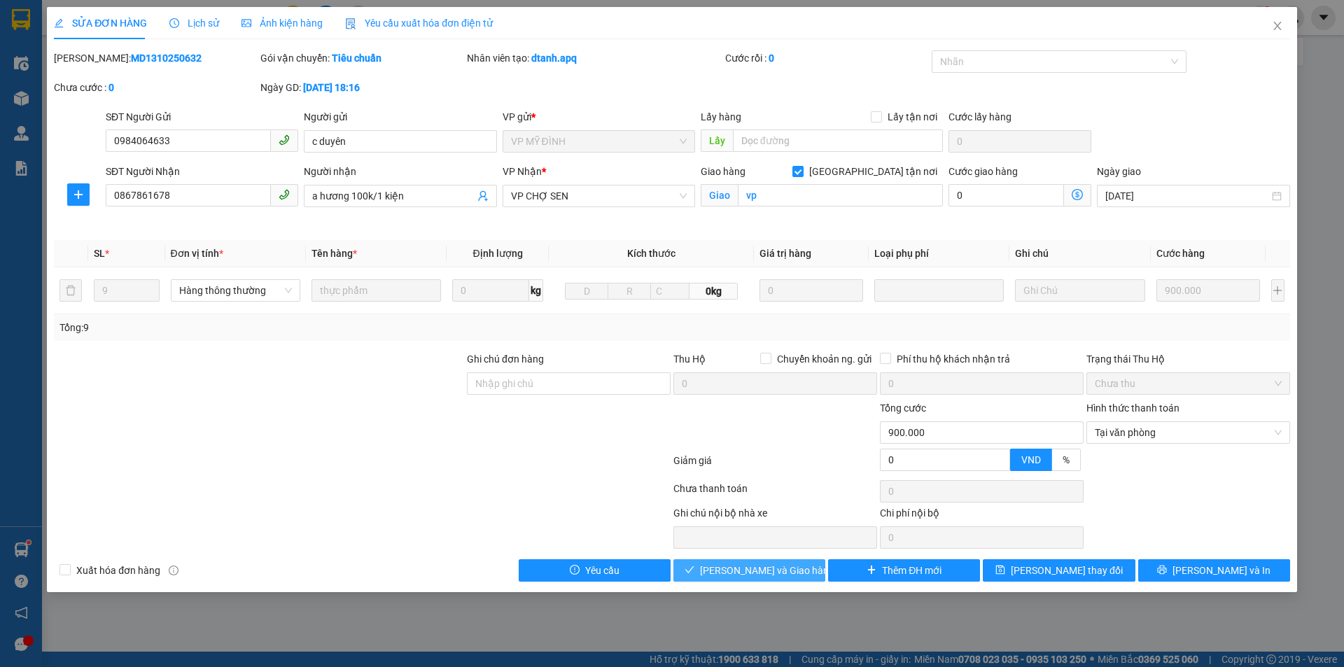
click at [767, 568] on span "[PERSON_NAME] và Giao hàng" at bounding box center [767, 570] width 134 height 15
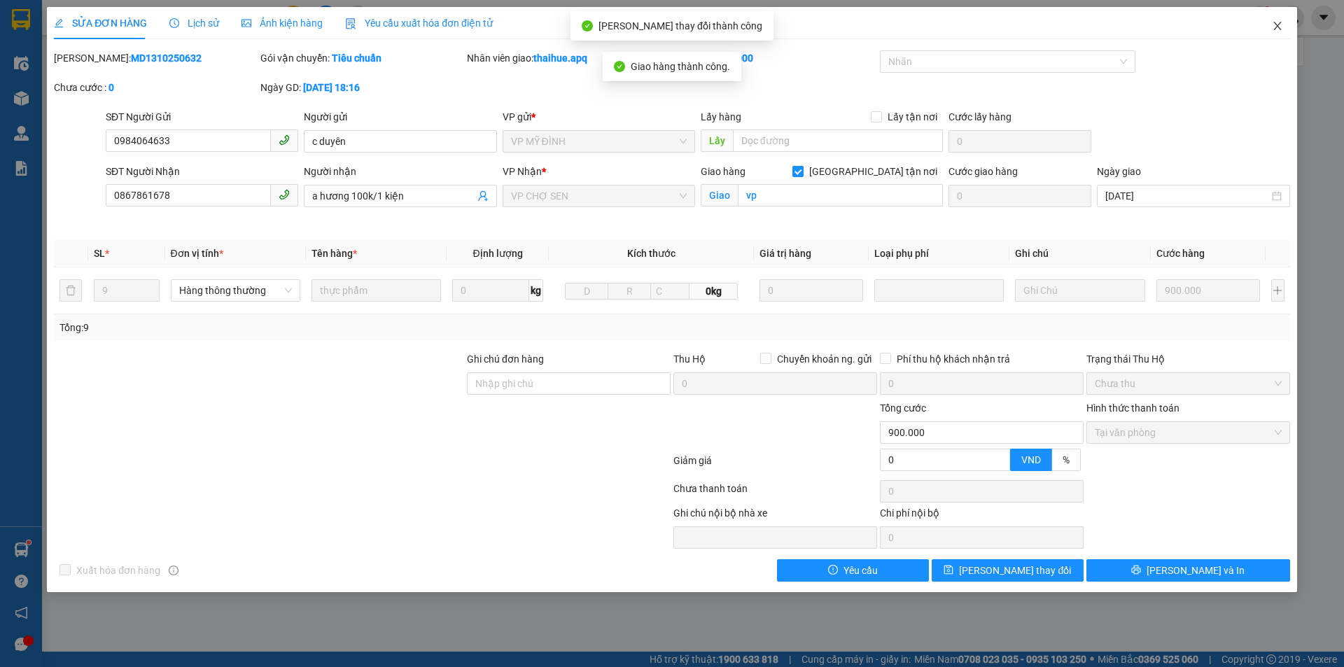
click at [1277, 21] on icon "close" at bounding box center [1277, 25] width 11 height 11
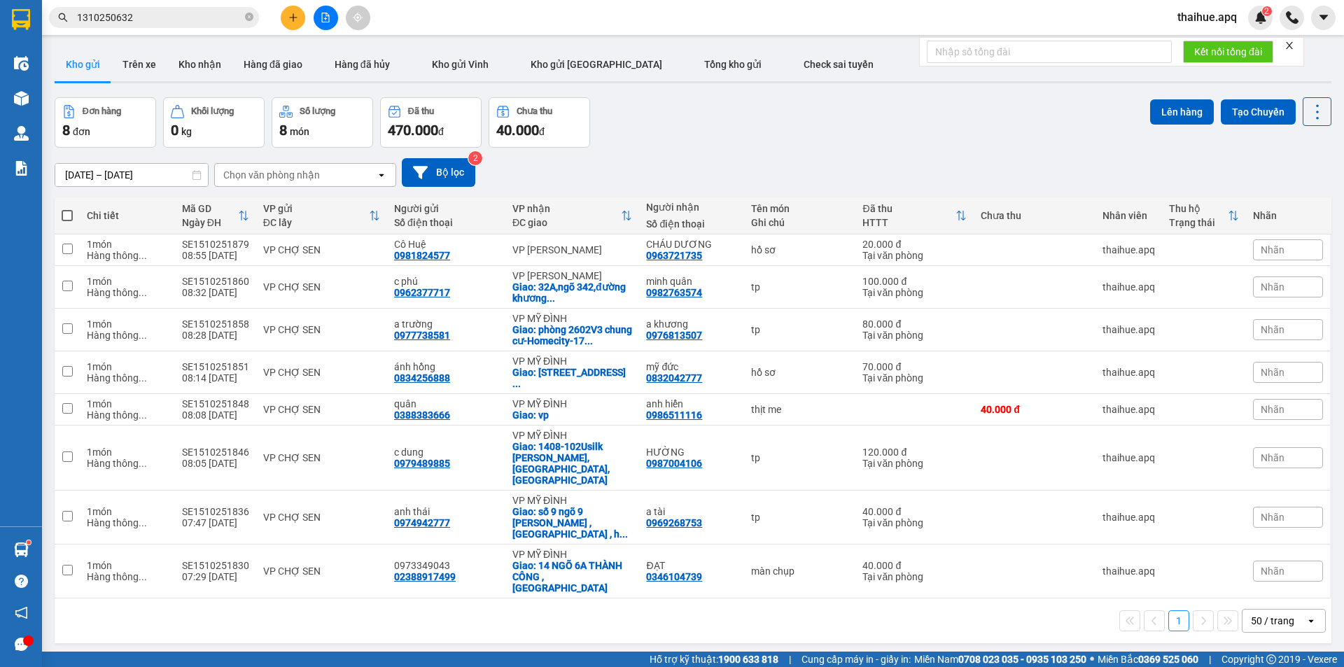
click at [192, 20] on input "1310250632" at bounding box center [159, 17] width 165 height 15
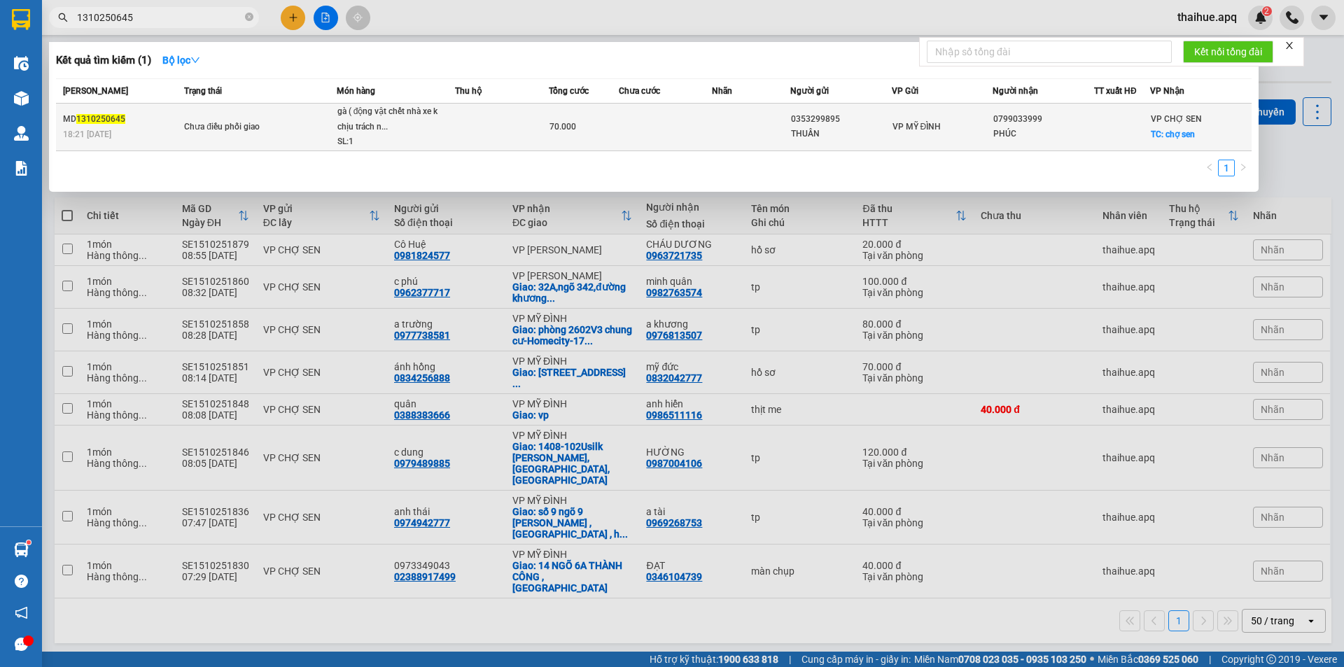
type input "1310250645"
click at [283, 127] on div "Chưa điều phối giao" at bounding box center [236, 127] width 105 height 15
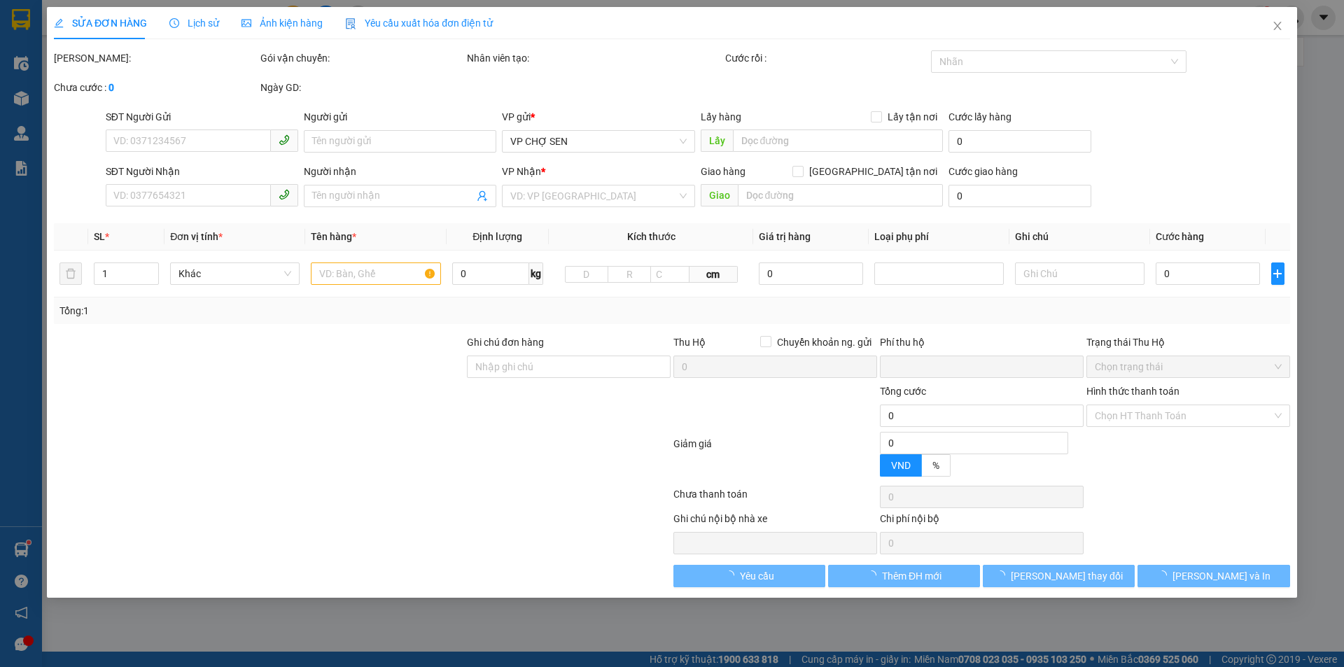
type input "0353299895"
type input "THUẦN"
type input "0799033999"
type input "PHÚC"
checkbox input "true"
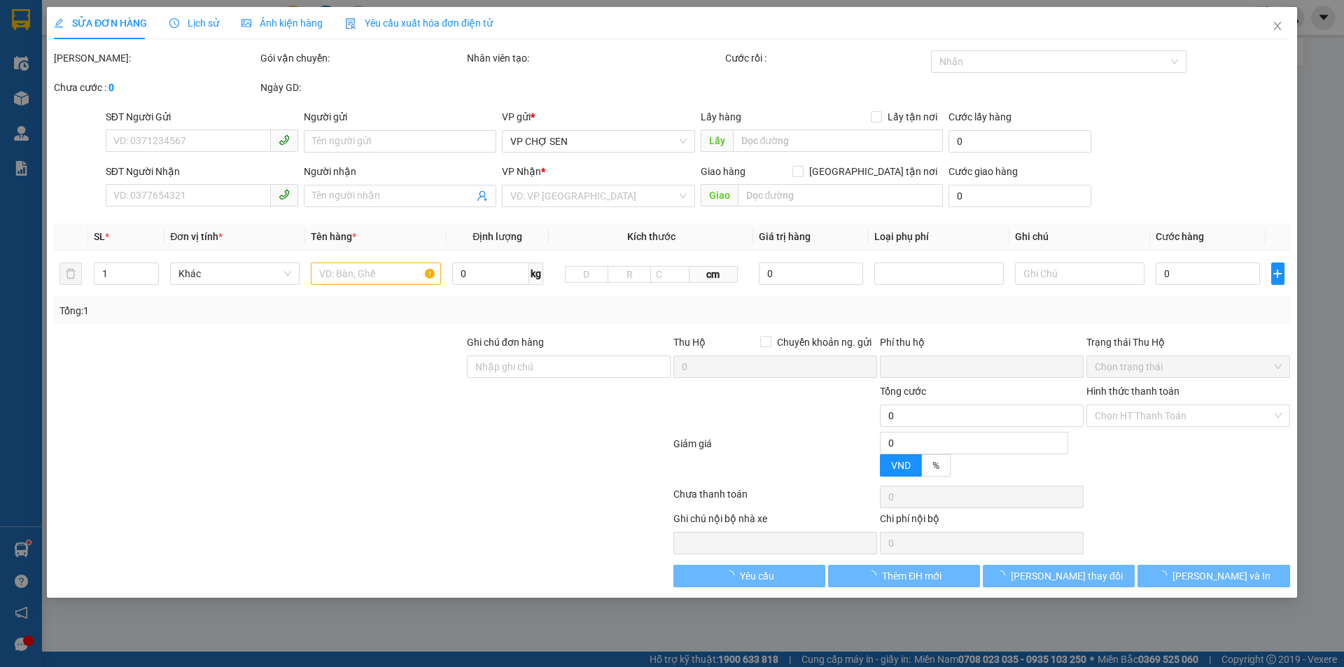
type input "chợ sen"
type input "0"
type input "70.000"
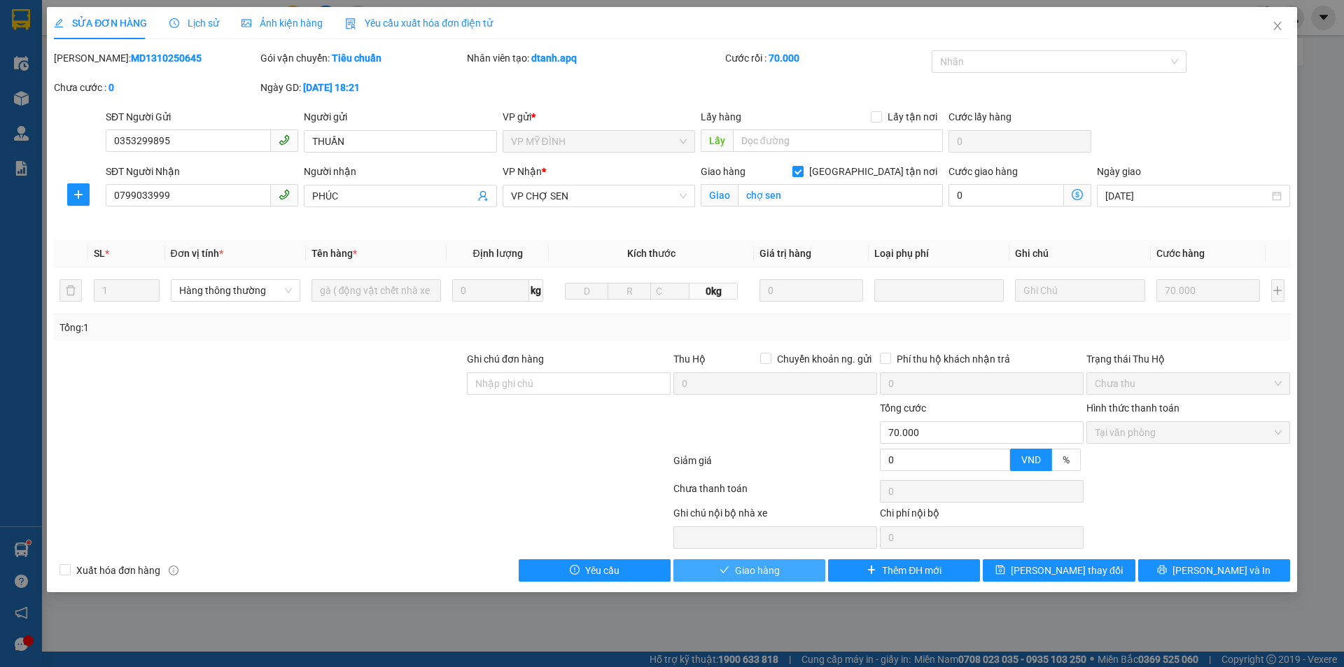
click at [755, 569] on span "Giao hàng" at bounding box center [757, 570] width 45 height 15
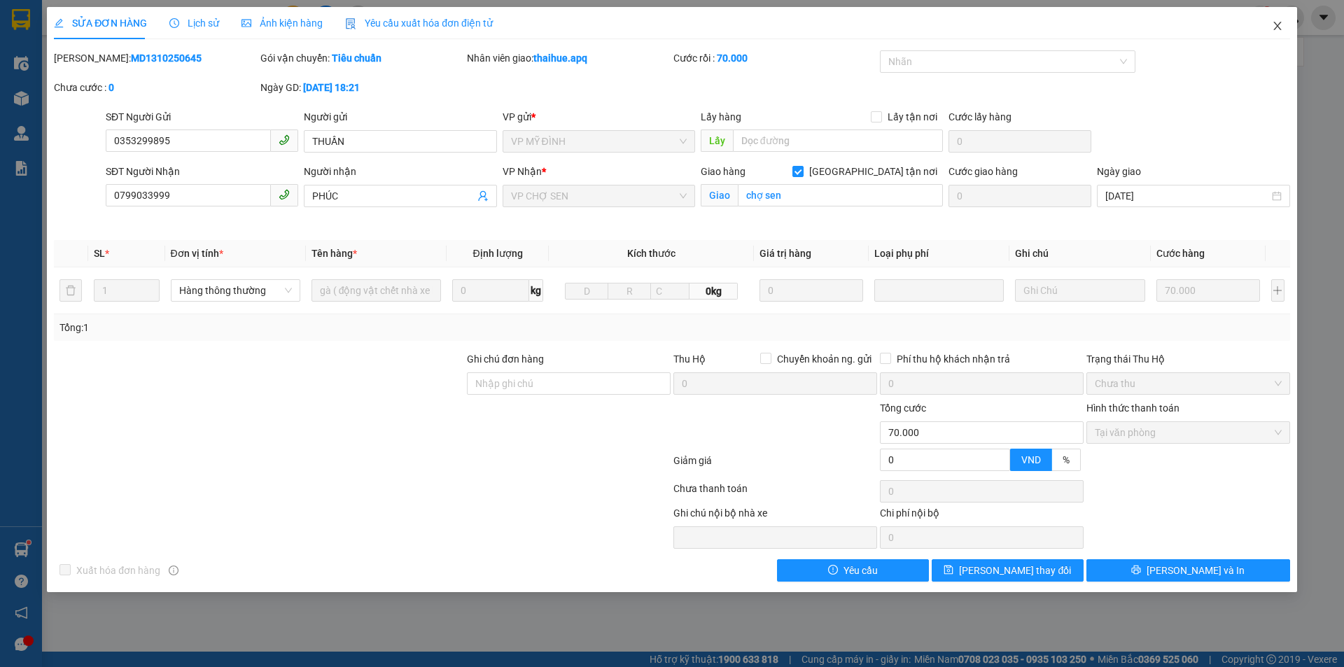
click at [1274, 29] on icon "close" at bounding box center [1277, 25] width 11 height 11
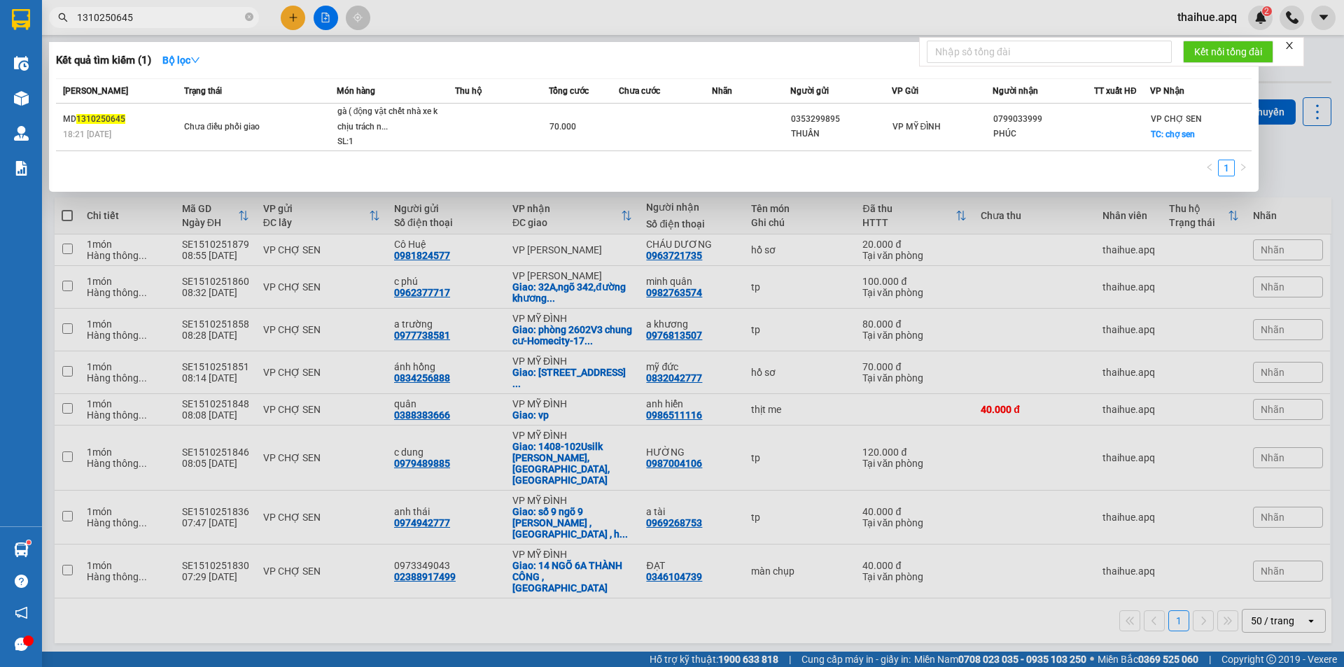
click at [146, 17] on input "1310250645" at bounding box center [159, 17] width 165 height 15
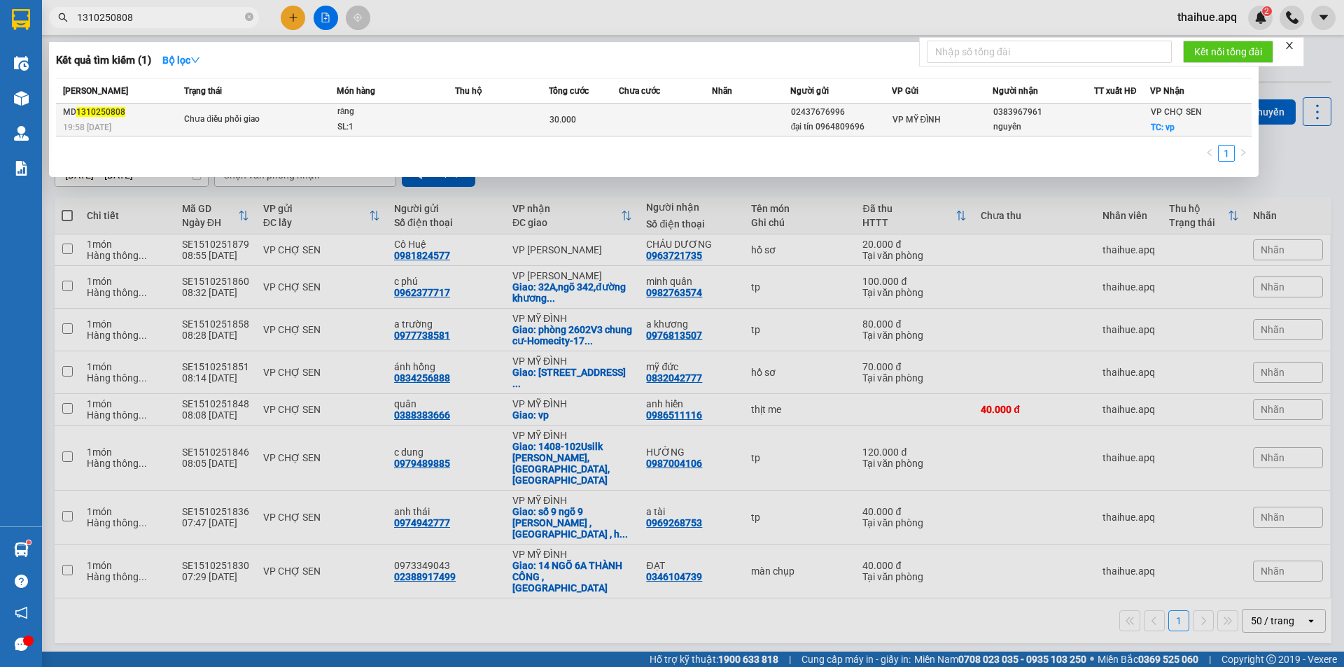
type input "1310250808"
click at [302, 116] on span "Chưa điều phối giao" at bounding box center [260, 119] width 152 height 15
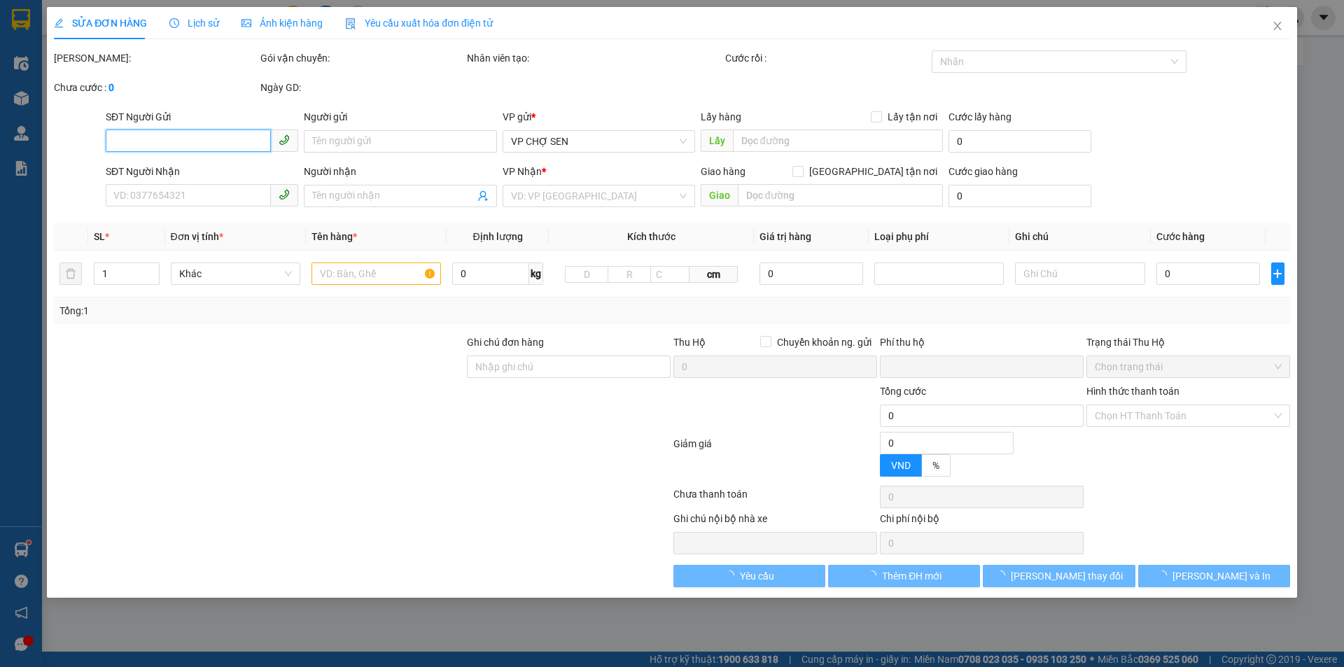
type input "02437676996"
type input "đại tín 0964809696"
type input "0383967961"
type input "nguyên"
checkbox input "true"
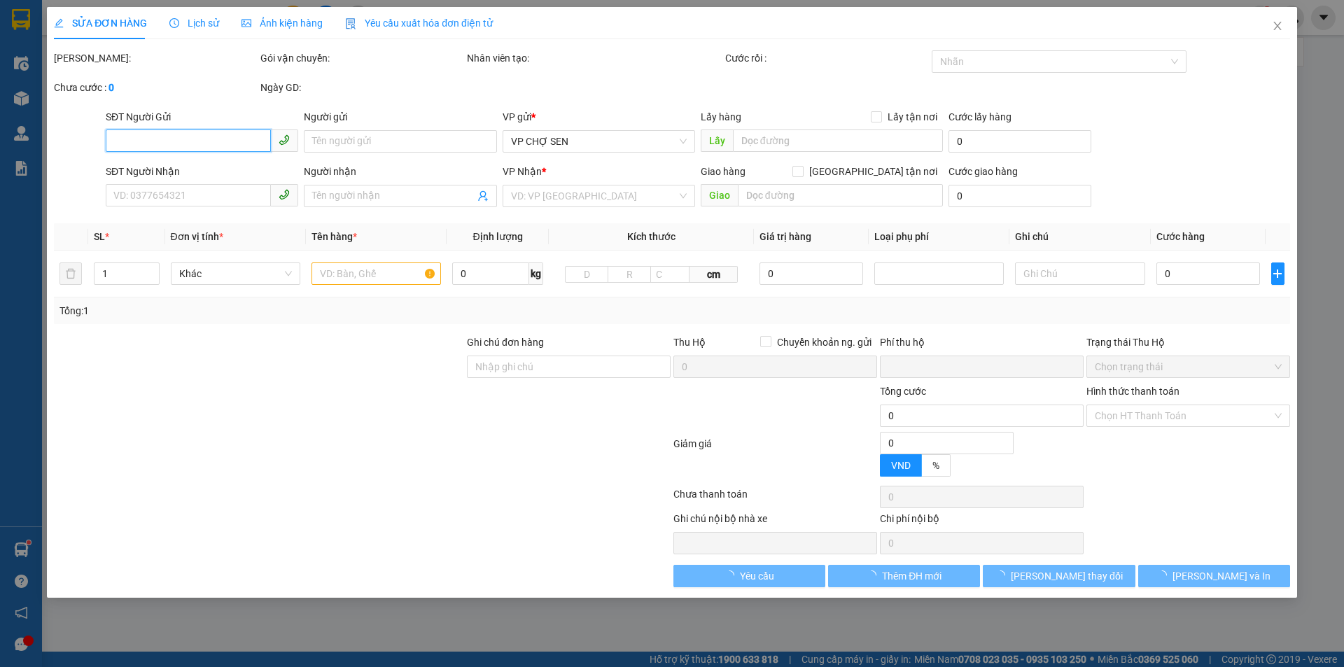
type input "vp"
type input "0"
type input "30.000"
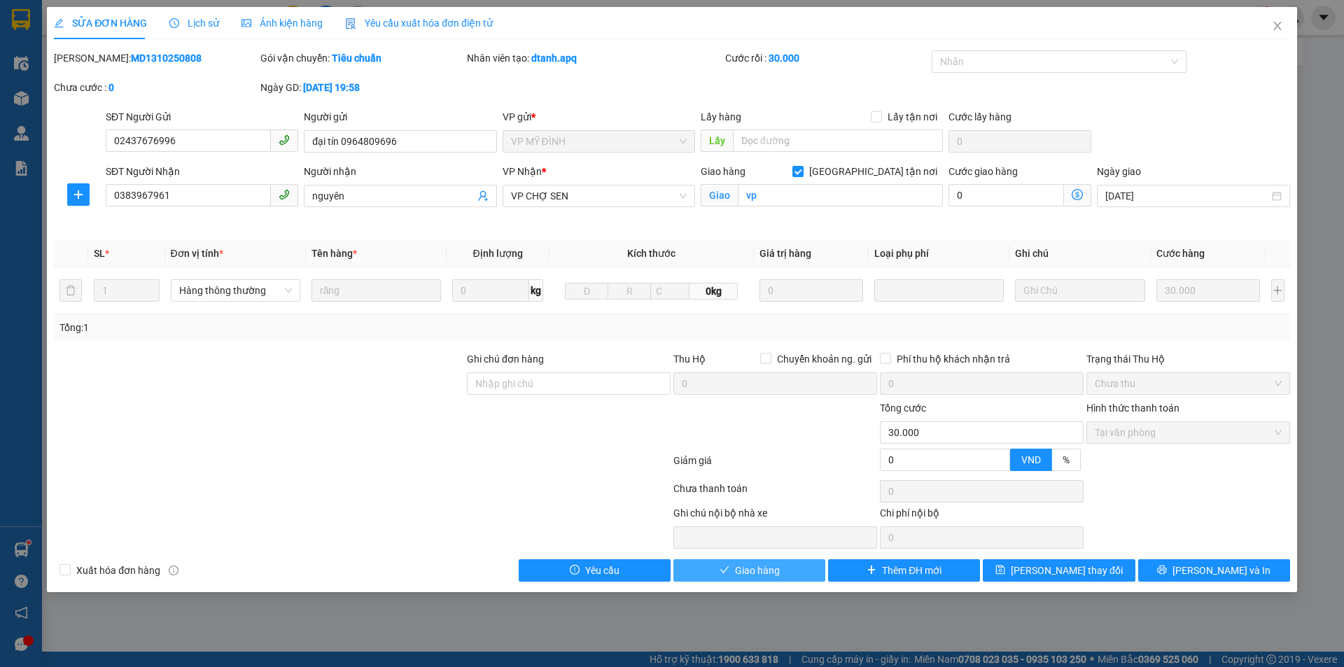
click at [756, 567] on span "Giao hàng" at bounding box center [757, 570] width 45 height 15
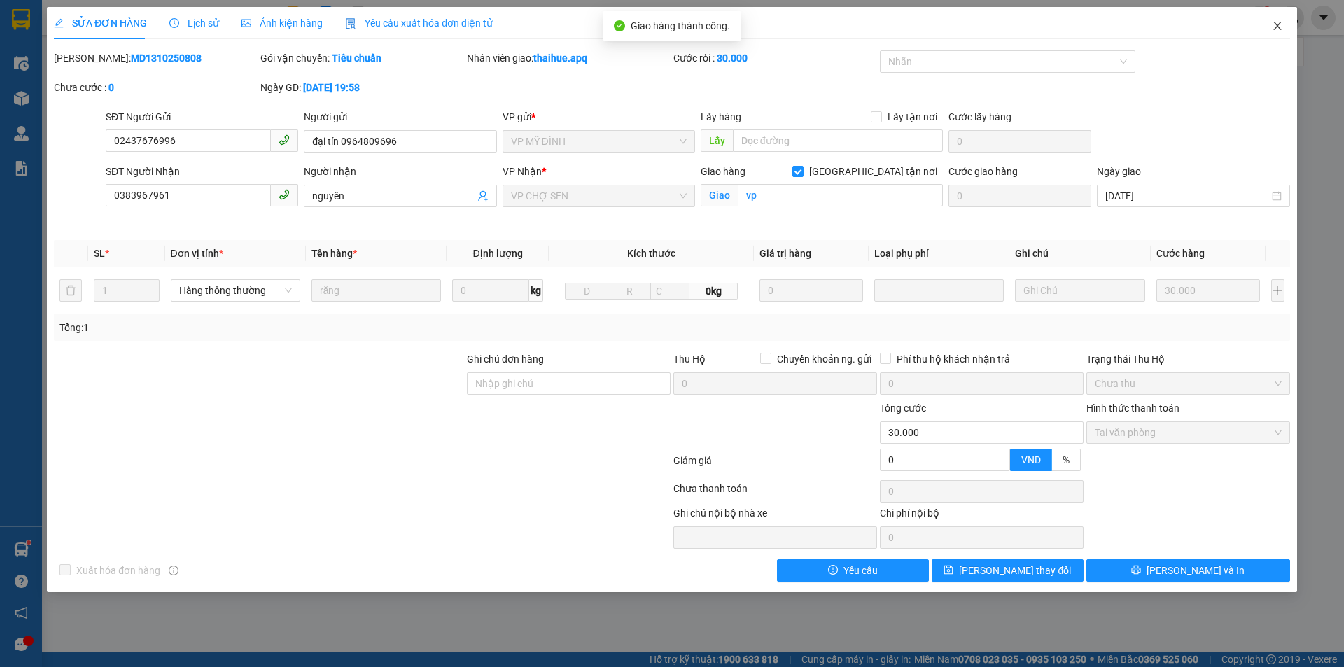
click at [1273, 22] on icon "close" at bounding box center [1277, 25] width 11 height 11
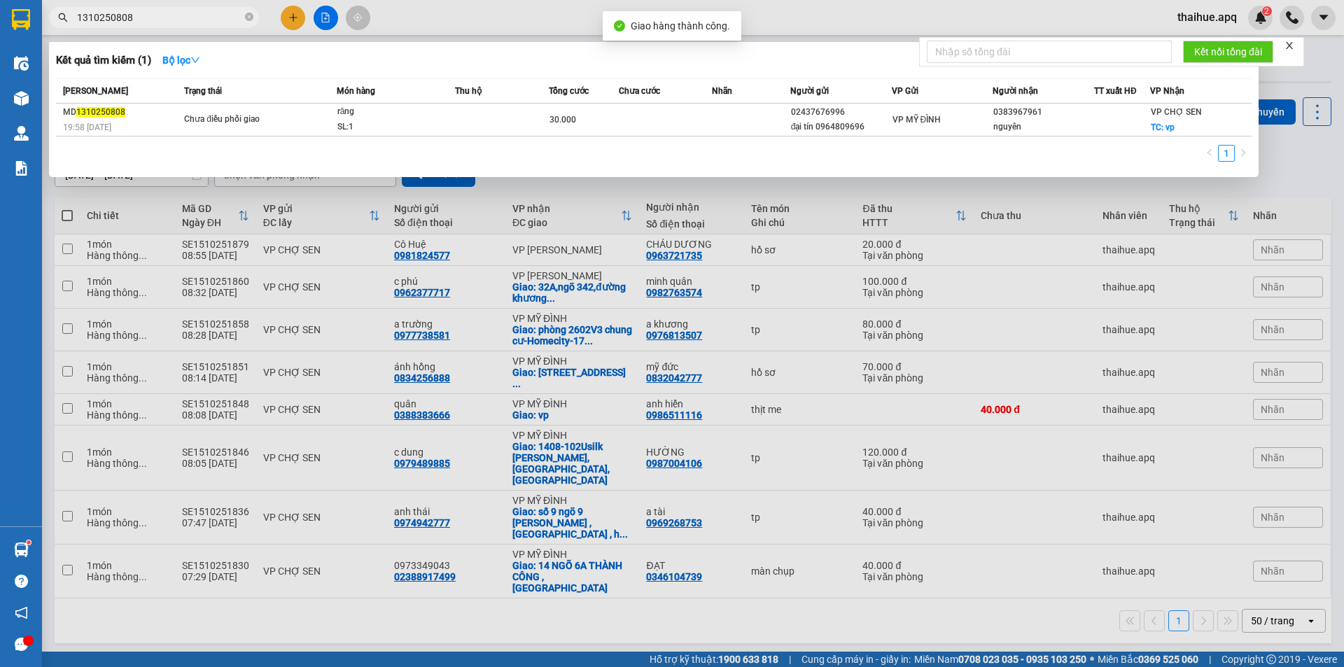
click at [152, 19] on input "1310250808" at bounding box center [159, 17] width 165 height 15
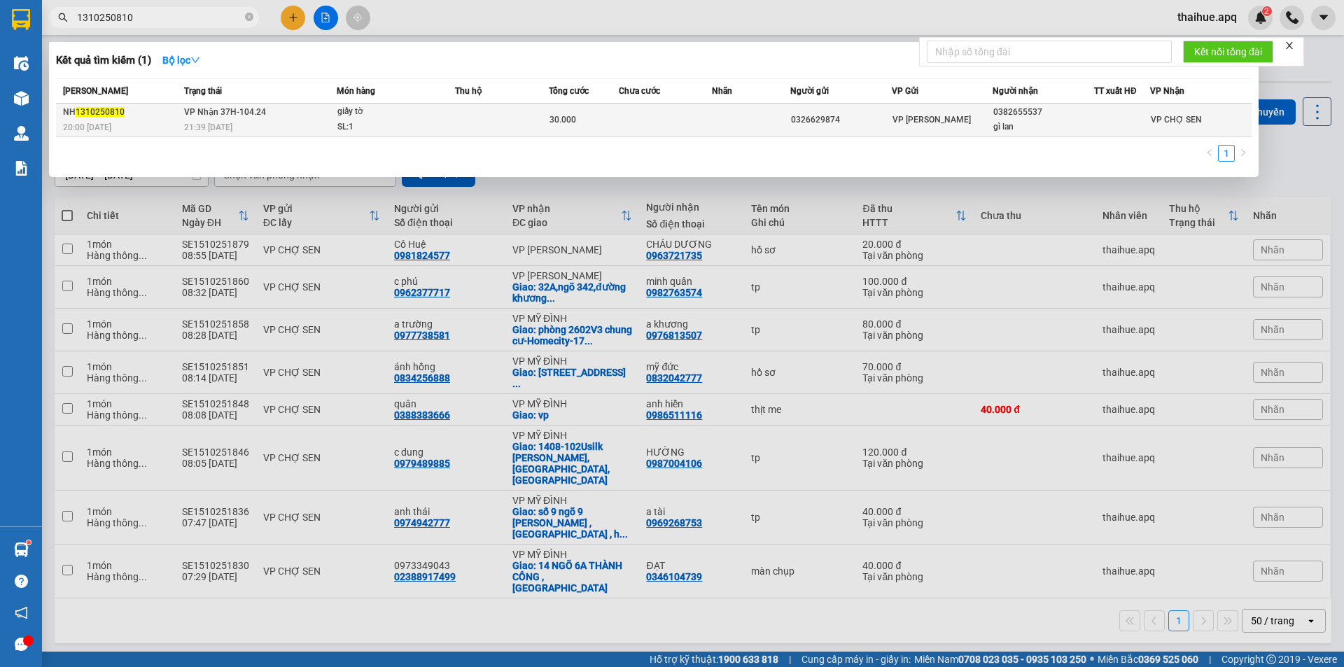
type input "1310250810"
click at [444, 120] on span "giấy tờ SL: 1" at bounding box center [395, 119] width 117 height 30
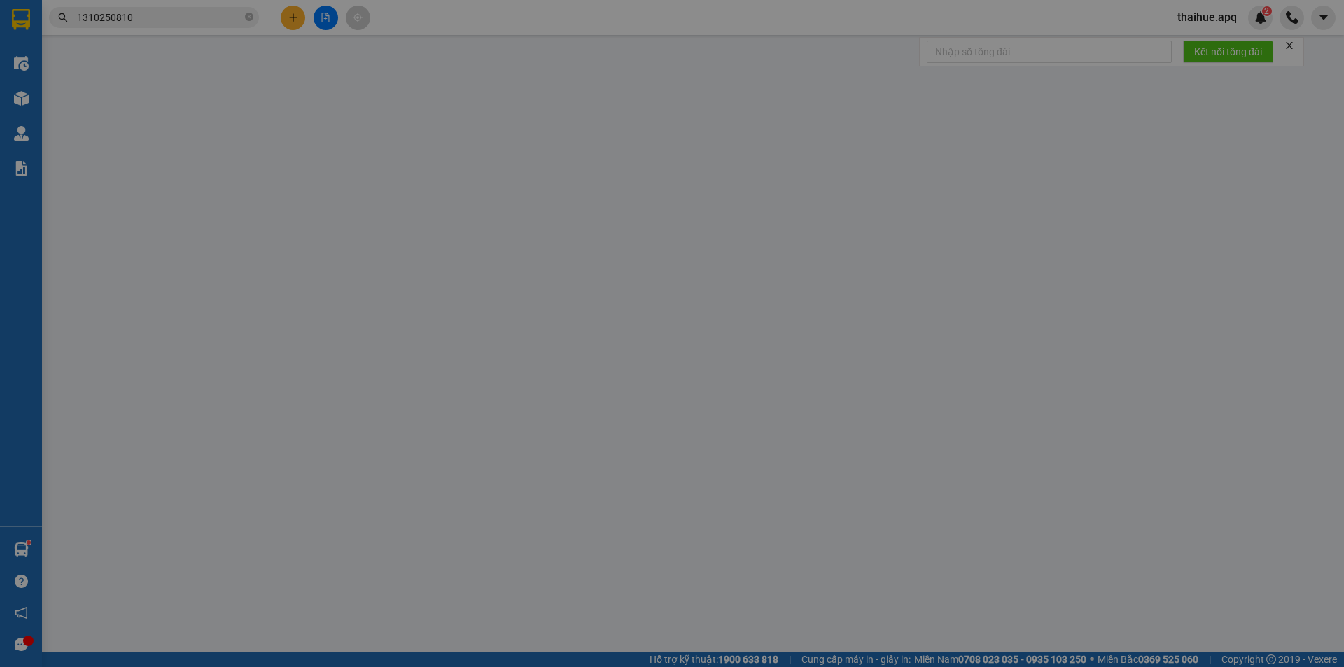
type input "0326629874"
type input "0382655537"
type input "gì lan"
type input "0"
type input "30.000"
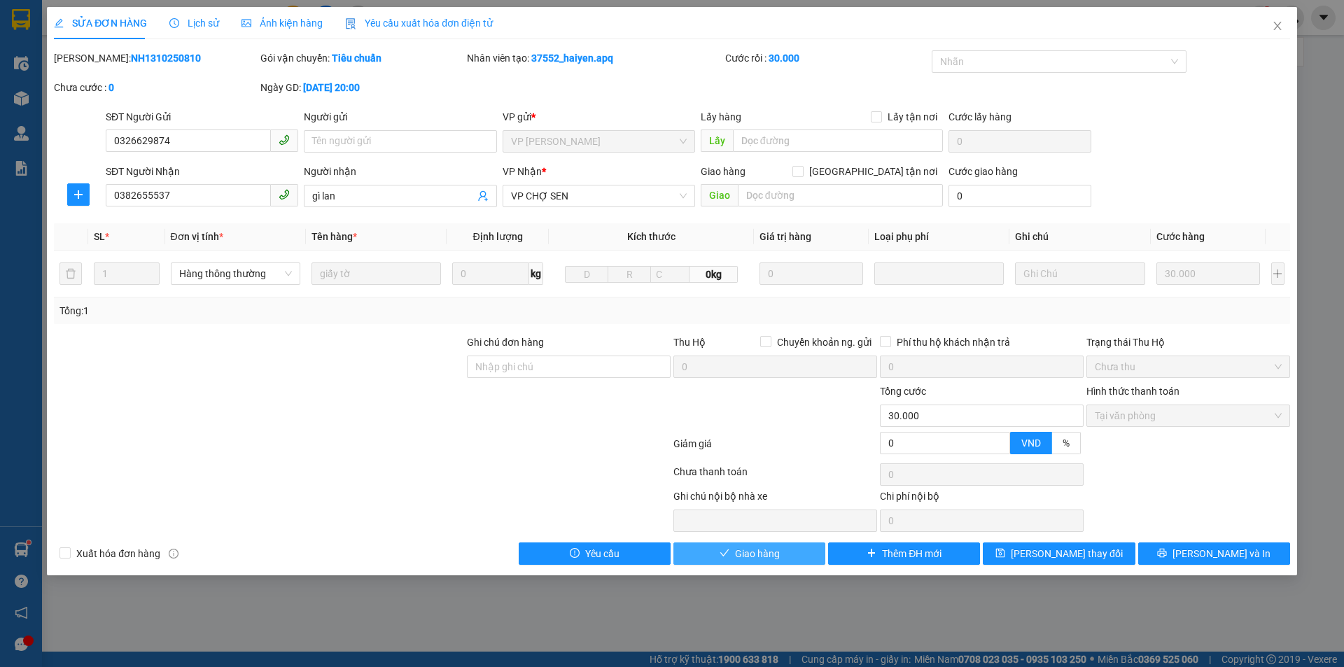
click at [762, 549] on span "Giao hàng" at bounding box center [757, 553] width 45 height 15
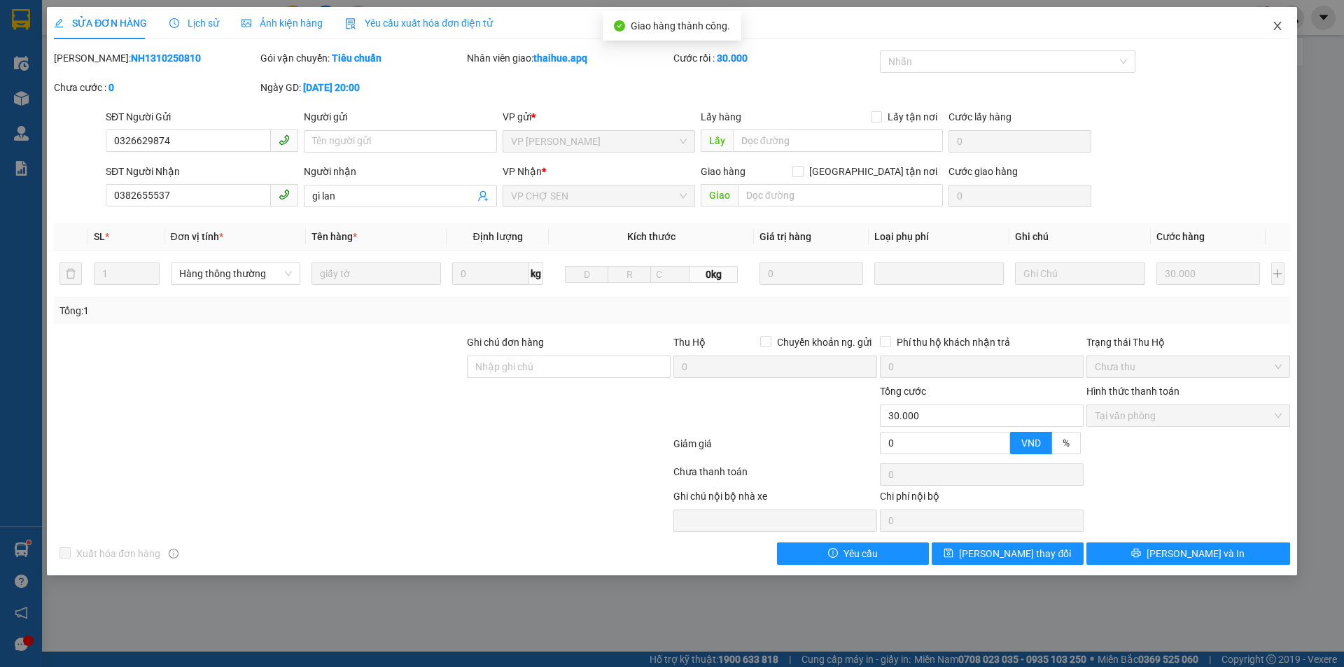
click at [1277, 22] on icon "close" at bounding box center [1277, 25] width 11 height 11
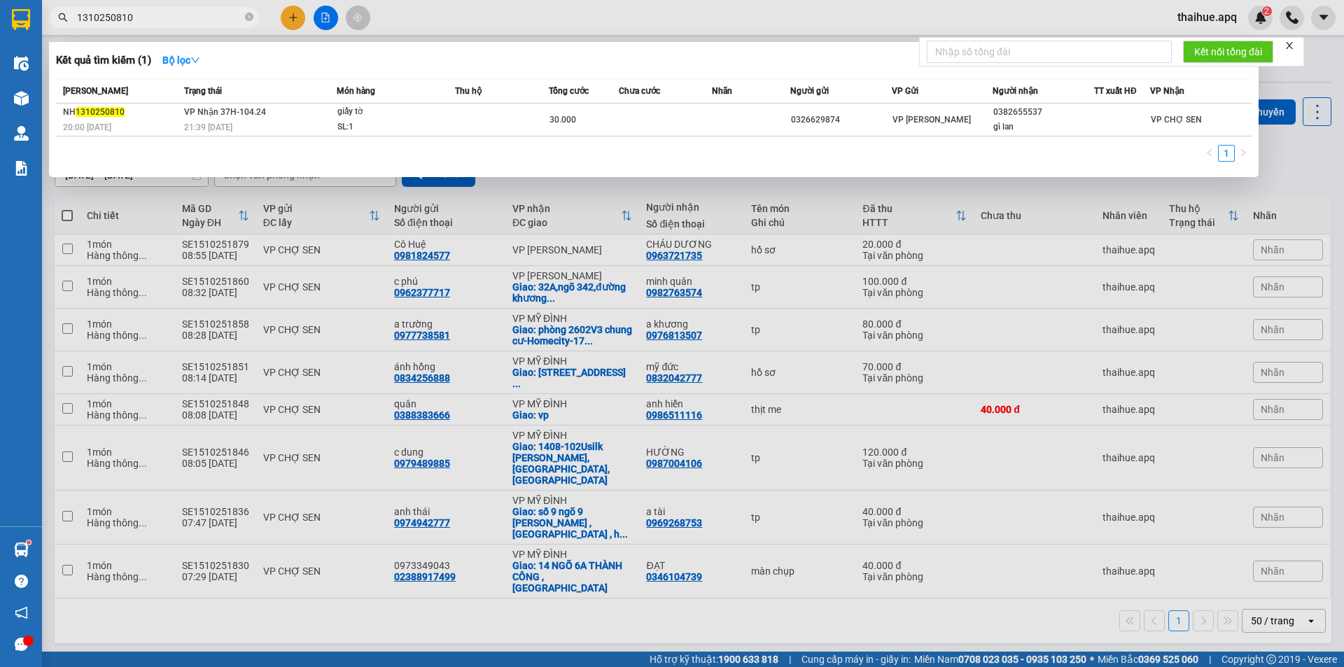
click at [148, 20] on input "1310250810" at bounding box center [159, 17] width 165 height 15
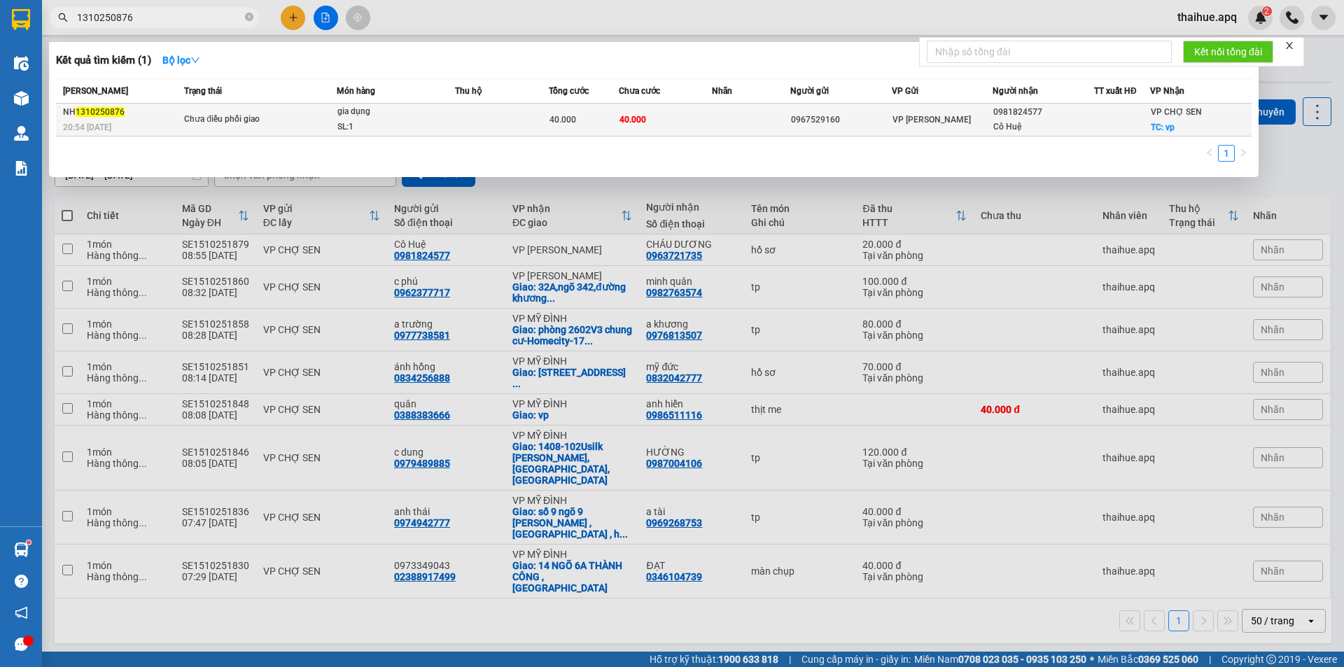
type input "1310250876"
click at [272, 113] on div "Chưa điều phối giao" at bounding box center [236, 119] width 105 height 15
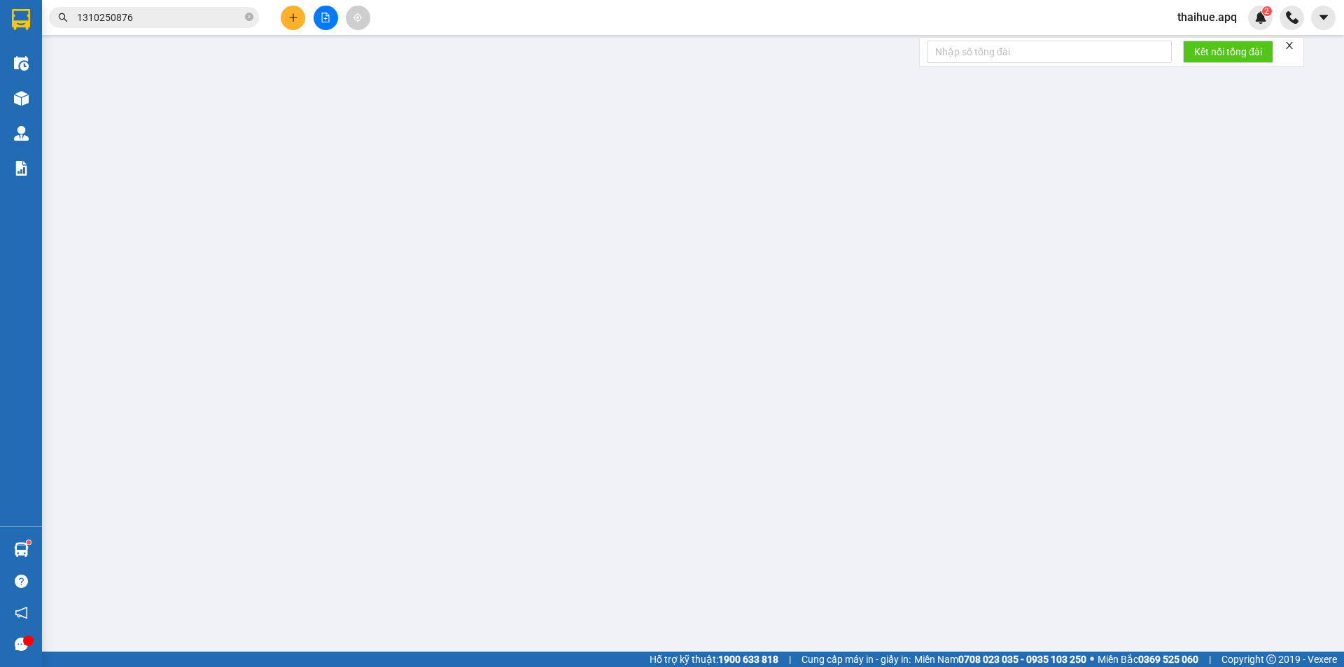
type input "0967529160"
type input "0981824577"
type input "Cô Huệ"
checkbox input "true"
type input "vp"
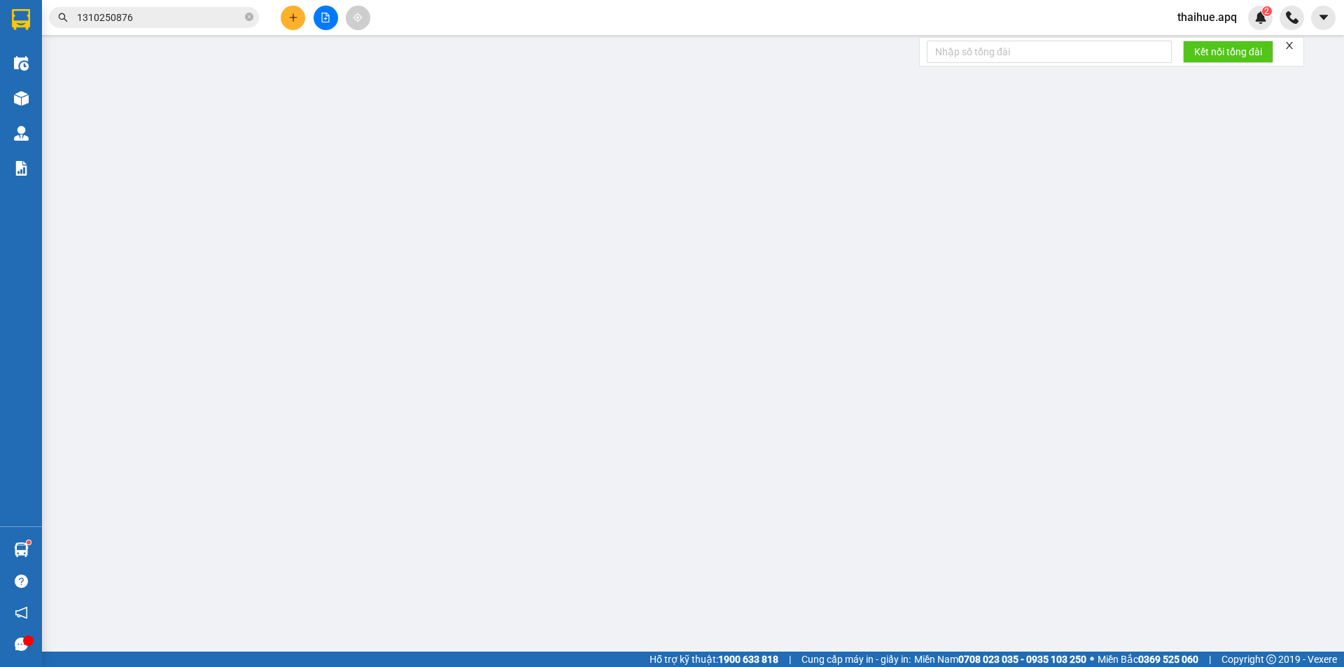
type input "0"
type input "40.000"
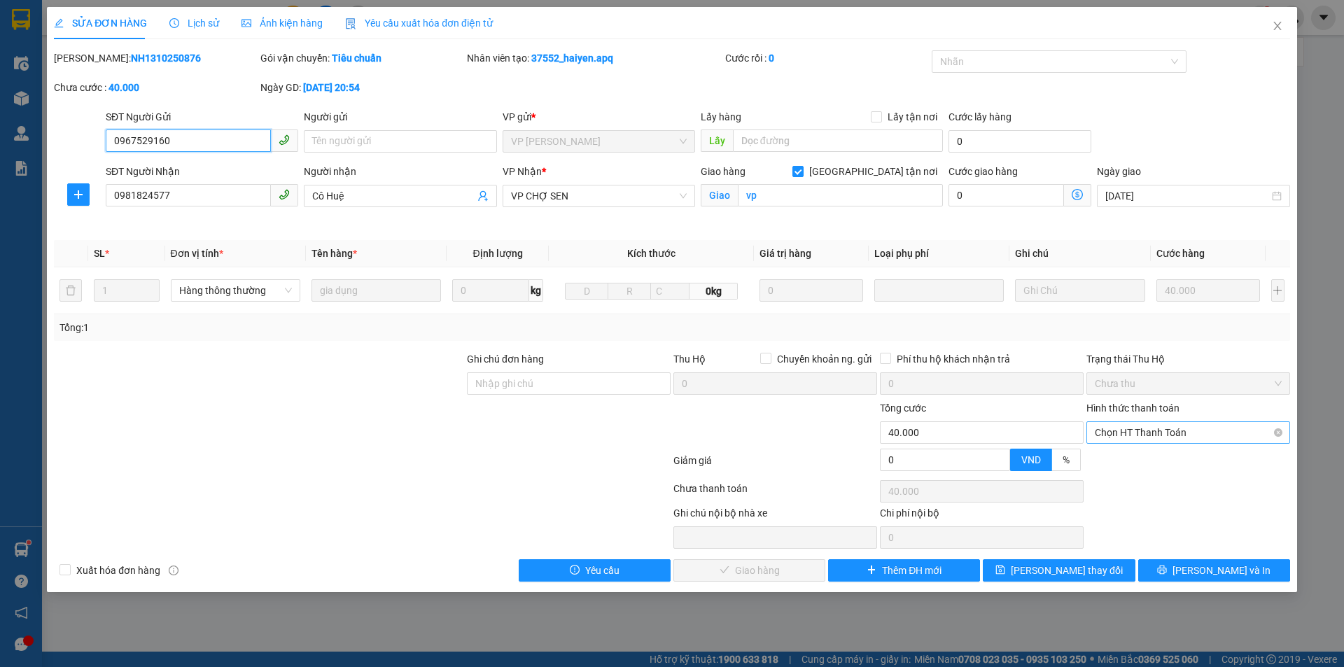
click at [1165, 430] on span "Chọn HT Thanh Toán" at bounding box center [1188, 432] width 187 height 21
click at [1150, 465] on div "Tại văn phòng" at bounding box center [1188, 460] width 187 height 15
type input "0"
click at [773, 572] on span "[PERSON_NAME] và Giao hàng" at bounding box center [767, 570] width 134 height 15
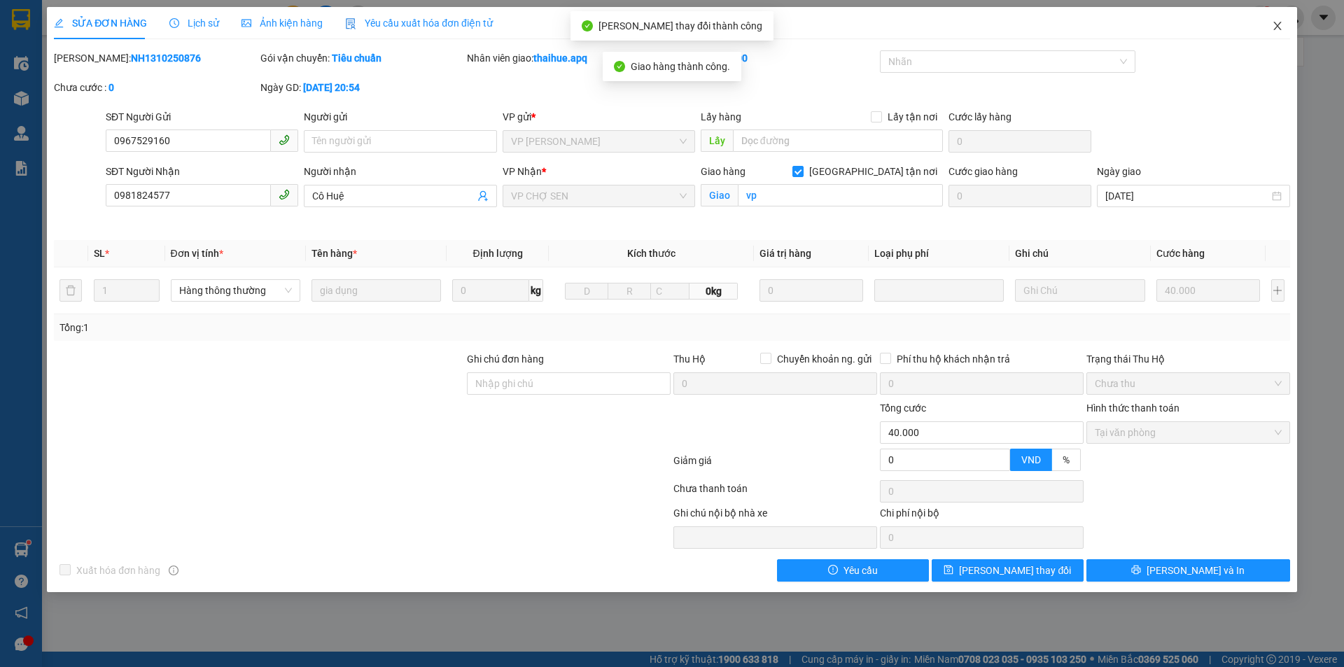
click at [1277, 27] on icon "close" at bounding box center [1277, 26] width 8 height 8
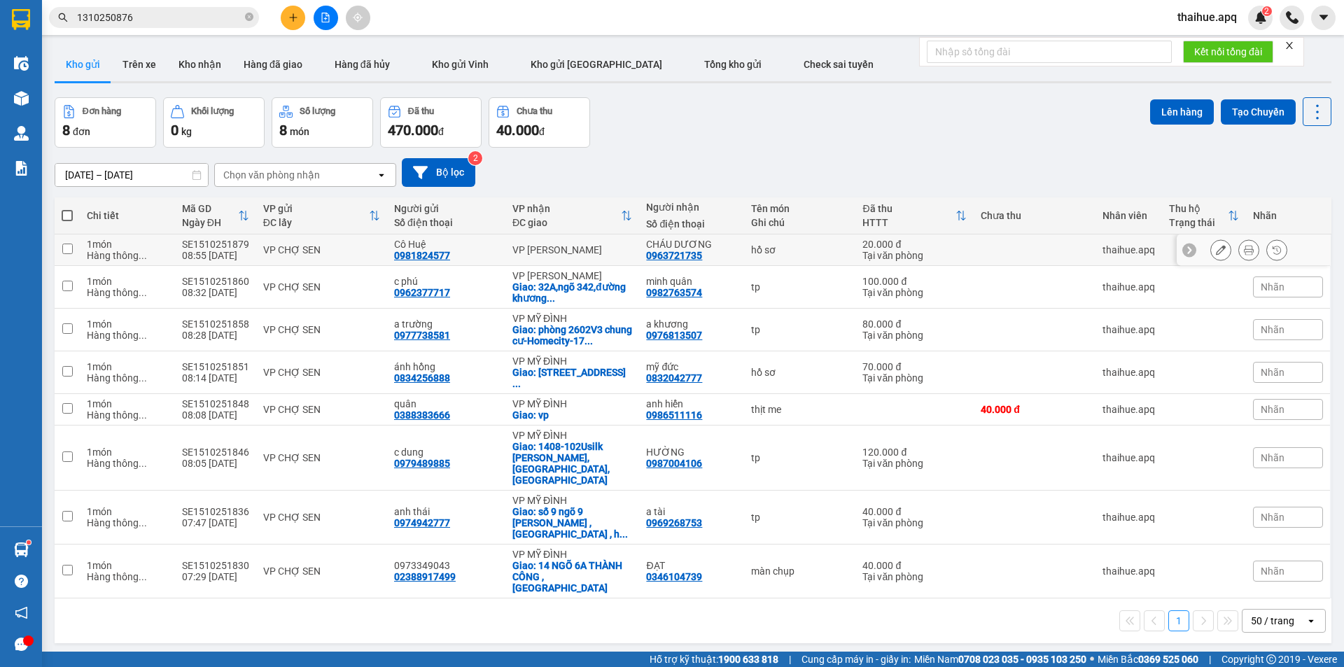
click at [349, 244] on div "VP CHỢ SEN" at bounding box center [321, 249] width 117 height 11
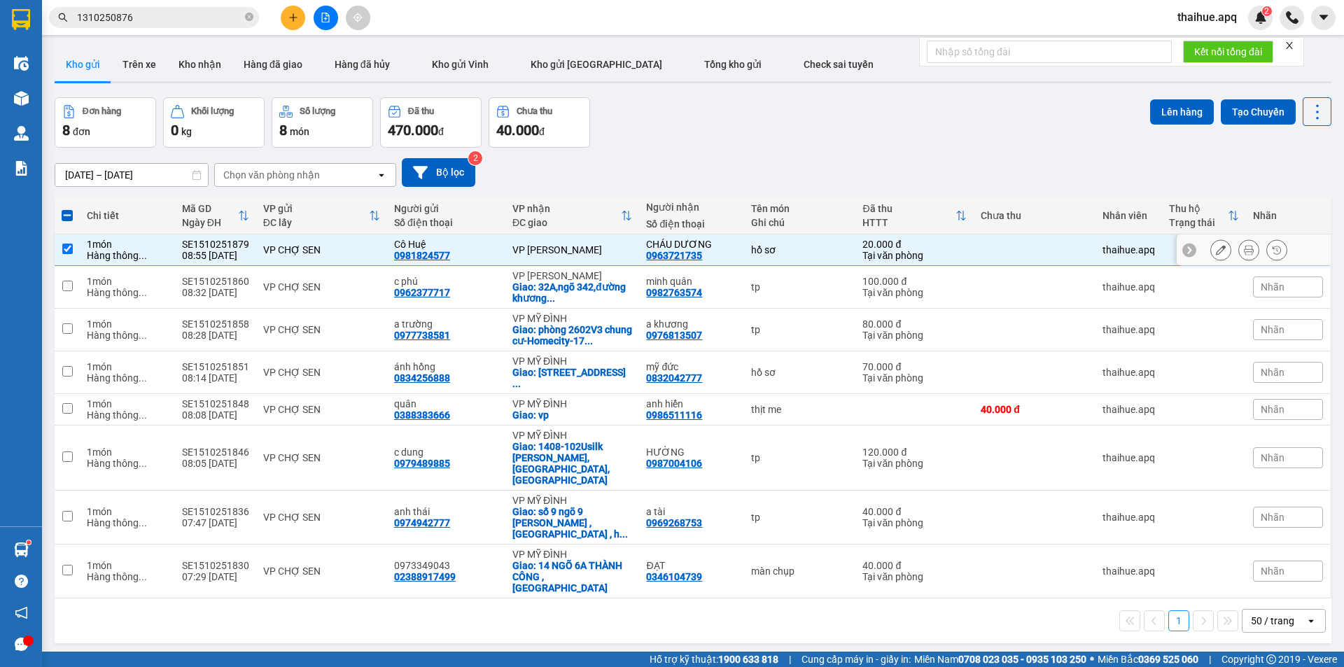
drag, startPoint x: 374, startPoint y: 255, endPoint x: 157, endPoint y: 223, distance: 218.6
click at [360, 251] on div "VP CHỢ SEN" at bounding box center [321, 249] width 117 height 11
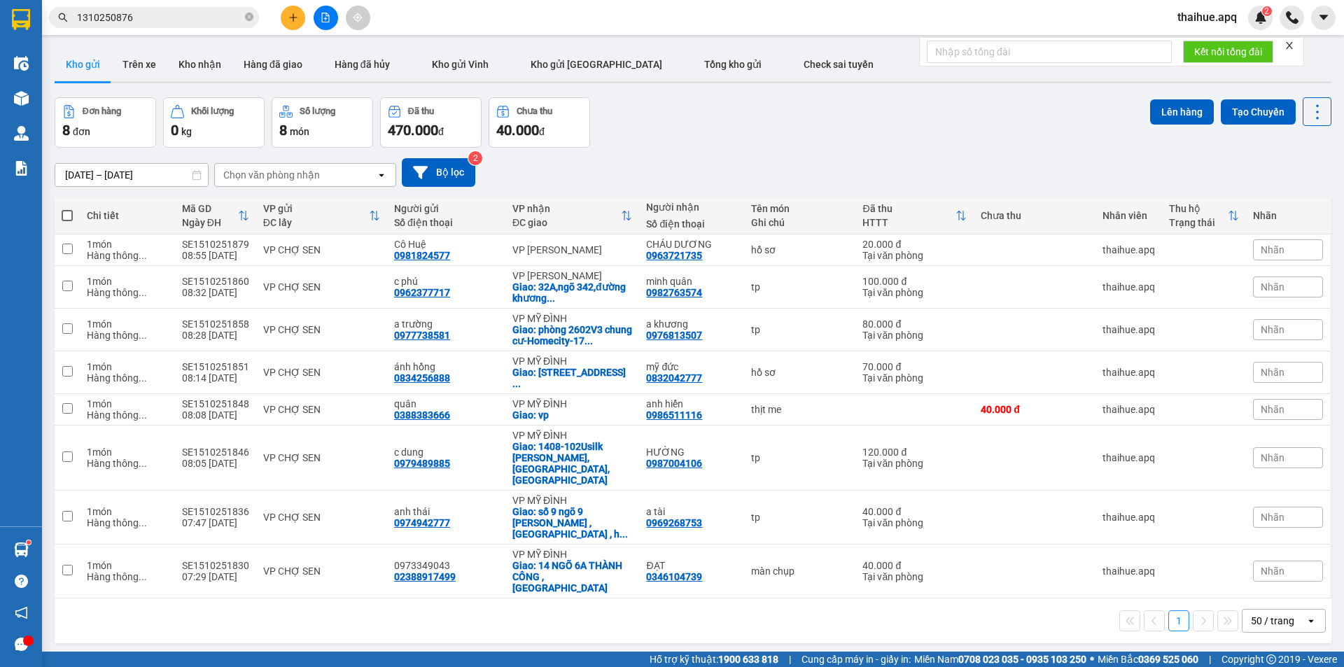
click at [69, 214] on span at bounding box center [67, 215] width 11 height 11
click at [67, 209] on input "checkbox" at bounding box center [67, 209] width 0 height 0
checkbox input "true"
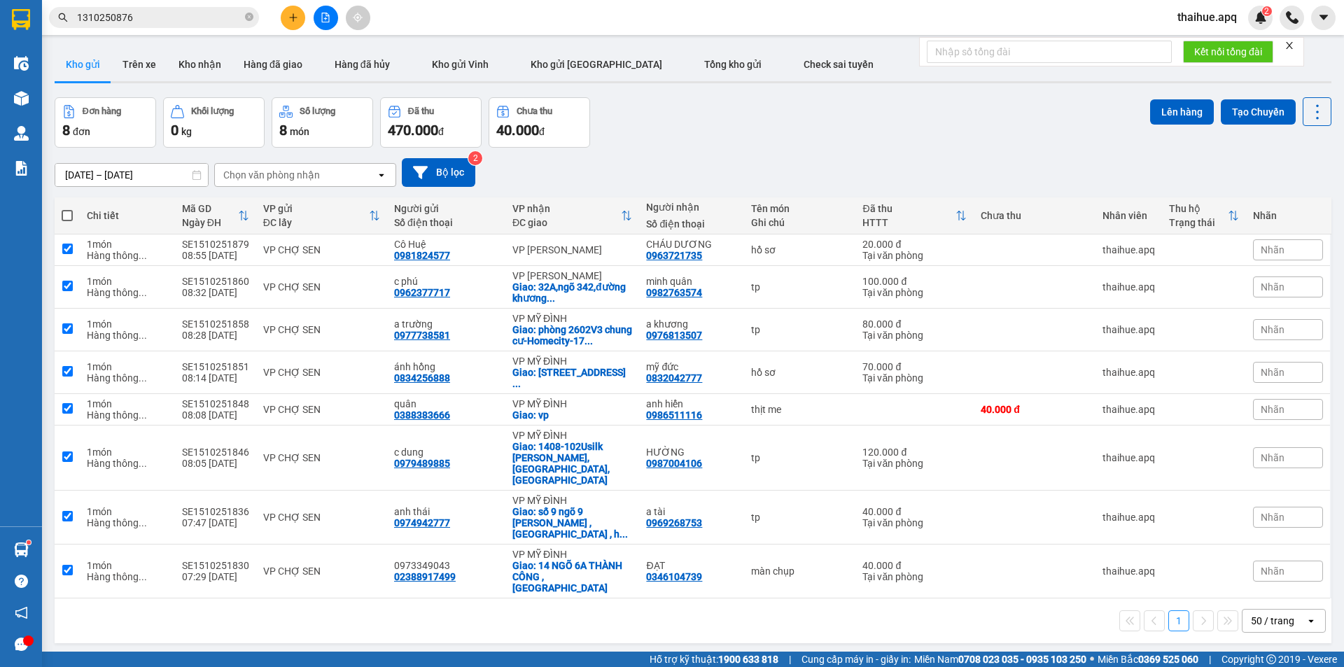
checkbox input "true"
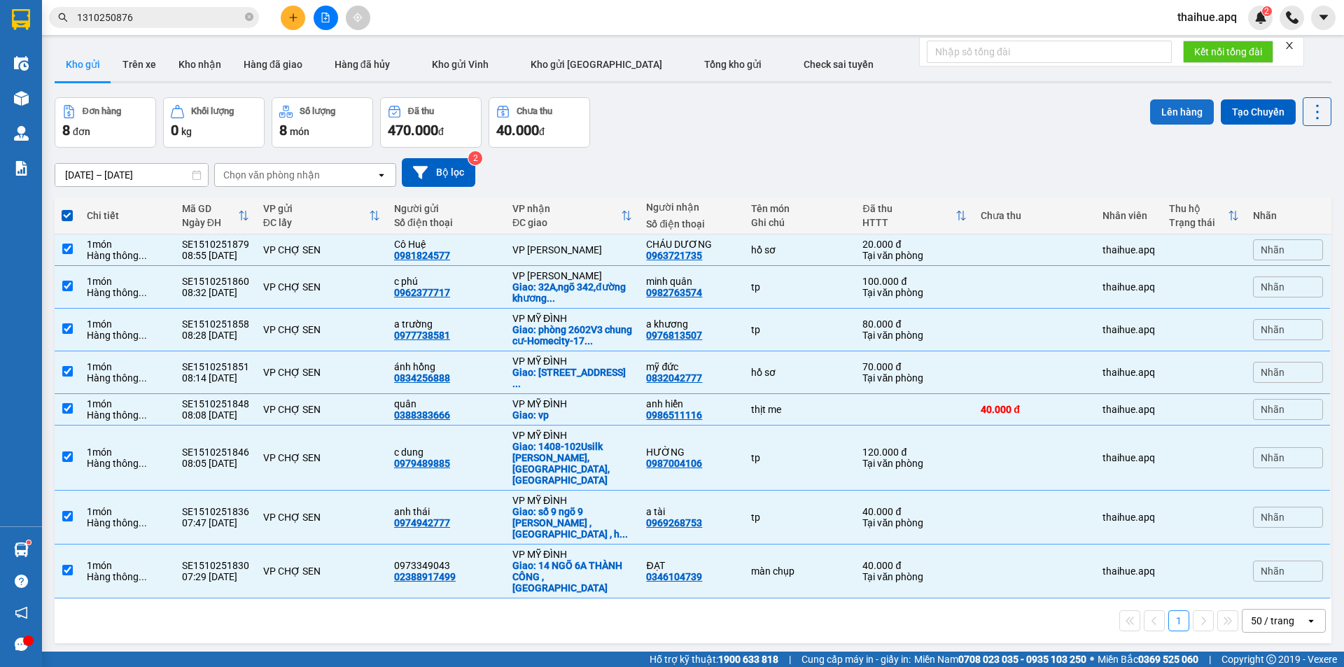
click at [1175, 111] on button "Lên hàng" at bounding box center [1182, 111] width 64 height 25
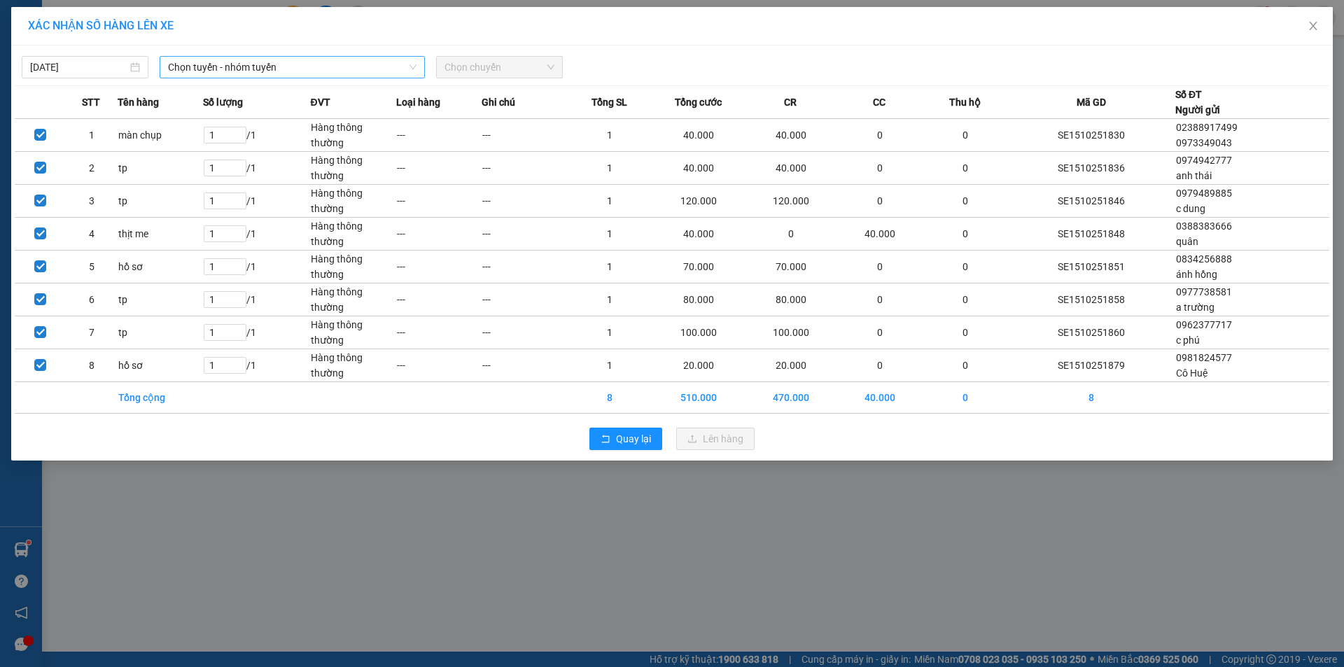
click at [316, 64] on span "Chọn tuyến - nhóm tuyến" at bounding box center [292, 67] width 248 height 21
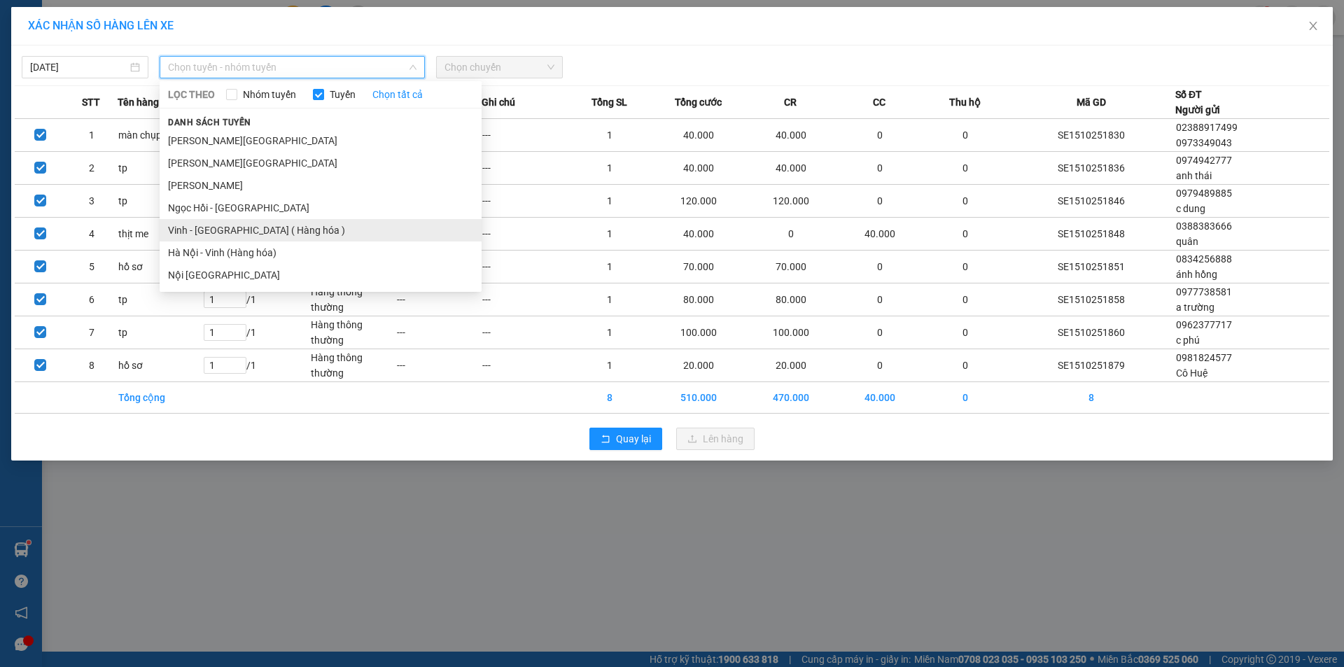
click at [195, 232] on li "Vinh - [GEOGRAPHIC_DATA] ( Hàng hóa )" at bounding box center [321, 230] width 322 height 22
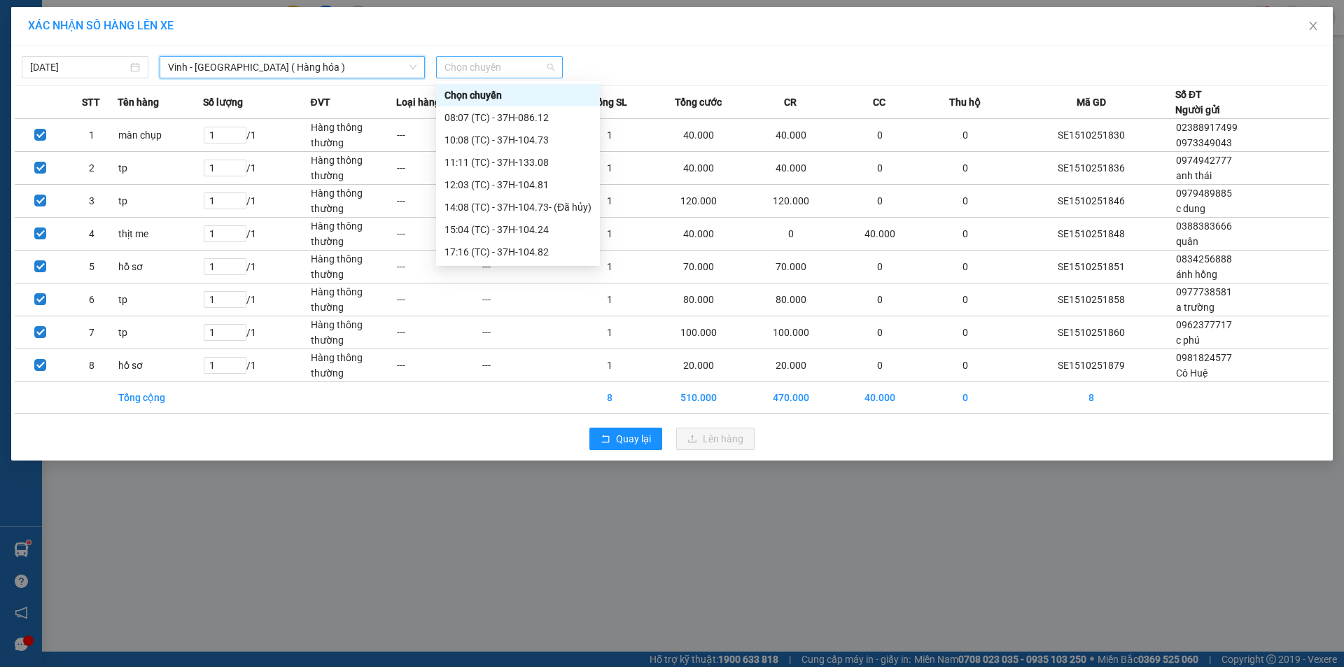
click at [524, 65] on span "Chọn chuyến" at bounding box center [499, 67] width 110 height 21
click at [529, 162] on div "11:11 (TC) - 37H-133.08" at bounding box center [517, 162] width 147 height 15
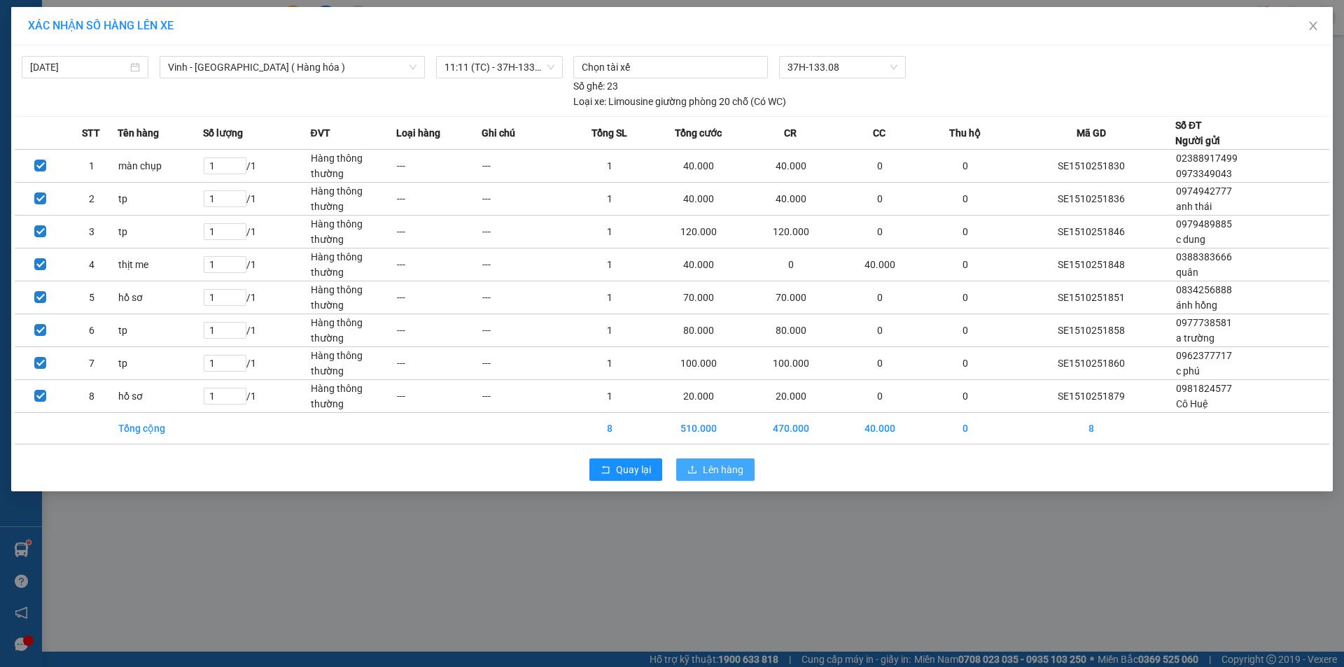
click at [718, 468] on span "Lên hàng" at bounding box center [723, 469] width 41 height 15
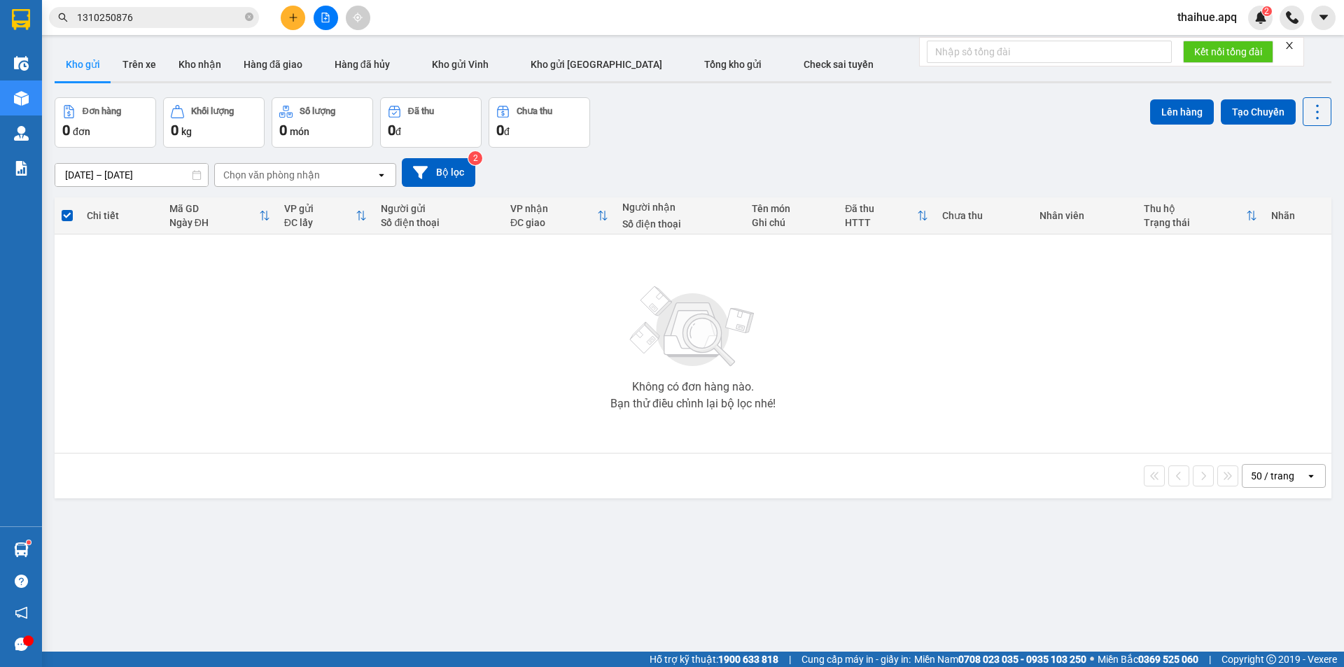
click at [170, 15] on input "1310250876" at bounding box center [159, 17] width 165 height 15
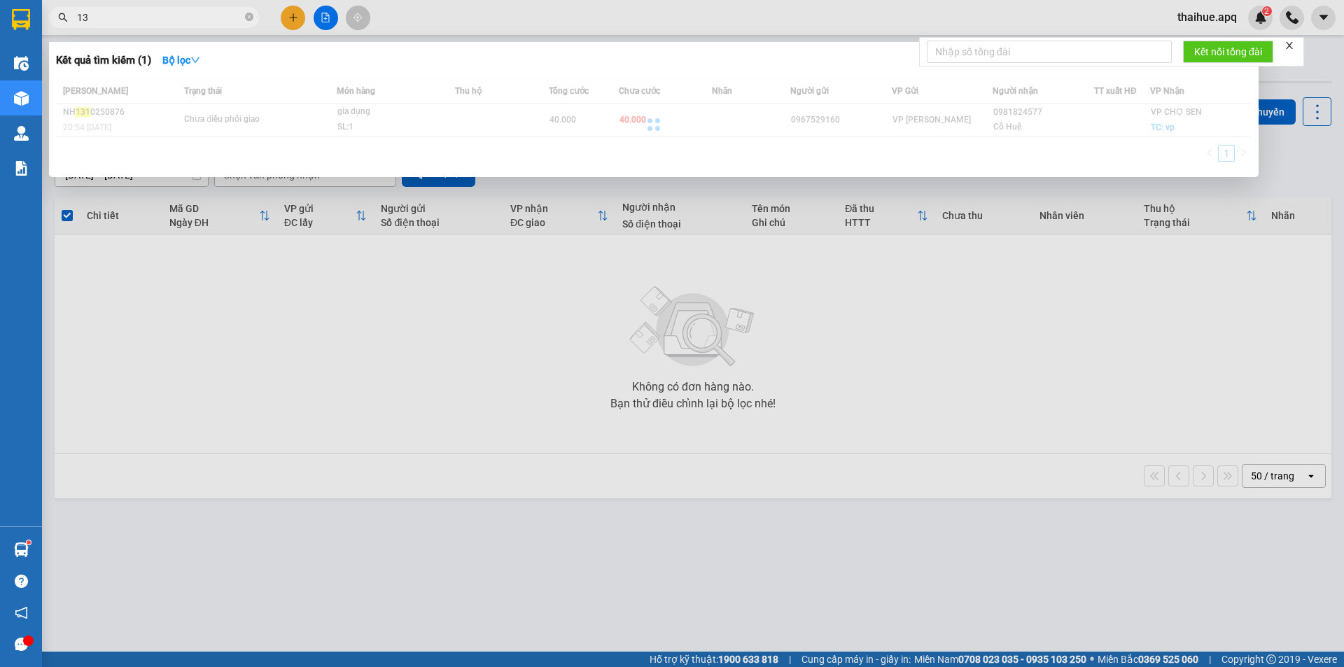
type input "1"
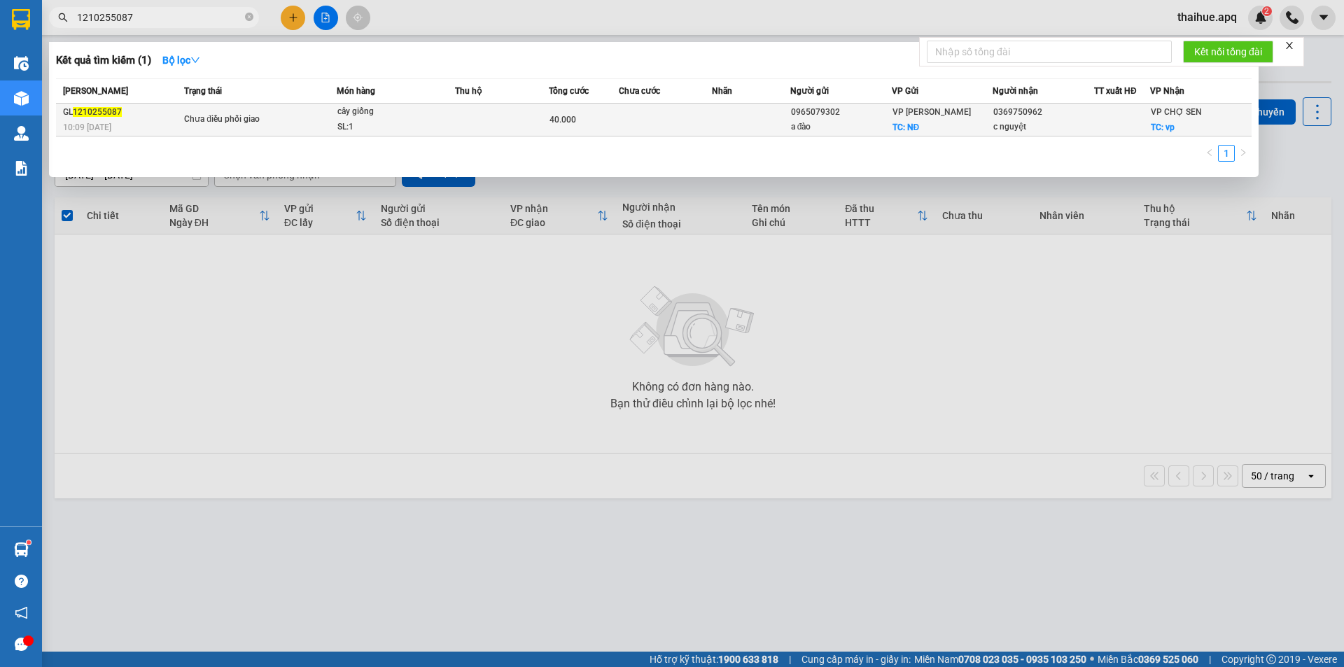
type input "1210255087"
click at [480, 115] on td at bounding box center [502, 120] width 94 height 33
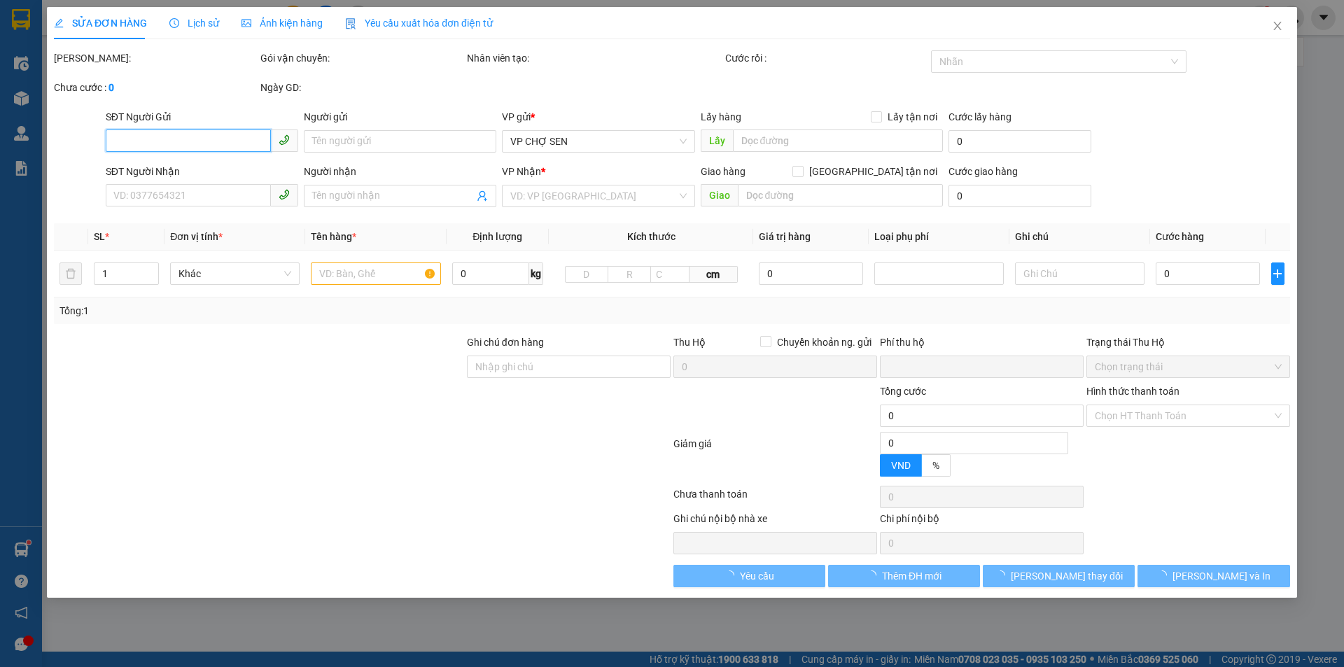
type input "0965079302"
type input "a đào"
checkbox input "true"
type input "NĐ"
type input "0369750962"
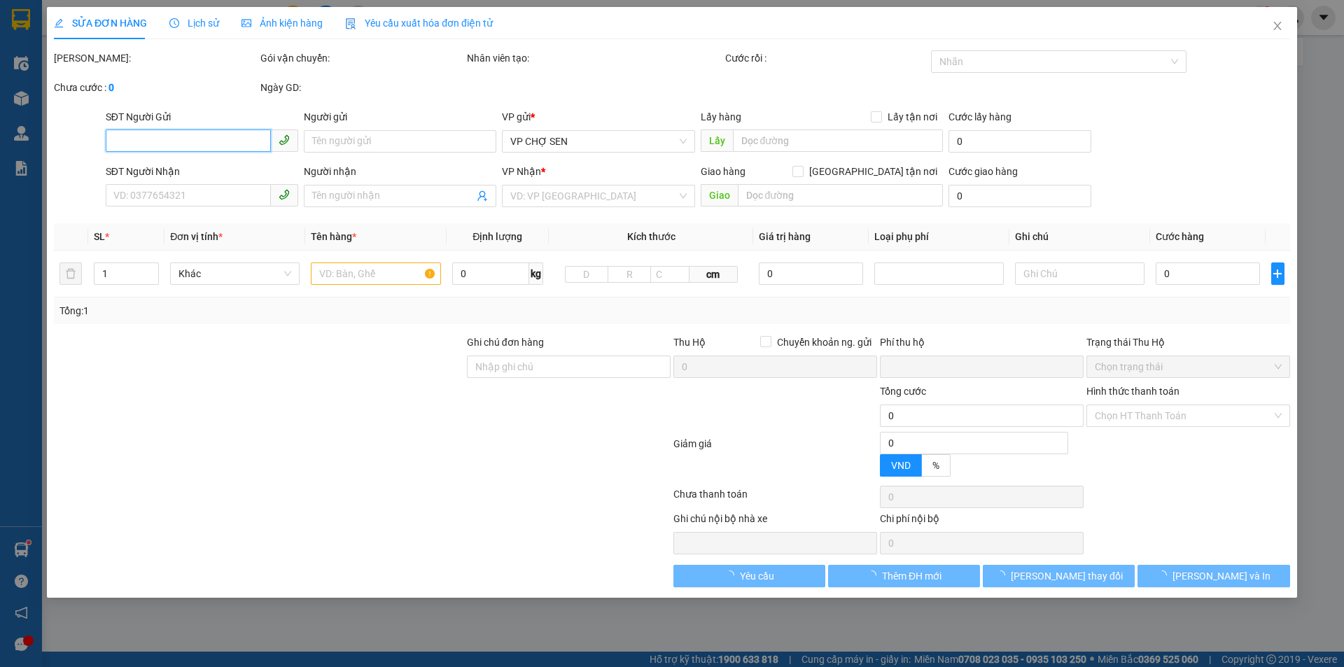
type input "c nguyệt"
checkbox input "true"
type input "vp"
type input "0"
type input "40.000"
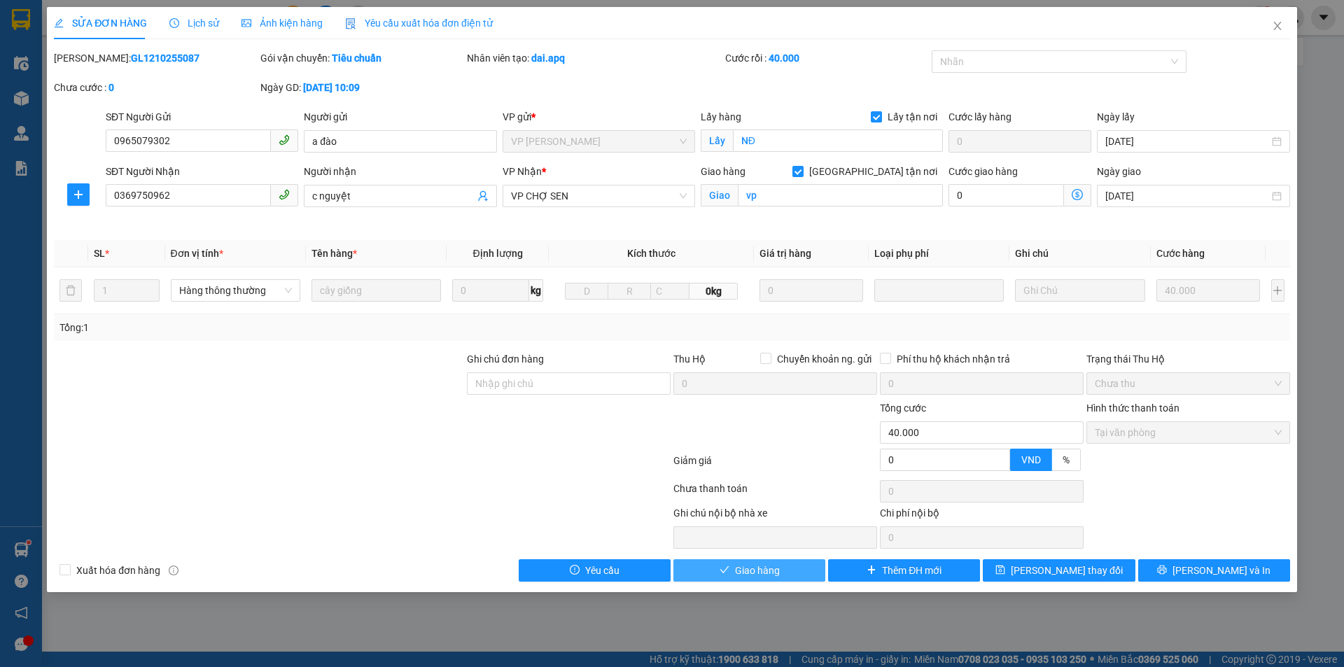
click at [760, 570] on span "Giao hàng" at bounding box center [757, 570] width 45 height 15
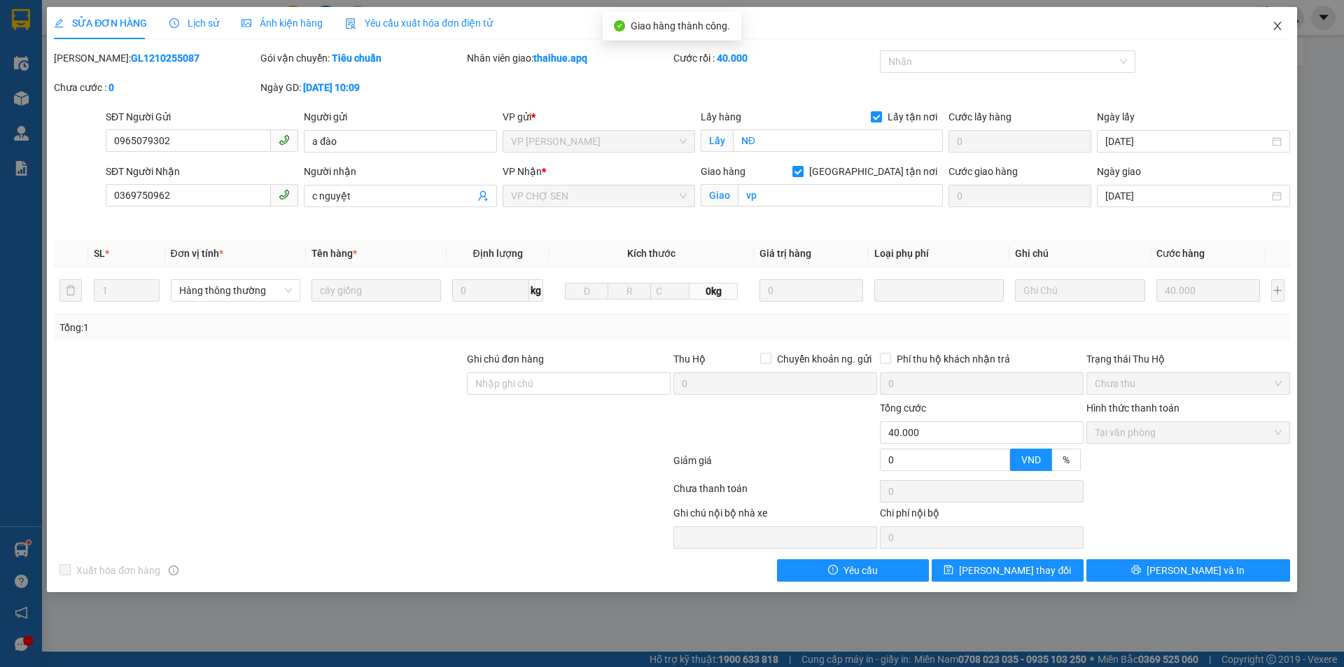
click at [1281, 22] on icon "close" at bounding box center [1277, 25] width 11 height 11
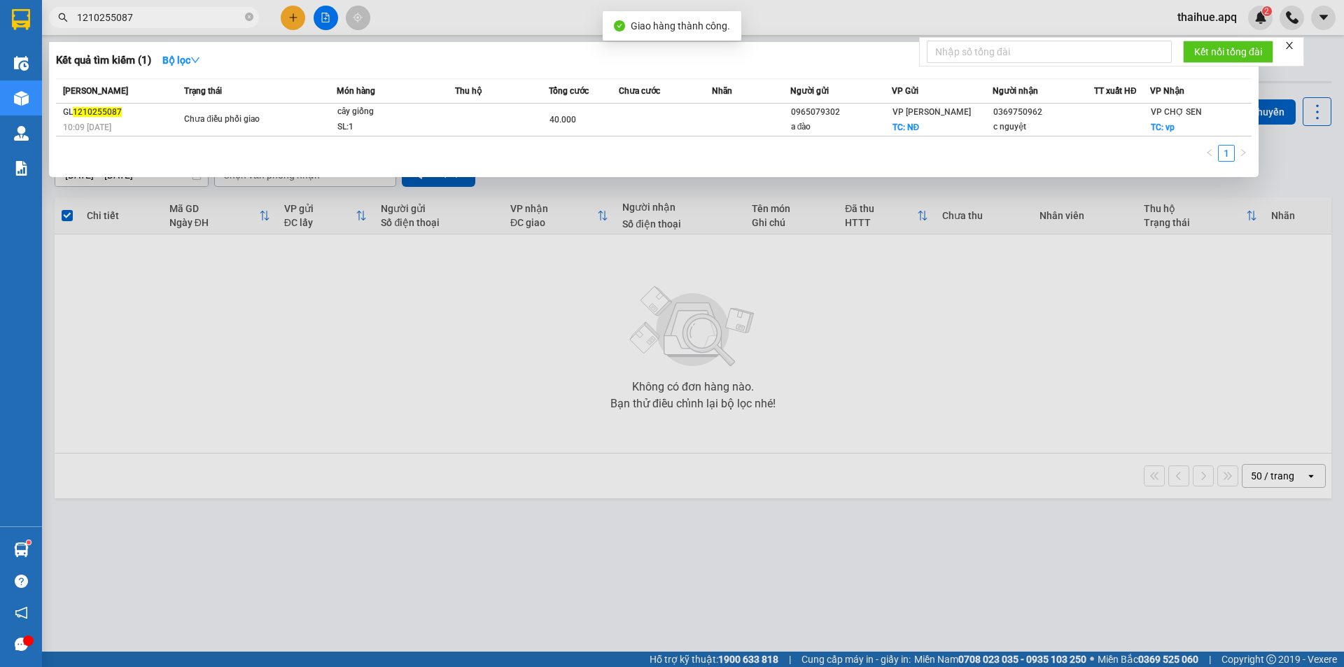
click at [170, 21] on input "1210255087" at bounding box center [159, 17] width 165 height 15
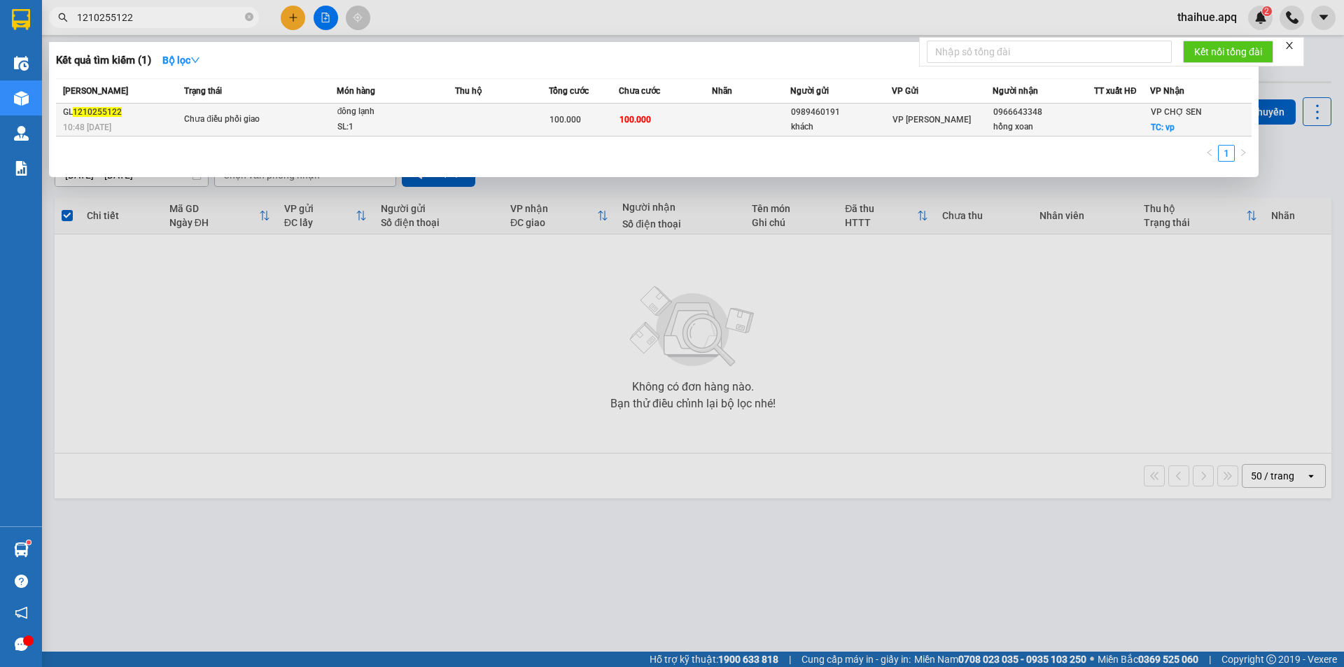
type input "1210255122"
click at [346, 115] on div "đông lạnh" at bounding box center [389, 111] width 105 height 15
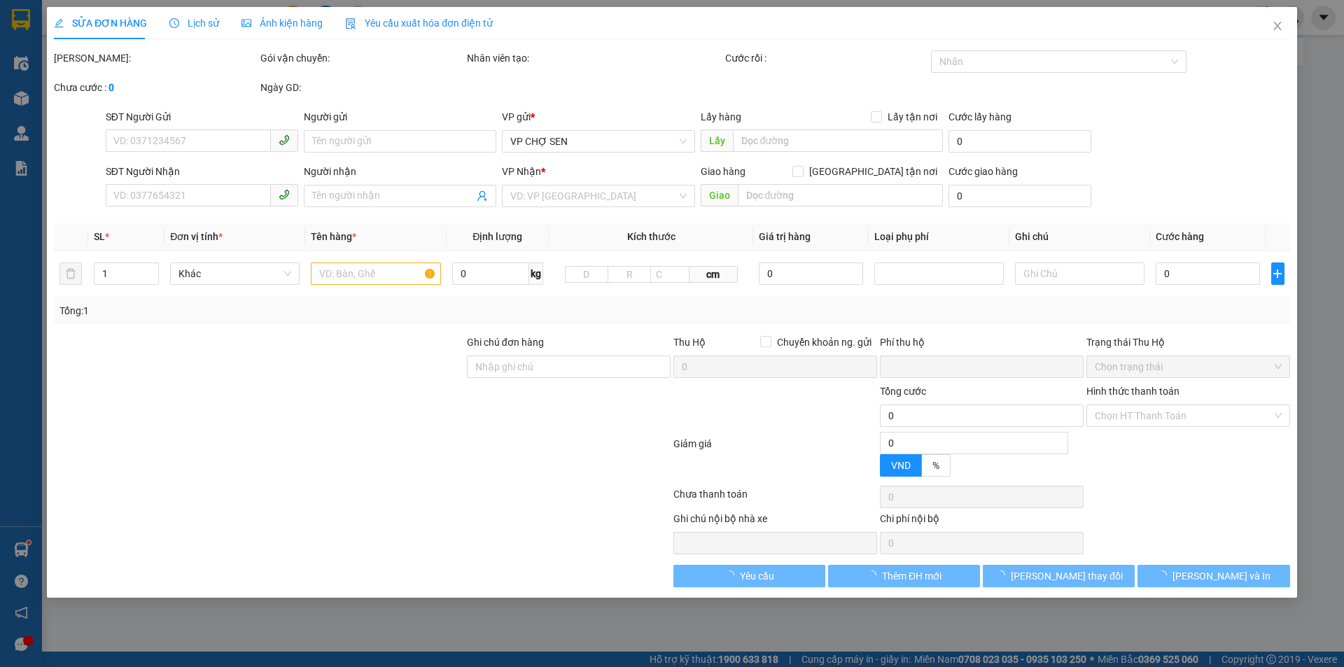
type input "0989460191"
type input "khách"
type input "0966643348"
type input "hồng xoan"
checkbox input "true"
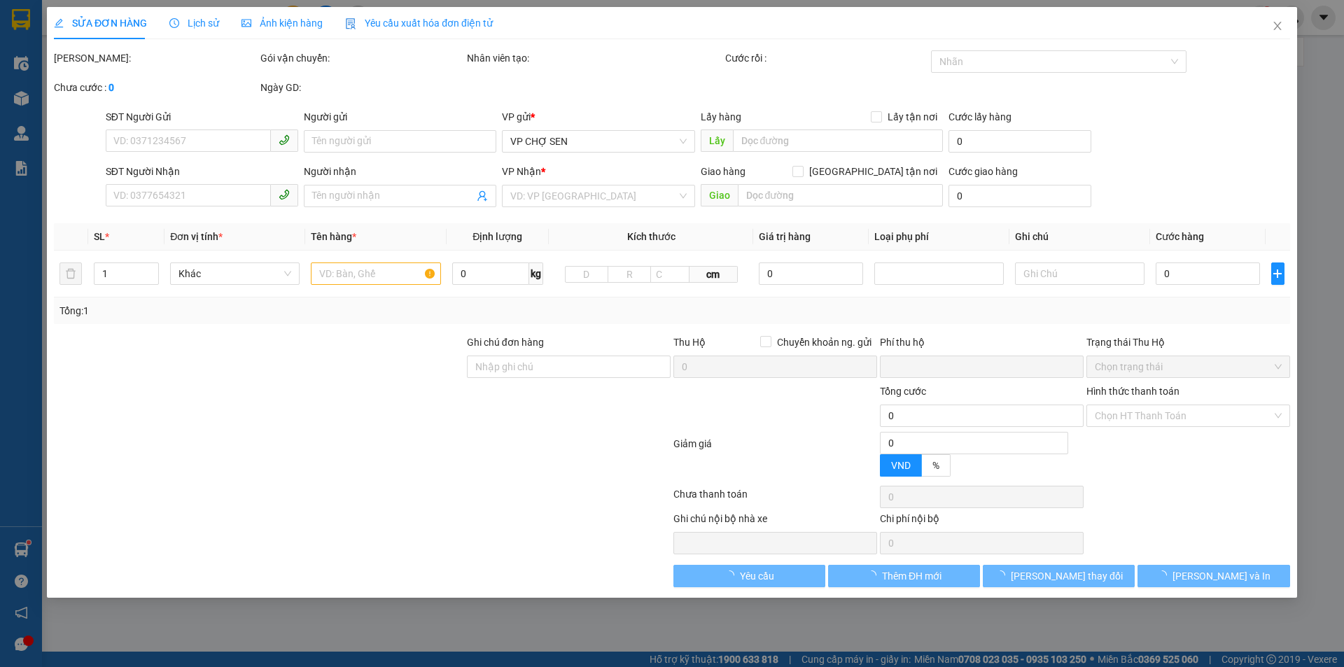
type input "vp"
type input "0"
type input "100.000"
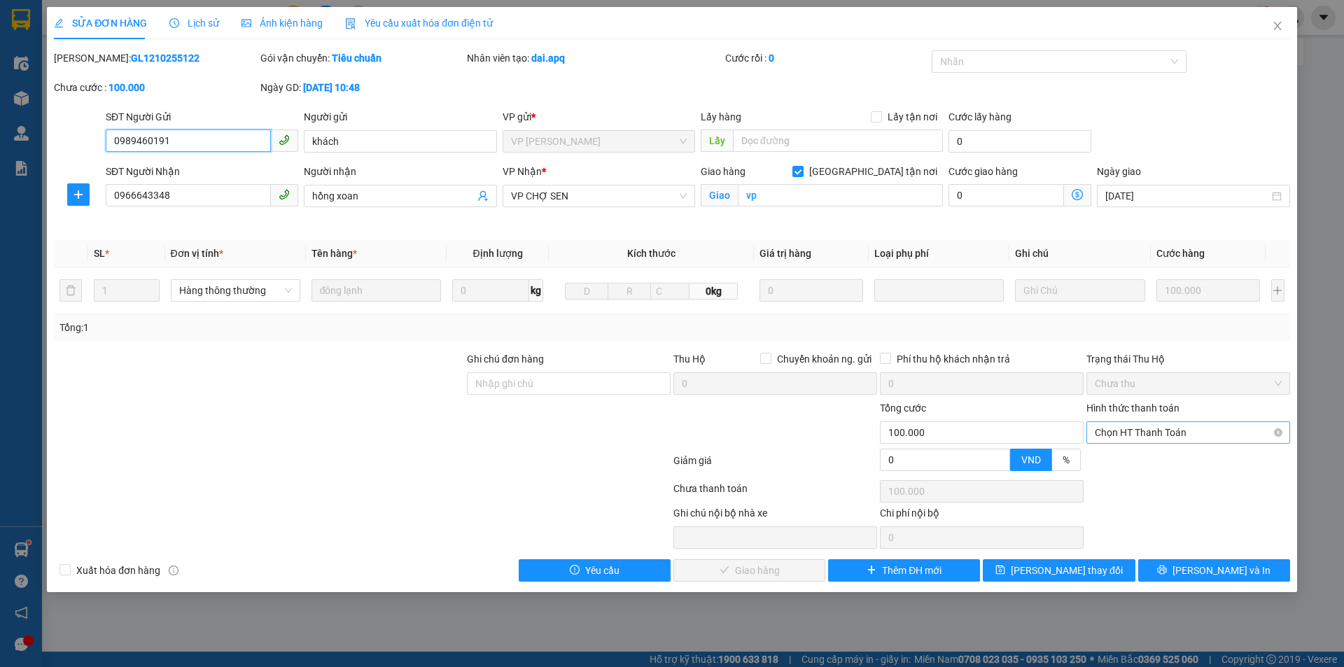
click at [1133, 430] on span "Chọn HT Thanh Toán" at bounding box center [1188, 432] width 187 height 21
drag, startPoint x: 1129, startPoint y: 454, endPoint x: 1129, endPoint y: 462, distance: 8.4
click at [1129, 454] on div "Tại văn phòng" at bounding box center [1188, 460] width 187 height 15
type input "0"
click at [751, 570] on span "[PERSON_NAME] và Giao hàng" at bounding box center [767, 570] width 134 height 15
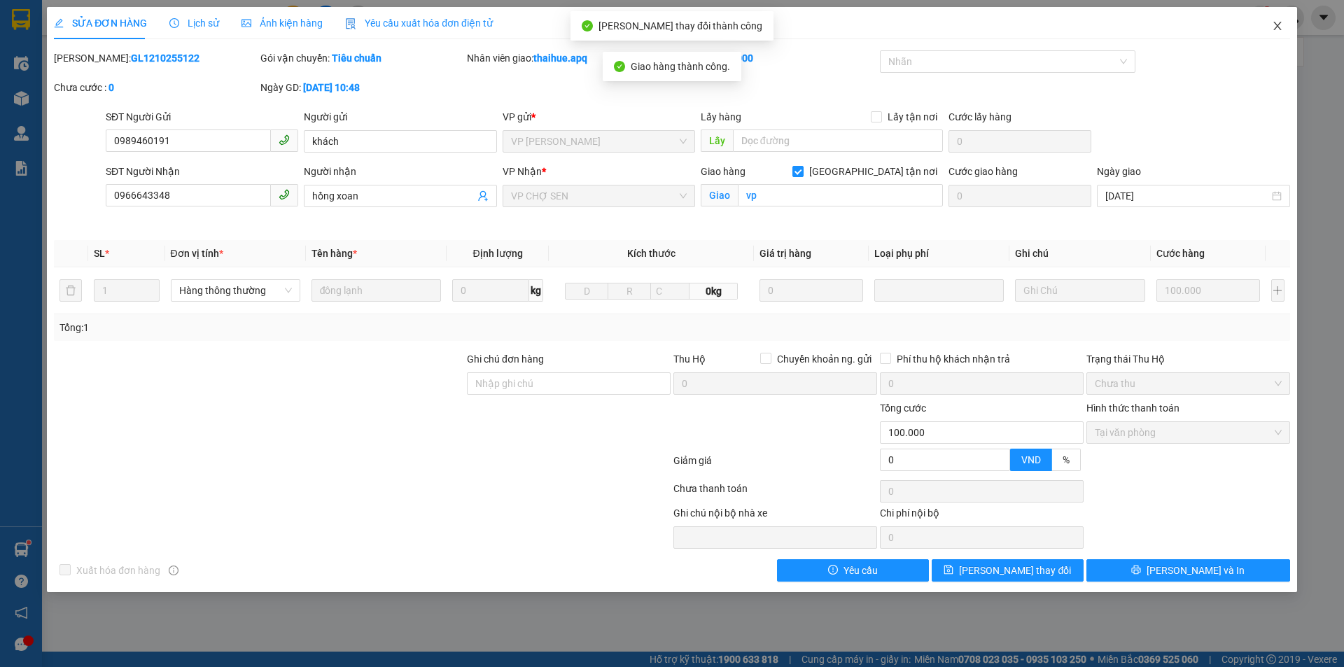
click at [1280, 27] on icon "close" at bounding box center [1277, 25] width 11 height 11
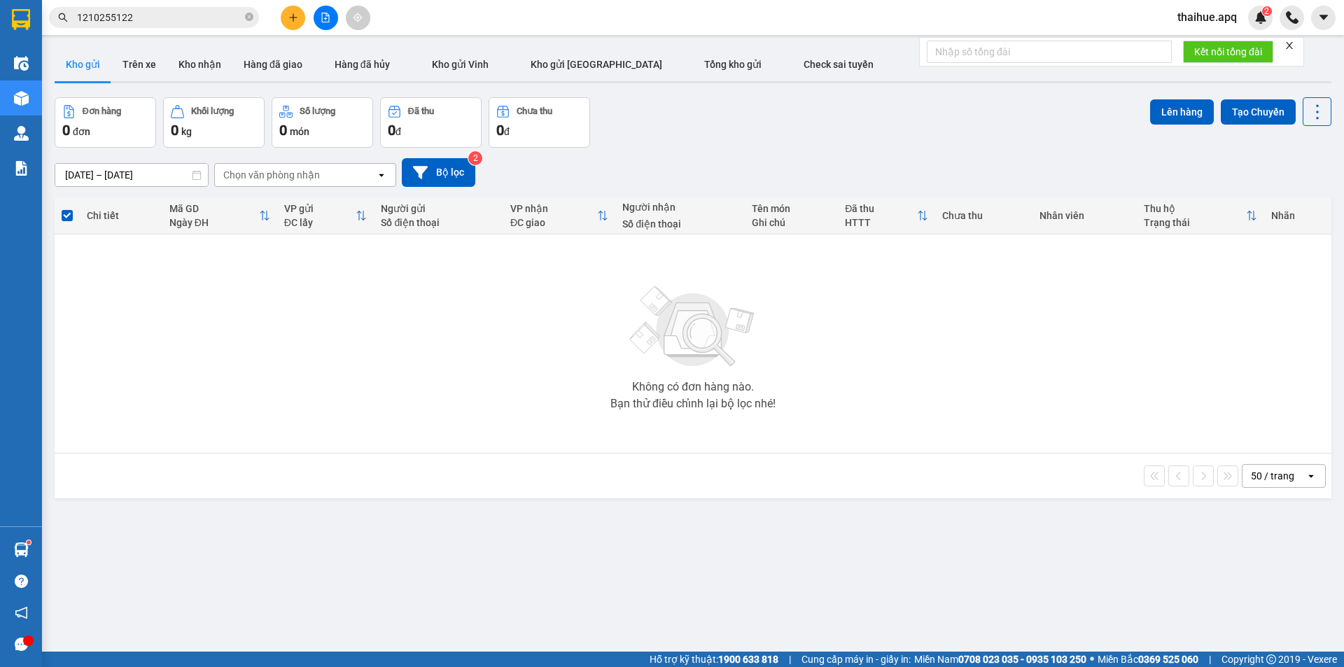
click at [156, 20] on input "1210255122" at bounding box center [159, 17] width 165 height 15
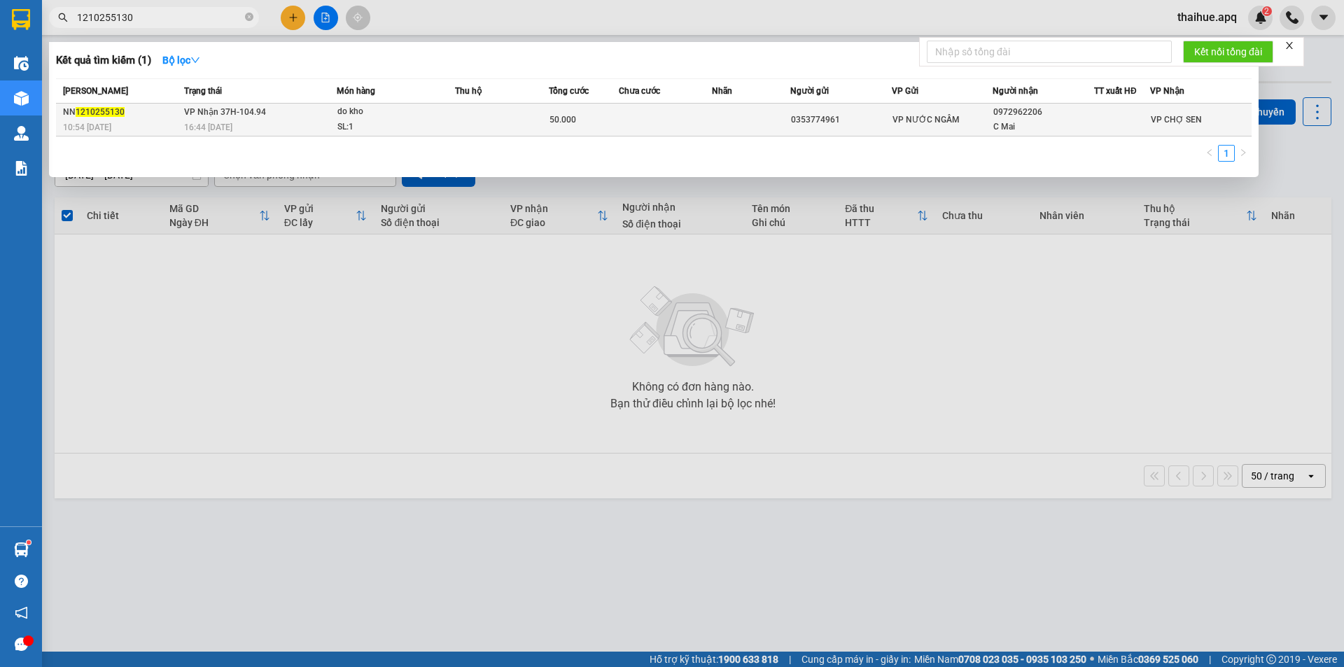
type input "1210255130"
click at [449, 118] on span "do kho SL: 1" at bounding box center [395, 119] width 117 height 30
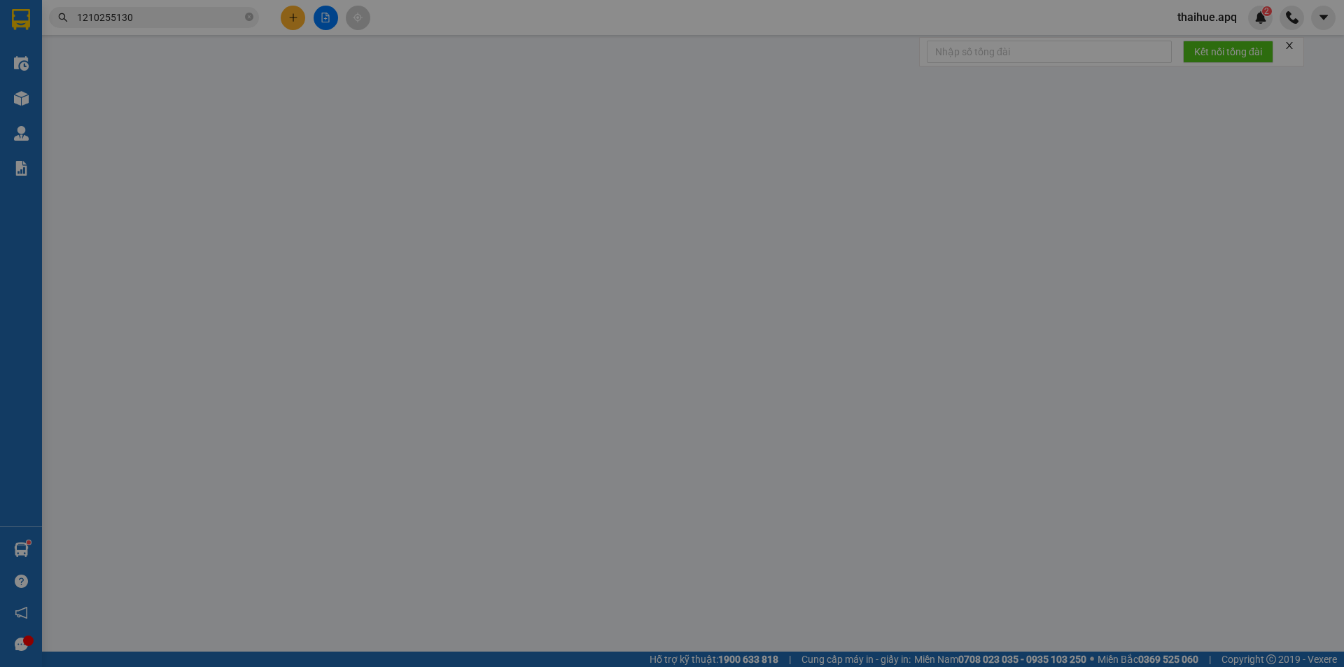
type input "0353774961"
type input "0972962206"
type input "C Mai"
type input "0"
type input "50.000"
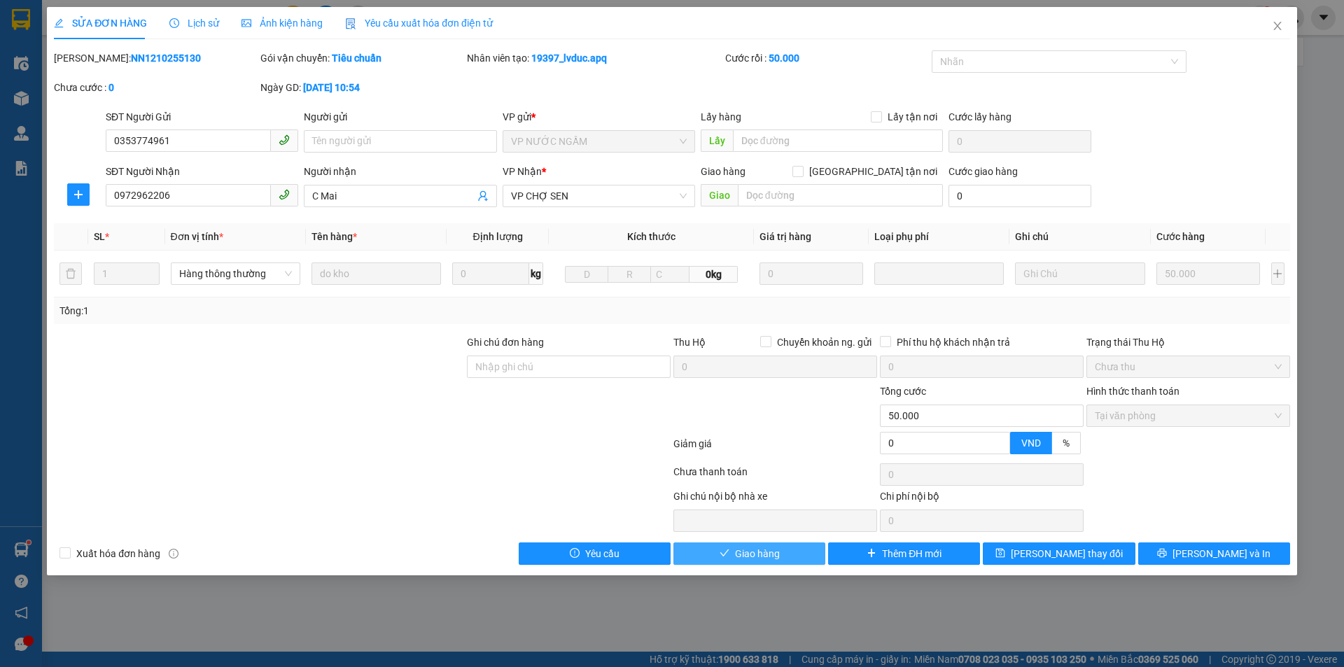
click at [773, 554] on span "Giao hàng" at bounding box center [757, 553] width 45 height 15
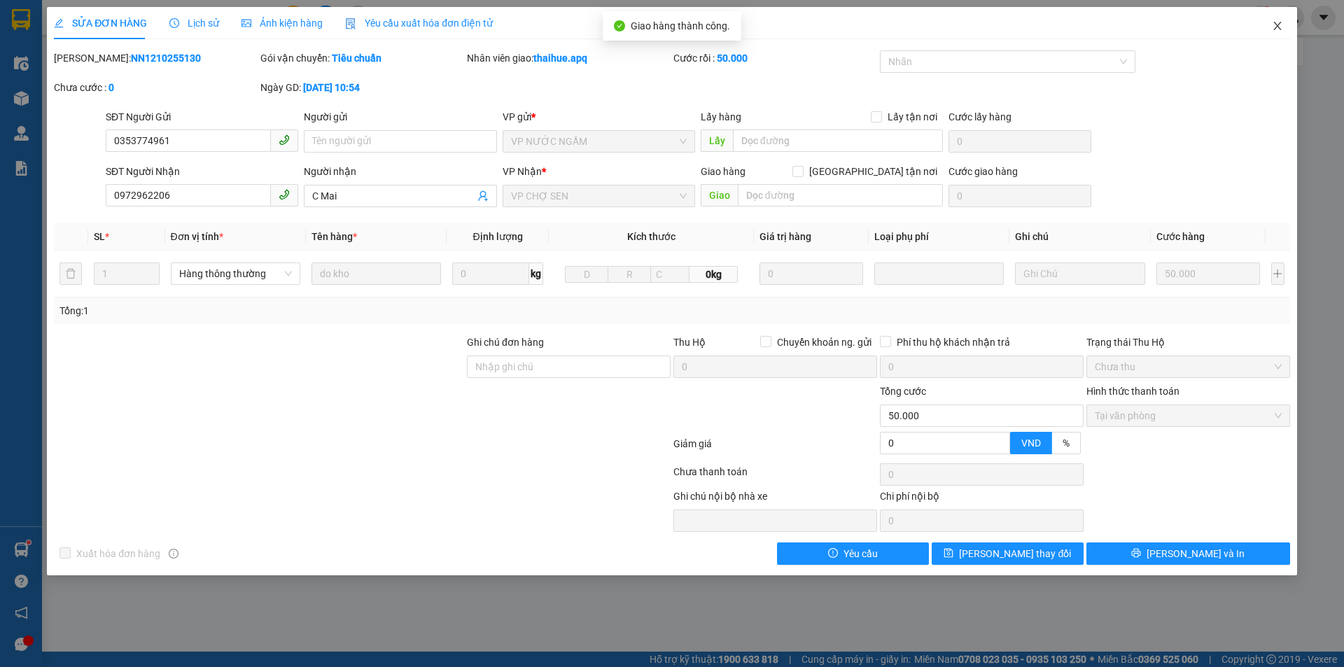
click at [1277, 24] on icon "close" at bounding box center [1277, 25] width 11 height 11
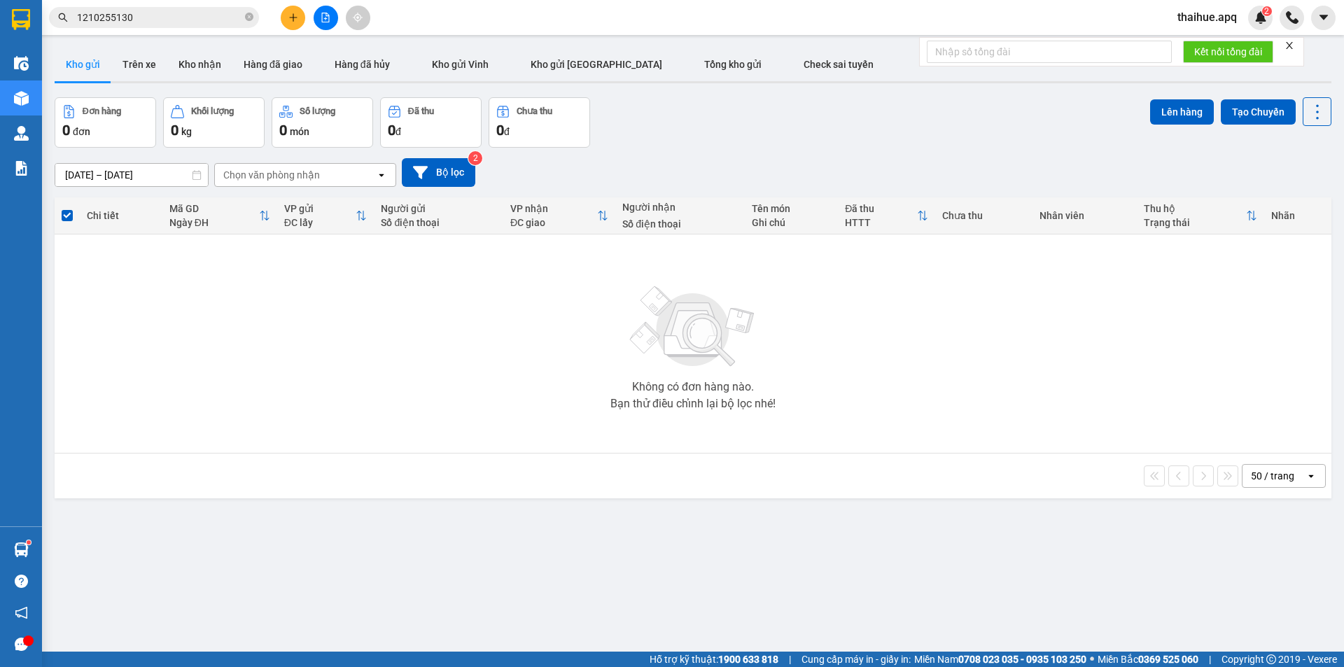
click at [167, 21] on input "1210255130" at bounding box center [159, 17] width 165 height 15
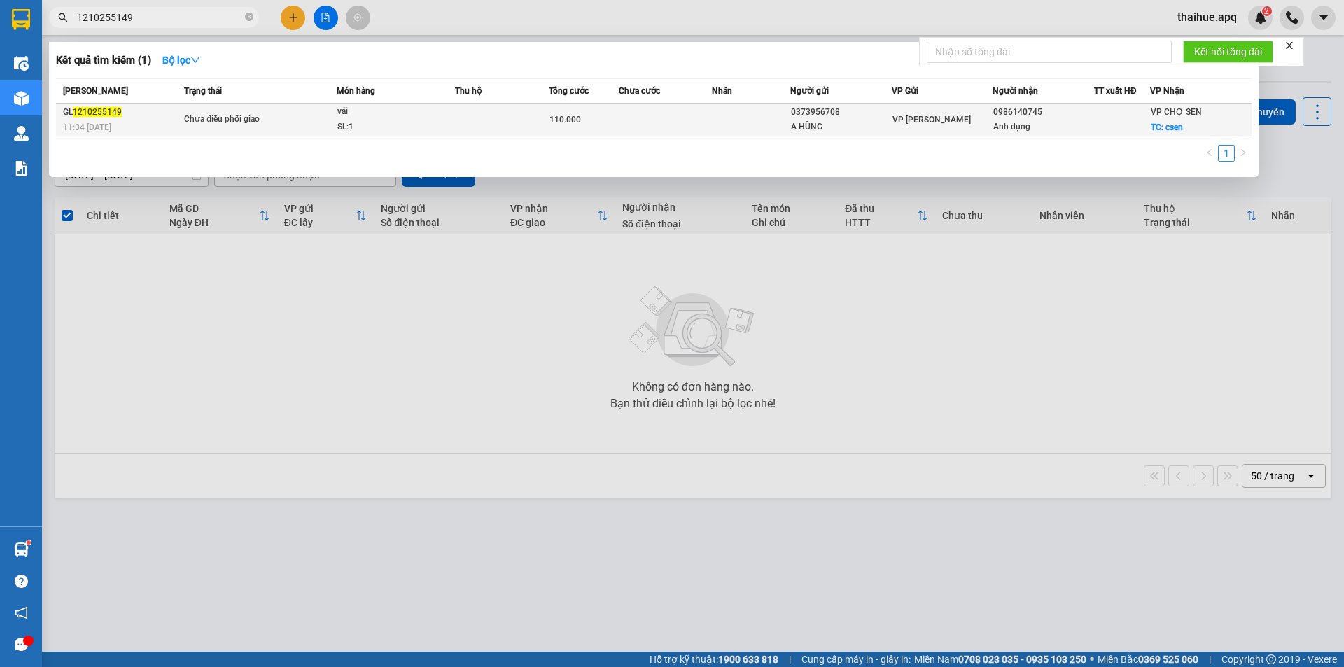
type input "1210255149"
click at [331, 114] on span "Chưa điều phối giao" at bounding box center [260, 119] width 152 height 15
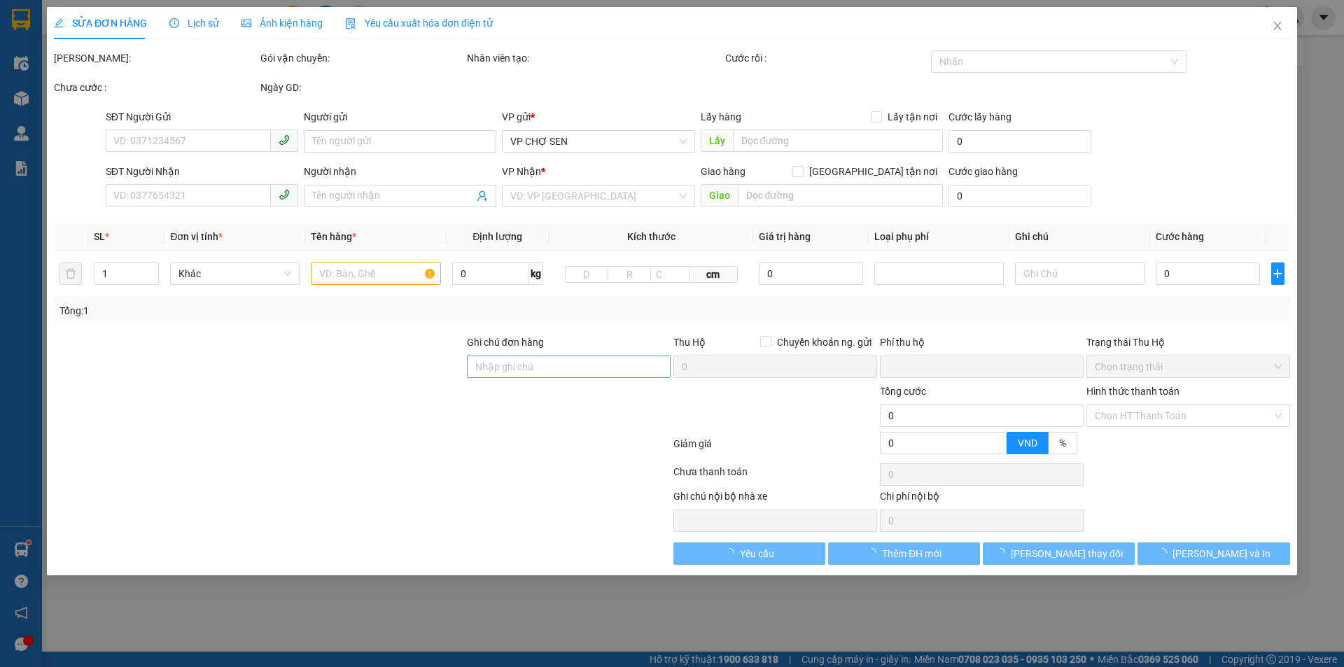
type input "0373956708"
type input "A HÙNG"
type input "0986140745"
type input "Anh dụng"
checkbox input "true"
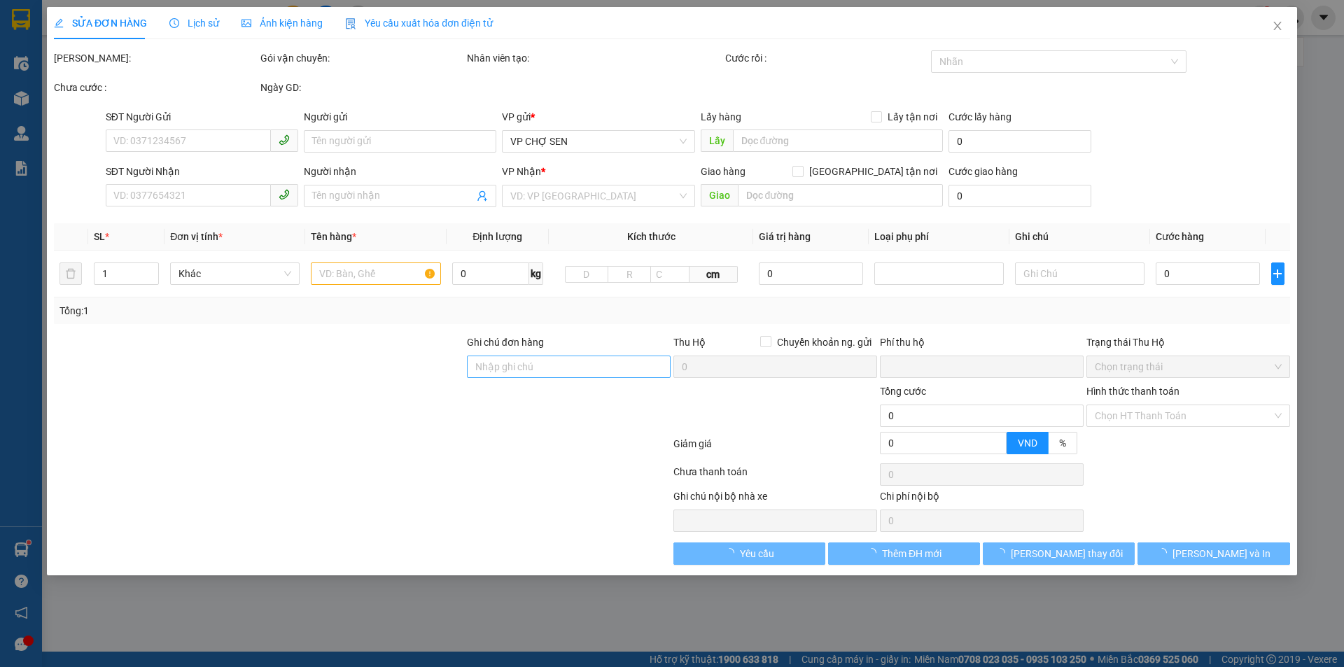
type input "csen"
type input "0"
type input "110.000"
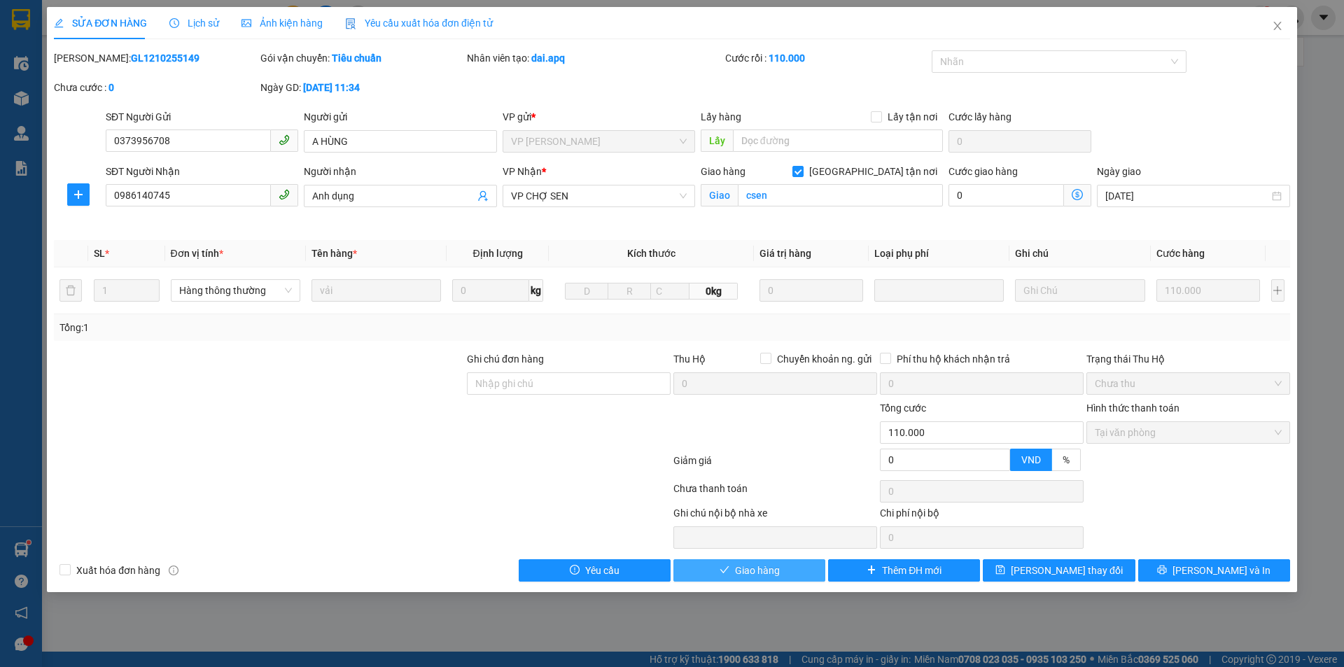
click at [759, 567] on span "Giao hàng" at bounding box center [757, 570] width 45 height 15
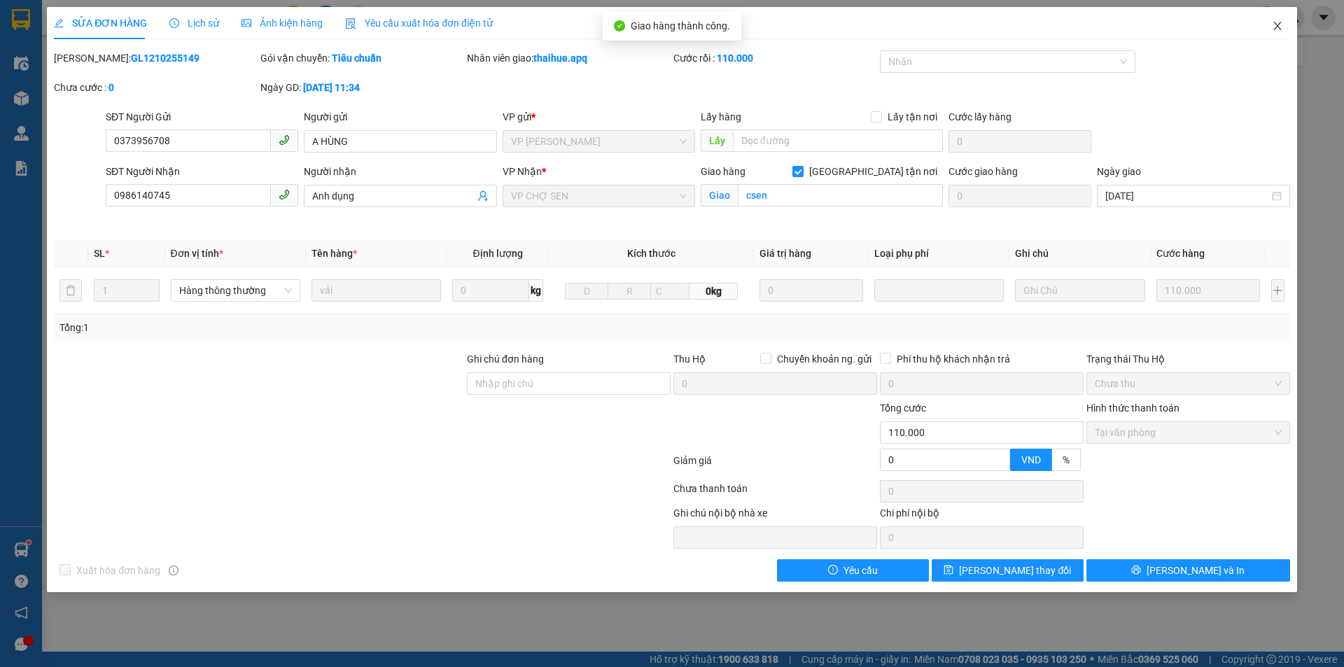
click at [1272, 23] on icon "close" at bounding box center [1277, 25] width 11 height 11
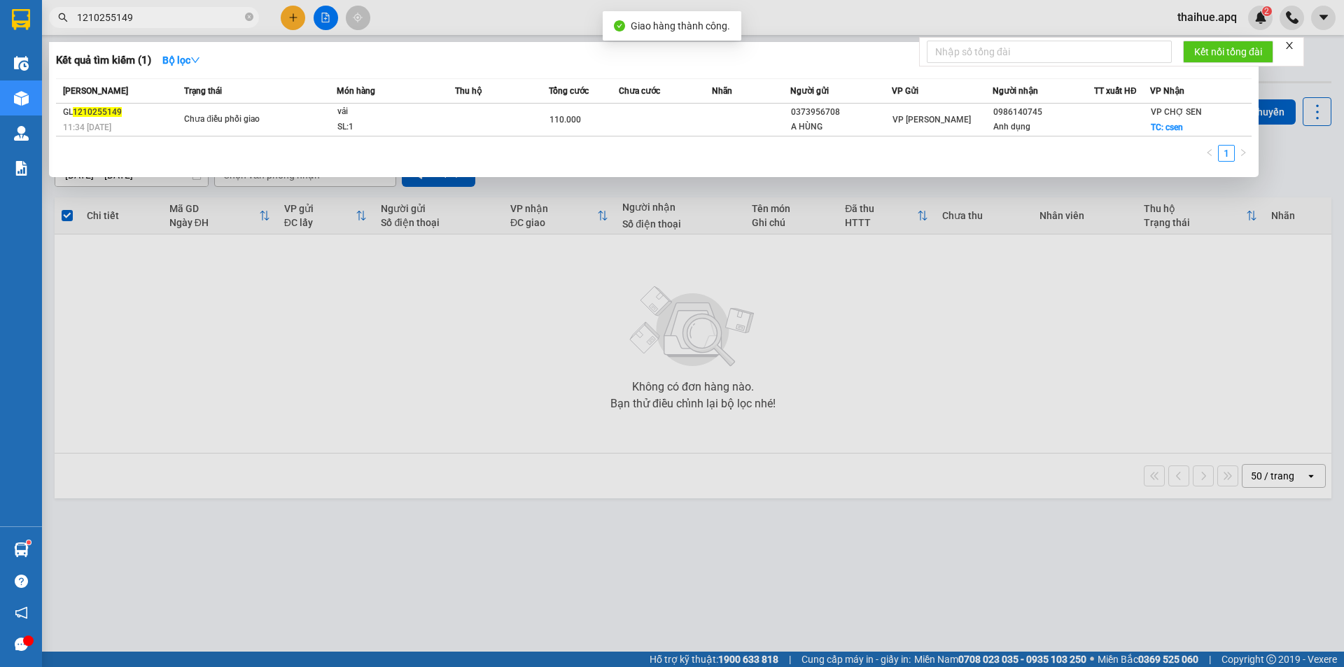
click at [160, 20] on input "1210255149" at bounding box center [159, 17] width 165 height 15
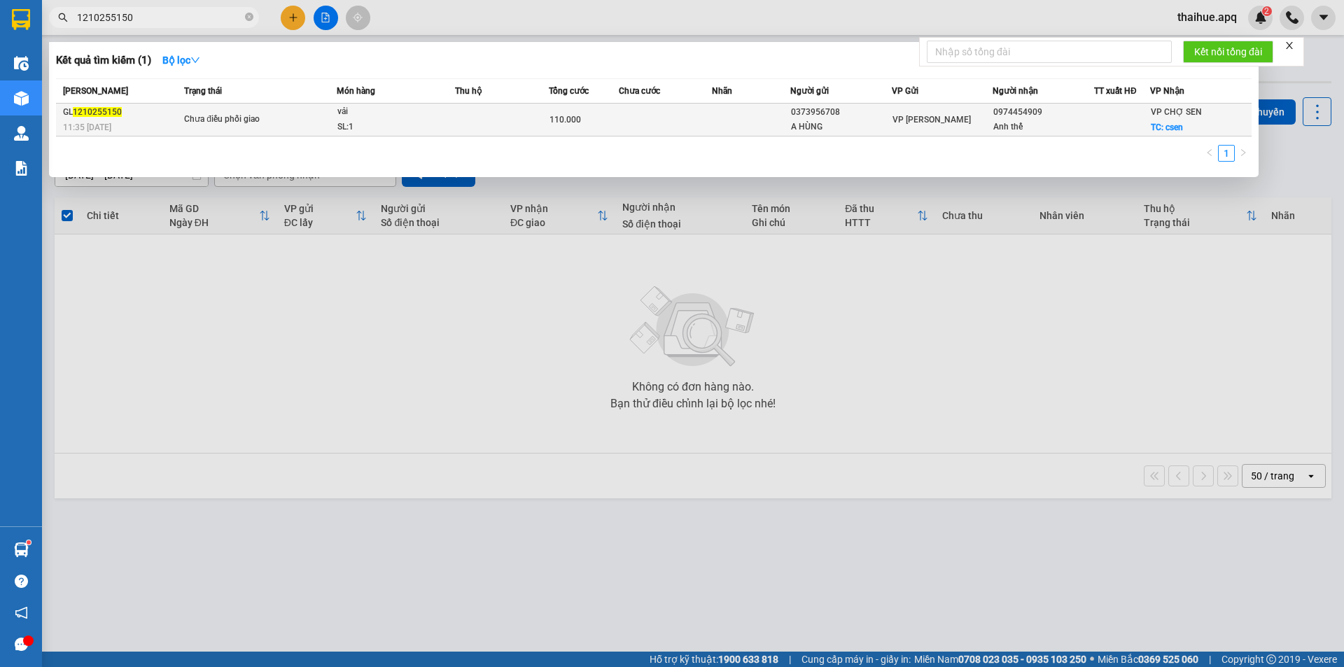
type input "1210255150"
click at [295, 115] on span "Chưa điều phối giao" at bounding box center [260, 119] width 152 height 15
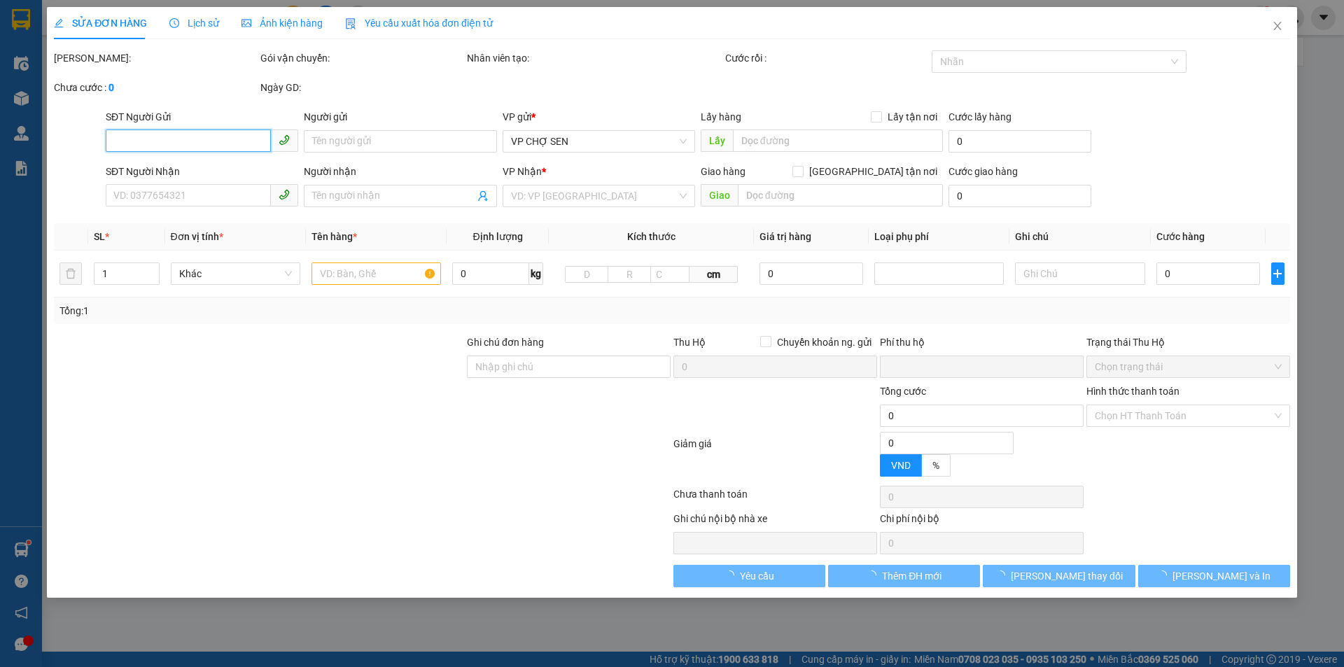
type input "0373956708"
type input "A HÙNG"
type input "0974454909"
type input "Anh thế"
checkbox input "true"
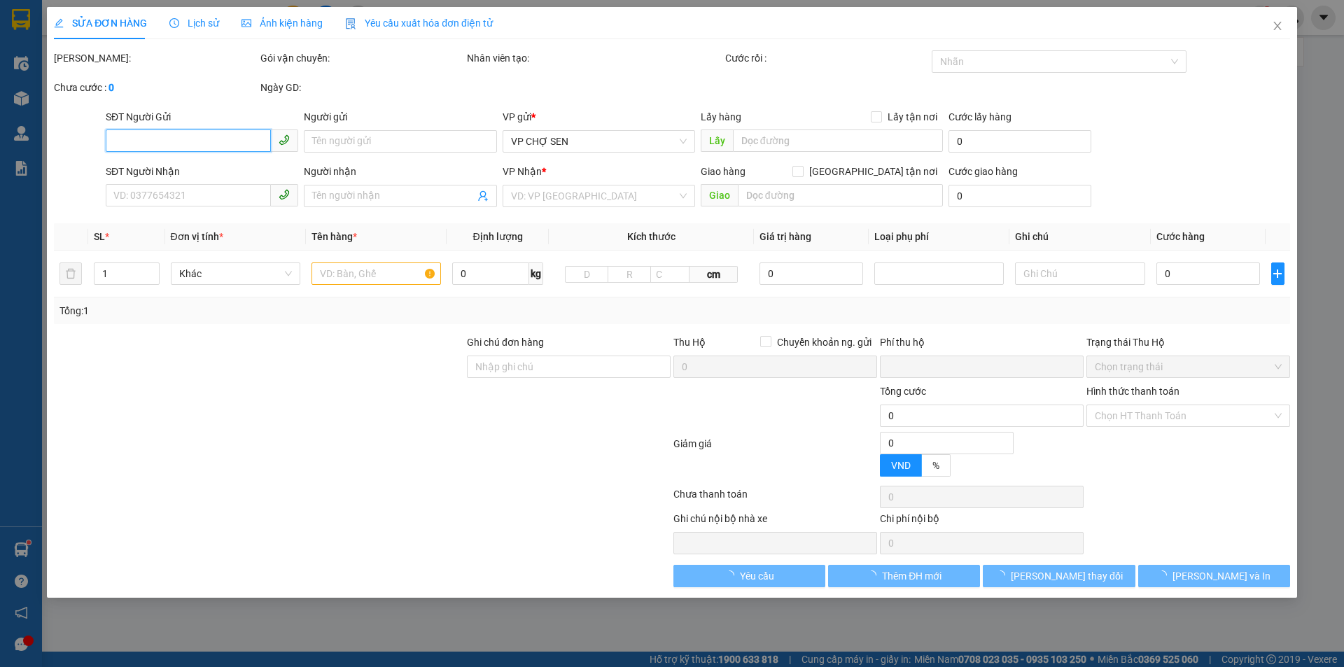
type input "csen"
type input "0"
type input "110.000"
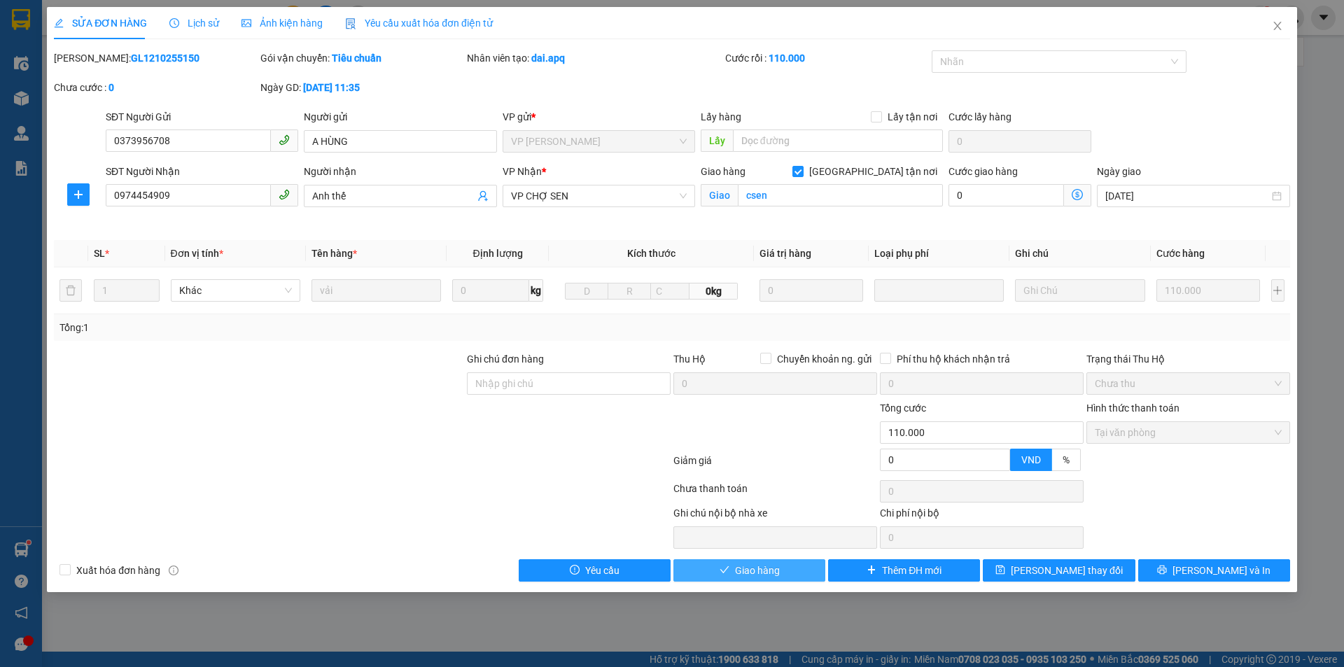
click at [757, 568] on span "Giao hàng" at bounding box center [757, 570] width 45 height 15
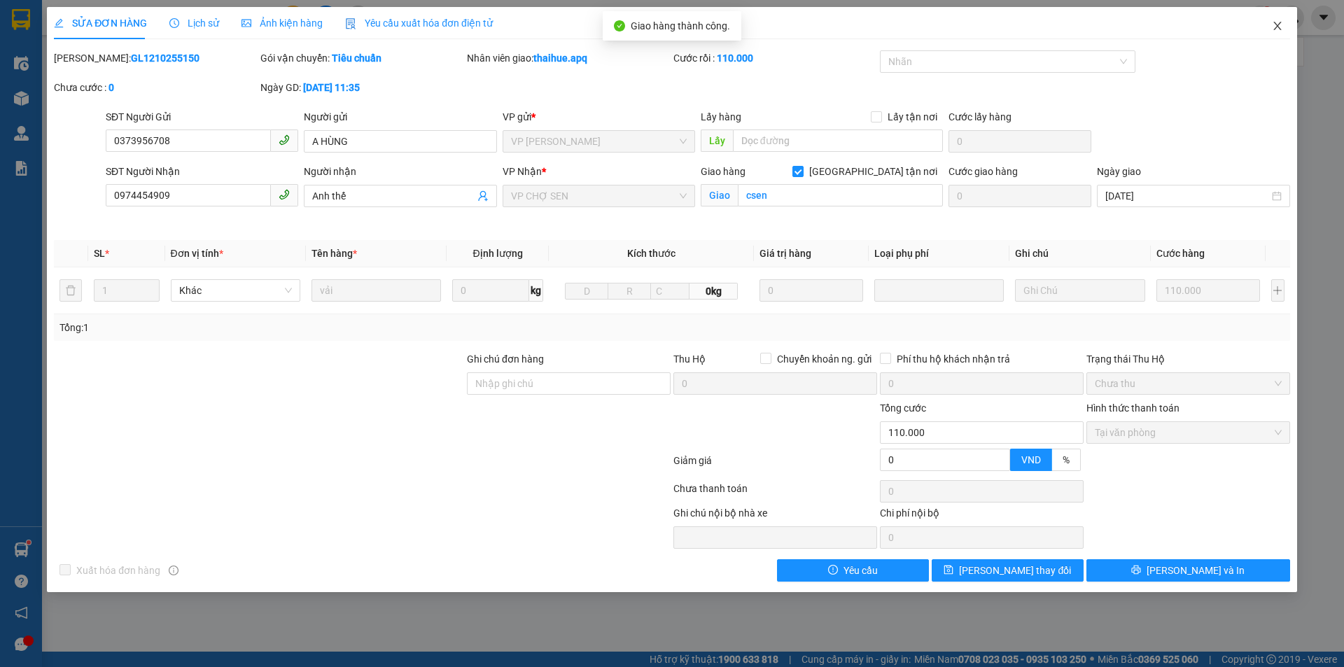
click at [1280, 26] on icon "close" at bounding box center [1277, 25] width 11 height 11
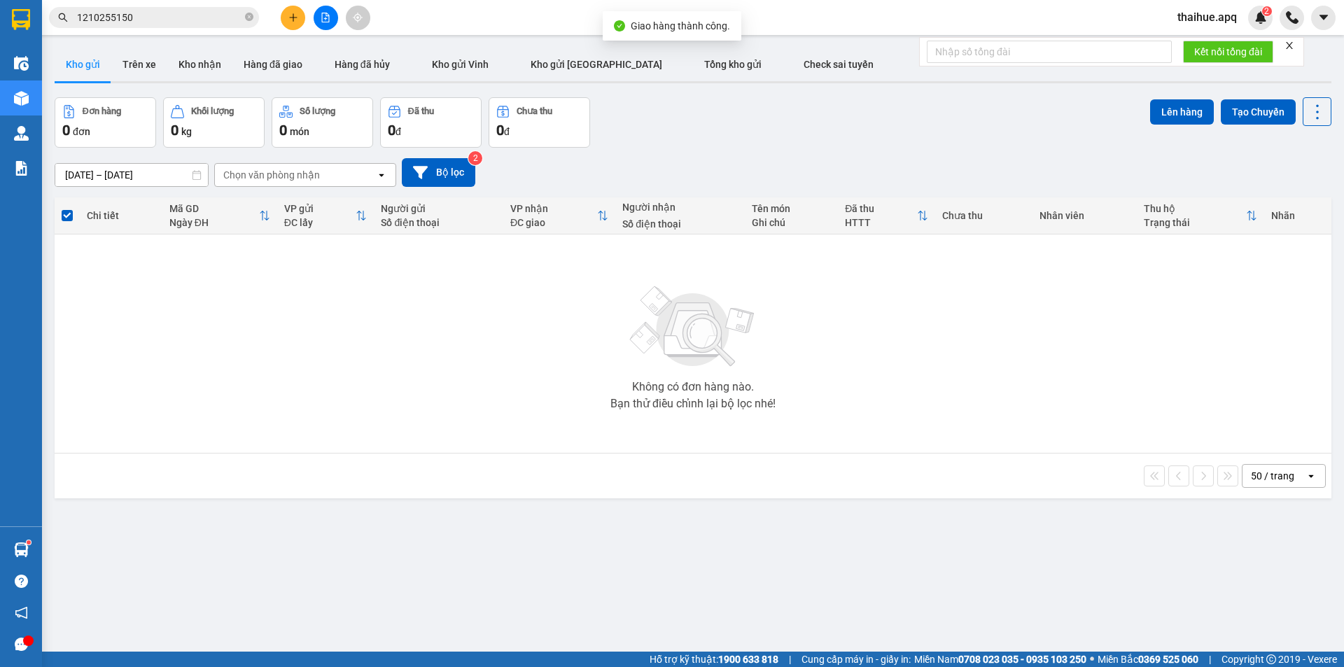
click at [167, 20] on input "1210255150" at bounding box center [159, 17] width 165 height 15
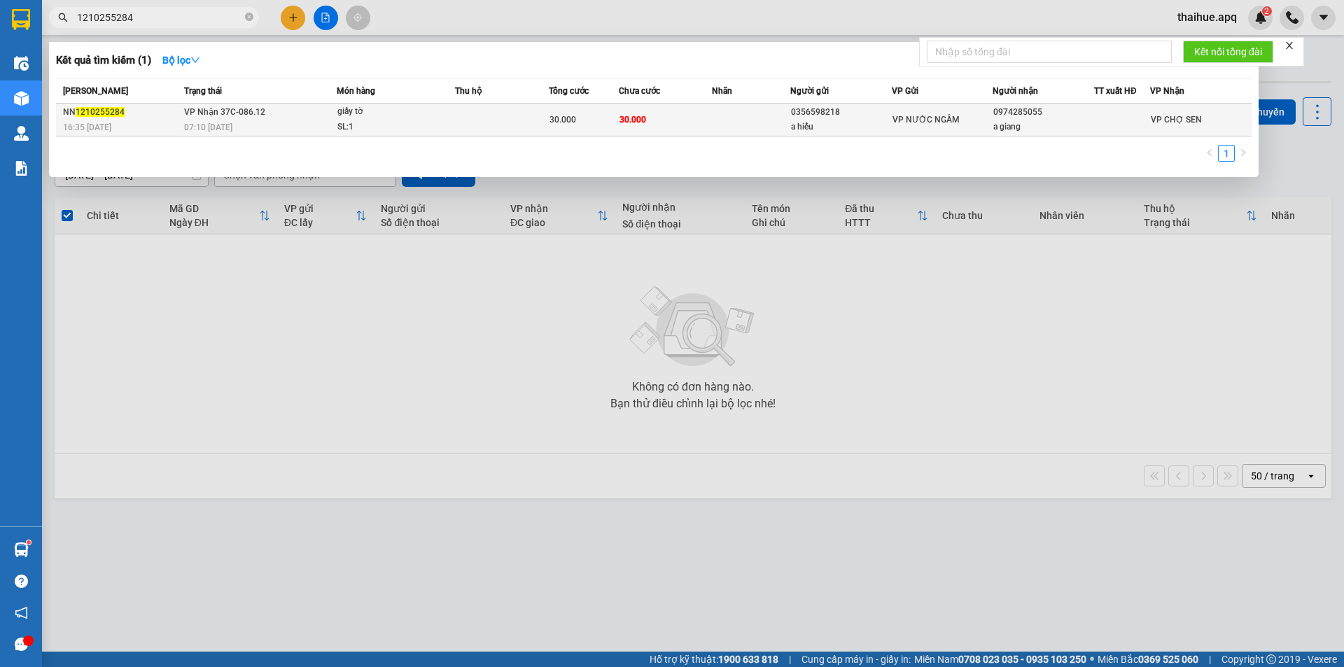
type input "1210255284"
click at [299, 117] on td "VP Nhận 37C-086.12 07:10 - 13/10" at bounding box center [259, 120] width 156 height 33
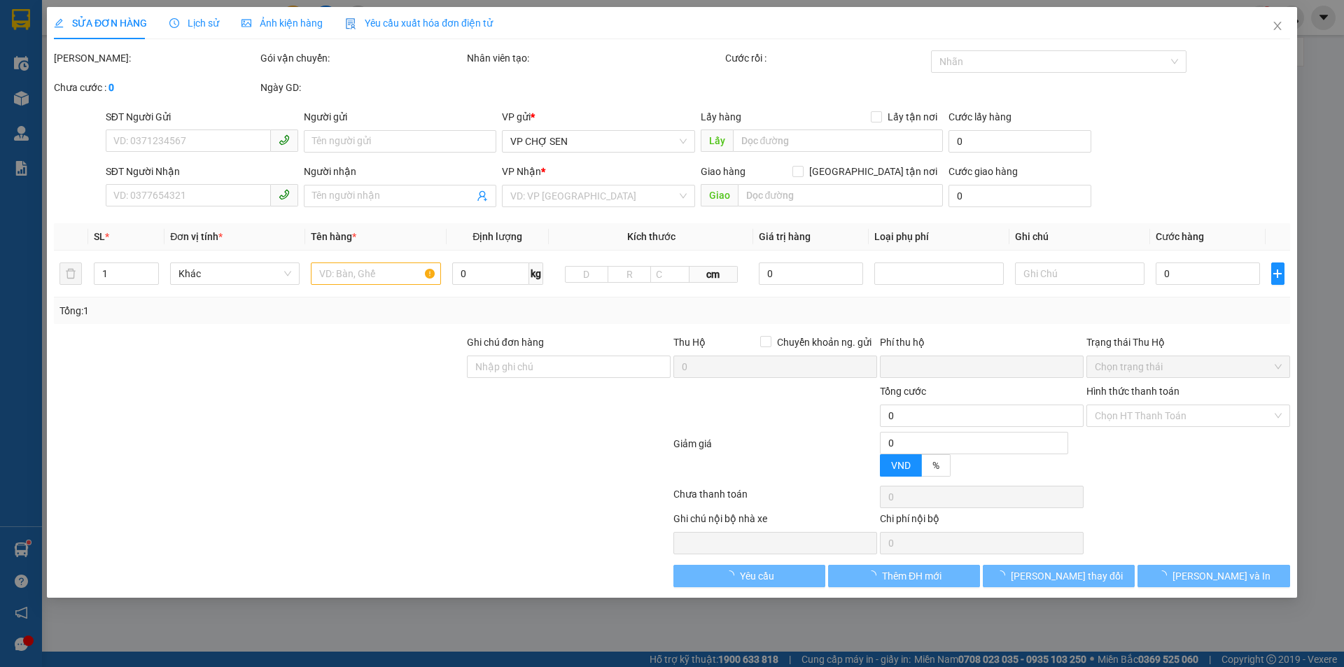
type input "0356598218"
type input "a hiếu"
type input "0974285055"
type input "a giang"
type input "0"
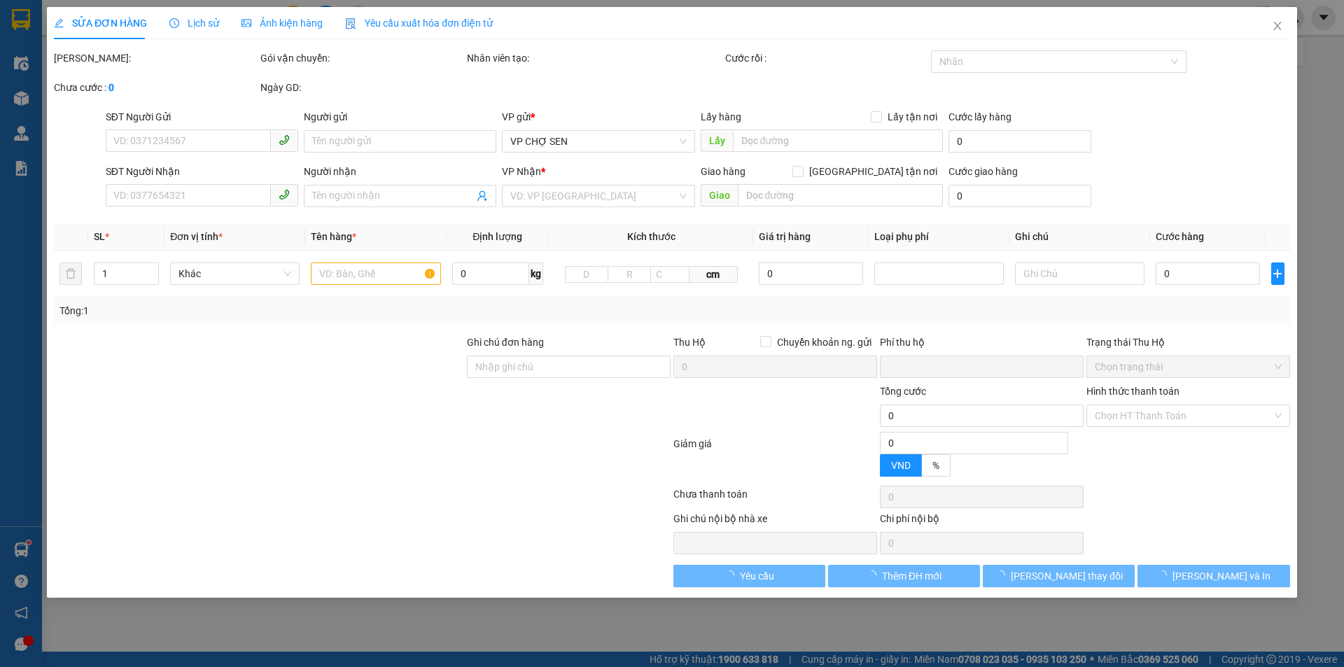
type input "30.000"
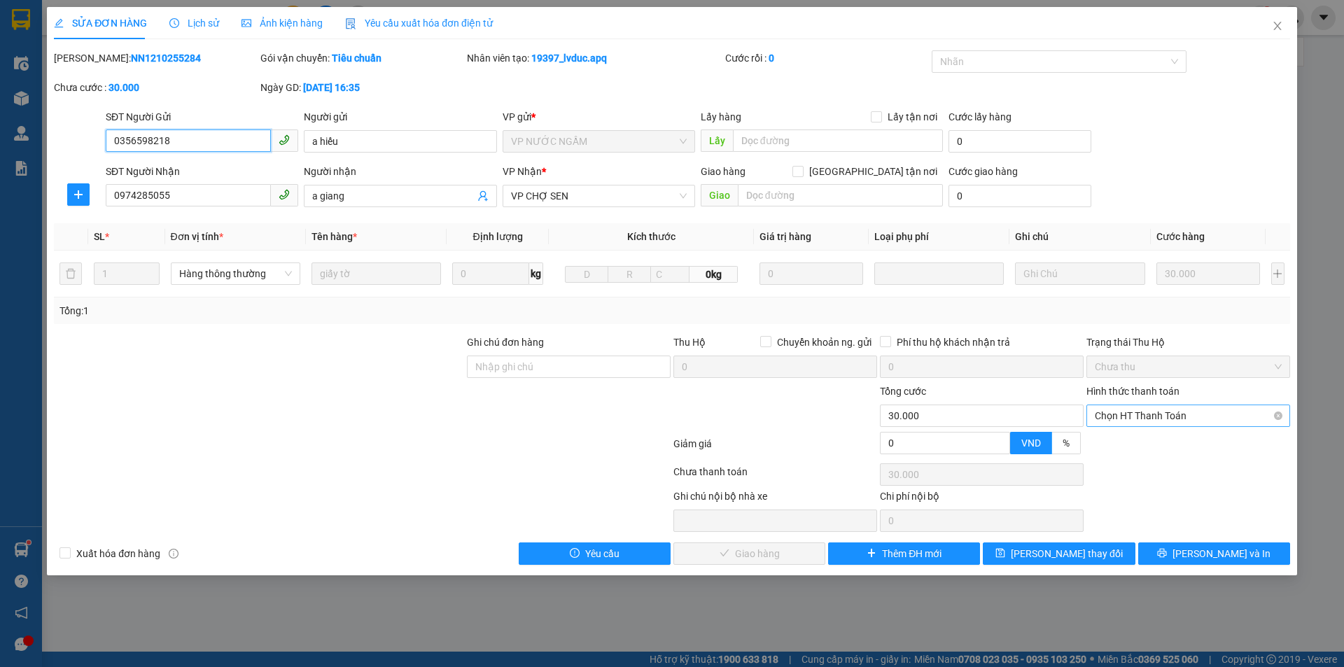
click at [1156, 412] on span "Chọn HT Thanh Toán" at bounding box center [1188, 415] width 187 height 21
click at [1128, 441] on div "Tại văn phòng" at bounding box center [1188, 443] width 187 height 15
type input "0"
click at [759, 557] on span "[PERSON_NAME] và Giao hàng" at bounding box center [767, 553] width 134 height 15
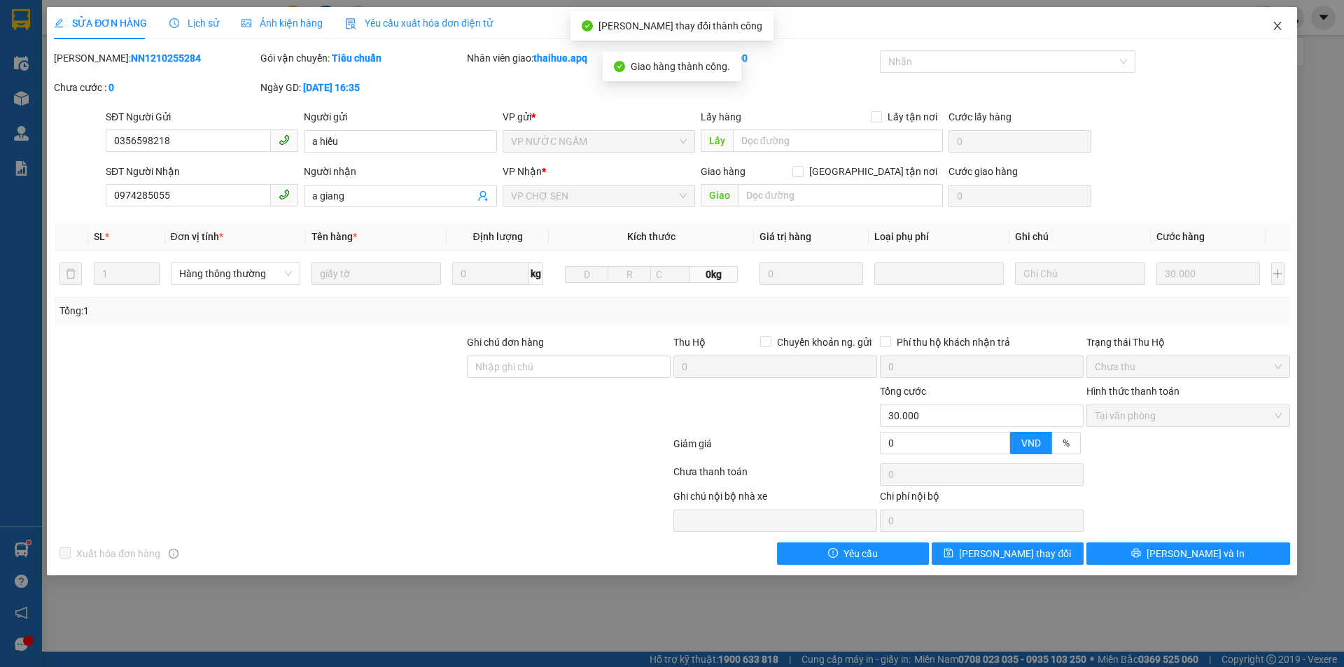
click at [1277, 27] on icon "close" at bounding box center [1277, 26] width 8 height 8
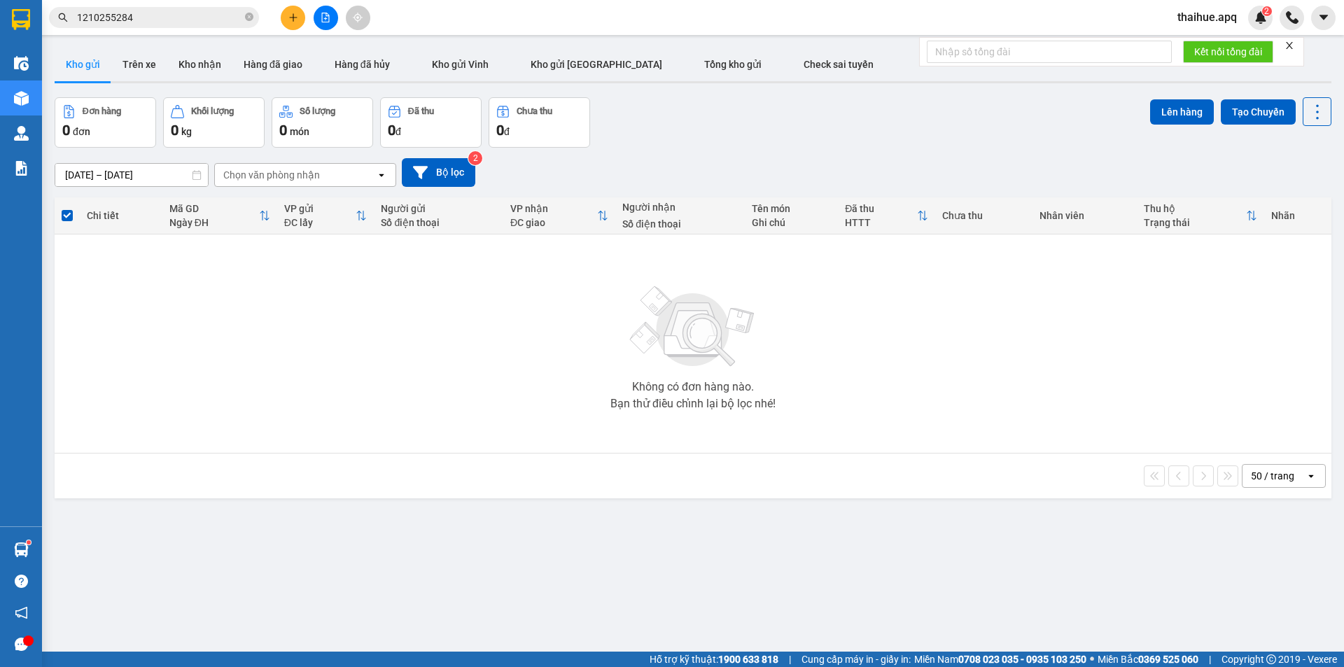
click at [163, 16] on input "1210255284" at bounding box center [159, 17] width 165 height 15
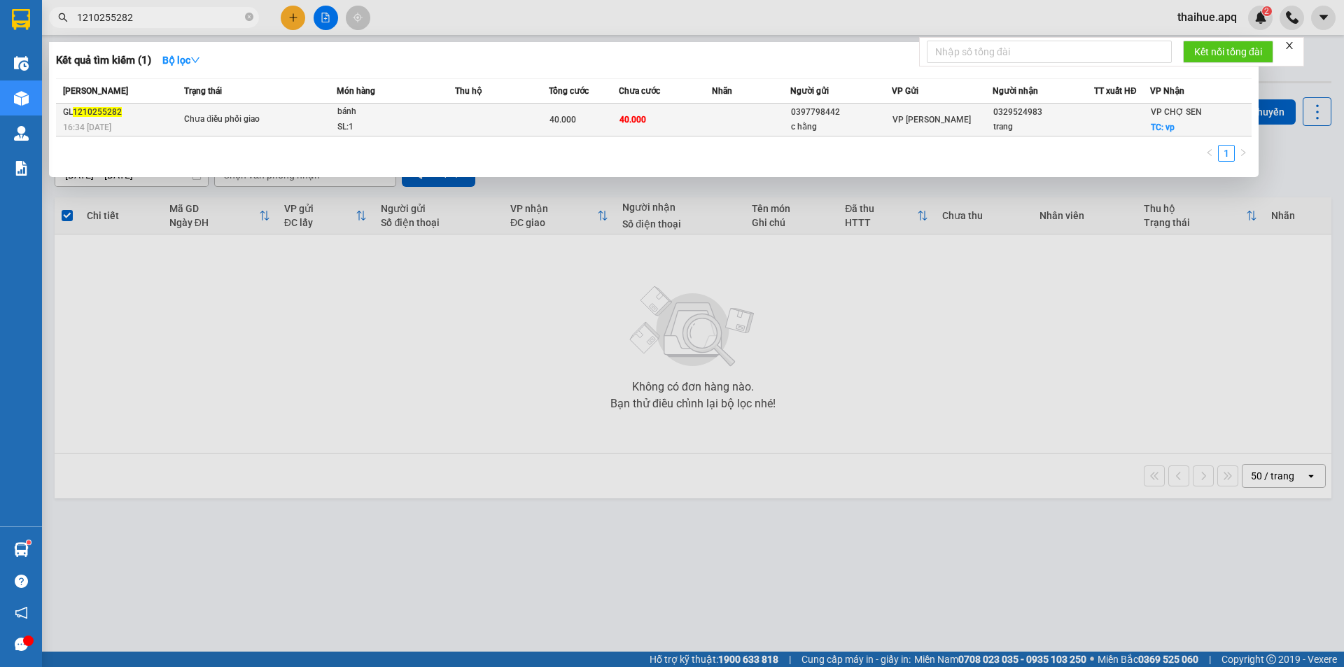
type input "1210255282"
click at [305, 117] on span "Chưa điều phối giao" at bounding box center [260, 119] width 152 height 15
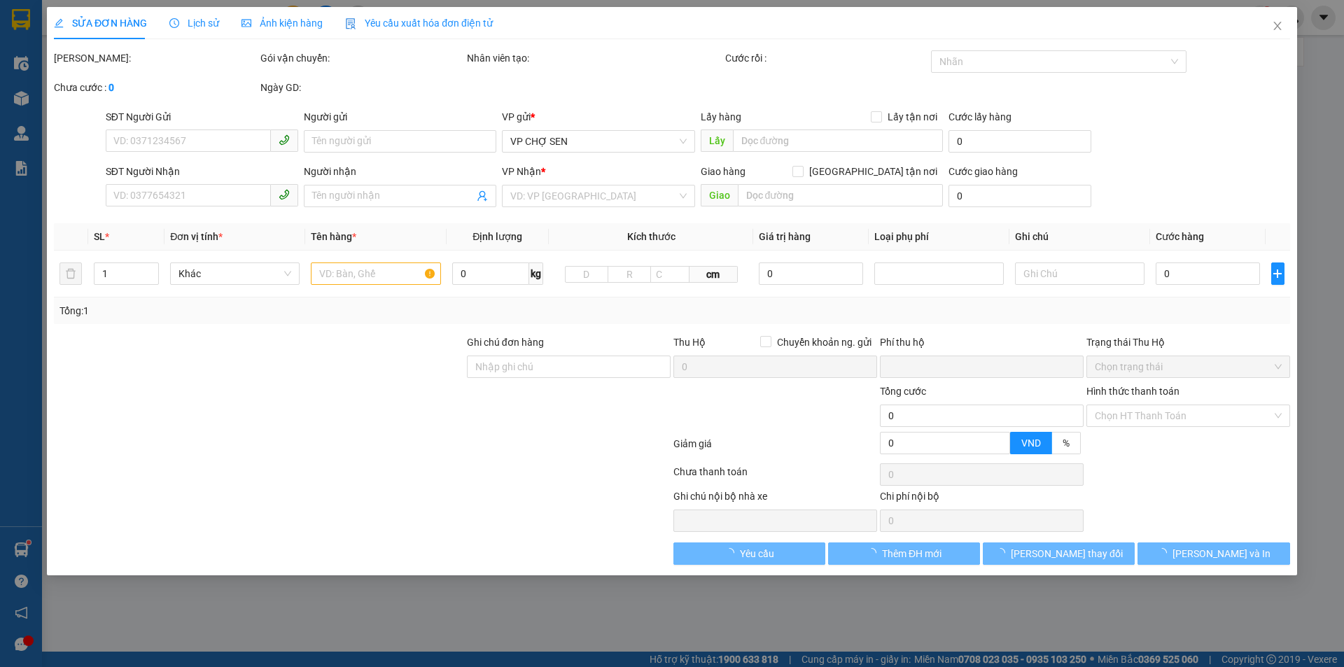
type input "0397798442"
type input "c hằng"
type input "0329524983"
type input "trang"
checkbox input "true"
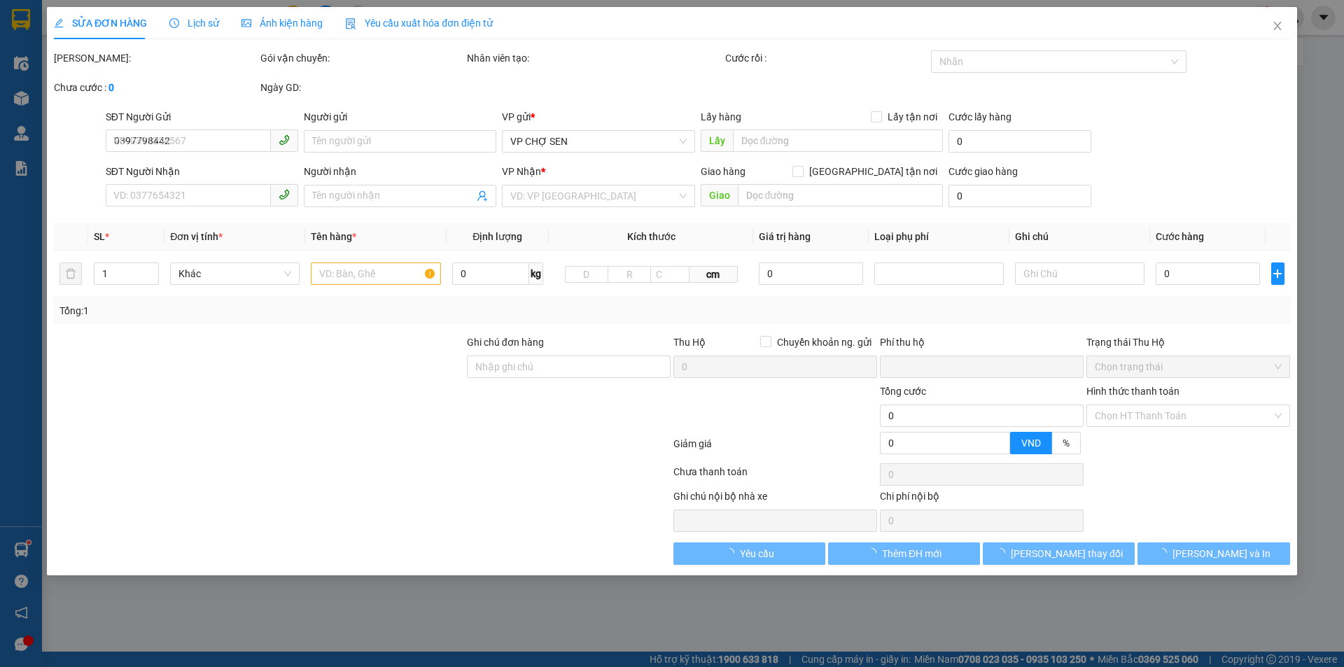
type input "vp"
checkbox input "true"
type input "0"
type input "40.000"
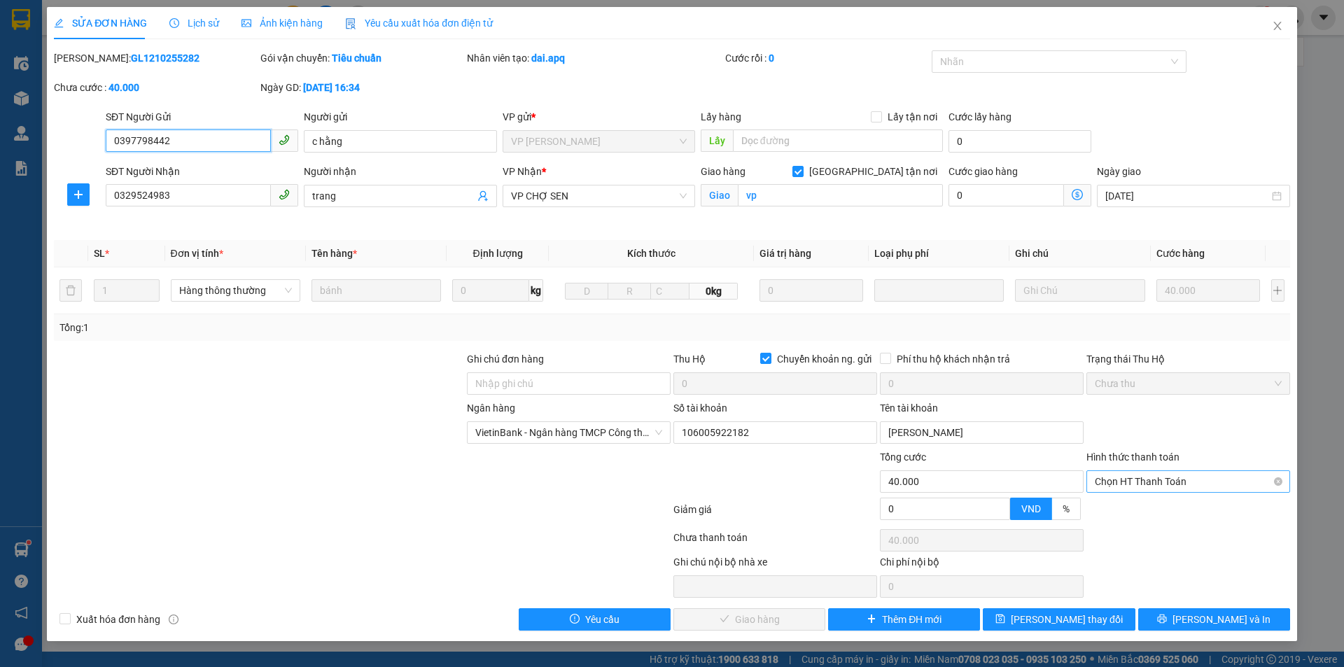
click at [1149, 477] on span "Chọn HT Thanh Toán" at bounding box center [1188, 481] width 187 height 21
click at [1134, 512] on div "Tại văn phòng" at bounding box center [1188, 509] width 187 height 15
type input "0"
click at [752, 620] on span "[PERSON_NAME] và Giao hàng" at bounding box center [767, 619] width 134 height 15
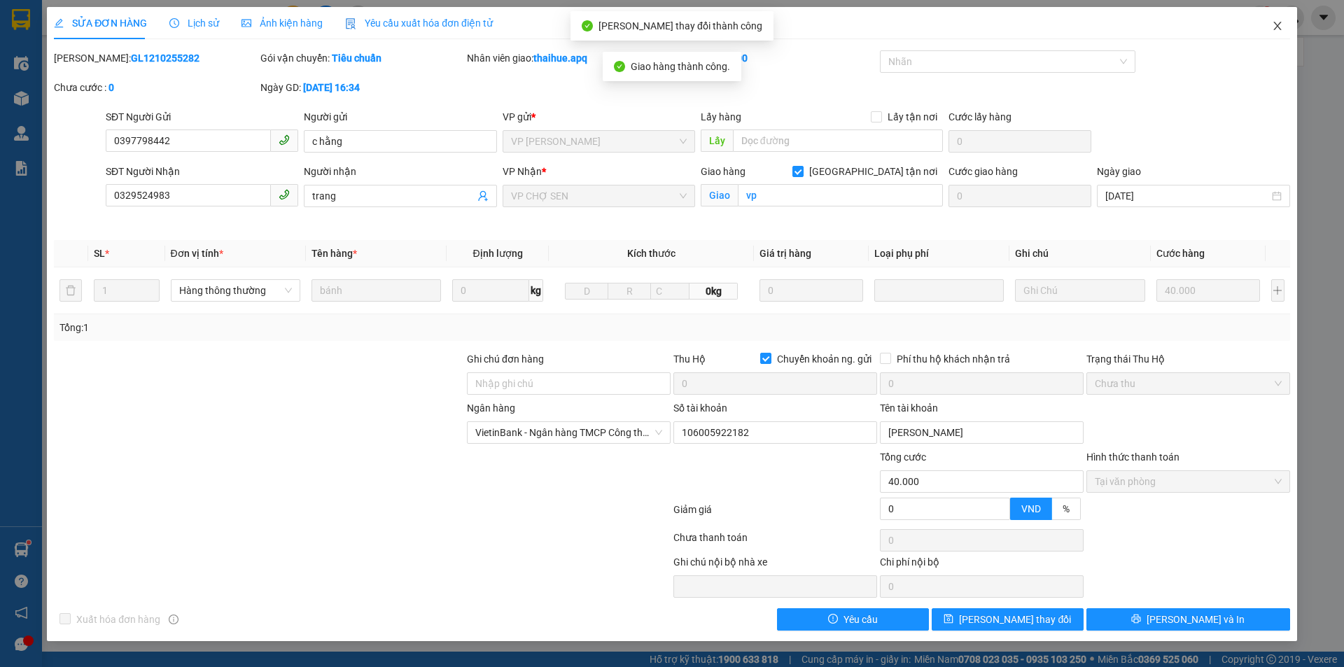
click at [1281, 31] on icon "close" at bounding box center [1277, 25] width 11 height 11
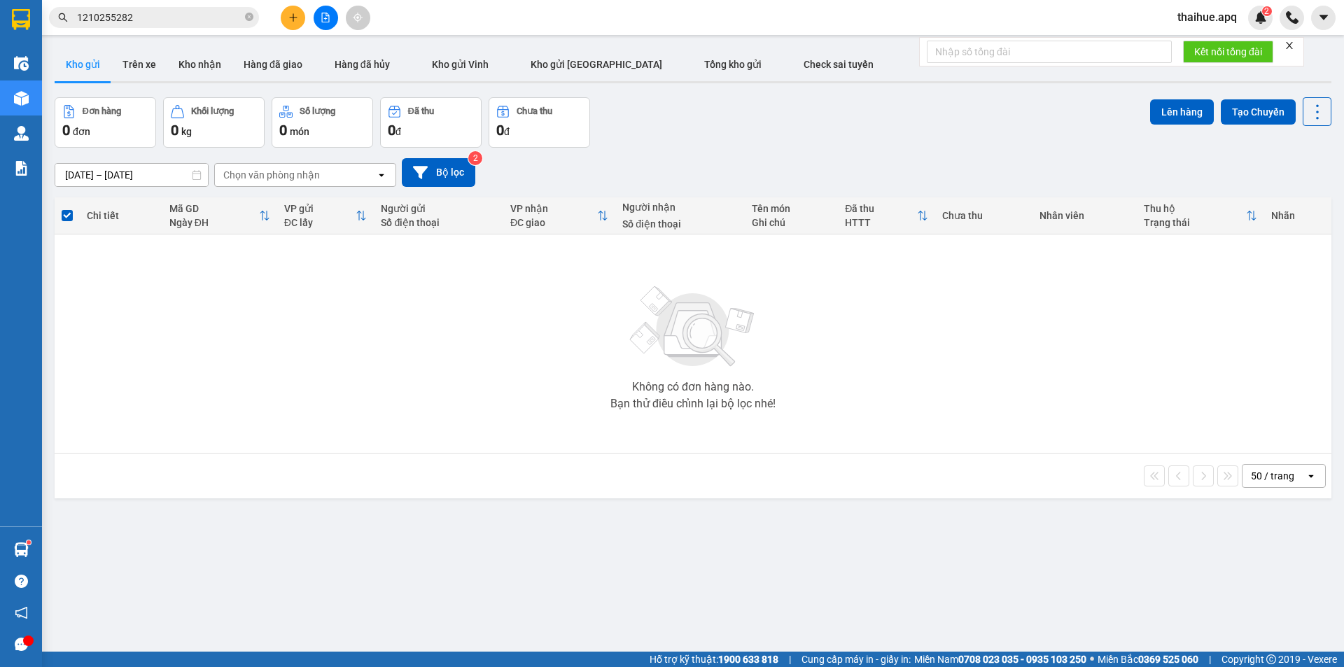
click at [166, 21] on input "1210255282" at bounding box center [159, 17] width 165 height 15
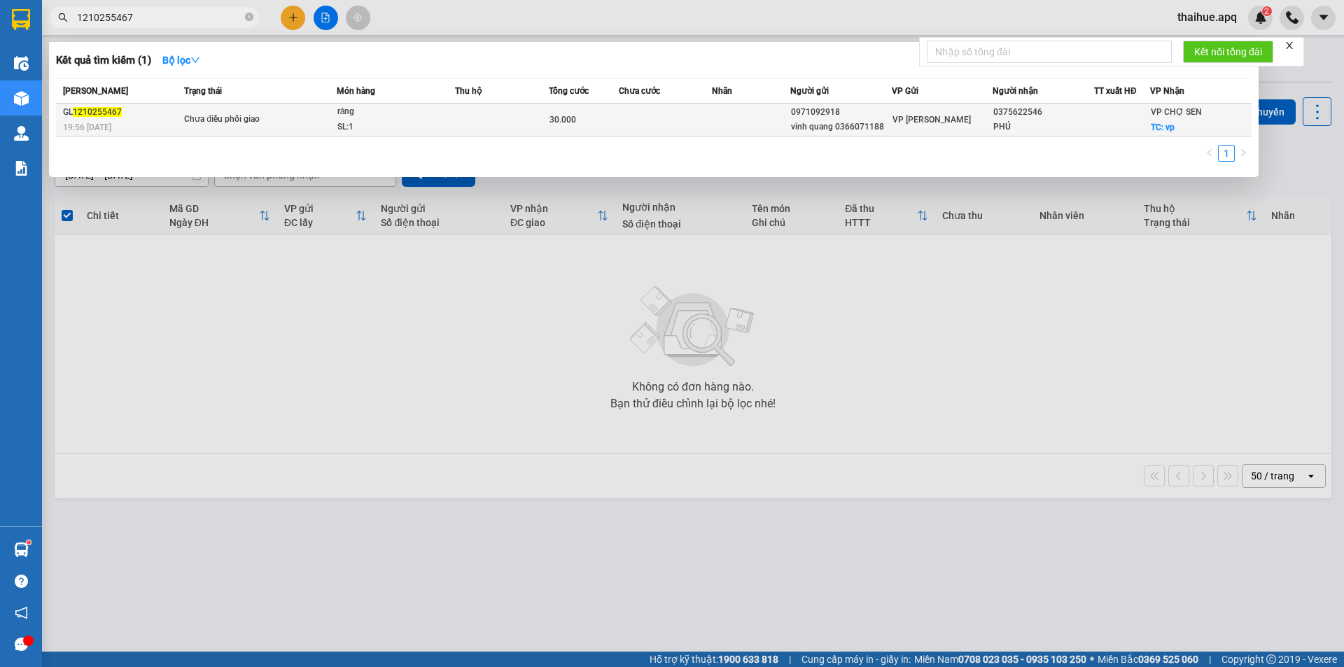
type input "1210255467"
click at [286, 109] on td "Chưa điều phối giao" at bounding box center [259, 120] width 156 height 33
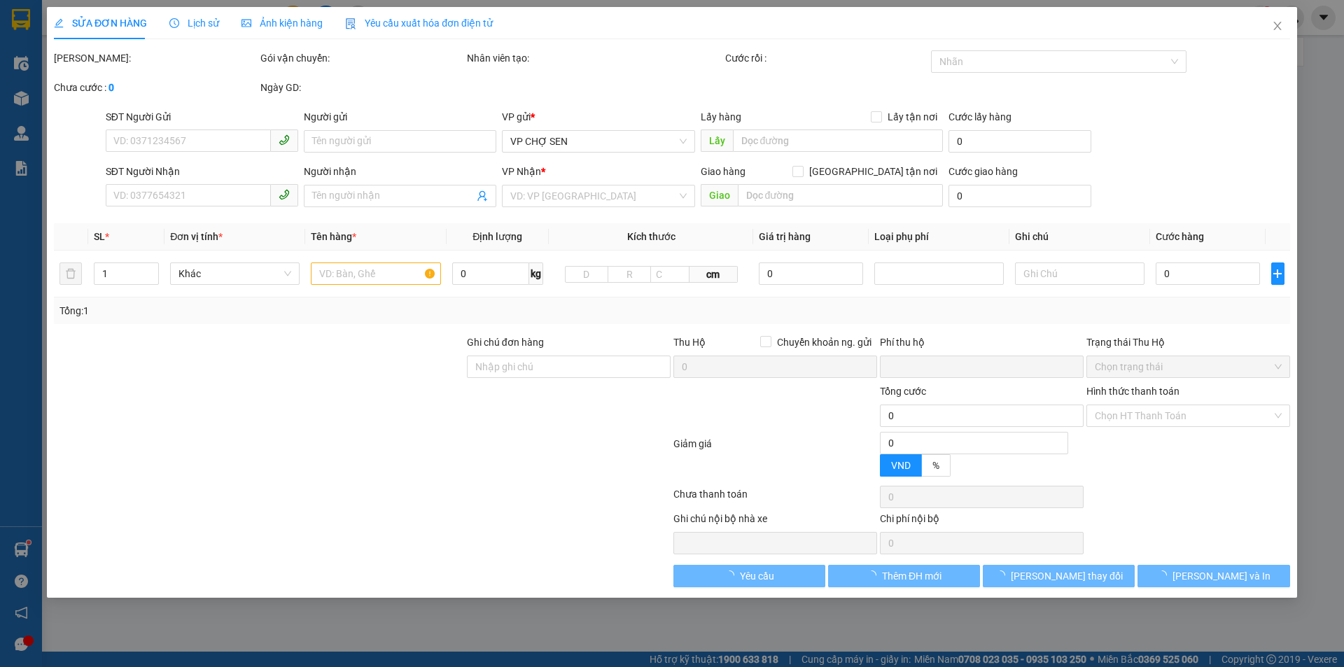
type input "0971092918"
type input "vinh quang 0366071188"
type input "0375622546"
type input "PHÚ"
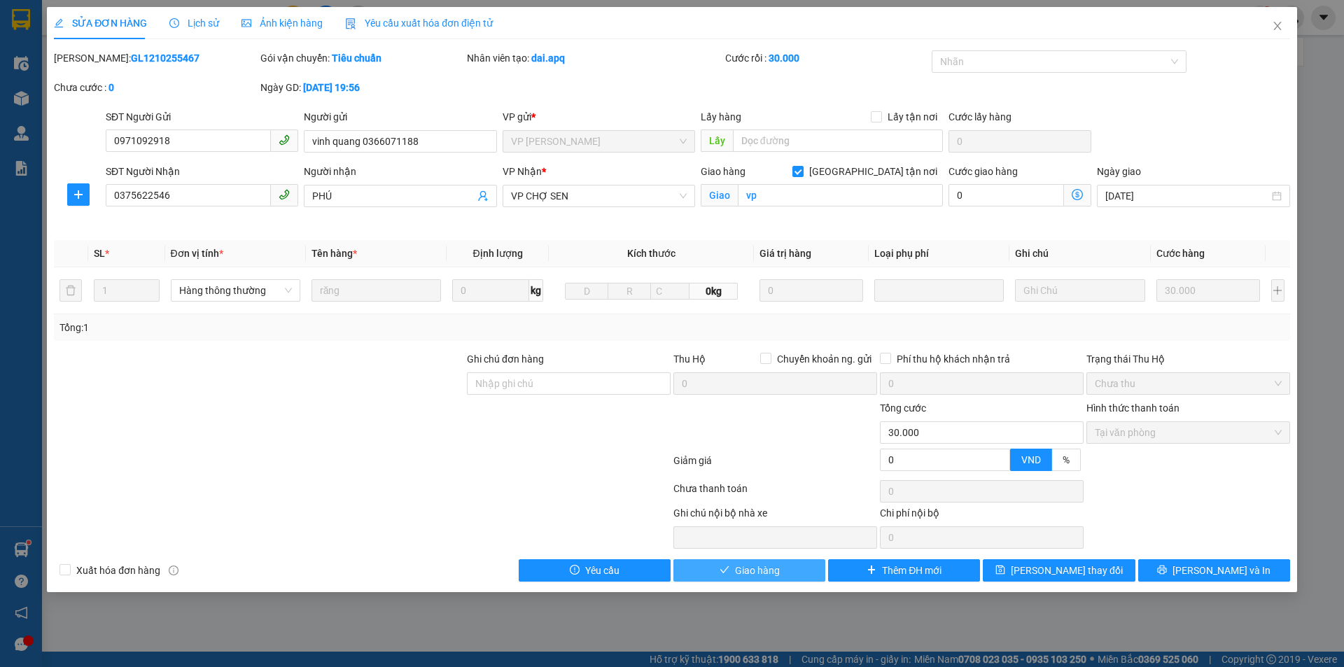
click at [752, 568] on span "Giao hàng" at bounding box center [757, 570] width 45 height 15
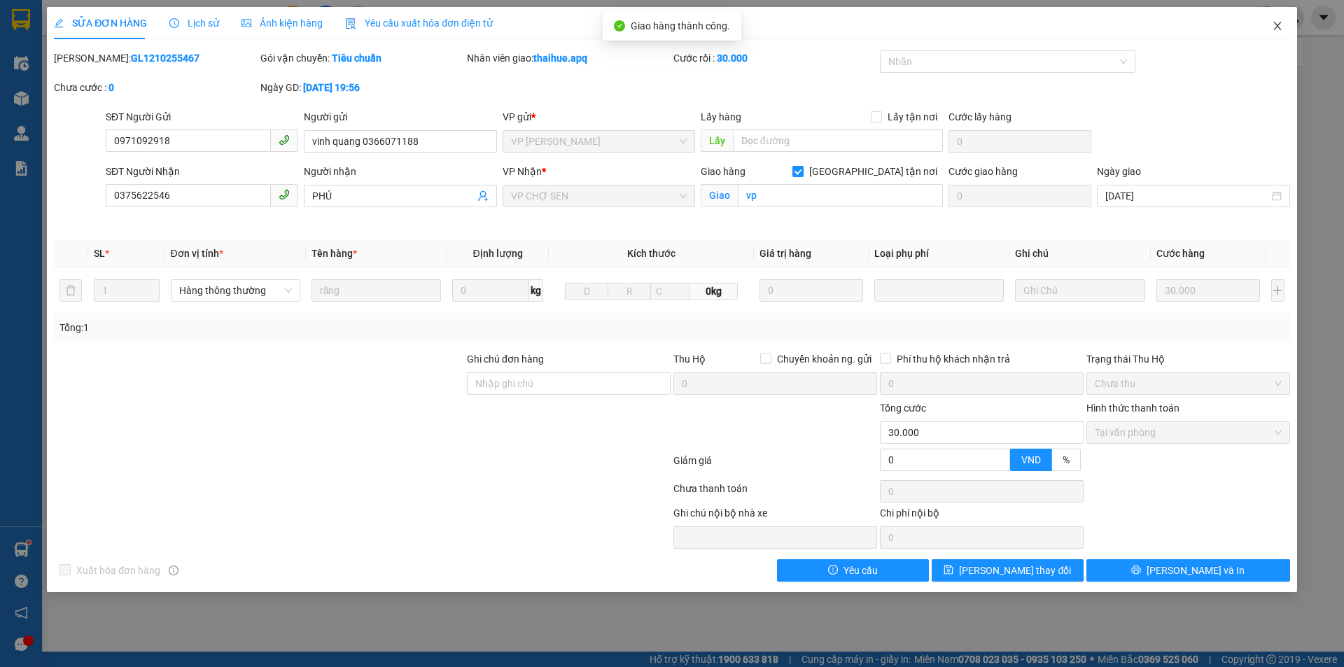
click at [1277, 24] on icon "close" at bounding box center [1277, 25] width 11 height 11
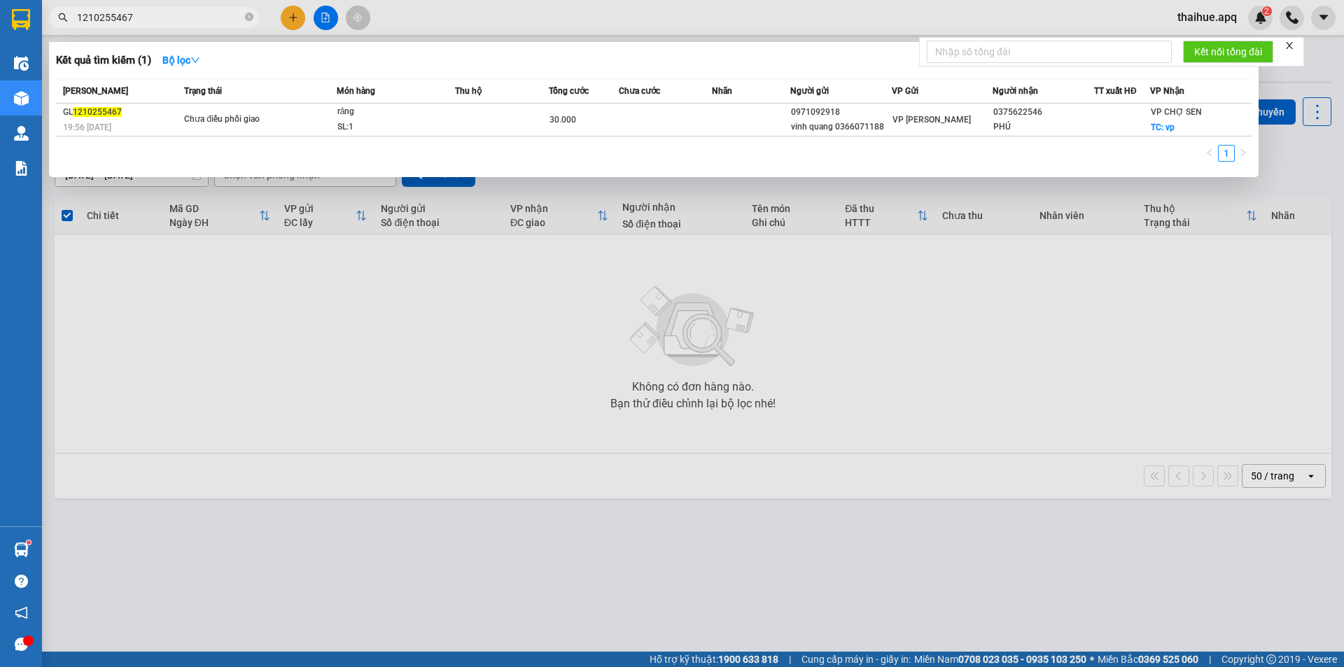
click at [153, 18] on input "1210255467" at bounding box center [159, 17] width 165 height 15
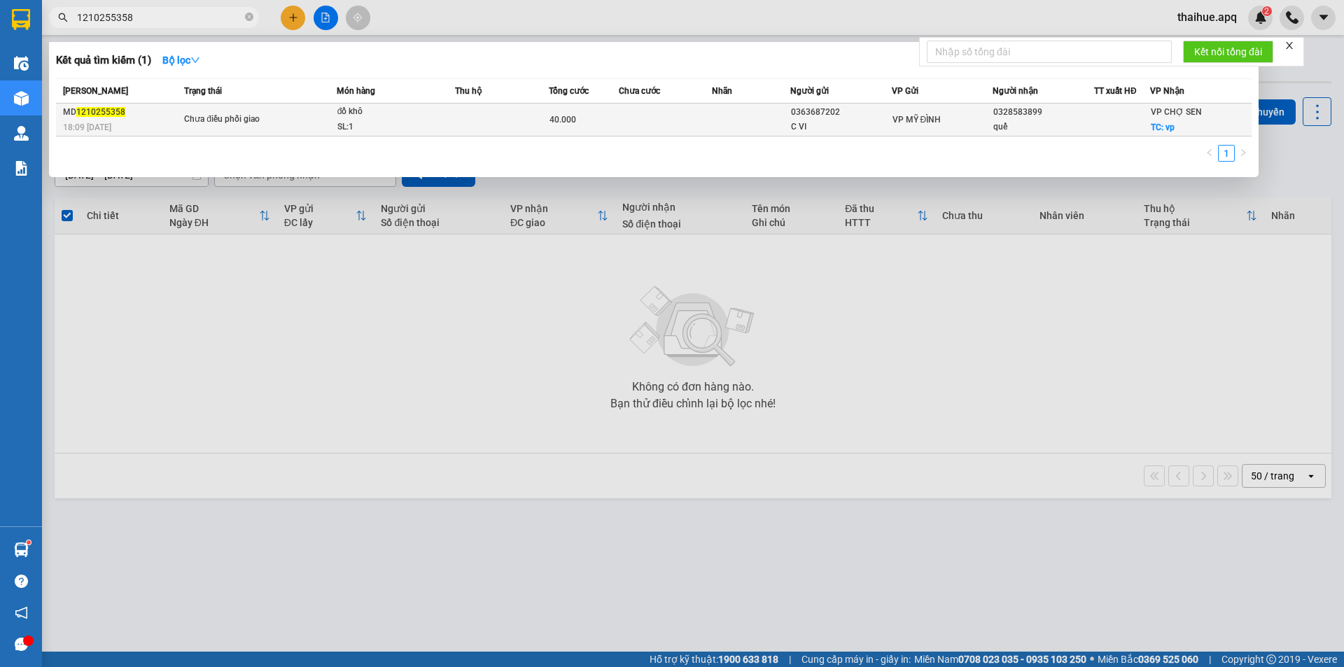
click at [339, 119] on div "đồ khô" at bounding box center [389, 111] width 105 height 15
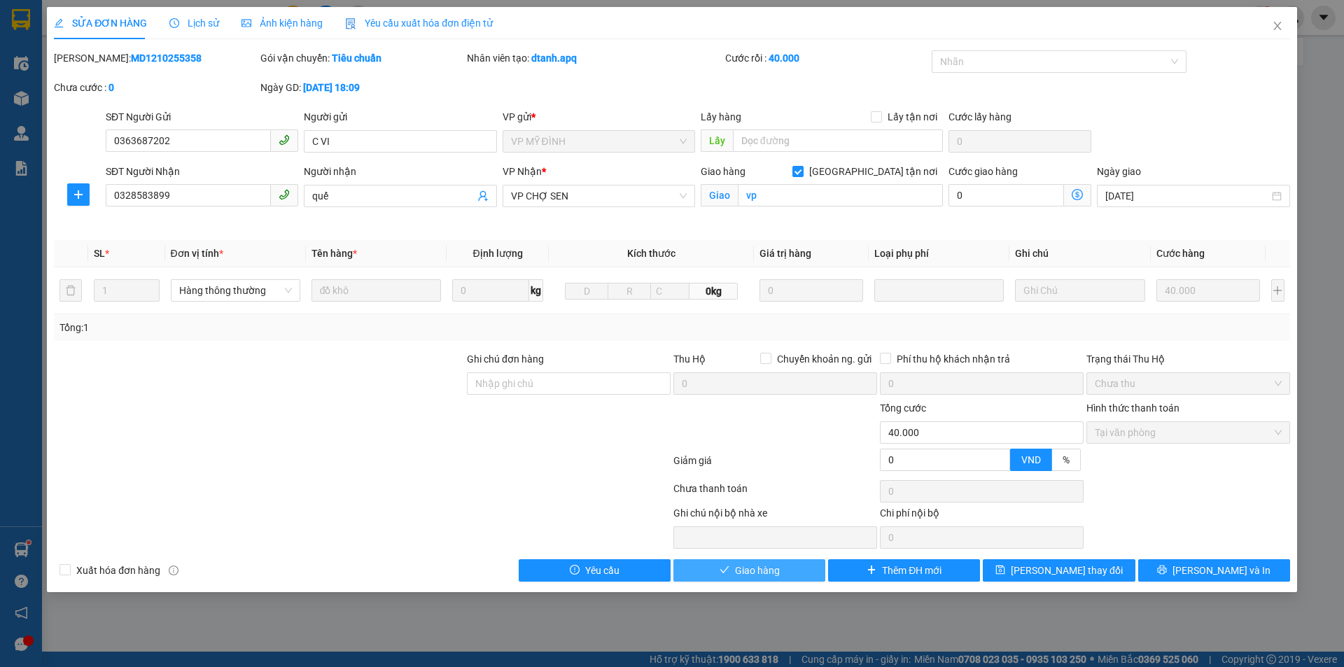
drag, startPoint x: 758, startPoint y: 565, endPoint x: 735, endPoint y: 546, distance: 29.8
click at [758, 566] on span "Giao hàng" at bounding box center [757, 570] width 45 height 15
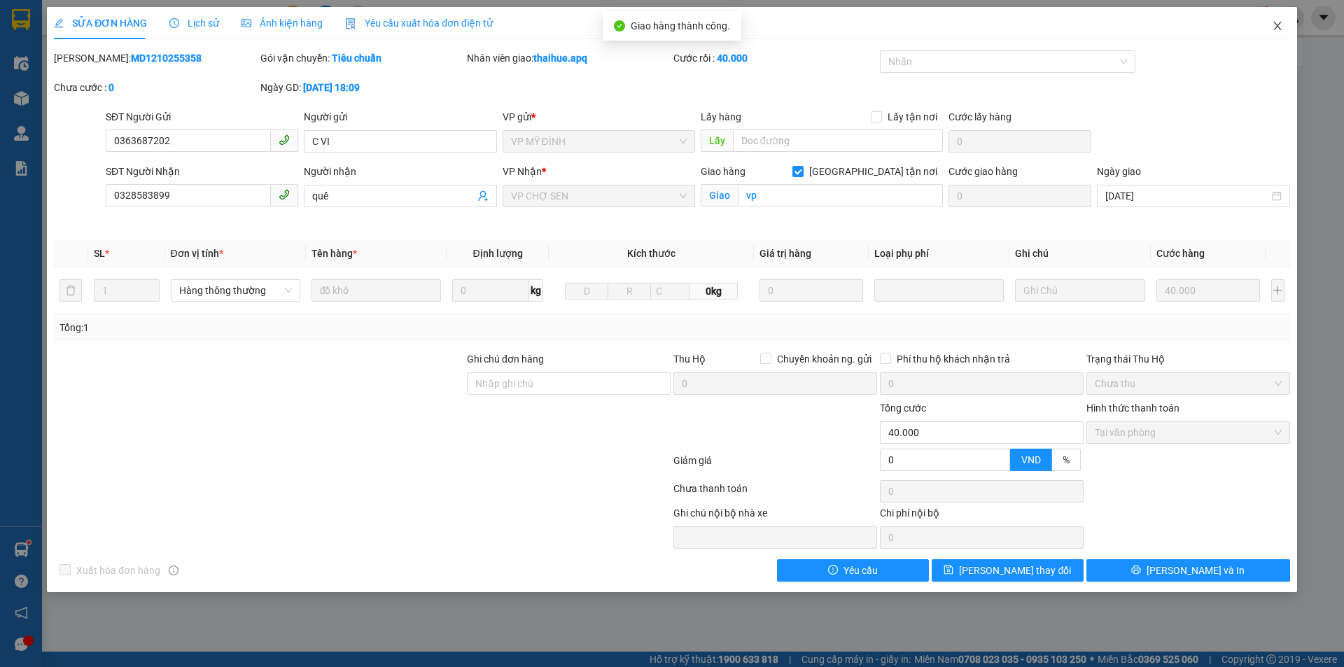
click at [1278, 20] on span "Close" at bounding box center [1277, 26] width 39 height 39
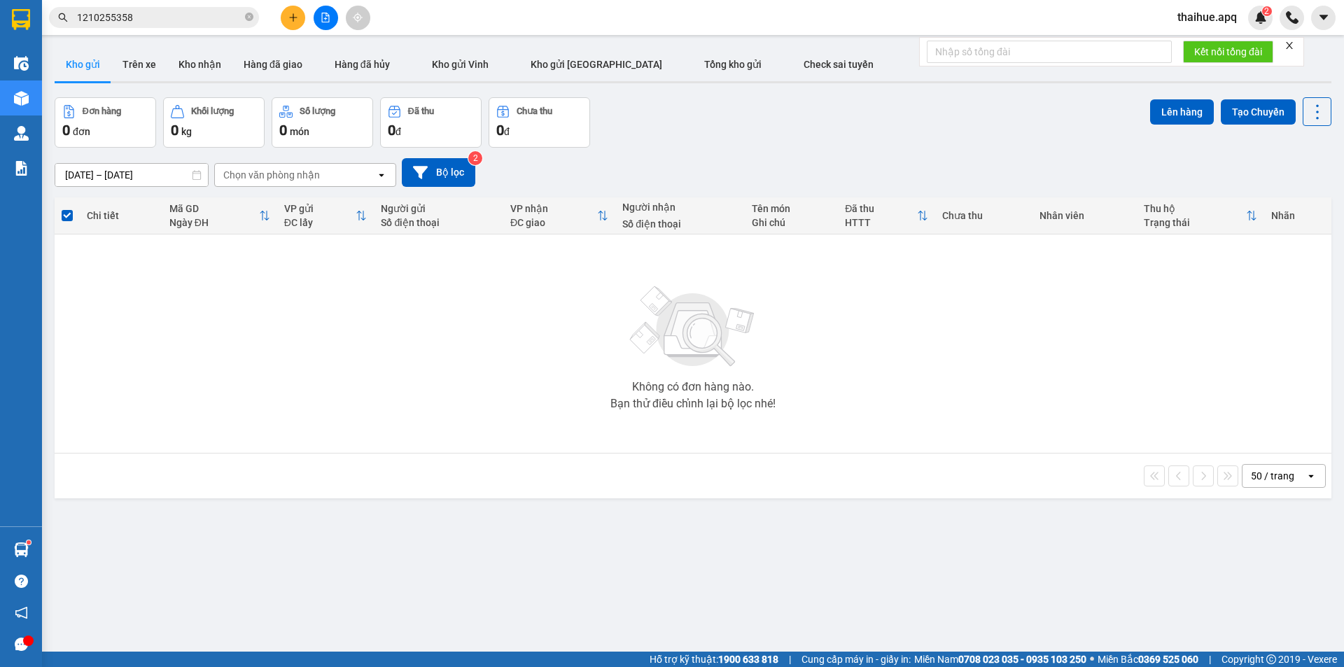
click at [153, 19] on input "1210255358" at bounding box center [159, 17] width 165 height 15
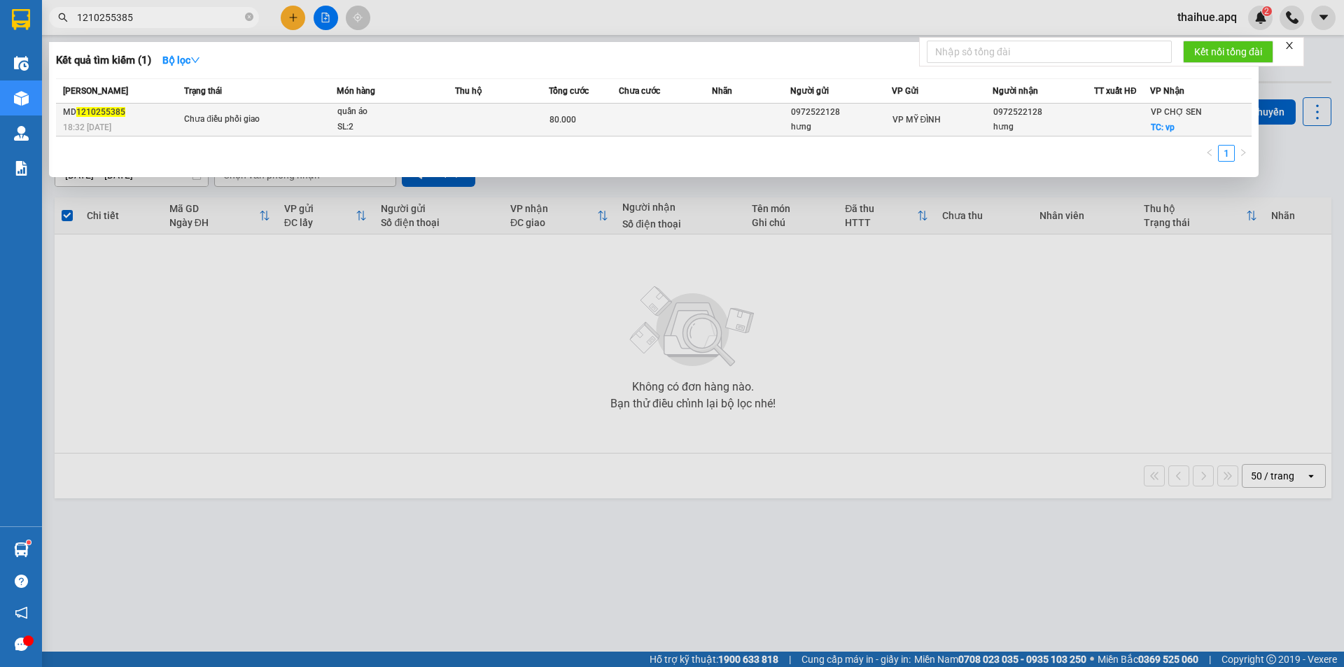
click at [298, 119] on span "Chưa điều phối giao" at bounding box center [260, 119] width 152 height 15
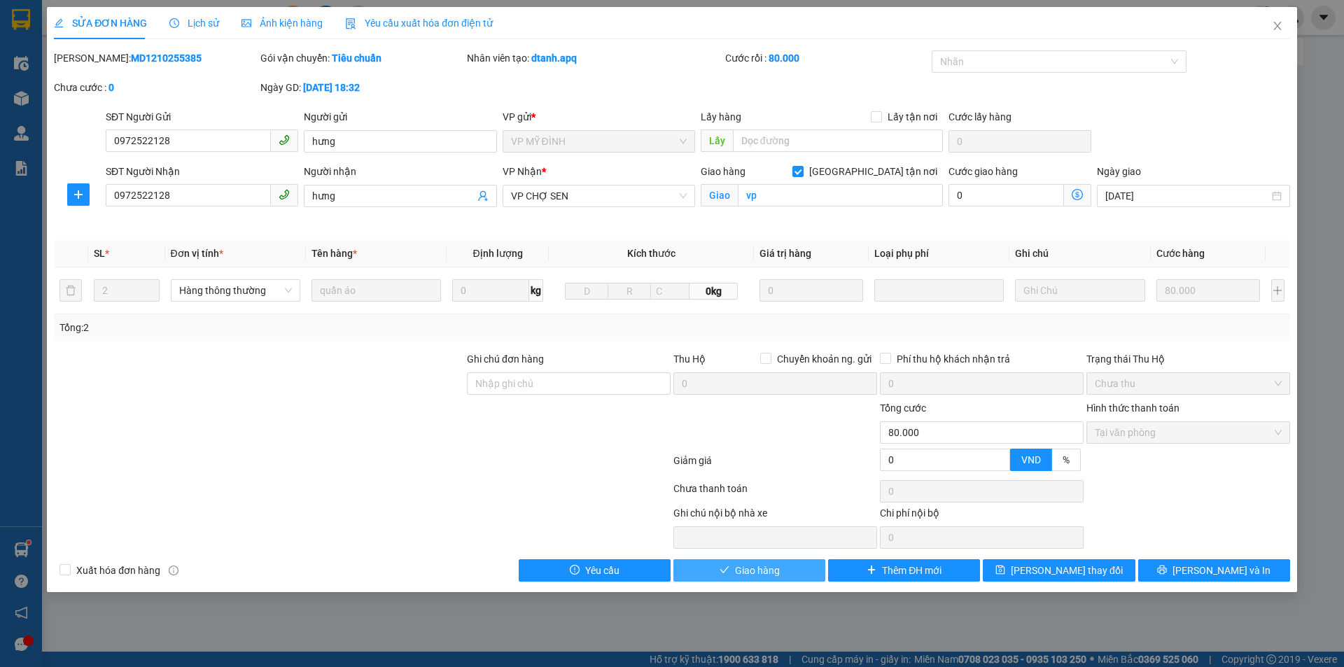
click at [748, 571] on span "Giao hàng" at bounding box center [757, 570] width 45 height 15
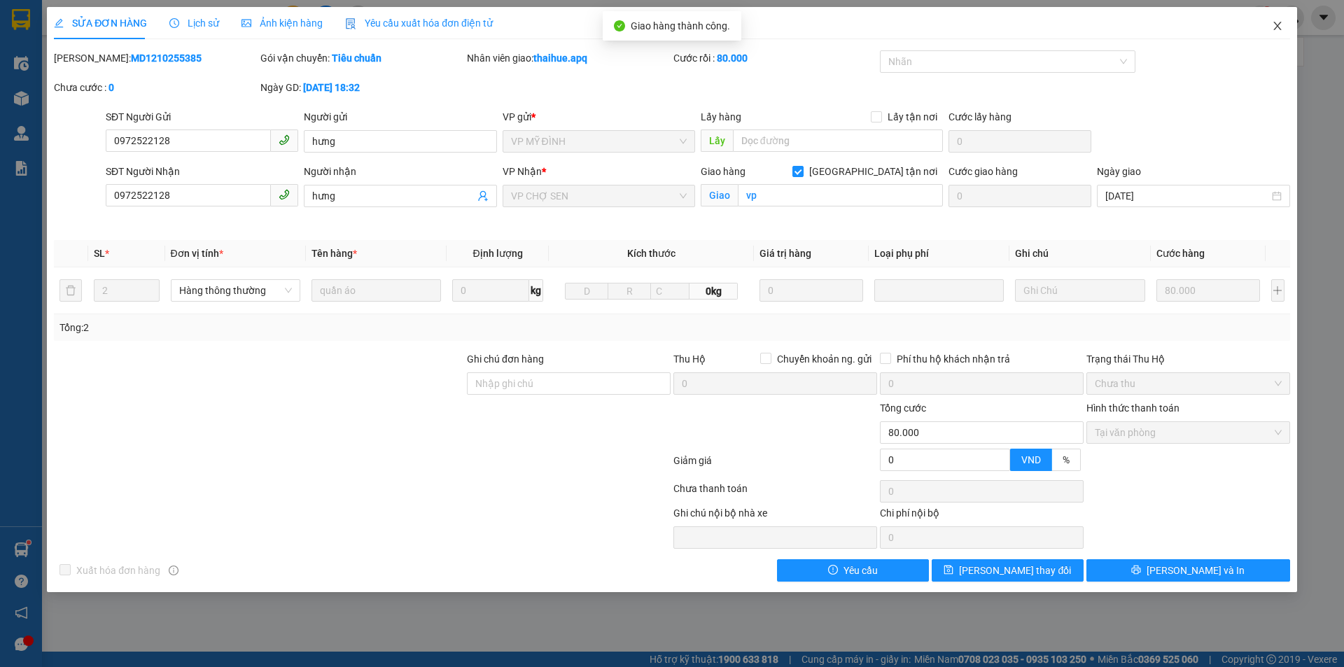
click at [1278, 21] on icon "close" at bounding box center [1277, 25] width 11 height 11
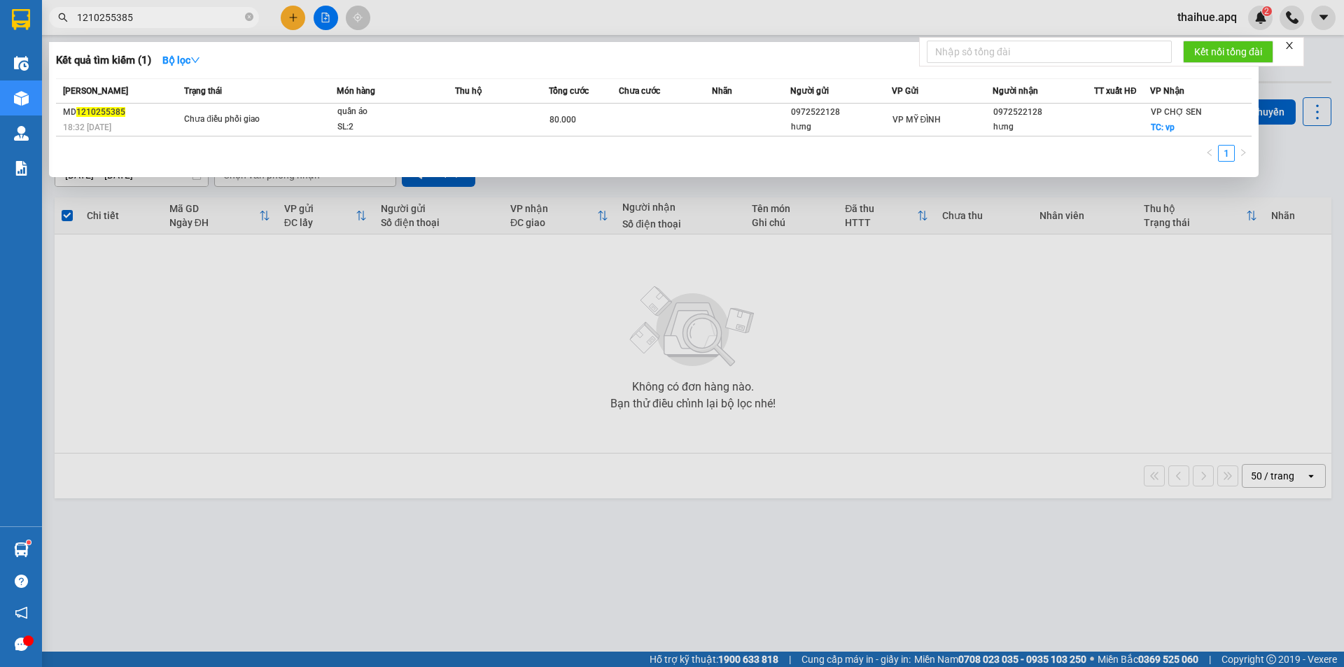
click at [152, 22] on input "1210255385" at bounding box center [159, 17] width 165 height 15
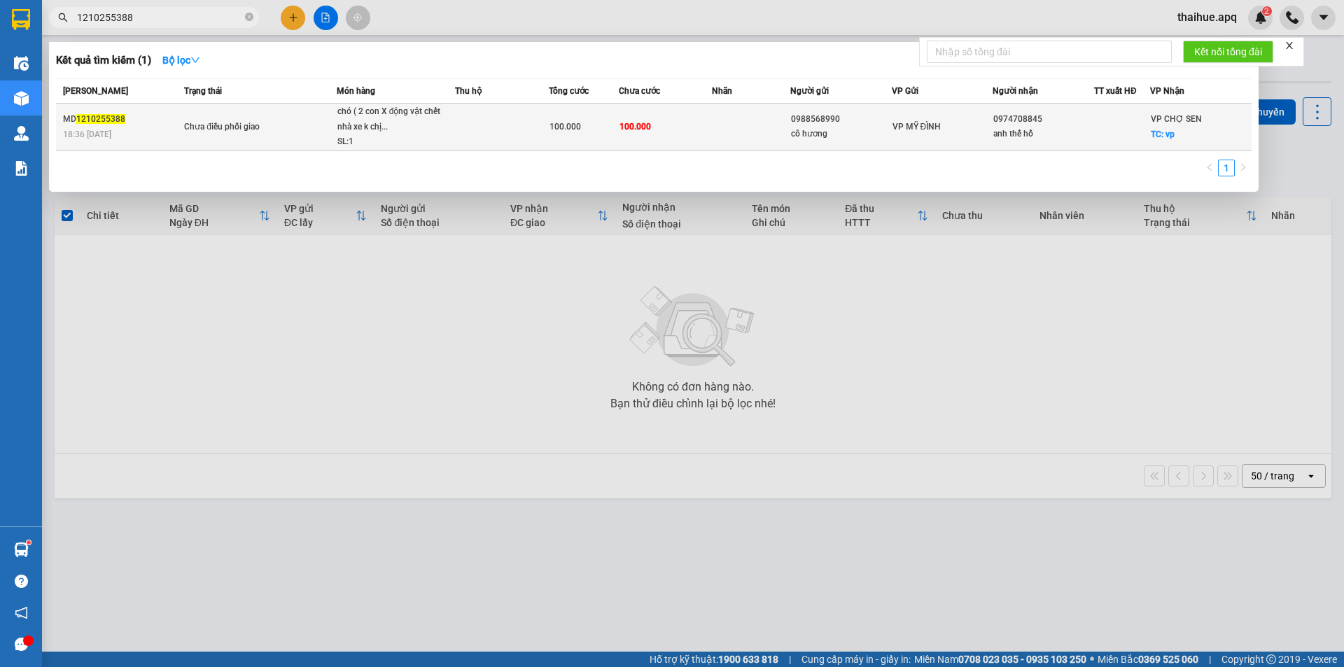
click at [288, 112] on td "Chưa điều phối giao" at bounding box center [259, 128] width 156 height 48
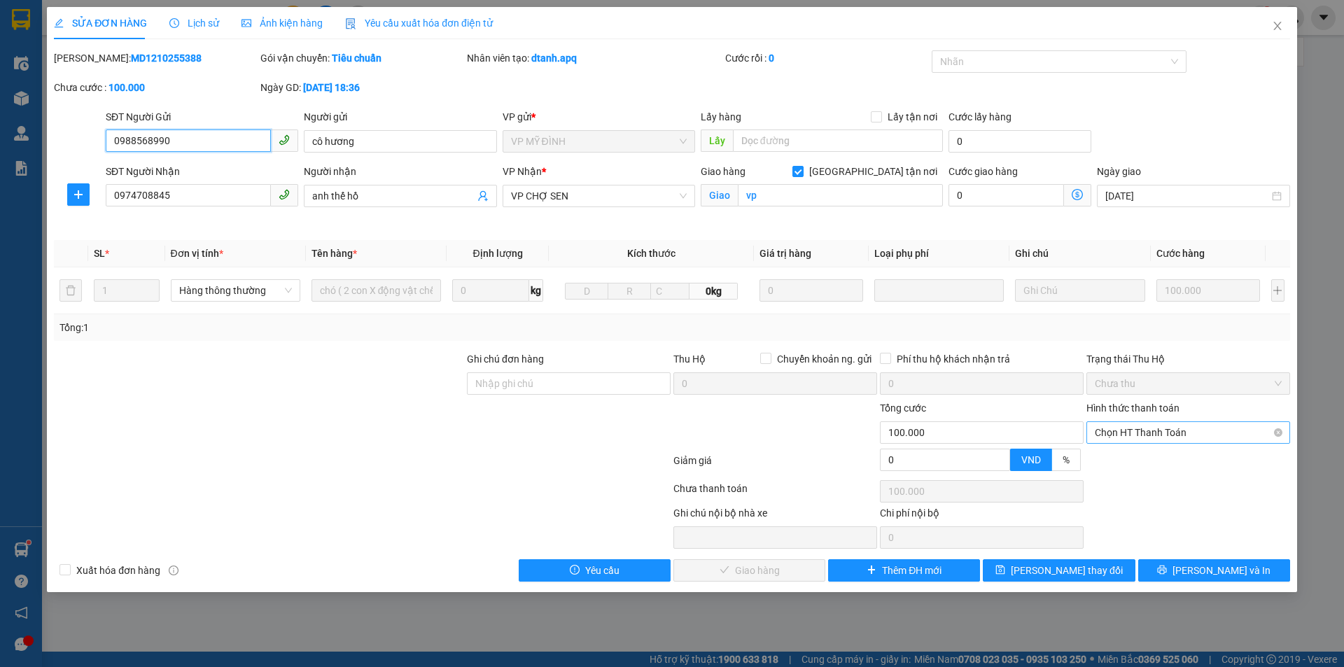
click at [1156, 428] on span "Chọn HT Thanh Toán" at bounding box center [1188, 432] width 187 height 21
click at [1142, 458] on div "Tại văn phòng" at bounding box center [1188, 460] width 187 height 15
click at [753, 570] on span "[PERSON_NAME] và Giao hàng" at bounding box center [767, 570] width 134 height 15
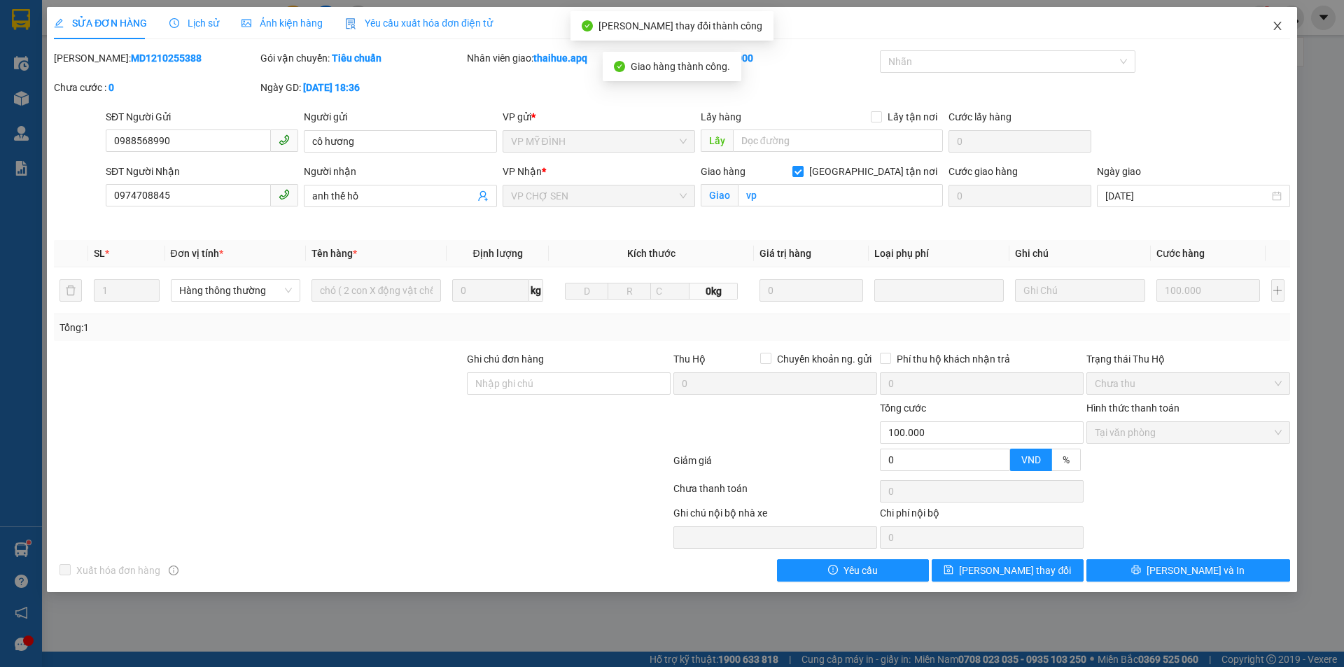
click at [1277, 24] on icon "close" at bounding box center [1277, 25] width 11 height 11
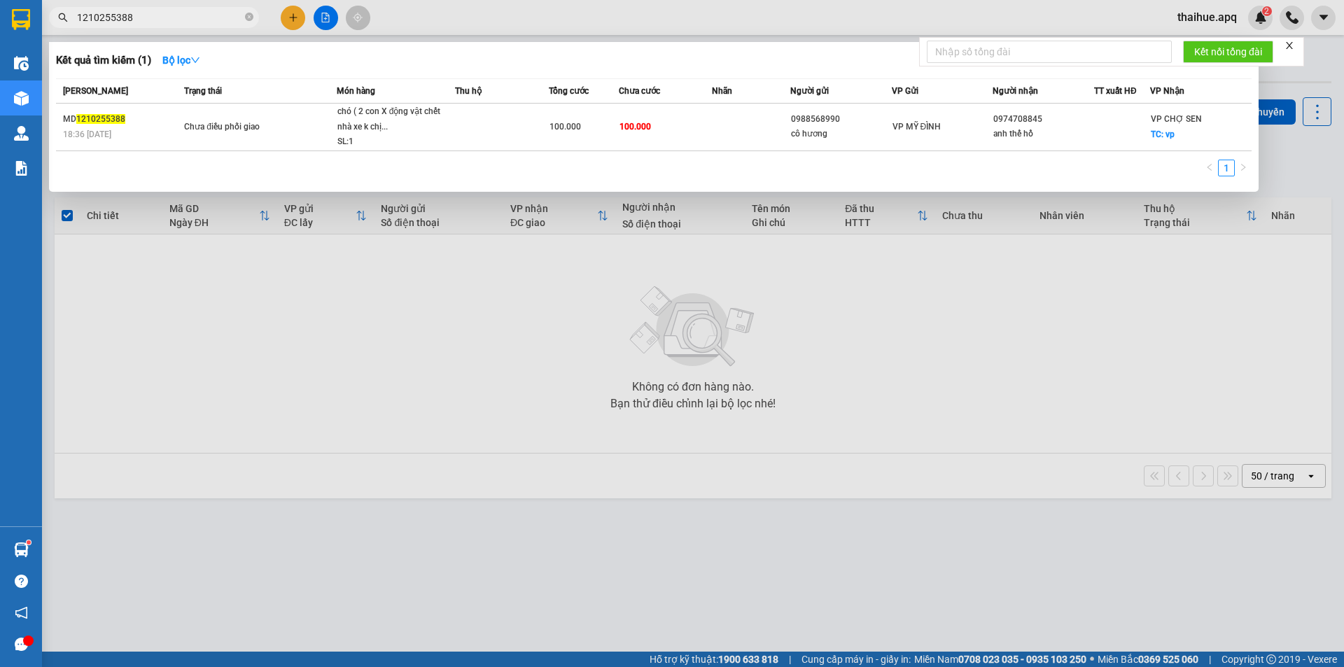
click at [176, 20] on input "1210255388" at bounding box center [159, 17] width 165 height 15
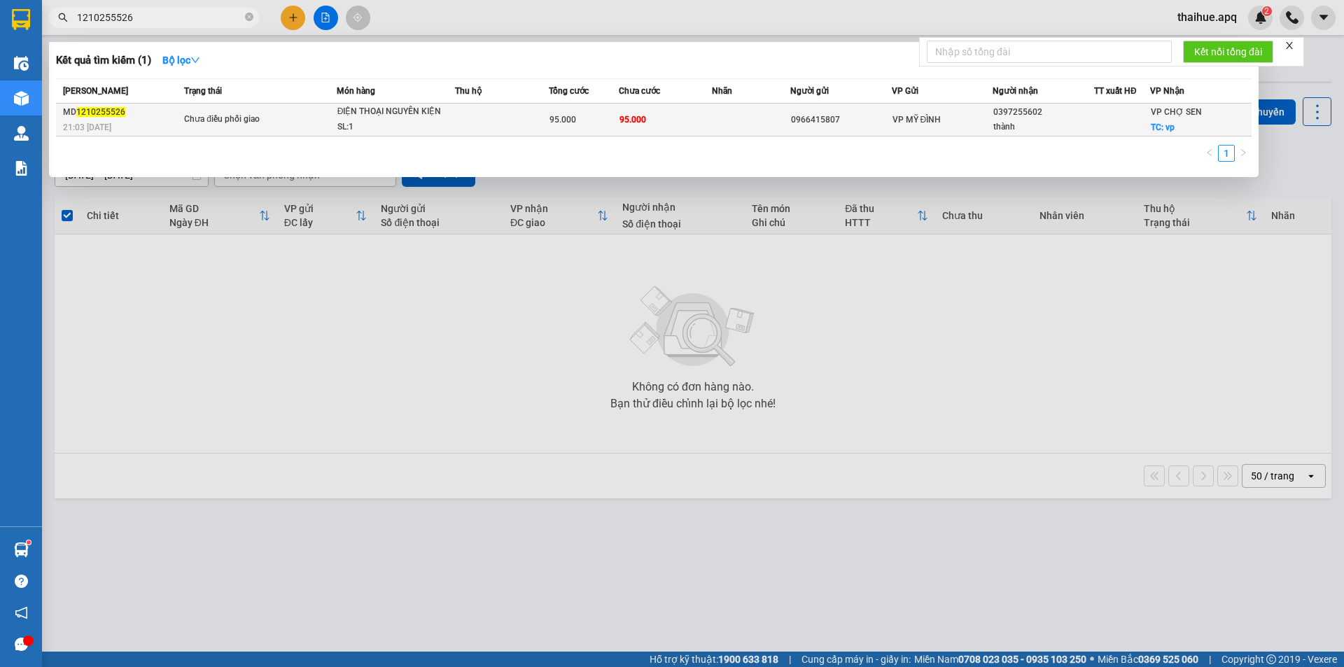
click at [293, 122] on span "Chưa điều phối giao" at bounding box center [260, 119] width 152 height 15
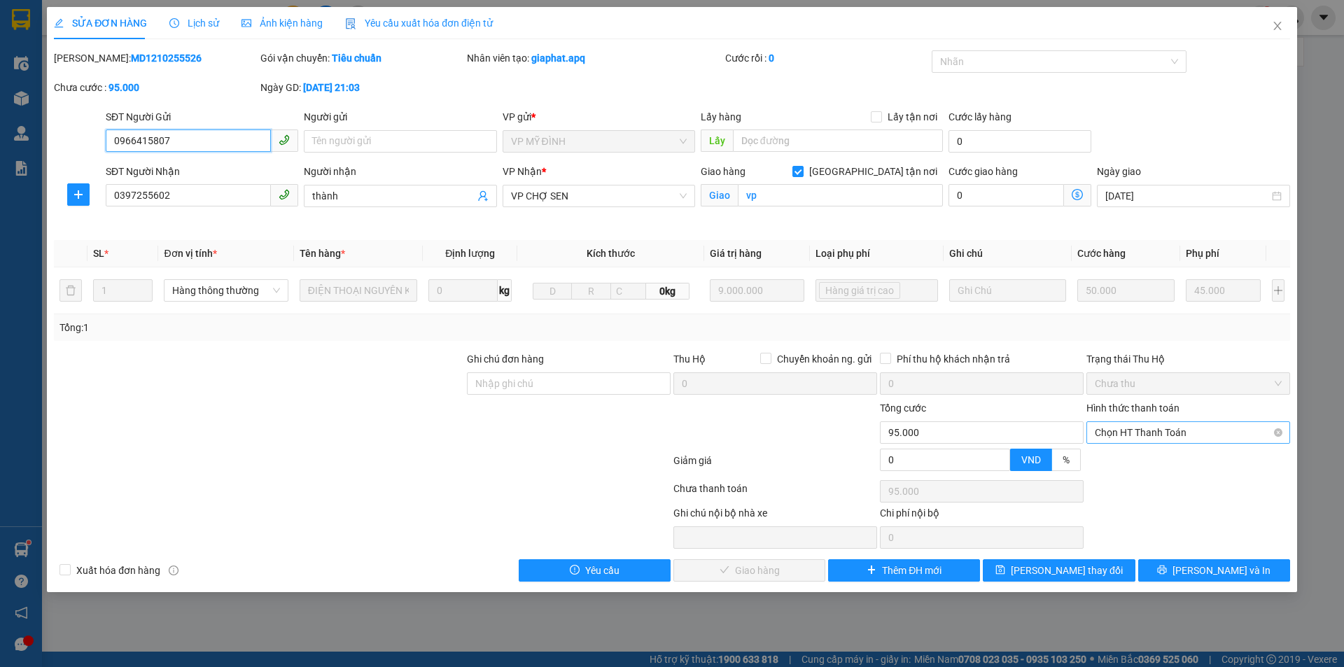
click at [1165, 431] on span "Chọn HT Thanh Toán" at bounding box center [1188, 432] width 187 height 21
click at [1145, 461] on div "Tại văn phòng" at bounding box center [1188, 460] width 187 height 15
click at [768, 571] on span "[PERSON_NAME] và Giao hàng" at bounding box center [767, 570] width 134 height 15
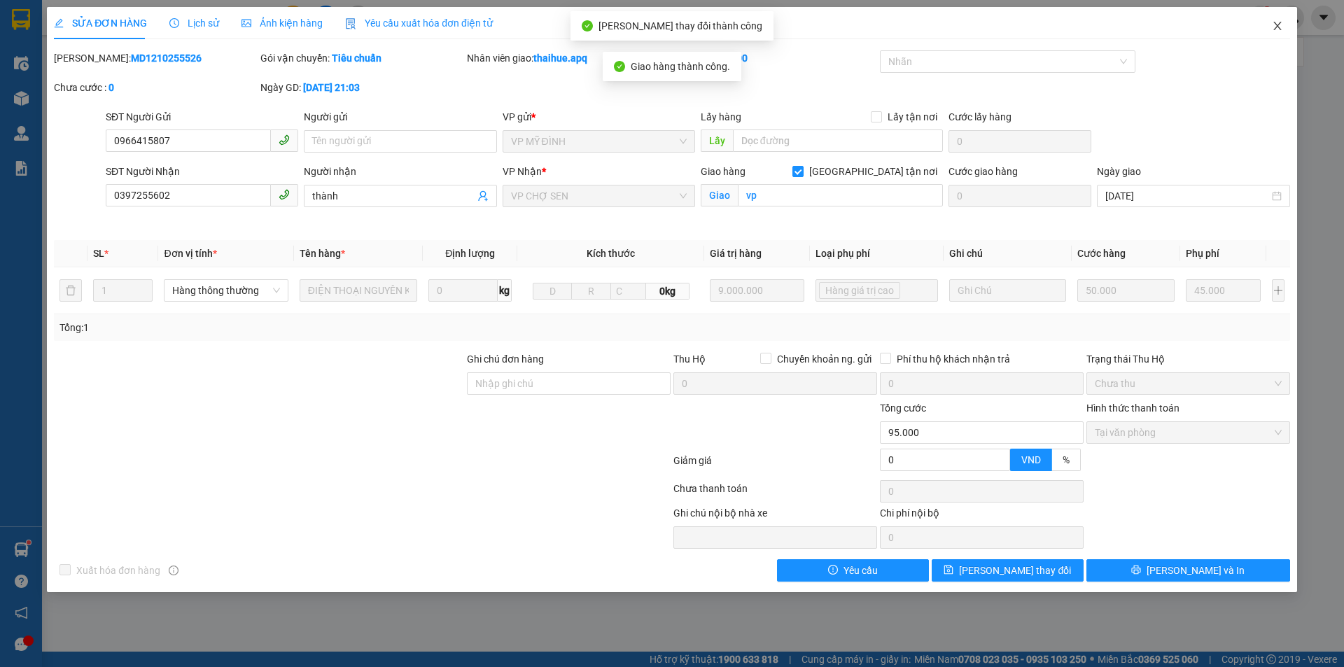
click at [1280, 22] on span "Close" at bounding box center [1277, 26] width 39 height 39
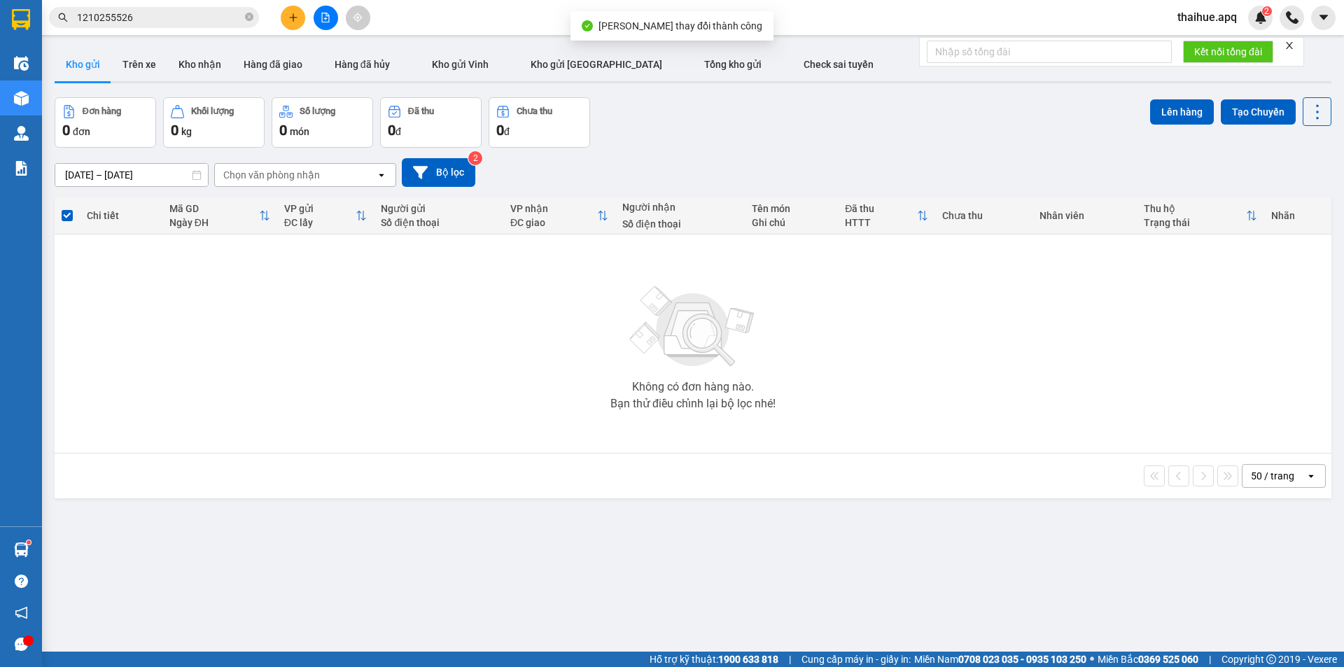
click at [171, 22] on input "1210255526" at bounding box center [159, 17] width 165 height 15
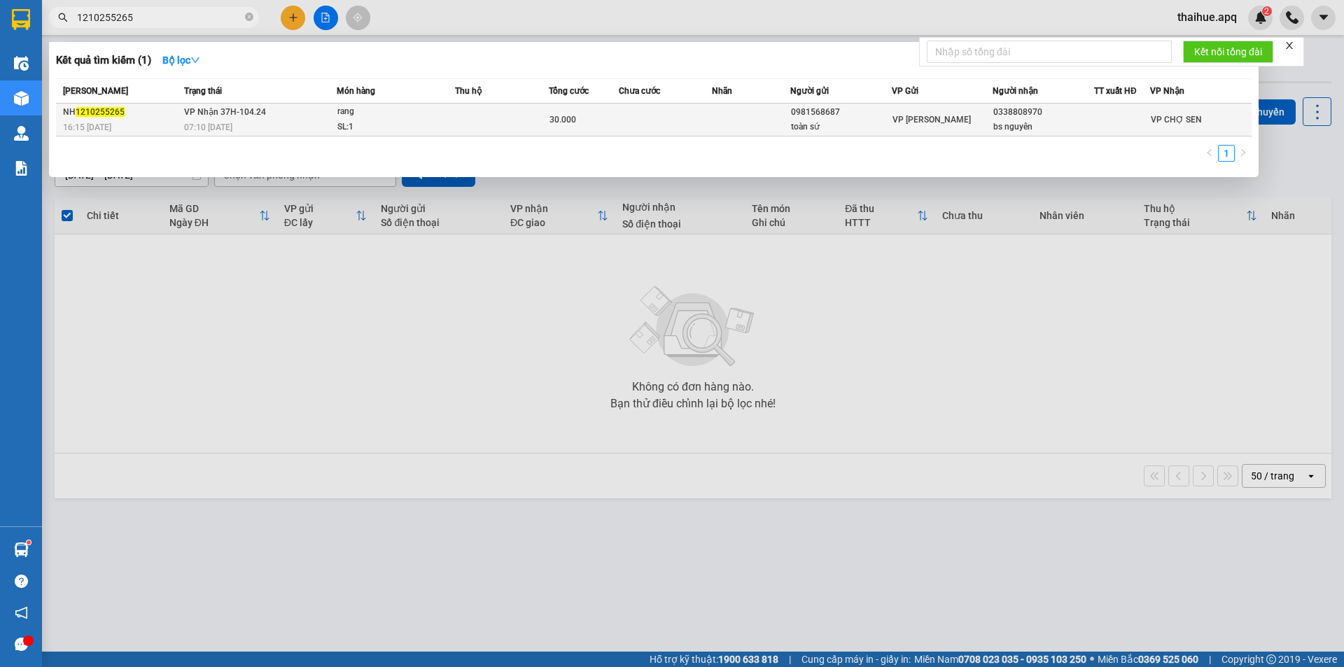
click at [330, 120] on div "07:10 - 13/10" at bounding box center [260, 127] width 152 height 15
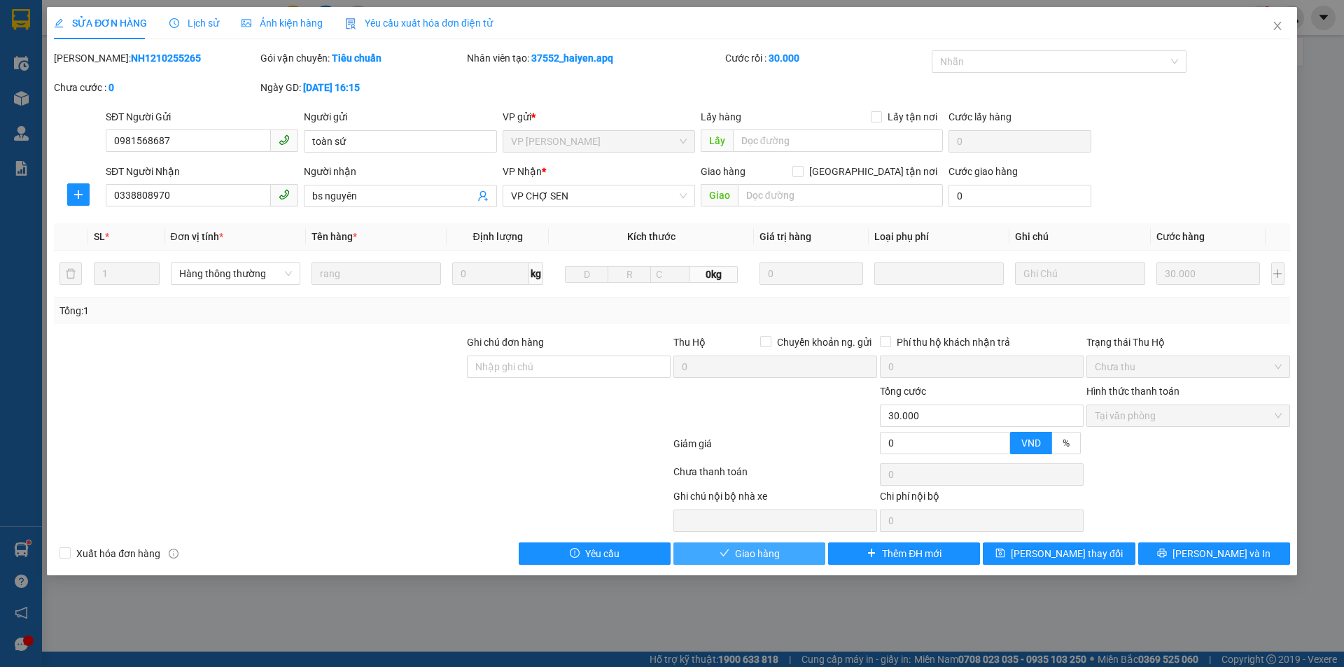
click at [759, 550] on span "Giao hàng" at bounding box center [757, 553] width 45 height 15
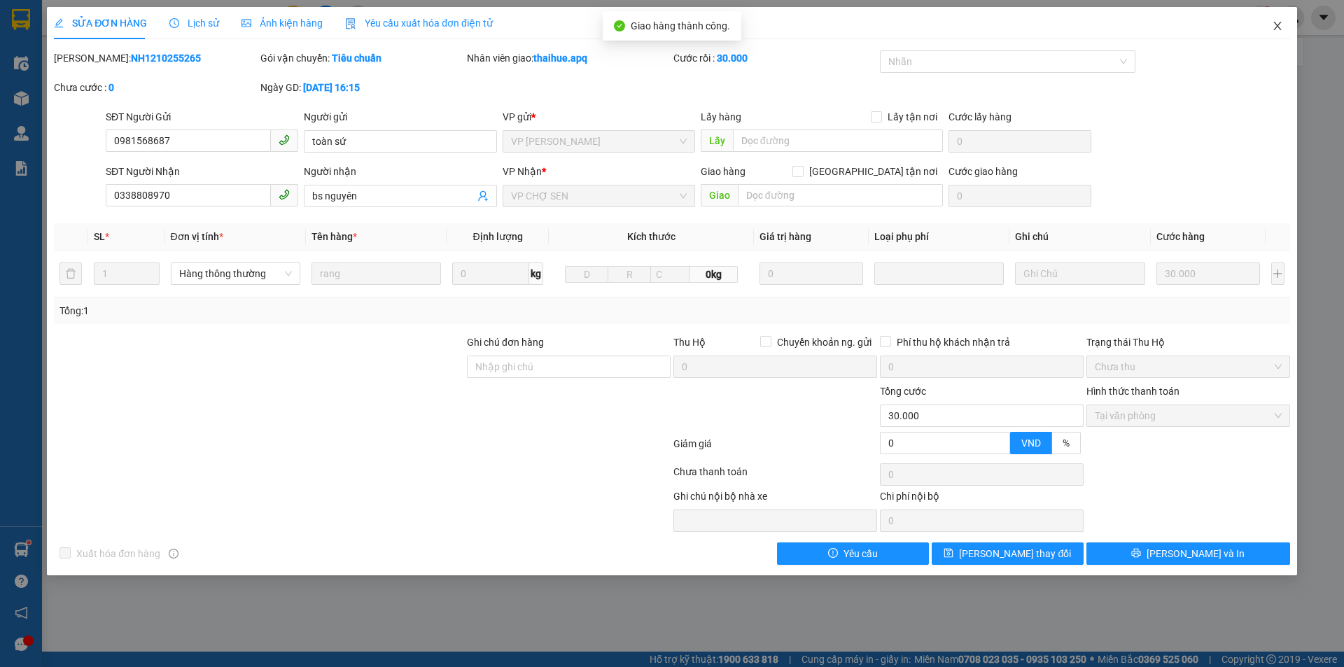
click at [1275, 27] on icon "close" at bounding box center [1277, 25] width 11 height 11
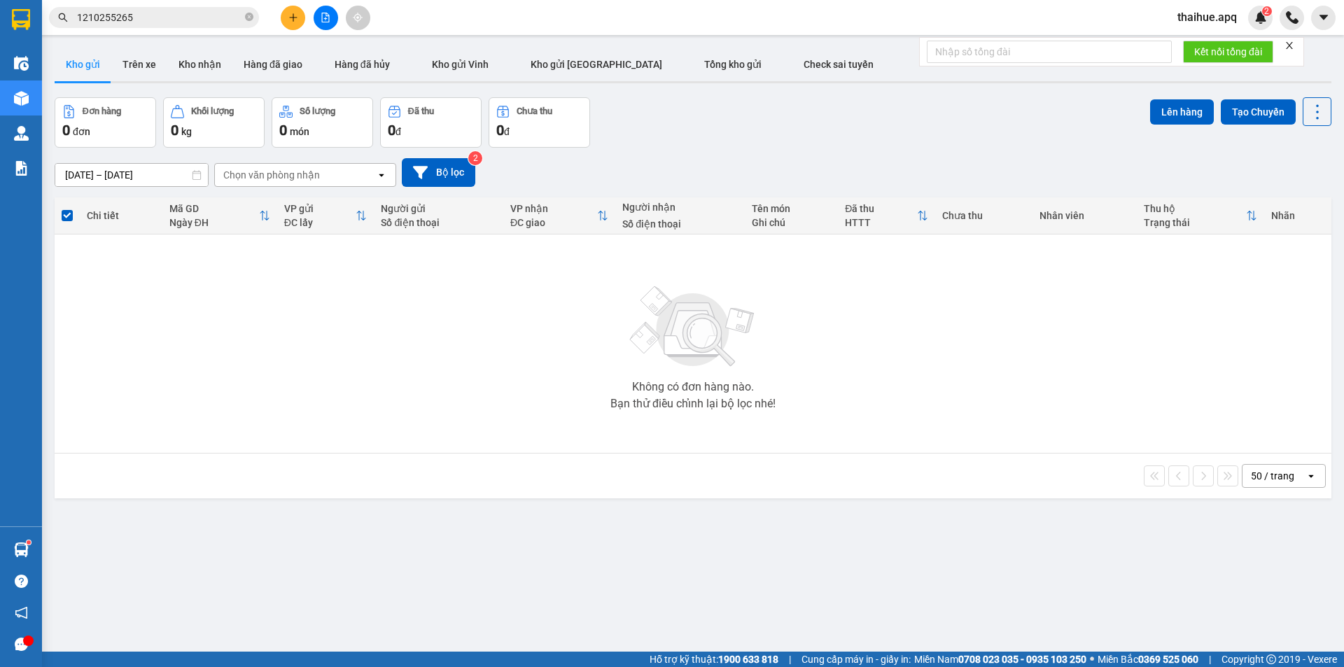
click at [156, 19] on input "1210255265" at bounding box center [159, 17] width 165 height 15
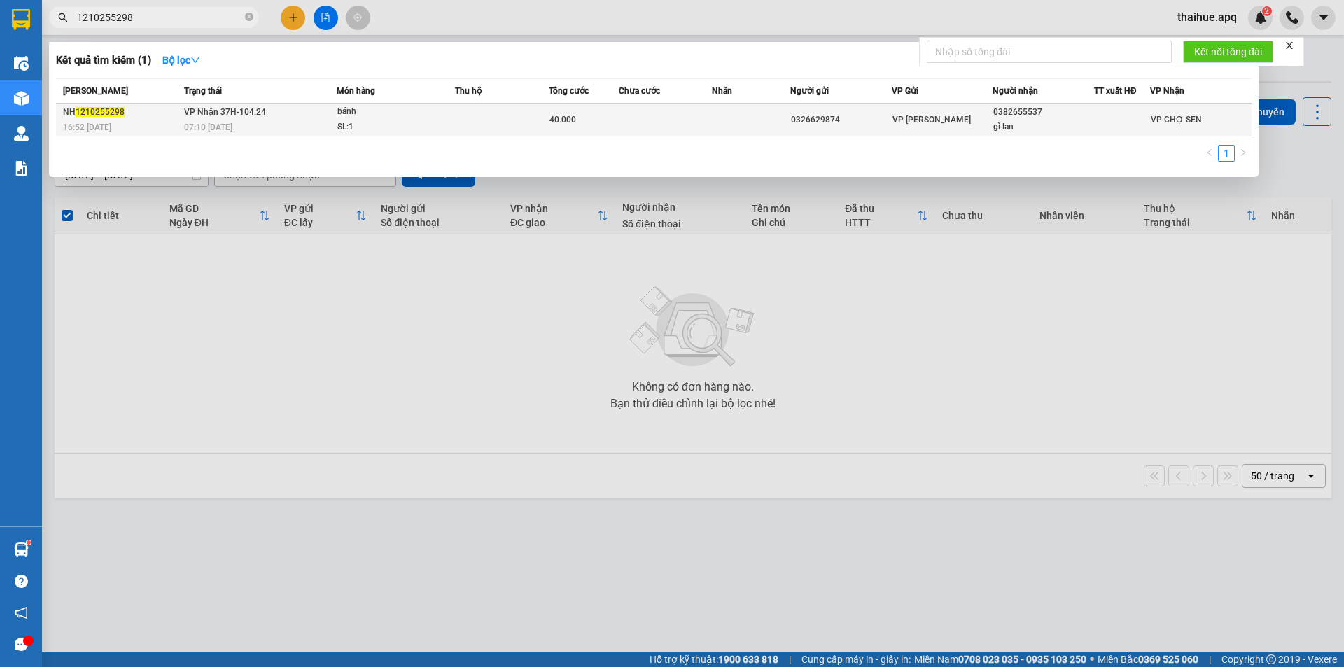
click at [400, 117] on div "bánh" at bounding box center [389, 111] width 105 height 15
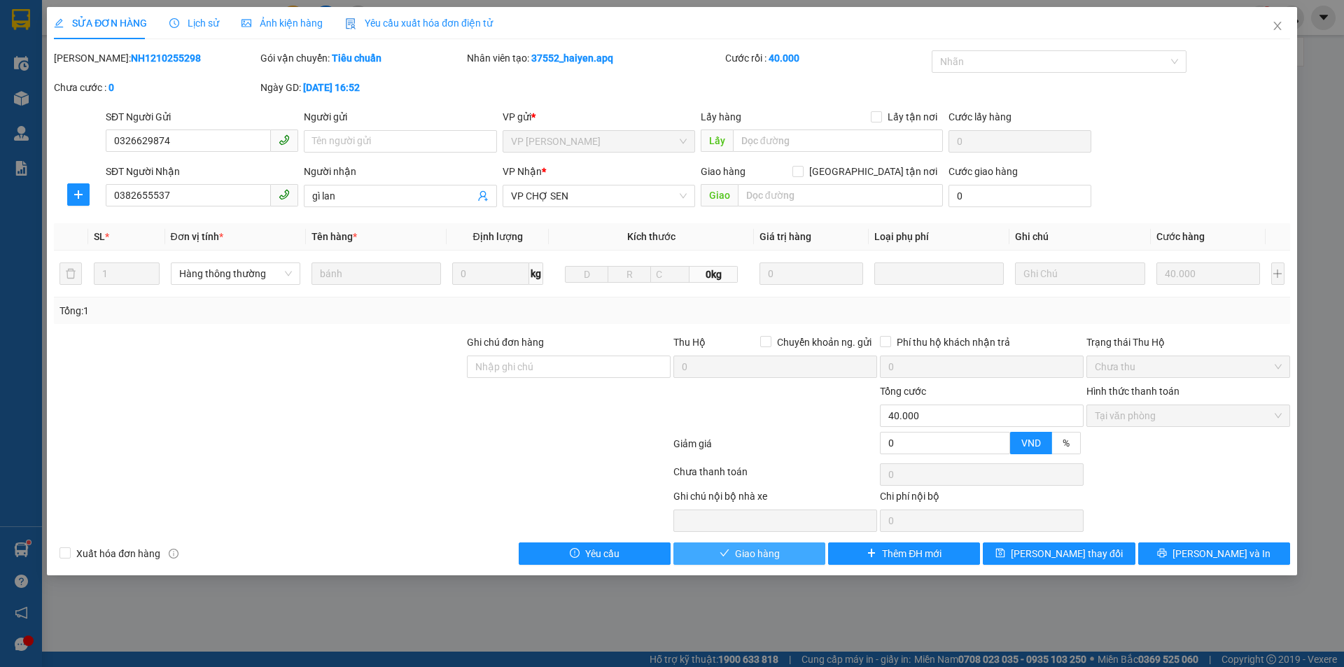
click at [772, 548] on span "Giao hàng" at bounding box center [757, 553] width 45 height 15
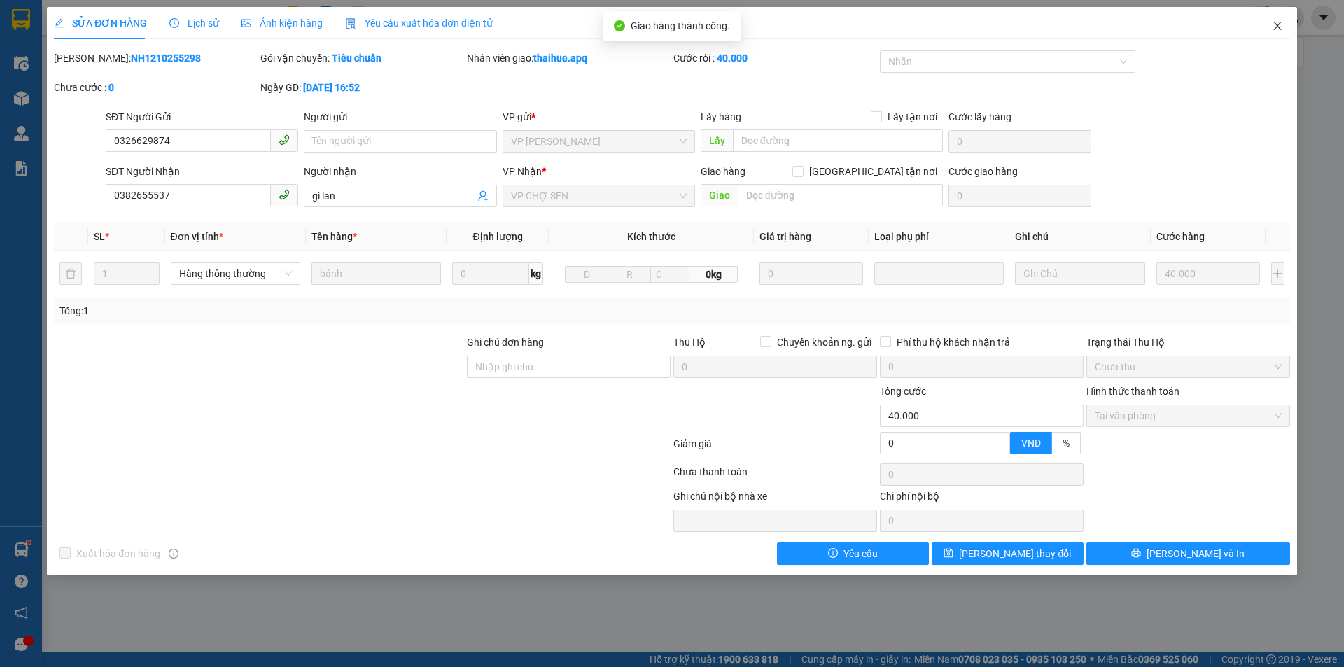
click at [1277, 21] on icon "close" at bounding box center [1277, 25] width 11 height 11
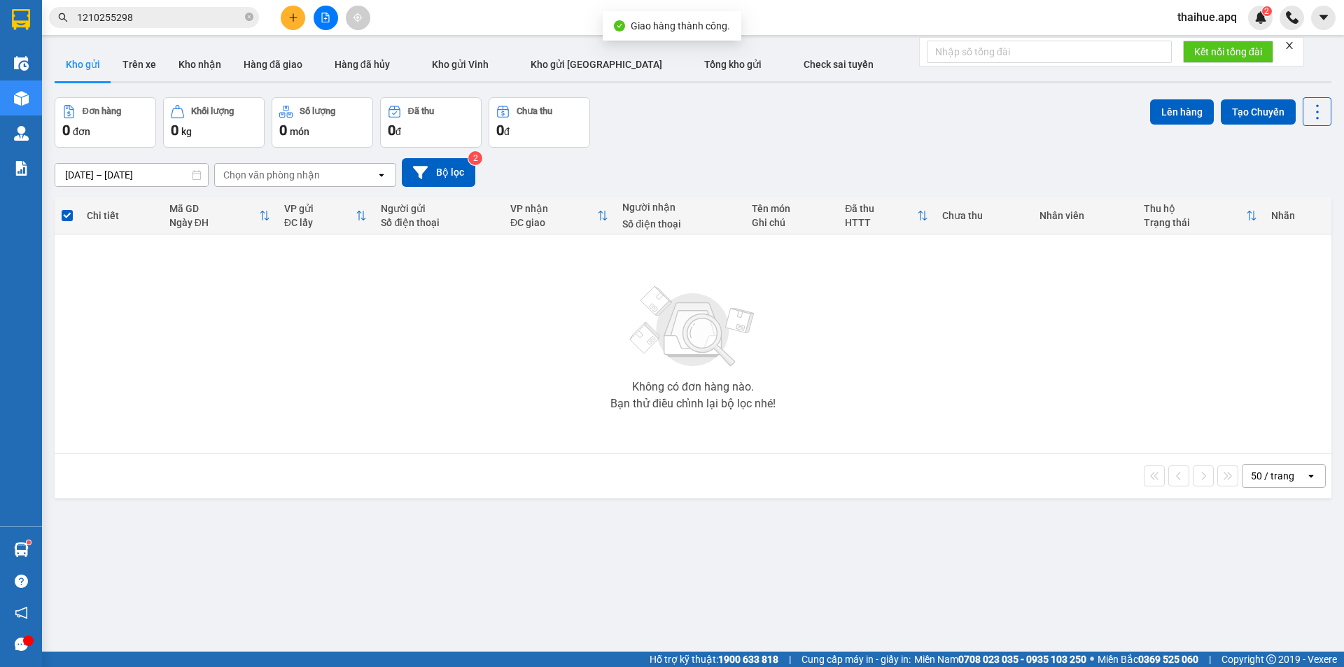
click at [150, 17] on input "1210255298" at bounding box center [159, 17] width 165 height 15
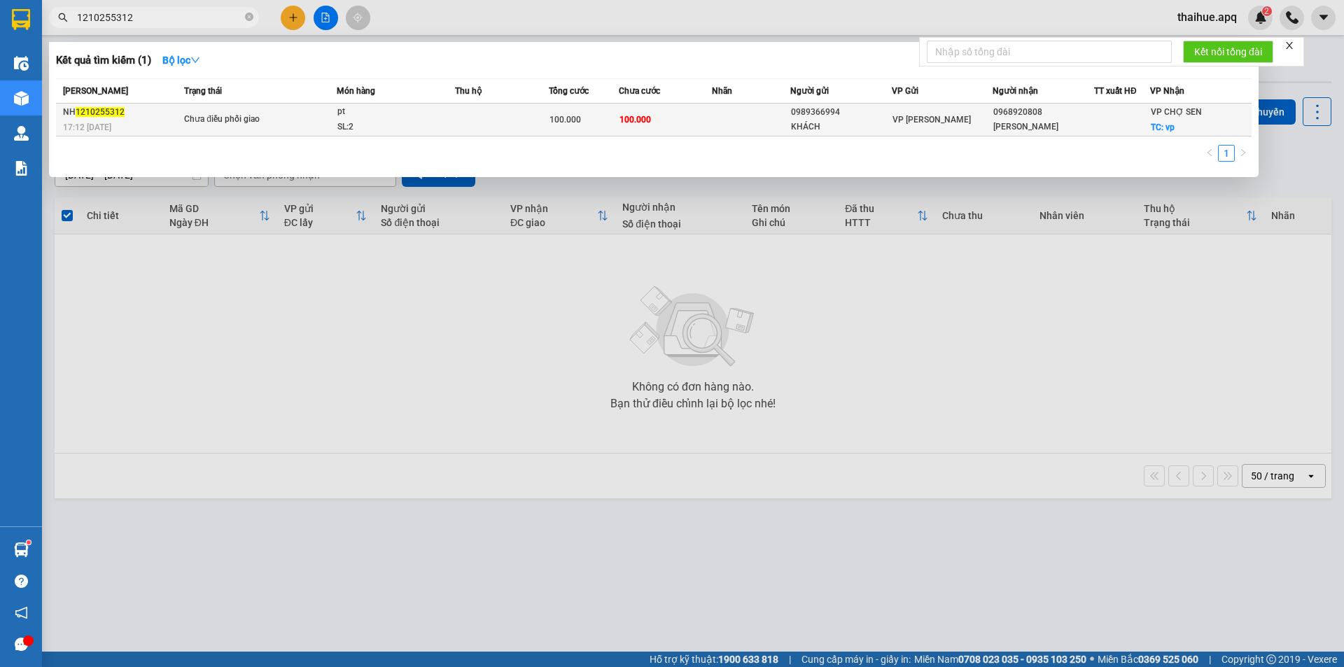
click at [291, 116] on span "Chưa điều phối giao" at bounding box center [260, 119] width 152 height 15
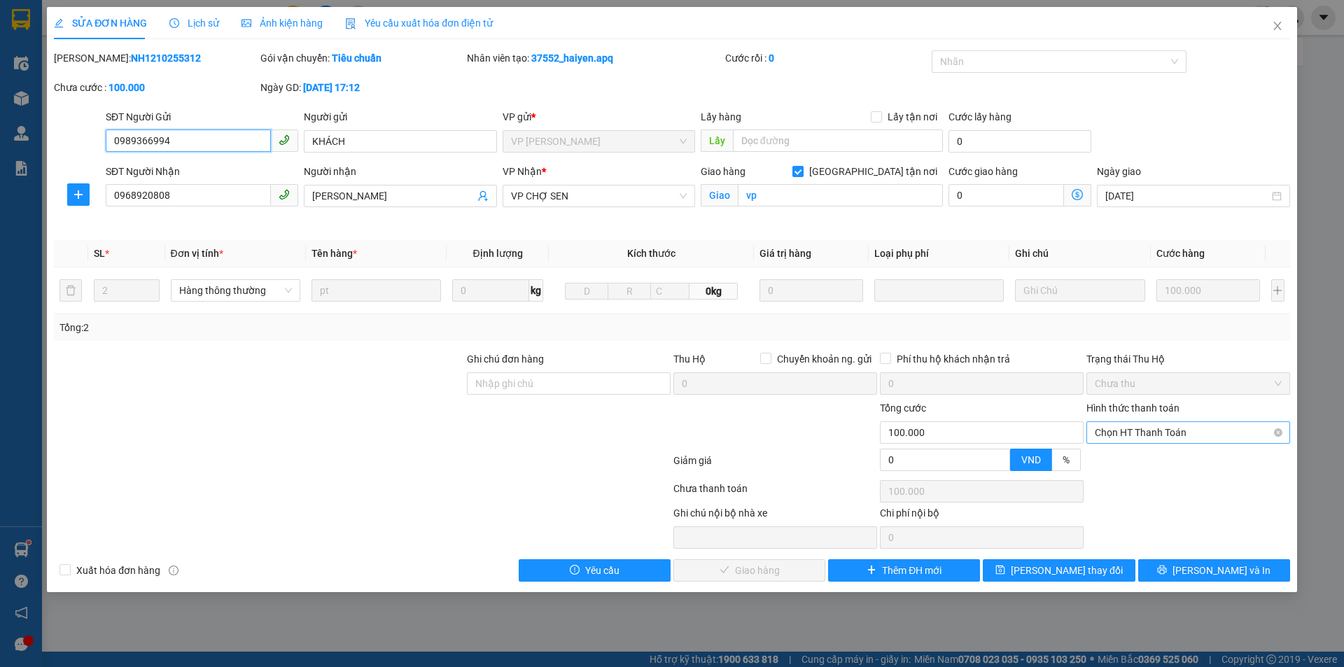
click at [1164, 430] on span "Chọn HT Thanh Toán" at bounding box center [1188, 432] width 187 height 21
drag, startPoint x: 1166, startPoint y: 452, endPoint x: 1165, endPoint y: 463, distance: 10.5
click at [1165, 456] on div "Tại văn phòng" at bounding box center [1188, 460] width 204 height 22
click at [774, 576] on span "[PERSON_NAME] và Giao hàng" at bounding box center [767, 570] width 134 height 15
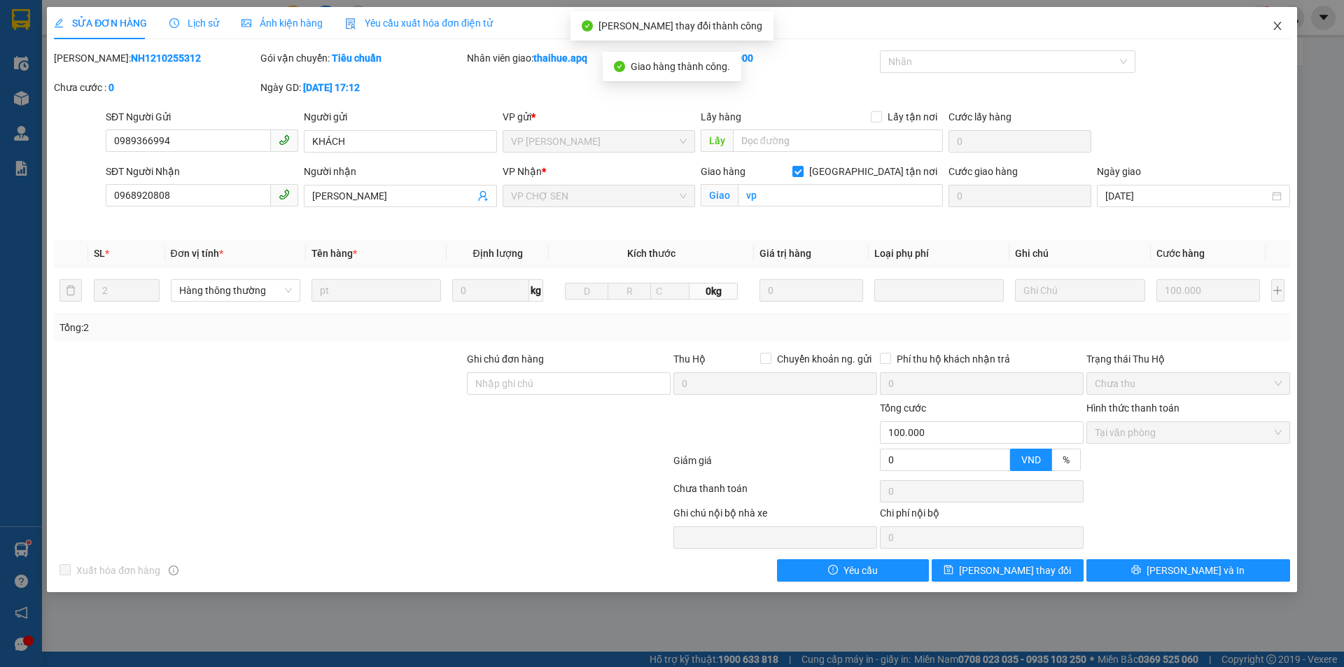
click at [1282, 24] on icon "close" at bounding box center [1277, 25] width 11 height 11
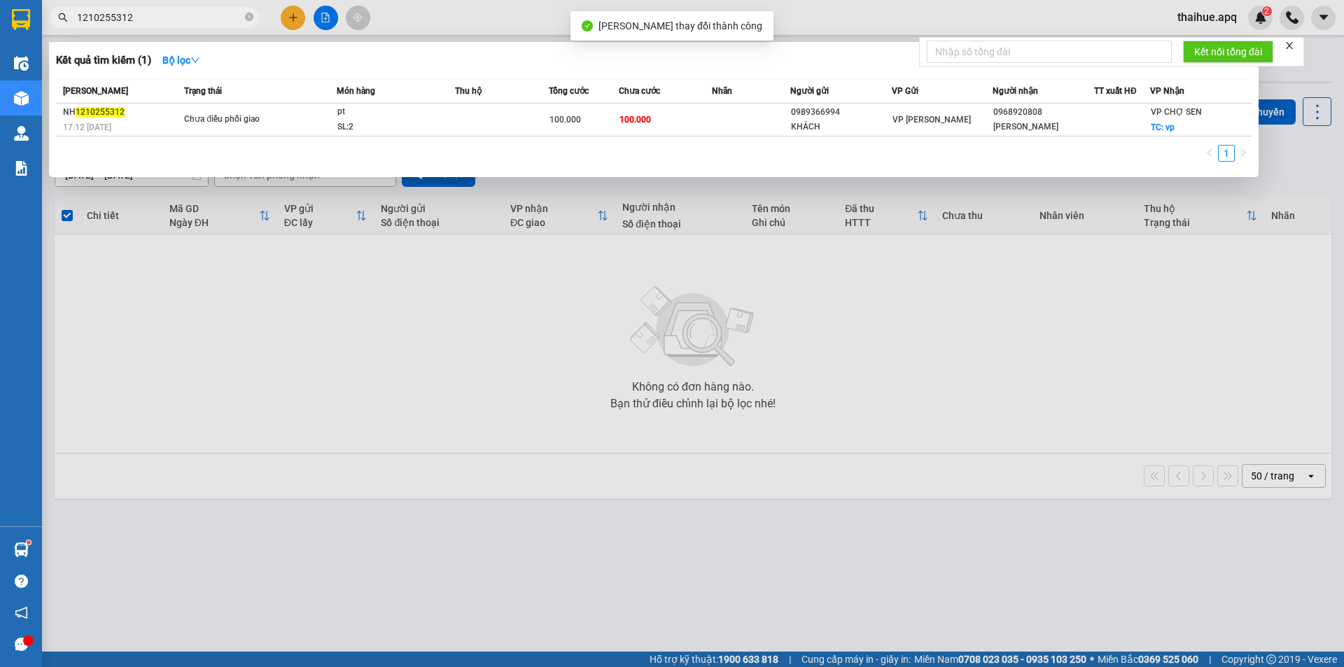
click at [160, 20] on input "1210255312" at bounding box center [159, 17] width 165 height 15
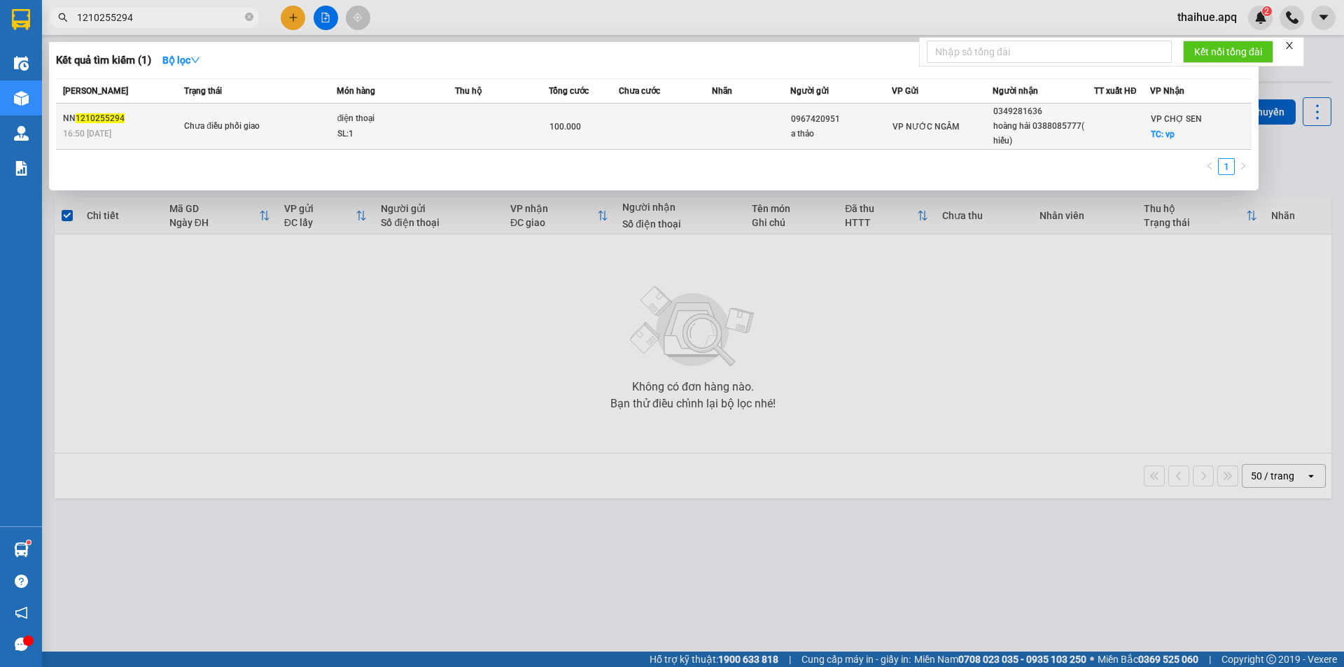
click at [310, 113] on td "Chưa điều phối giao" at bounding box center [259, 127] width 156 height 46
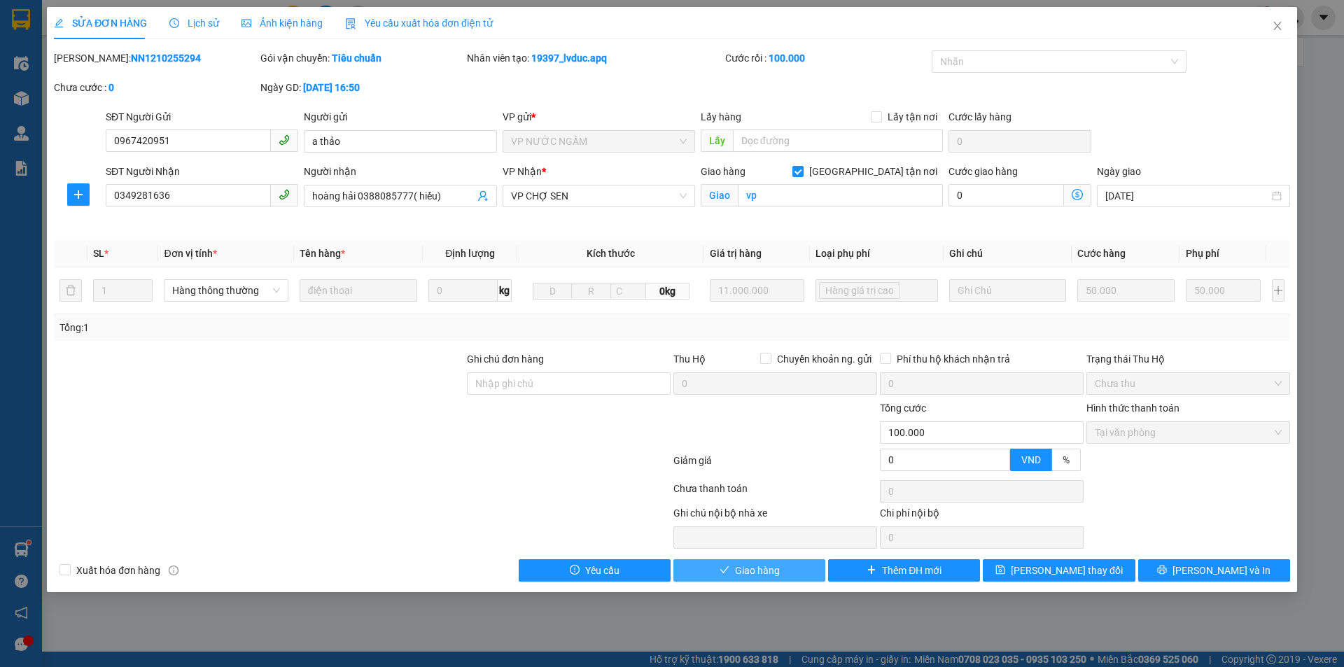
click at [764, 568] on span "Giao hàng" at bounding box center [757, 570] width 45 height 15
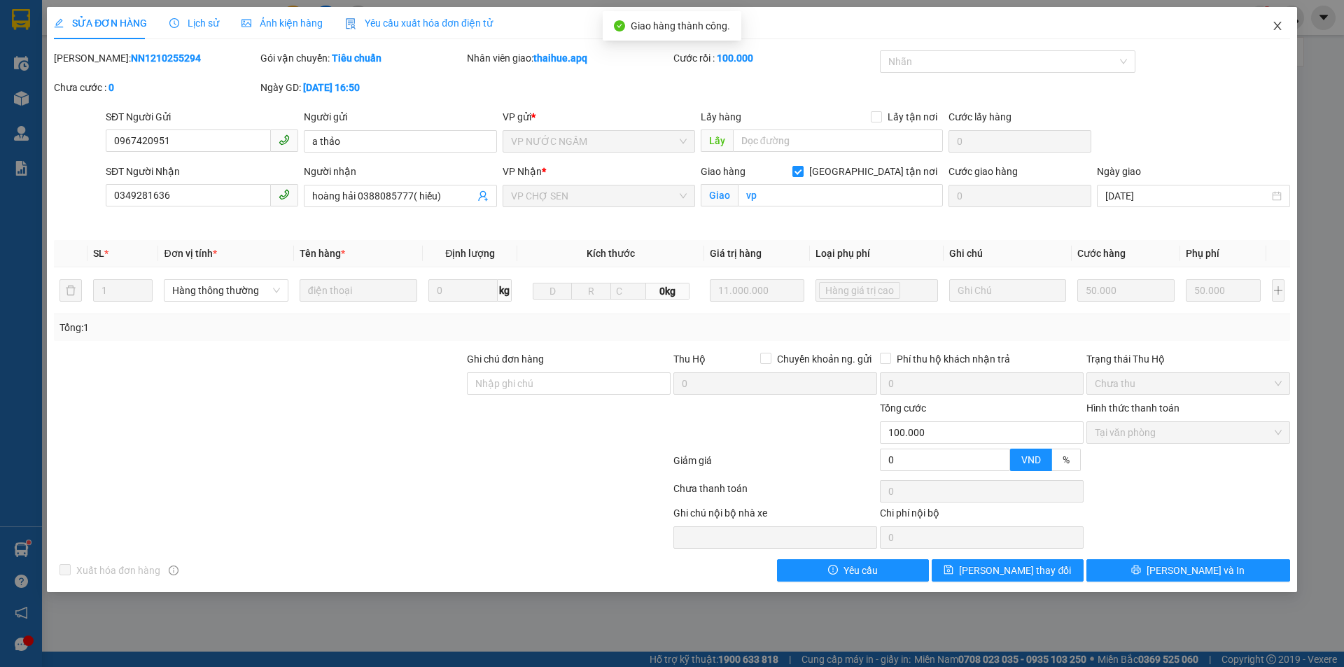
click at [1275, 22] on icon "close" at bounding box center [1277, 25] width 11 height 11
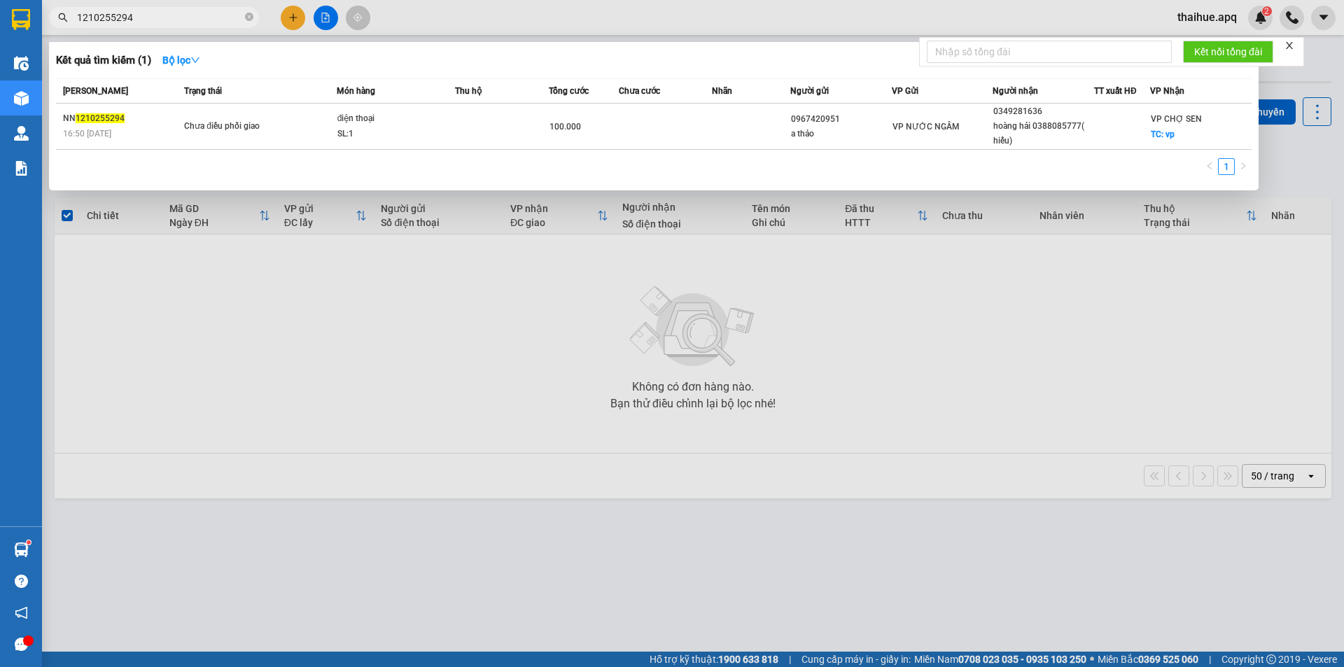
click at [164, 13] on input "1210255294" at bounding box center [159, 17] width 165 height 15
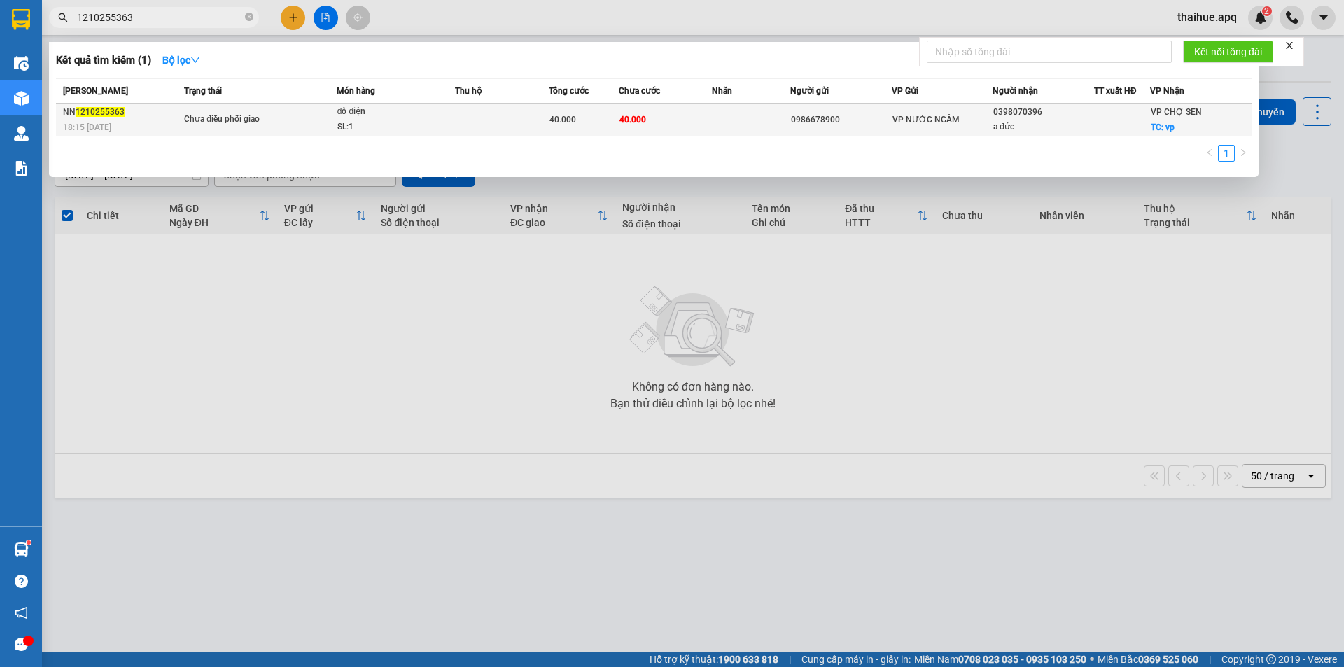
click at [428, 118] on div "đồ điện" at bounding box center [389, 111] width 105 height 15
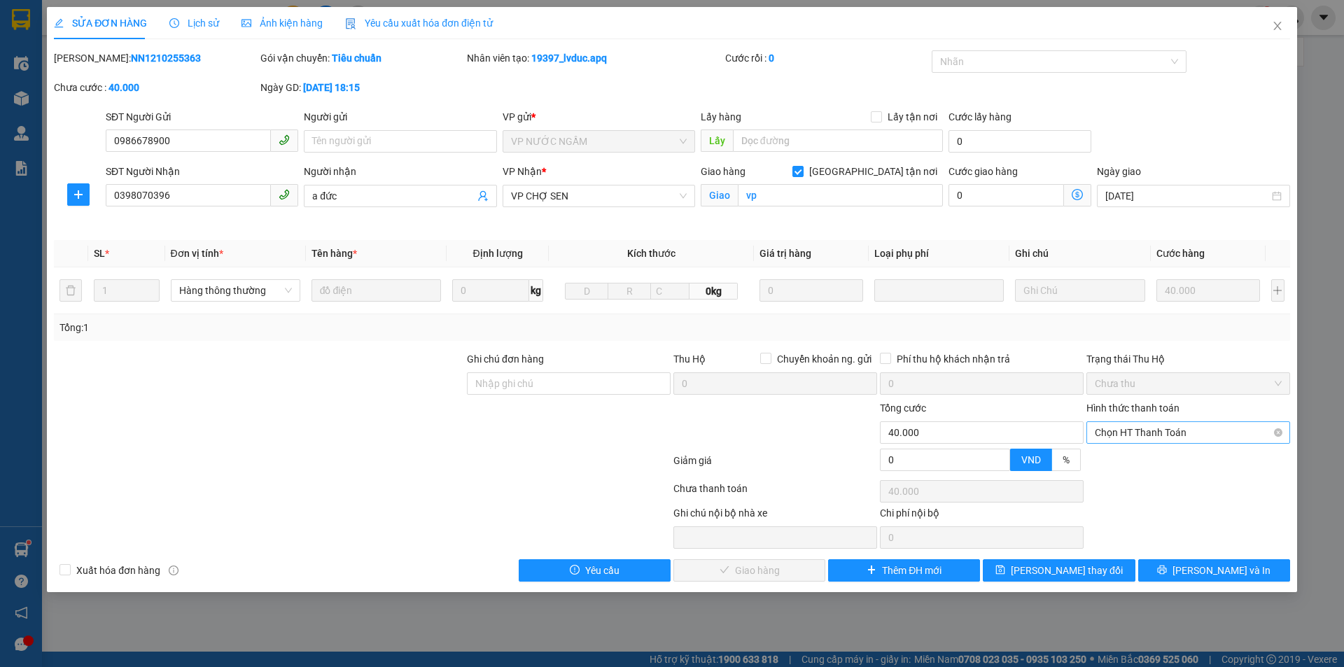
click at [1172, 428] on span "Chọn HT Thanh Toán" at bounding box center [1188, 432] width 187 height 21
drag, startPoint x: 1152, startPoint y: 455, endPoint x: 1135, endPoint y: 479, distance: 30.1
click at [1152, 456] on div "Tại văn phòng" at bounding box center [1188, 460] width 187 height 15
type input "0"
click at [766, 568] on span "[PERSON_NAME] và Giao hàng" at bounding box center [767, 570] width 134 height 15
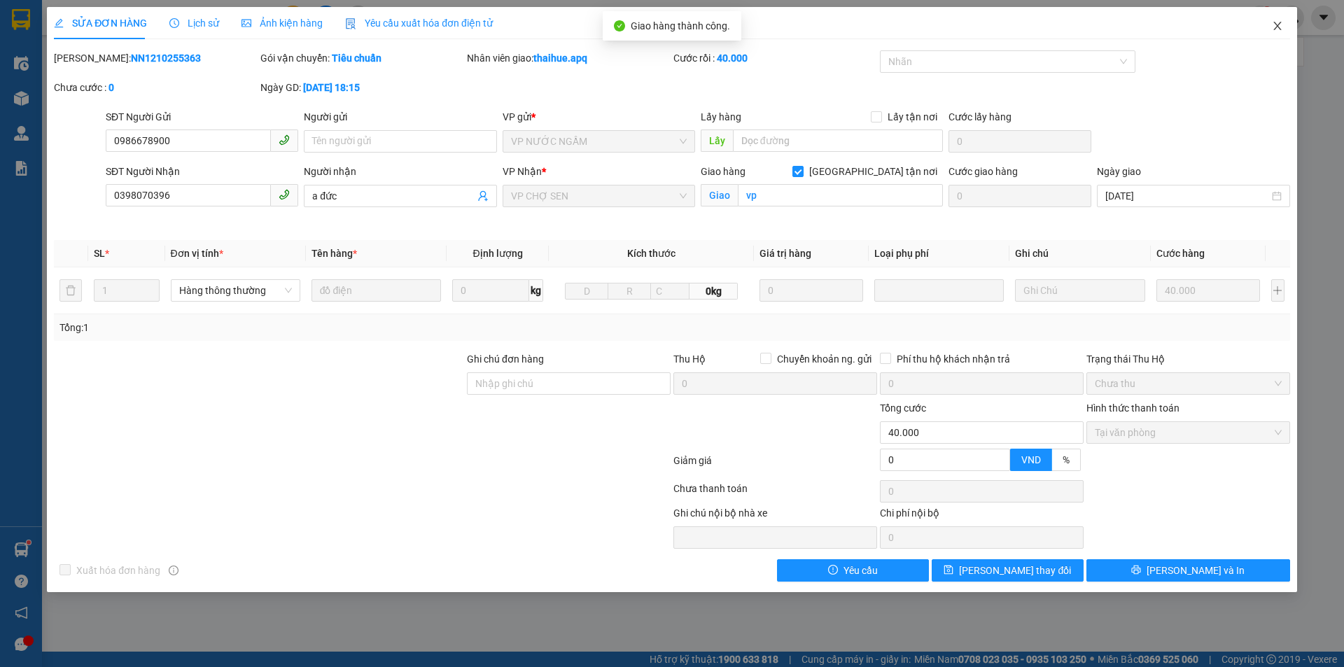
click at [1275, 18] on span "Close" at bounding box center [1277, 26] width 39 height 39
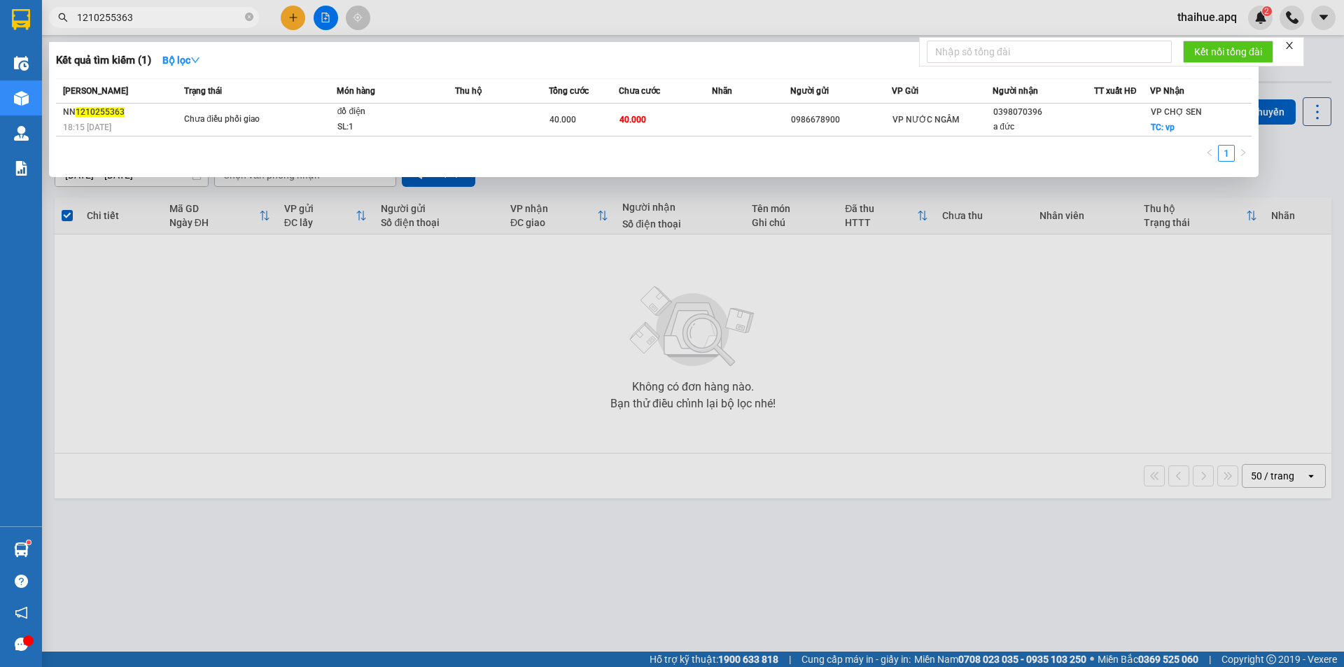
click at [144, 20] on input "1210255363" at bounding box center [159, 17] width 165 height 15
type input "1"
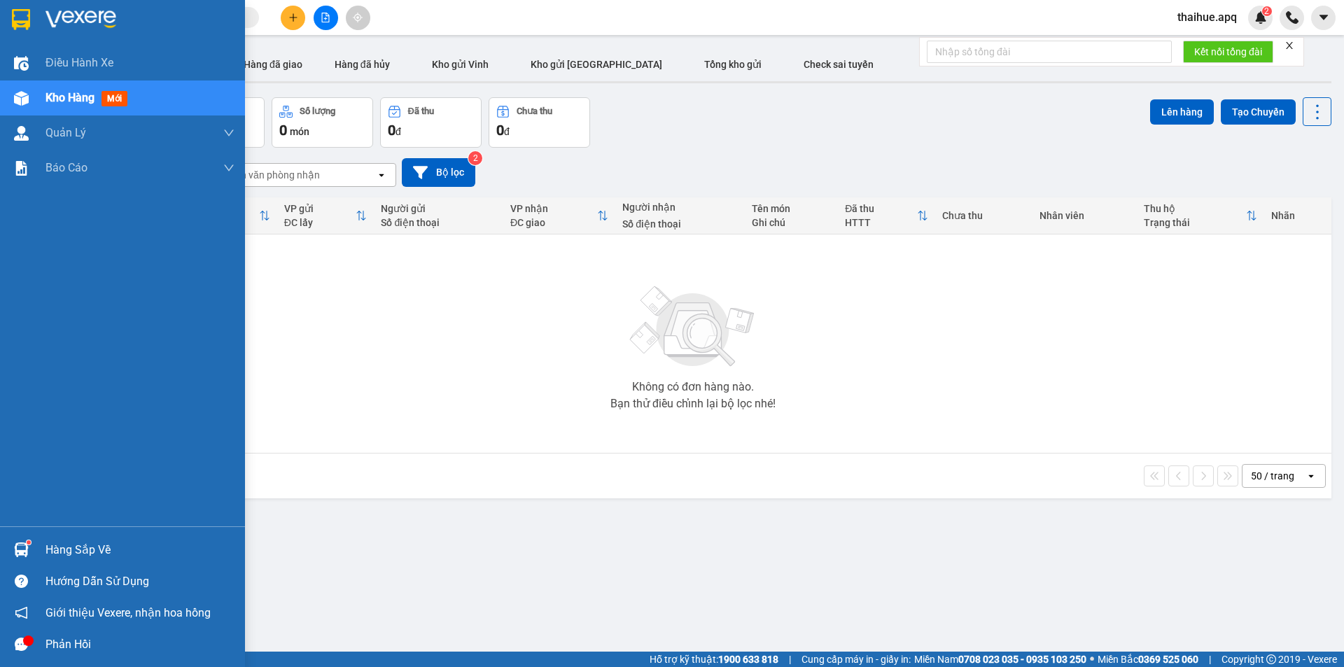
click at [64, 547] on div "Hàng sắp về" at bounding box center [139, 550] width 189 height 21
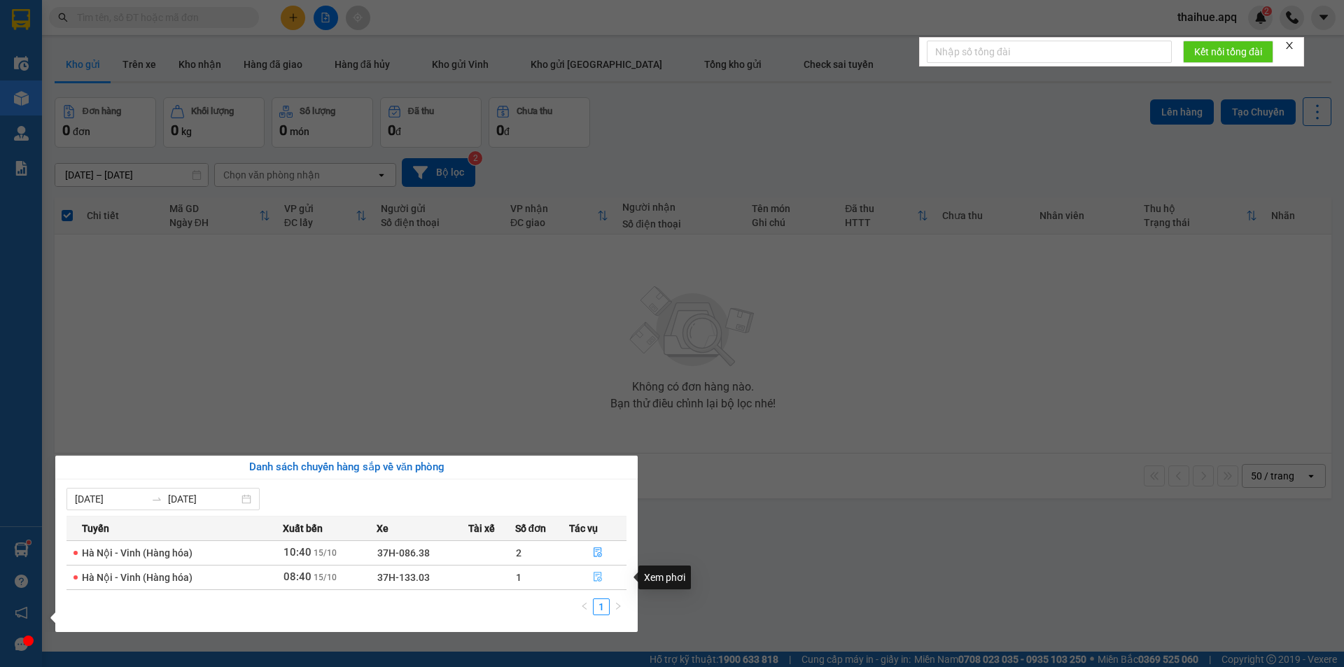
click at [598, 575] on icon "file-done" at bounding box center [598, 578] width 8 height 10
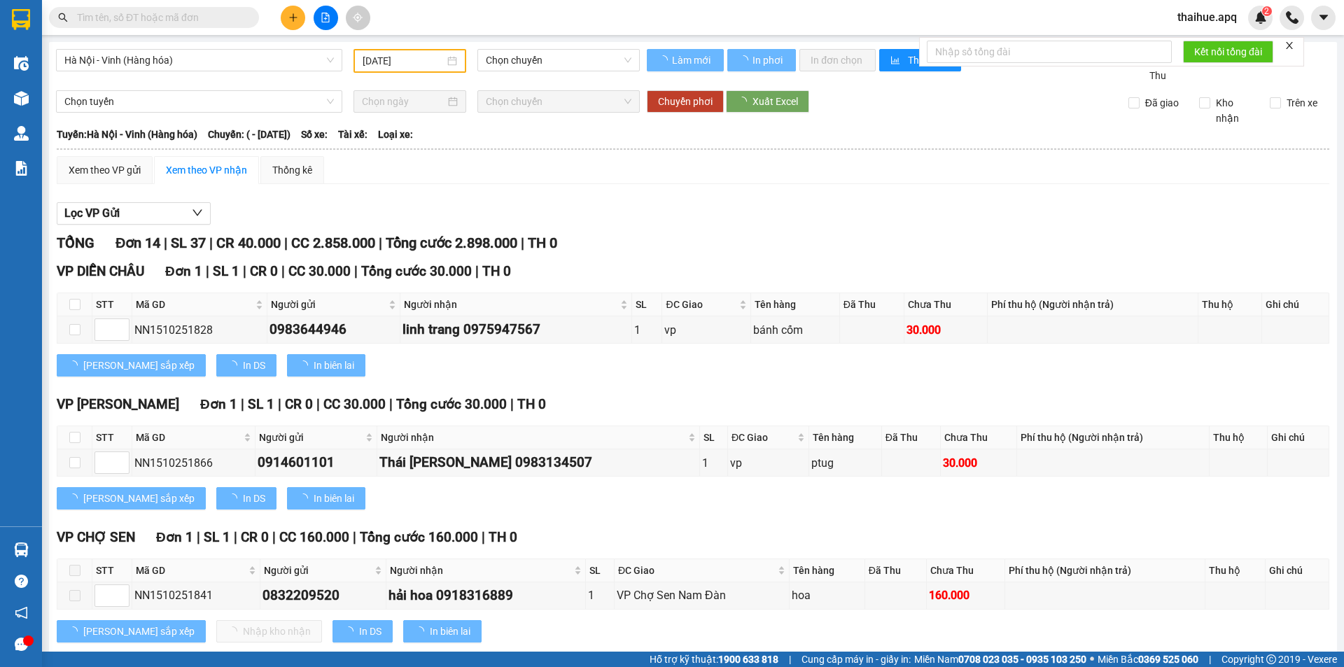
type input "[DATE]"
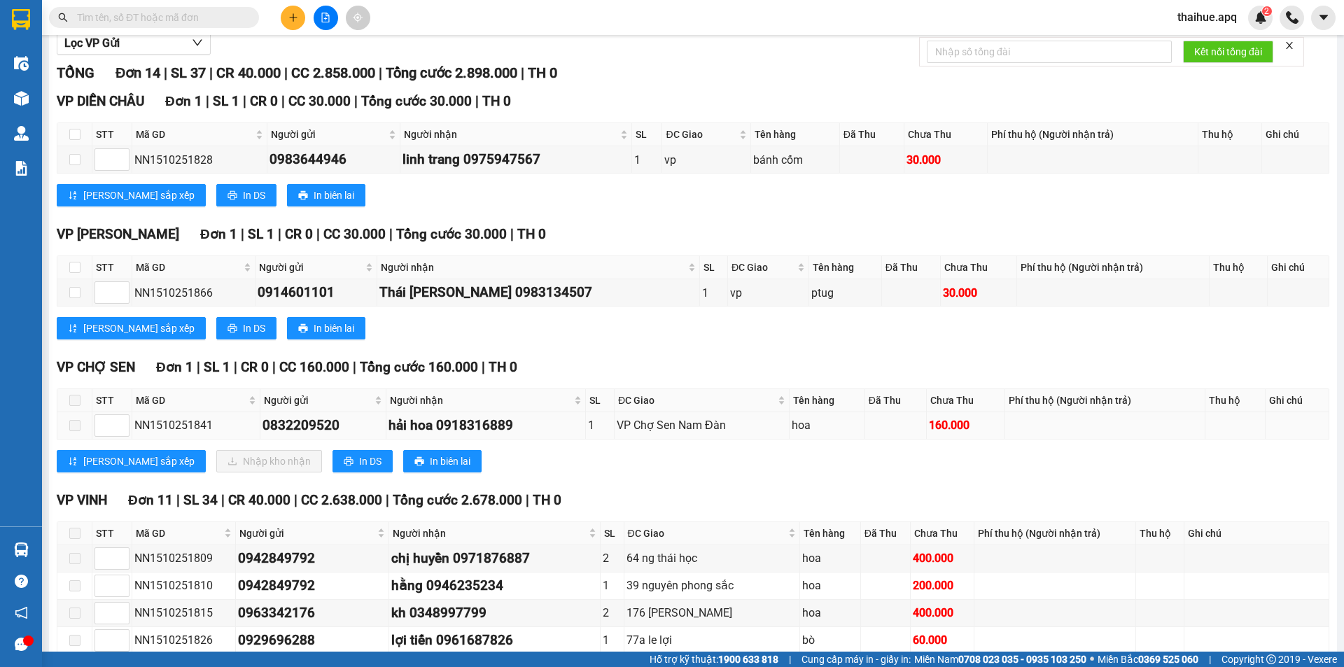
scroll to position [210, 0]
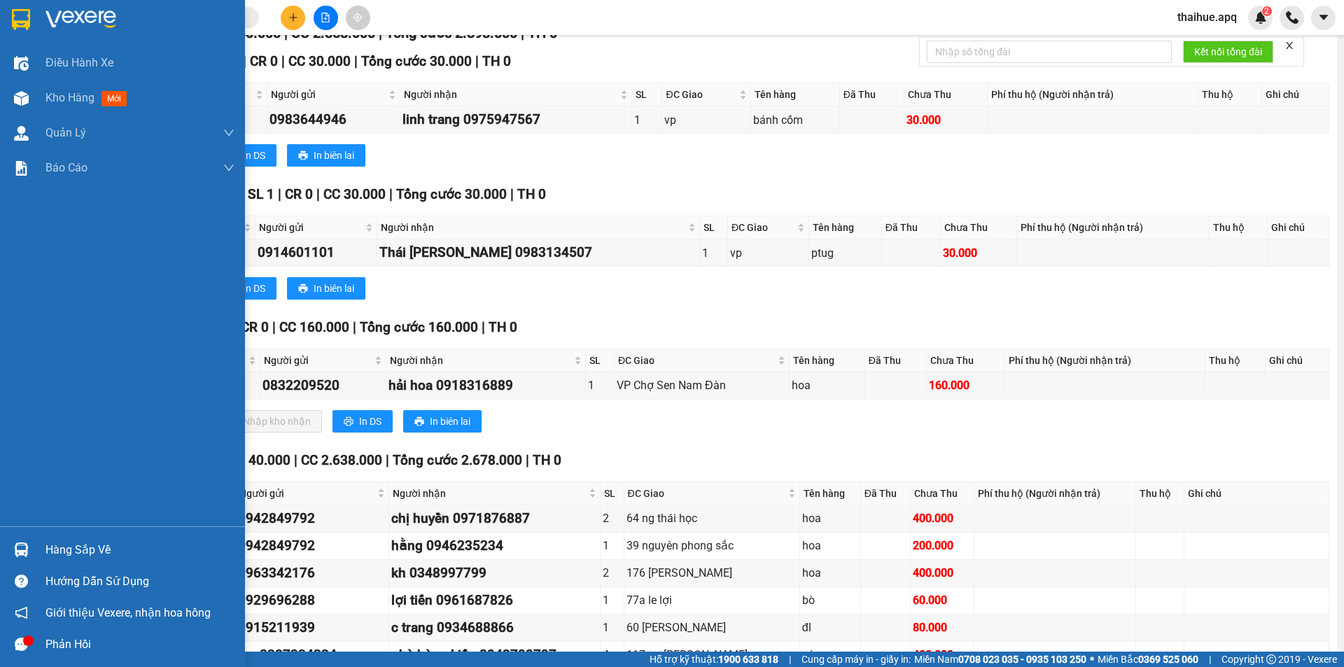
click at [68, 545] on div "Hàng sắp về" at bounding box center [139, 550] width 189 height 21
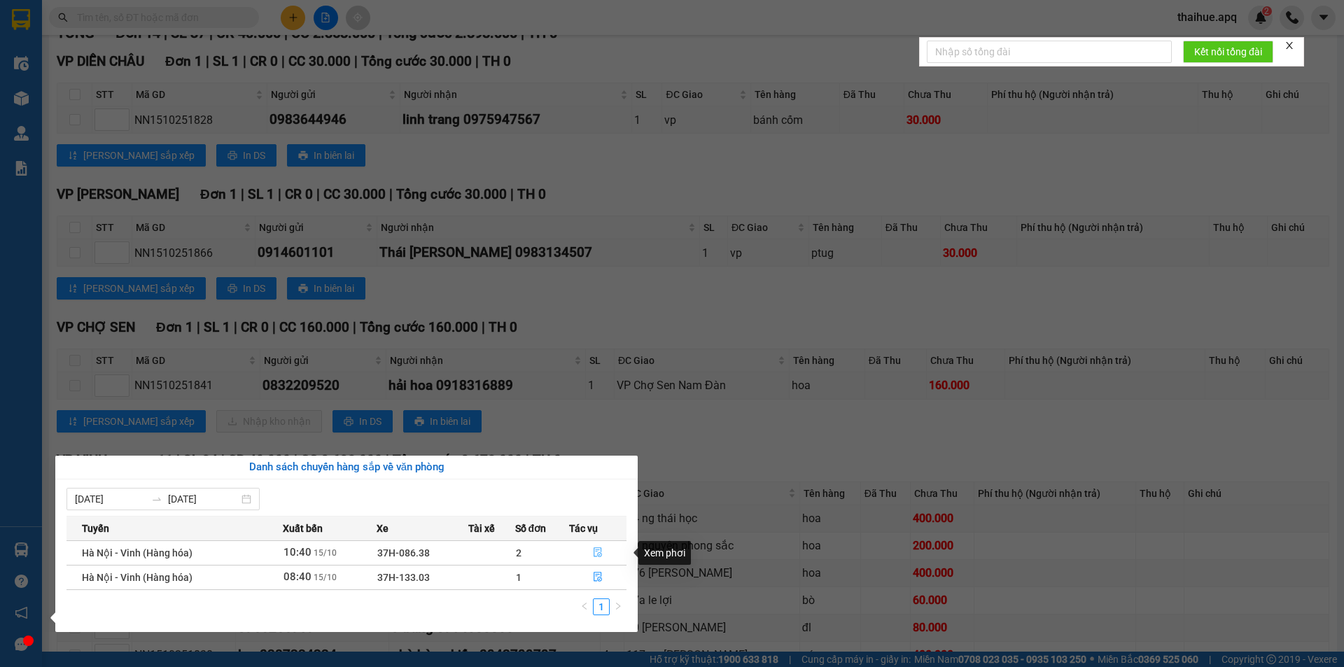
click at [598, 547] on icon "file-done" at bounding box center [598, 552] width 10 height 10
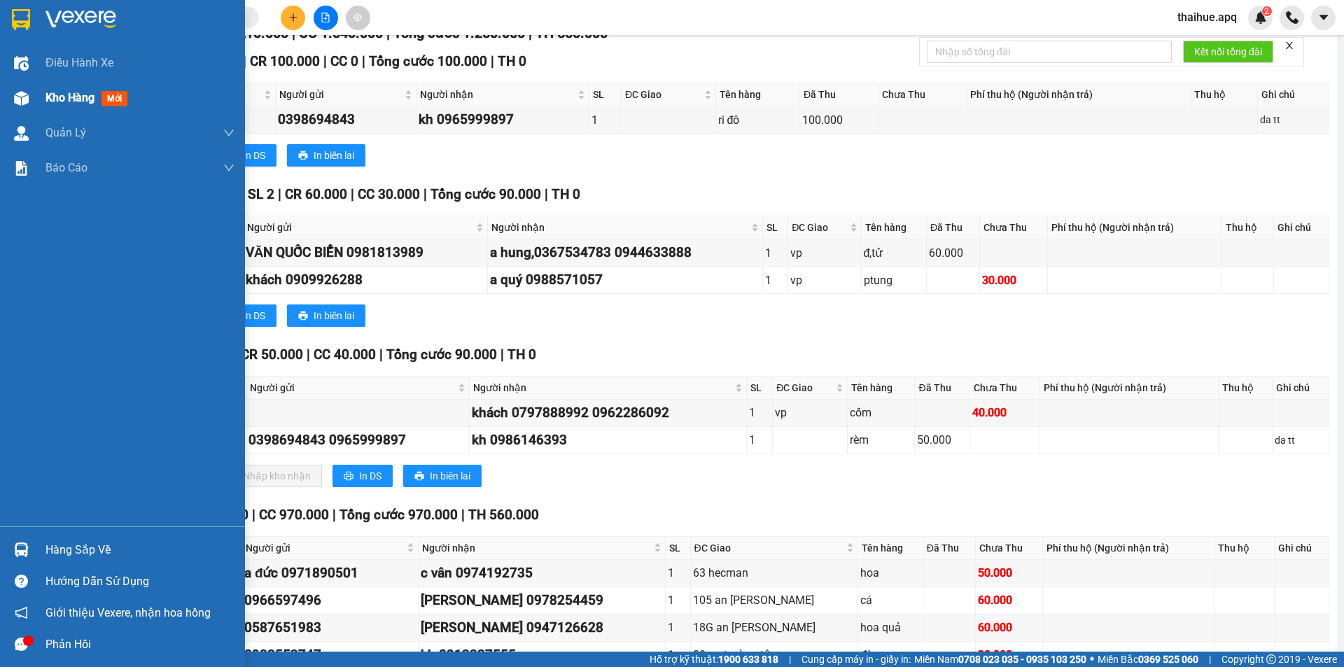
click at [64, 94] on span "Kho hàng" at bounding box center [69, 97] width 49 height 13
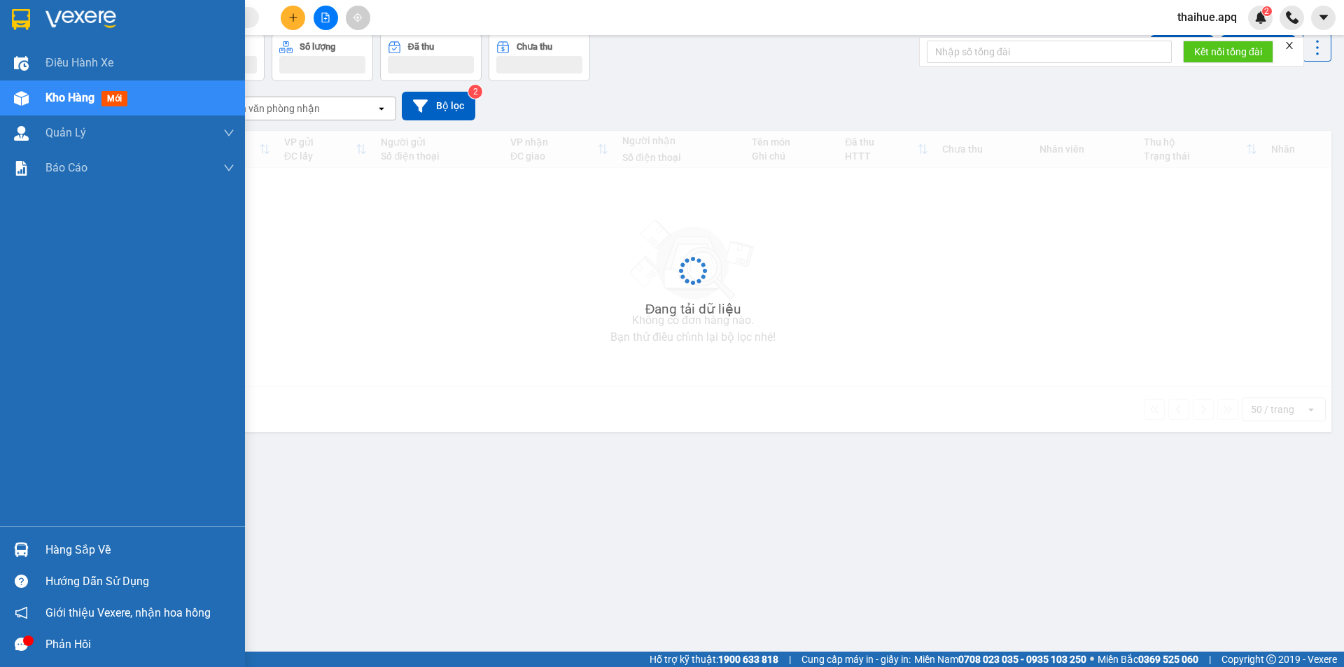
scroll to position [64, 0]
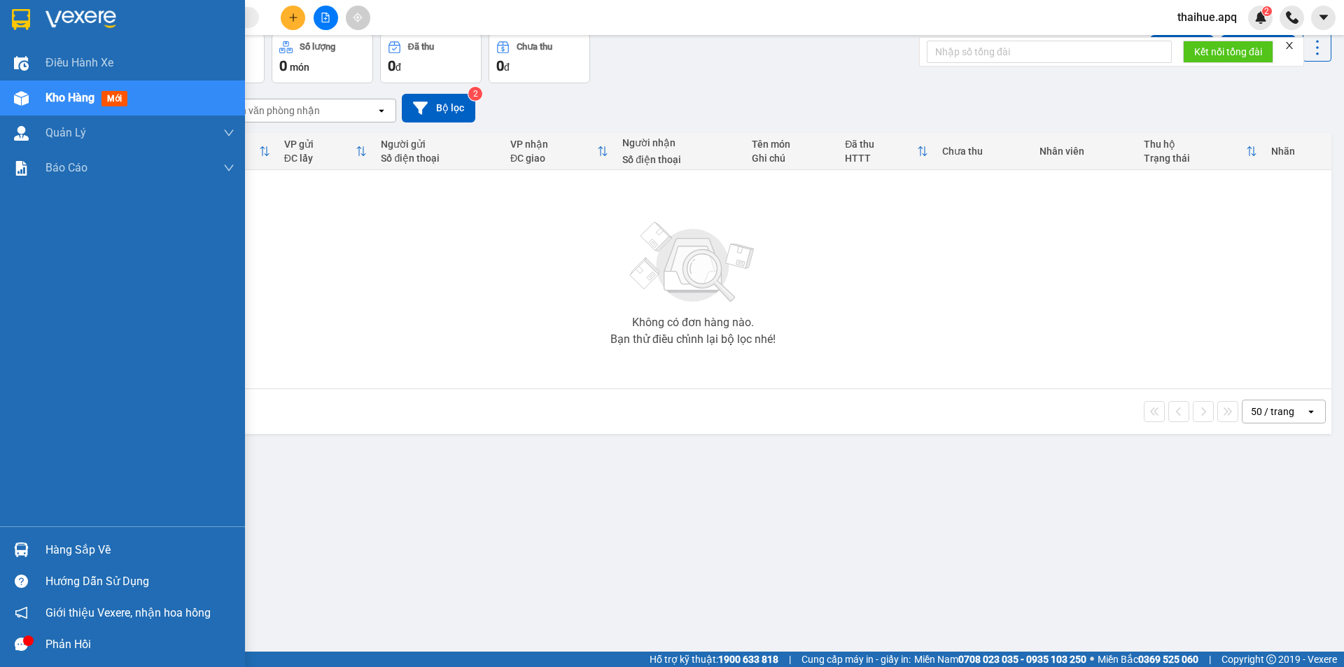
click at [67, 547] on div "Hàng sắp về" at bounding box center [139, 550] width 189 height 21
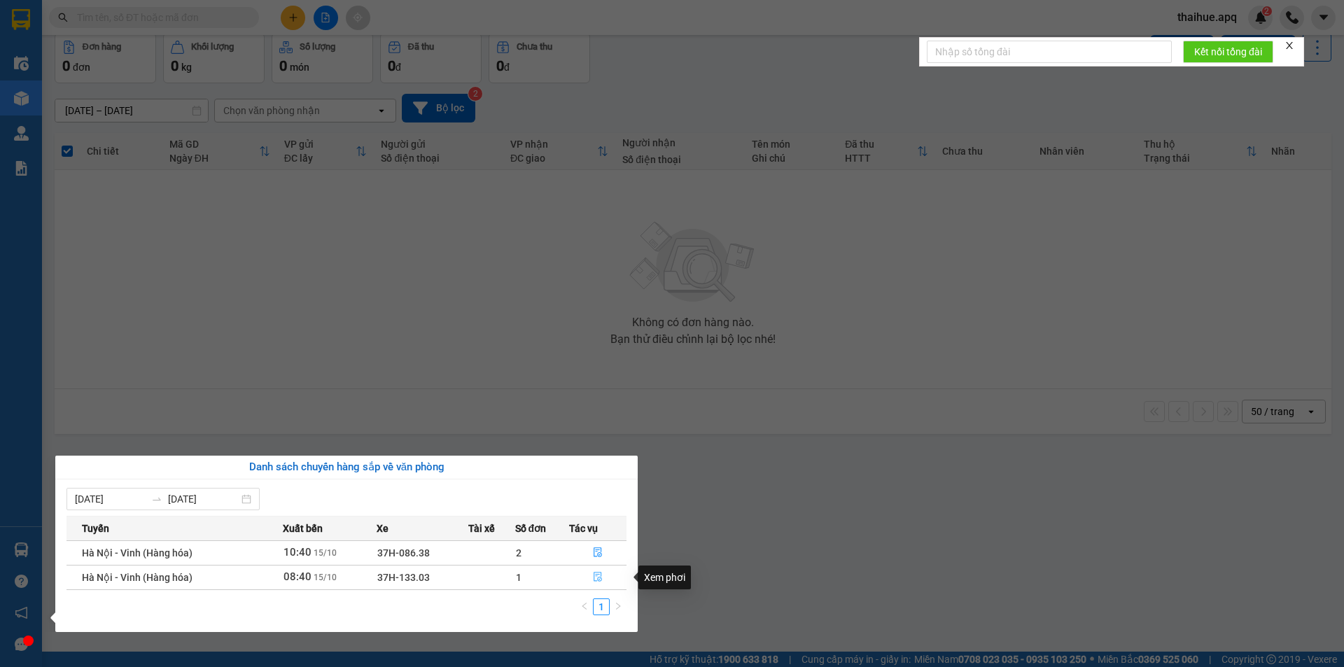
click at [596, 576] on icon "file-done" at bounding box center [598, 578] width 8 height 10
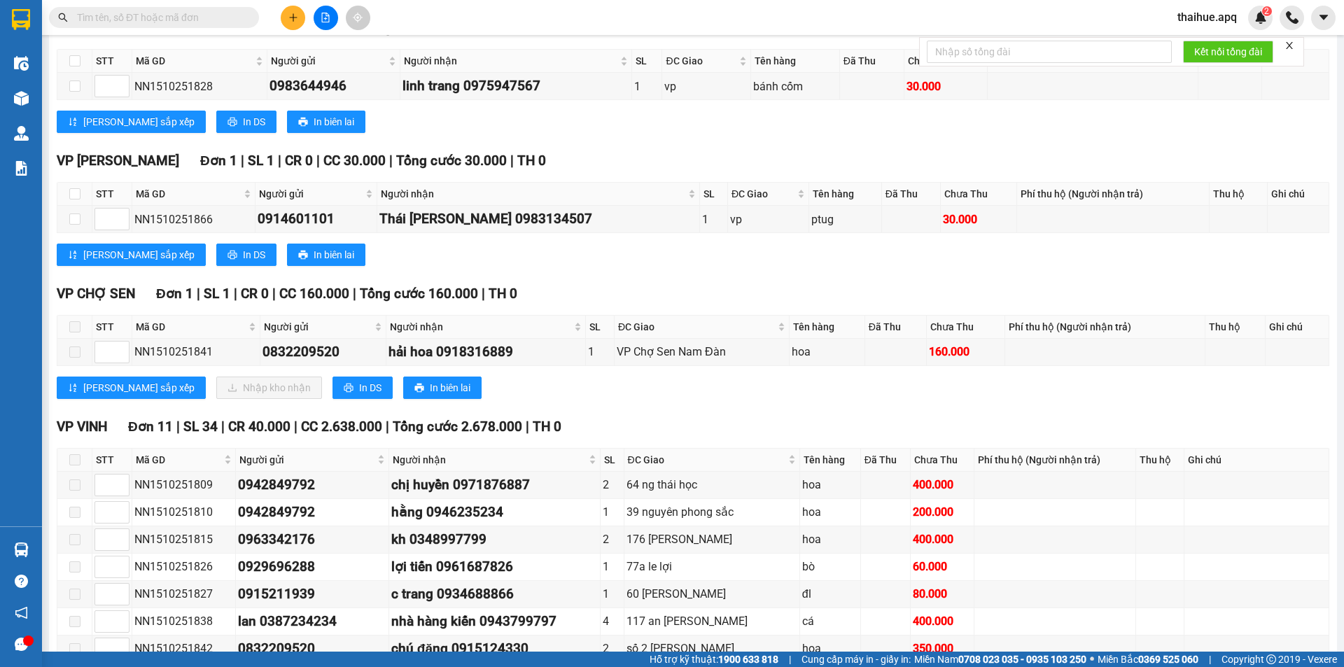
scroll to position [280, 0]
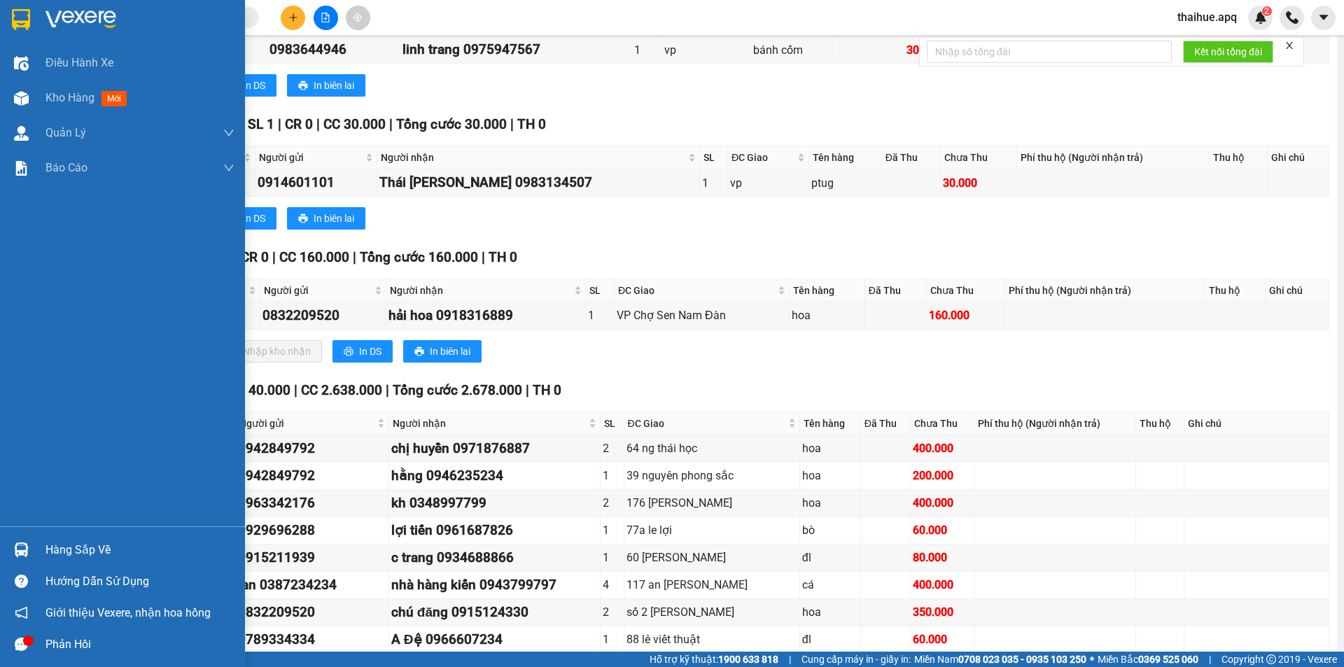
click at [70, 556] on div "Hàng sắp về" at bounding box center [139, 550] width 189 height 21
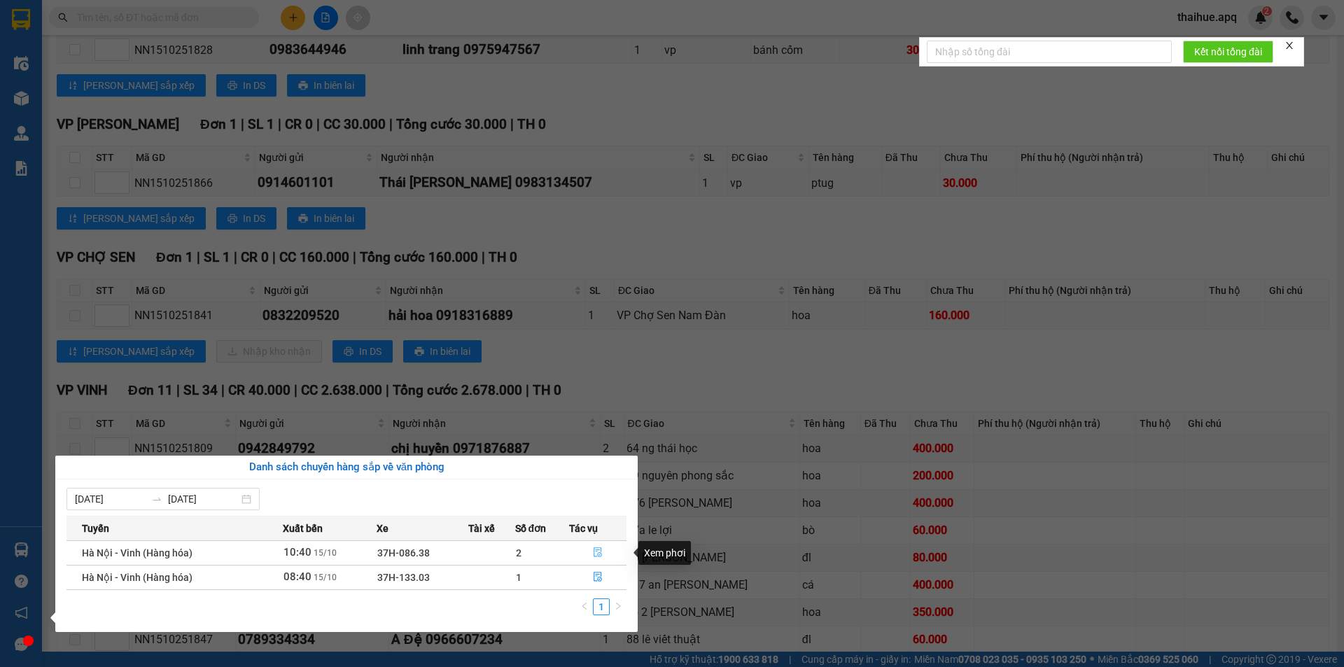
click at [594, 553] on icon "file-done" at bounding box center [598, 552] width 10 height 10
